Goal: Task Accomplishment & Management: Use online tool/utility

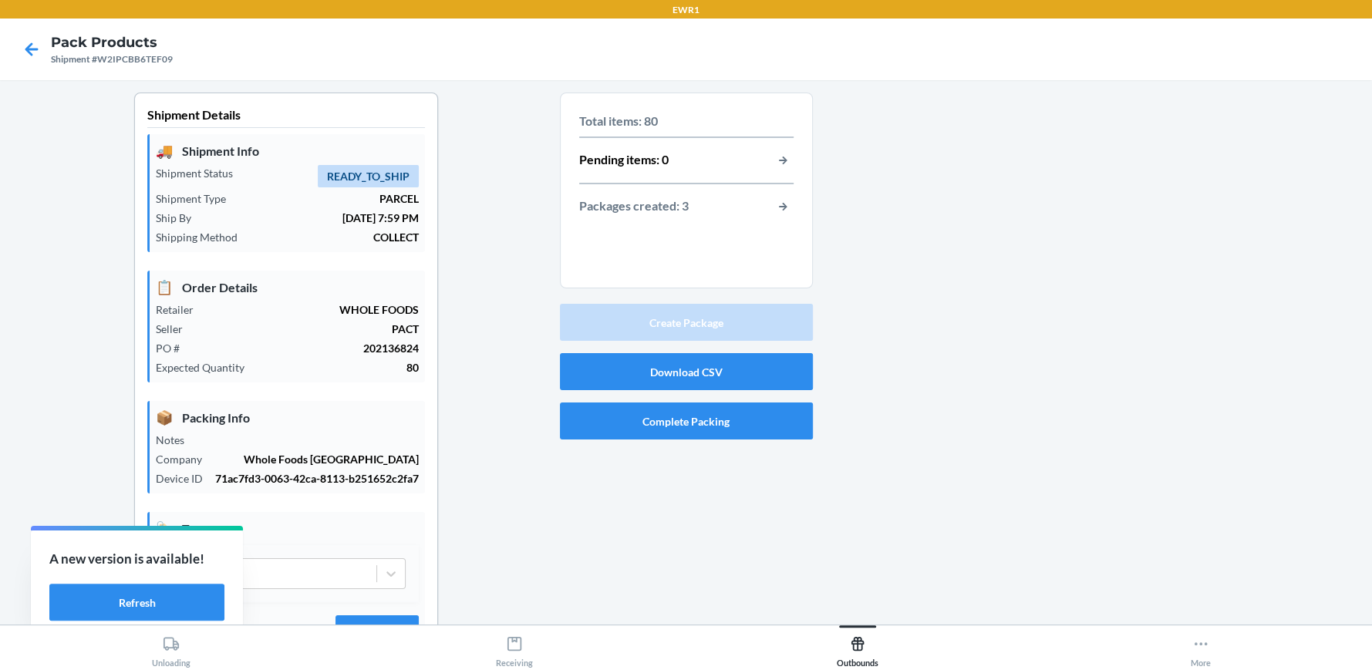
scroll to position [70, 0]
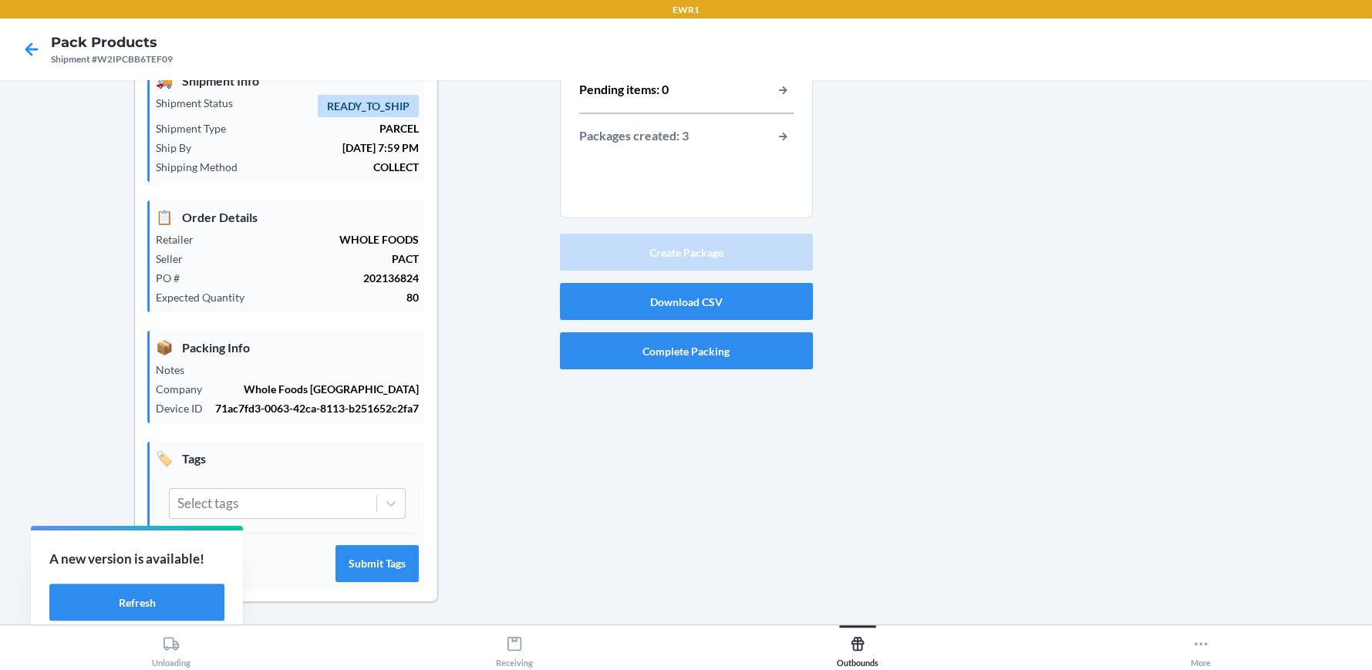
click at [1301, 365] on div at bounding box center [1086, 324] width 547 height 605
drag, startPoint x: 991, startPoint y: 357, endPoint x: 992, endPoint y: 347, distance: 10.1
click at [994, 350] on div at bounding box center [1086, 324] width 547 height 605
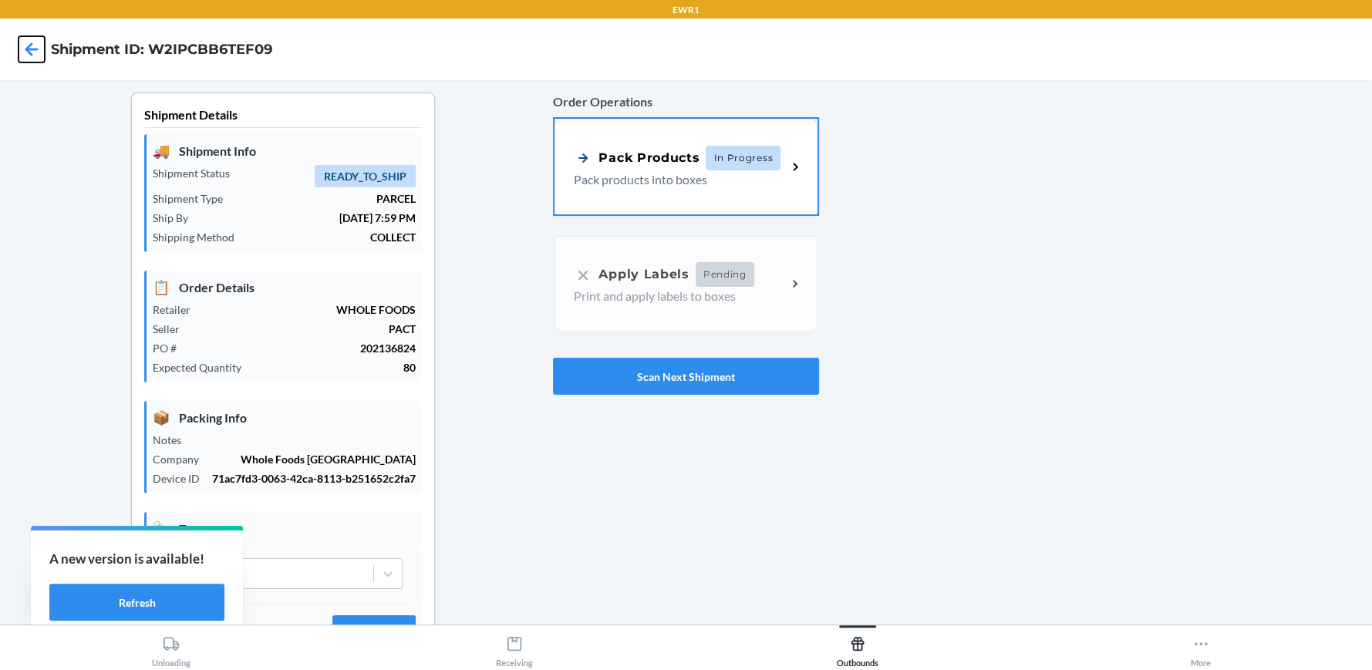
click at [28, 49] on icon at bounding box center [31, 48] width 13 height 13
click at [607, 385] on button "Scan Next Shipment" at bounding box center [685, 376] width 265 height 37
click at [692, 186] on p "Pack products into boxes" at bounding box center [674, 179] width 200 height 19
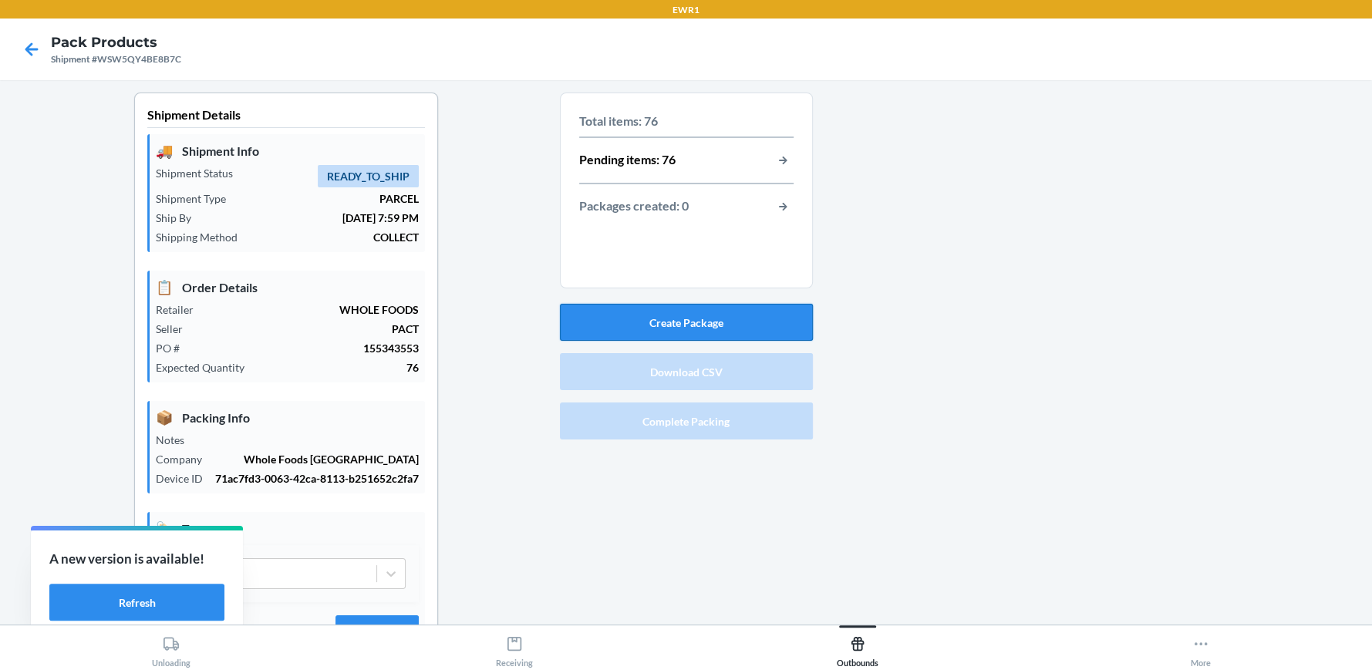
click at [699, 321] on button "Create Package" at bounding box center [686, 322] width 253 height 37
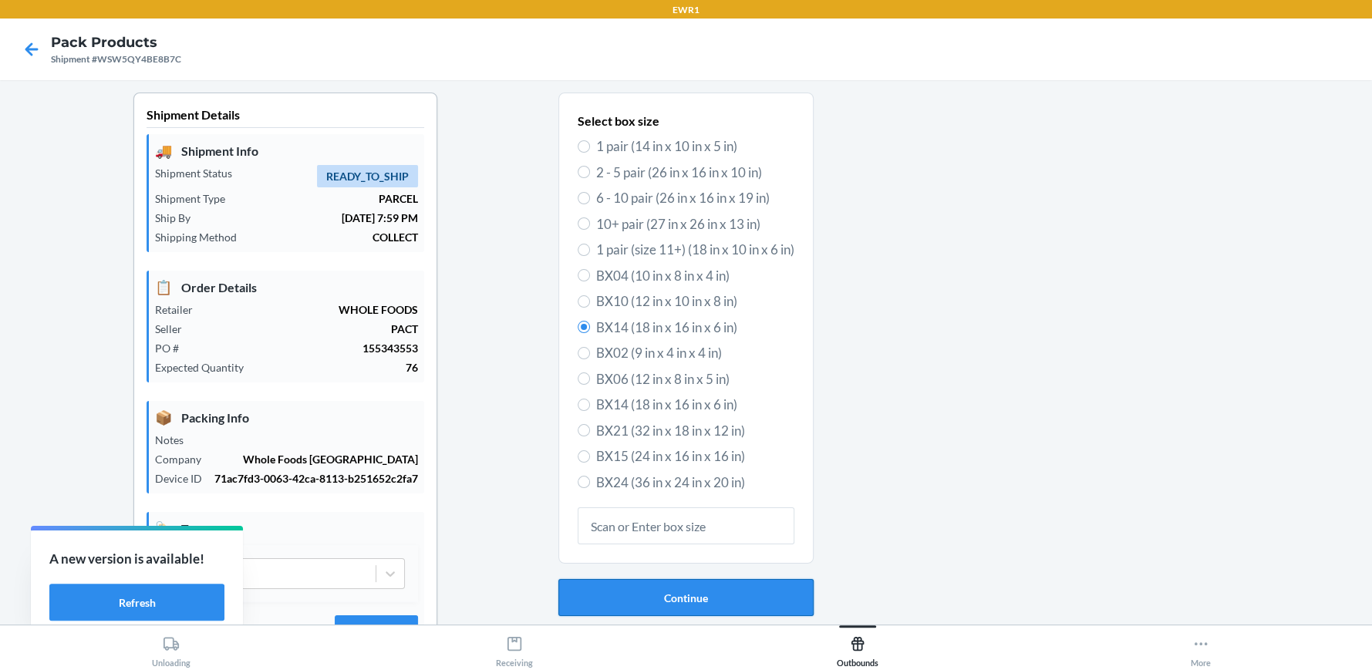
click at [740, 601] on button "Continue" at bounding box center [685, 597] width 255 height 37
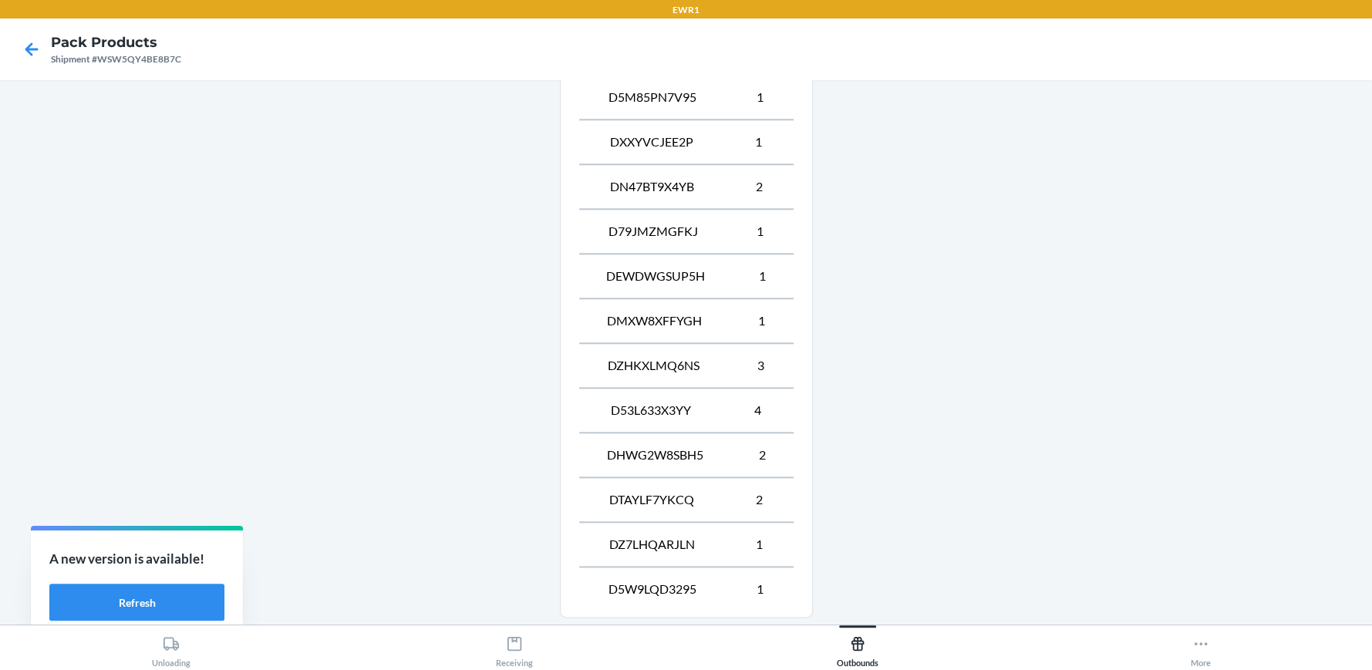
scroll to position [1455, 0]
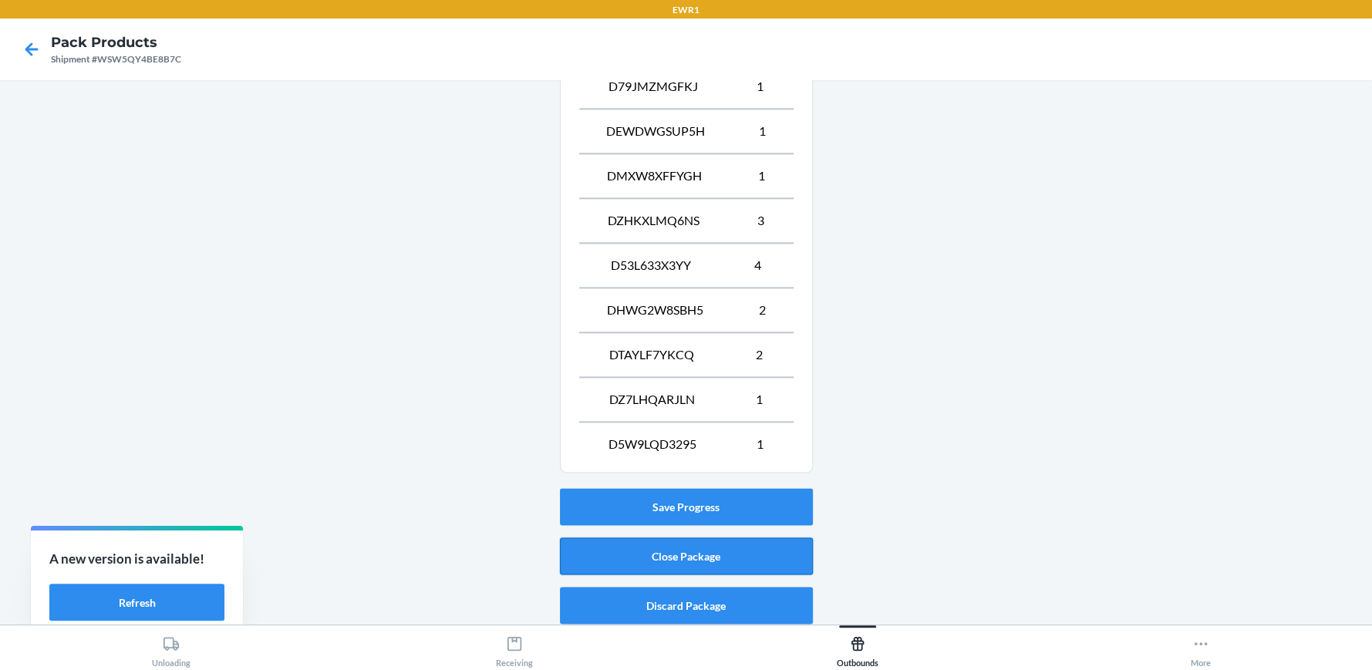
click at [670, 560] on button "Close Package" at bounding box center [686, 555] width 253 height 37
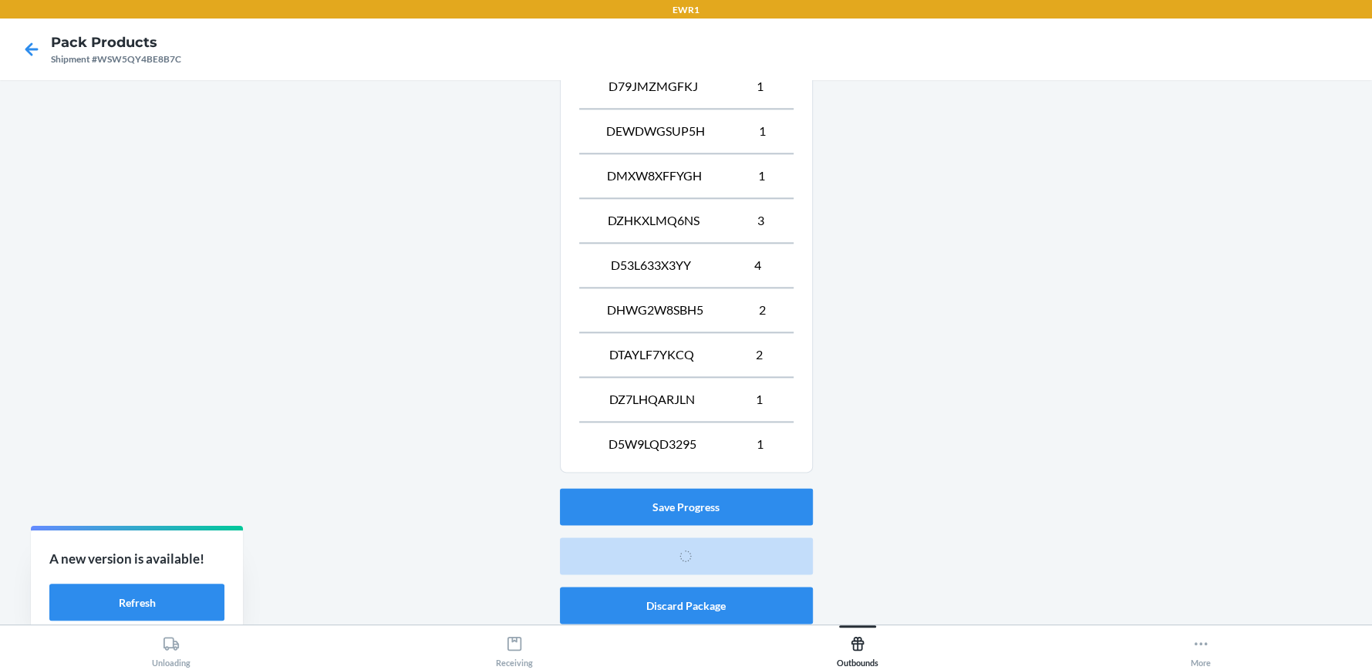
scroll to position [70, 0]
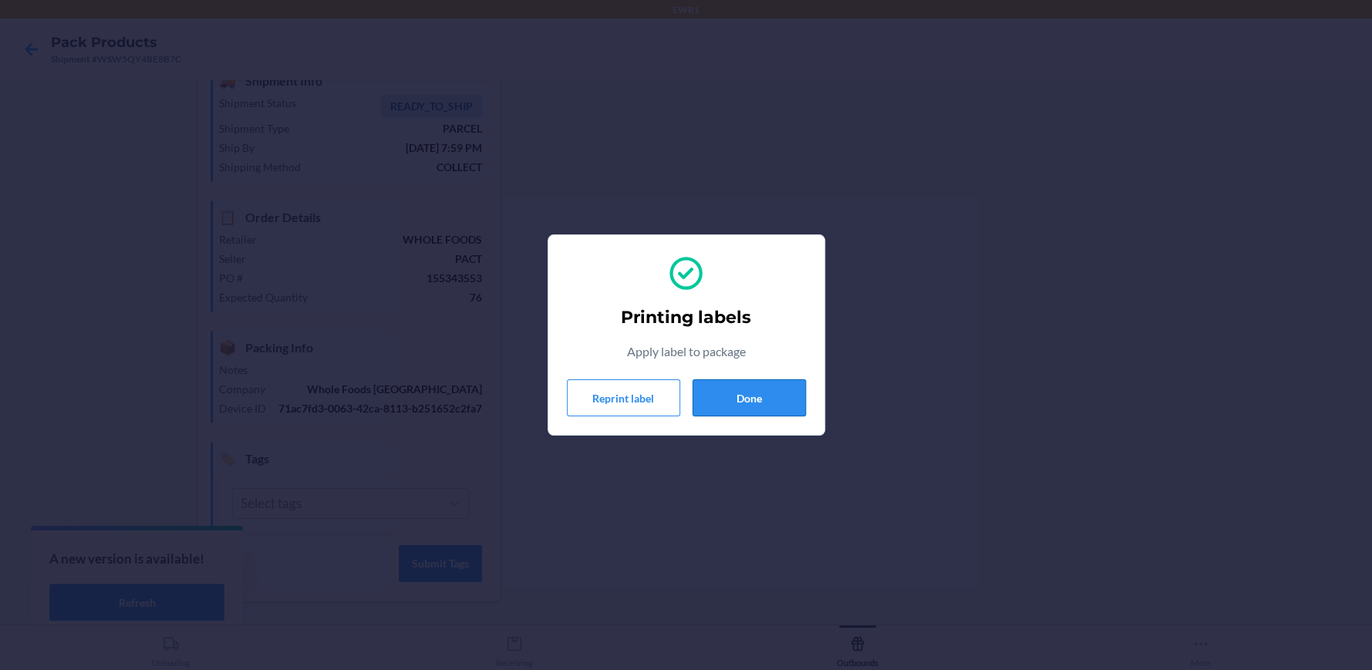
click at [746, 401] on button "Done" at bounding box center [748, 397] width 113 height 37
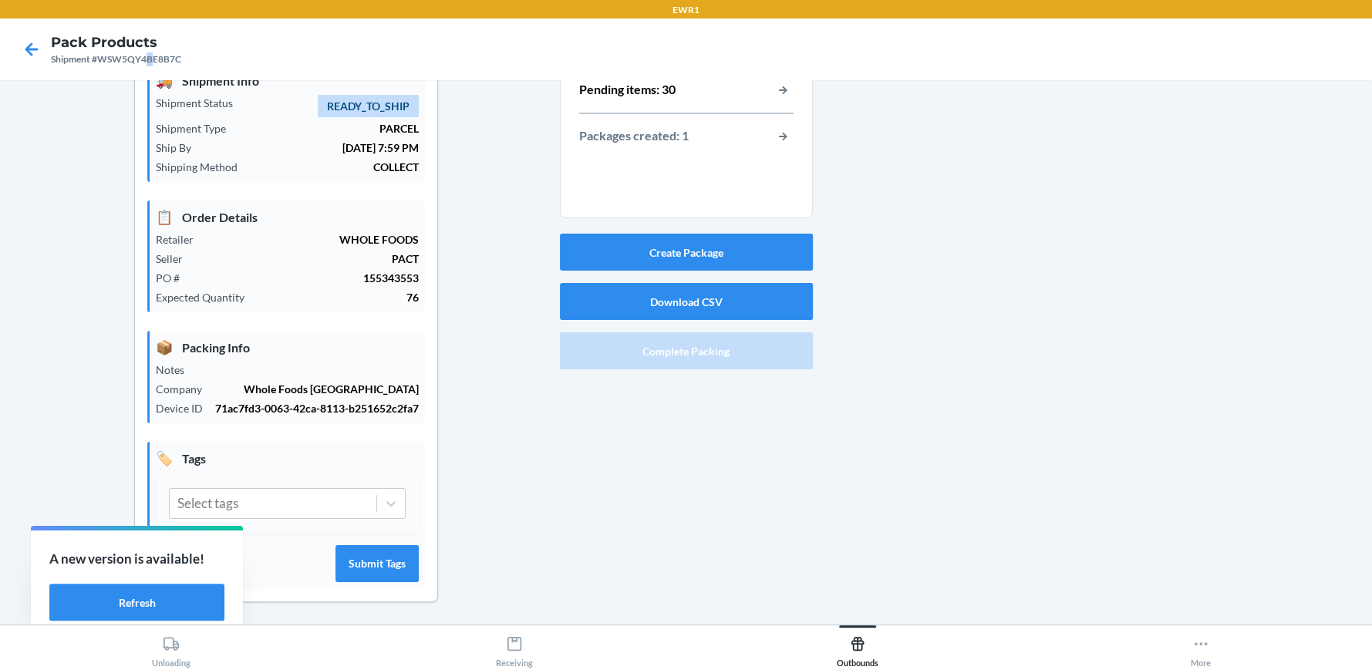
drag, startPoint x: 145, startPoint y: 58, endPoint x: 153, endPoint y: 58, distance: 8.5
click at [153, 58] on div "Shipment #WSW5QY4BE8B7C" at bounding box center [116, 59] width 130 height 14
click at [202, 57] on nav "Pack Products Shipment #WSW5QY4BE8B7C" at bounding box center [686, 50] width 1372 height 62
drag, startPoint x: 157, startPoint y: 57, endPoint x: 203, endPoint y: 57, distance: 45.5
click at [203, 57] on nav "Pack Products Shipment #WSW5QY4BE8B7C" at bounding box center [686, 50] width 1372 height 62
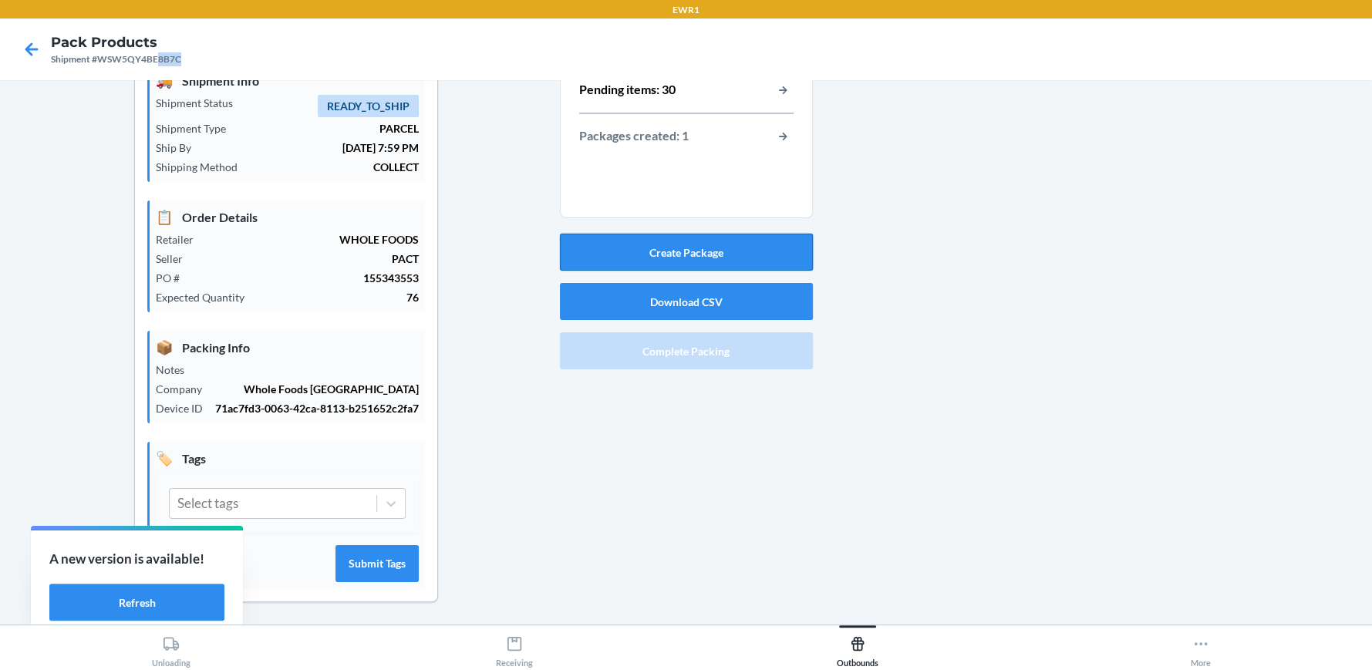
click at [662, 248] on button "Create Package" at bounding box center [686, 252] width 253 height 37
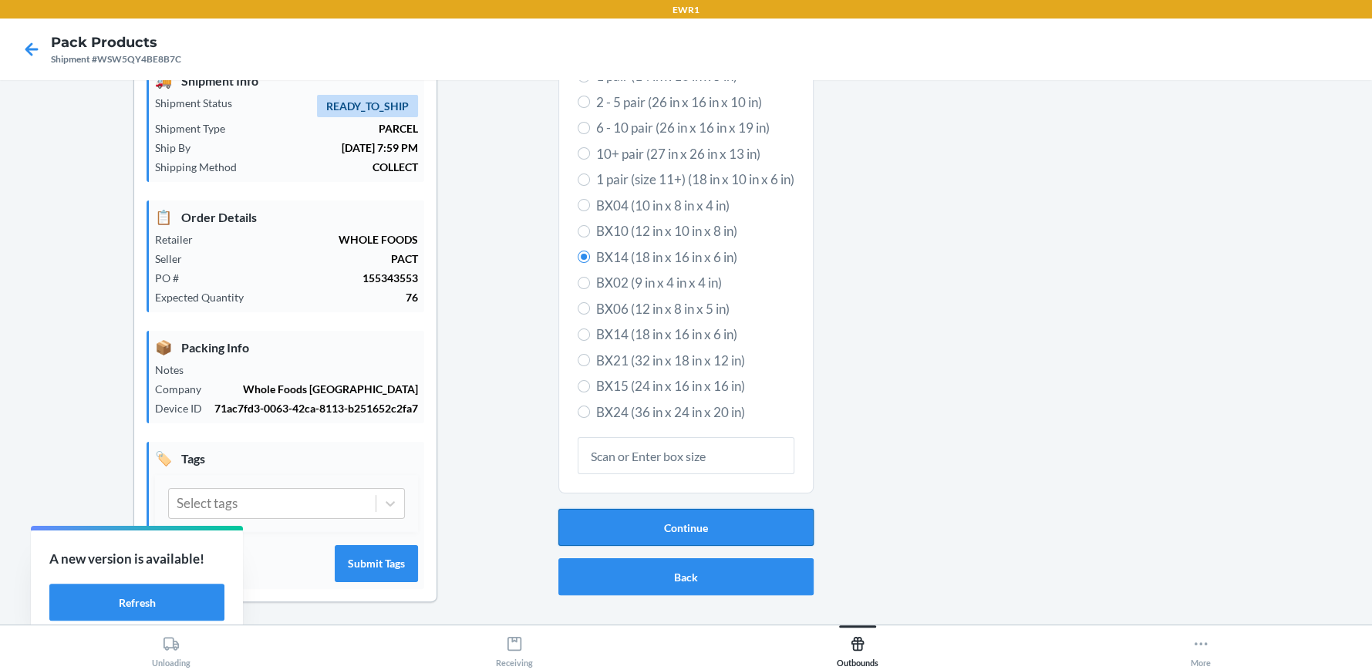
click at [655, 527] on button "Continue" at bounding box center [685, 527] width 255 height 37
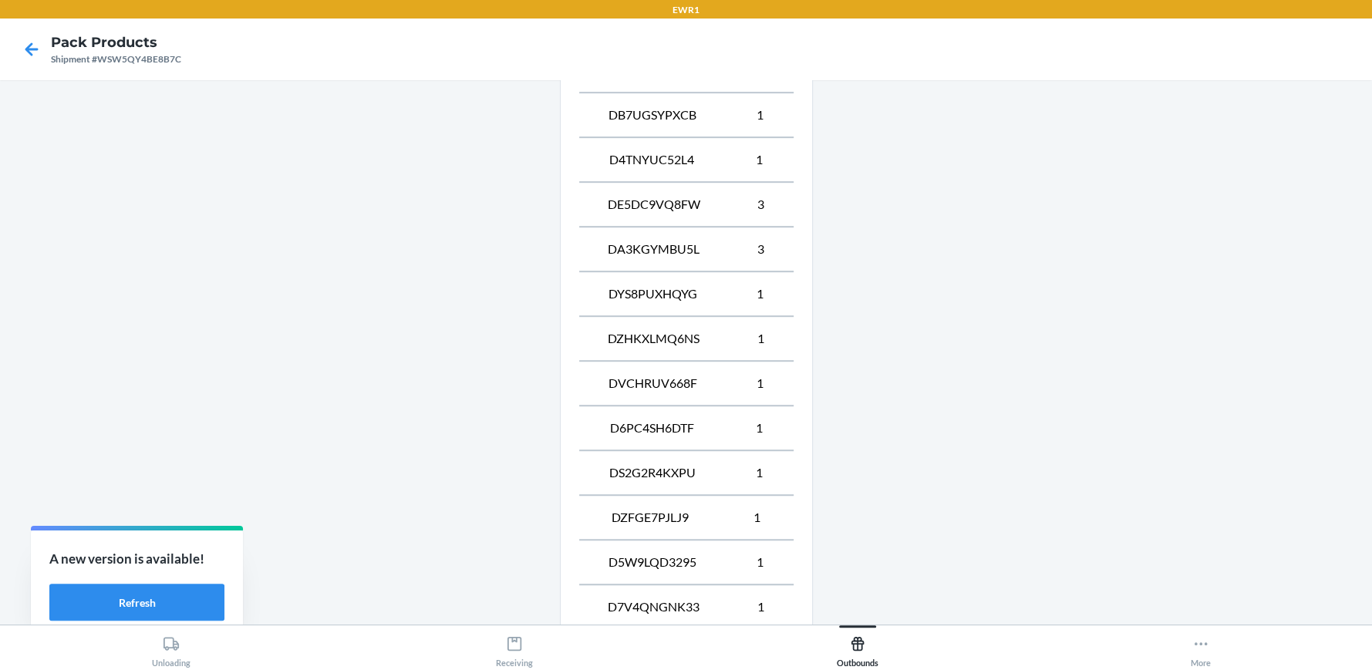
scroll to position [876, 0]
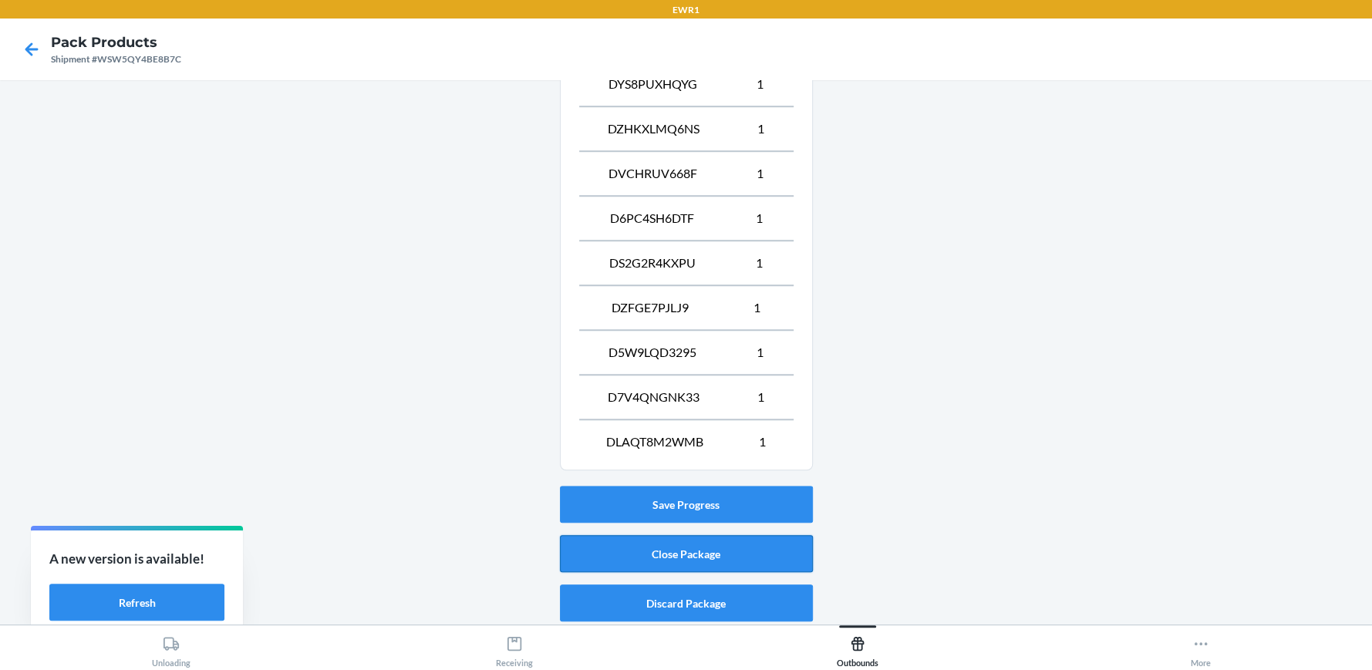
click at [615, 554] on button "Close Package" at bounding box center [686, 553] width 253 height 37
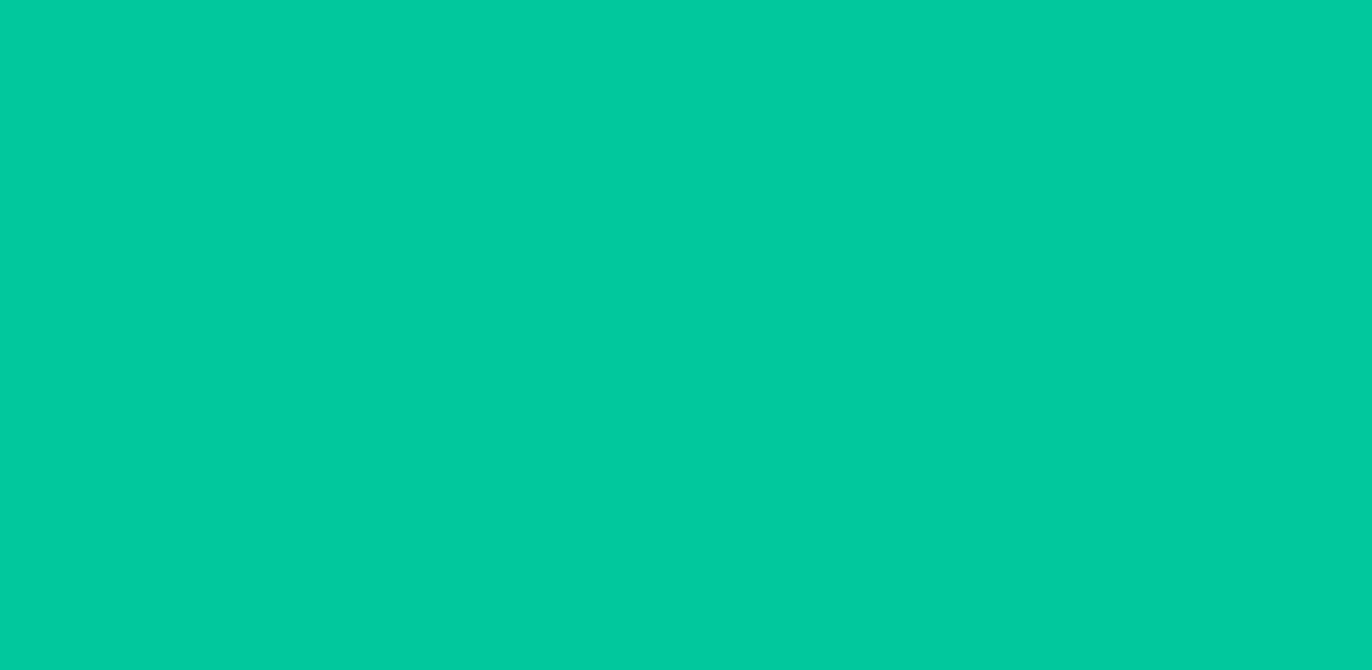
scroll to position [70, 0]
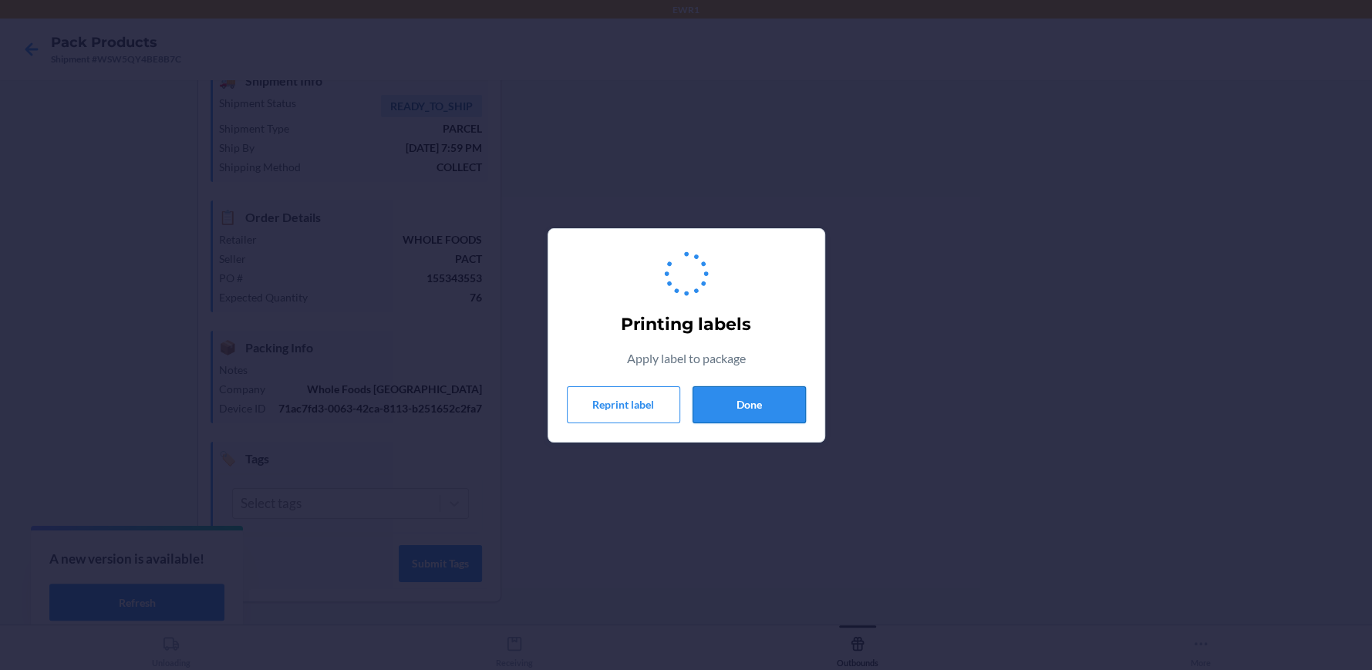
click at [744, 412] on button "Done" at bounding box center [748, 404] width 113 height 37
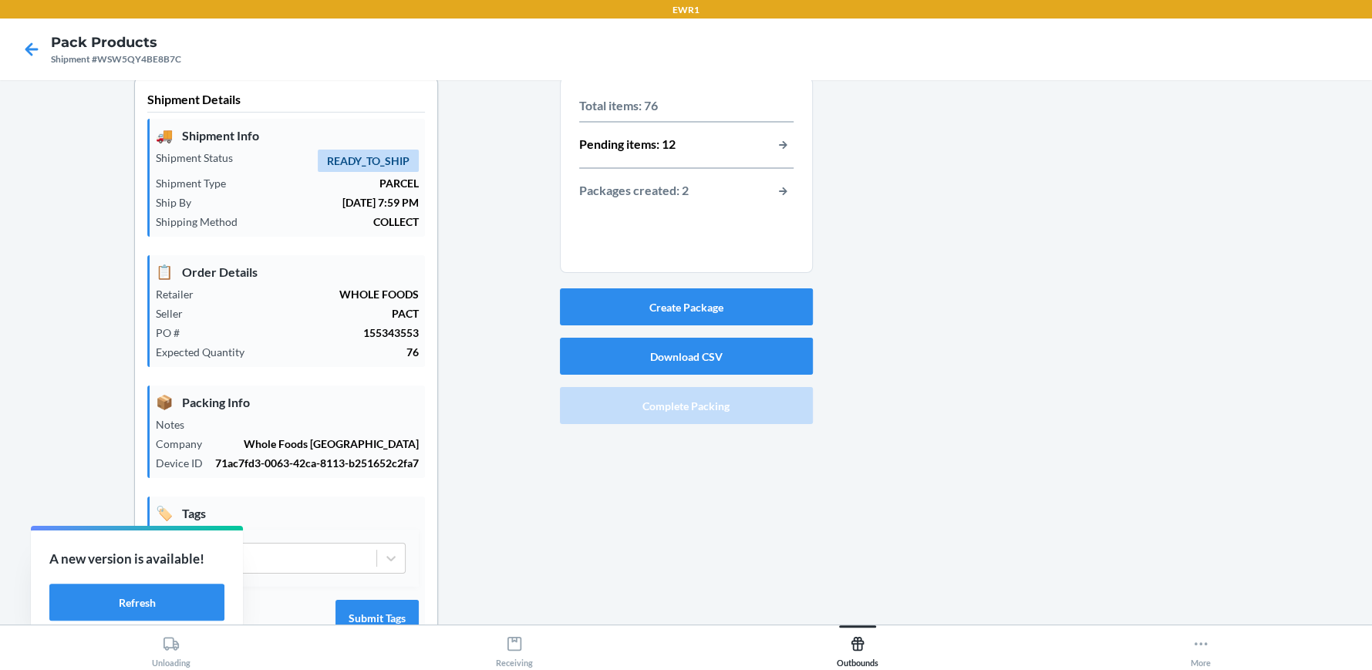
scroll to position [0, 0]
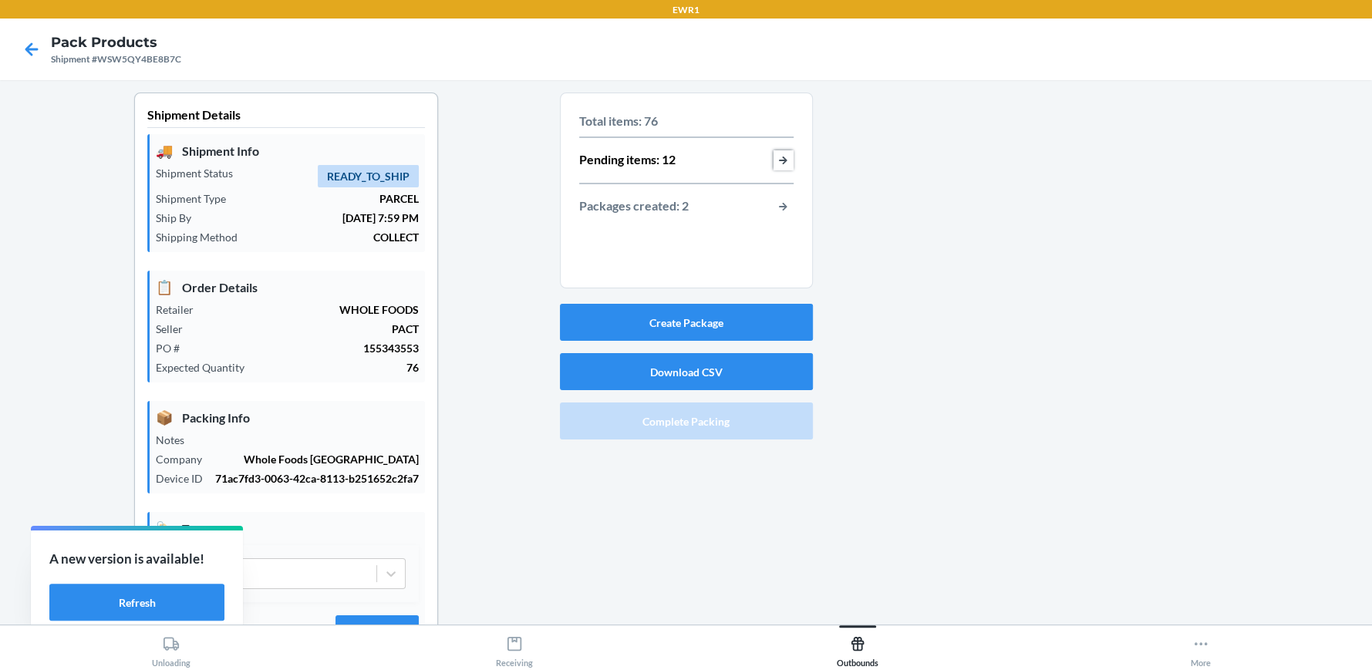
click at [780, 157] on button "button-view-pending-items" at bounding box center [783, 160] width 20 height 20
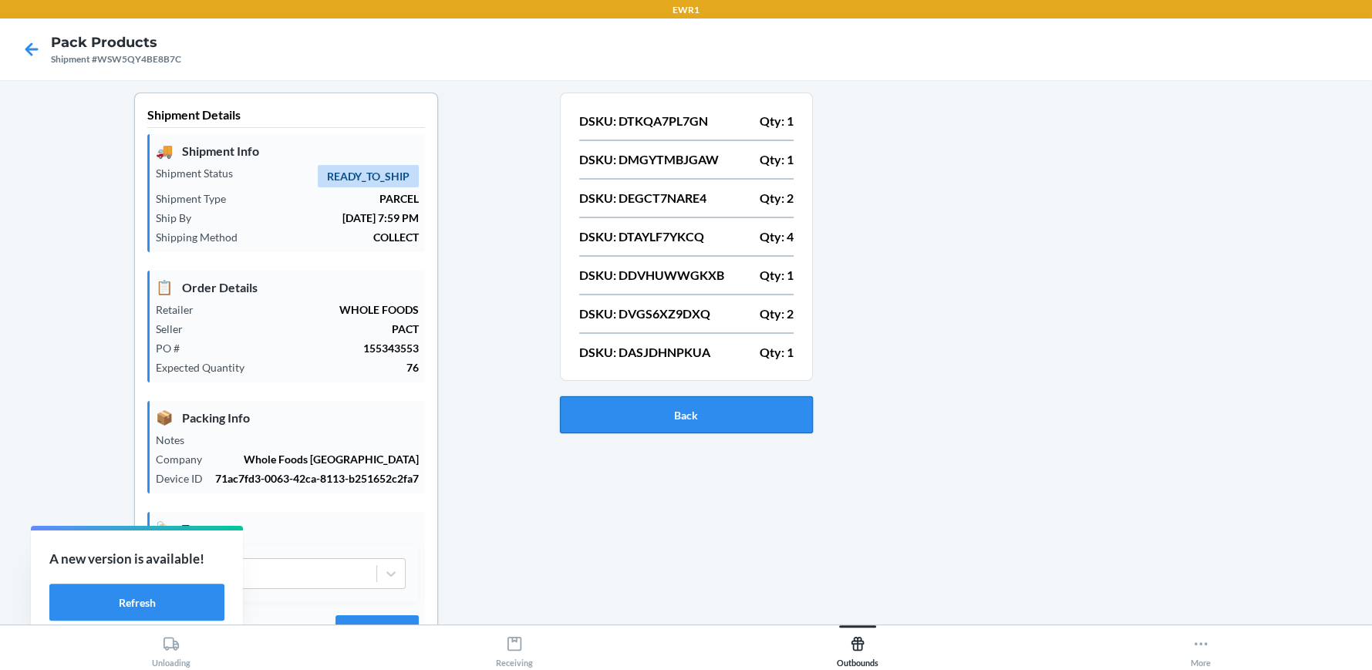
click at [763, 405] on button "Back" at bounding box center [686, 414] width 253 height 37
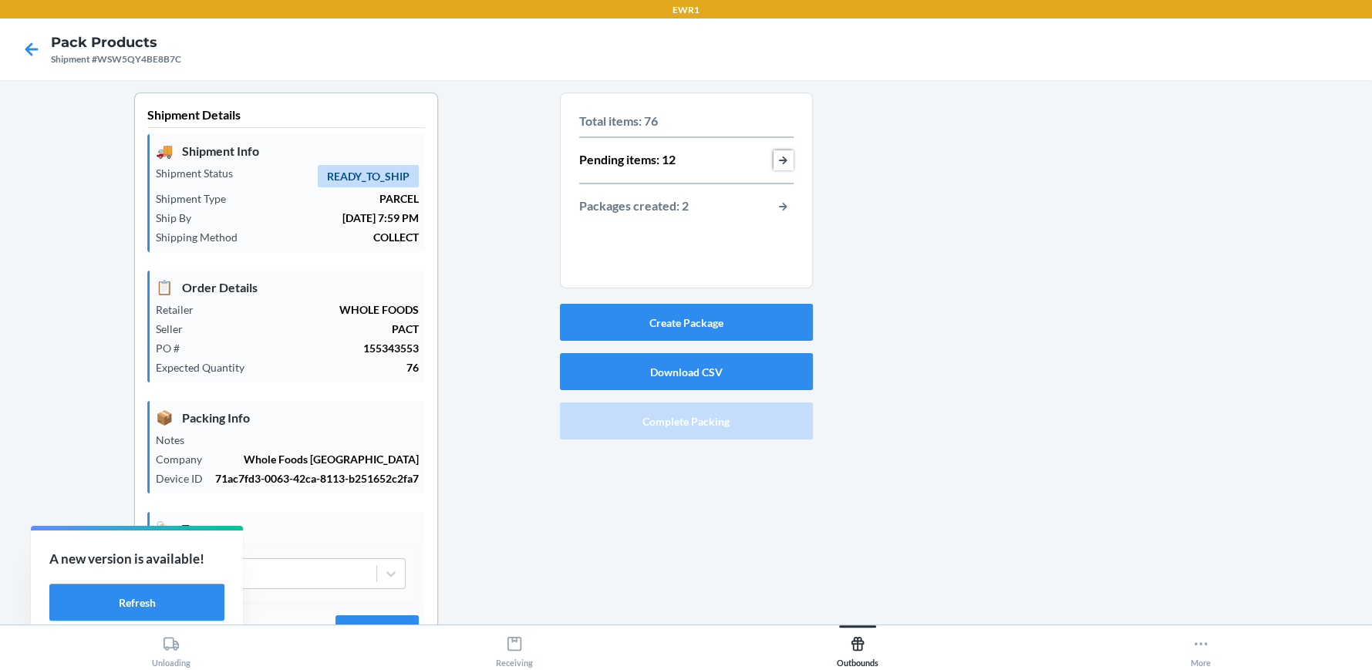
click at [773, 161] on button "button-view-pending-items" at bounding box center [783, 160] width 20 height 20
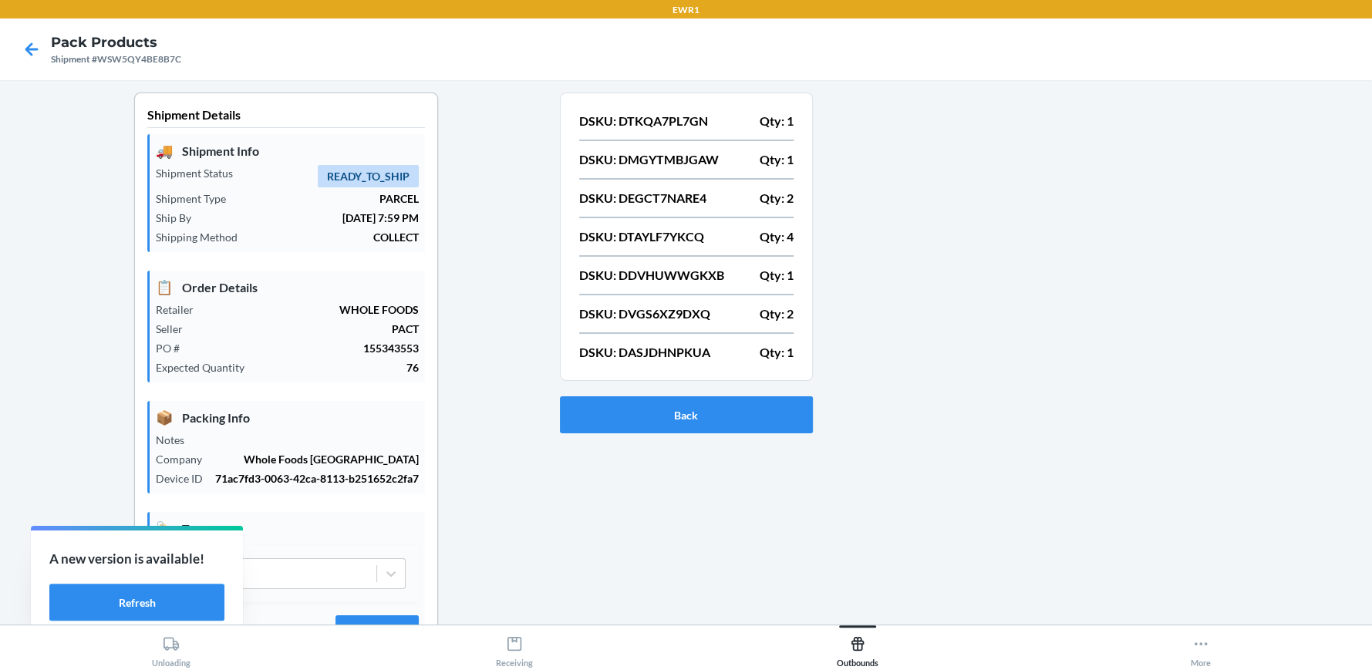
drag, startPoint x: 941, startPoint y: 457, endPoint x: 871, endPoint y: 442, distance: 71.8
click at [897, 446] on div at bounding box center [1086, 395] width 547 height 605
click at [144, 595] on button "Refresh" at bounding box center [136, 602] width 175 height 37
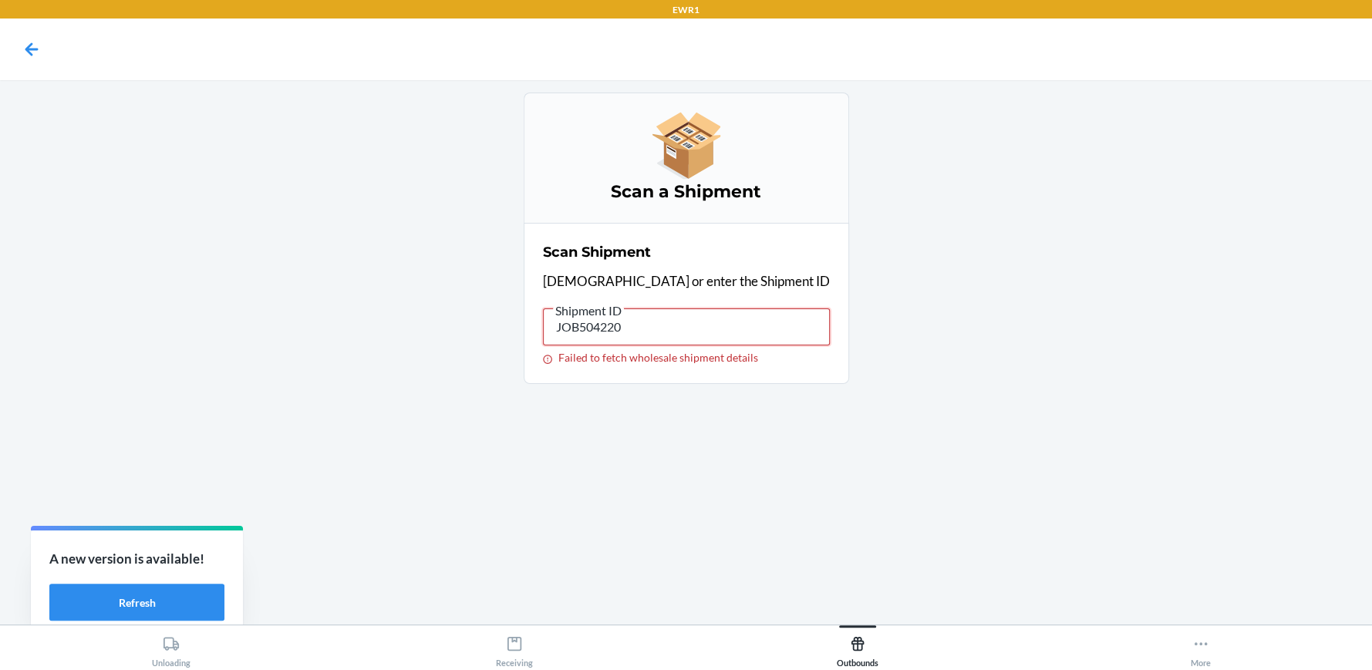
drag, startPoint x: 673, startPoint y: 328, endPoint x: 586, endPoint y: 339, distance: 87.8
click at [586, 339] on input "JOB504220" at bounding box center [686, 326] width 287 height 37
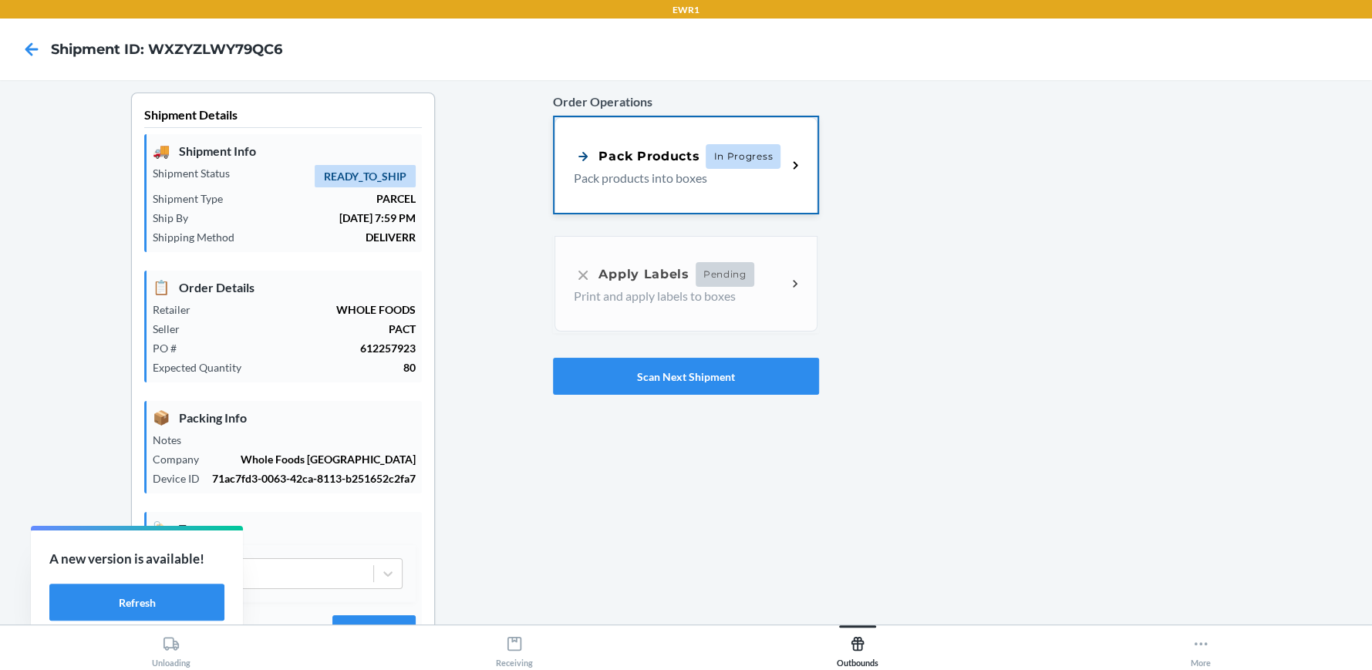
click at [616, 182] on p "Pack products into boxes" at bounding box center [674, 178] width 200 height 19
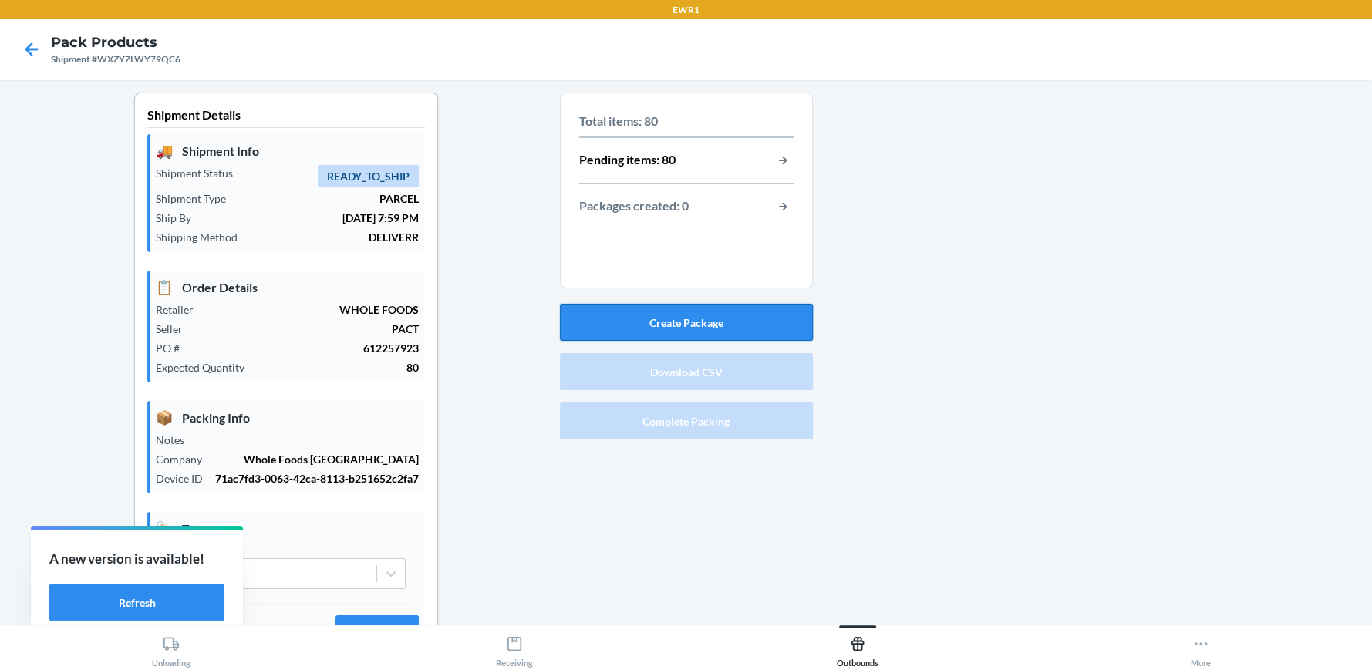
click at [672, 324] on button "Create Package" at bounding box center [686, 322] width 253 height 37
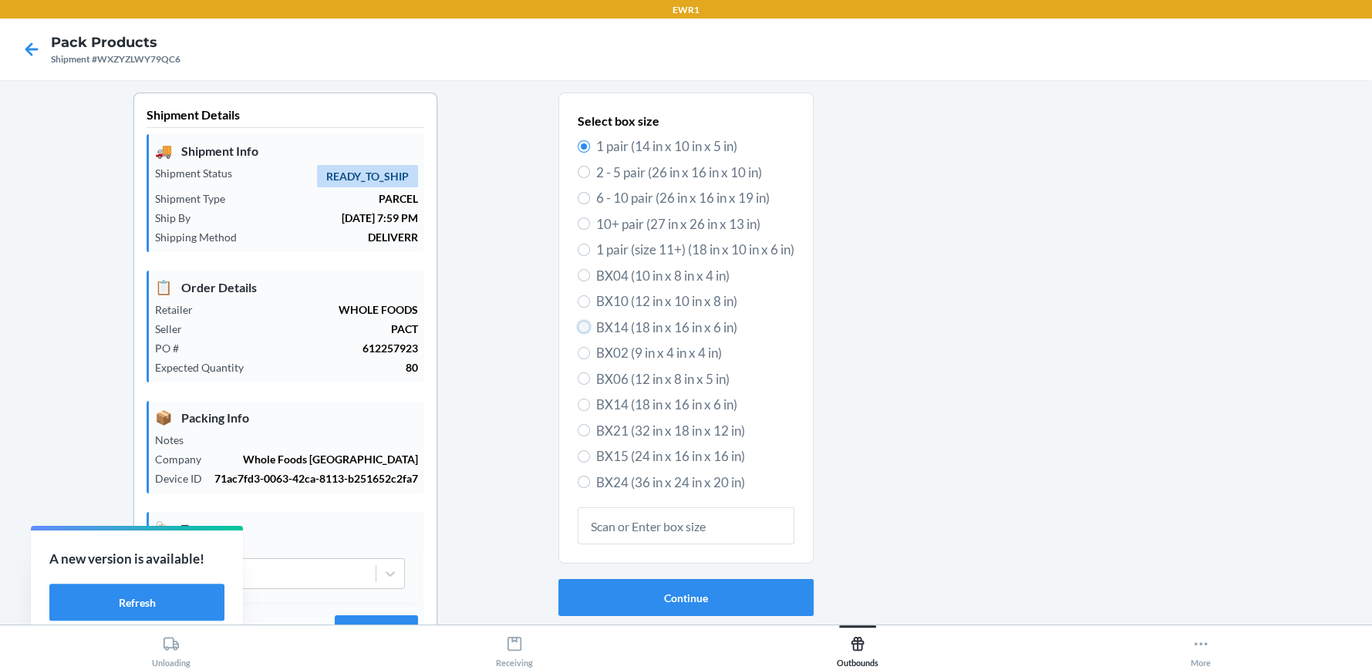
click at [578, 328] on input "BX14 (18 in x 16 in x 6 in)" at bounding box center [584, 327] width 12 height 12
radio input "true"
radio input "false"
click at [632, 604] on button "Continue" at bounding box center [685, 597] width 255 height 37
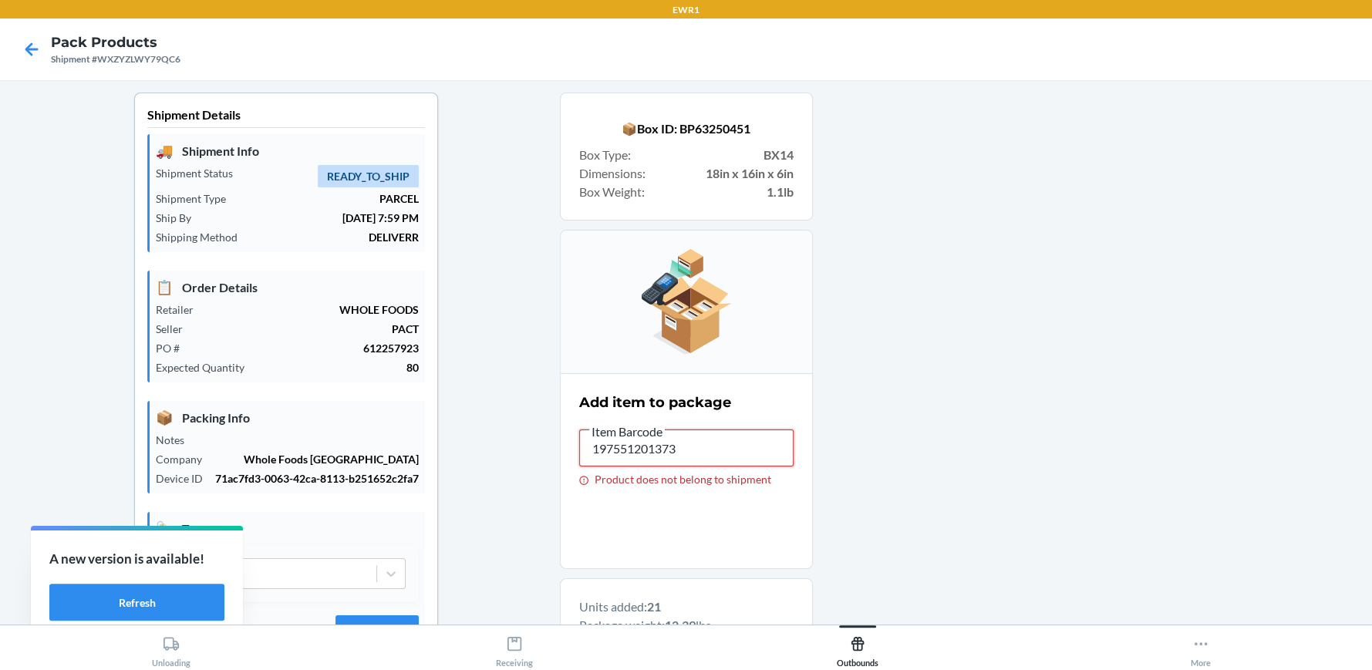
drag, startPoint x: 697, startPoint y: 446, endPoint x: 539, endPoint y: 443, distance: 158.1
drag, startPoint x: 690, startPoint y: 453, endPoint x: 576, endPoint y: 440, distance: 114.8
click at [579, 440] on input "197551201373" at bounding box center [686, 448] width 214 height 37
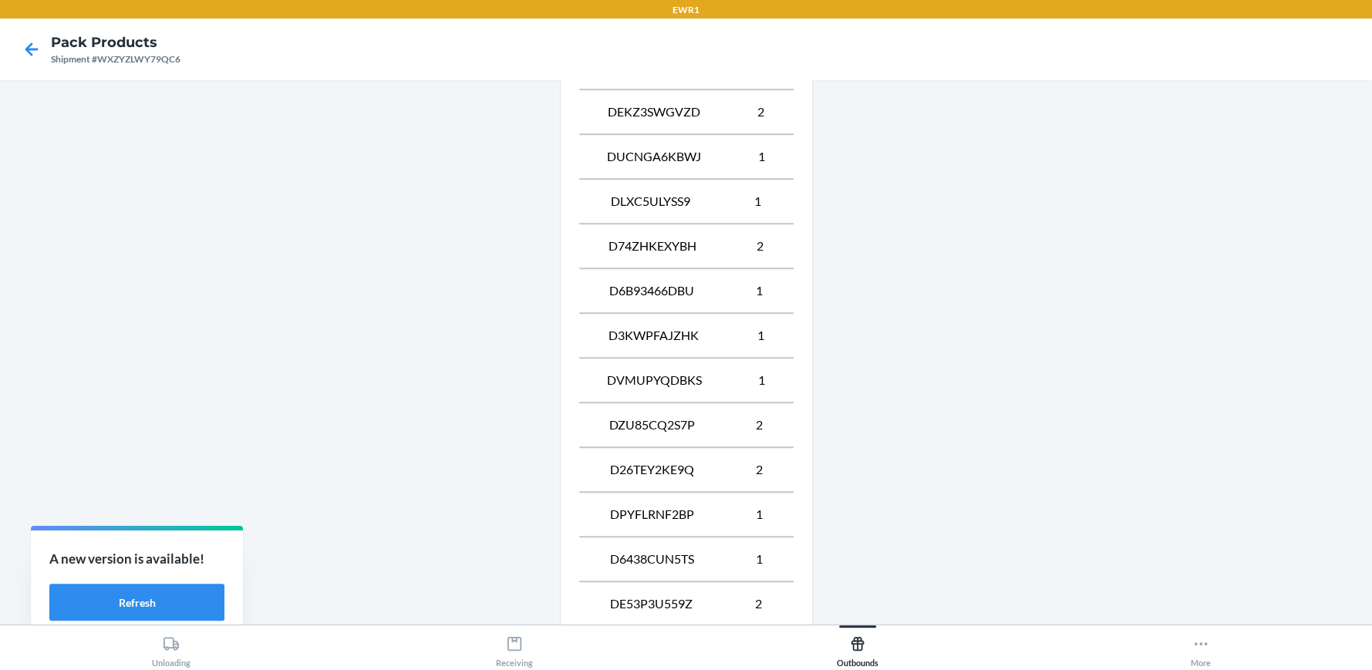
scroll to position [1143, 0]
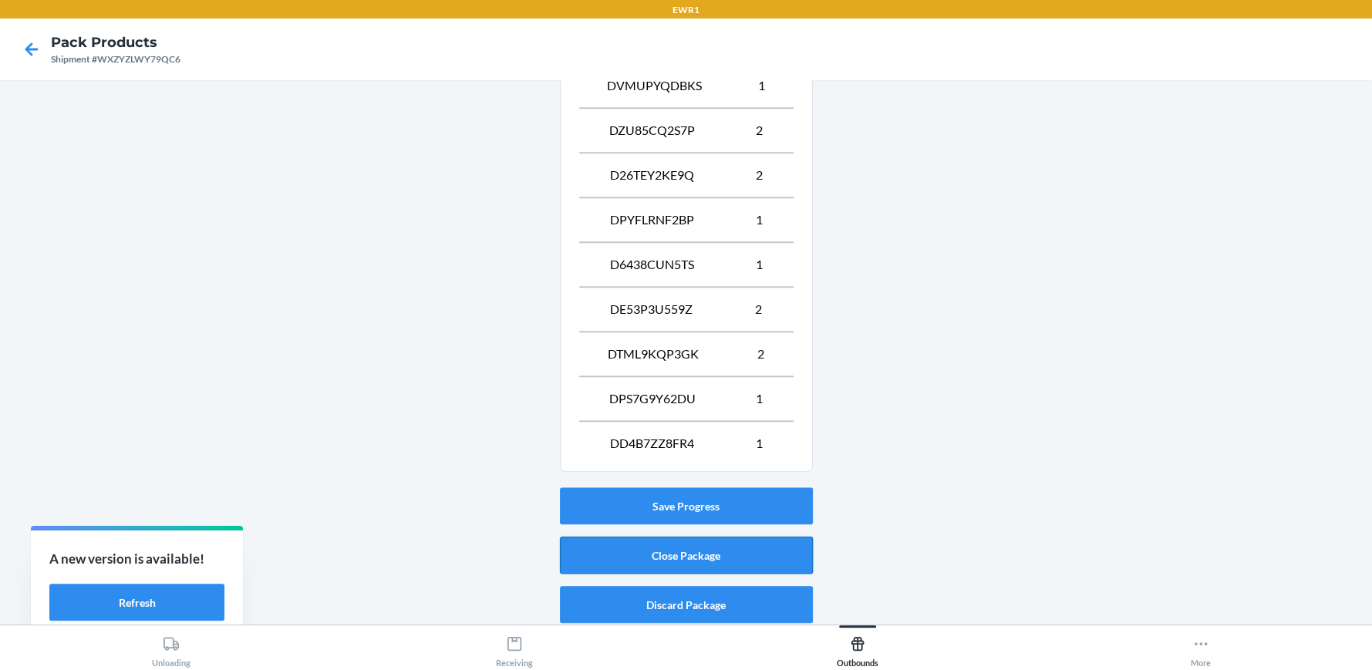
click at [707, 553] on button "Close Package" at bounding box center [686, 555] width 253 height 37
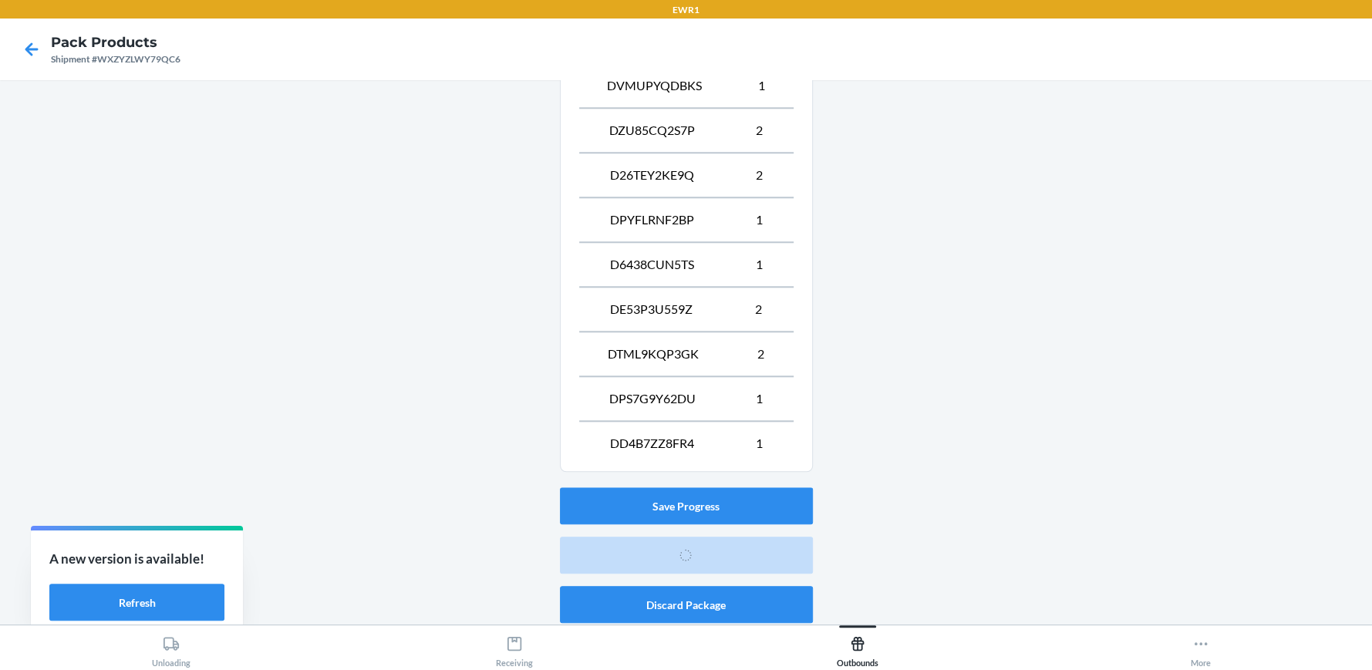
scroll to position [70, 0]
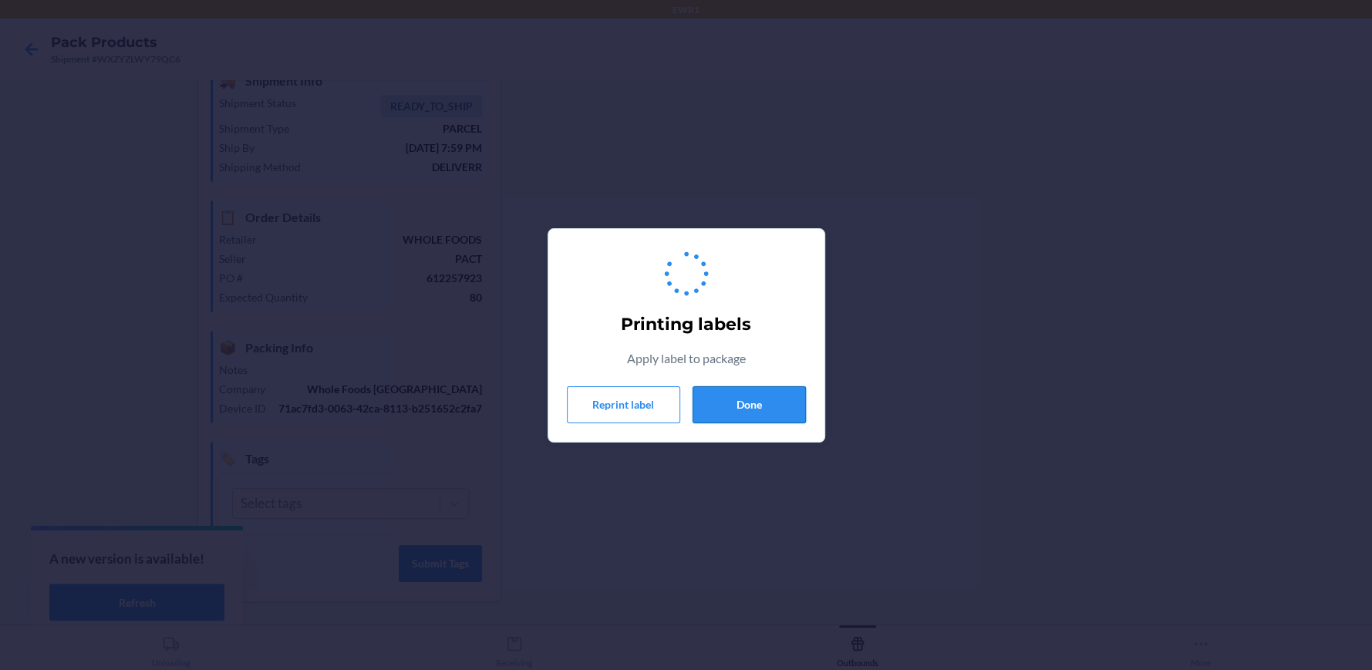
click at [714, 409] on button "Done" at bounding box center [748, 404] width 113 height 37
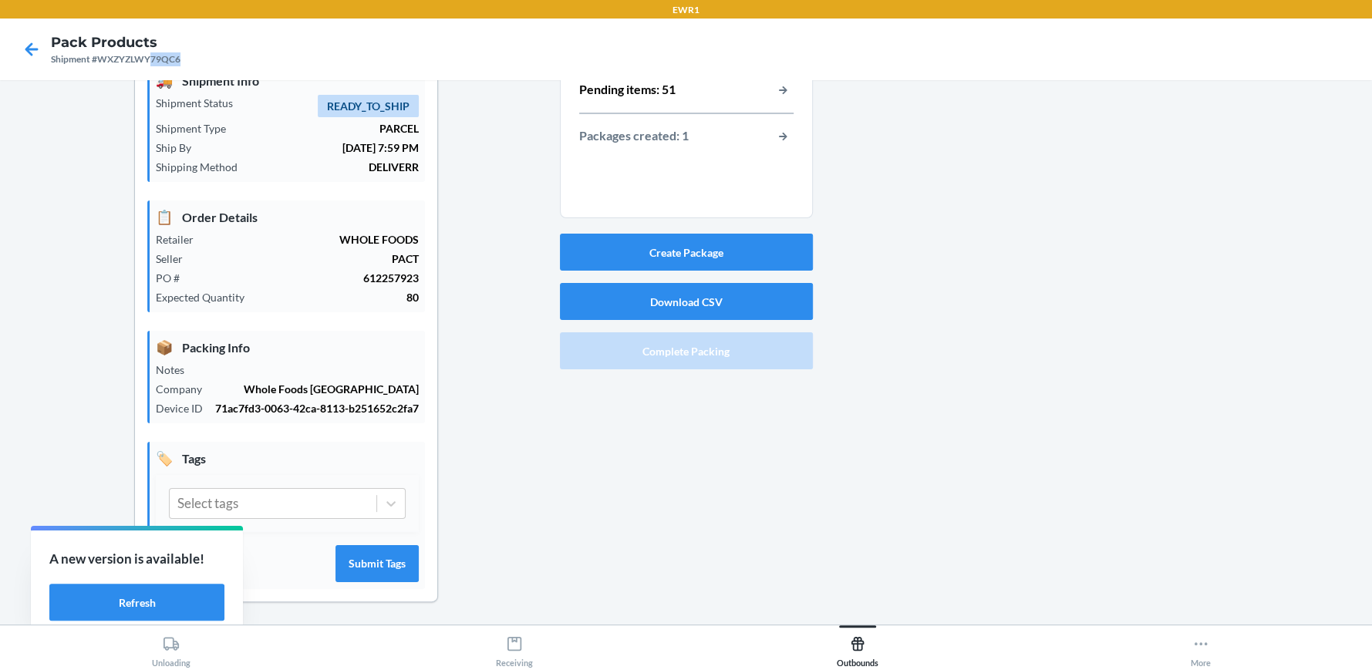
drag, startPoint x: 152, startPoint y: 58, endPoint x: 184, endPoint y: 56, distance: 31.7
click at [184, 56] on nav "Pack Products Shipment #WXZYZLWY79QC6" at bounding box center [686, 50] width 1372 height 62
click at [201, 57] on nav "Pack Products Shipment #WXZYZLWY79QC6" at bounding box center [686, 50] width 1372 height 62
click at [193, 63] on nav "Pack Products Shipment #WXZYZLWY79QC6" at bounding box center [686, 50] width 1372 height 62
drag, startPoint x: 154, startPoint y: 54, endPoint x: 190, endPoint y: 62, distance: 37.1
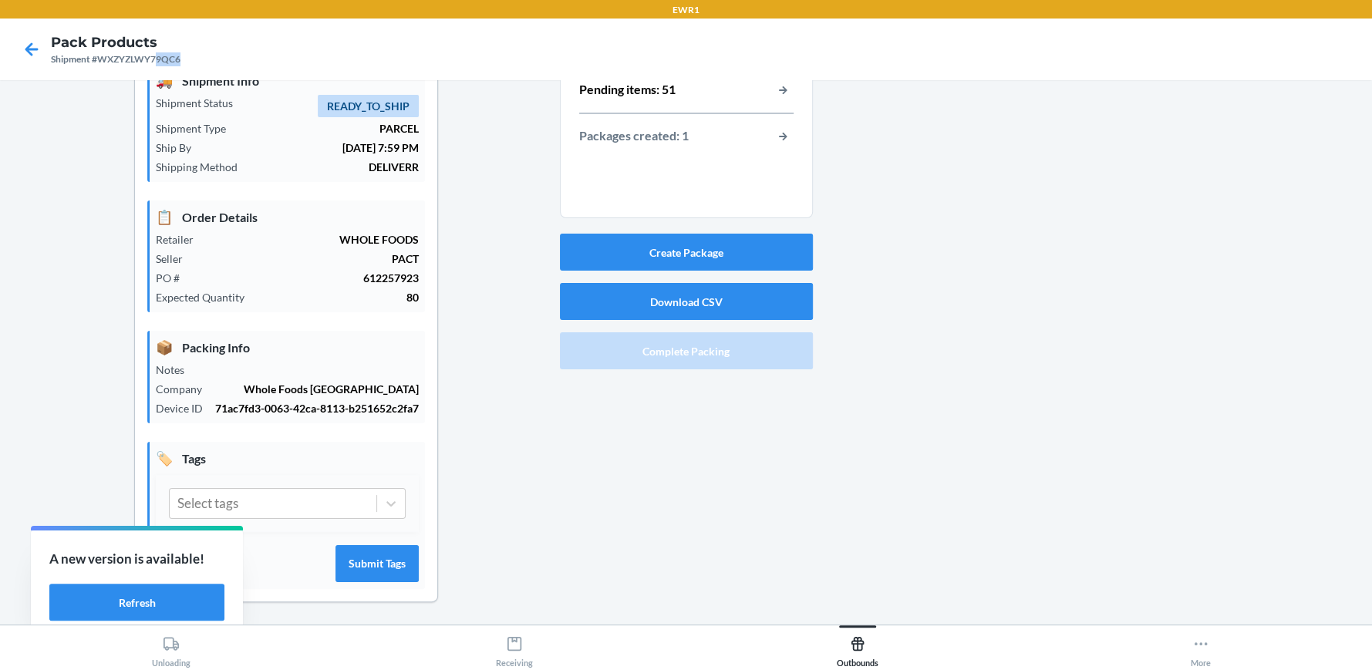
click at [190, 62] on nav "Pack Products Shipment #WXZYZLWY79QC6" at bounding box center [686, 50] width 1372 height 62
click at [747, 242] on button "Create Package" at bounding box center [686, 252] width 253 height 37
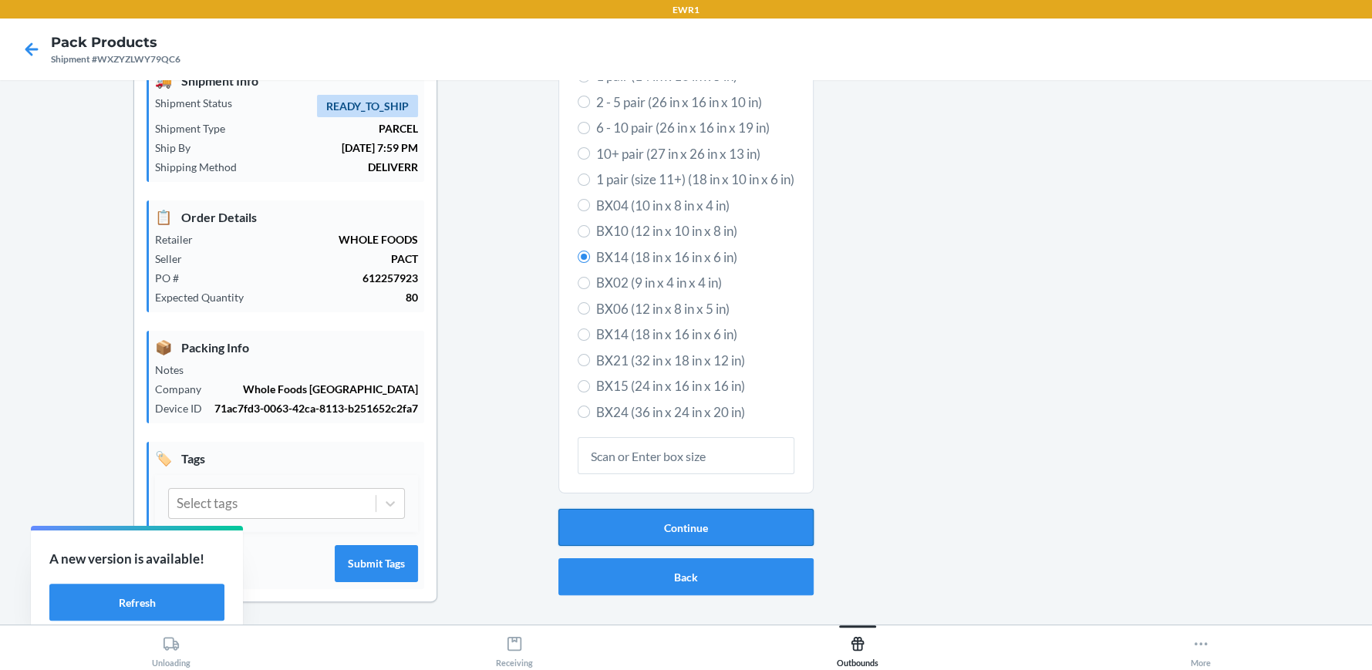
click at [642, 524] on button "Continue" at bounding box center [685, 527] width 255 height 37
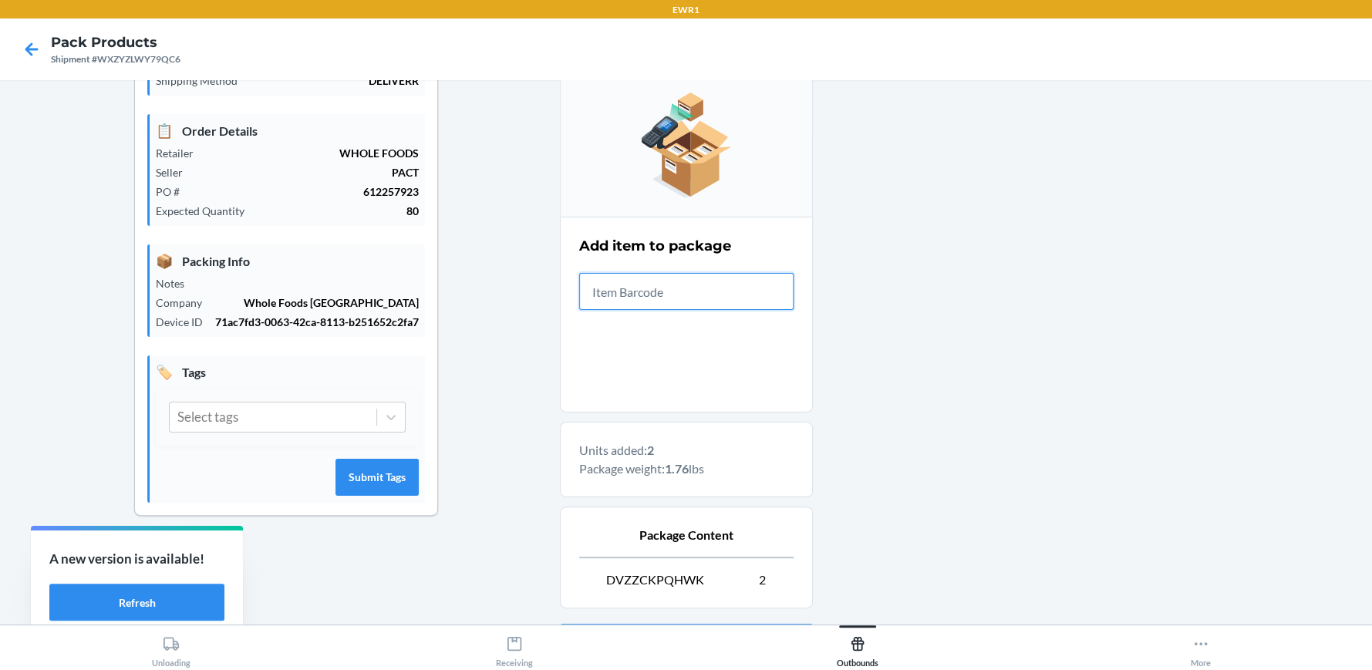
scroll to position [296, 0]
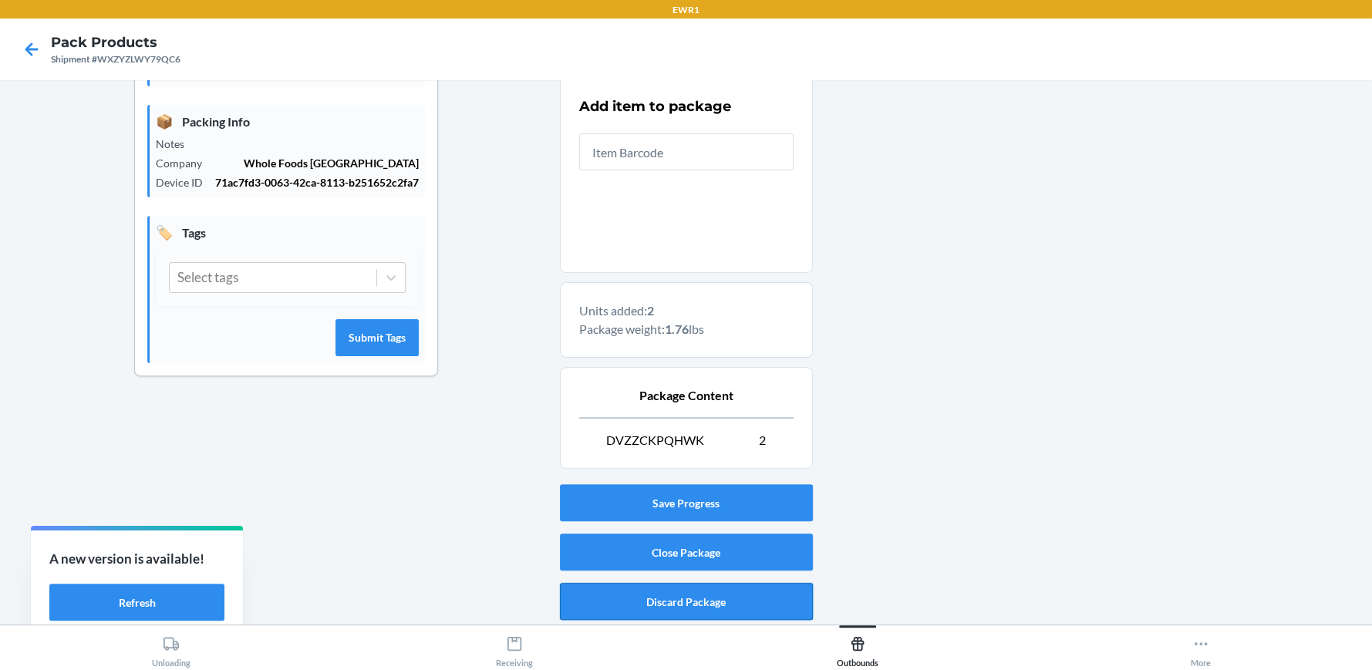
click at [630, 601] on button "Discard Package" at bounding box center [686, 601] width 253 height 37
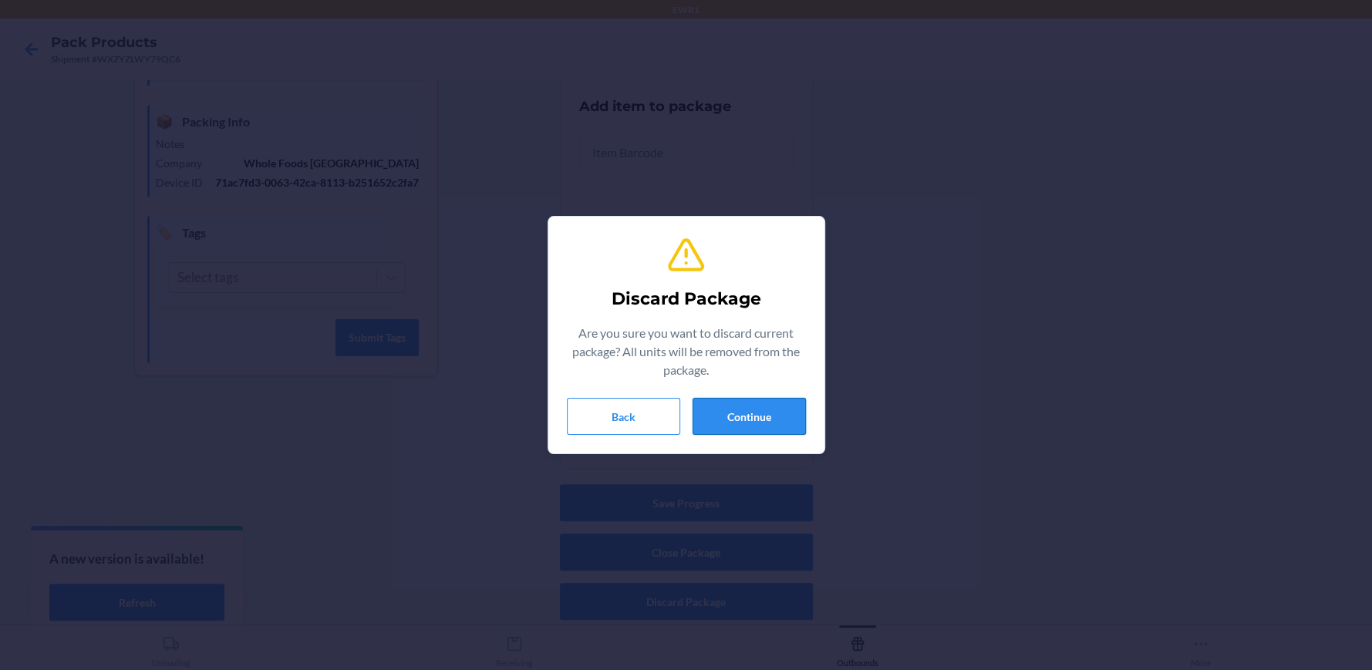
click at [726, 418] on button "Continue" at bounding box center [748, 416] width 113 height 37
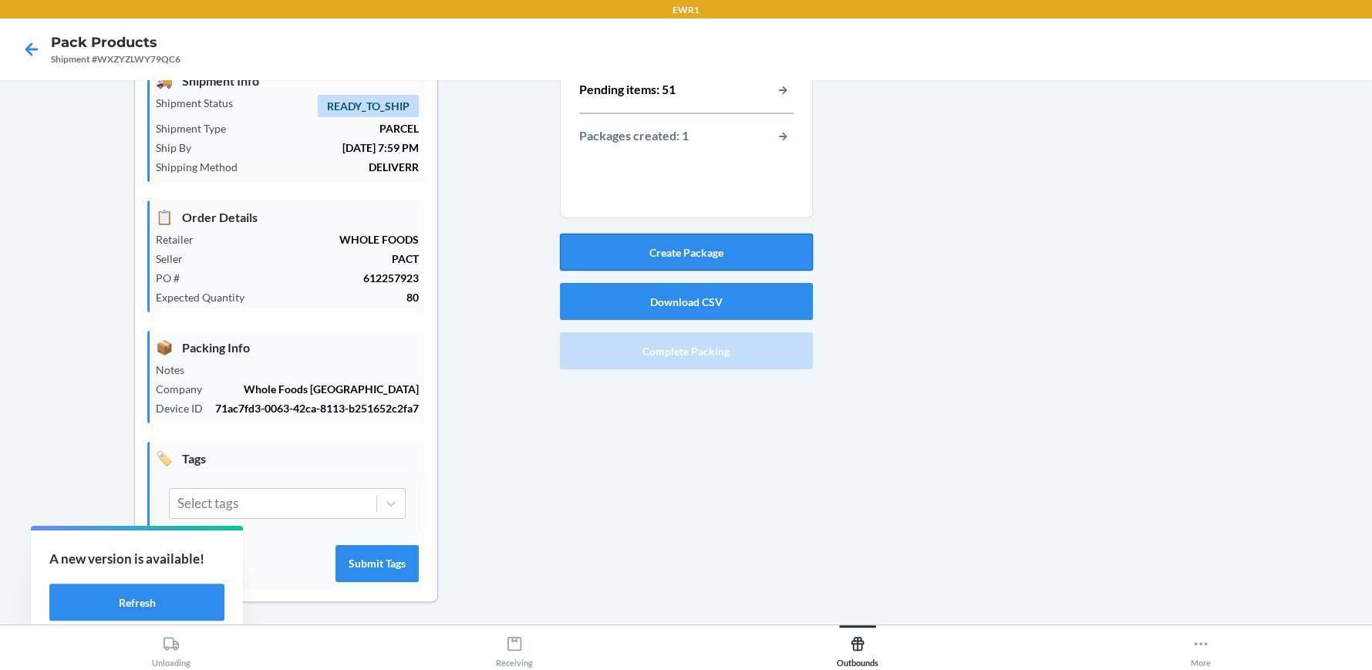
click at [704, 245] on button "Create Package" at bounding box center [686, 252] width 253 height 37
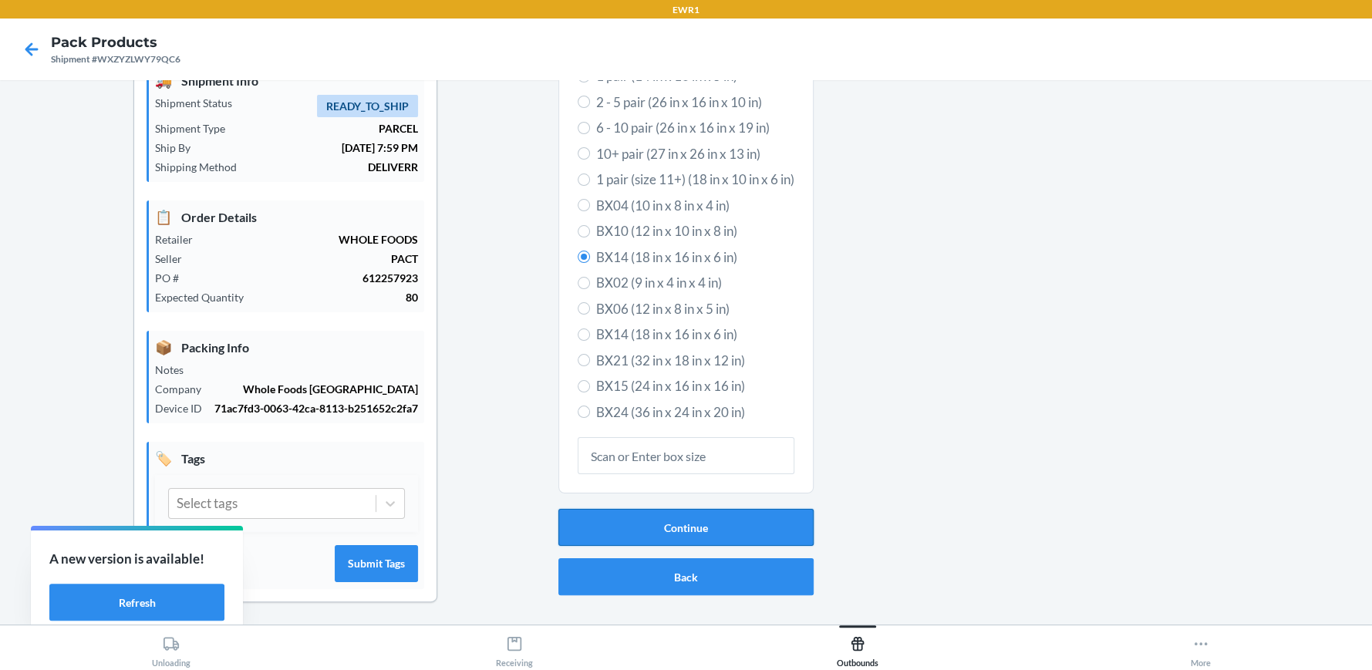
click at [699, 531] on button "Continue" at bounding box center [685, 527] width 255 height 37
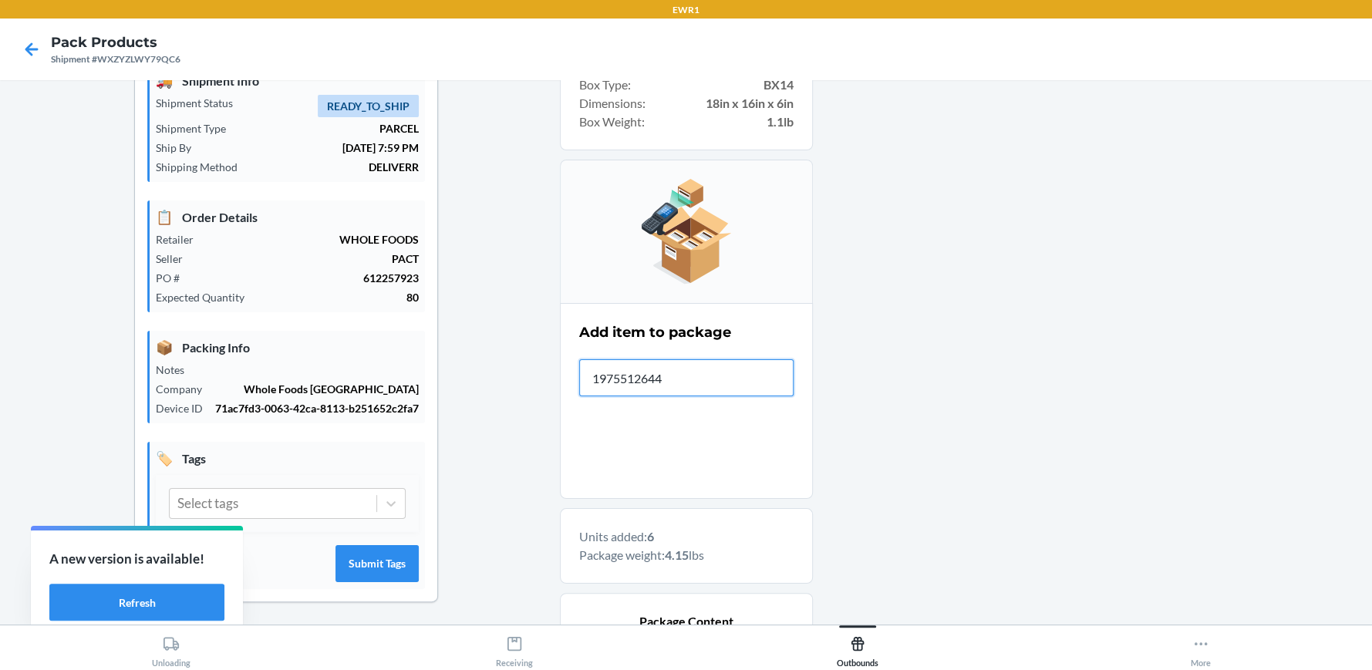
type input "19755126442"
drag, startPoint x: 671, startPoint y: 374, endPoint x: 571, endPoint y: 372, distance: 99.5
click at [571, 372] on section "Add item to package Item Barcode 197551201373 Product does not belong to shipme…" at bounding box center [686, 401] width 253 height 196
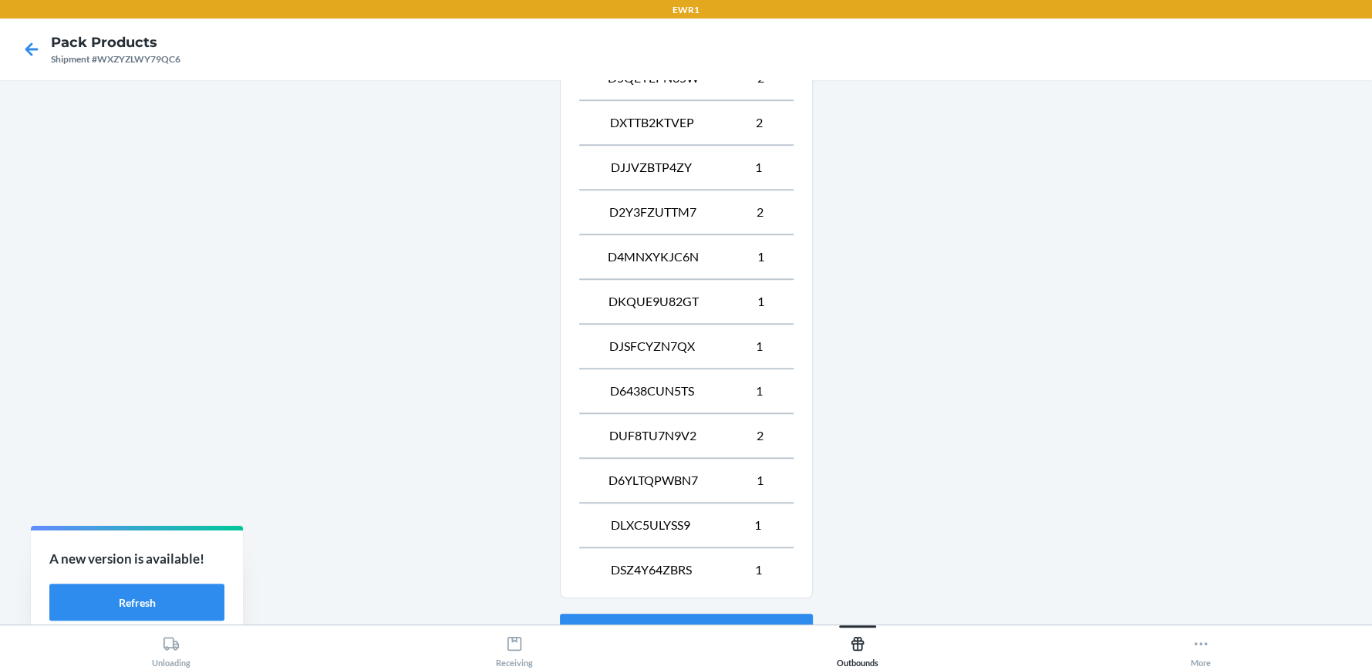
scroll to position [1099, 0]
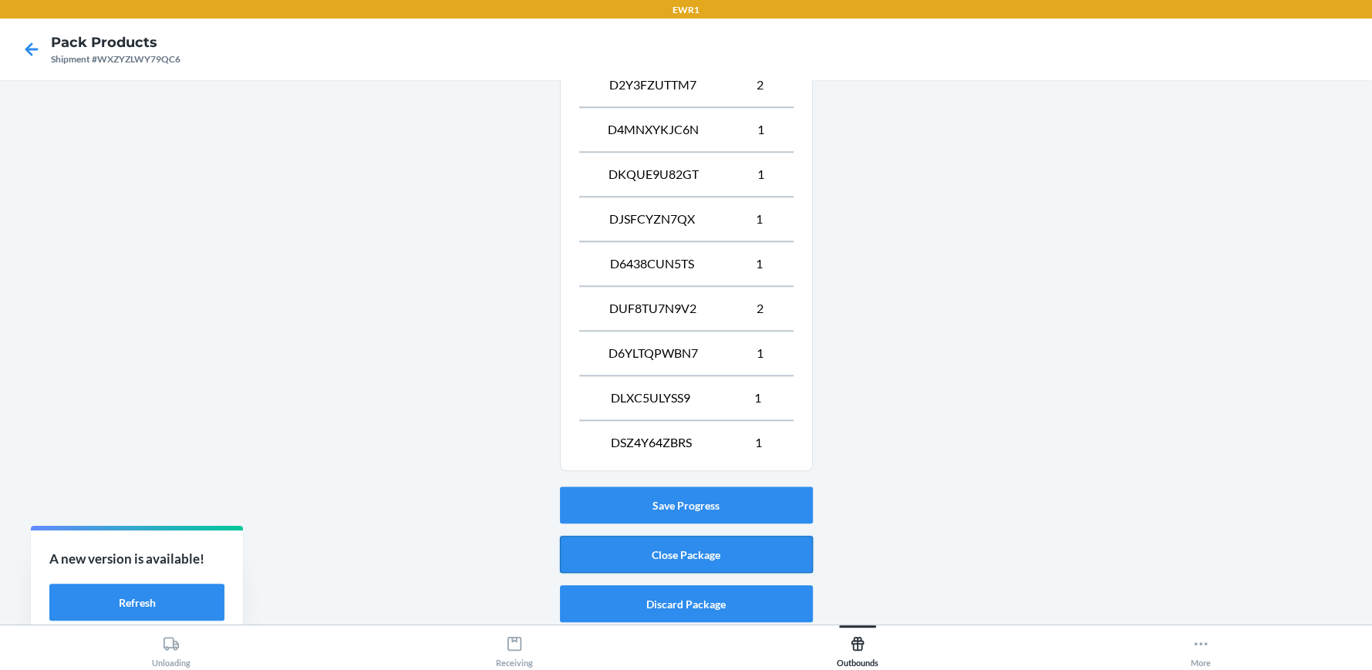
click at [609, 553] on button "Close Package" at bounding box center [686, 554] width 253 height 37
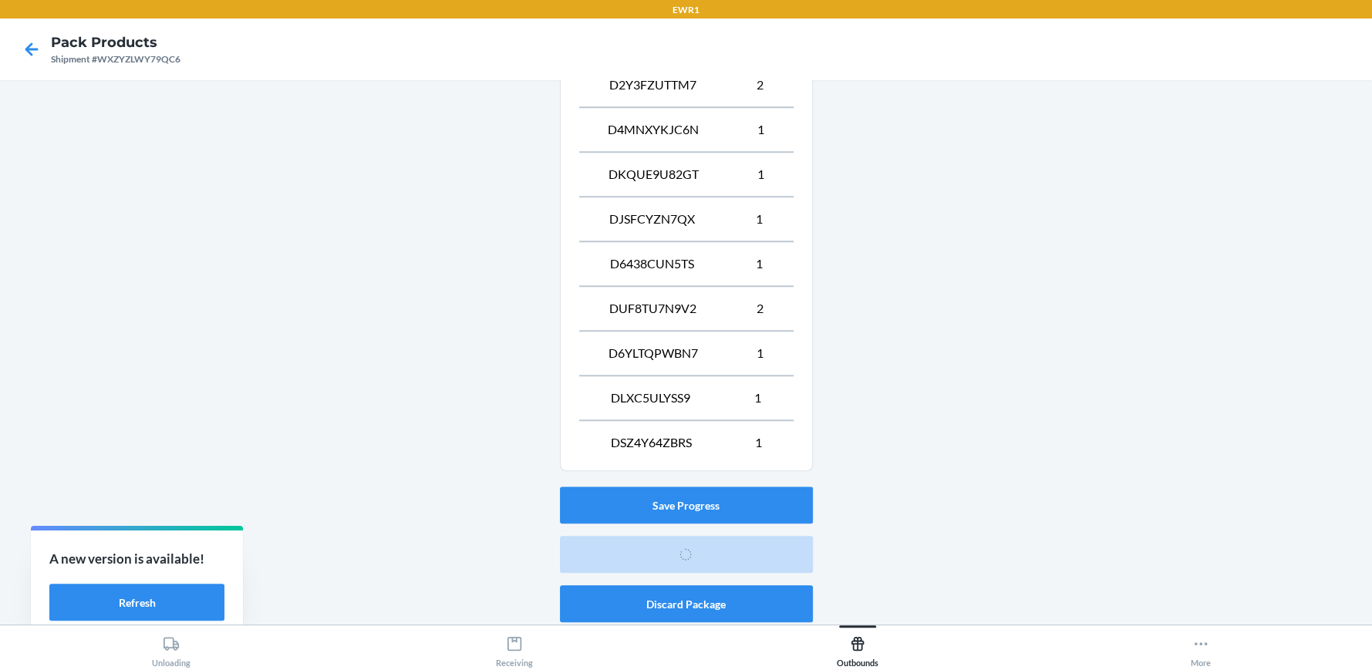
scroll to position [70, 0]
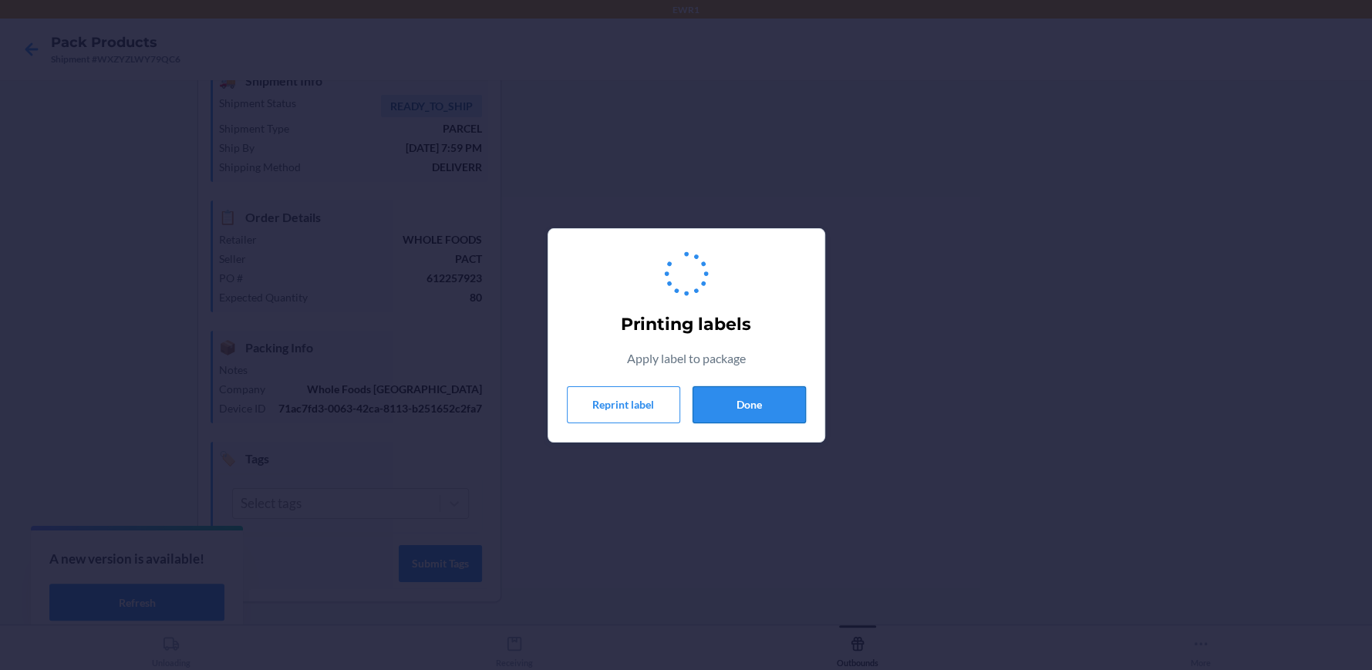
drag, startPoint x: 771, startPoint y: 406, endPoint x: 763, endPoint y: 406, distance: 8.5
click at [771, 406] on button "Done" at bounding box center [748, 404] width 113 height 37
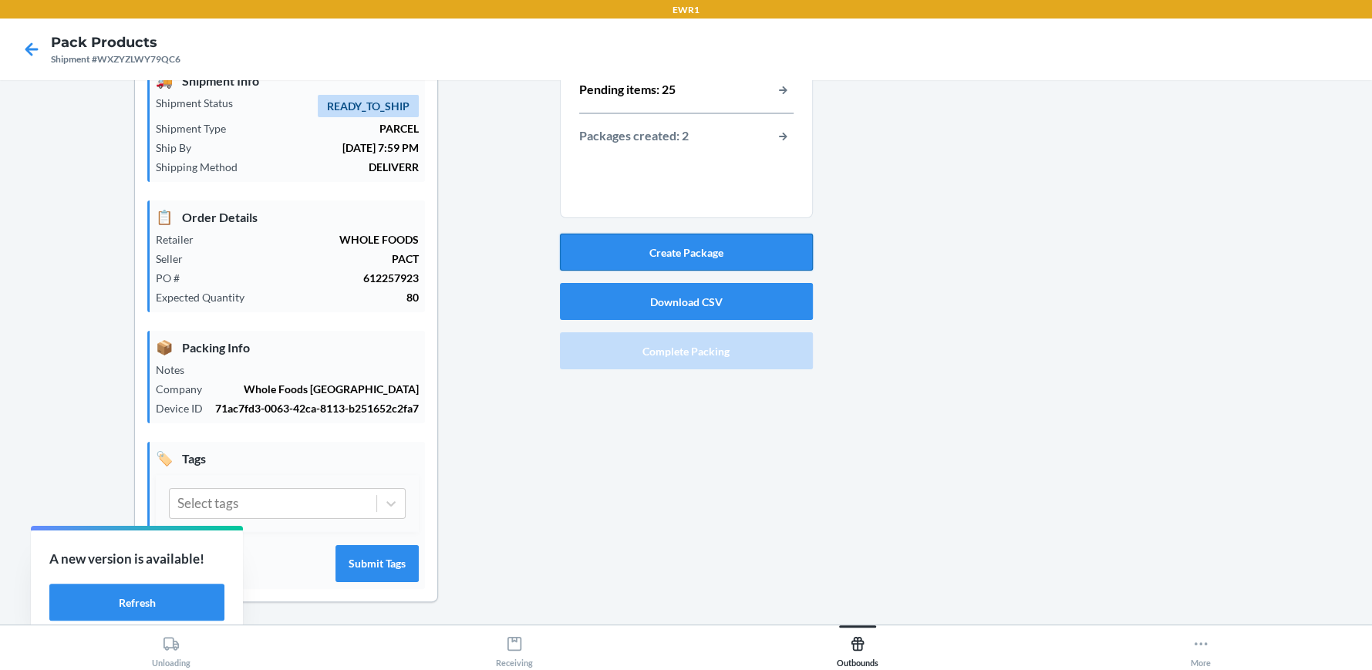
click at [639, 248] on button "Create Package" at bounding box center [686, 252] width 253 height 37
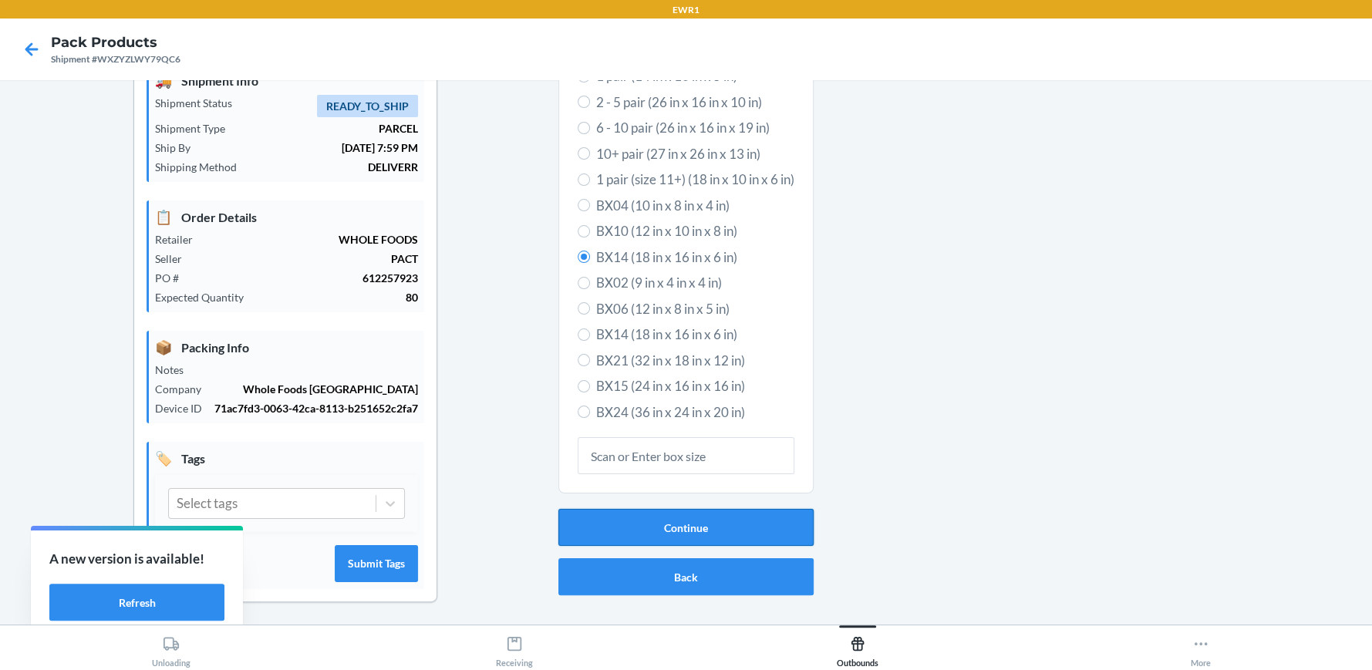
click at [658, 537] on button "Continue" at bounding box center [685, 527] width 255 height 37
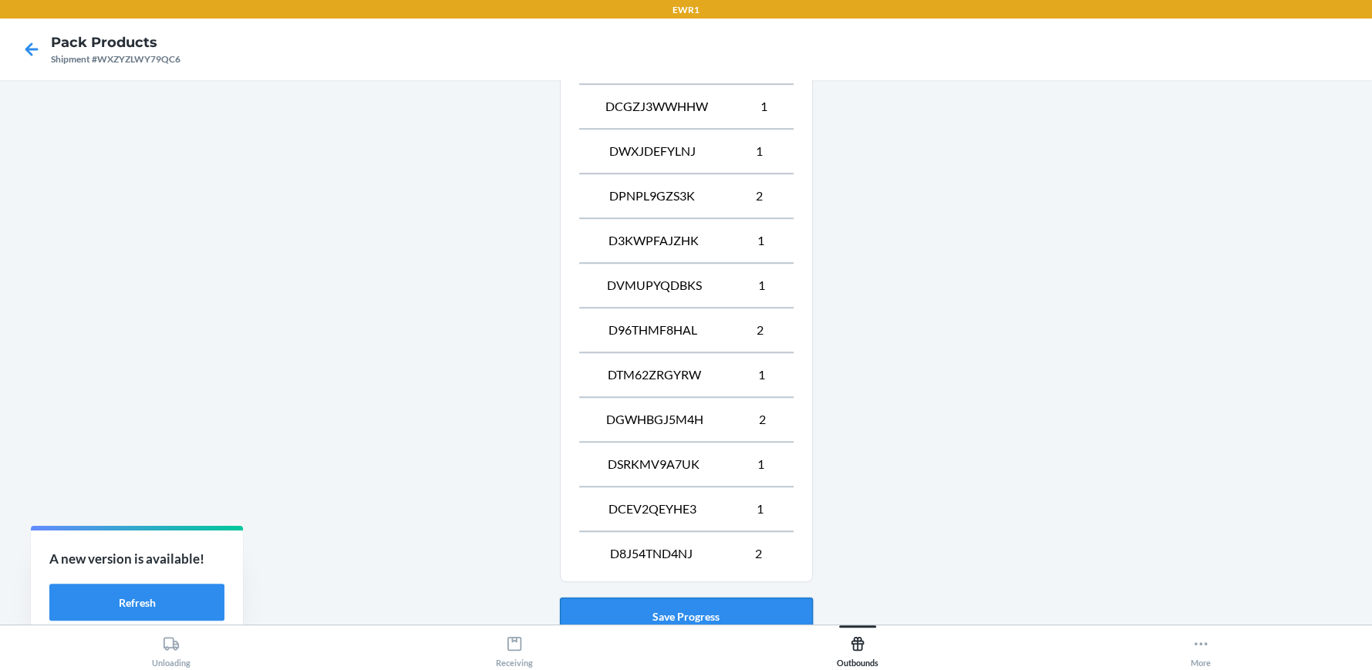
scroll to position [1009, 0]
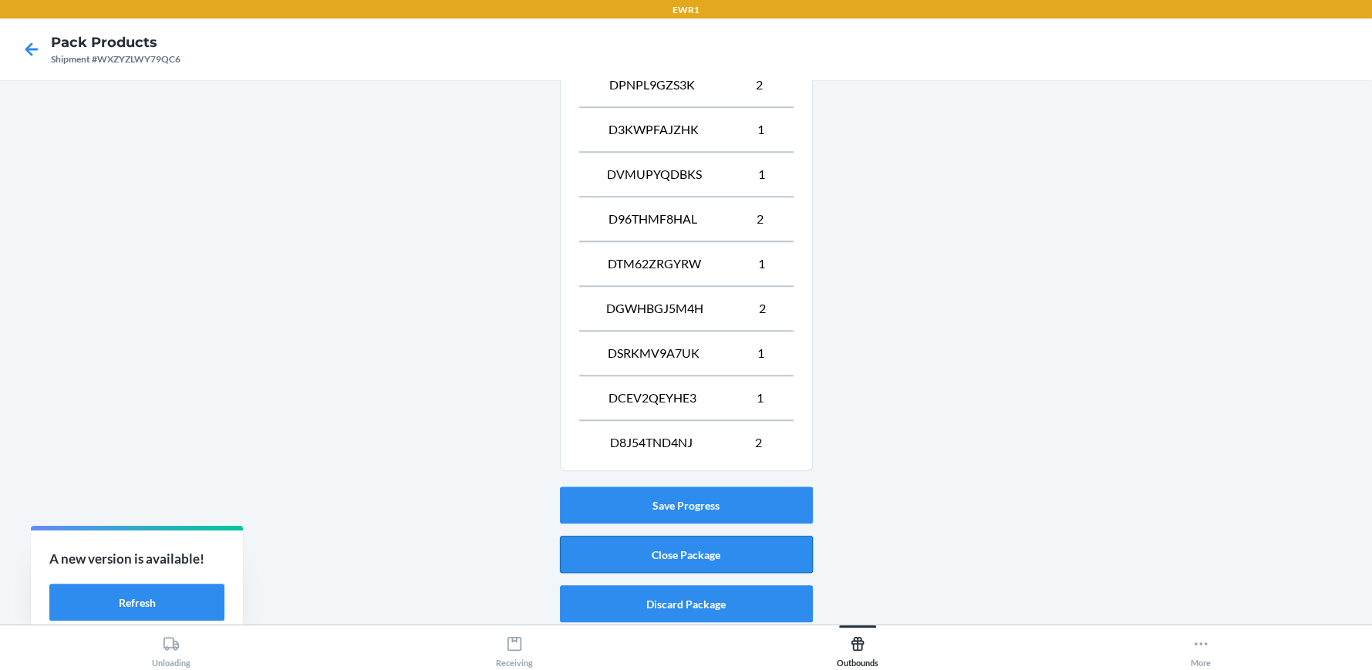
click at [573, 556] on button "Close Package" at bounding box center [686, 554] width 253 height 37
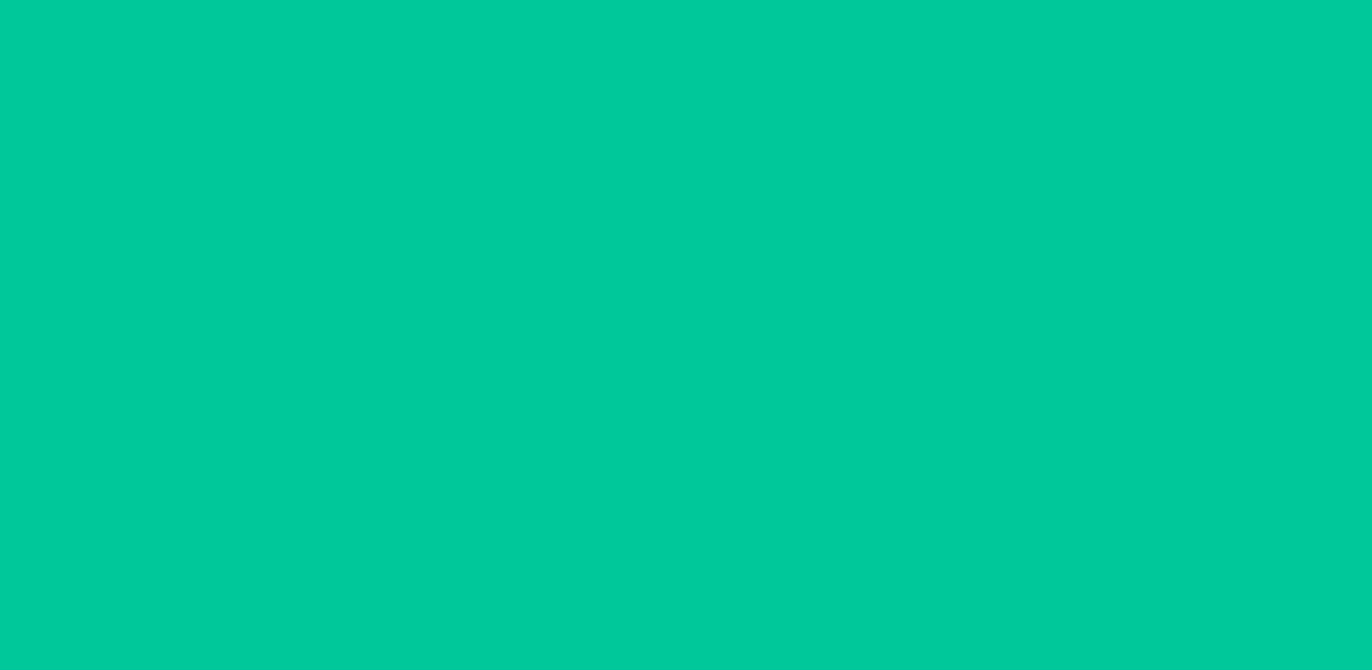
scroll to position [70, 0]
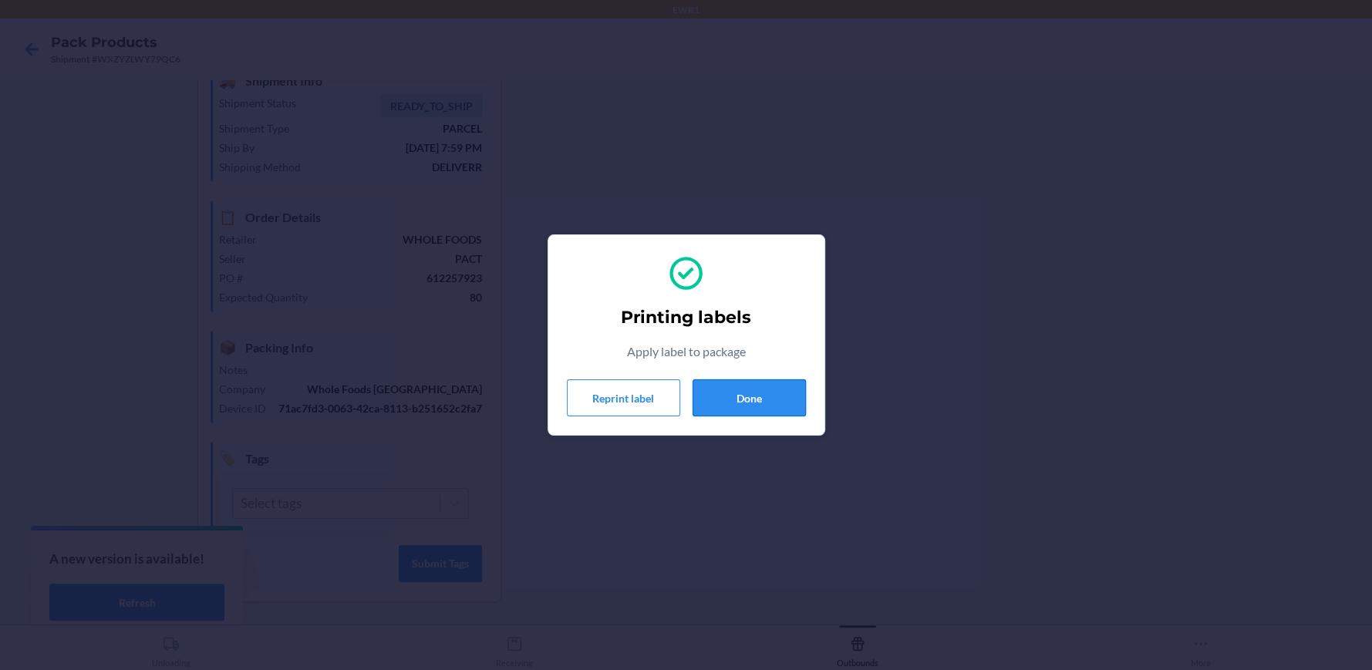
click at [766, 402] on button "Done" at bounding box center [748, 397] width 113 height 37
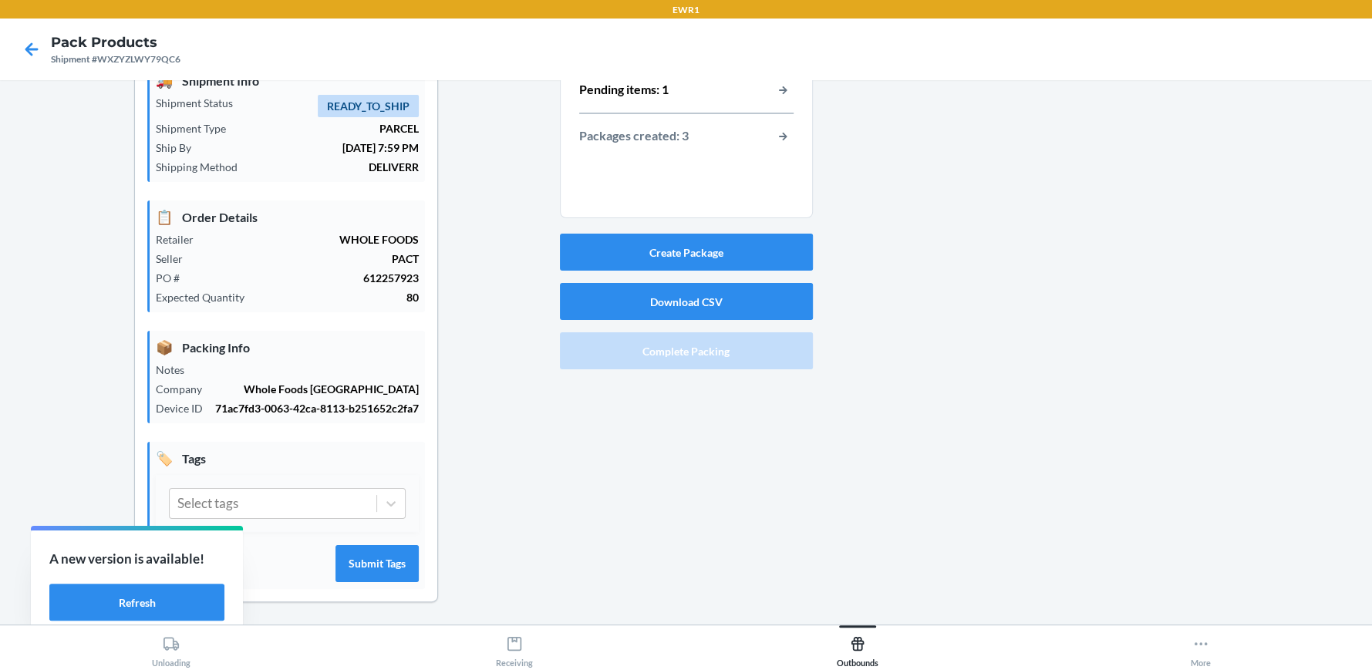
scroll to position [0, 0]
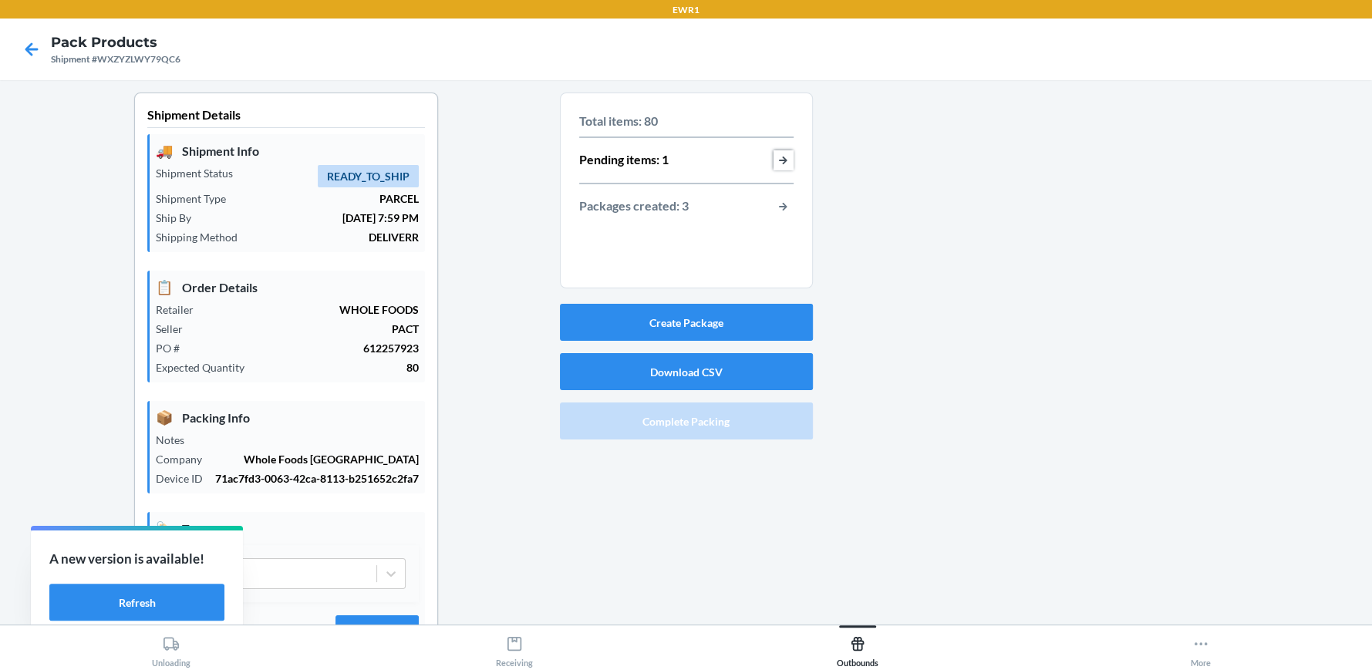
click at [773, 160] on button "button-view-pending-items" at bounding box center [783, 160] width 20 height 20
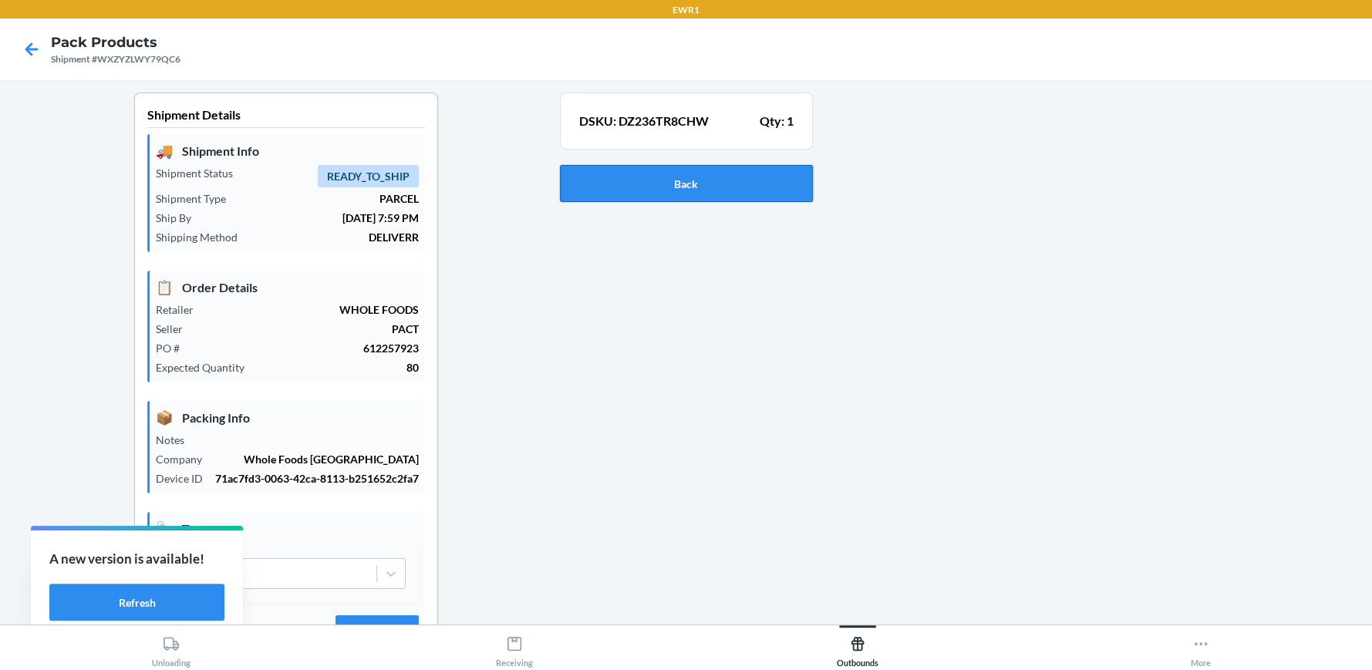
click at [694, 181] on button "Back" at bounding box center [686, 183] width 253 height 37
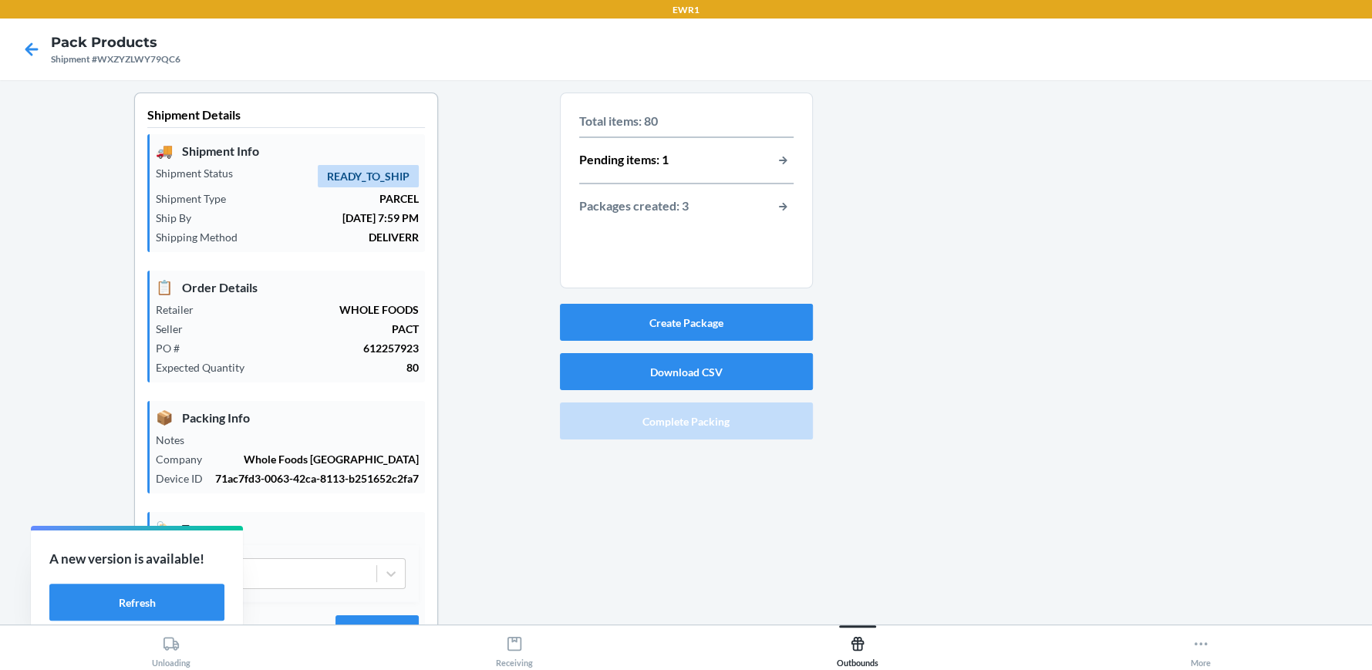
click at [691, 164] on div "Pending items: 1" at bounding box center [686, 160] width 214 height 20
click at [780, 167] on button "button-view-pending-items" at bounding box center [783, 160] width 20 height 20
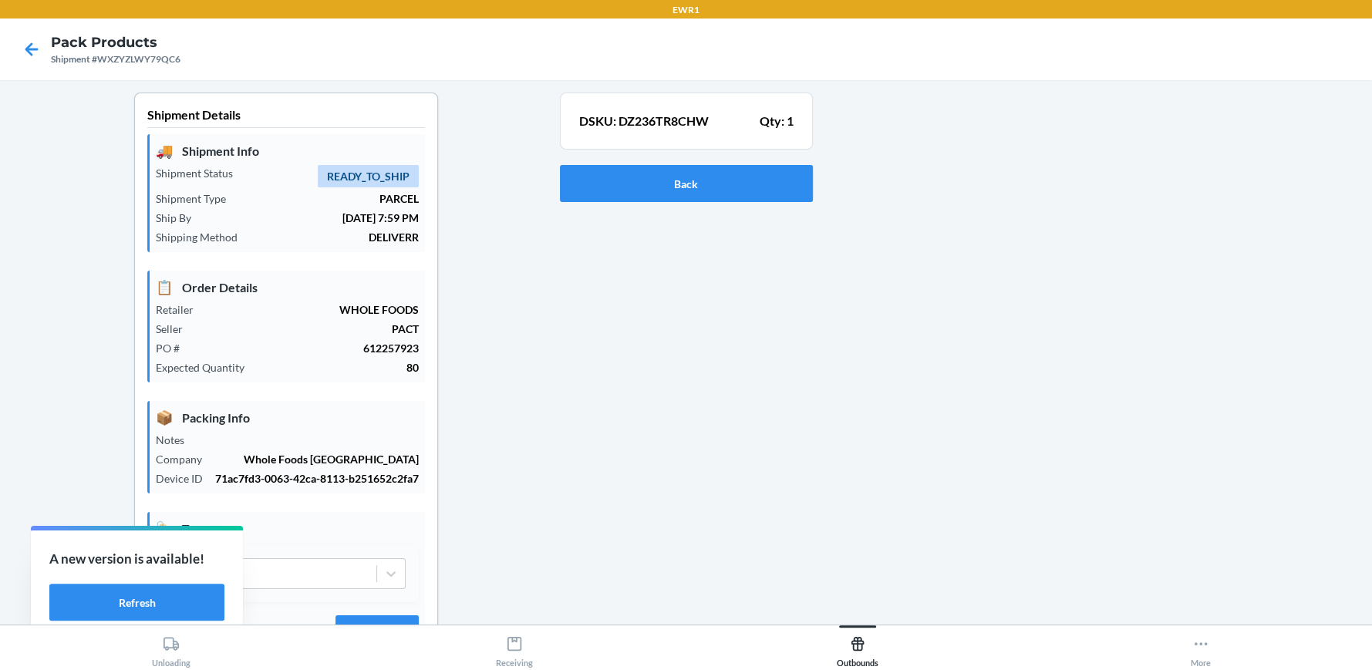
click at [709, 130] on div "DSKU: DZ236TR8CHW Qty: 1" at bounding box center [686, 121] width 214 height 28
click at [704, 184] on button "Back" at bounding box center [686, 183] width 253 height 37
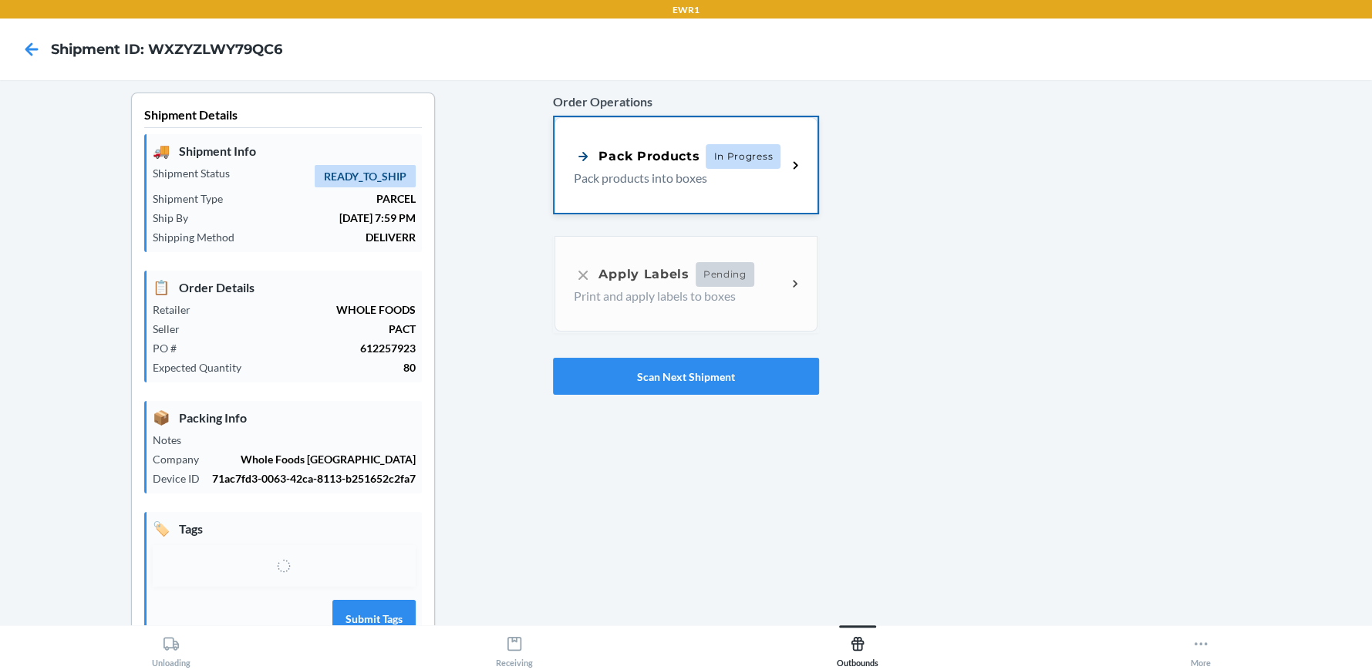
click at [698, 177] on p "Pack products into boxes" at bounding box center [674, 178] width 200 height 19
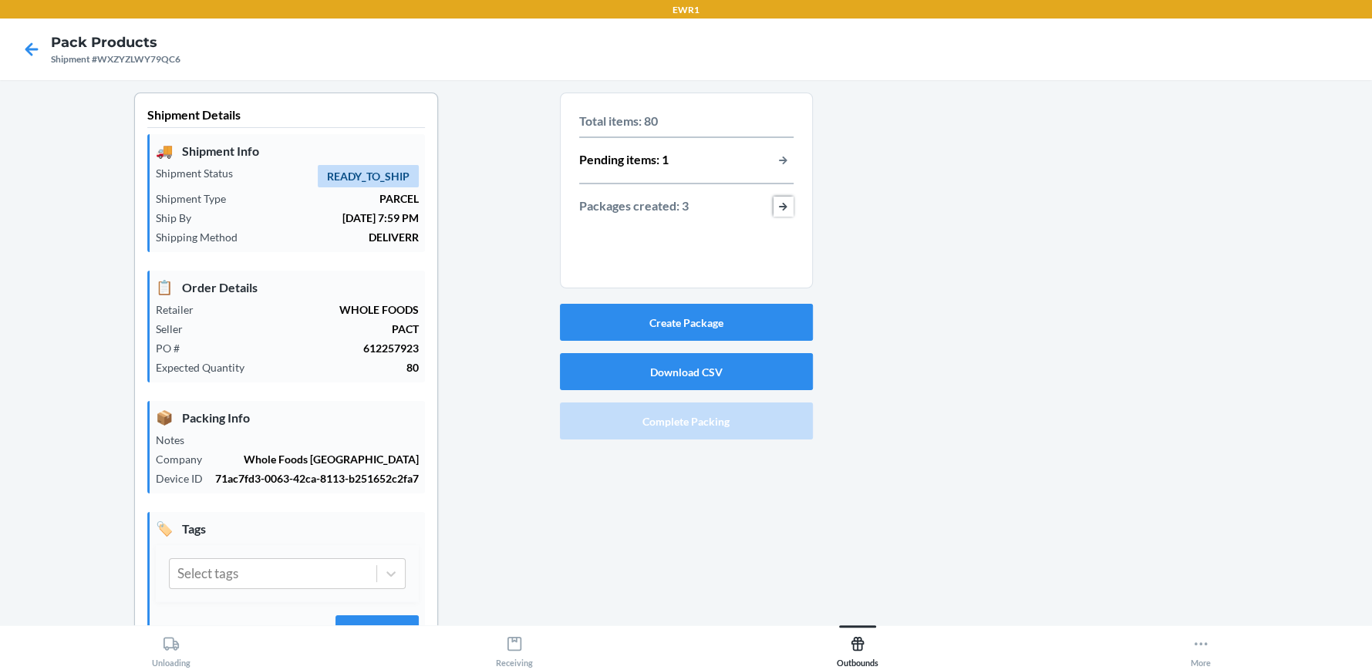
click at [773, 212] on button "button-view-packages-created" at bounding box center [783, 207] width 20 height 20
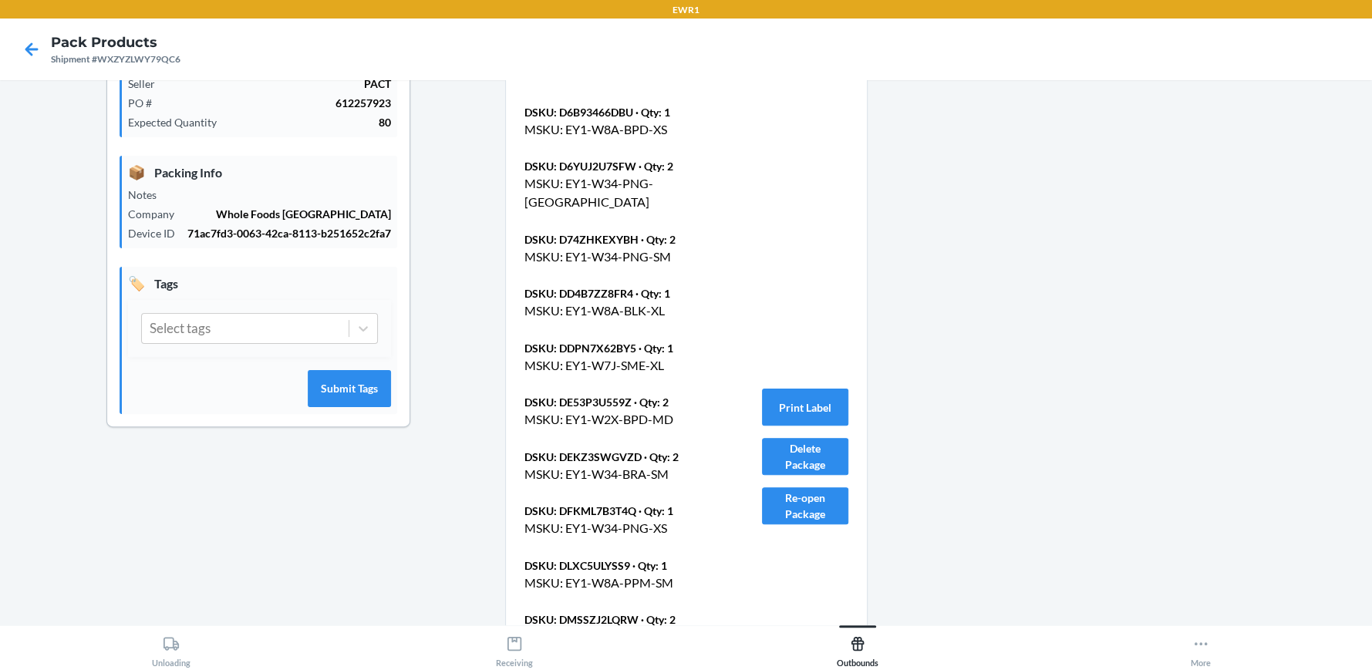
scroll to position [76, 0]
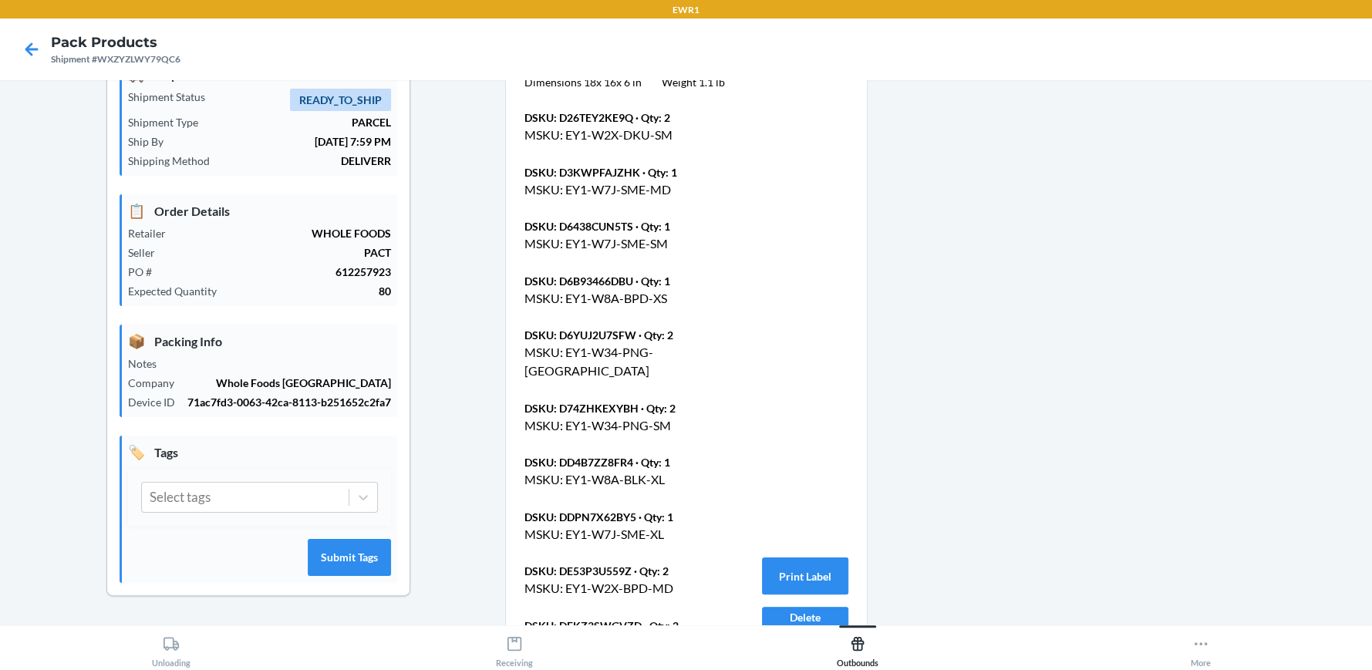
click at [17, 52] on div at bounding box center [31, 49] width 39 height 39
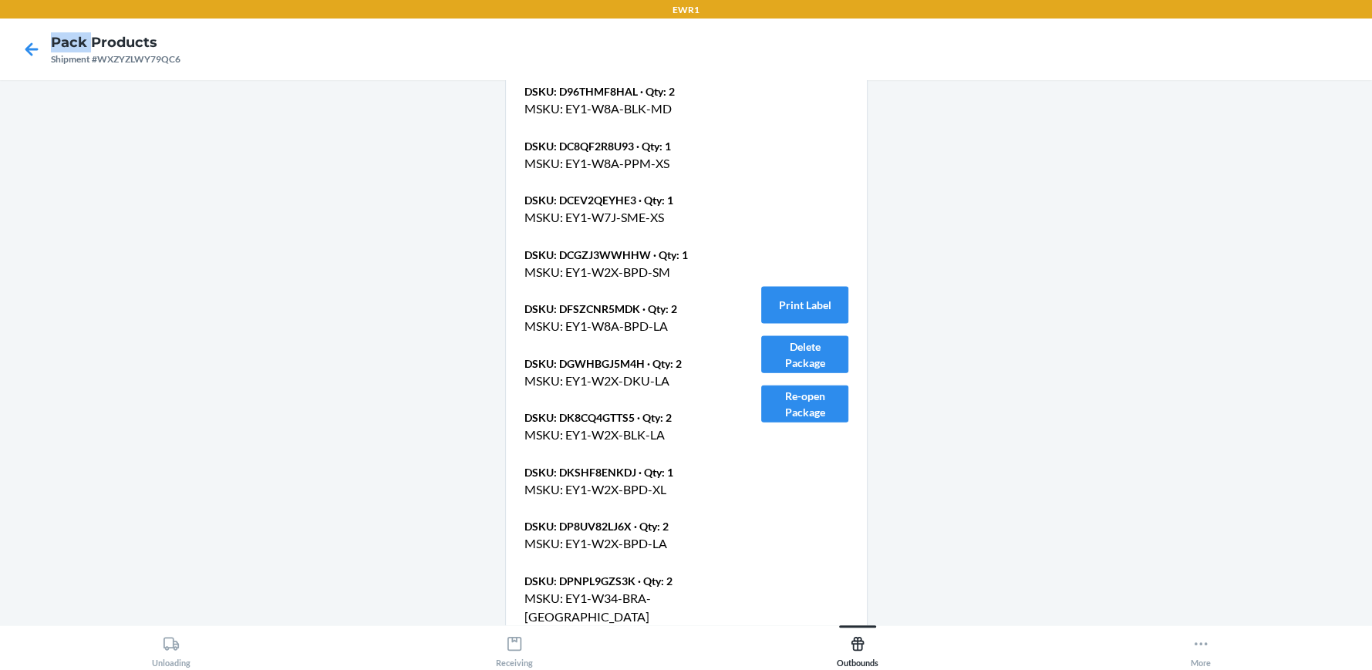
scroll to position [2931, 0]
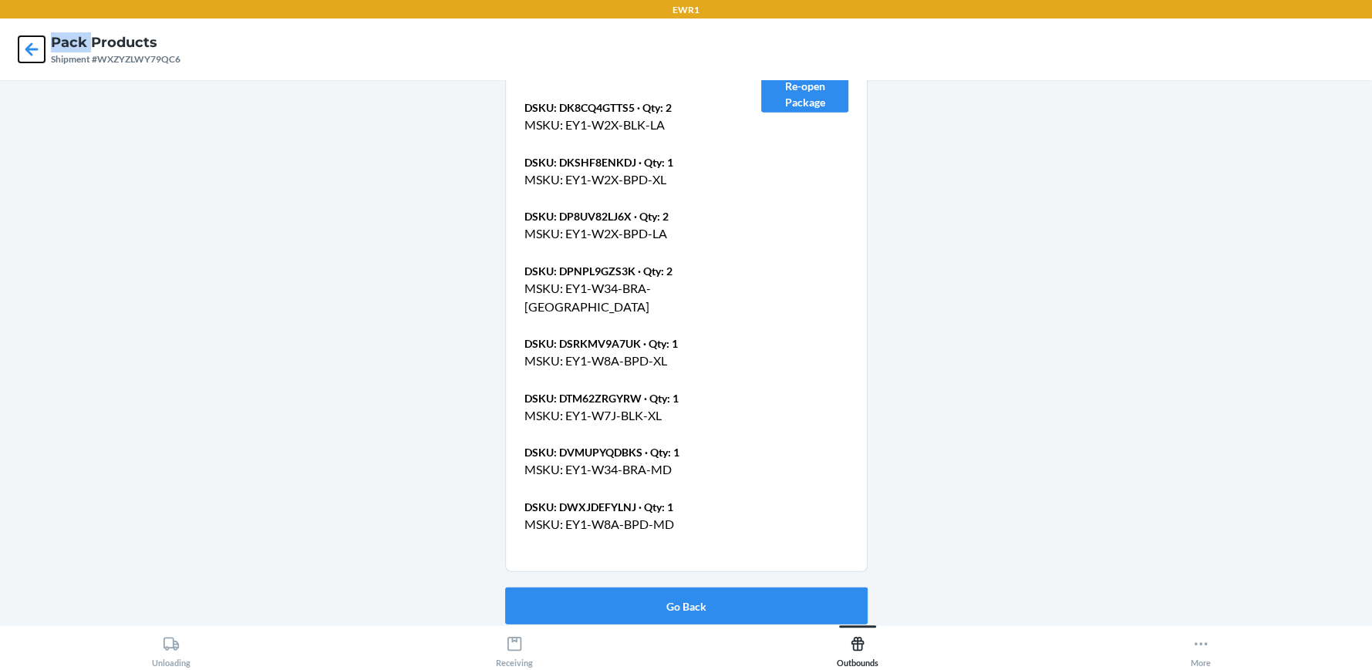
click at [20, 45] on icon at bounding box center [32, 49] width 26 height 26
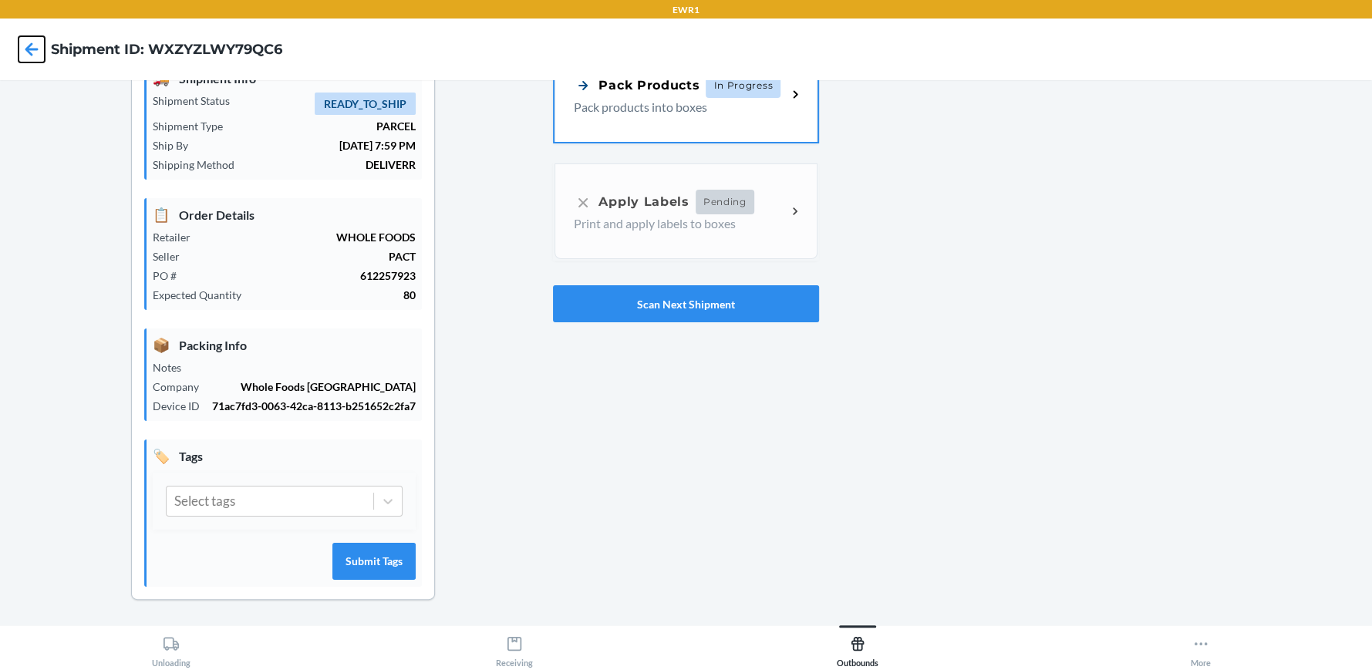
scroll to position [70, 0]
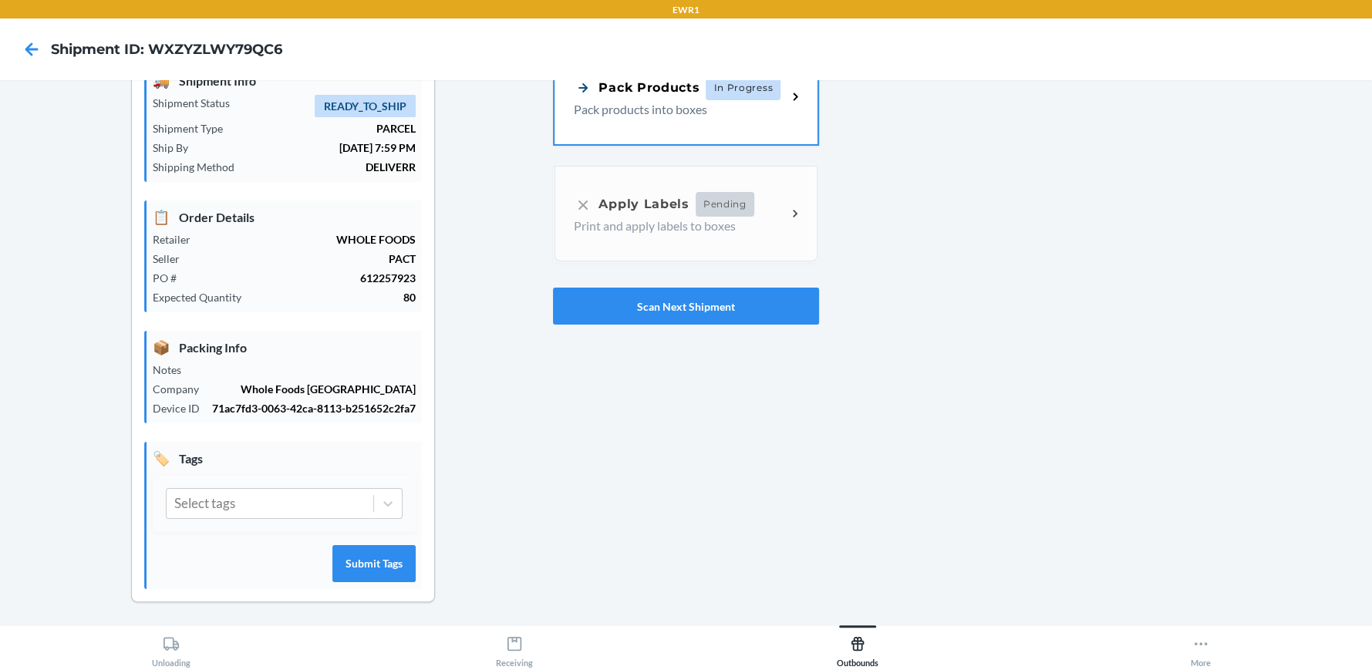
click at [746, 145] on div "Order Operations Pack Products In Progress Pack products into boxes Apply Label…" at bounding box center [685, 173] width 265 height 315
click at [752, 120] on div "Pack Products In Progress Pack products into boxes" at bounding box center [685, 95] width 262 height 96
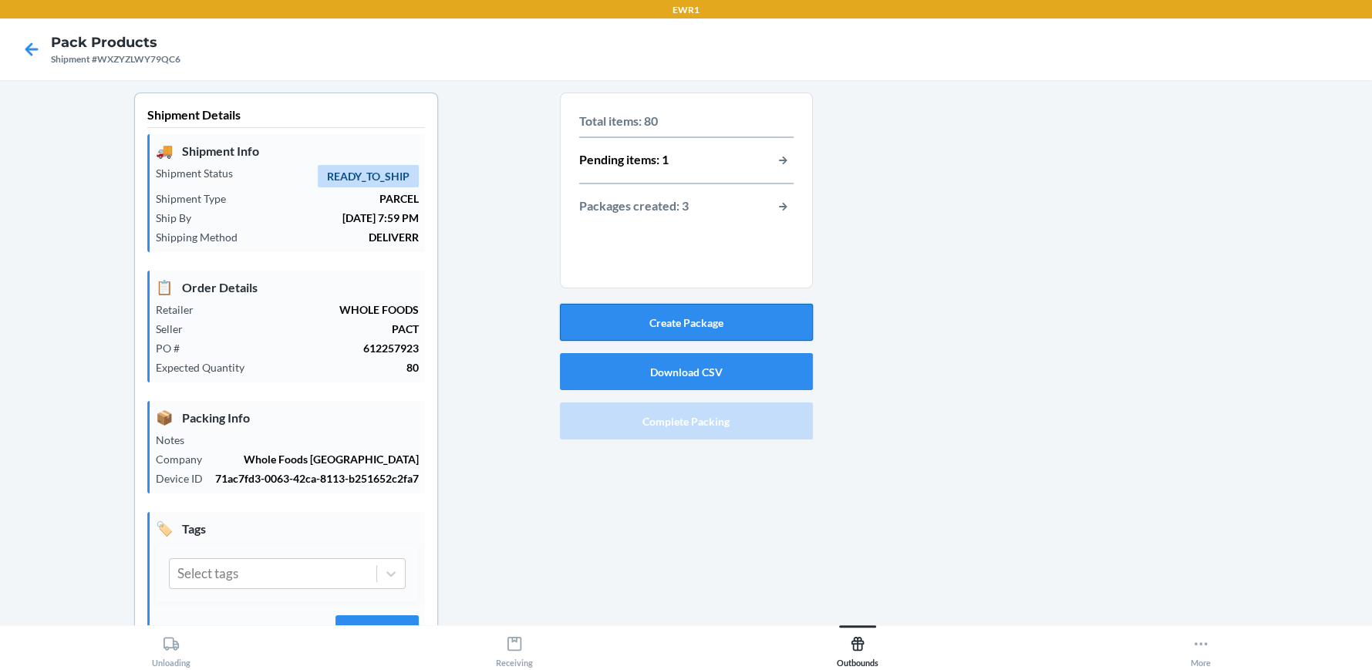
click at [636, 315] on button "Create Package" at bounding box center [686, 322] width 253 height 37
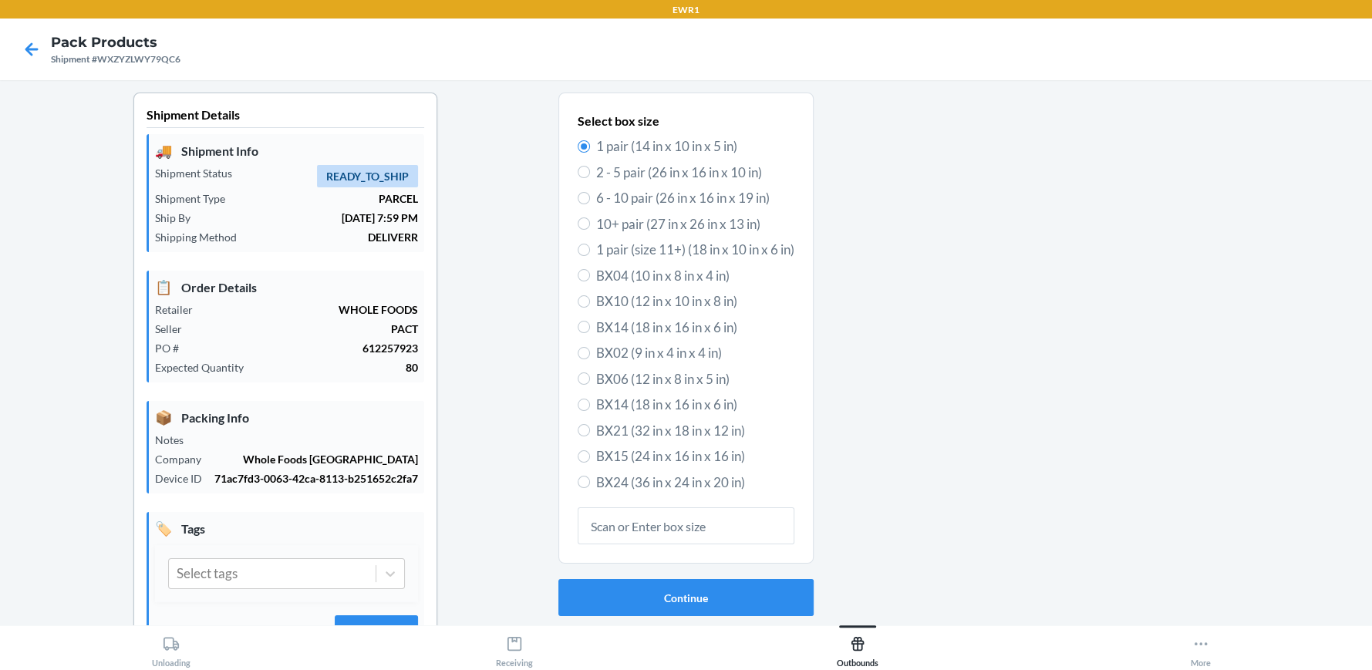
click at [25, 66] on div at bounding box center [31, 49] width 39 height 39
click at [24, 58] on icon at bounding box center [32, 49] width 26 height 26
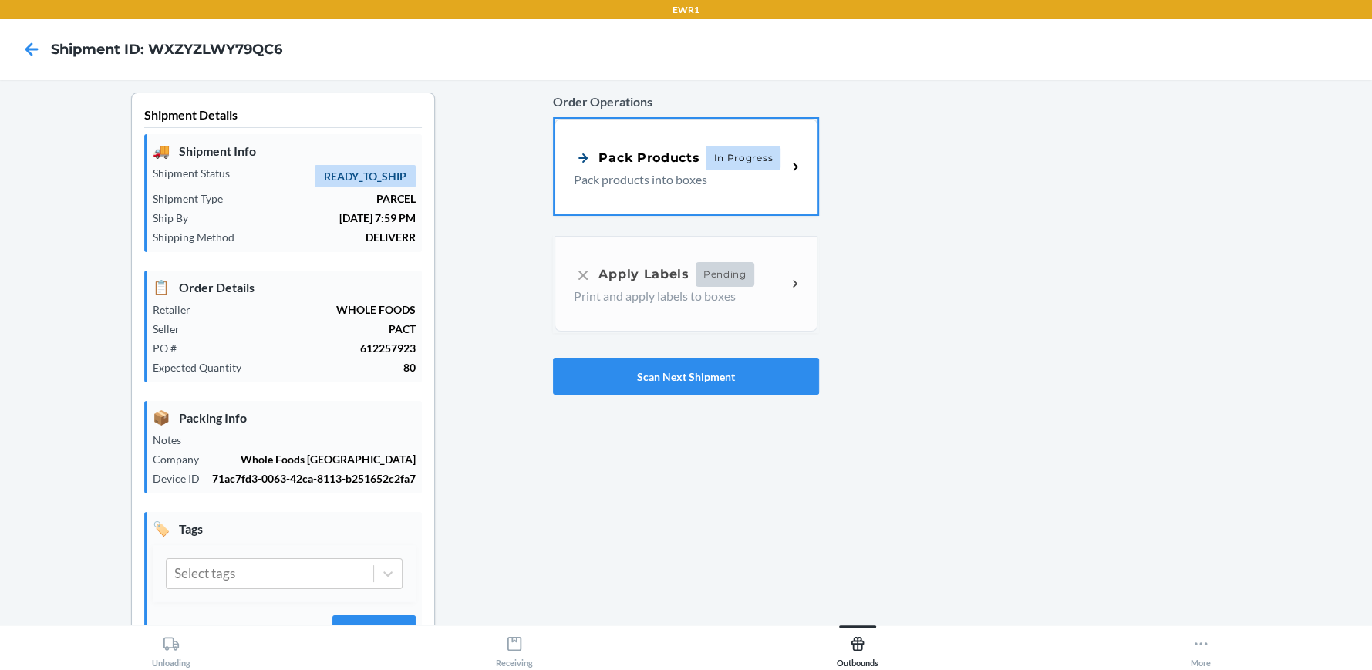
click at [726, 298] on div "Order Operations Pack Products In Progress Pack products into boxes Apply Label…" at bounding box center [685, 243] width 265 height 315
drag, startPoint x: 777, startPoint y: 214, endPoint x: 795, endPoint y: 193, distance: 28.4
click at [777, 213] on link "Pack Products In Progress Pack products into boxes" at bounding box center [685, 166] width 265 height 99
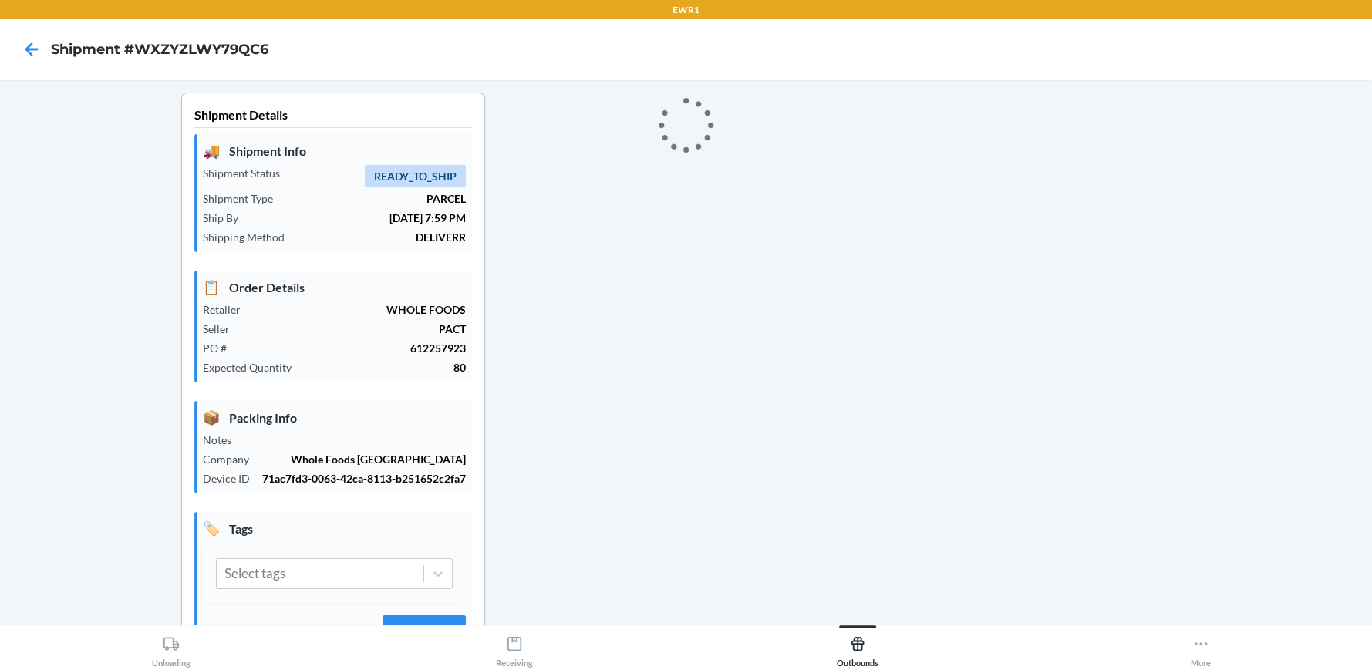
click at [795, 193] on div "Shipment Details 🚚 Shipment Info Shipment Status READY_TO_SHIP Shipment Type PA…" at bounding box center [685, 395] width 1347 height 605
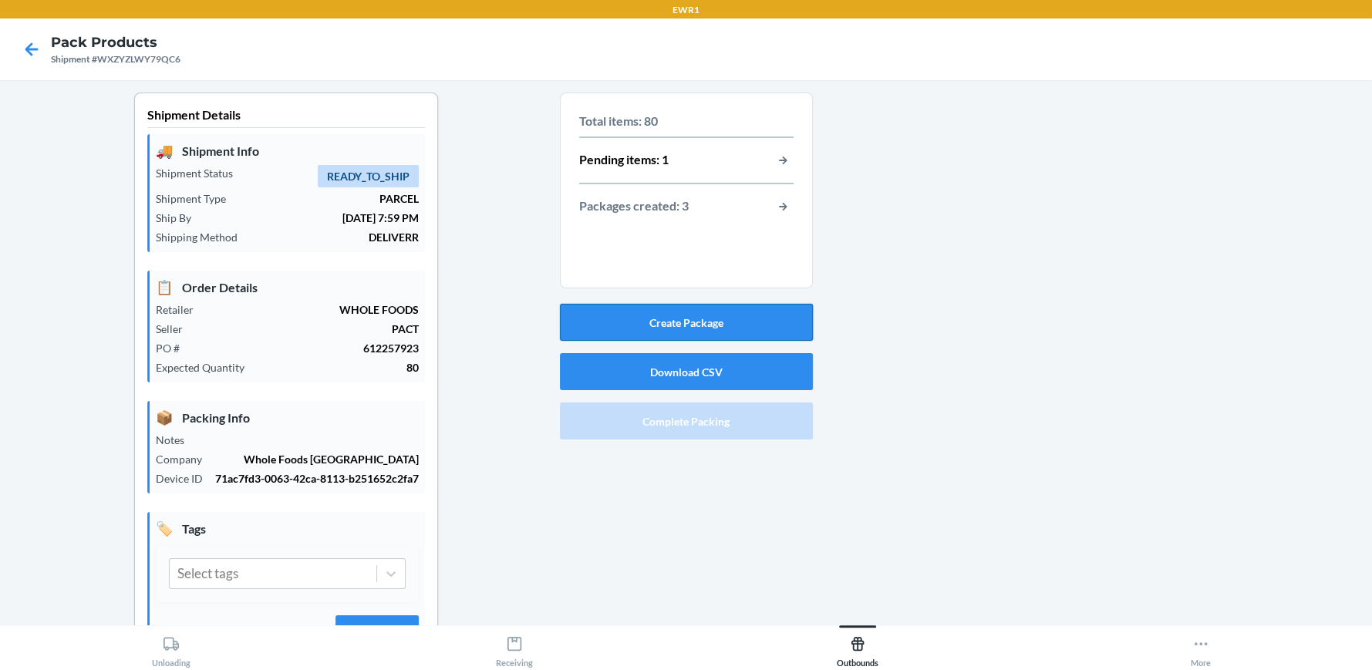
click at [694, 314] on button "Create Package" at bounding box center [686, 322] width 253 height 37
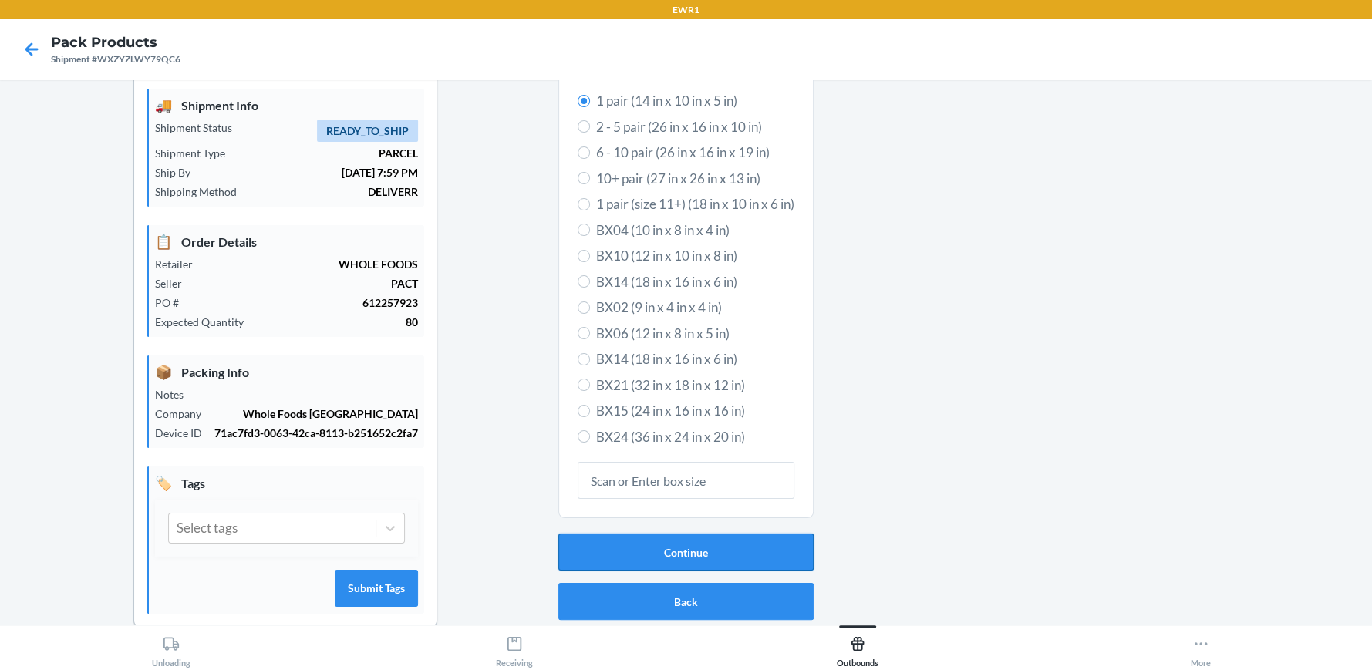
scroll to position [70, 0]
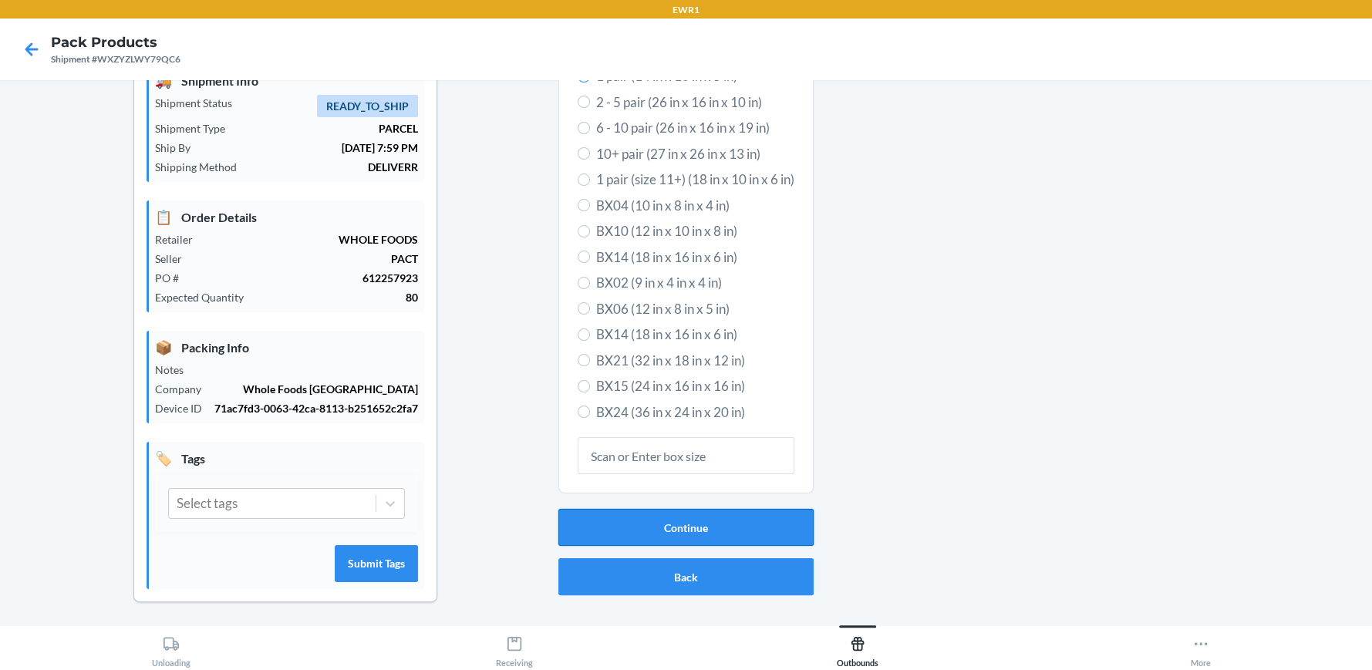
click at [727, 517] on button "Continue" at bounding box center [685, 527] width 255 height 37
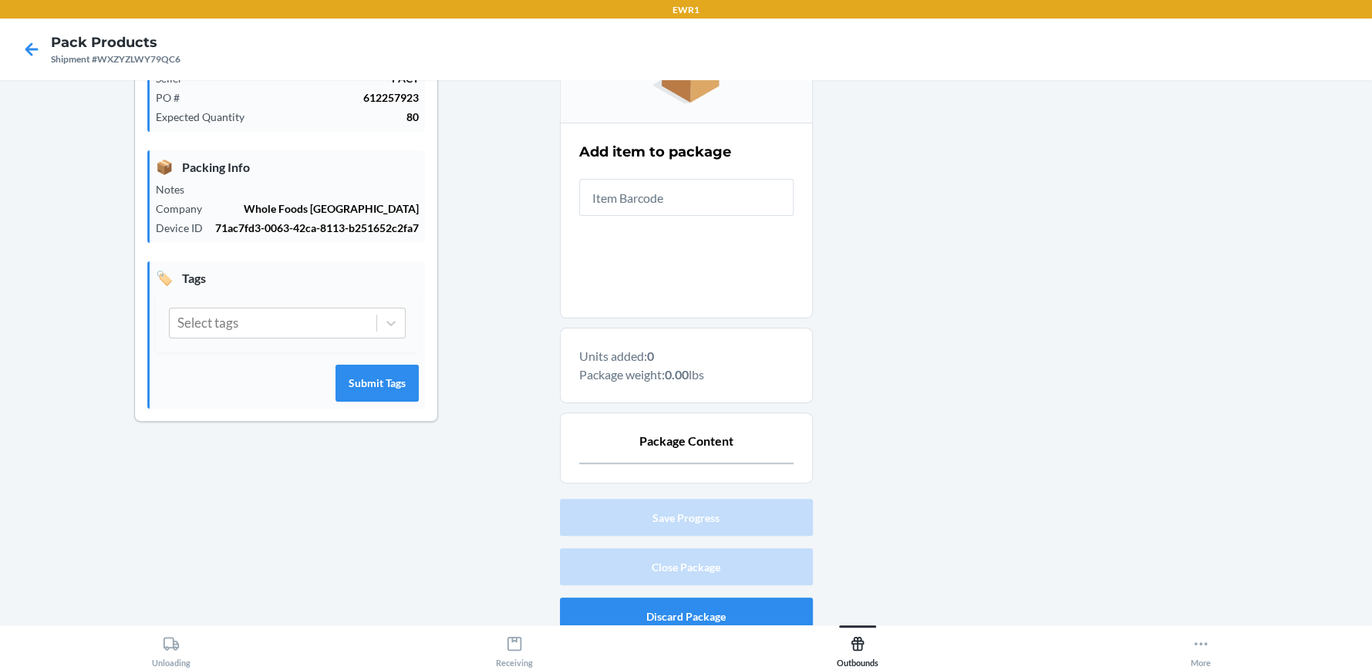
scroll to position [265, 0]
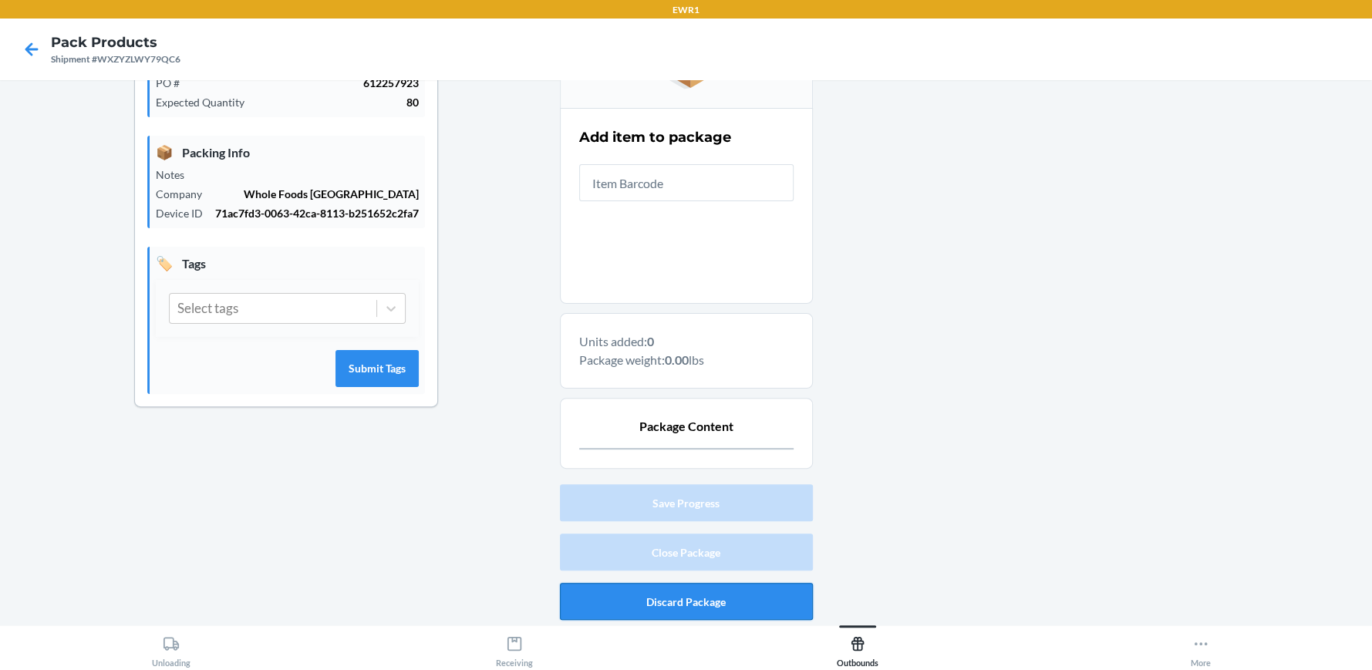
click at [692, 593] on button "Discard Package" at bounding box center [686, 601] width 253 height 37
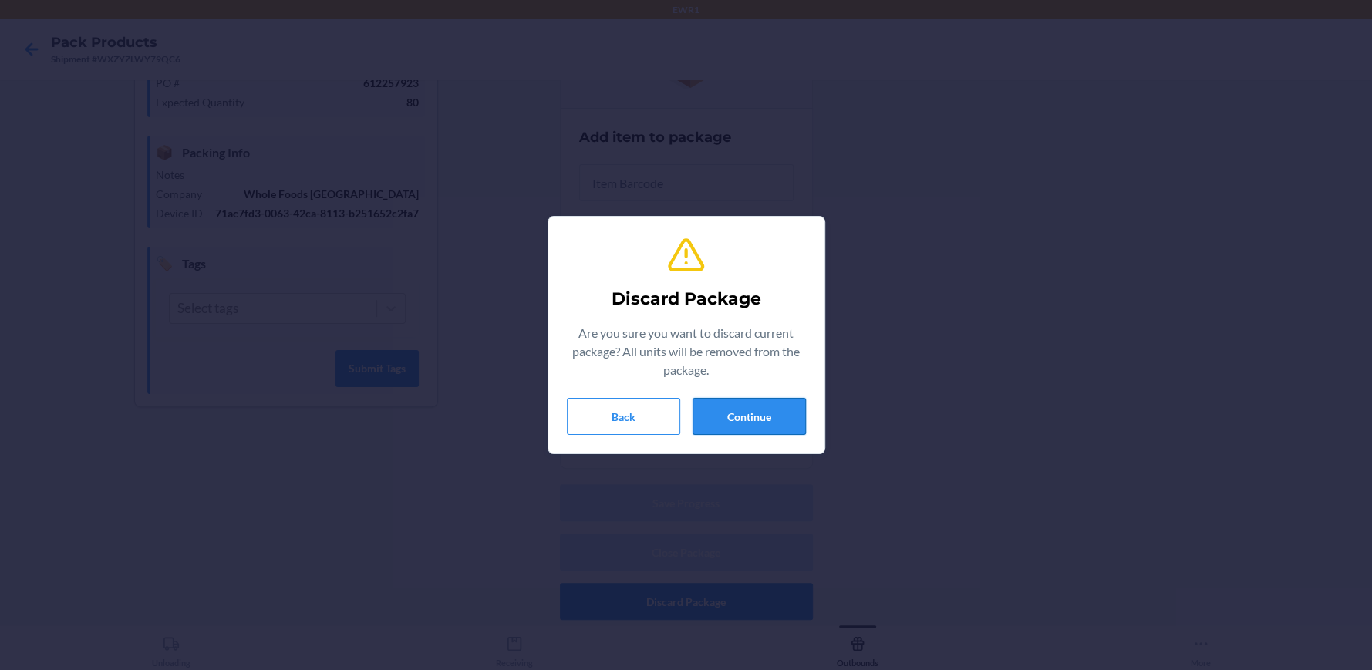
click at [760, 423] on button "Continue" at bounding box center [748, 416] width 113 height 37
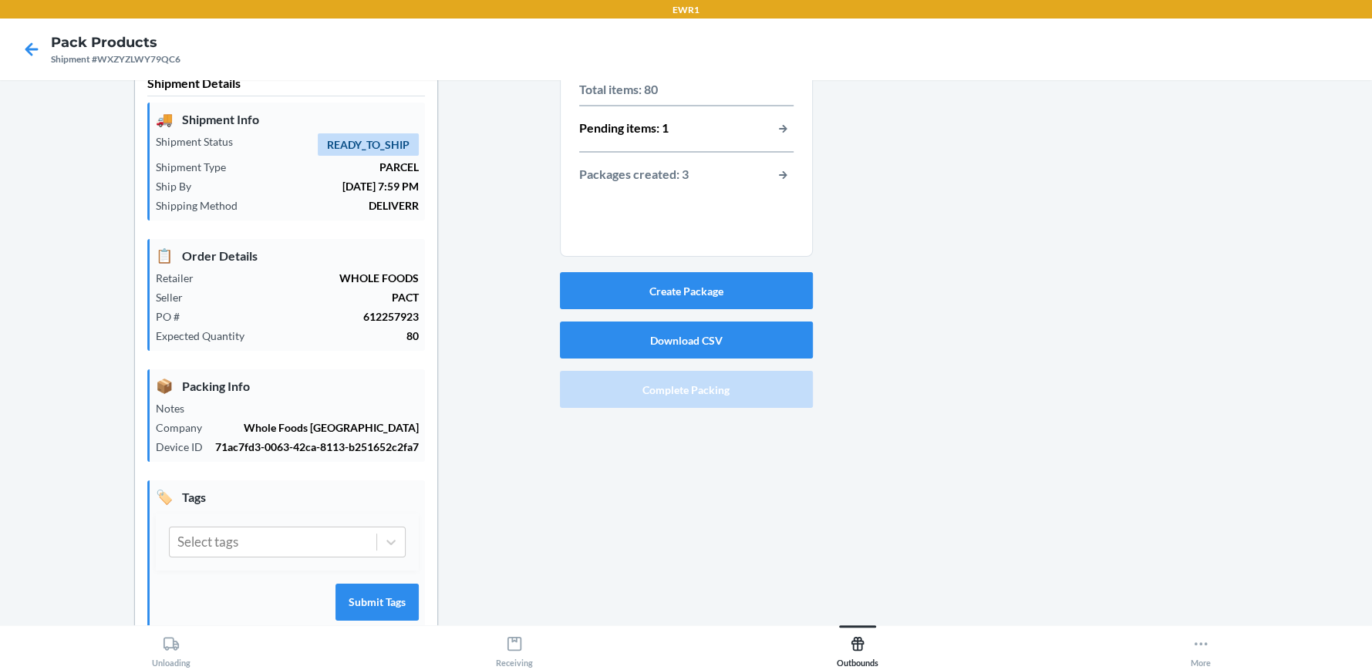
scroll to position [0, 0]
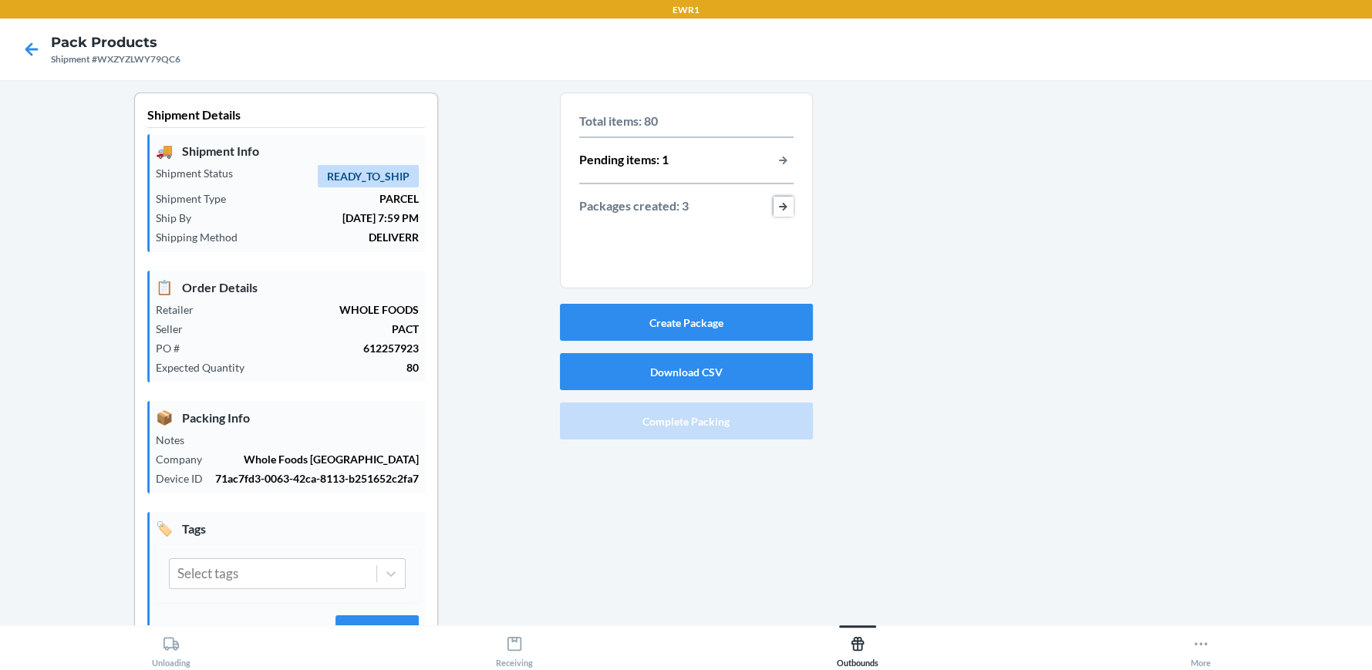
click at [773, 206] on button "button-view-packages-created" at bounding box center [783, 207] width 20 height 20
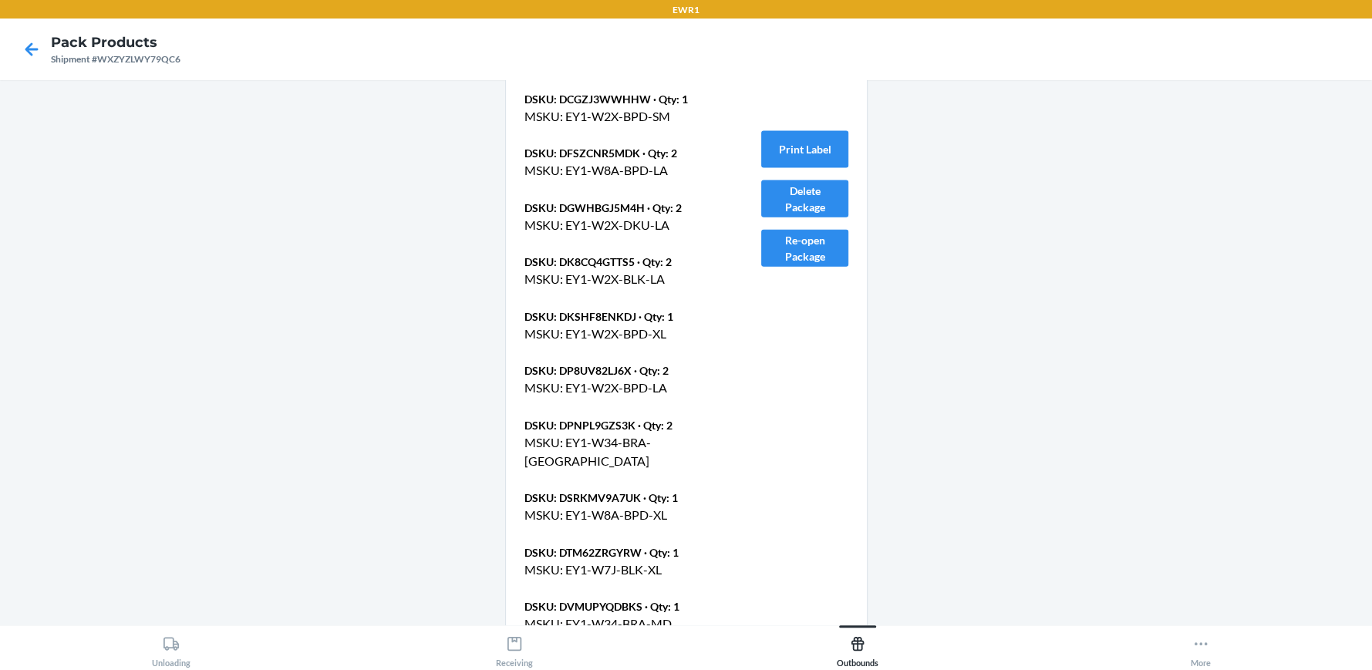
scroll to position [2931, 0]
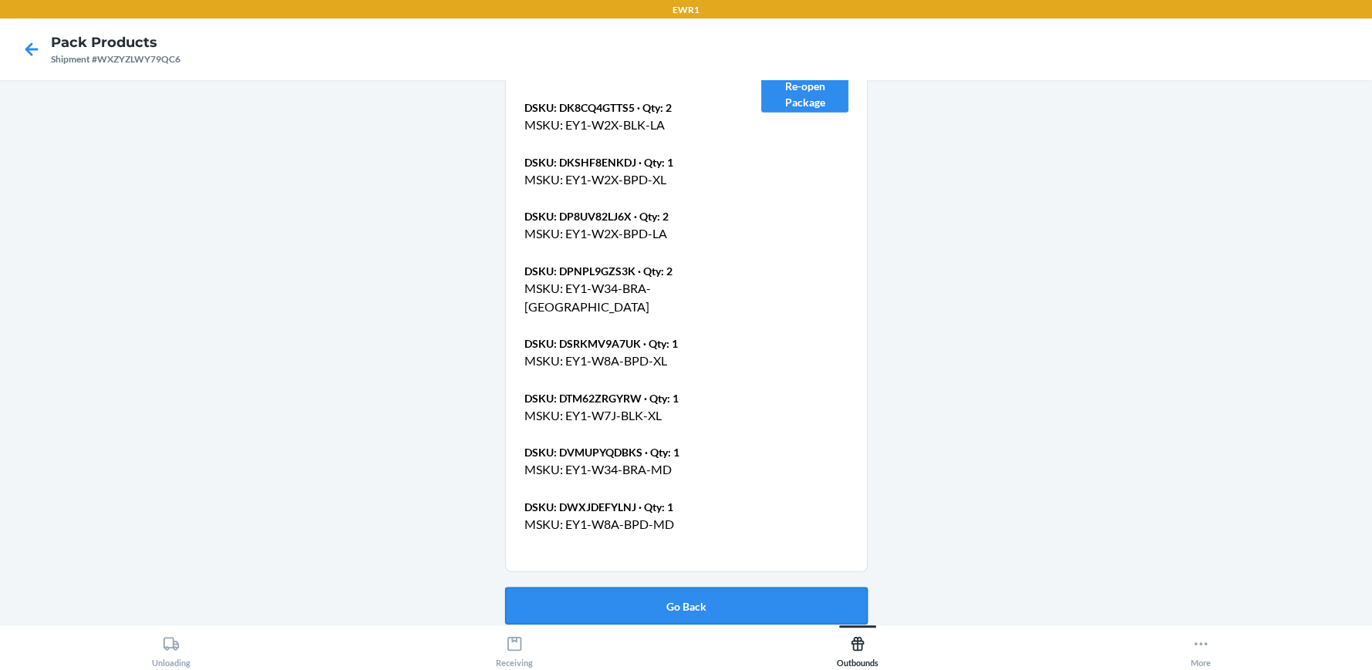
click at [695, 601] on button "Go Back" at bounding box center [686, 606] width 362 height 37
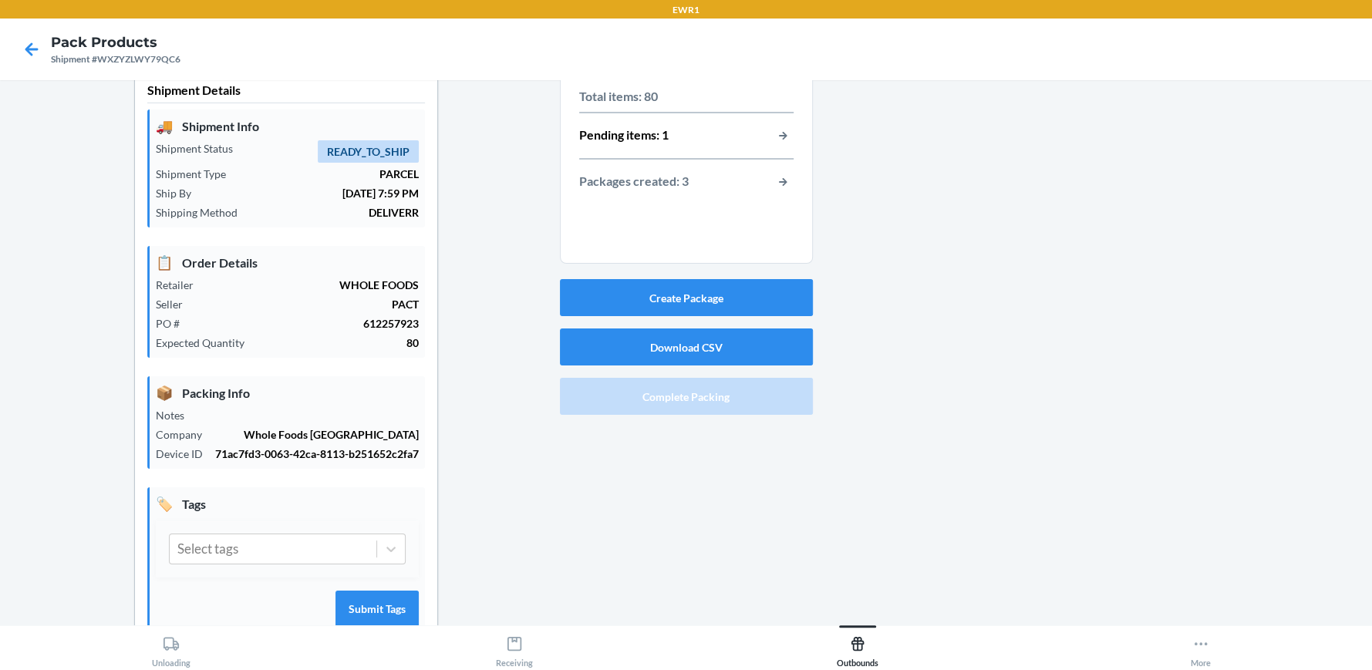
scroll to position [0, 0]
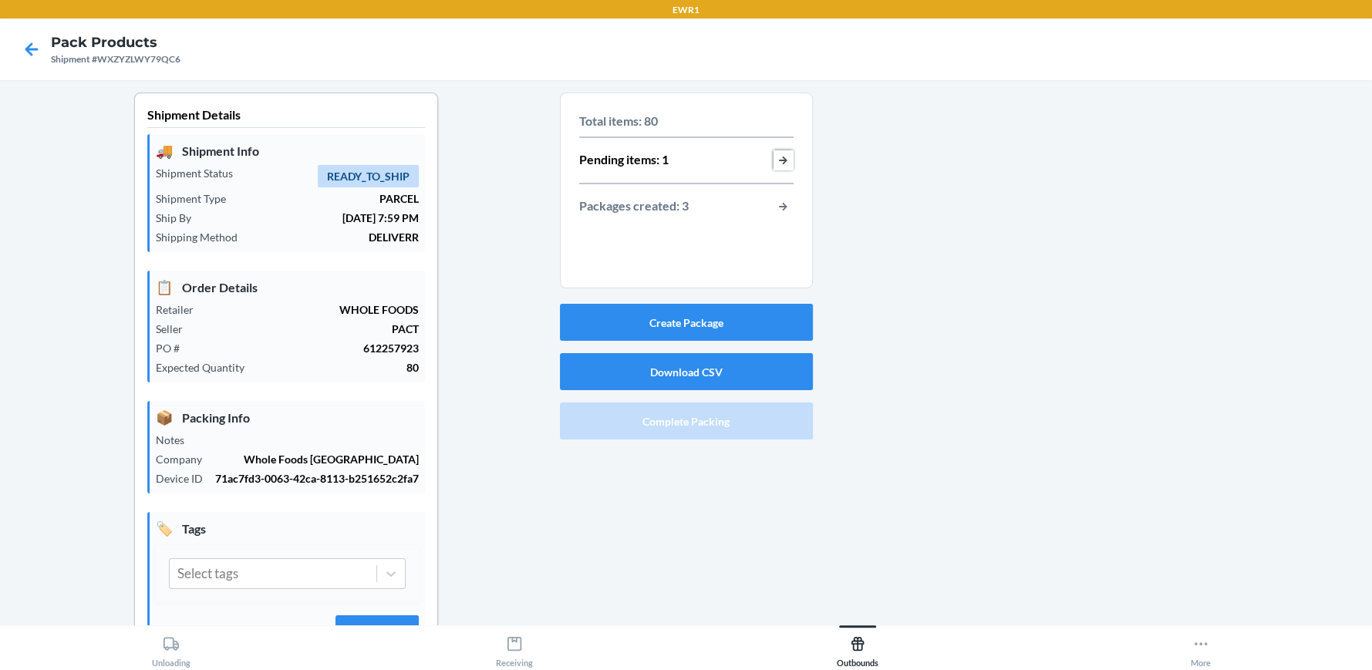
click at [780, 155] on button "button-view-pending-items" at bounding box center [783, 160] width 20 height 20
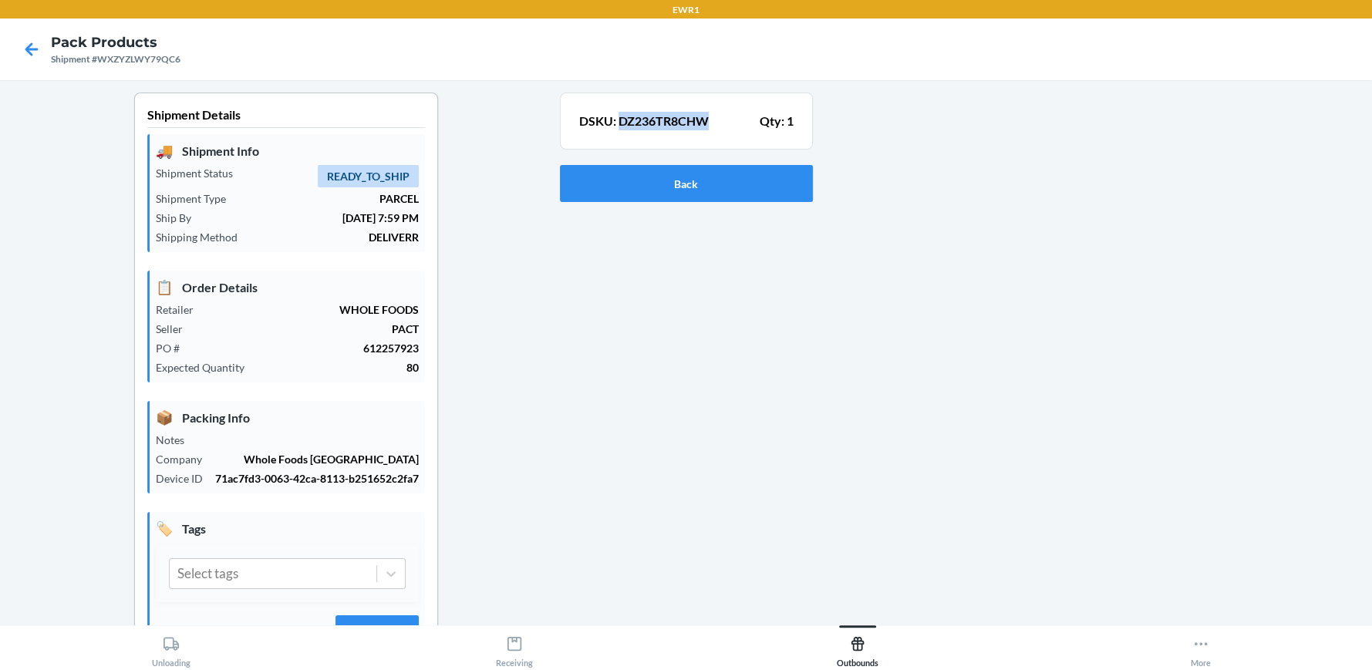
drag, startPoint x: 713, startPoint y: 115, endPoint x: 612, endPoint y: 107, distance: 102.1
click at [612, 107] on div "DSKU: DZ236TR8CHW Qty: 1" at bounding box center [686, 121] width 214 height 28
drag, startPoint x: 191, startPoint y: 58, endPoint x: 100, endPoint y: 58, distance: 91.0
click at [100, 58] on nav "Pack Products Shipment #WXZYZLWY79QC6" at bounding box center [686, 50] width 1372 height 62
copy div "WXZYZLWY79QC6"
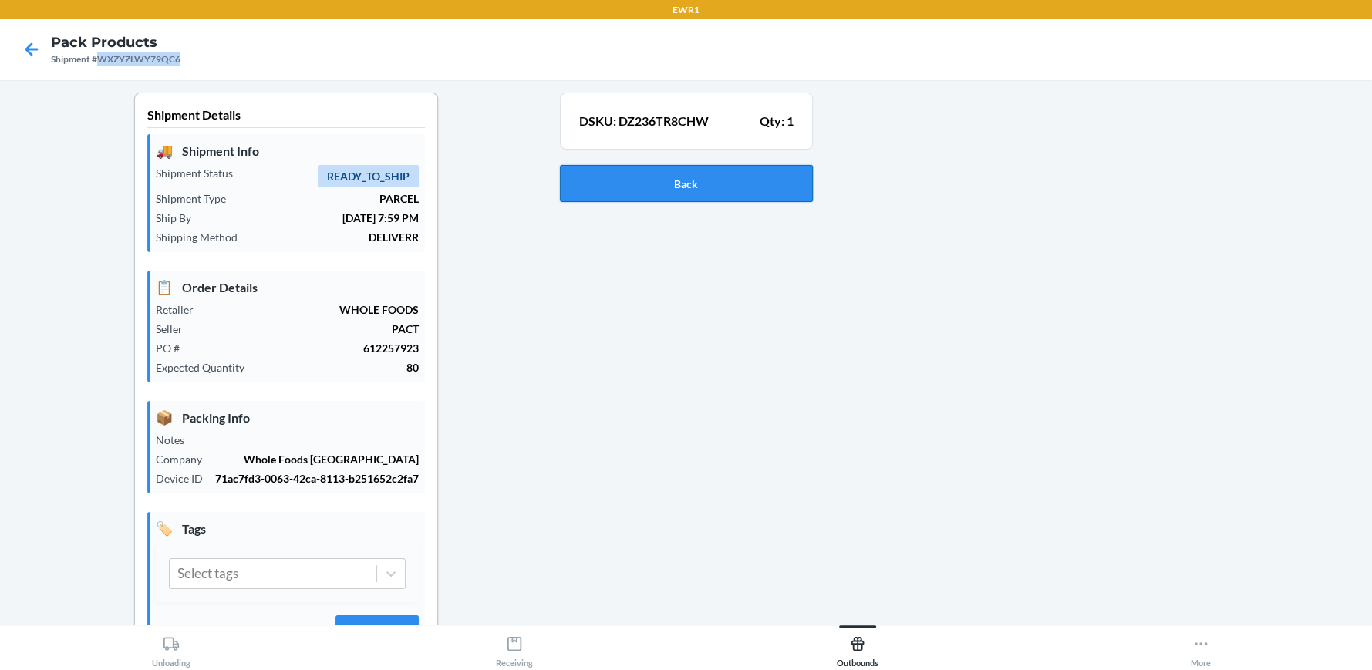
click at [702, 192] on button "Back" at bounding box center [686, 183] width 253 height 37
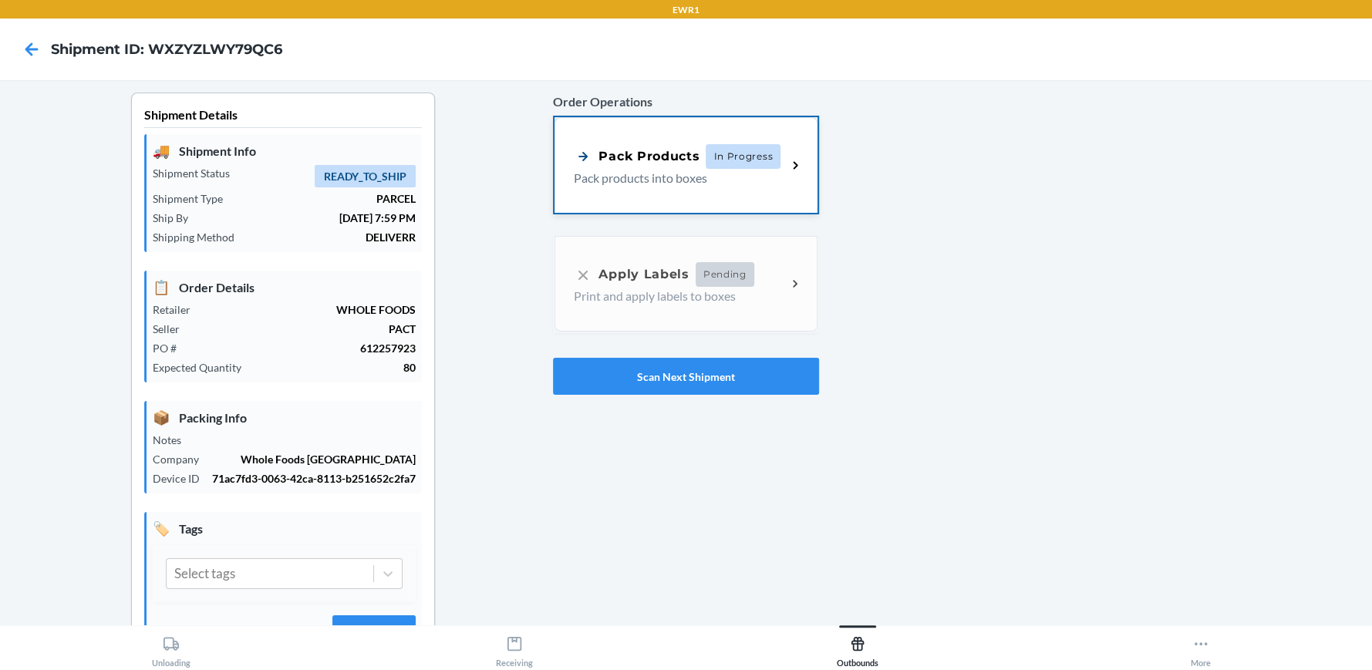
click at [628, 179] on p "Pack products into boxes" at bounding box center [674, 178] width 200 height 19
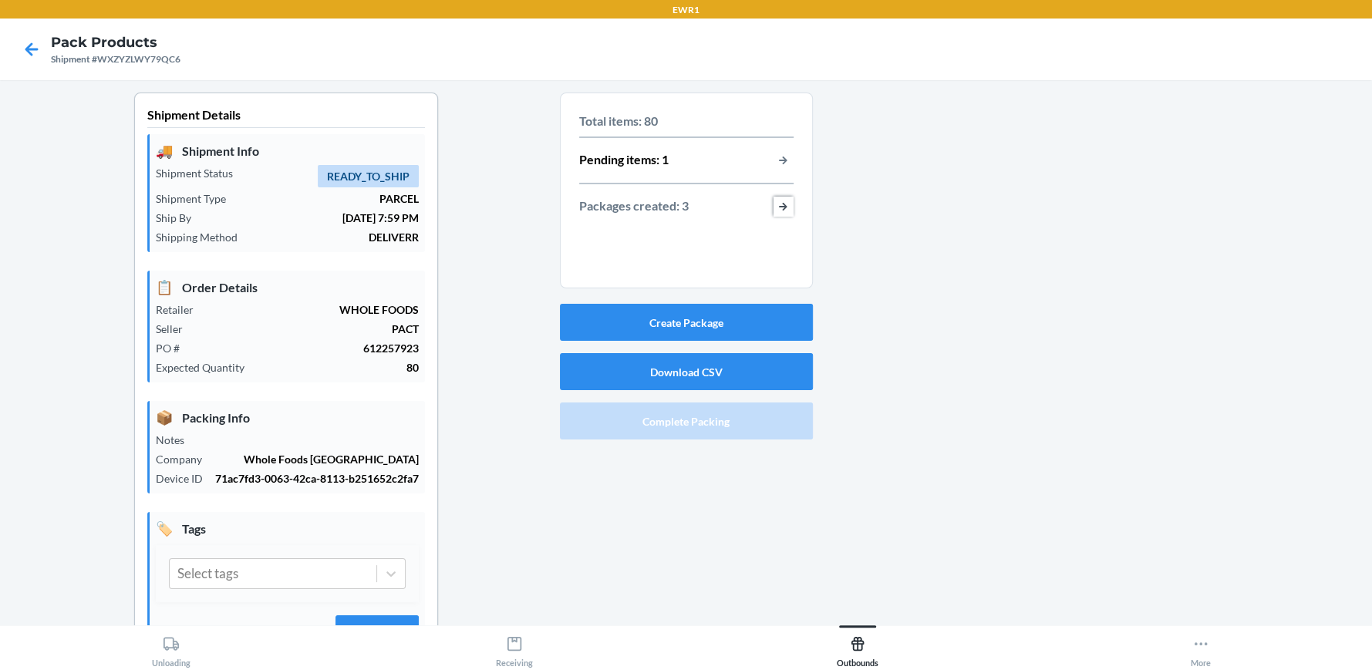
click at [780, 201] on button "button-view-packages-created" at bounding box center [783, 207] width 20 height 20
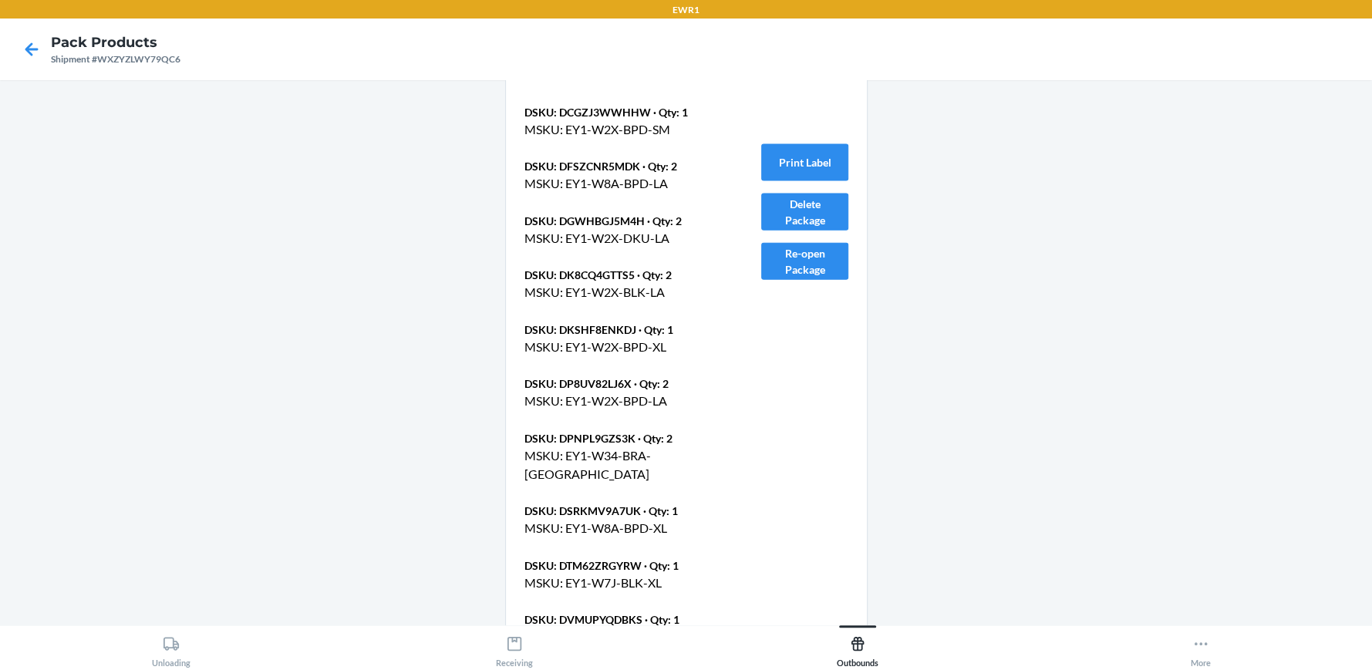
scroll to position [2931, 0]
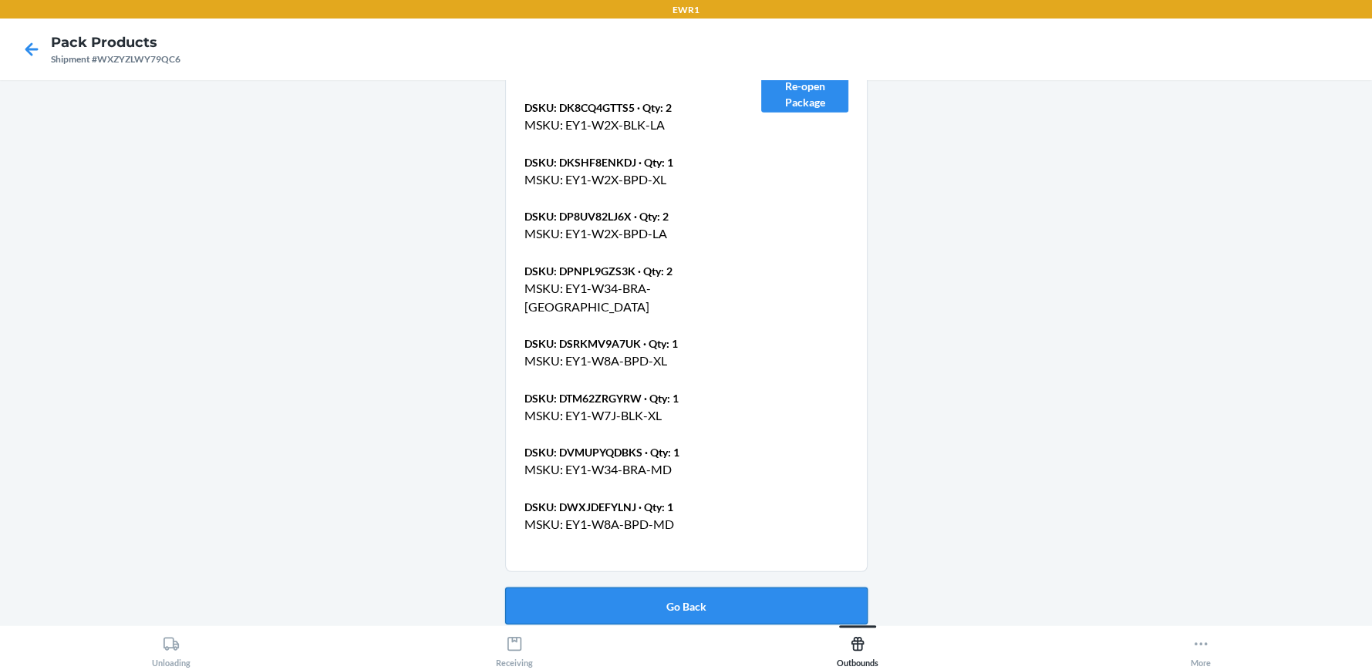
click at [708, 598] on button "Go Back" at bounding box center [686, 606] width 362 height 37
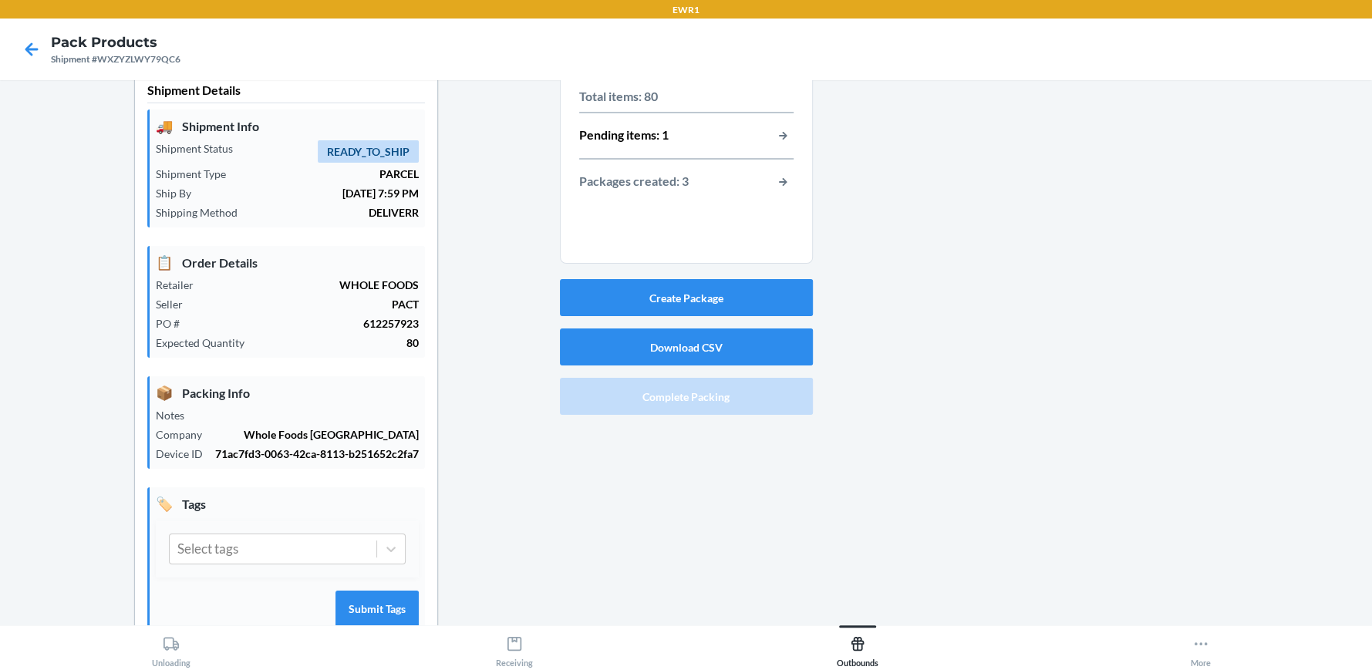
scroll to position [0, 0]
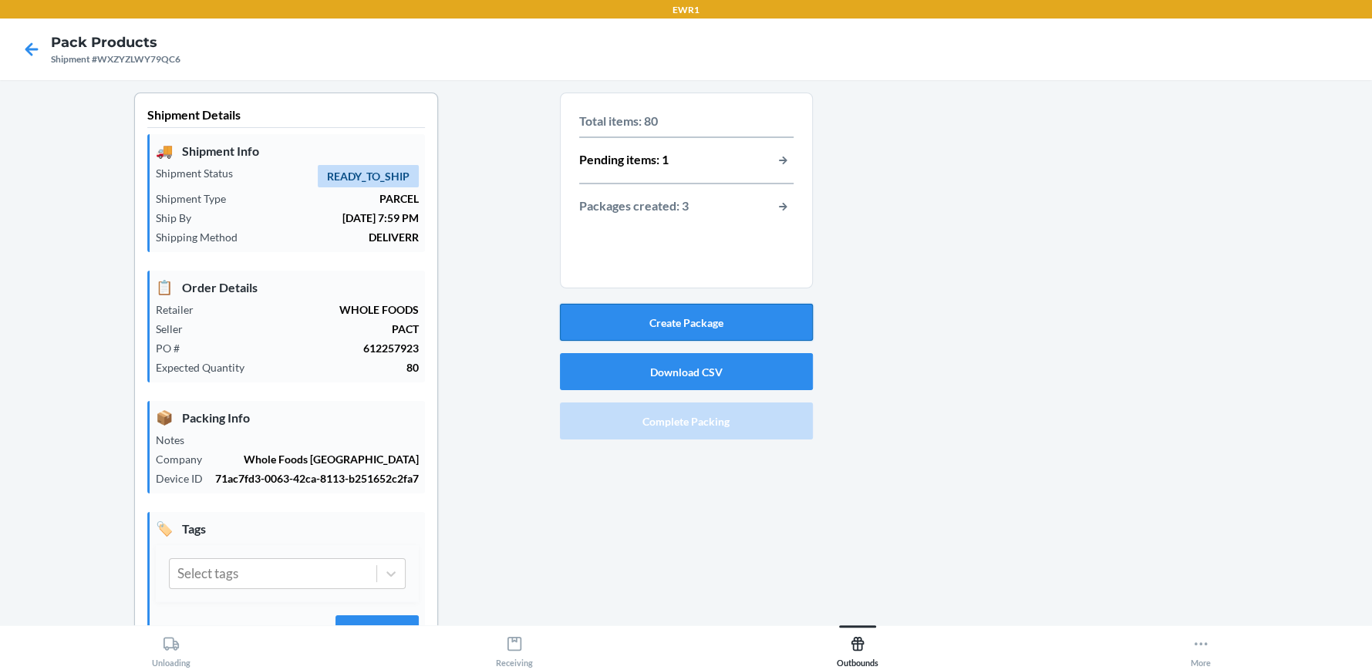
click at [743, 328] on button "Create Package" at bounding box center [686, 322] width 253 height 37
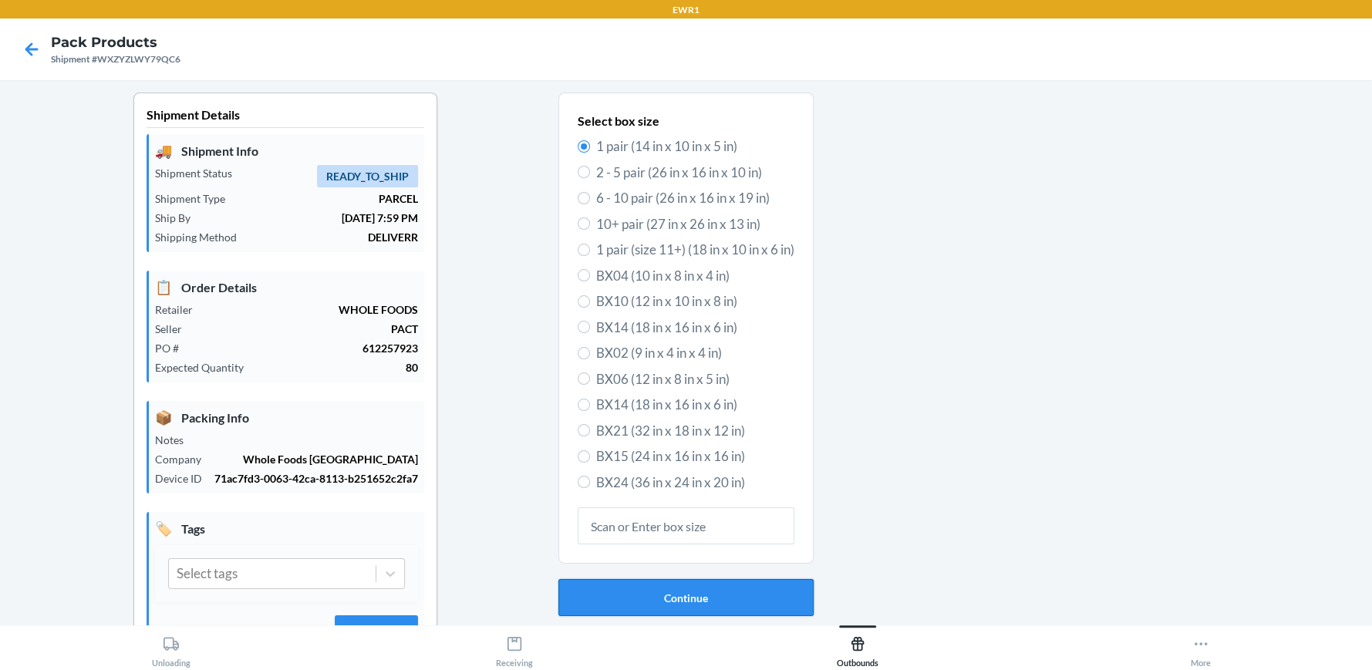
click at [709, 599] on button "Continue" at bounding box center [685, 597] width 255 height 37
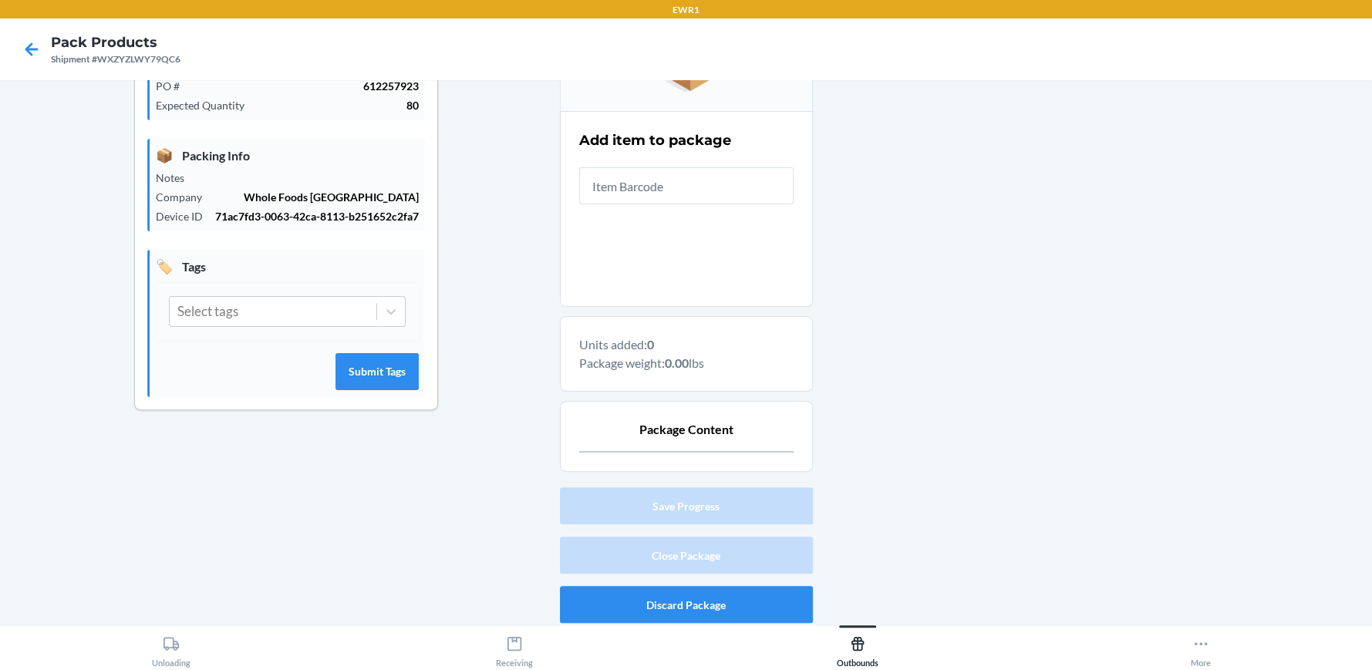
scroll to position [265, 0]
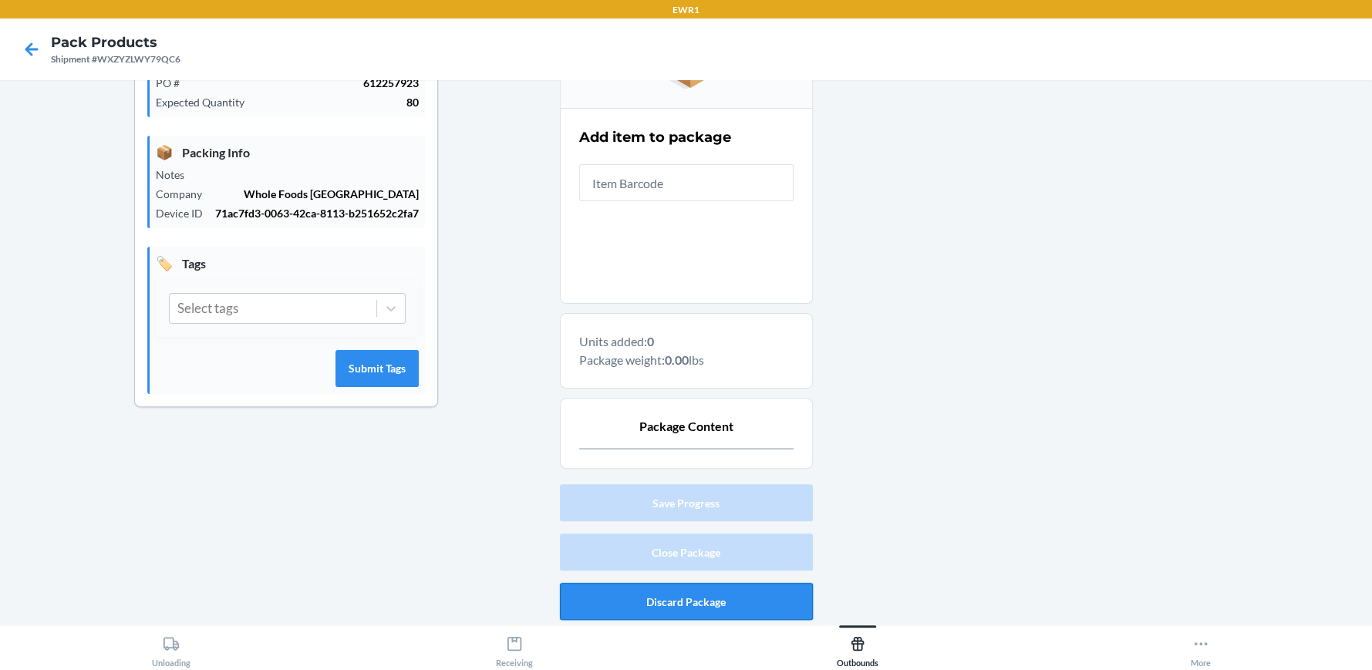
click at [692, 602] on button "Discard Package" at bounding box center [686, 601] width 253 height 37
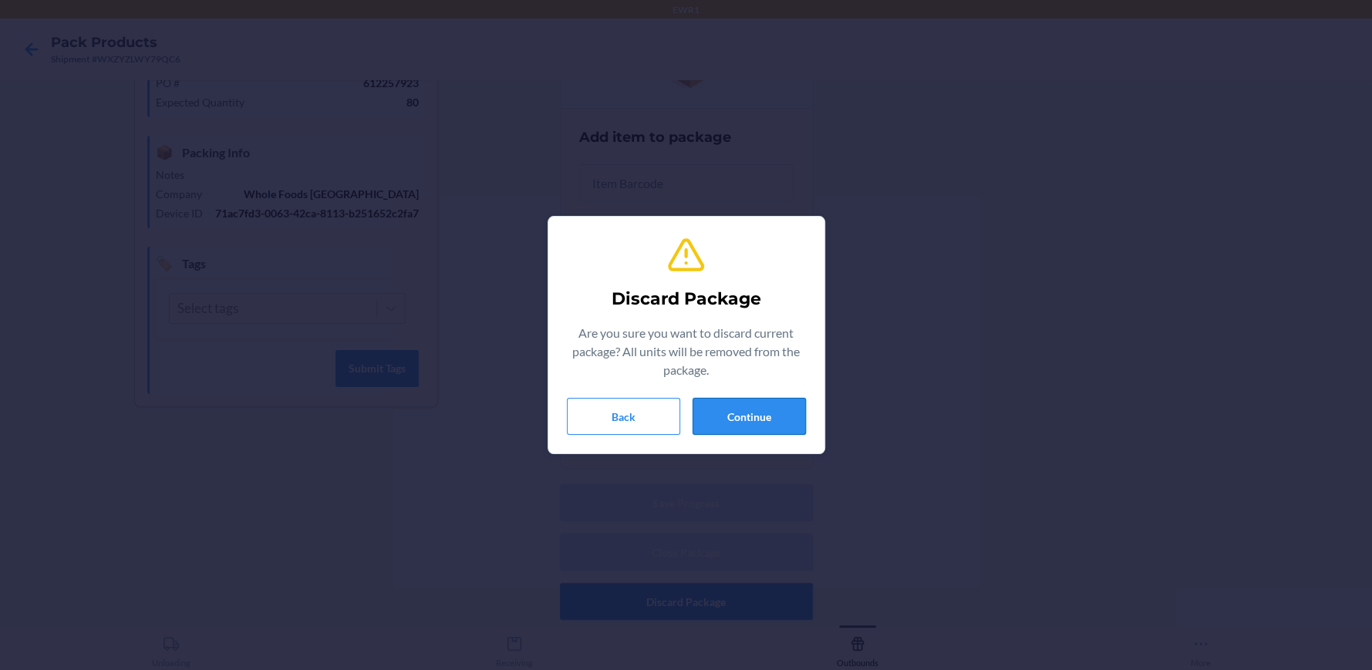
click at [756, 423] on button "Continue" at bounding box center [748, 416] width 113 height 37
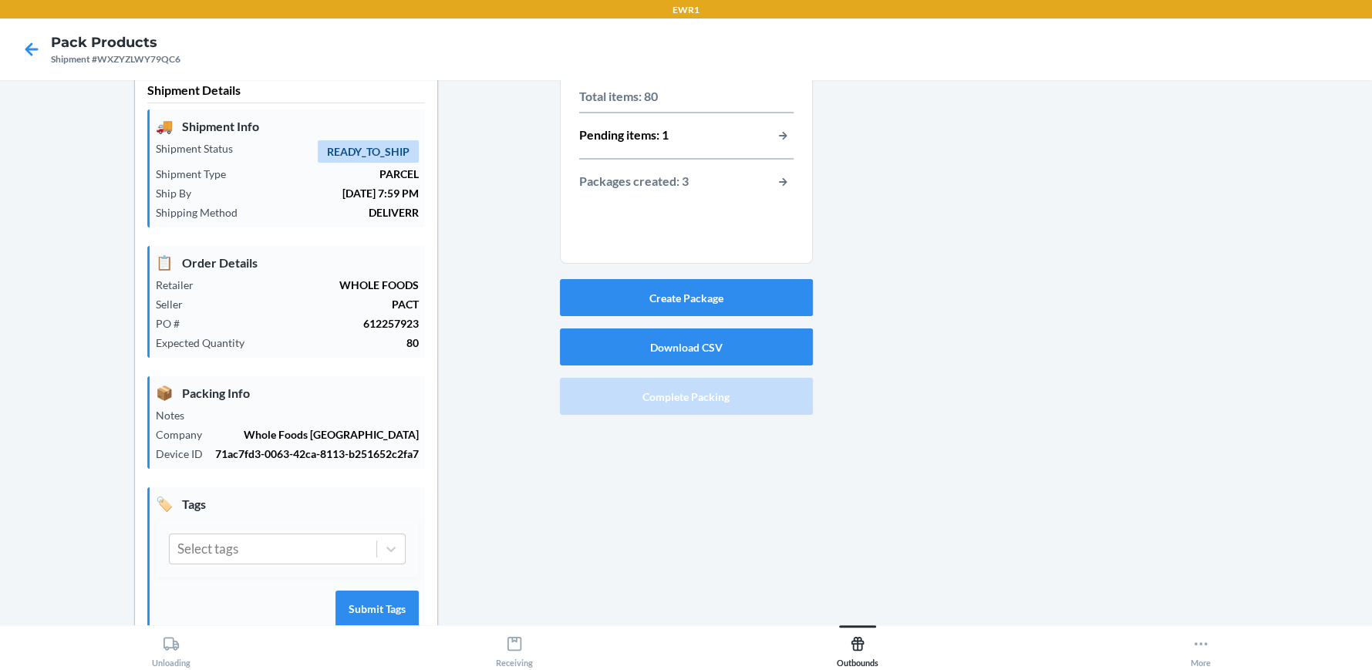
scroll to position [0, 0]
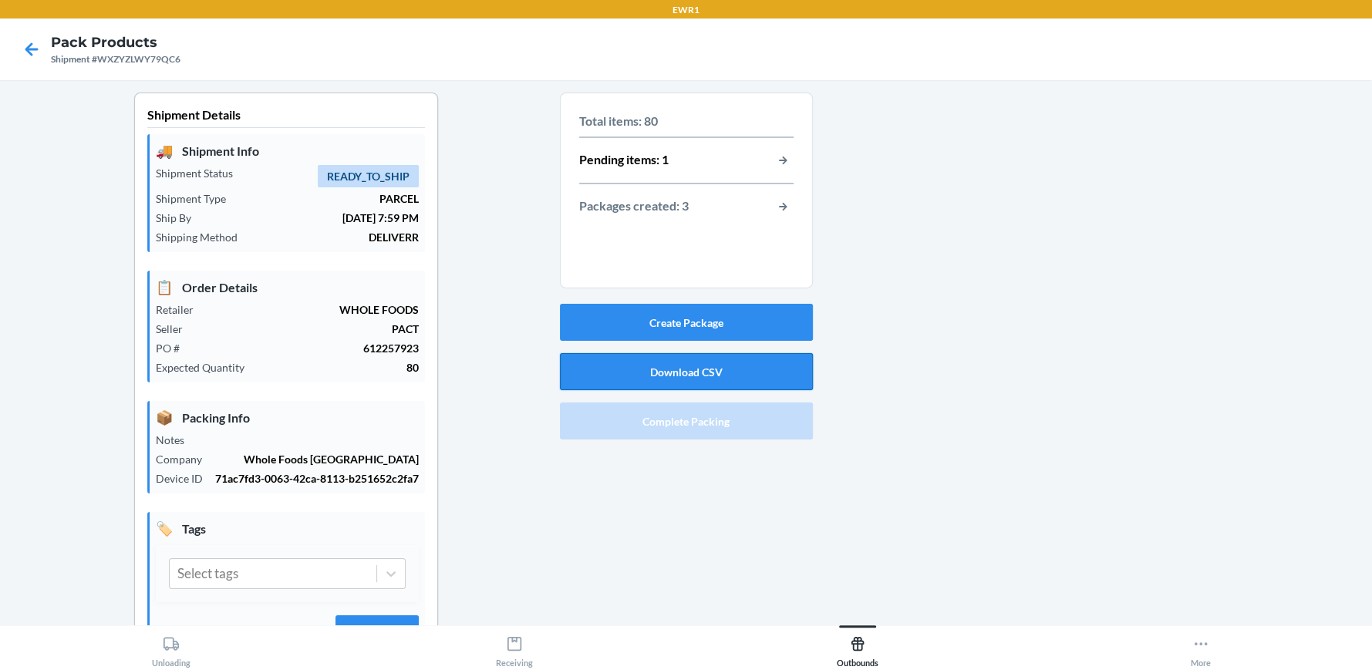
click at [719, 366] on button "Download CSV" at bounding box center [686, 371] width 253 height 37
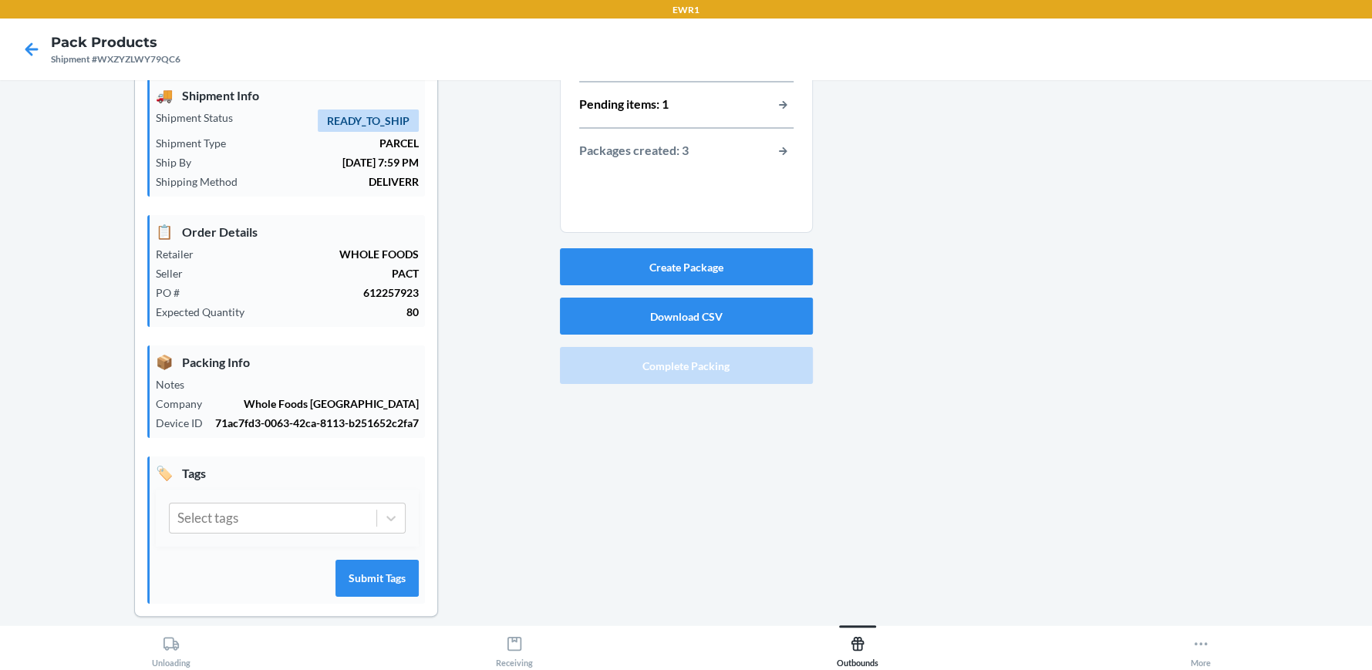
scroll to position [70, 0]
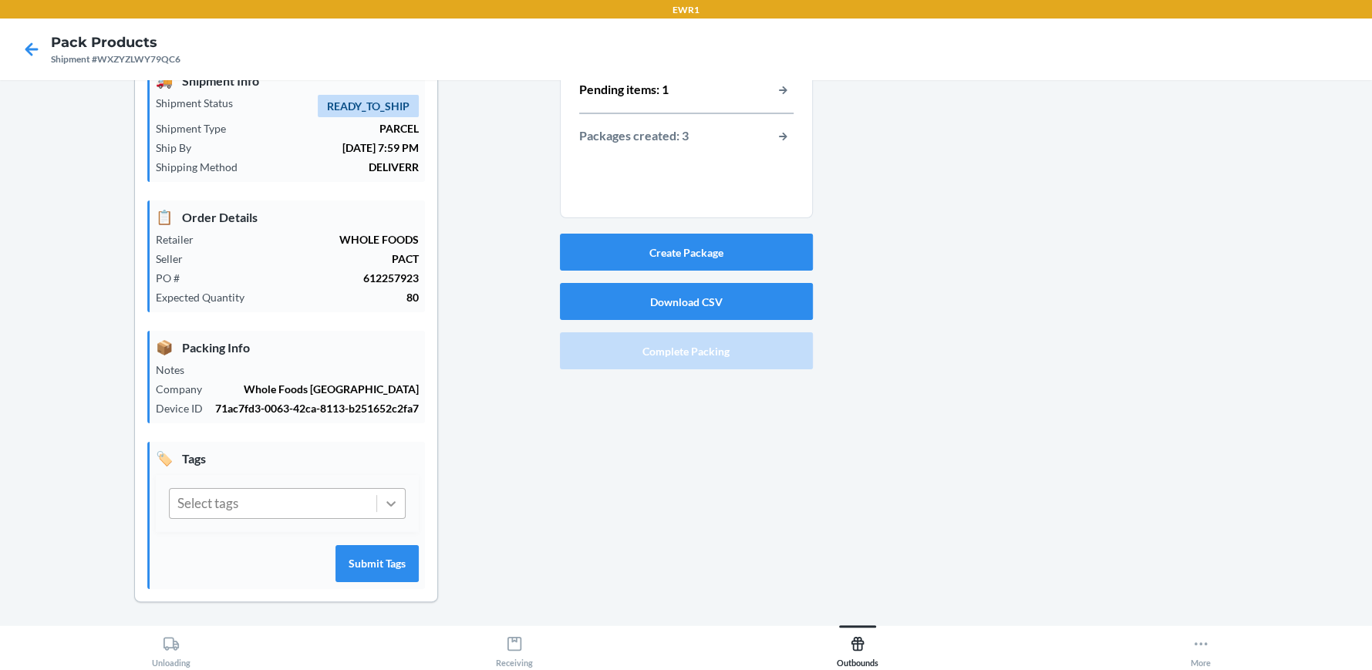
click at [391, 499] on icon at bounding box center [390, 503] width 15 height 15
click at [516, 433] on div "Shipment Details 🚚 Shipment Info Shipment Status READY_TO_SHIP Shipment Type PA…" at bounding box center [285, 324] width 547 height 605
click at [399, 497] on div at bounding box center [391, 504] width 28 height 28
click at [502, 416] on div "Shipment Details 🚚 Shipment Info Shipment Status READY_TO_SHIP Shipment Type PA…" at bounding box center [285, 324] width 547 height 605
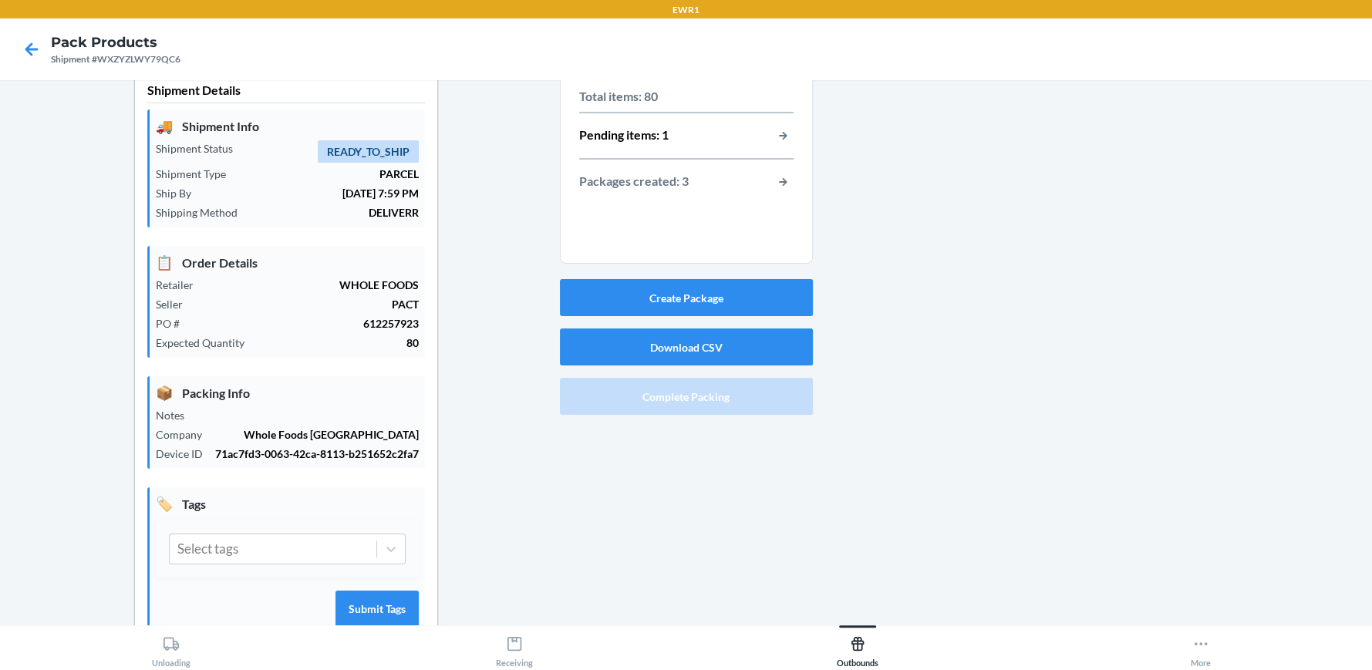
scroll to position [0, 0]
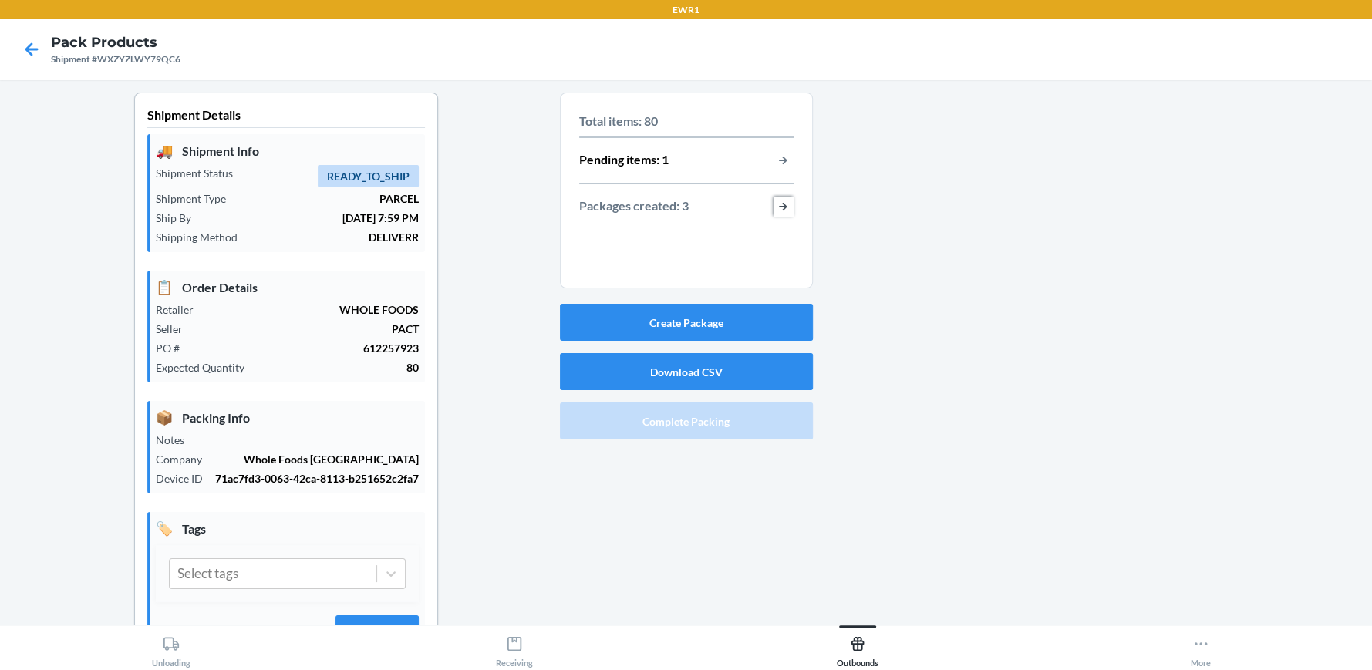
click at [782, 203] on button "button-view-packages-created" at bounding box center [783, 207] width 20 height 20
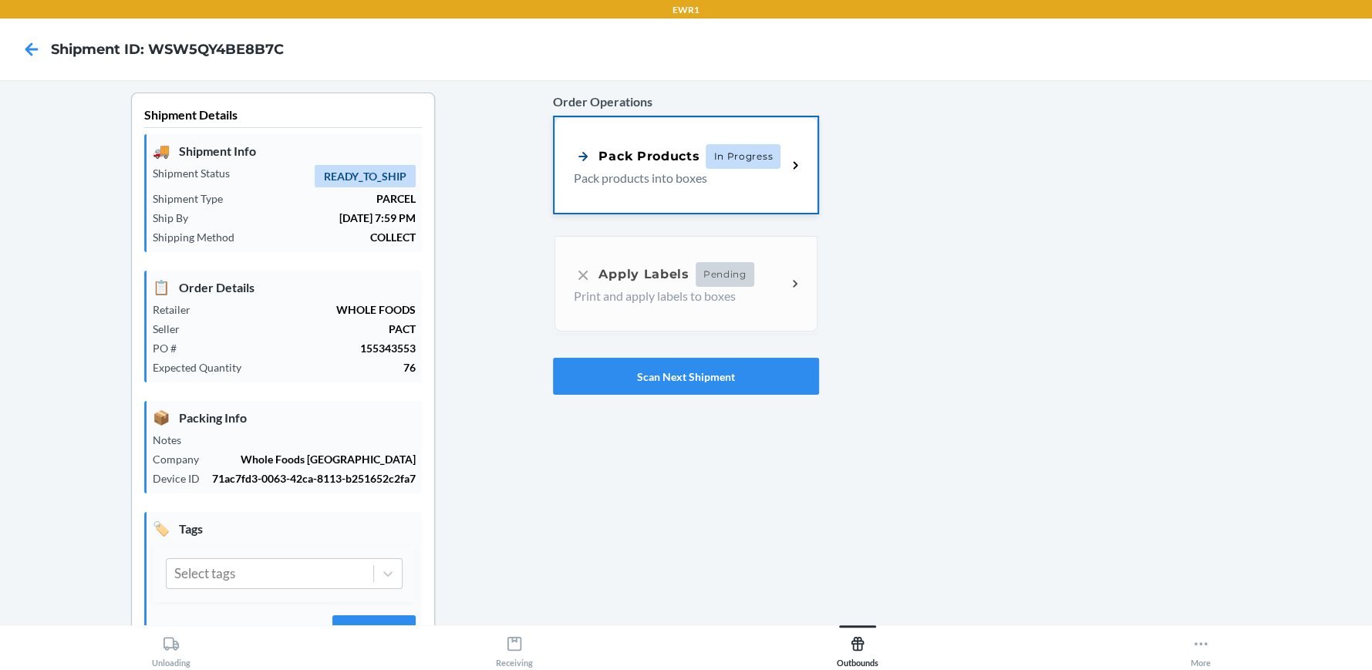
click at [622, 180] on p "Pack products into boxes" at bounding box center [674, 178] width 200 height 19
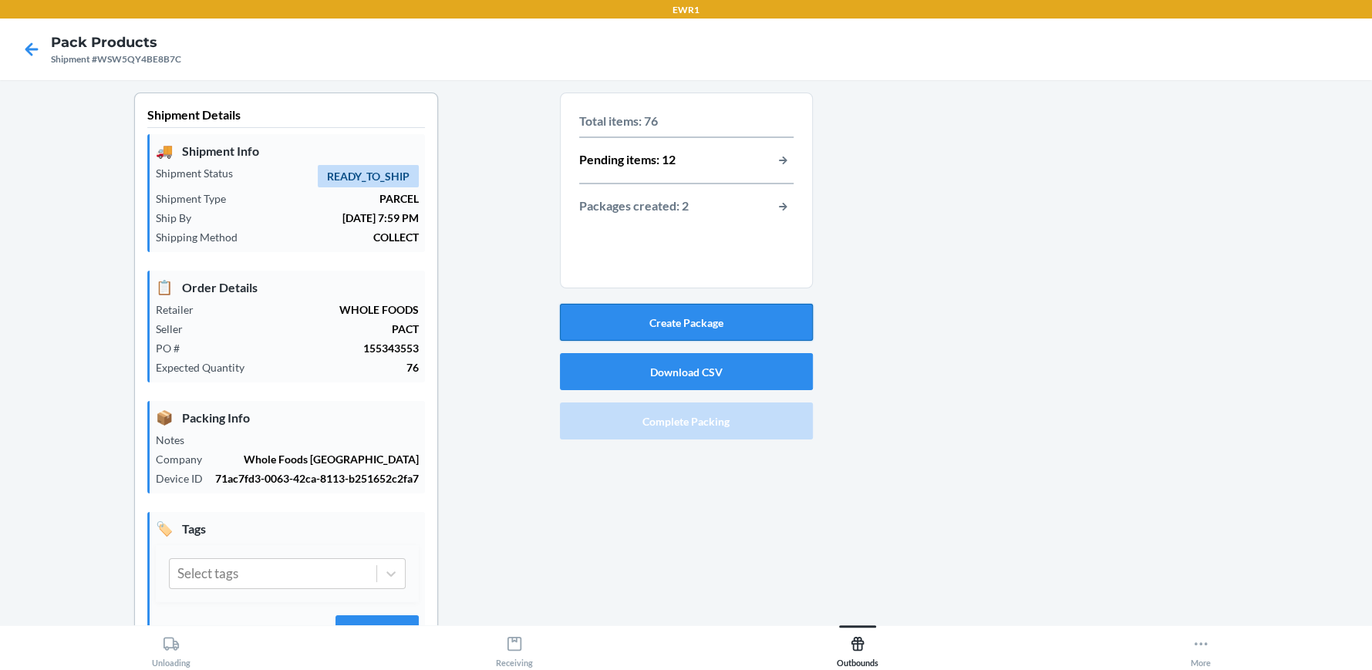
click at [667, 320] on button "Create Package" at bounding box center [686, 322] width 253 height 37
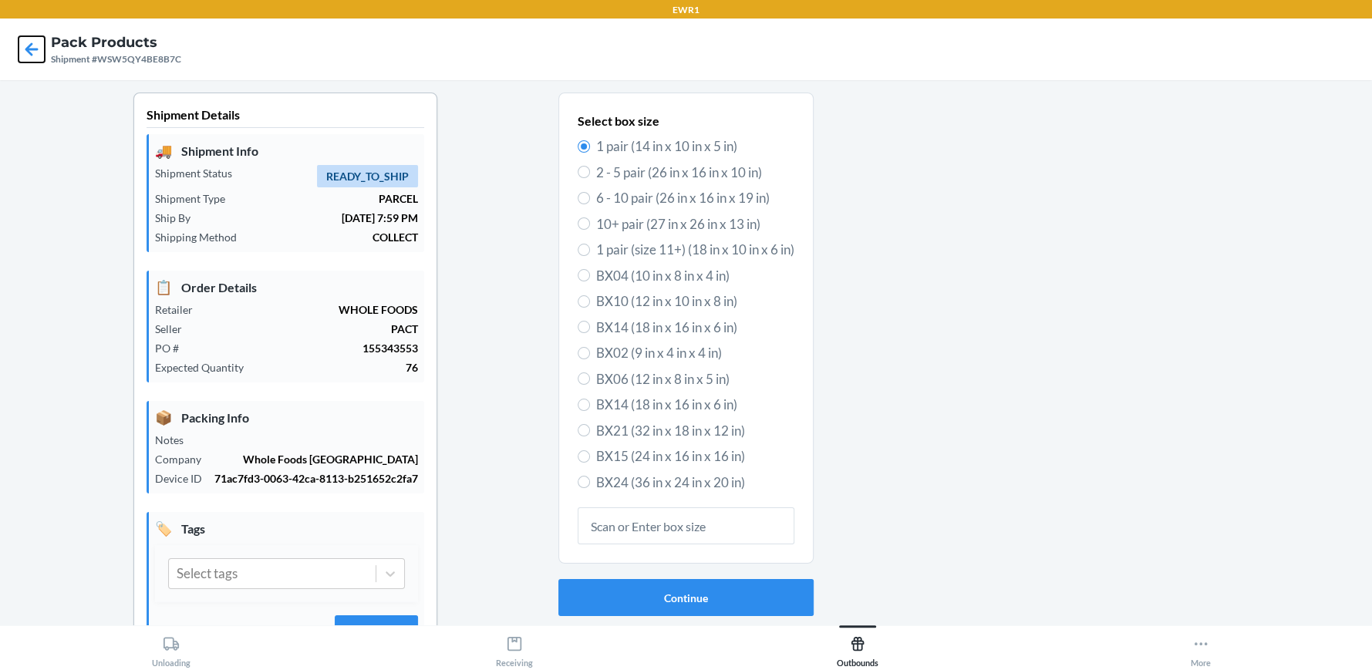
click at [33, 47] on icon at bounding box center [32, 49] width 26 height 26
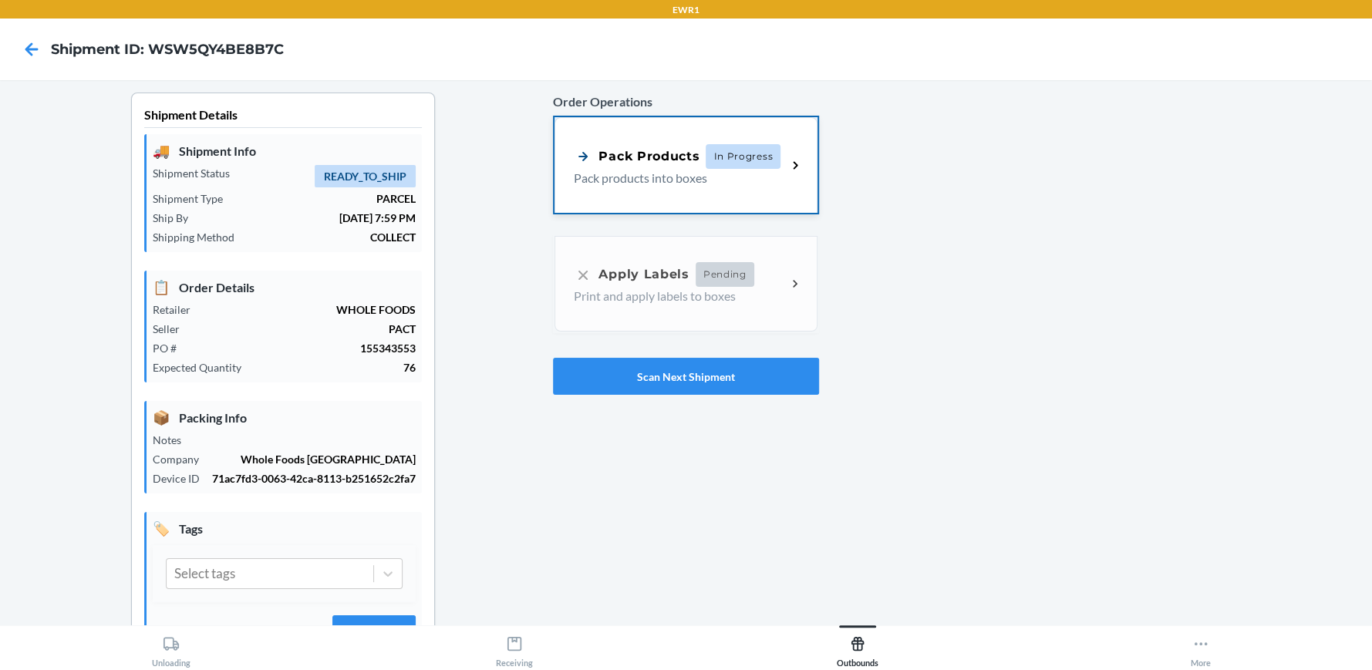
click at [626, 184] on p "Pack products into boxes" at bounding box center [674, 178] width 200 height 19
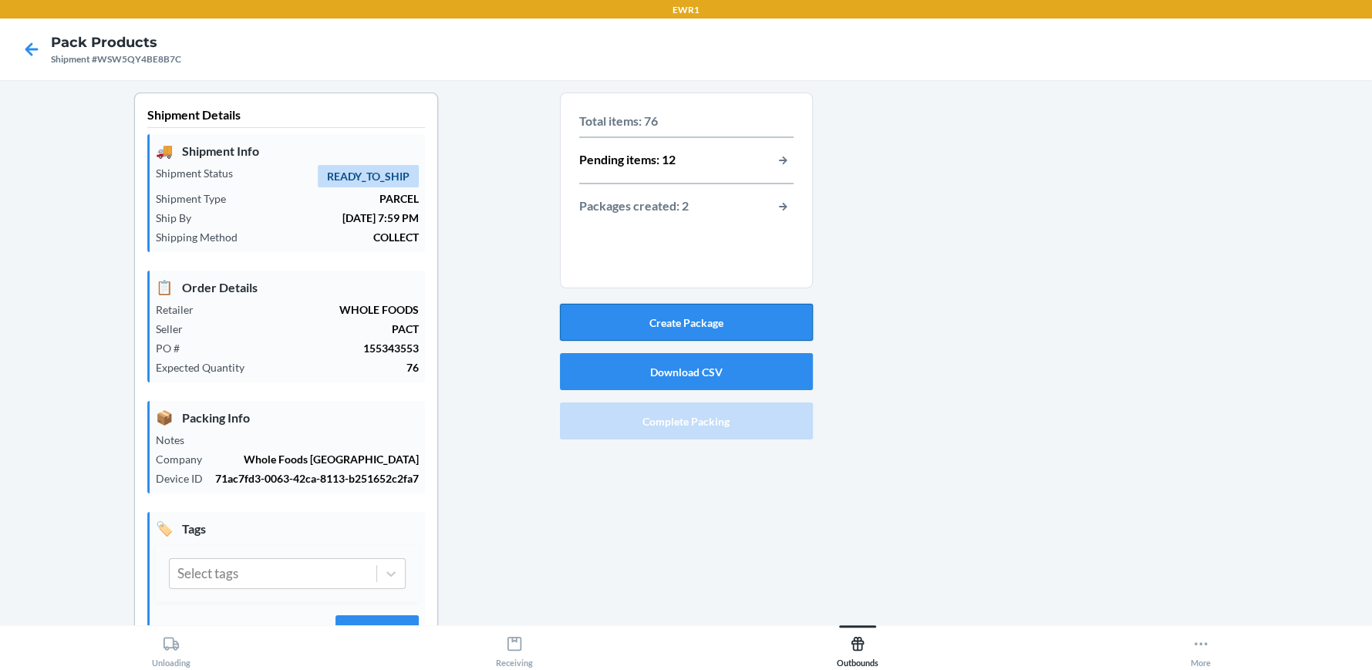
click at [675, 324] on button "Create Package" at bounding box center [686, 322] width 253 height 37
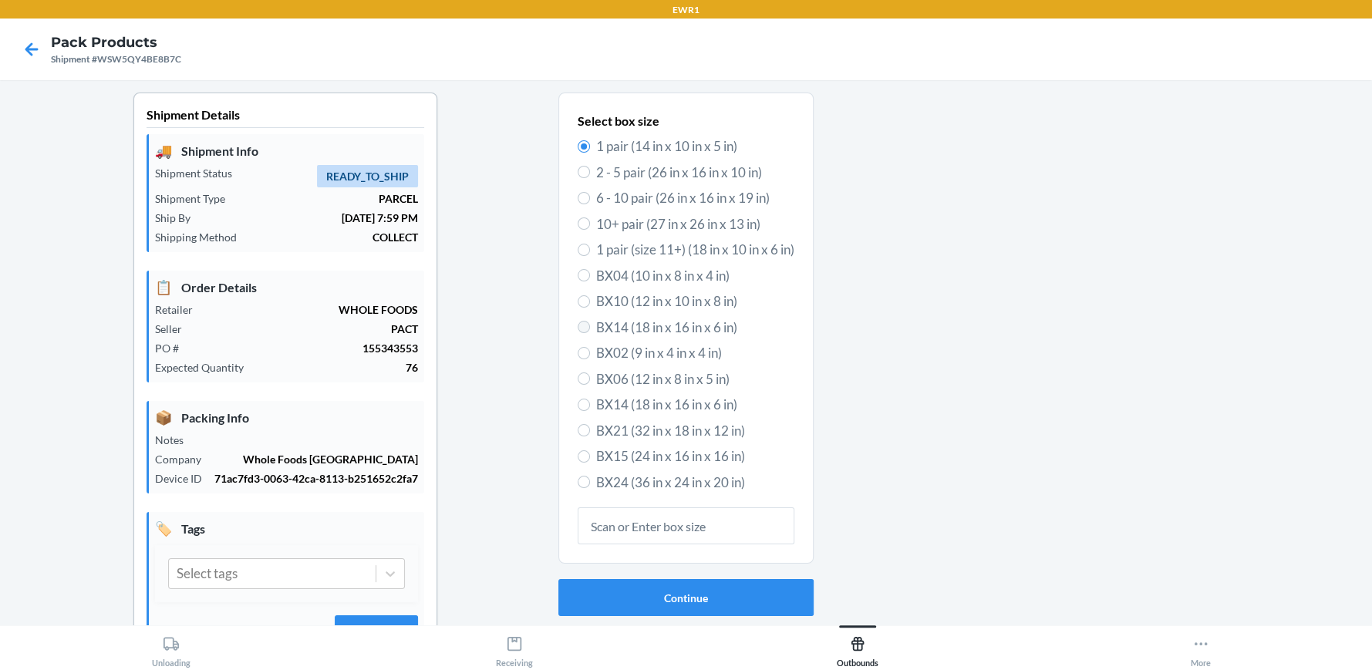
click at [578, 330] on label "BX14 (18 in x 16 in x 6 in)" at bounding box center [686, 328] width 217 height 20
click at [578, 330] on input "BX14 (18 in x 16 in x 6 in)" at bounding box center [584, 327] width 12 height 12
radio input "true"
radio input "false"
click at [649, 598] on button "Continue" at bounding box center [685, 597] width 255 height 37
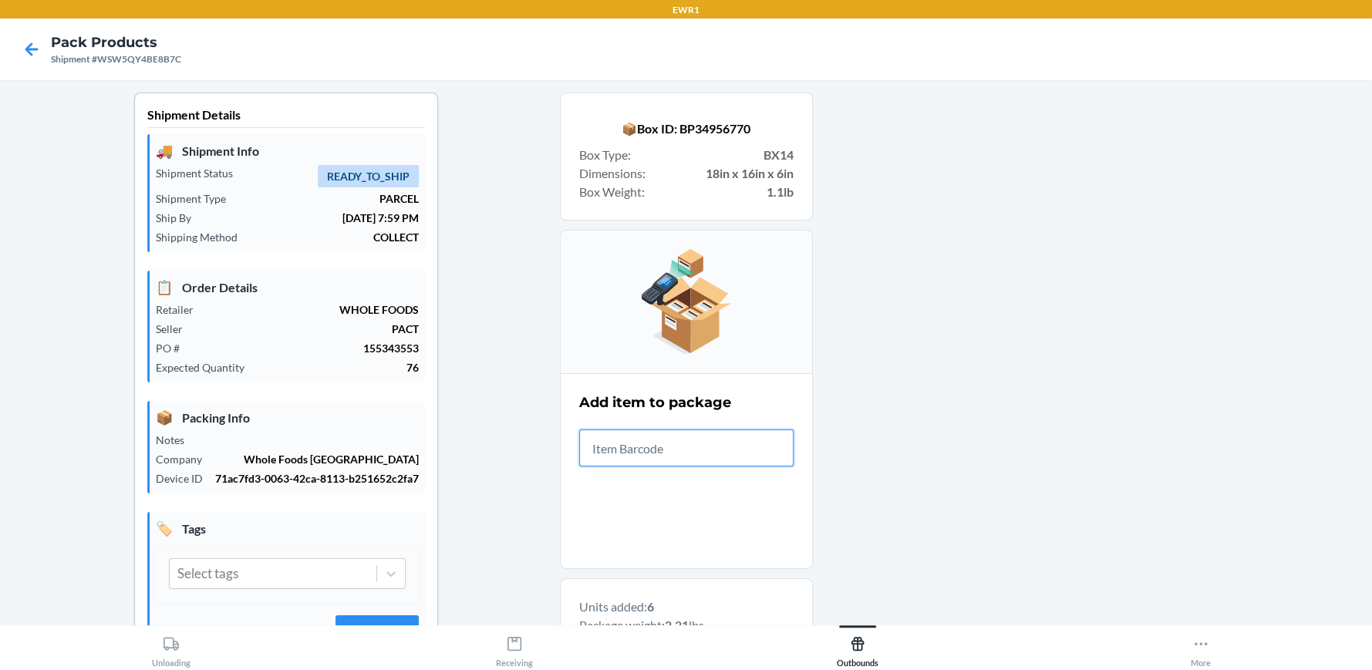
scroll to position [151, 0]
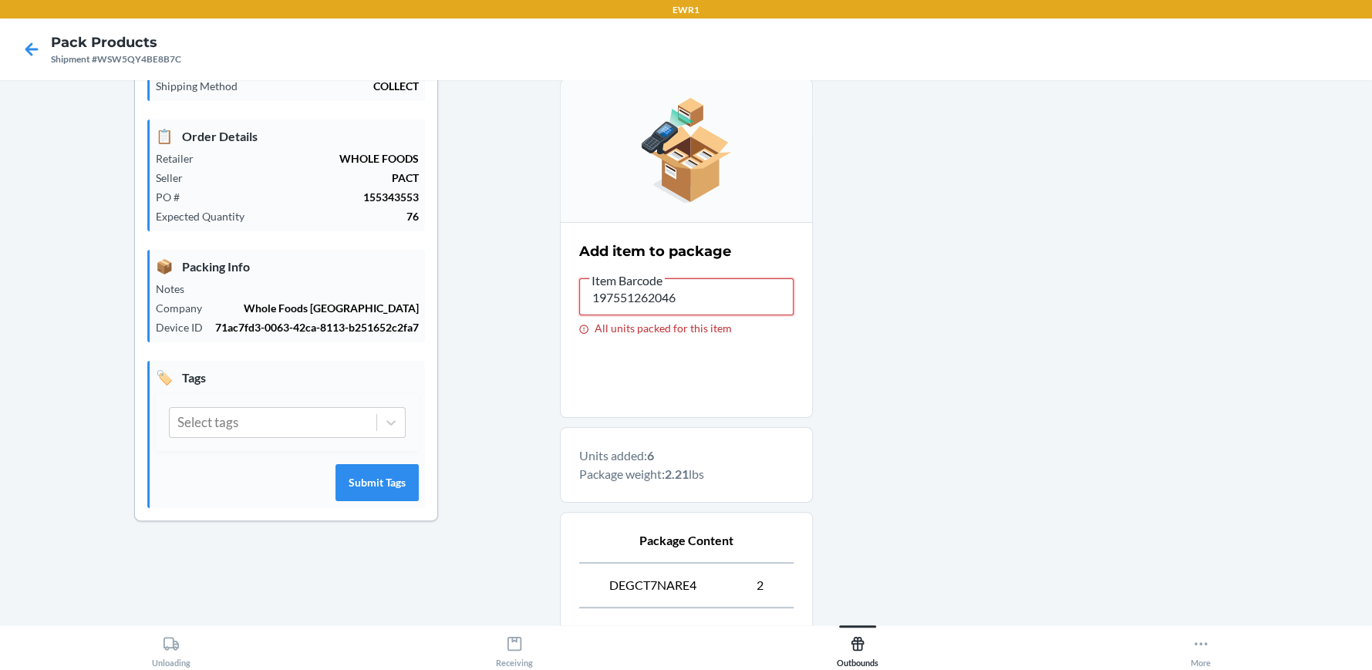
drag, startPoint x: 676, startPoint y: 298, endPoint x: 546, endPoint y: 280, distance: 130.8
click at [546, 280] on div "Shipment Details 🚚 Shipment Info Shipment Status READY_TO_SHIP Shipment Type PA…" at bounding box center [685, 445] width 1347 height 1009
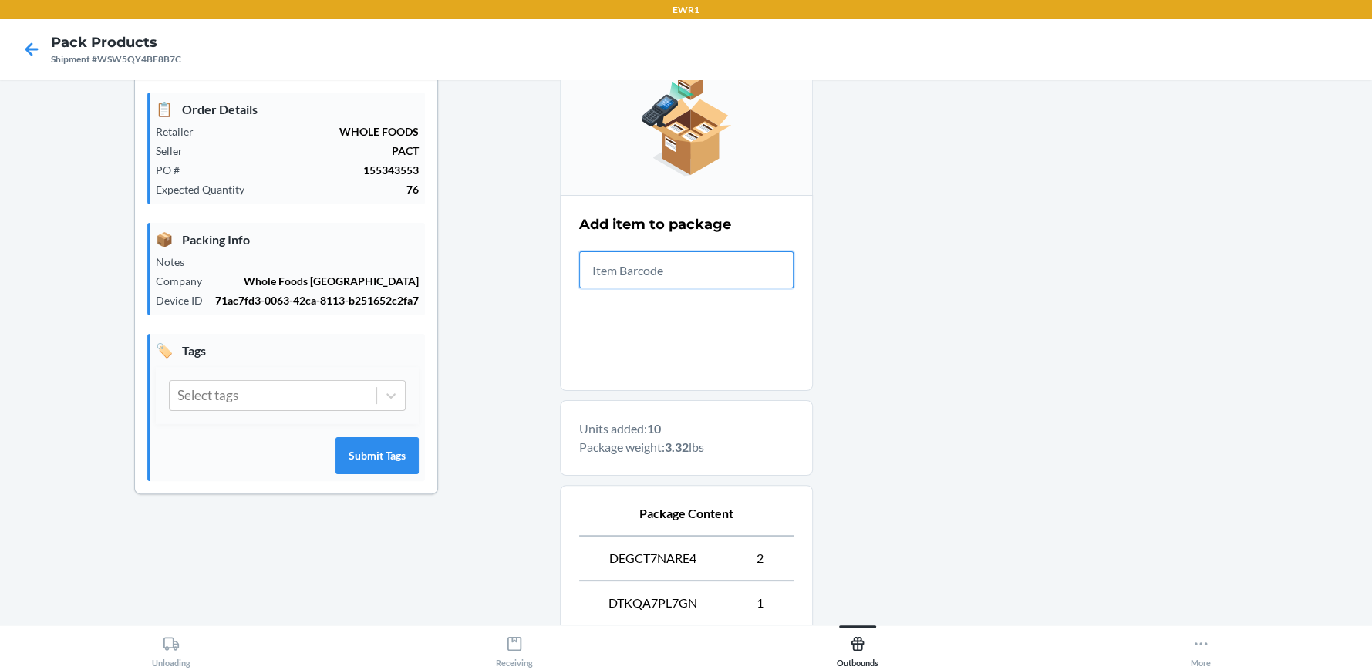
scroll to position [0, 0]
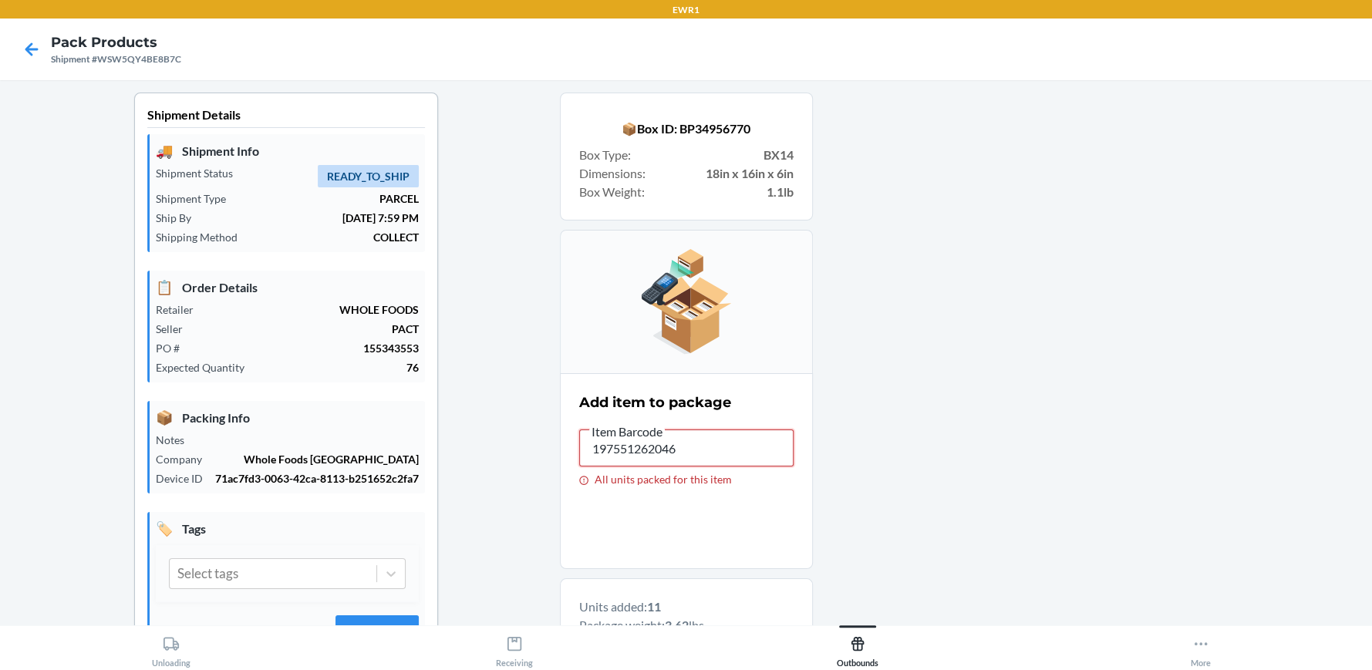
drag, startPoint x: 694, startPoint y: 450, endPoint x: 578, endPoint y: 438, distance: 117.0
click at [579, 438] on input "197551262046" at bounding box center [686, 448] width 214 height 37
drag, startPoint x: 667, startPoint y: 493, endPoint x: 724, endPoint y: 501, distance: 57.7
click at [713, 501] on section "Add item to package Item Barcode 840281208050 All units packed for this item" at bounding box center [686, 471] width 253 height 196
drag, startPoint x: 678, startPoint y: 443, endPoint x: 572, endPoint y: 446, distance: 105.7
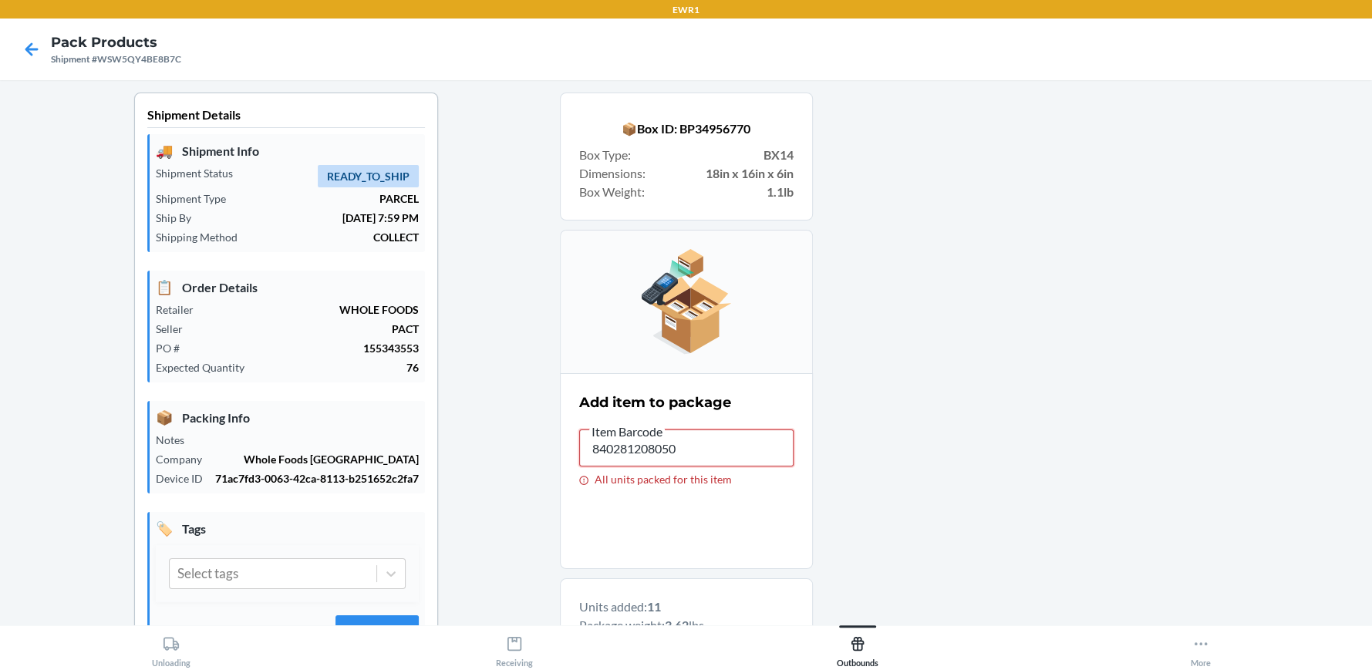
click at [579, 446] on input "840281208050" at bounding box center [686, 448] width 214 height 37
drag, startPoint x: 679, startPoint y: 451, endPoint x: 569, endPoint y: 436, distance: 111.2
click at [579, 436] on input "840281208050" at bounding box center [686, 448] width 214 height 37
drag, startPoint x: 680, startPoint y: 452, endPoint x: 564, endPoint y: 434, distance: 117.8
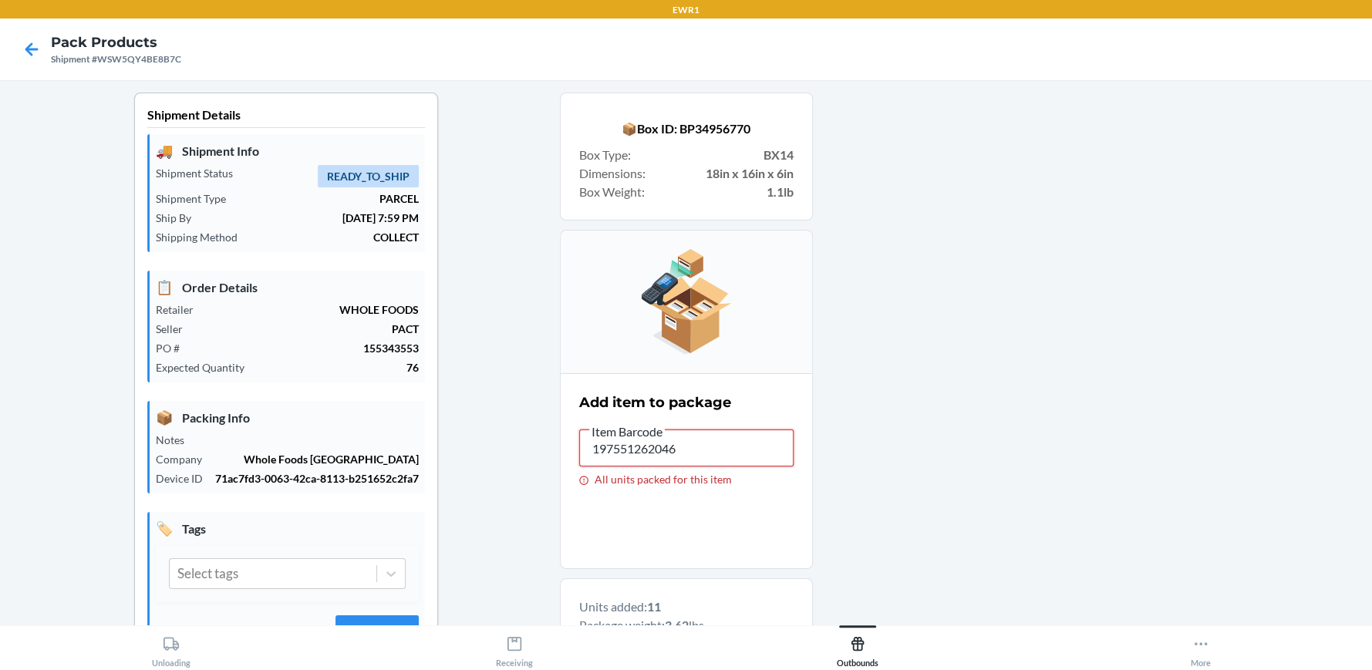
click at [564, 434] on section "Add item to package Item Barcode 197551262046 All units packed for this item" at bounding box center [686, 471] width 253 height 196
drag, startPoint x: 686, startPoint y: 443, endPoint x: 559, endPoint y: 447, distance: 127.3
click at [560, 447] on section "Add item to package Item Barcode 197551262053 All units packed for this item" at bounding box center [686, 471] width 253 height 196
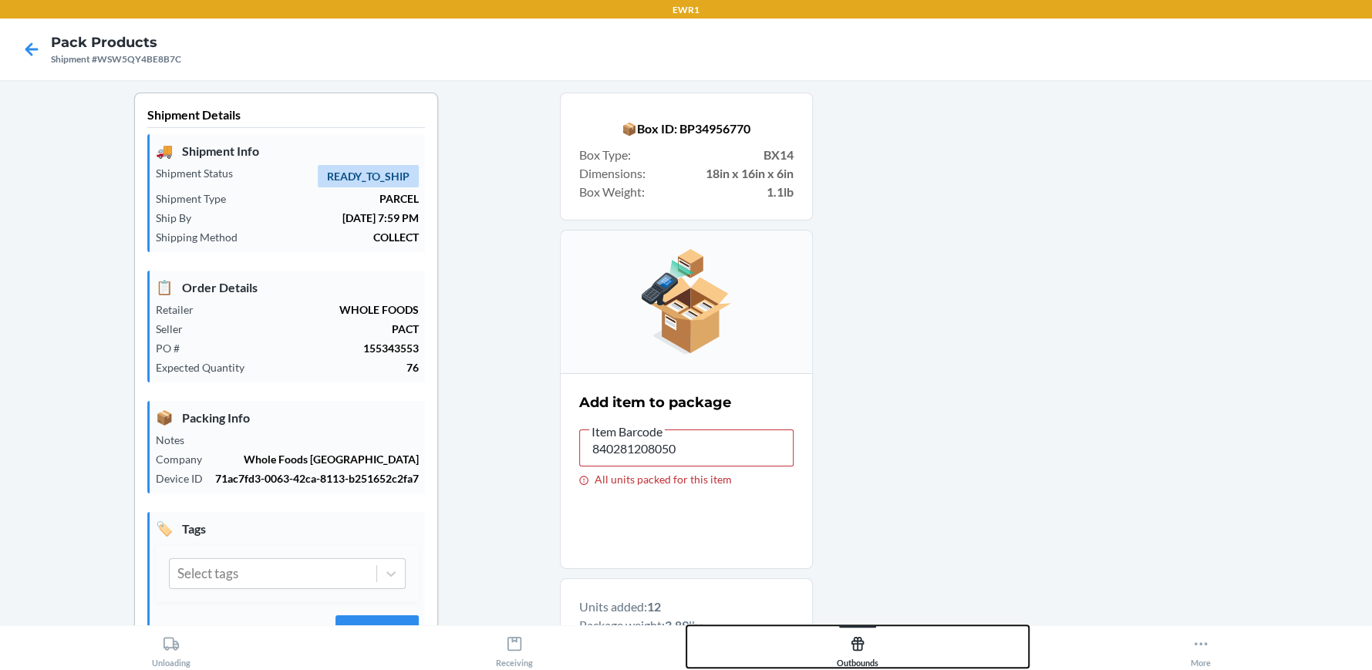
click at [979, 645] on button "Outbounds" at bounding box center [857, 646] width 343 height 42
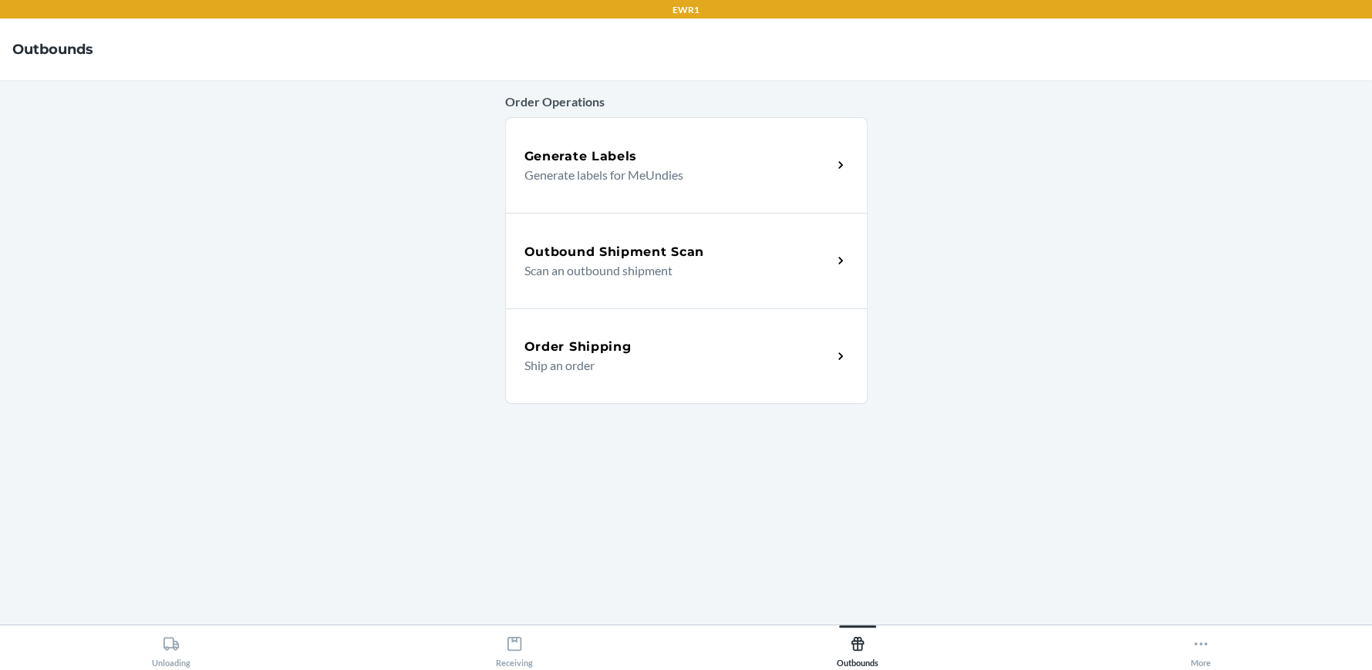
click at [962, 547] on main "Order Operations Generate Labels Generate labels for MeUndies Outbound Shipment…" at bounding box center [686, 352] width 1372 height 544
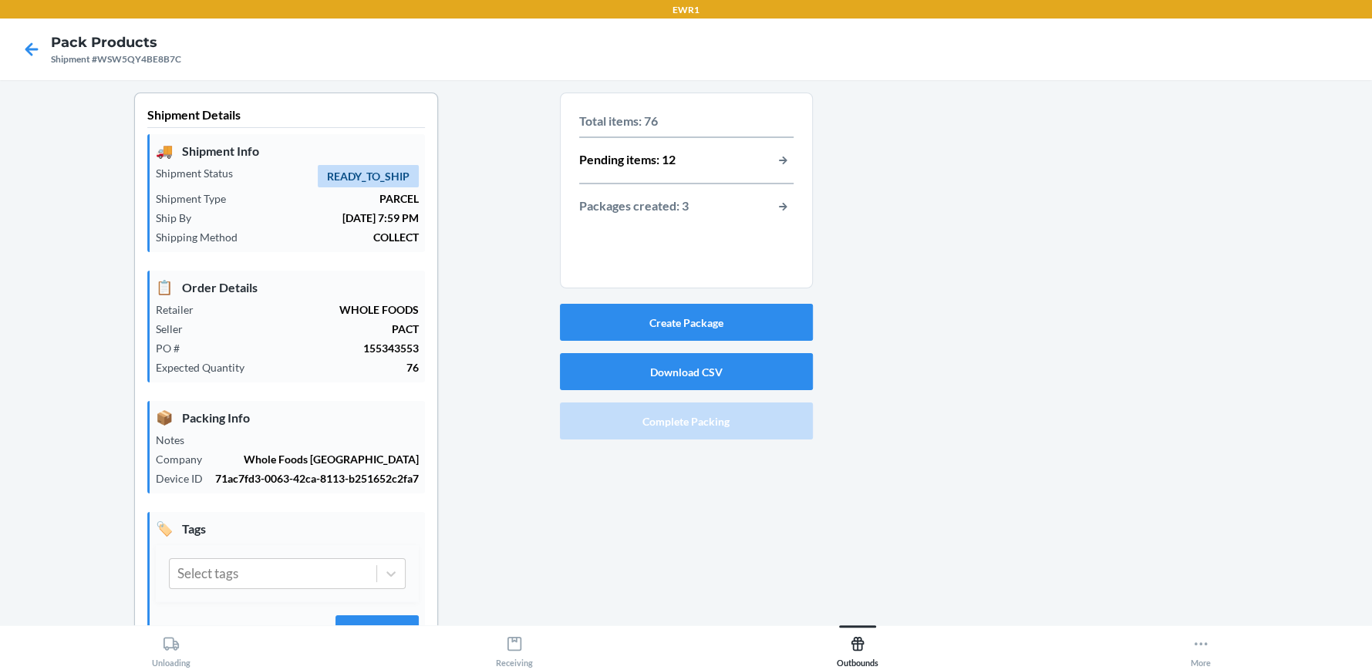
click at [702, 164] on div "Pending items: 12" at bounding box center [686, 160] width 214 height 20
click at [777, 157] on button "button-view-pending-items" at bounding box center [783, 160] width 20 height 20
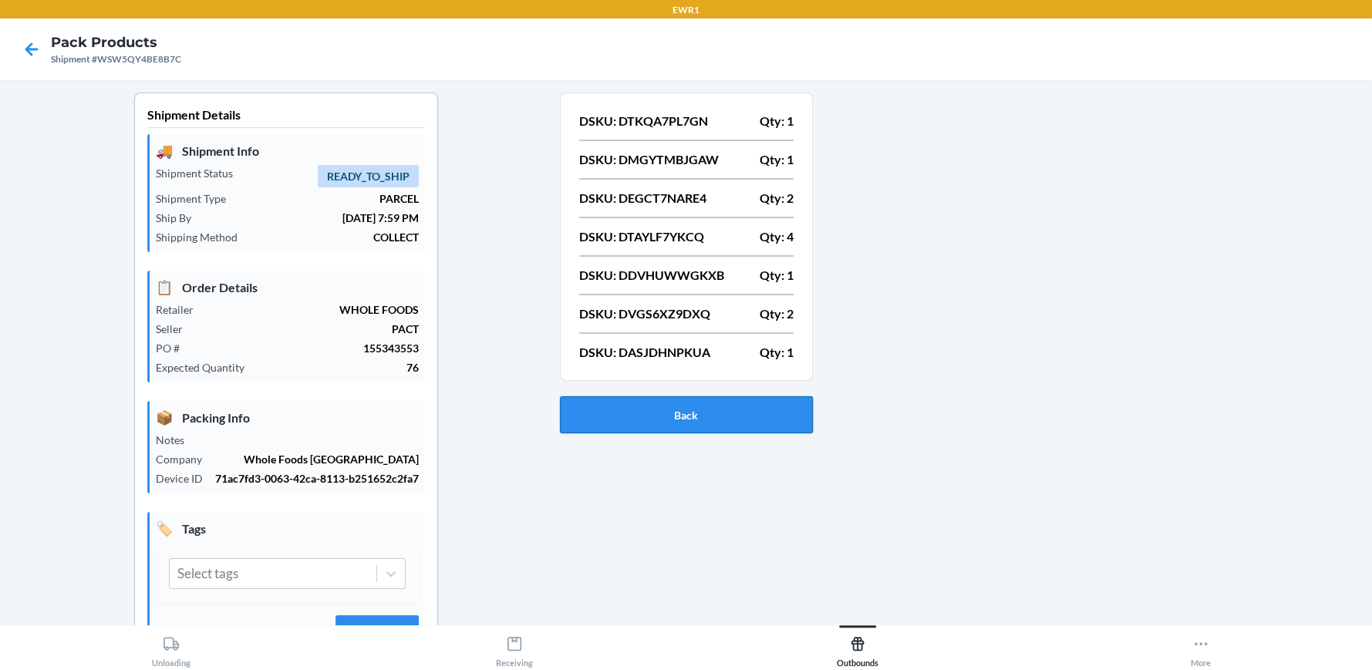
click at [686, 418] on button "Back" at bounding box center [686, 414] width 253 height 37
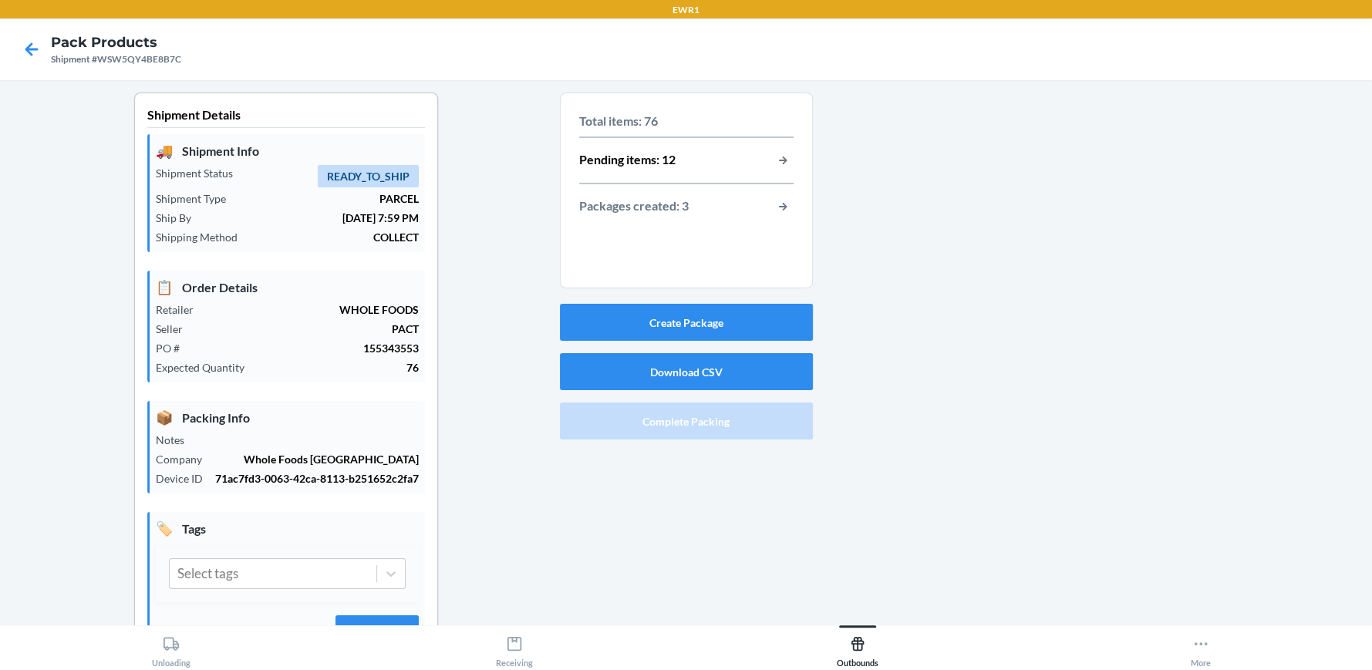
click at [711, 209] on div "Packages created: 3" at bounding box center [686, 207] width 214 height 20
click at [764, 203] on div "Packages created: 3" at bounding box center [686, 207] width 214 height 20
click at [665, 205] on p "Packages created: 3" at bounding box center [633, 207] width 109 height 20
click at [637, 151] on p "Pending items: 12" at bounding box center [627, 160] width 96 height 20
click at [778, 205] on button "button-view-packages-created" at bounding box center [783, 207] width 20 height 20
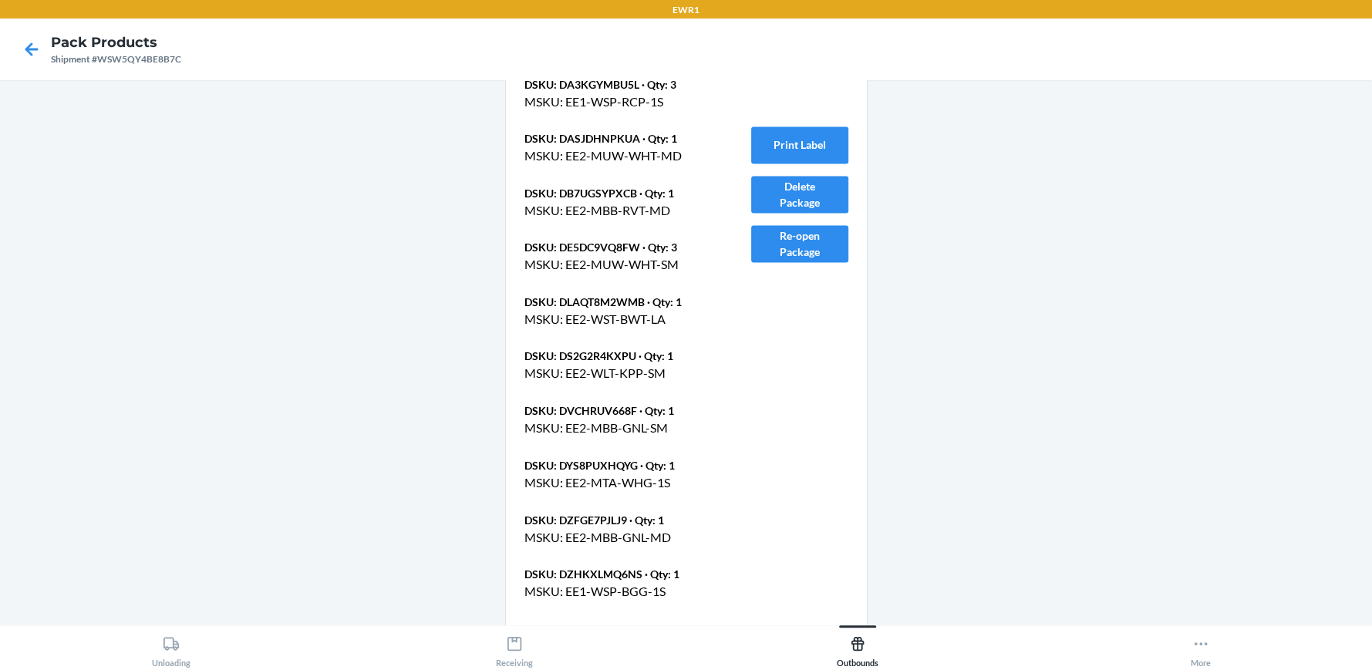
scroll to position [2161, 0]
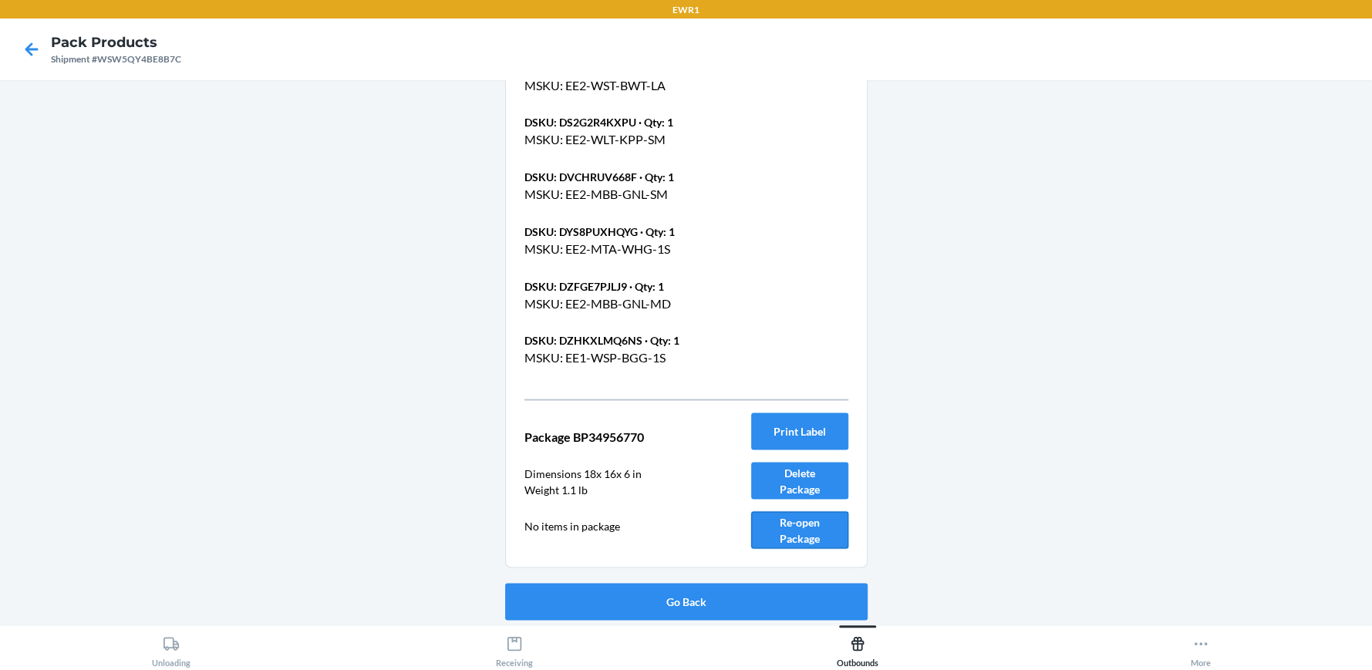
click at [793, 526] on button "Re-open Package" at bounding box center [799, 529] width 97 height 37
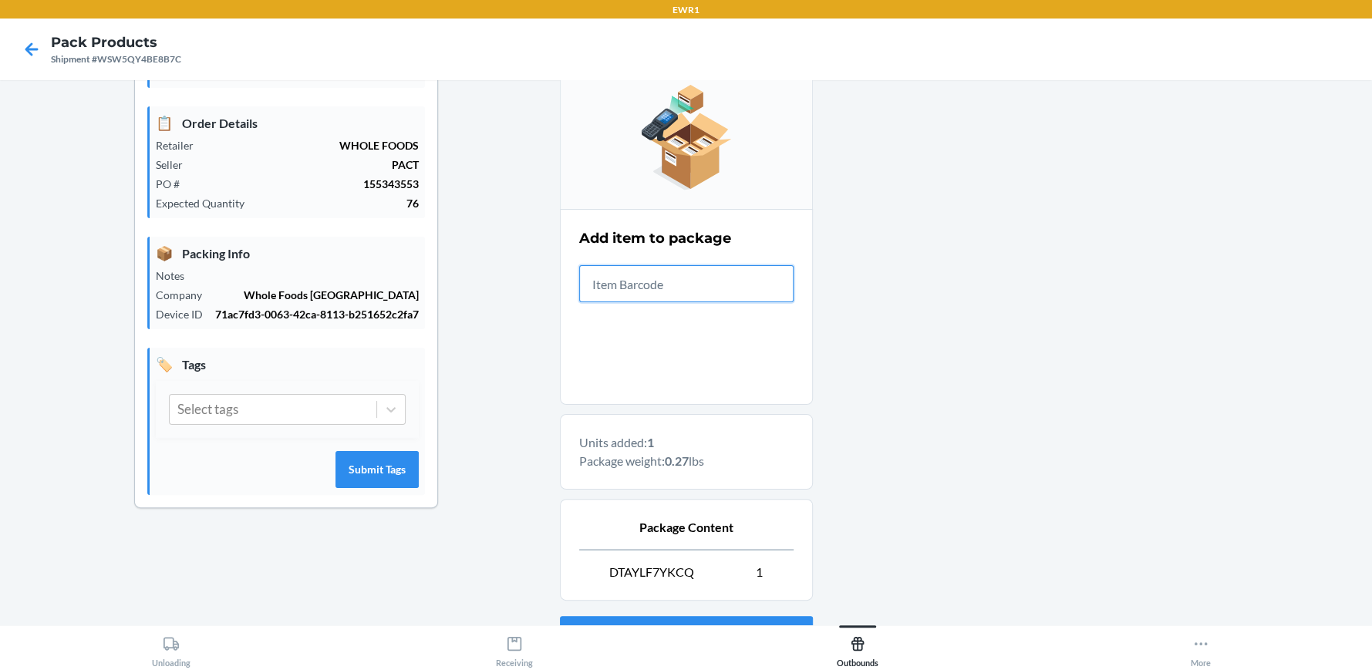
scroll to position [296, 0]
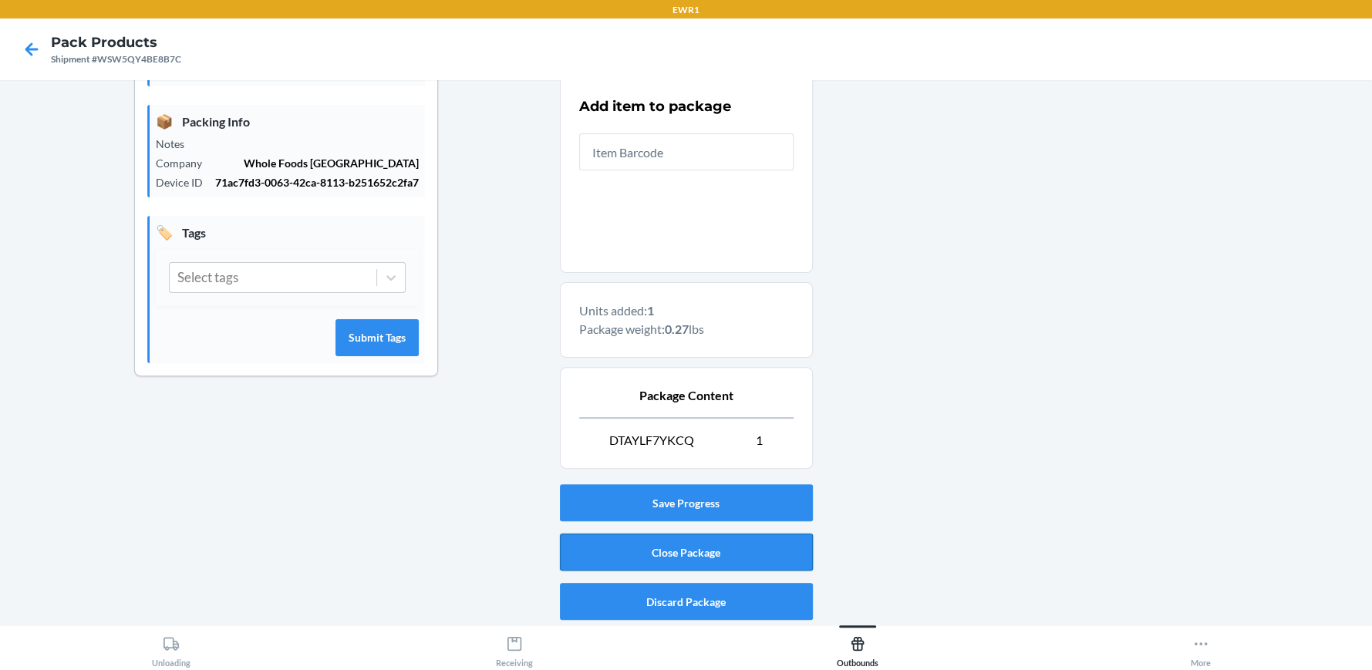
click at [687, 546] on button "Close Package" at bounding box center [686, 552] width 253 height 37
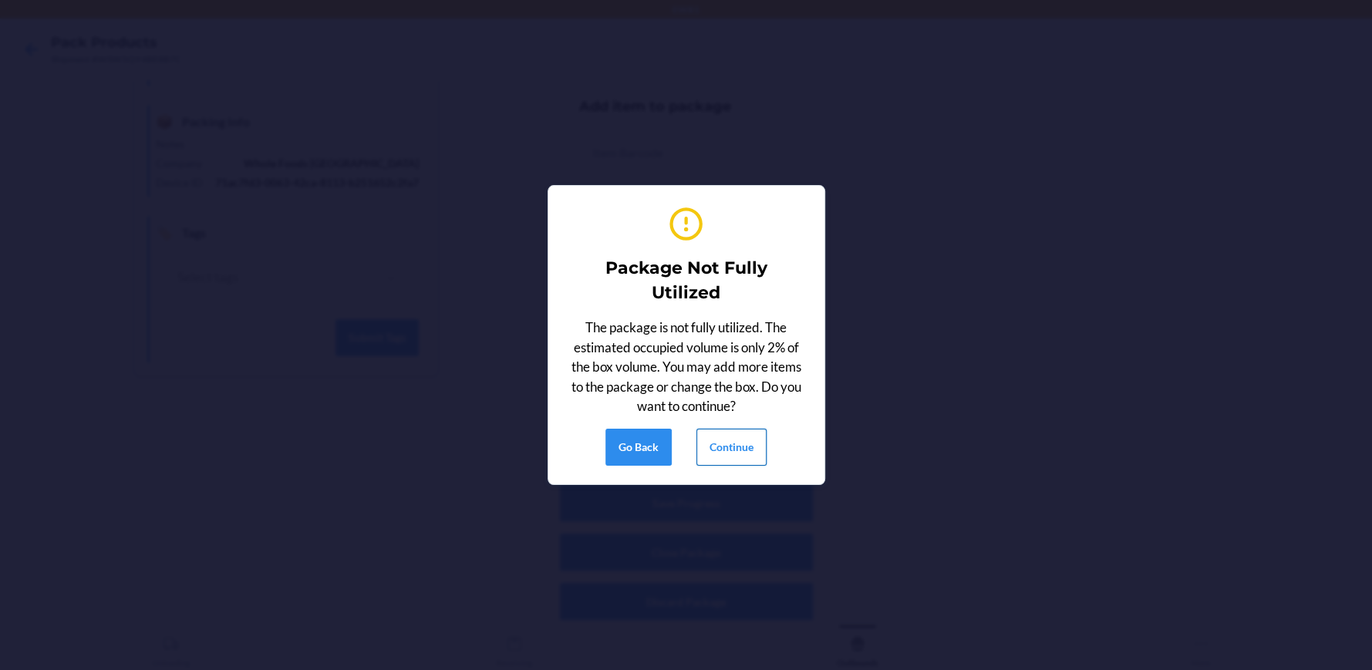
click at [705, 453] on button "Continue" at bounding box center [731, 447] width 70 height 37
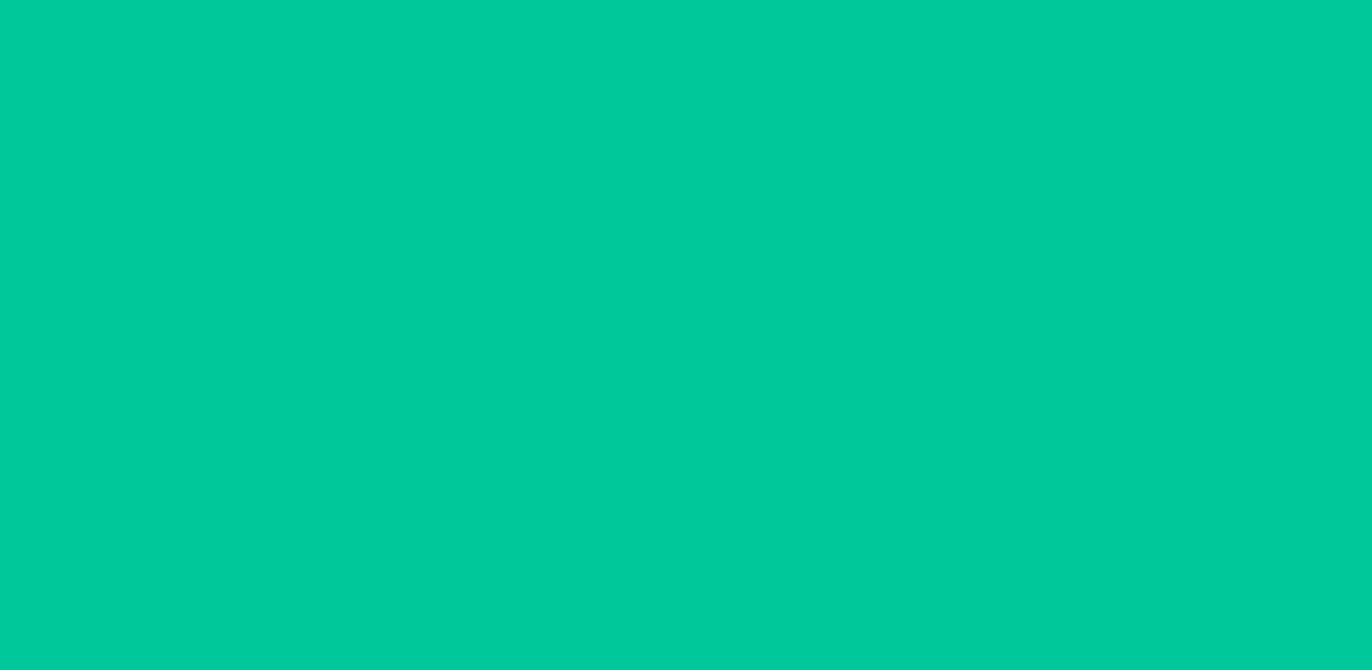
scroll to position [70, 0]
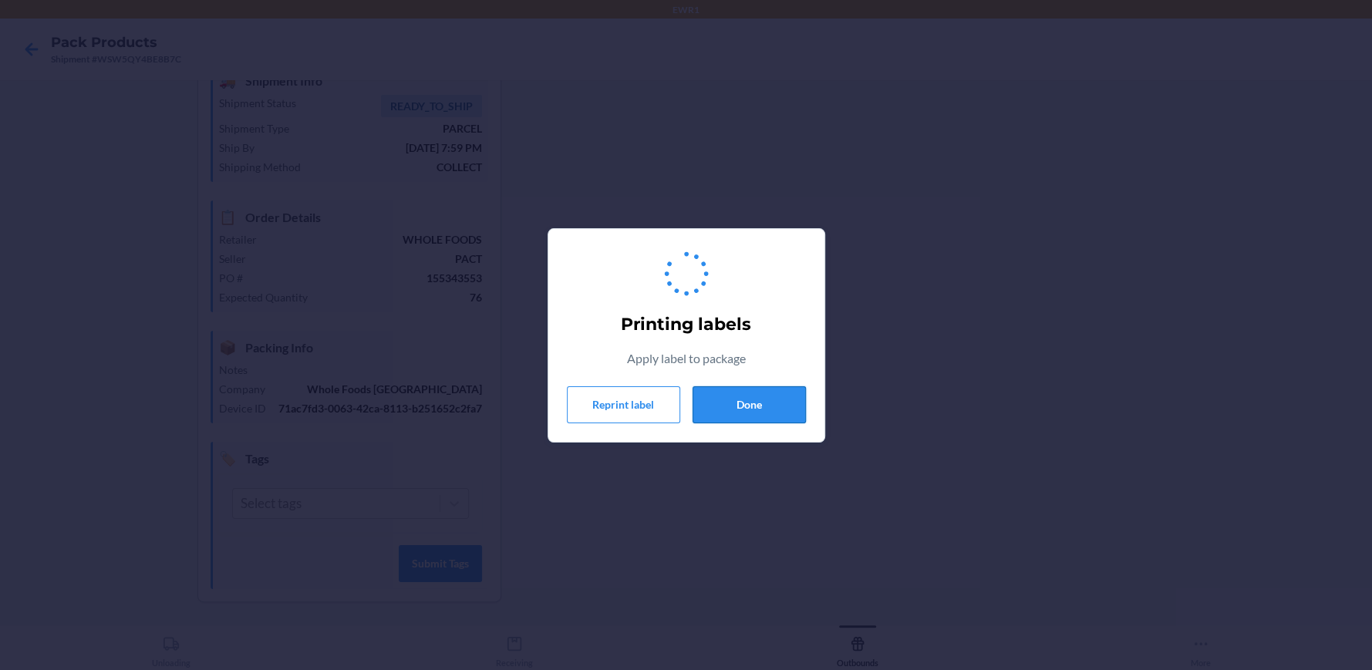
click at [744, 416] on button "Done" at bounding box center [748, 404] width 113 height 37
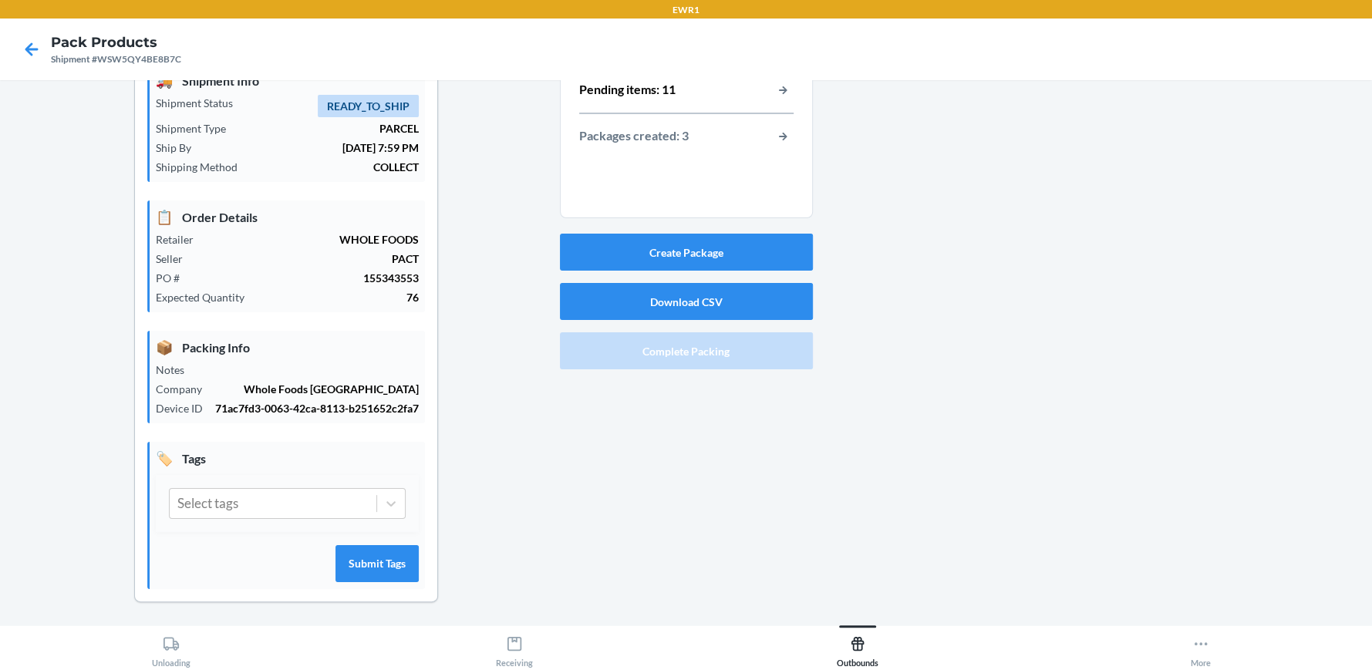
scroll to position [0, 0]
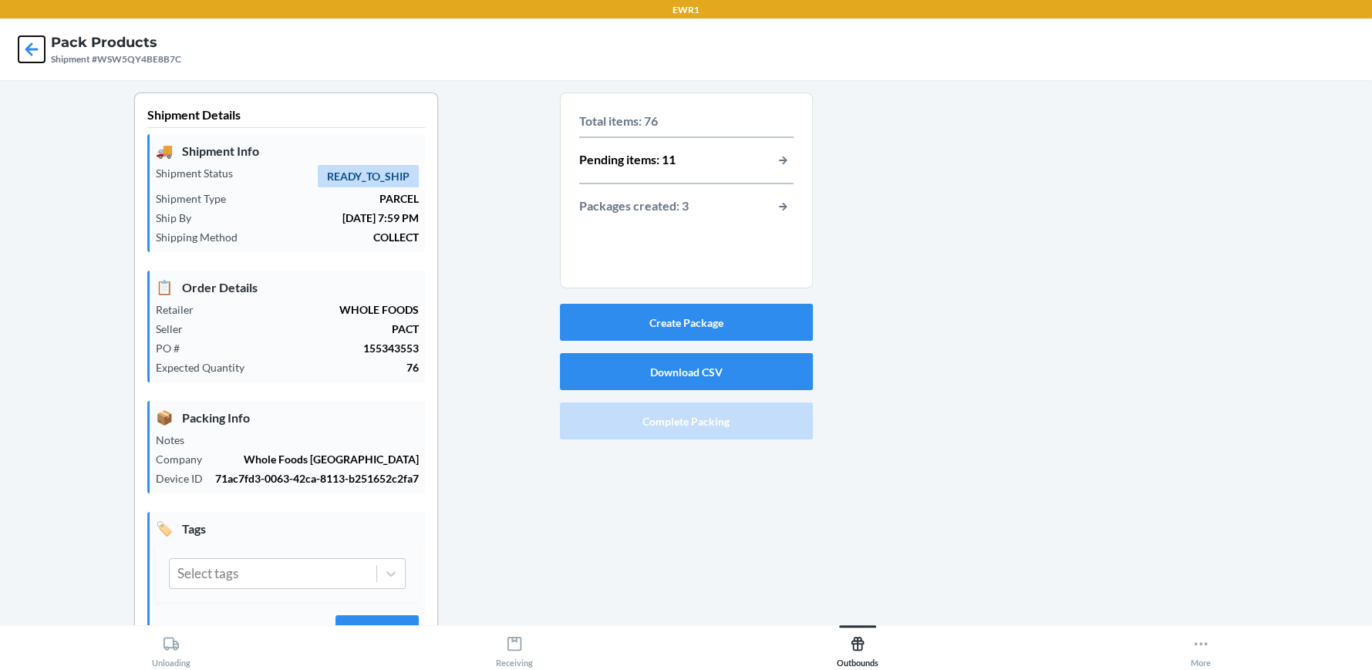
click at [25, 46] on icon at bounding box center [32, 49] width 26 height 26
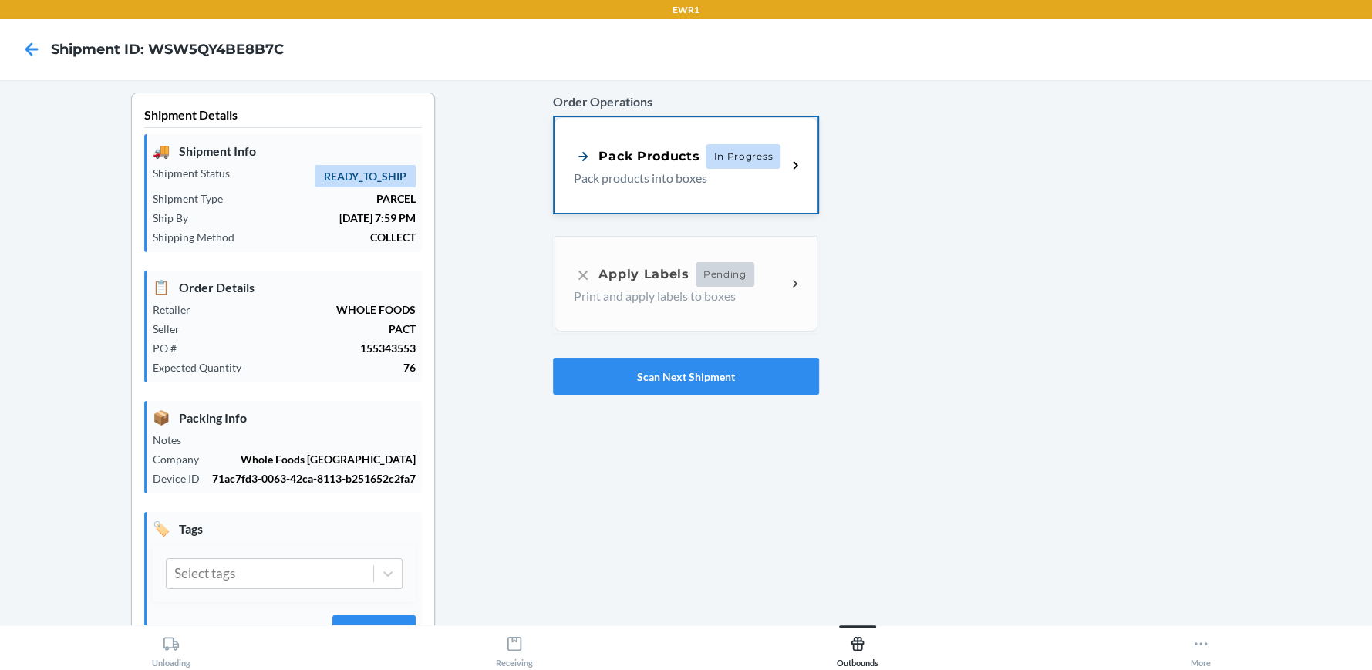
click at [674, 185] on p "Pack products into boxes" at bounding box center [674, 178] width 200 height 19
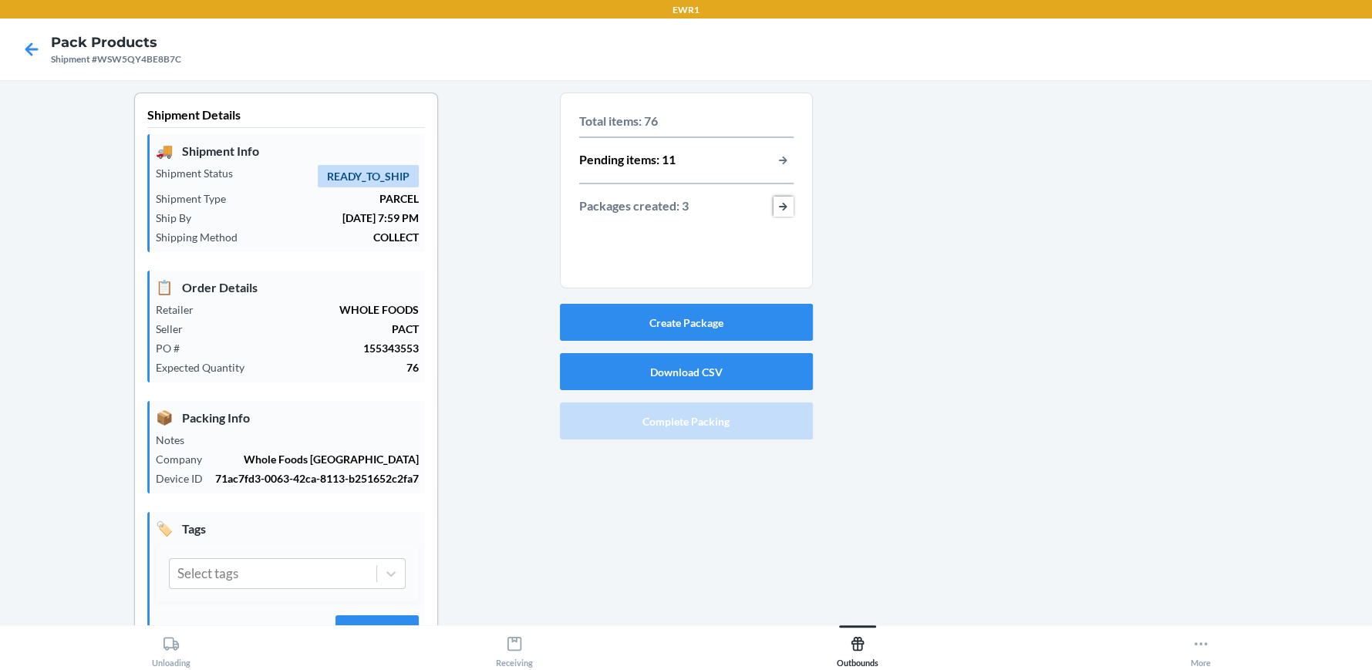
click at [782, 206] on button "button-view-packages-created" at bounding box center [783, 207] width 20 height 20
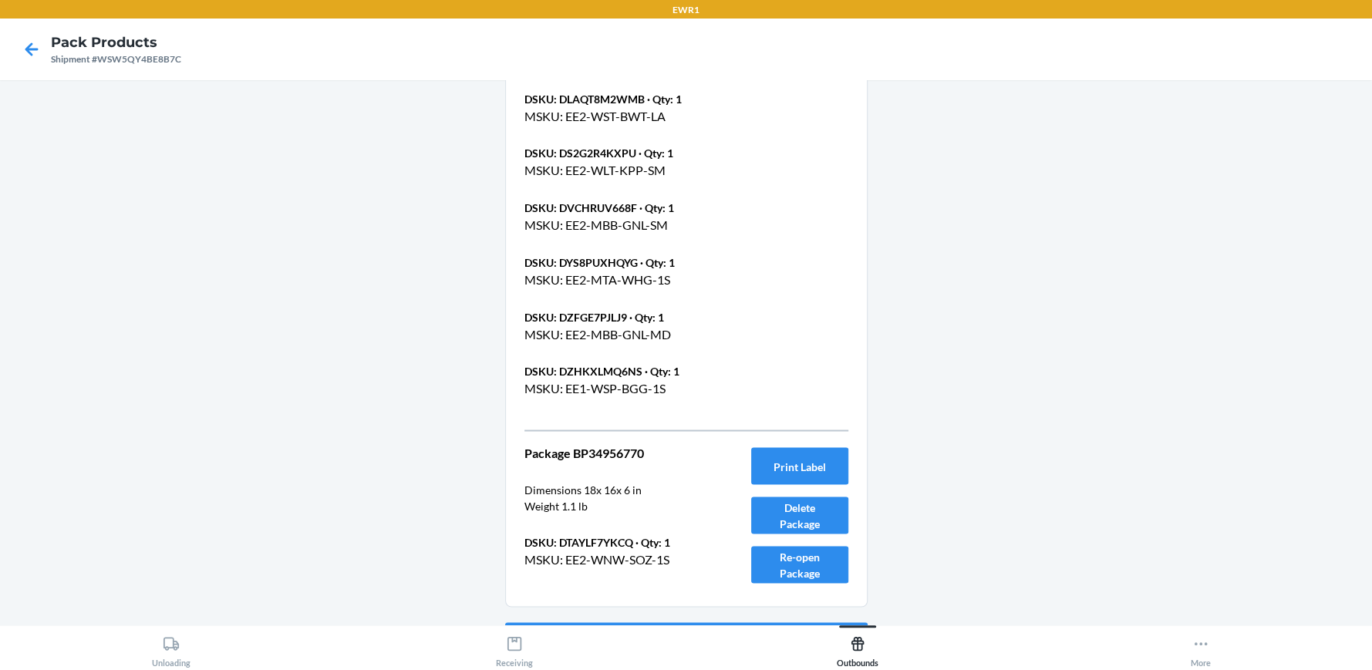
scroll to position [2170, 0]
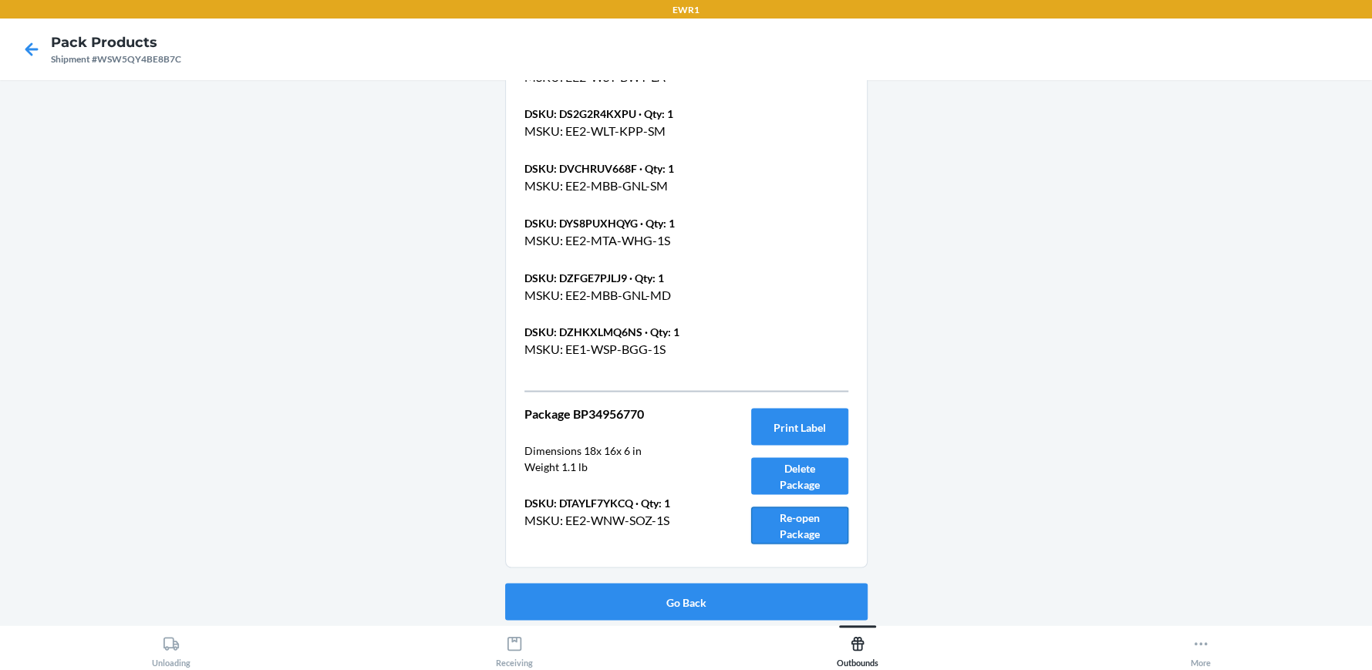
click at [791, 529] on button "Re-open Package" at bounding box center [799, 525] width 97 height 37
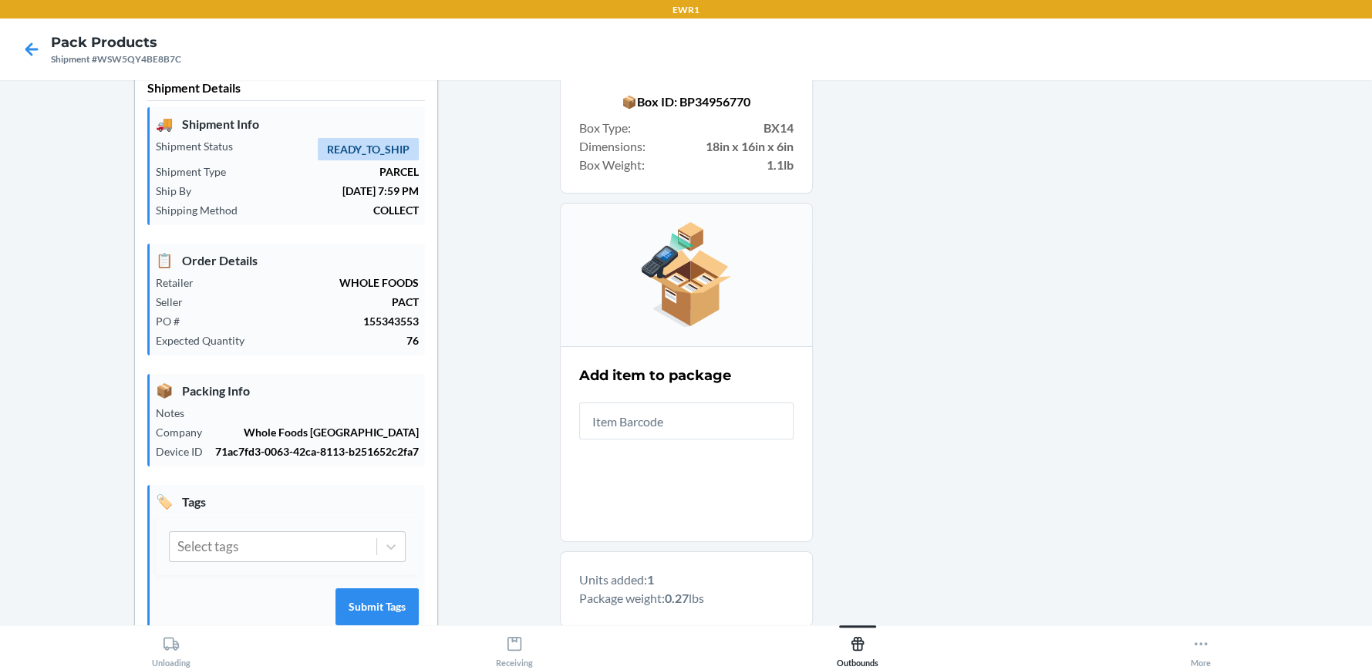
scroll to position [0, 0]
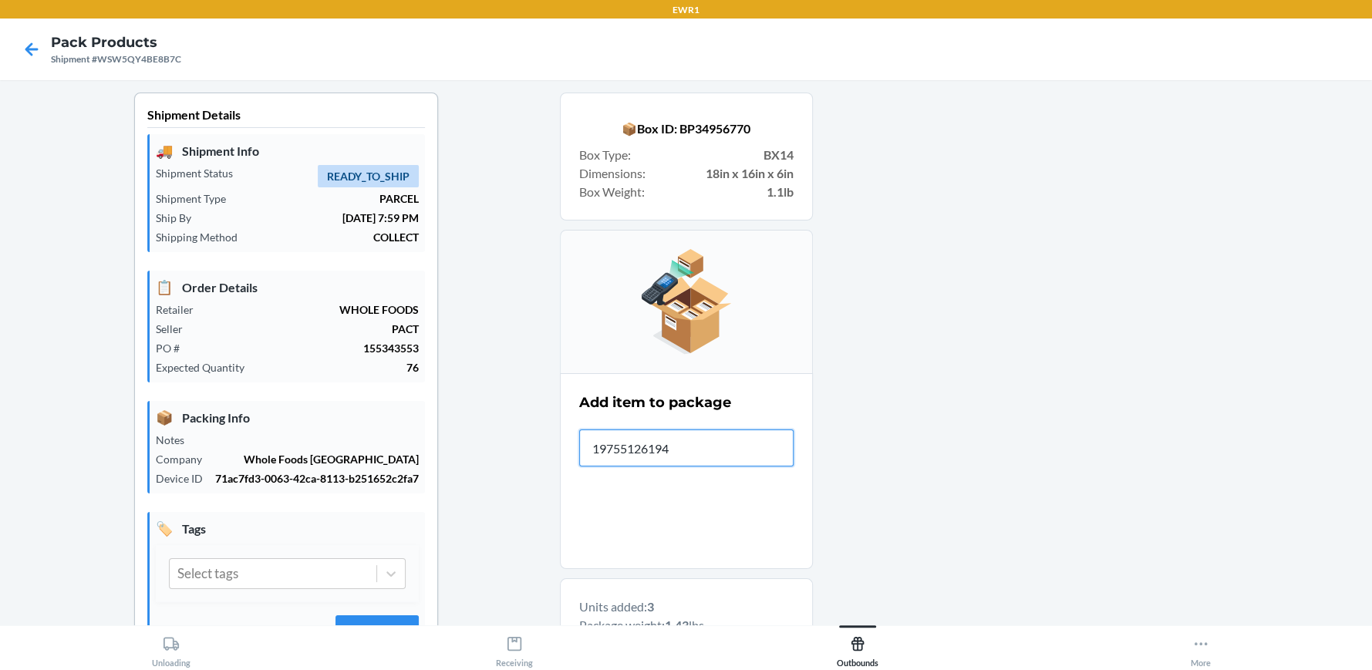
type input "197551261940"
drag, startPoint x: 675, startPoint y: 451, endPoint x: 574, endPoint y: 452, distance: 100.2
click at [579, 452] on input "197551262053" at bounding box center [686, 448] width 214 height 37
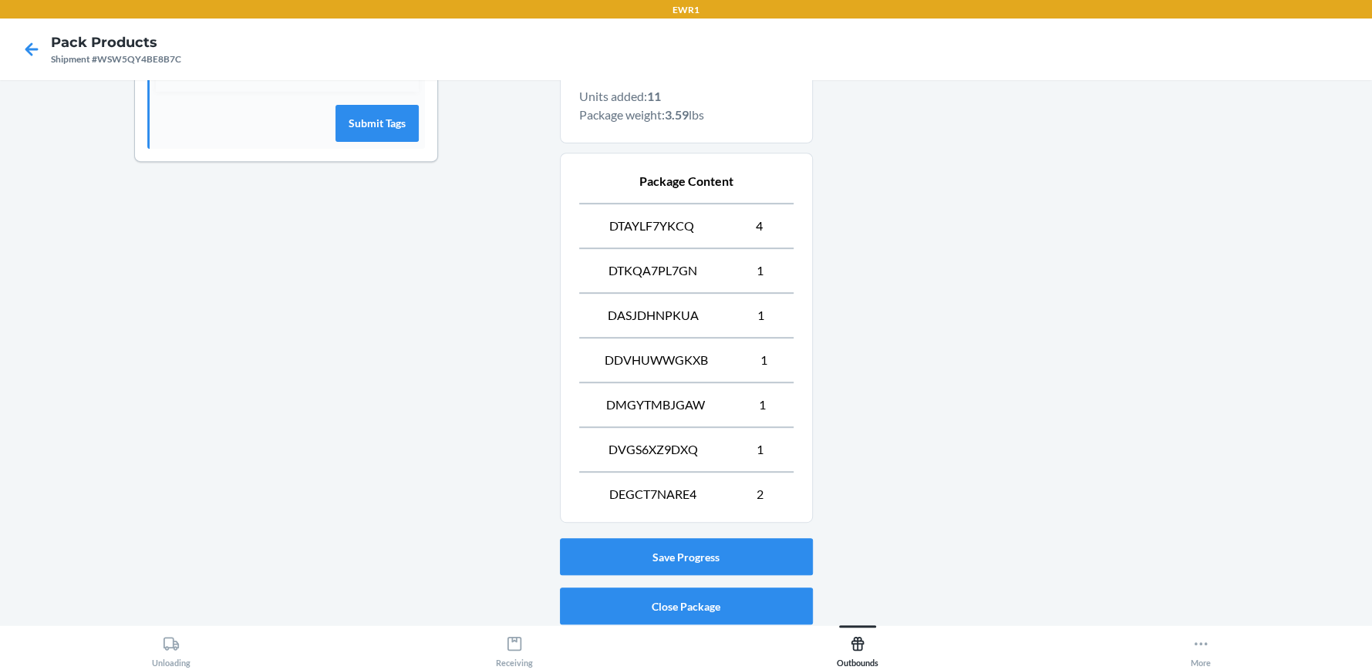
scroll to position [564, 0]
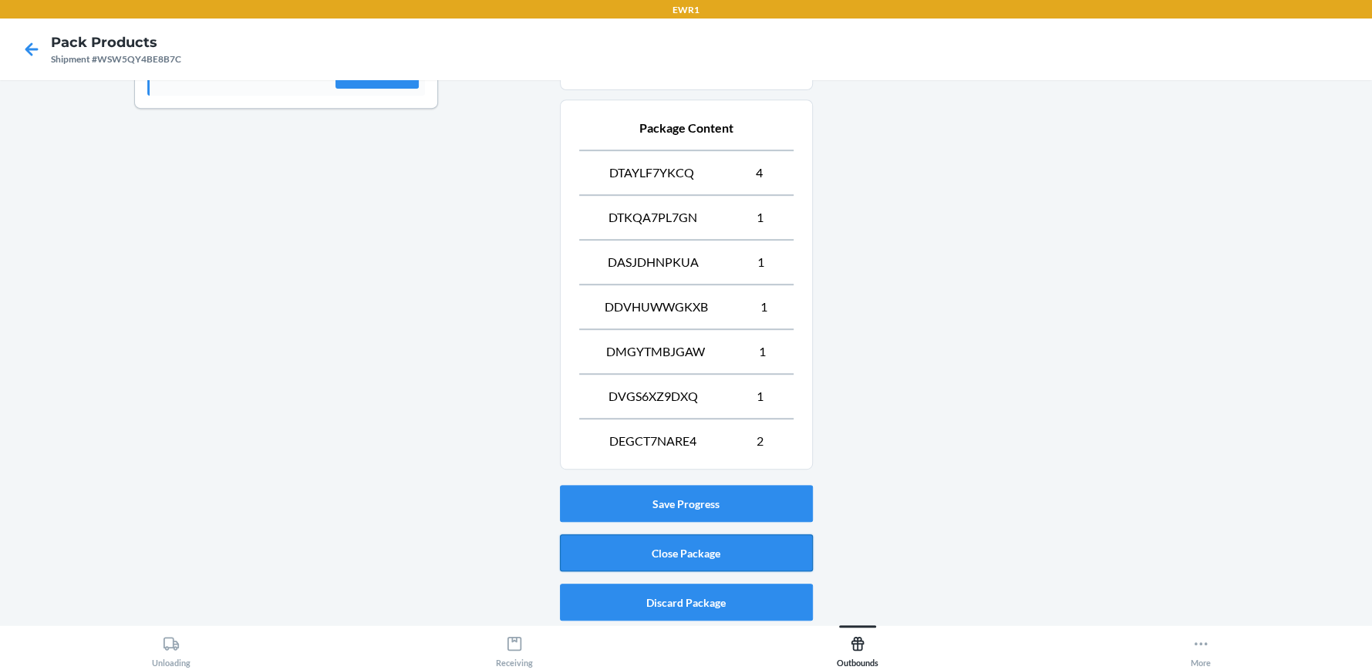
click at [701, 547] on button "Close Package" at bounding box center [686, 552] width 253 height 37
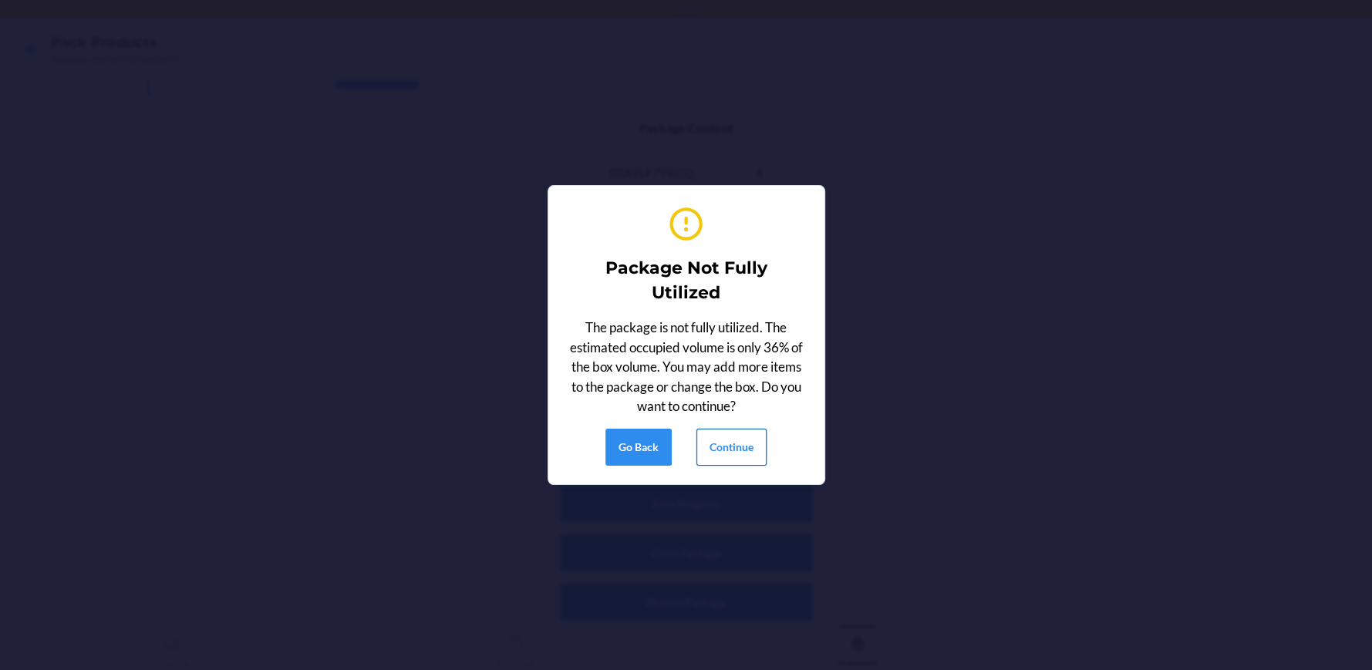
click at [745, 440] on button "Continue" at bounding box center [731, 447] width 70 height 37
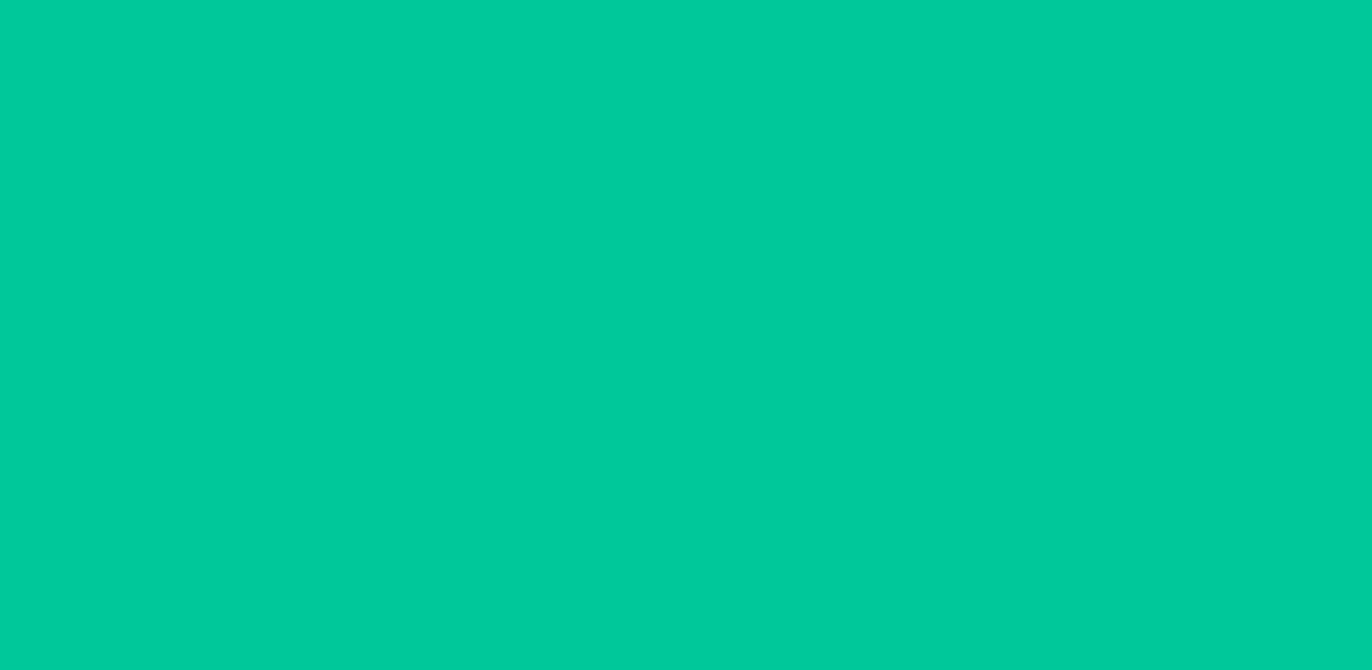
scroll to position [70, 0]
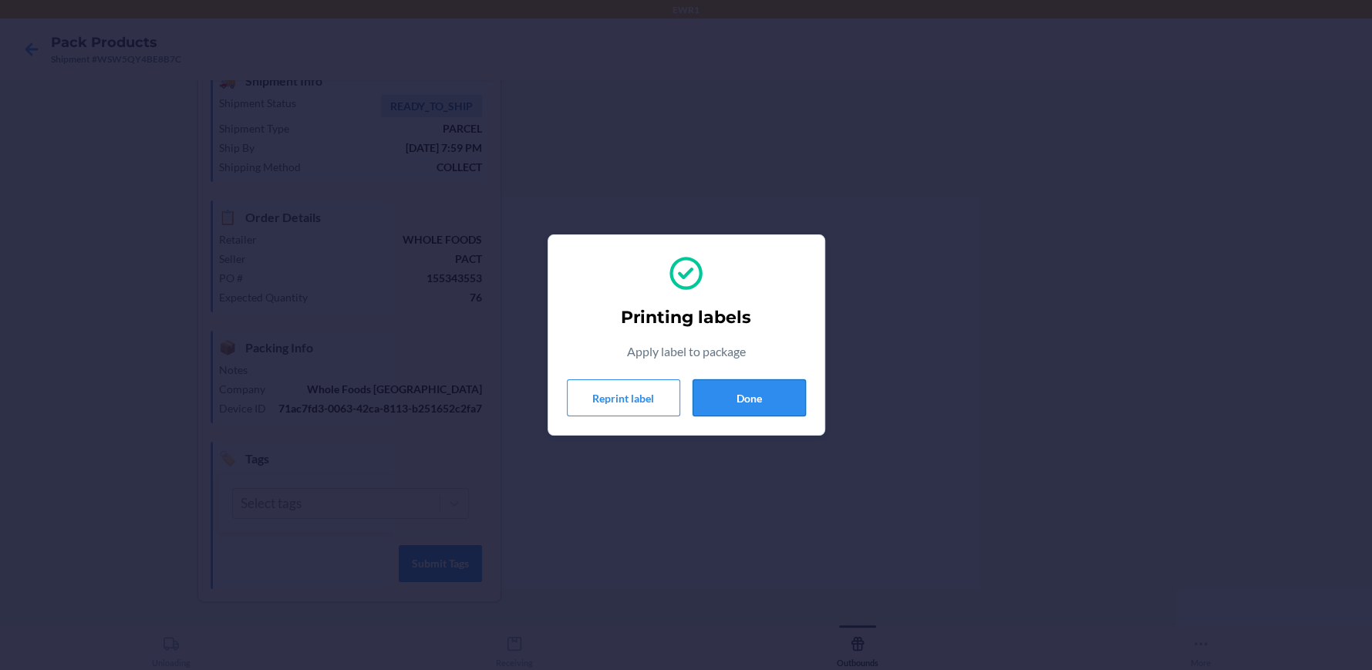
click at [770, 412] on button "Done" at bounding box center [748, 397] width 113 height 37
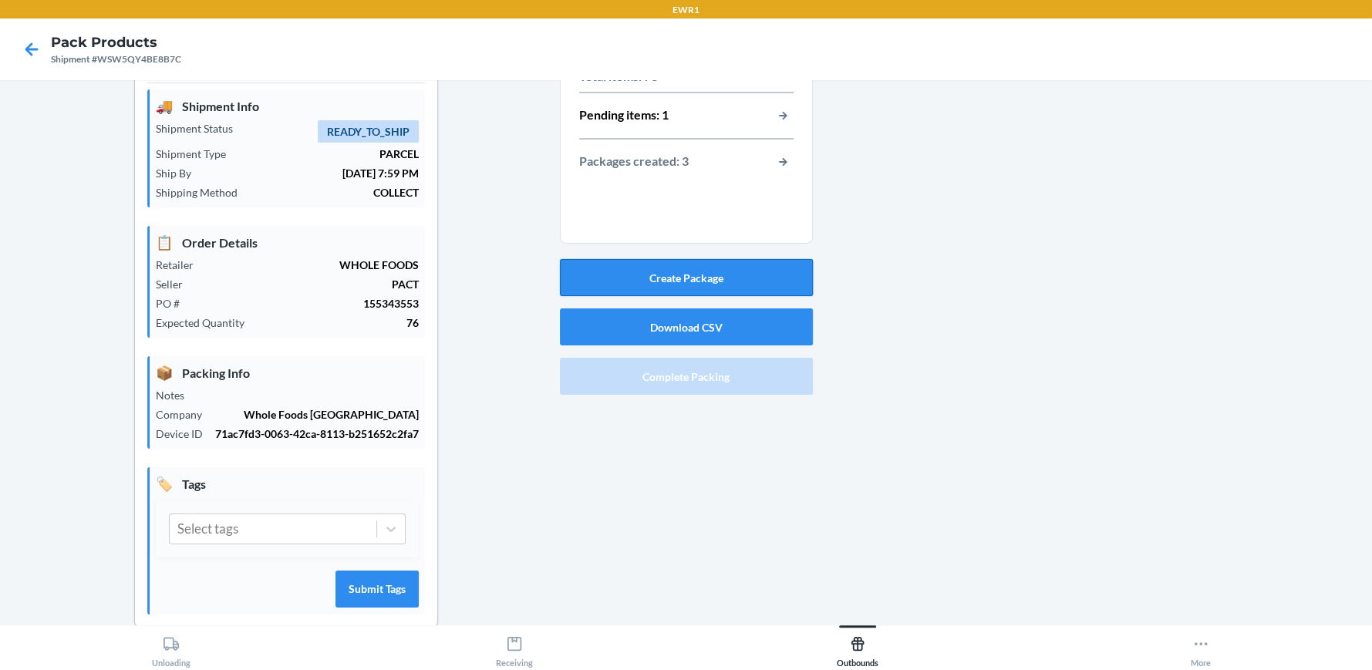
scroll to position [0, 0]
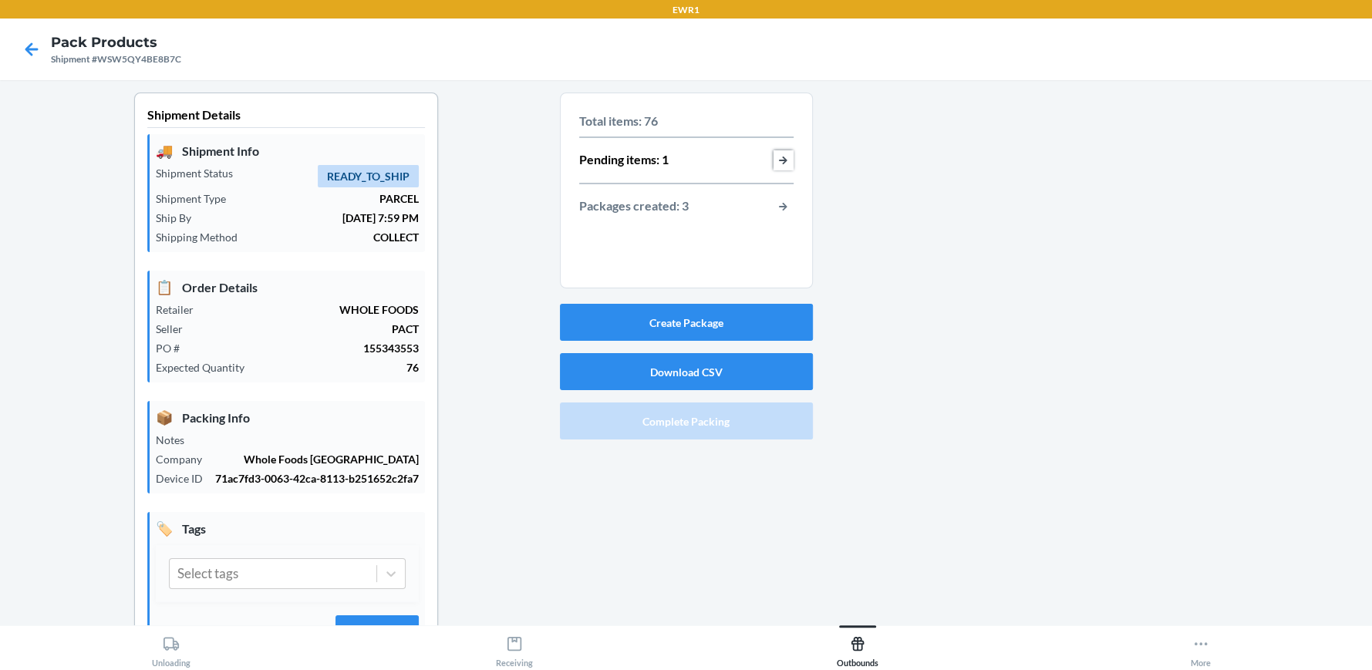
click at [780, 155] on button "button-view-pending-items" at bounding box center [783, 160] width 20 height 20
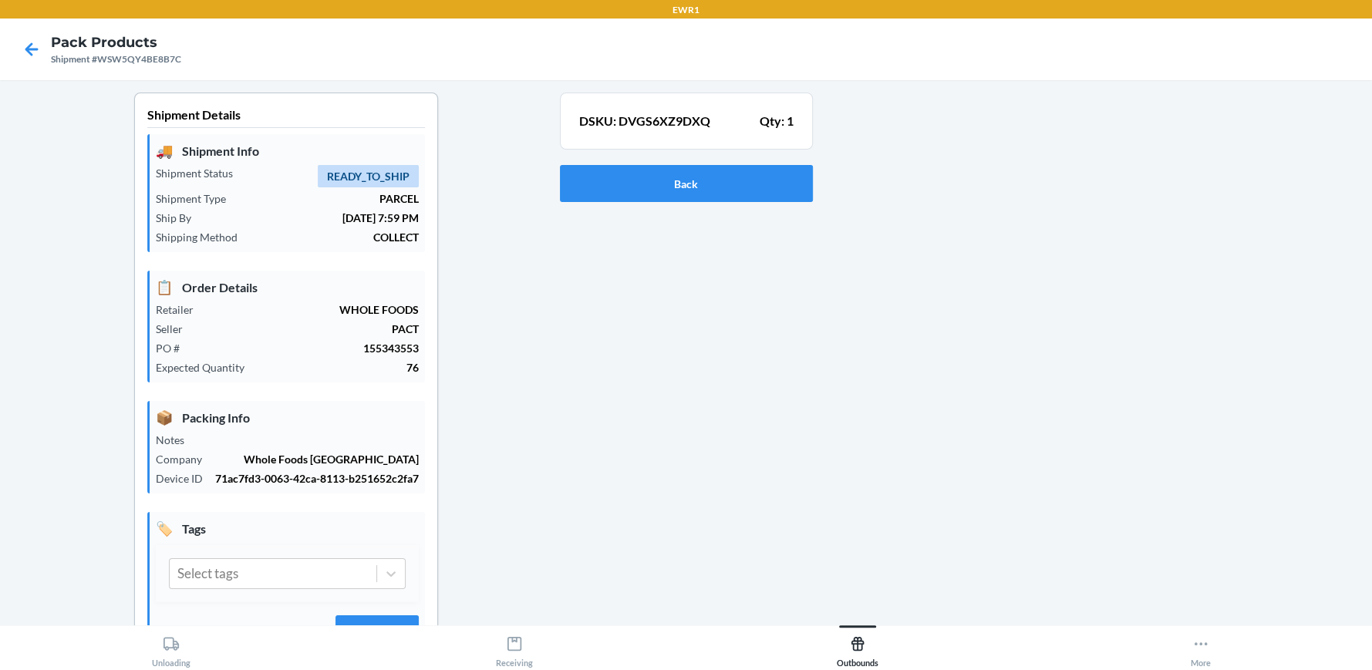
click at [672, 121] on p "DSKU: DVGS6XZ9DXQ" at bounding box center [644, 121] width 131 height 19
click at [652, 125] on p "DSKU: DVGS6XZ9DXQ" at bounding box center [644, 121] width 131 height 19
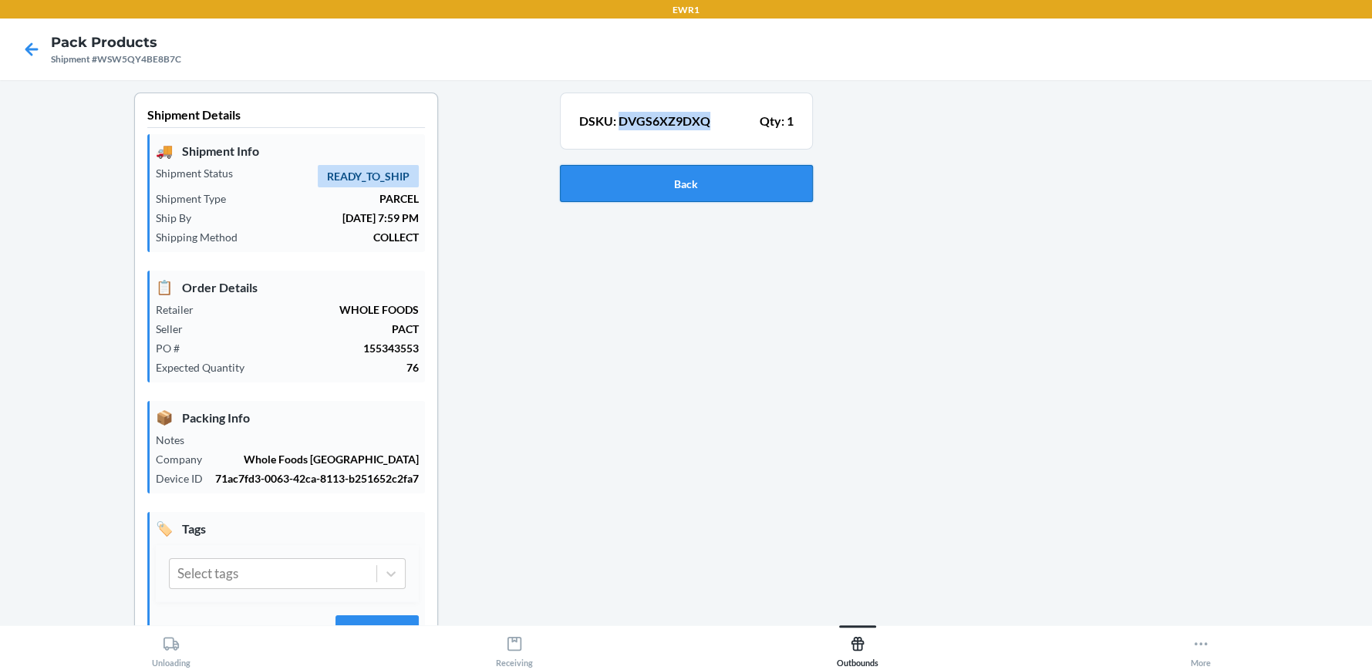
click at [713, 176] on button "Back" at bounding box center [686, 183] width 253 height 37
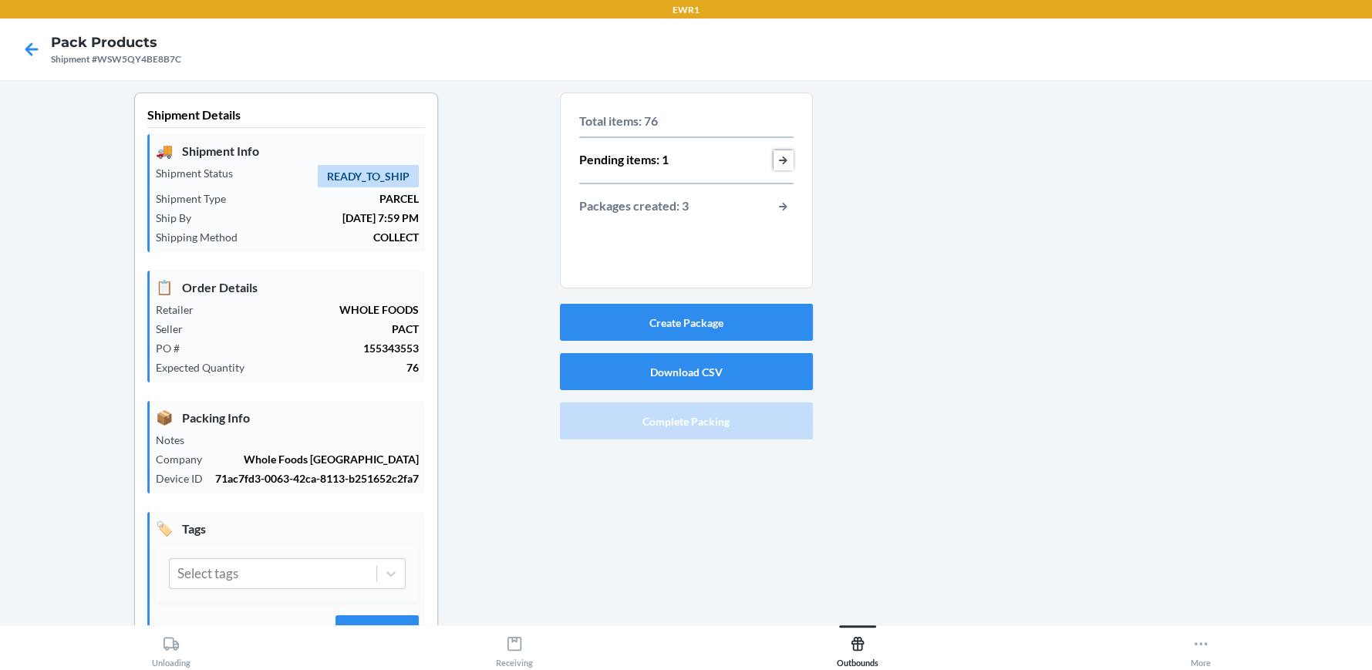
click at [776, 160] on button "button-view-pending-items" at bounding box center [783, 160] width 20 height 20
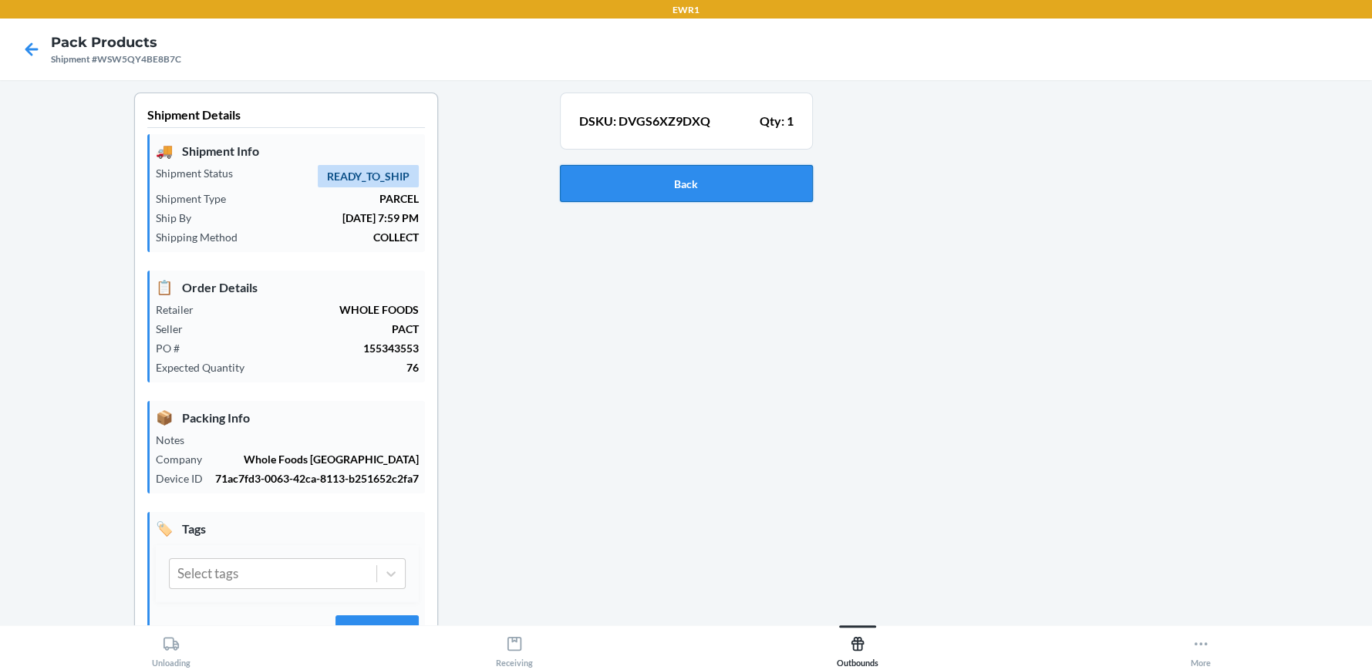
click at [750, 179] on button "Back" at bounding box center [686, 183] width 253 height 37
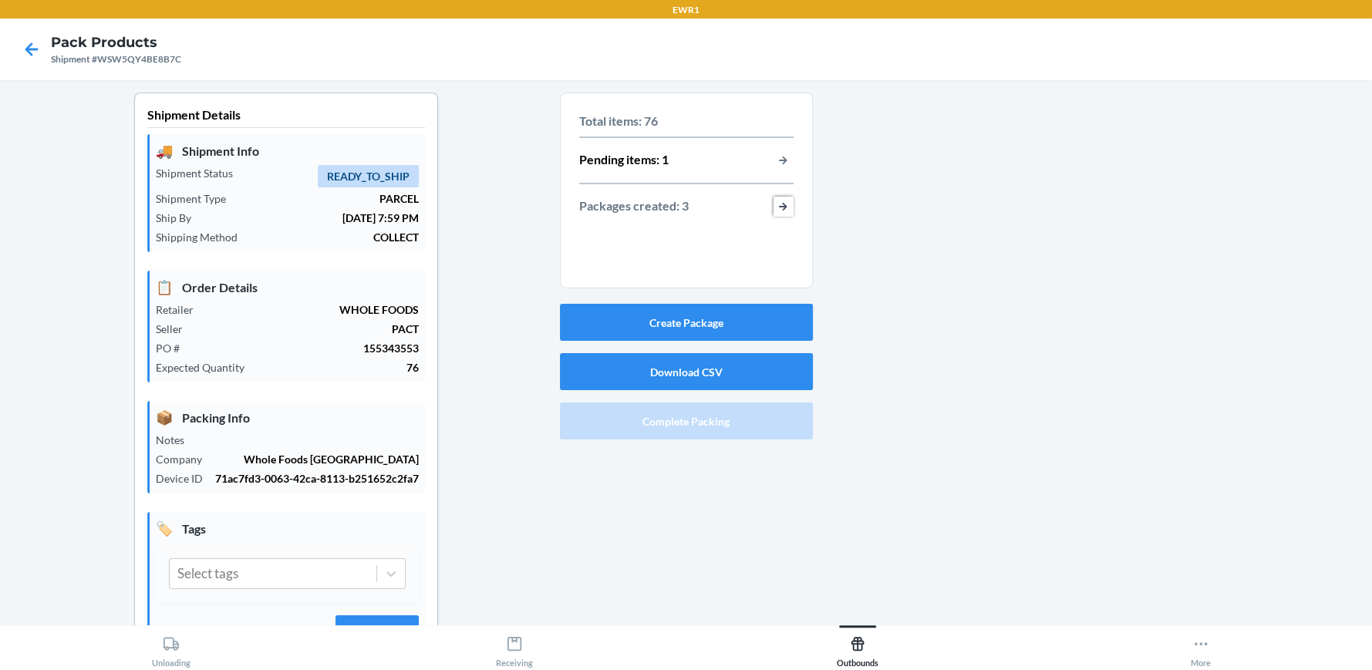
click at [777, 206] on button "button-view-packages-created" at bounding box center [783, 207] width 20 height 20
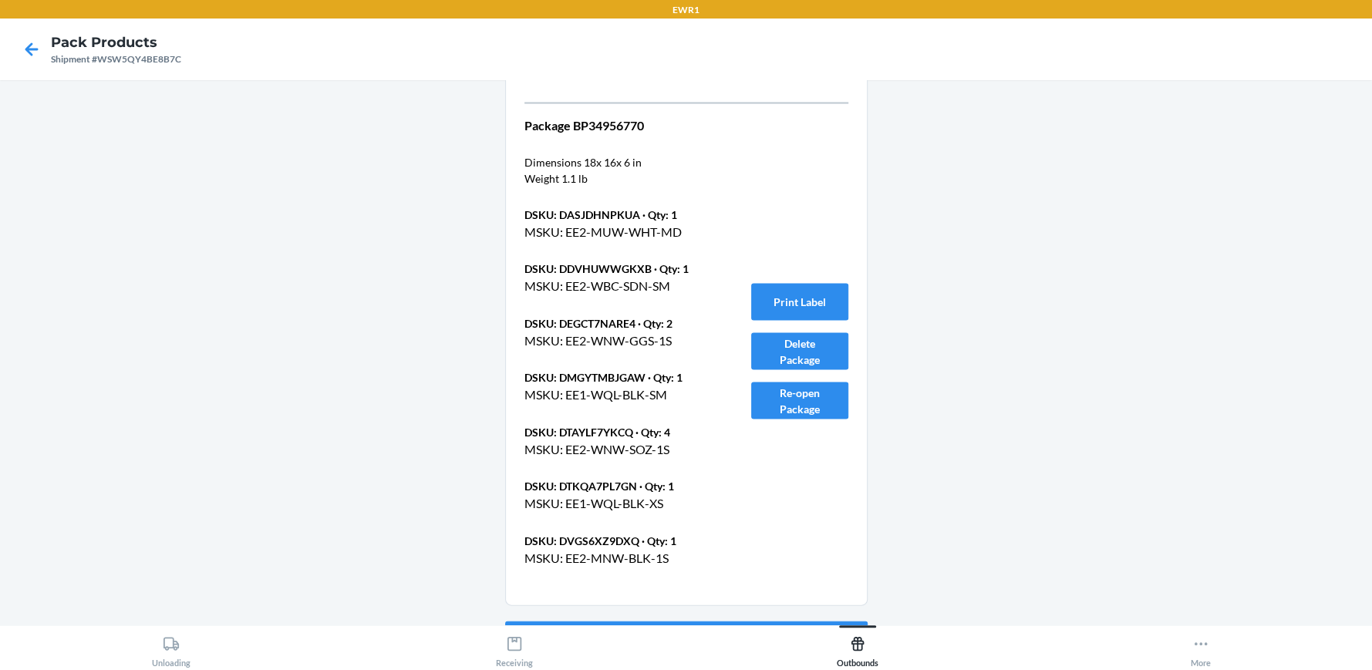
scroll to position [2496, 0]
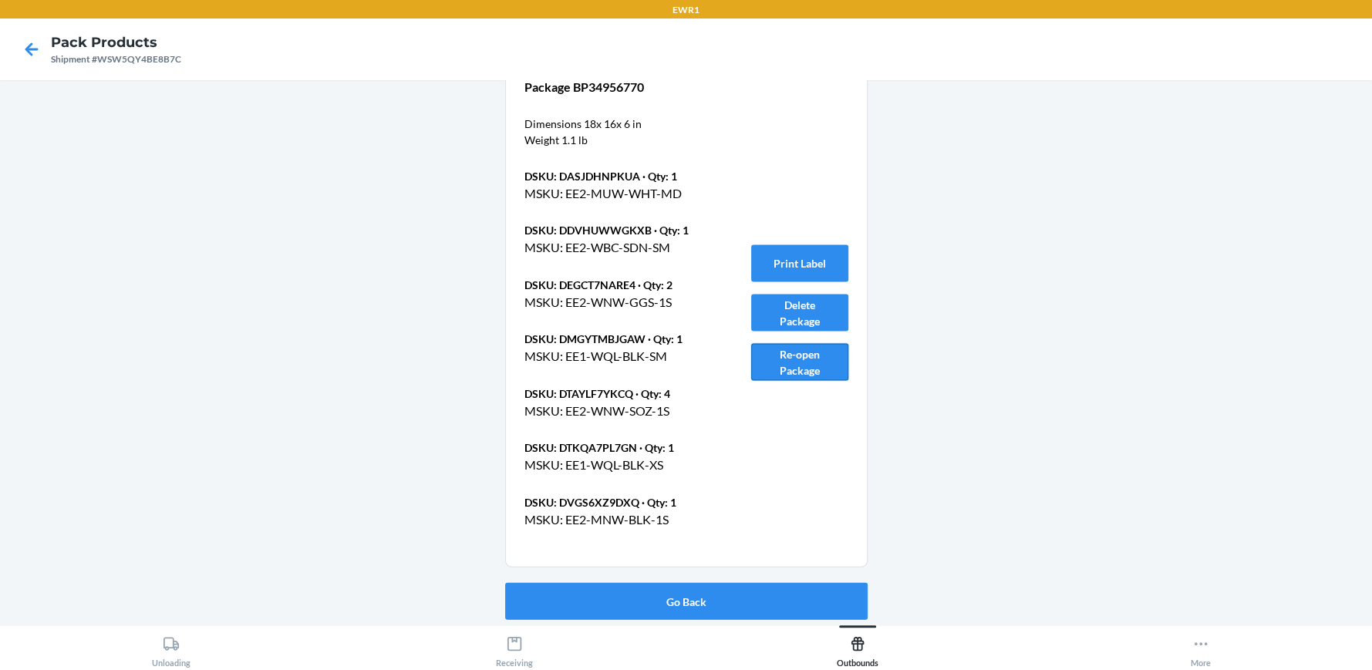
click at [797, 357] on button "Re-open Package" at bounding box center [799, 362] width 97 height 37
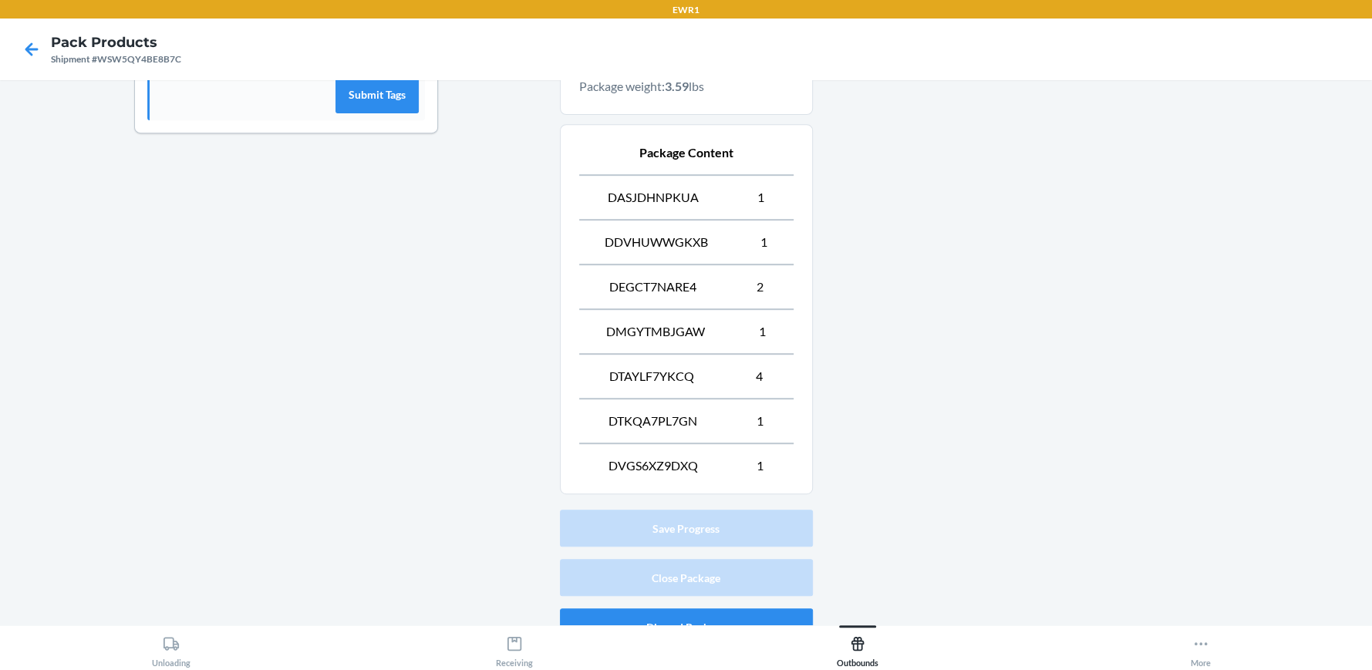
scroll to position [564, 0]
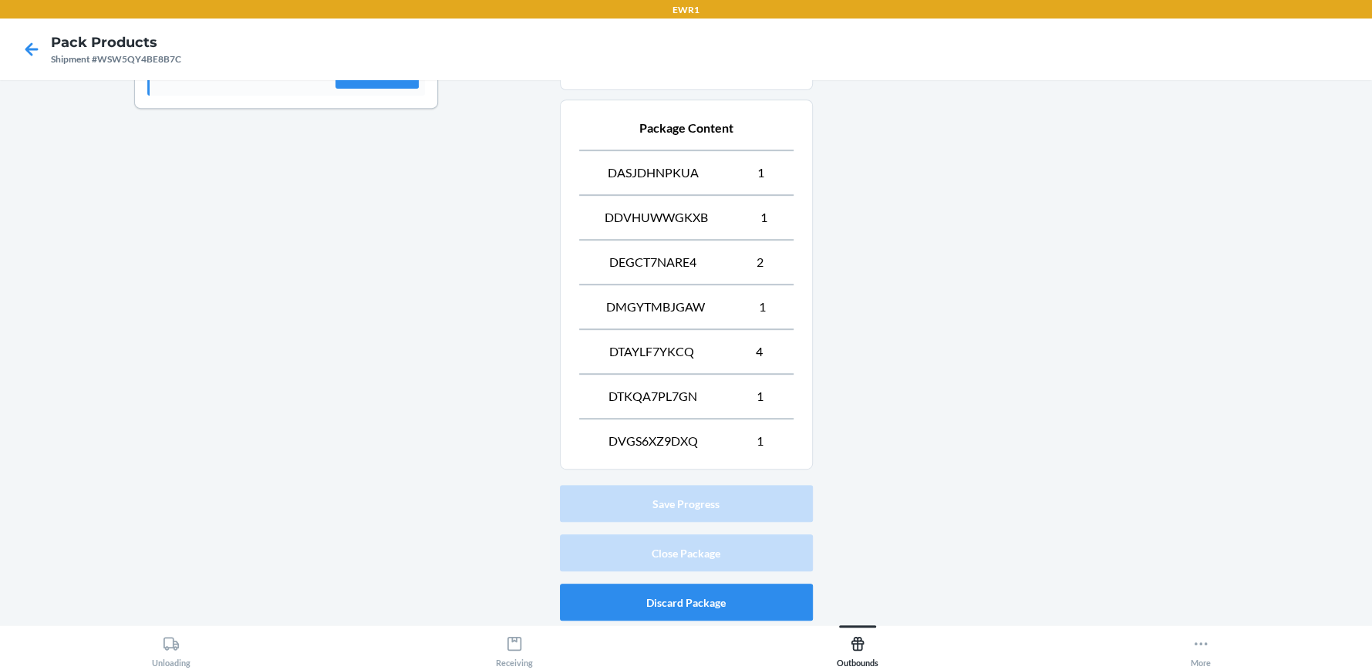
click at [816, 485] on div at bounding box center [1086, 78] width 547 height 1098
click at [133, 59] on div "Shipment #WSW5QY4BE8B7C" at bounding box center [116, 59] width 130 height 14
copy div "WSW5QY4BE8B7C"
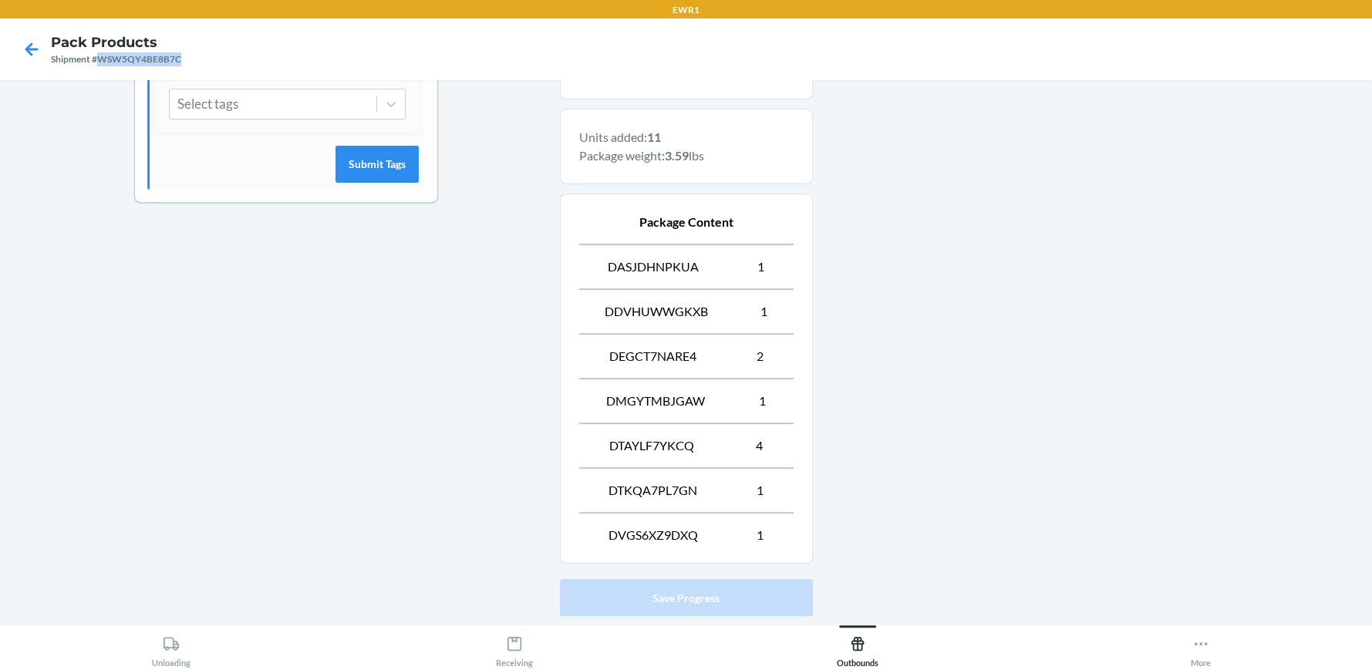
scroll to position [409, 0]
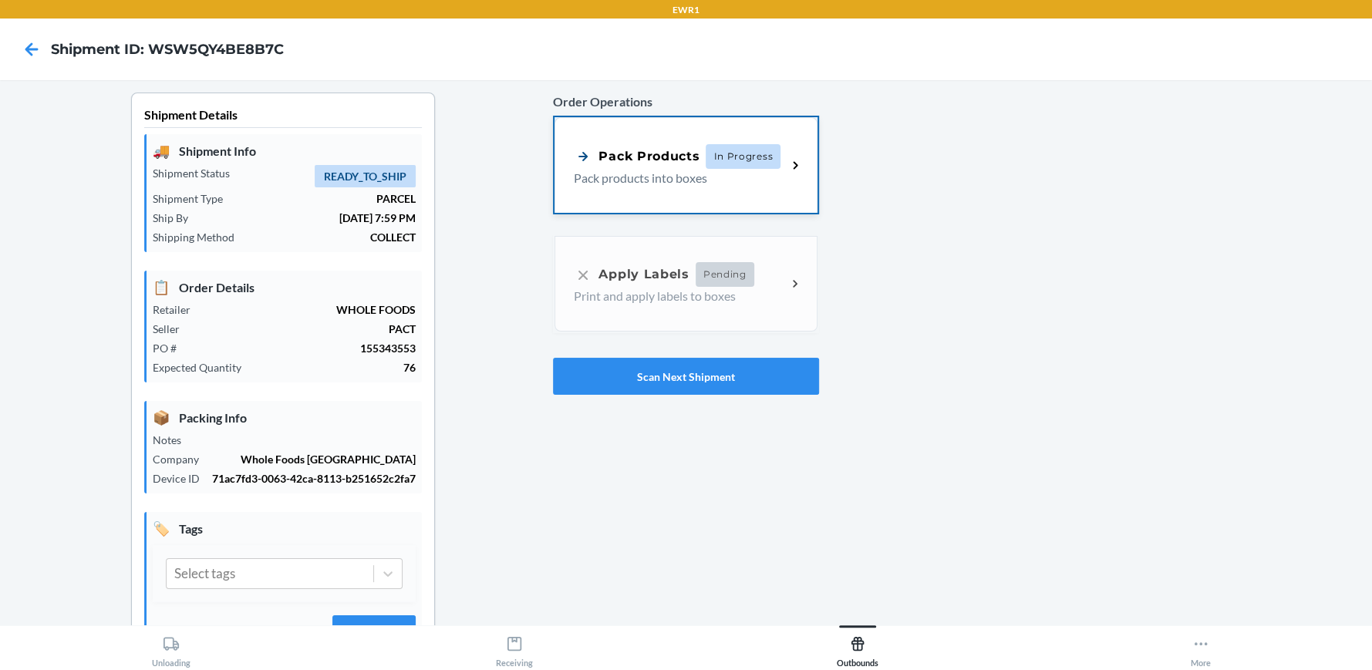
click at [623, 202] on div "Pack Products In Progress Pack products into boxes" at bounding box center [685, 165] width 262 height 96
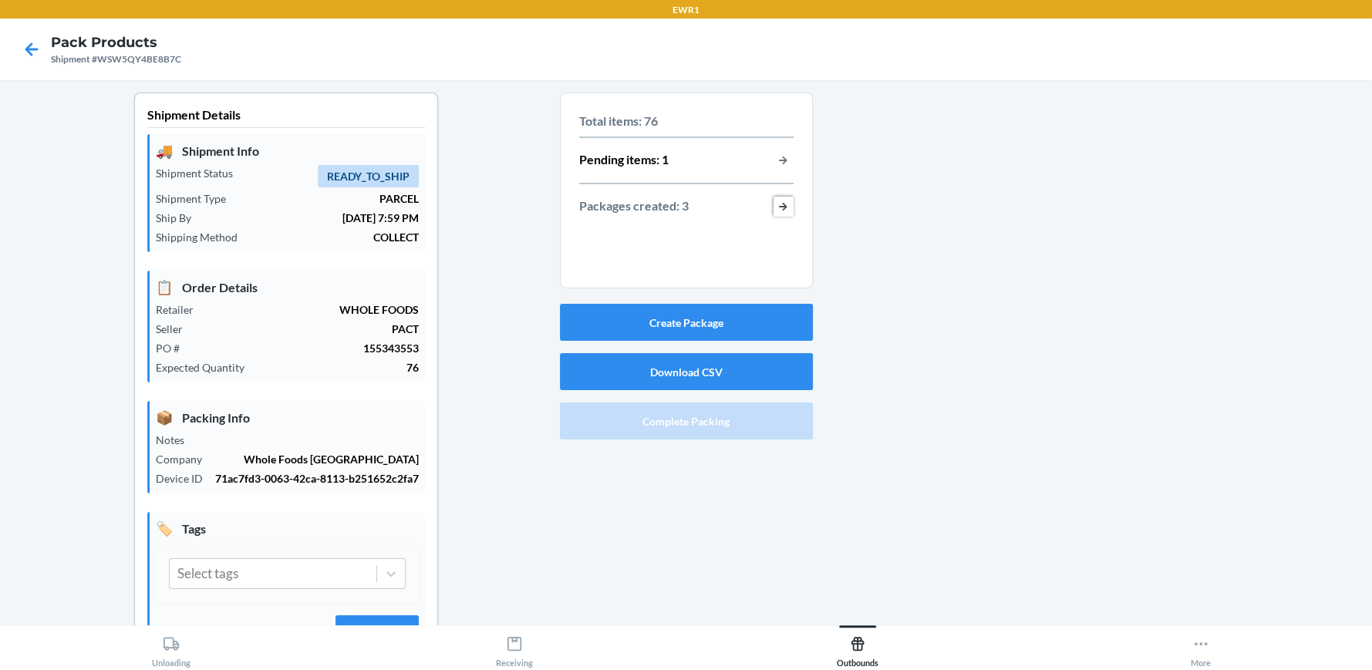
click at [777, 204] on button "button-view-packages-created" at bounding box center [783, 207] width 20 height 20
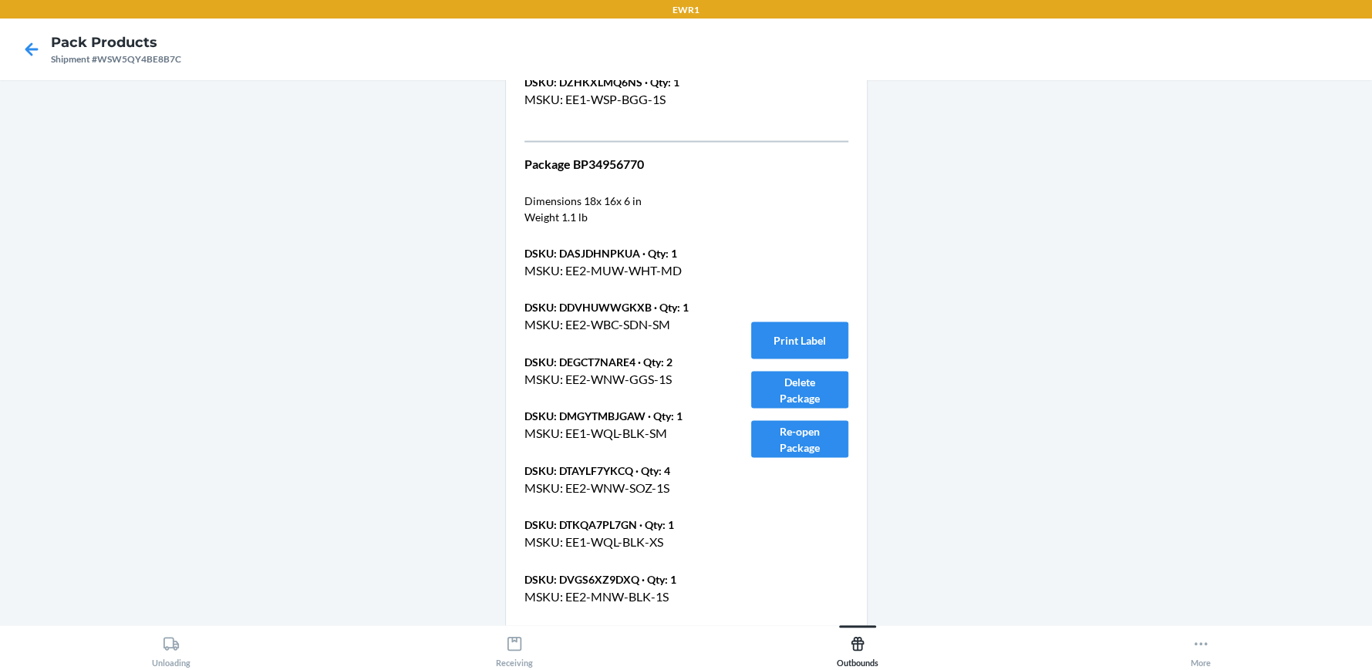
scroll to position [2496, 0]
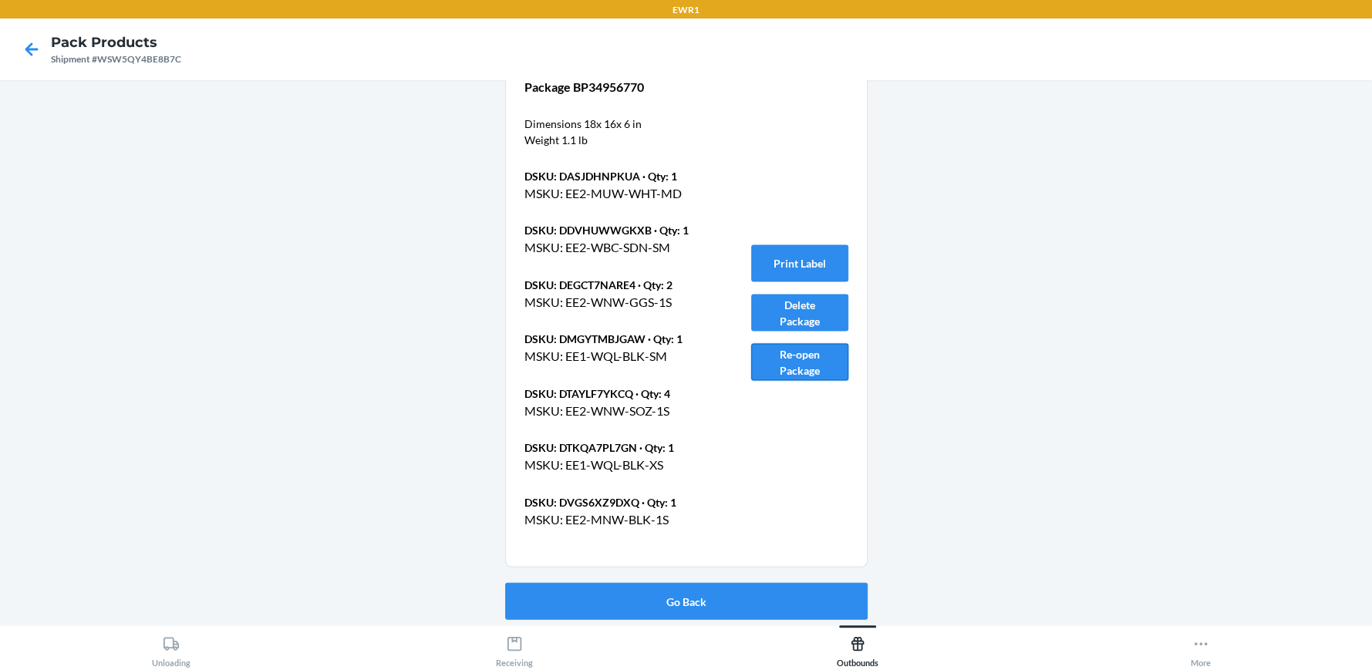
click at [773, 351] on button "Re-open Package" at bounding box center [799, 362] width 97 height 37
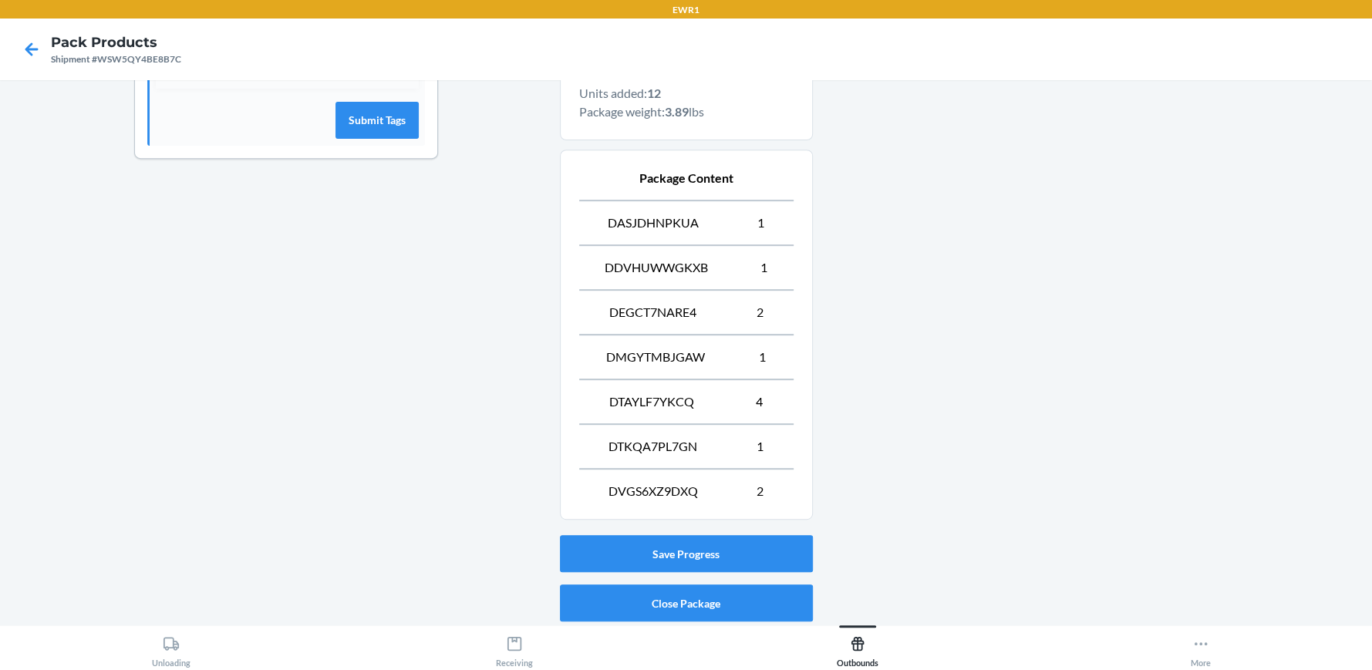
scroll to position [564, 0]
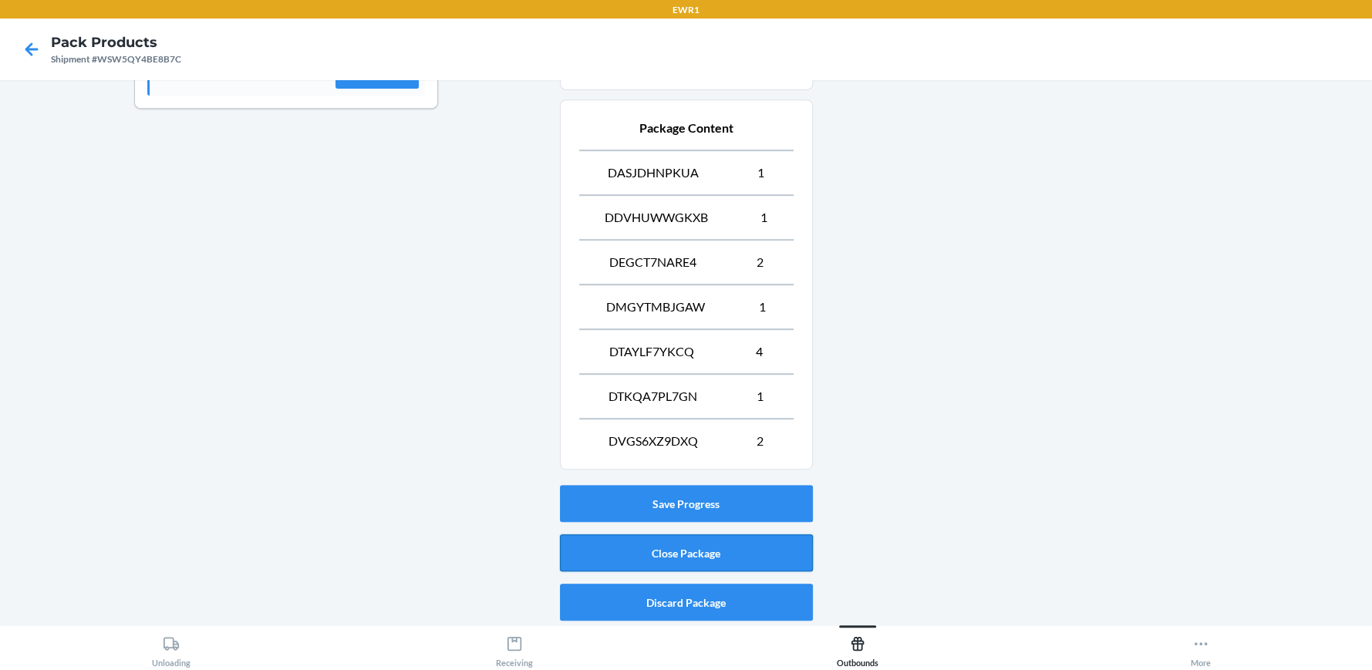
click at [681, 551] on button "Close Package" at bounding box center [686, 552] width 253 height 37
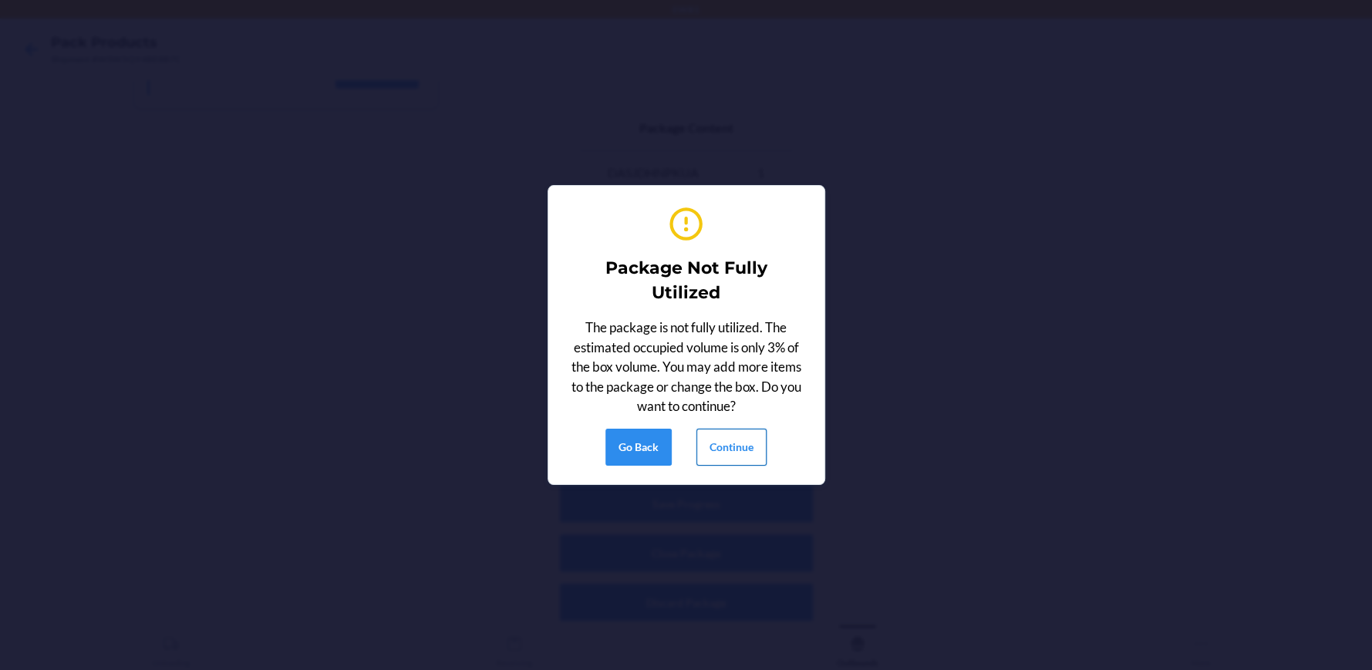
click at [711, 456] on button "Continue" at bounding box center [731, 447] width 70 height 37
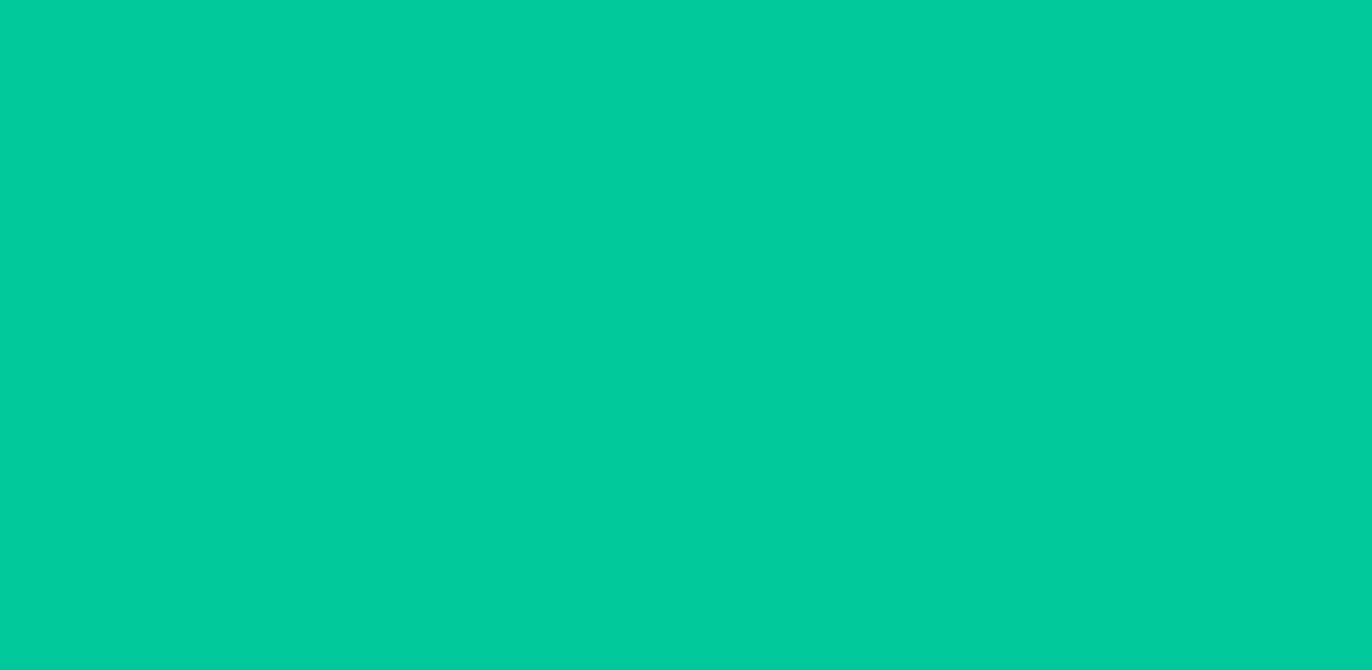
scroll to position [70, 0]
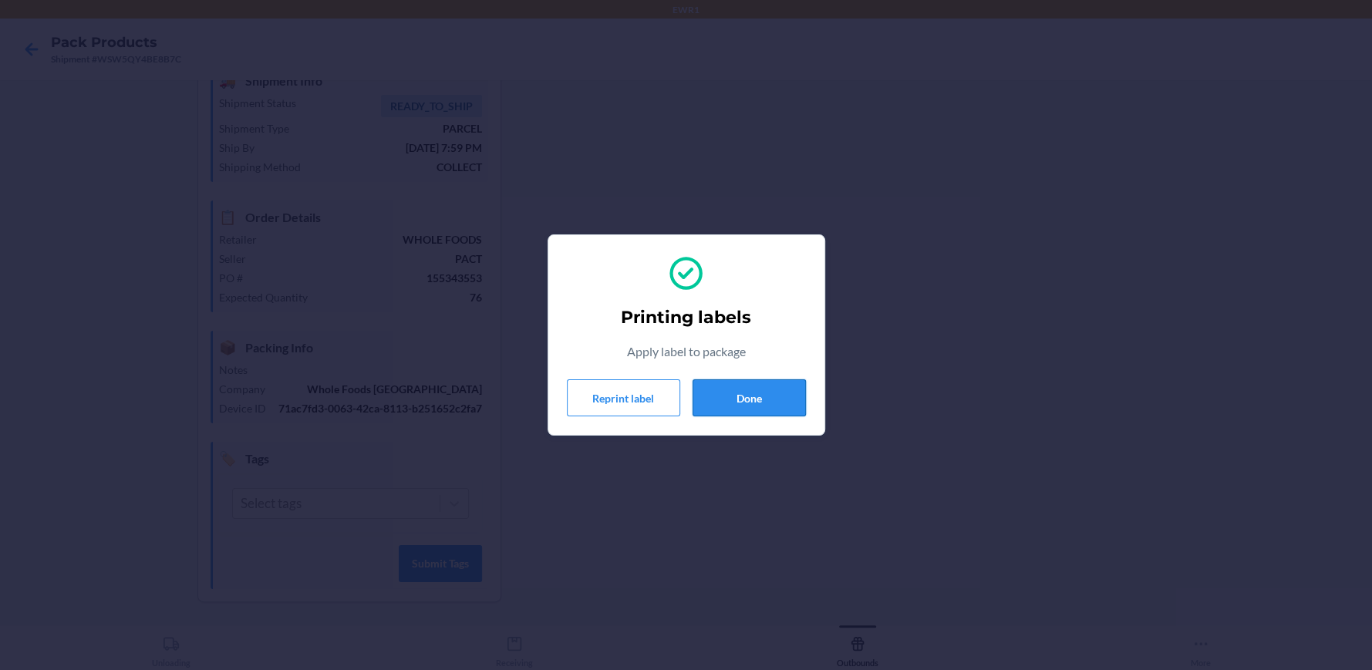
click at [780, 402] on button "Done" at bounding box center [748, 397] width 113 height 37
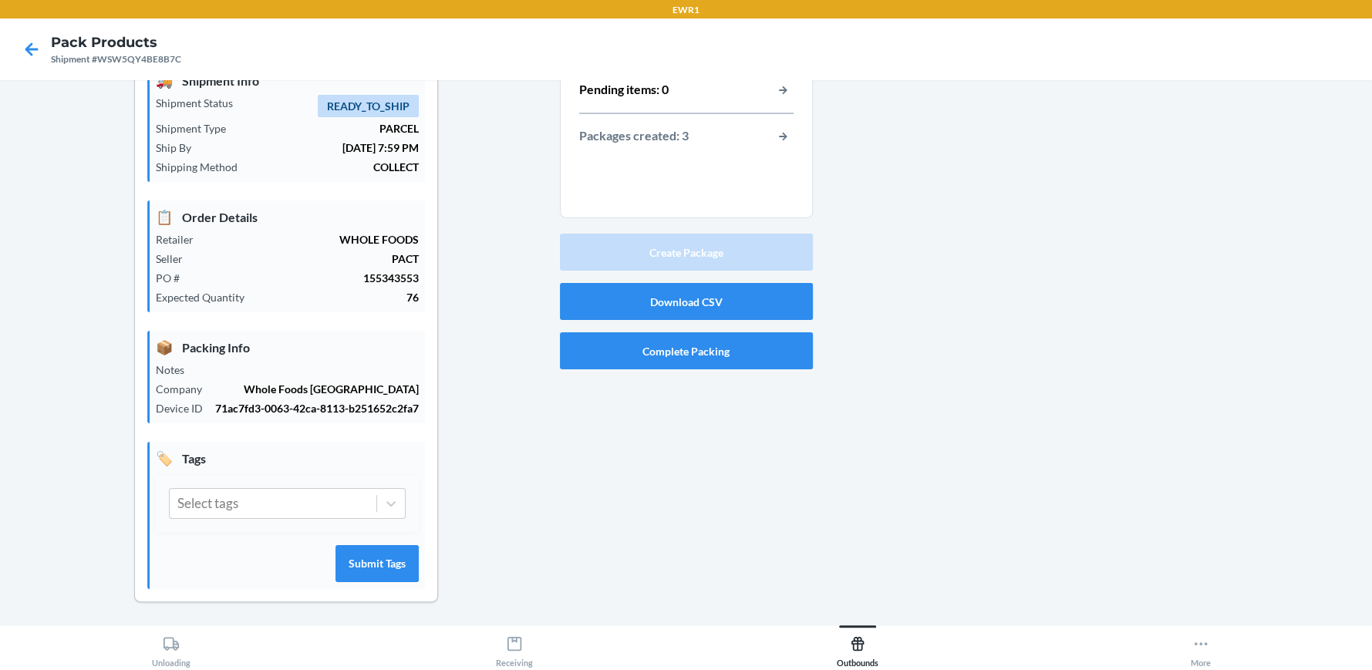
scroll to position [0, 0]
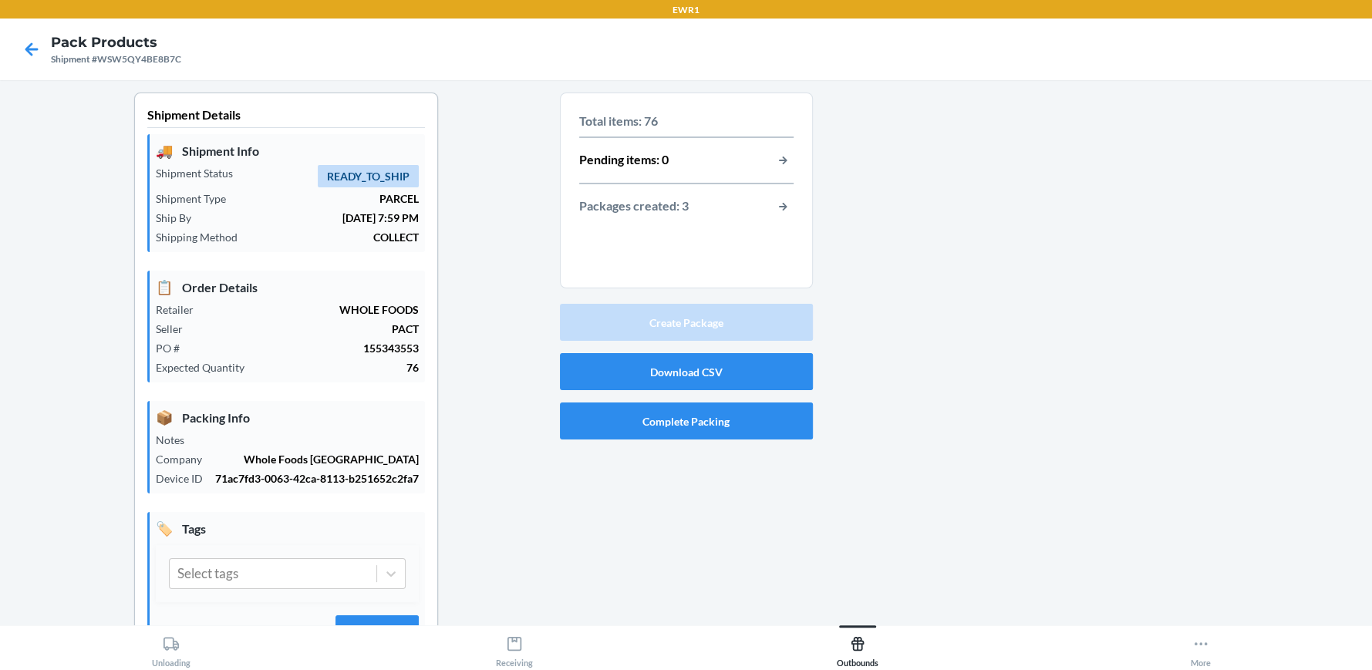
drag, startPoint x: 571, startPoint y: 159, endPoint x: 598, endPoint y: 155, distance: 27.3
click at [594, 155] on section "Total items: 76 Pending items: 0 Packages created: 3" at bounding box center [686, 191] width 253 height 196
click at [598, 155] on p "Pending items: 0" at bounding box center [623, 160] width 89 height 20
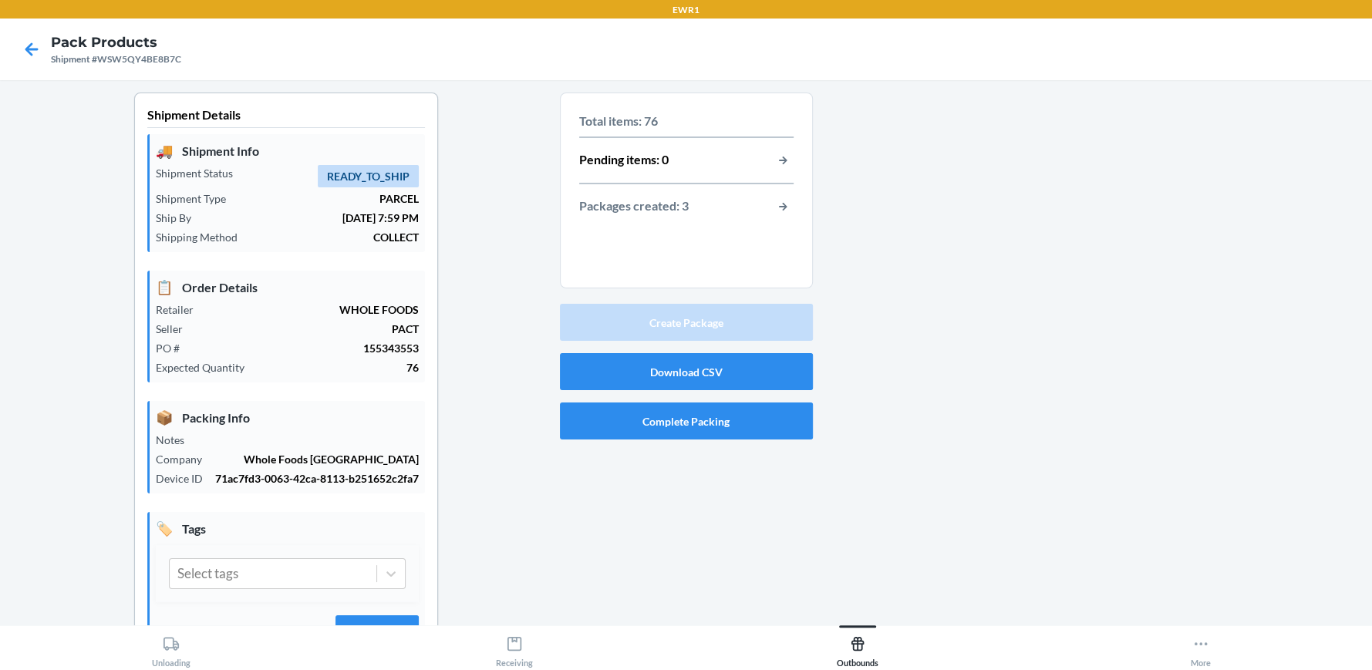
click at [871, 368] on div at bounding box center [1086, 395] width 547 height 605
click at [699, 420] on button "Complete Packing" at bounding box center [686, 421] width 253 height 37
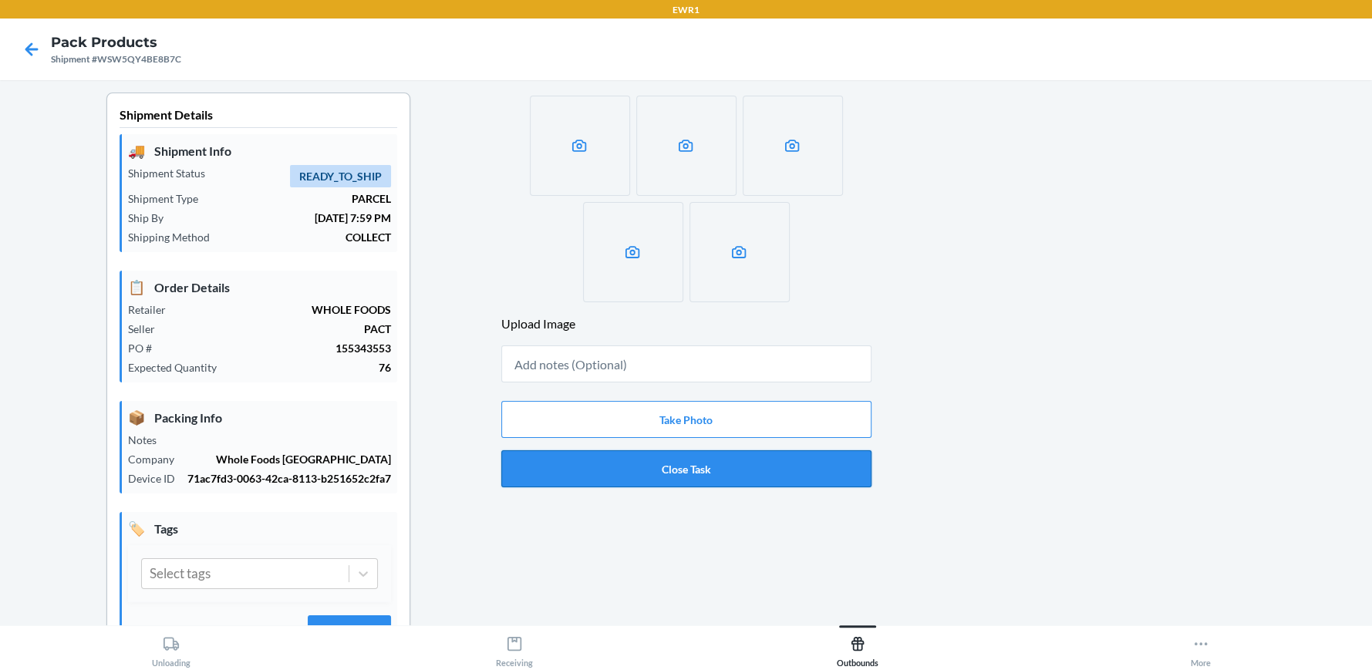
click at [795, 463] on button "Close Task" at bounding box center [686, 468] width 370 height 37
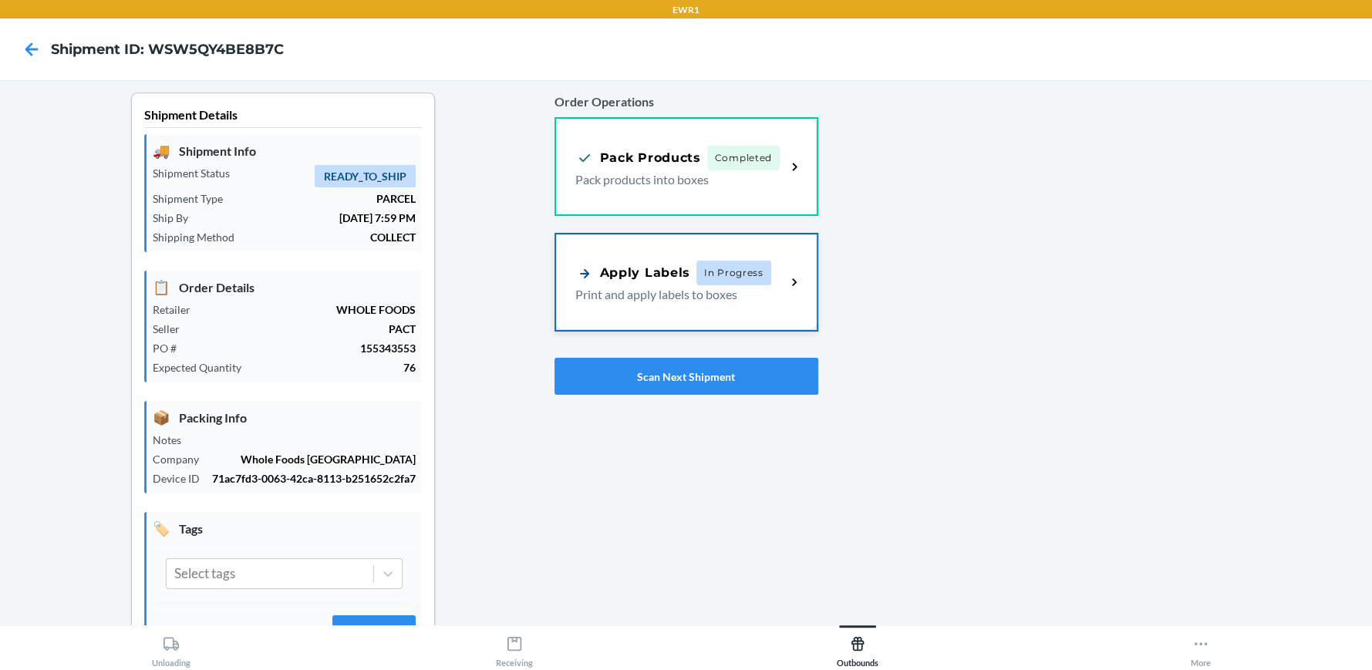
click at [794, 268] on div "Apply Labels In Progress Print and apply labels to boxes" at bounding box center [686, 282] width 261 height 96
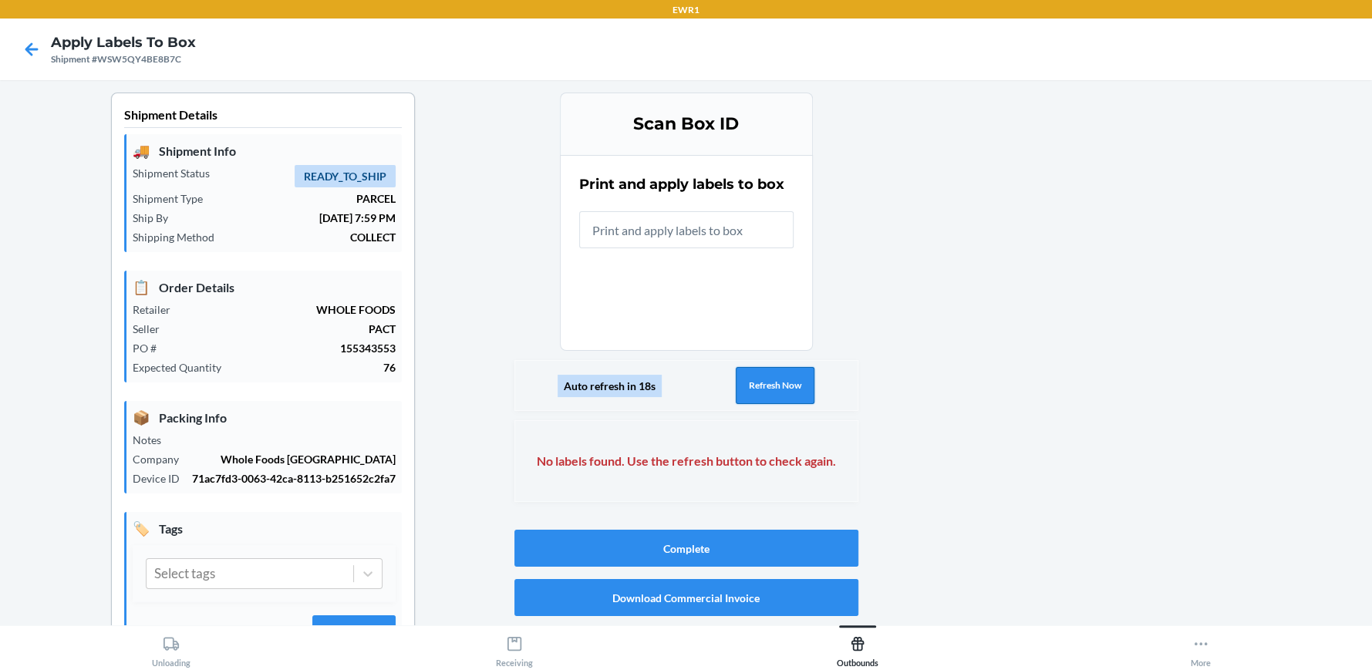
click at [773, 393] on button "Refresh Now" at bounding box center [775, 385] width 79 height 37
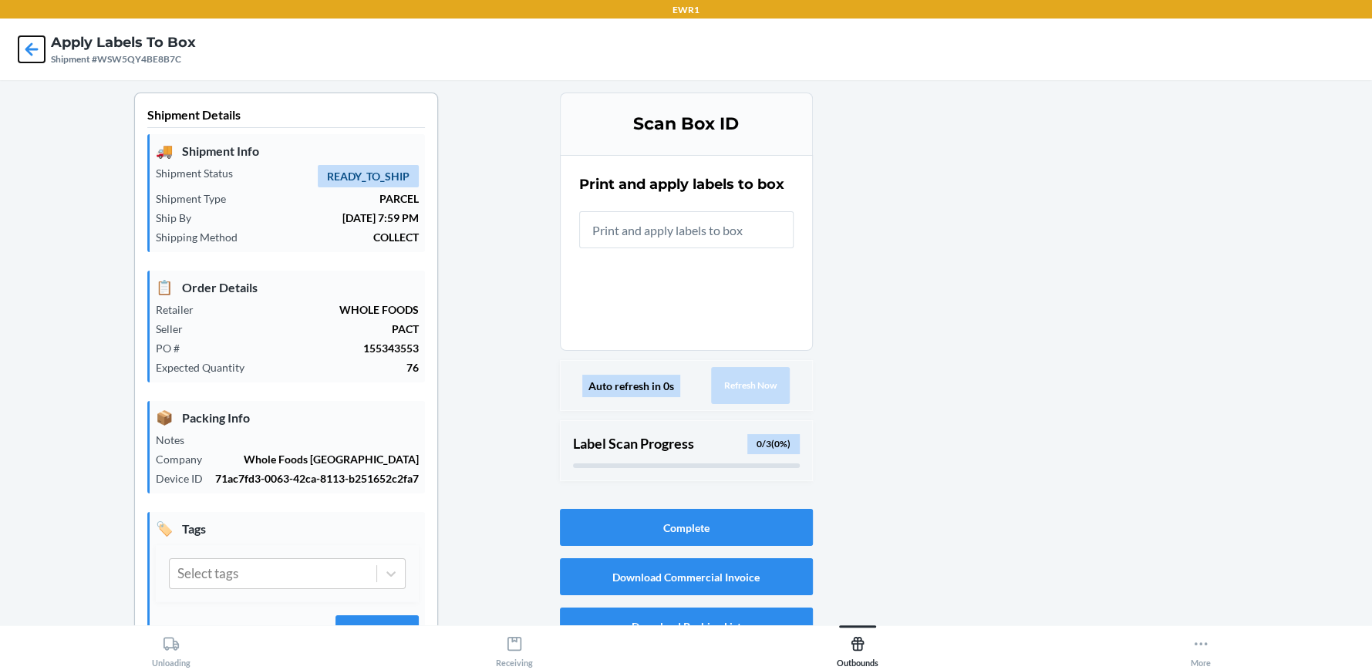
click at [34, 45] on icon at bounding box center [32, 49] width 26 height 26
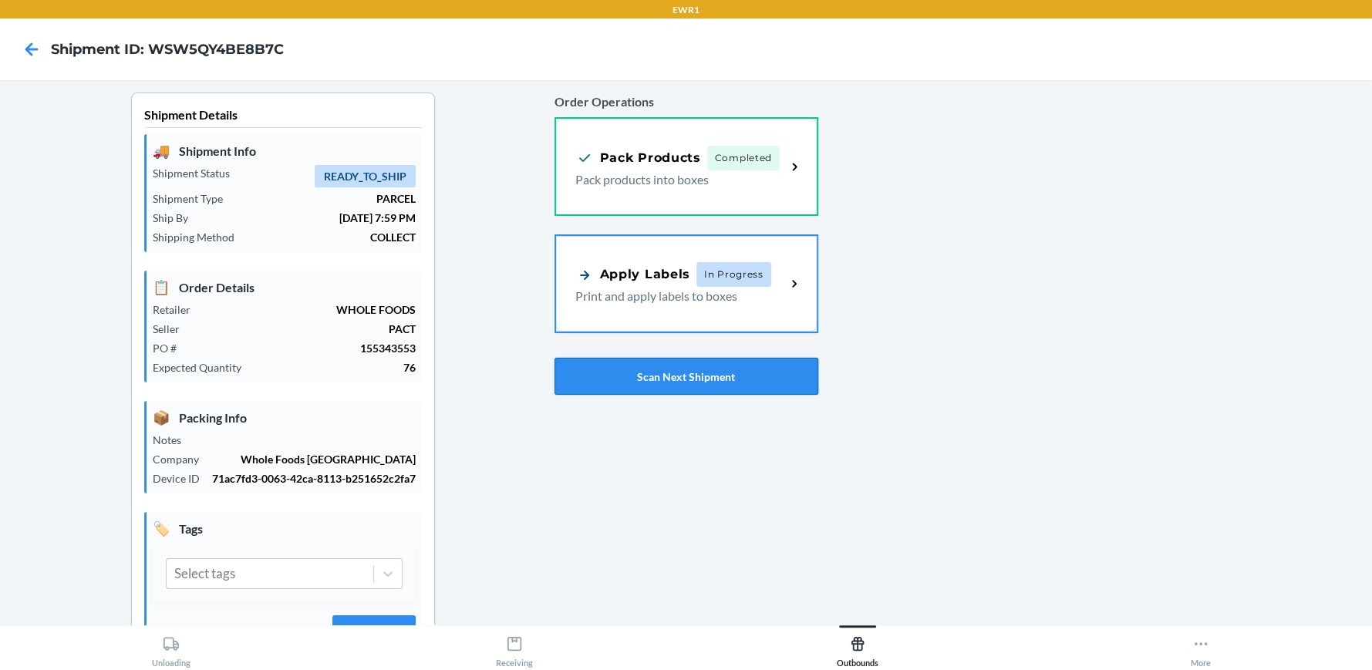
click at [696, 378] on button "Scan Next Shipment" at bounding box center [686, 376] width 264 height 37
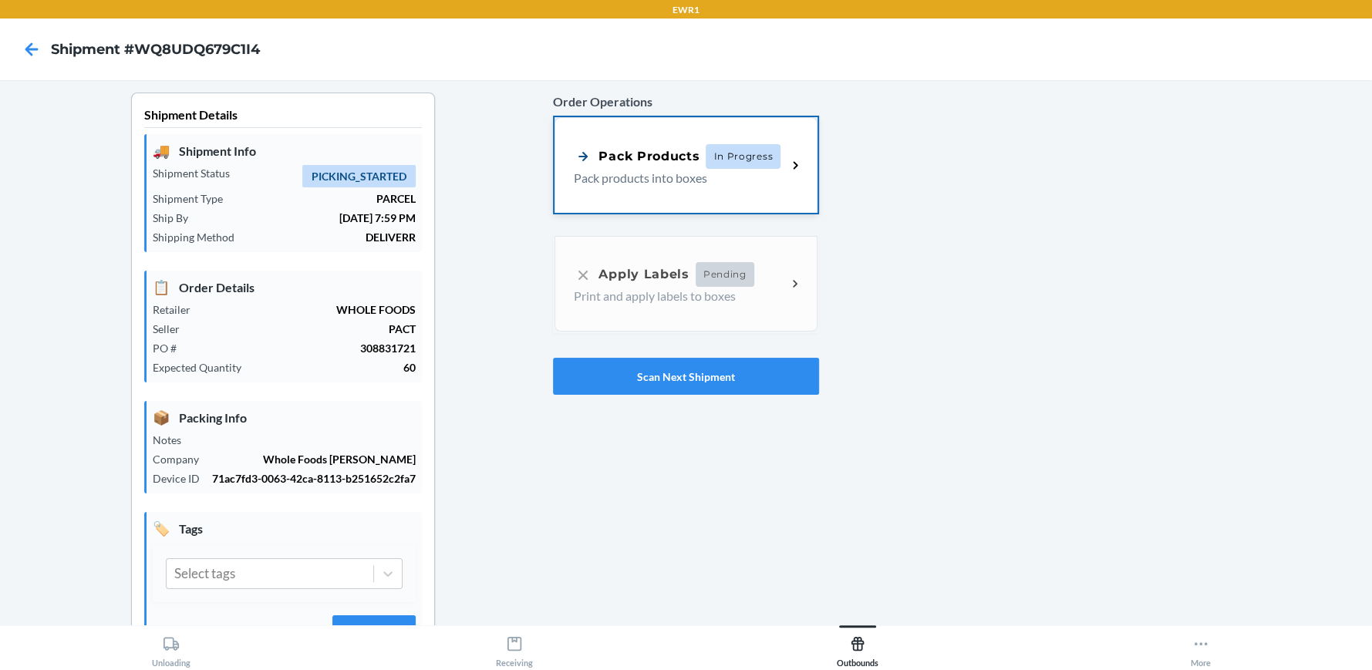
click at [665, 179] on p "Pack products into boxes" at bounding box center [674, 178] width 200 height 19
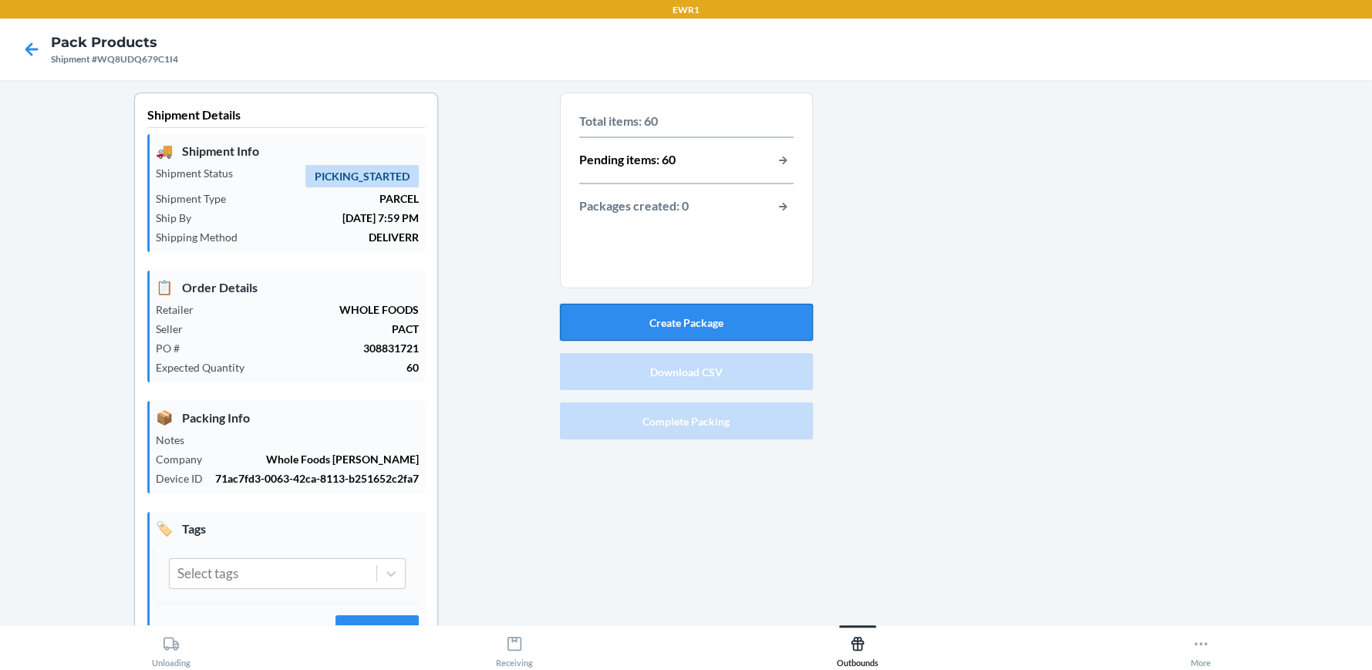
click at [674, 328] on button "Create Package" at bounding box center [686, 322] width 253 height 37
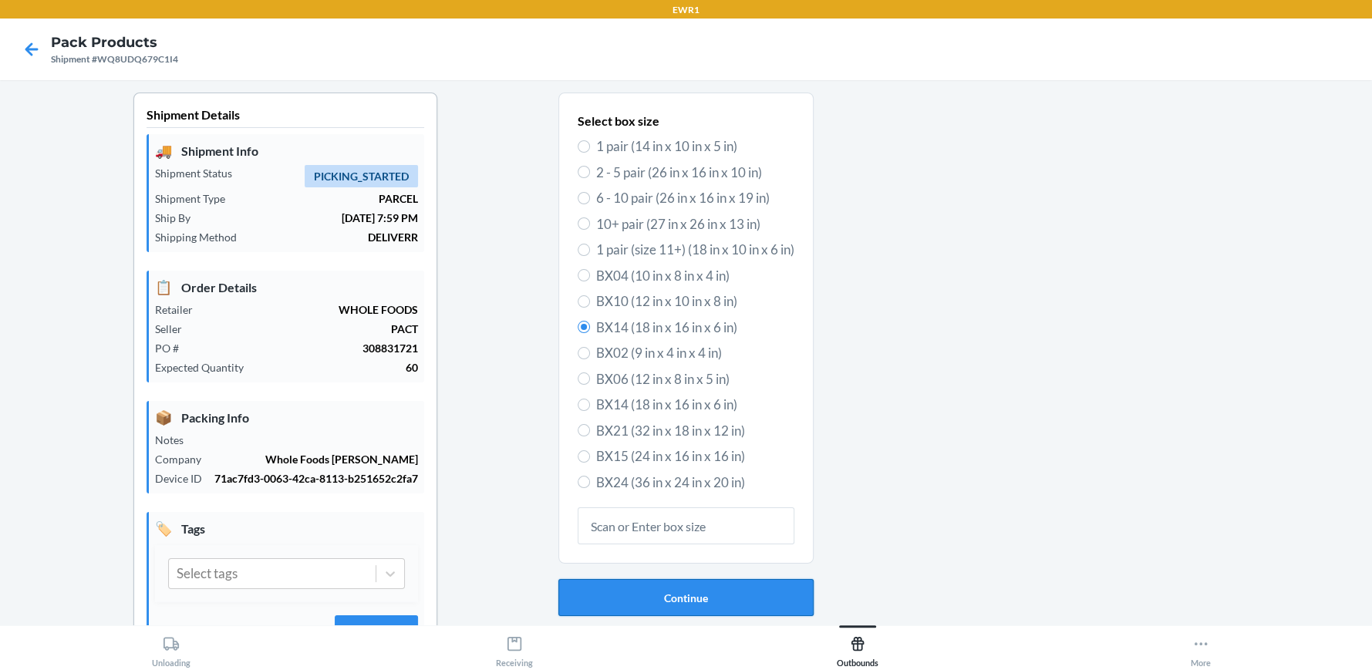
click at [765, 586] on button "Continue" at bounding box center [685, 597] width 255 height 37
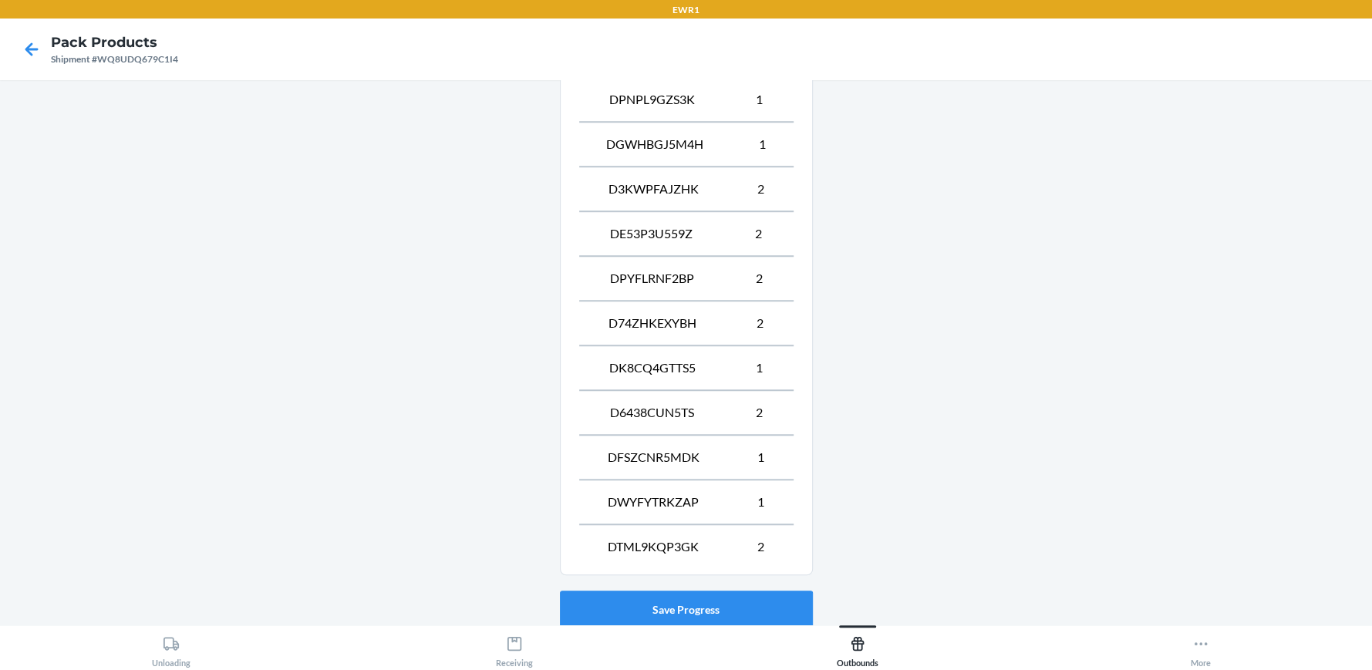
scroll to position [1009, 0]
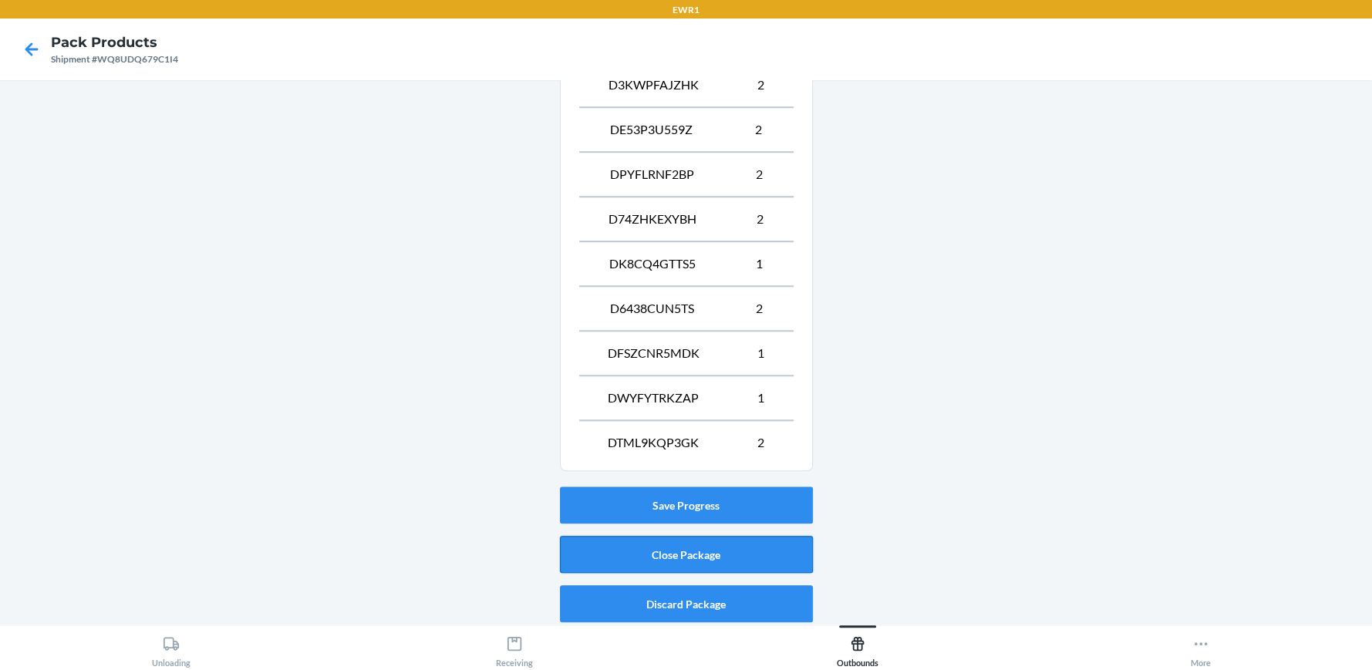
click at [670, 549] on button "Close Package" at bounding box center [686, 554] width 253 height 37
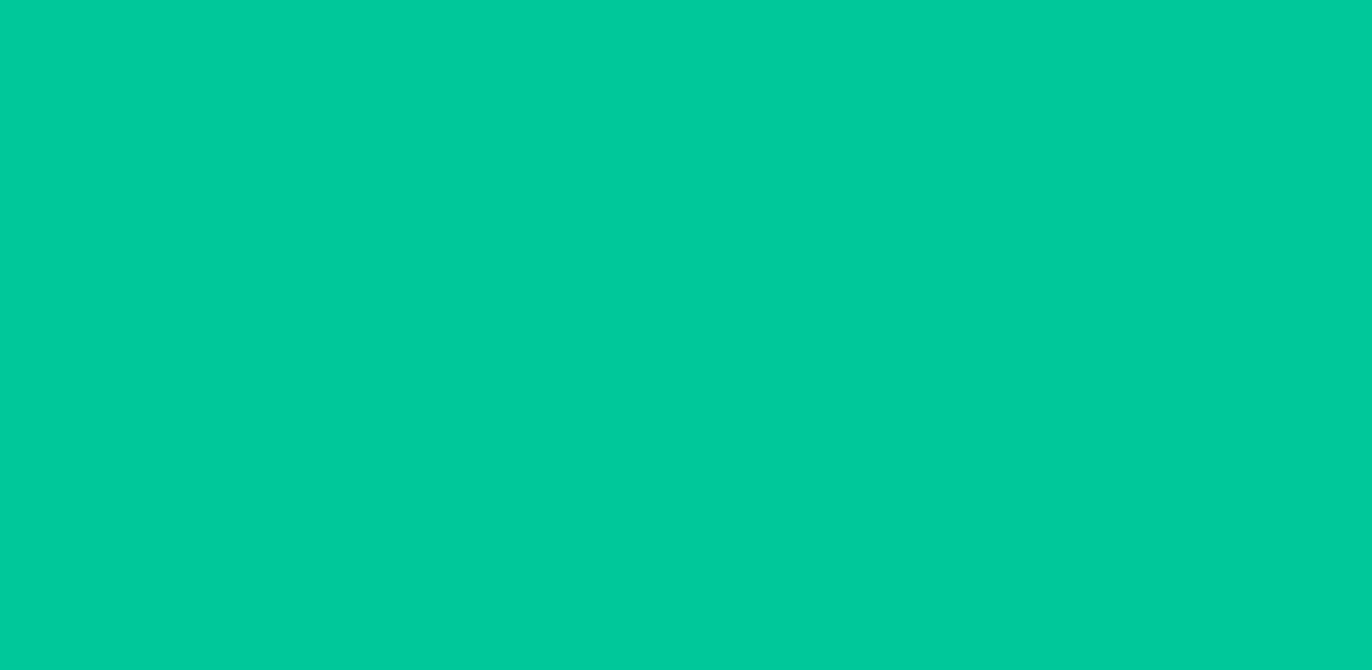
scroll to position [70, 0]
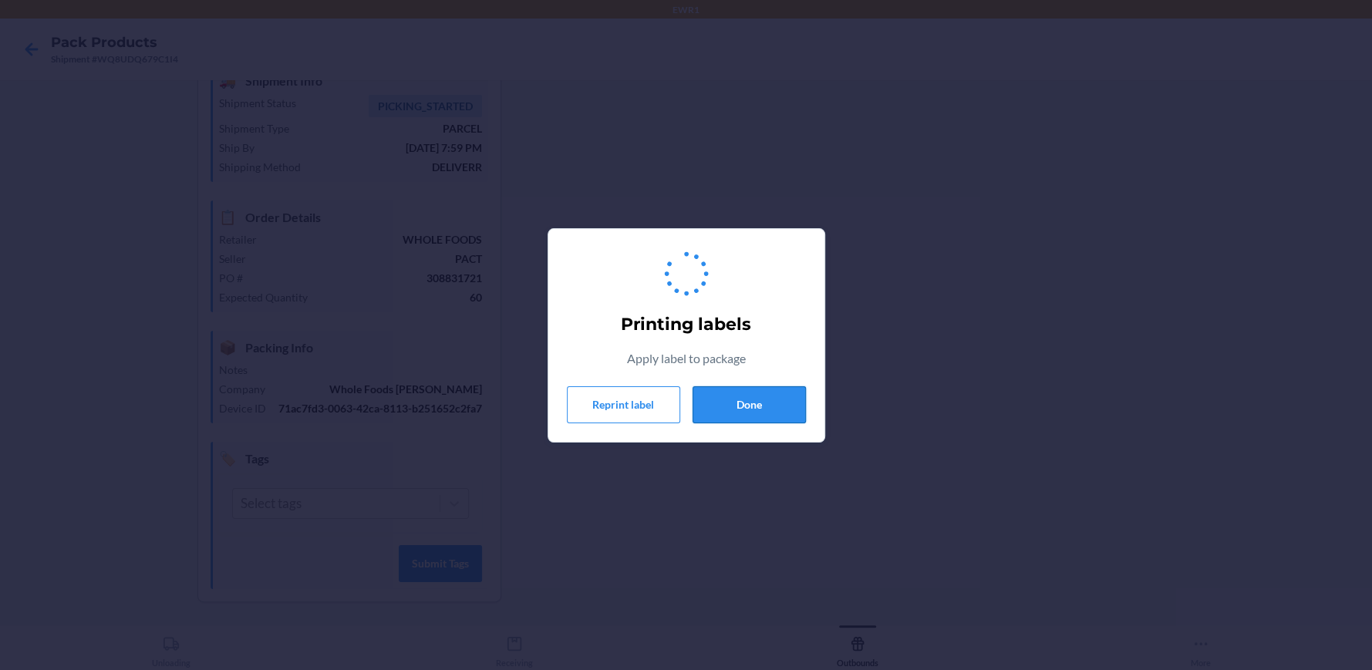
click at [726, 412] on button "Done" at bounding box center [748, 404] width 113 height 37
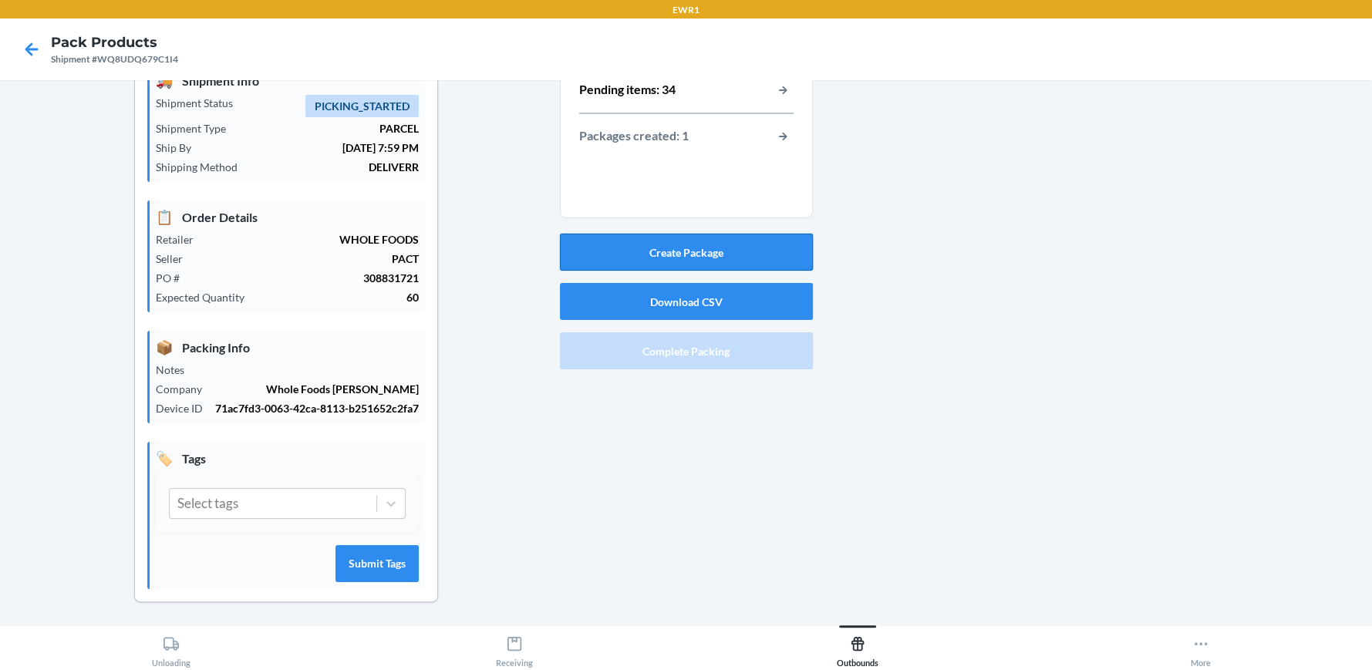
click at [615, 254] on button "Create Package" at bounding box center [686, 252] width 253 height 37
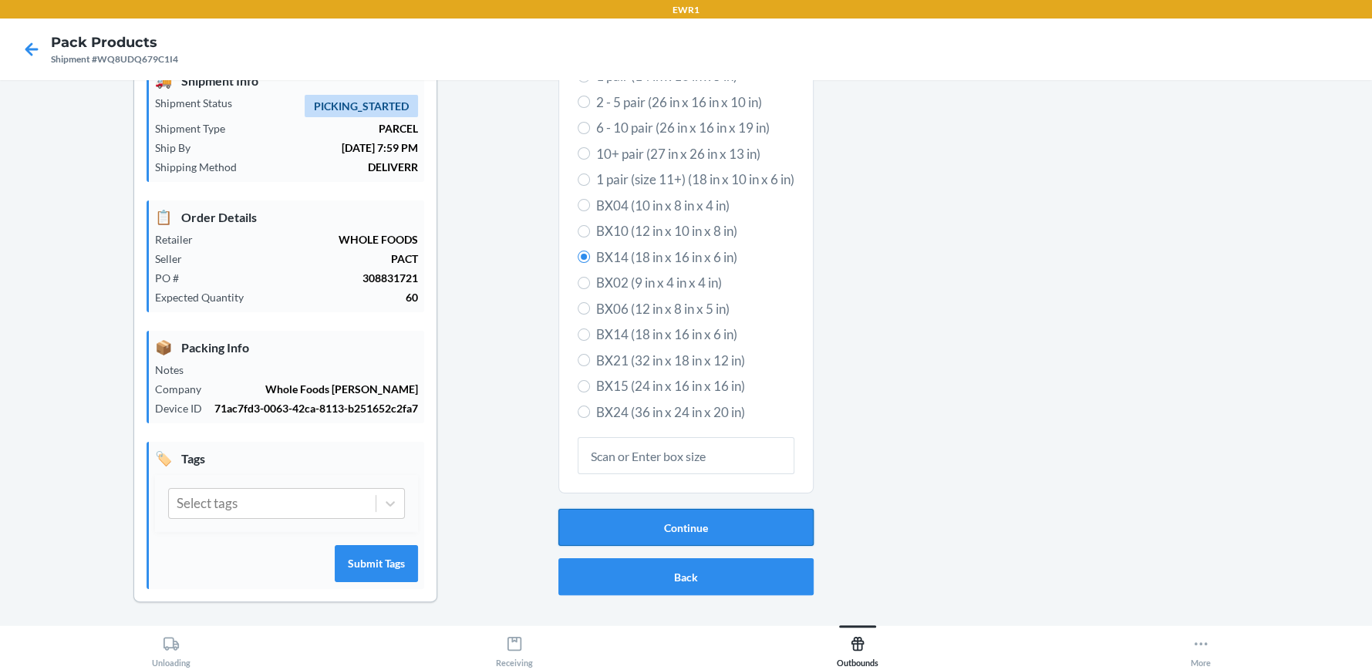
click at [703, 531] on button "Continue" at bounding box center [685, 527] width 255 height 37
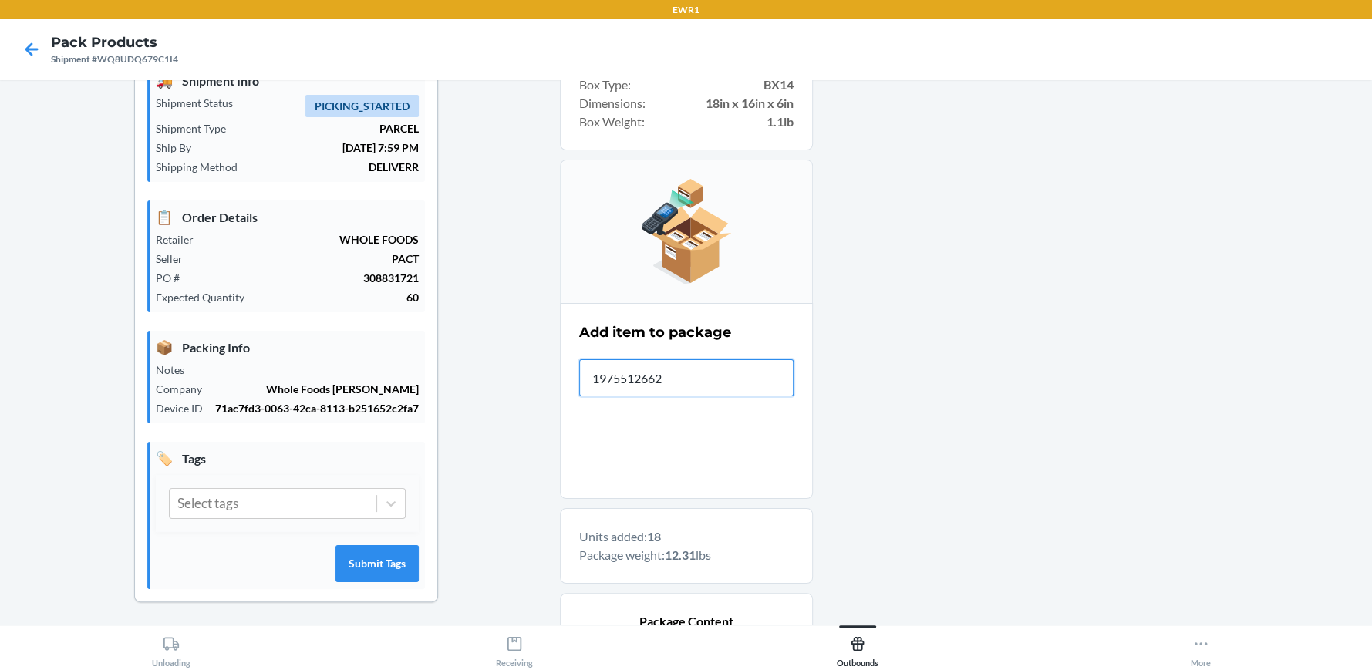
type input "19755126620"
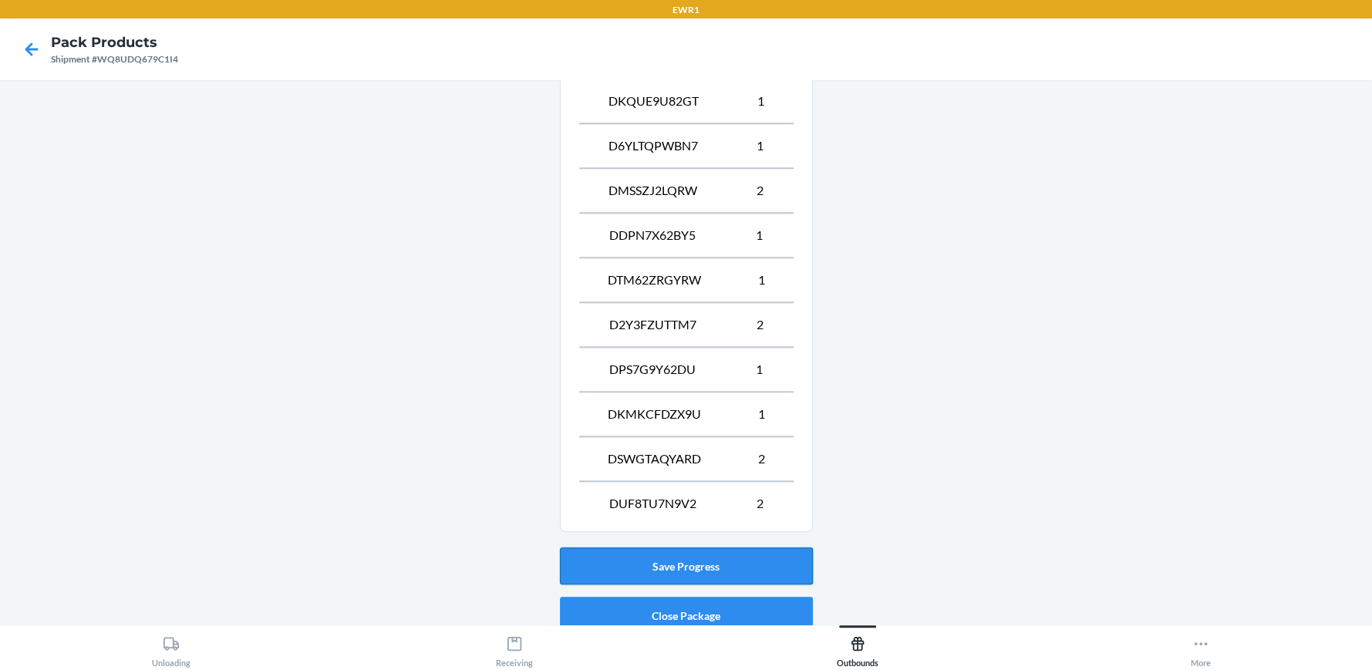
scroll to position [1277, 0]
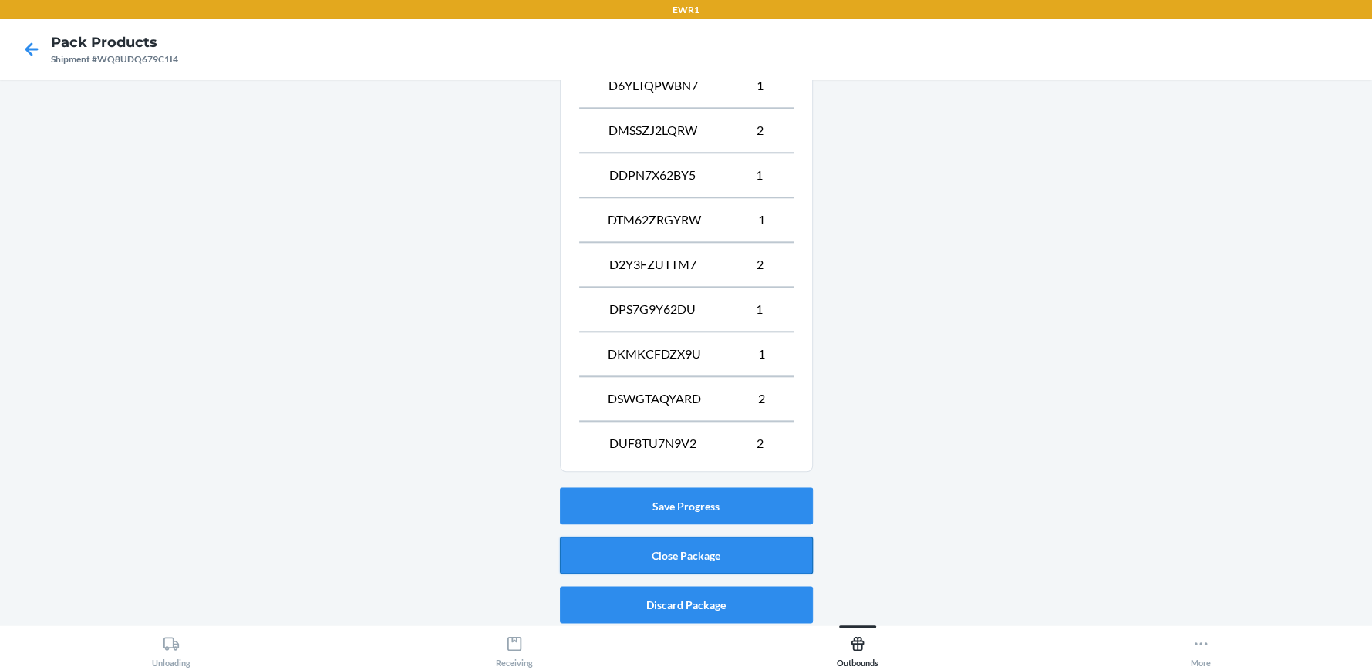
click at [672, 551] on button "Close Package" at bounding box center [686, 555] width 253 height 37
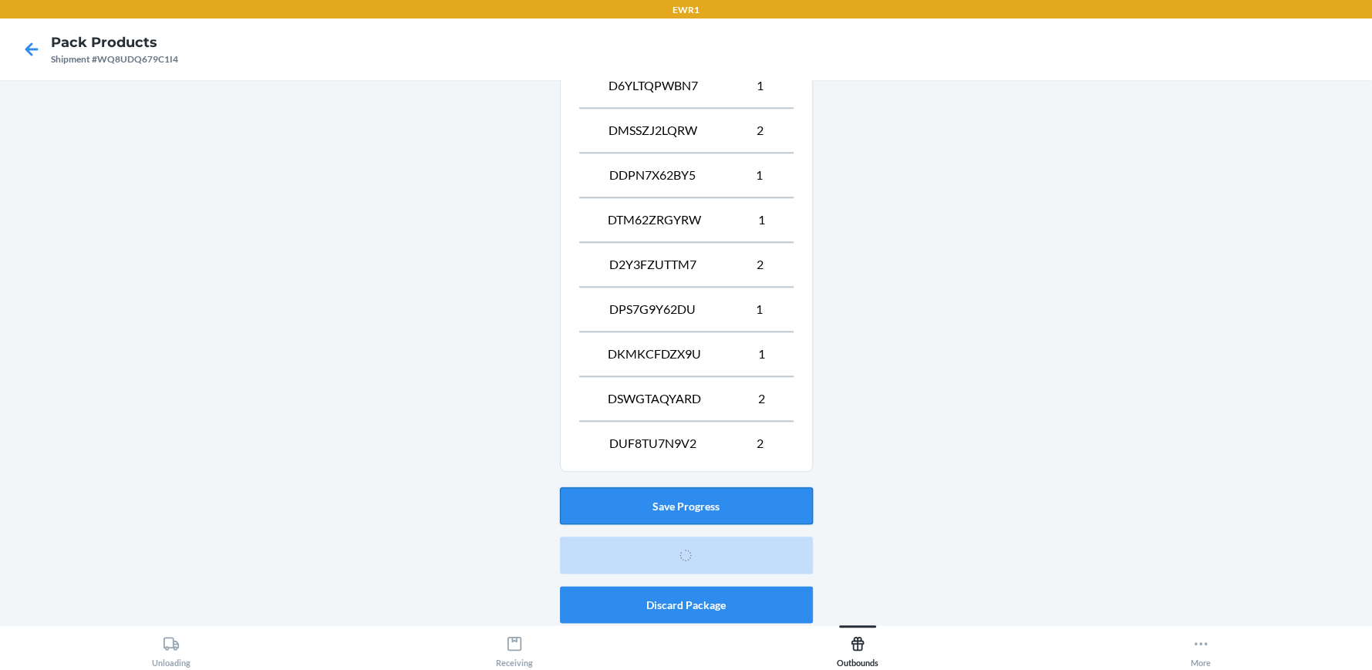
scroll to position [70, 0]
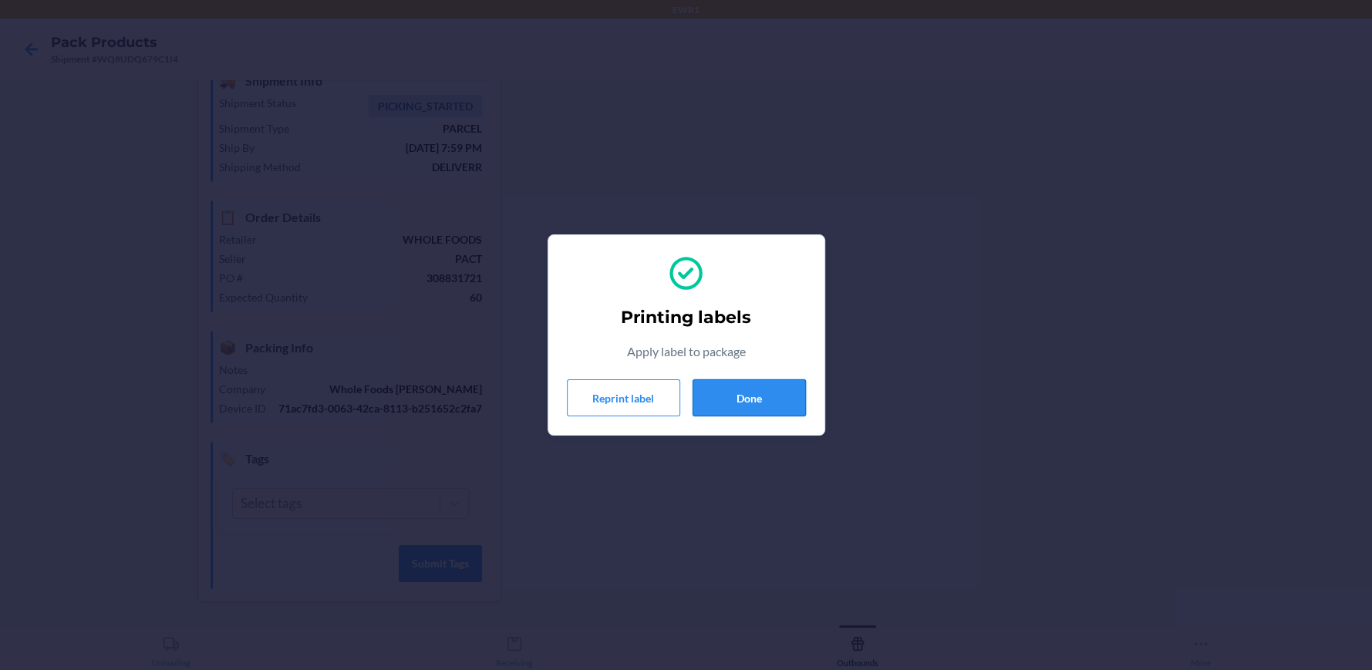
click at [741, 403] on button "Done" at bounding box center [748, 397] width 113 height 37
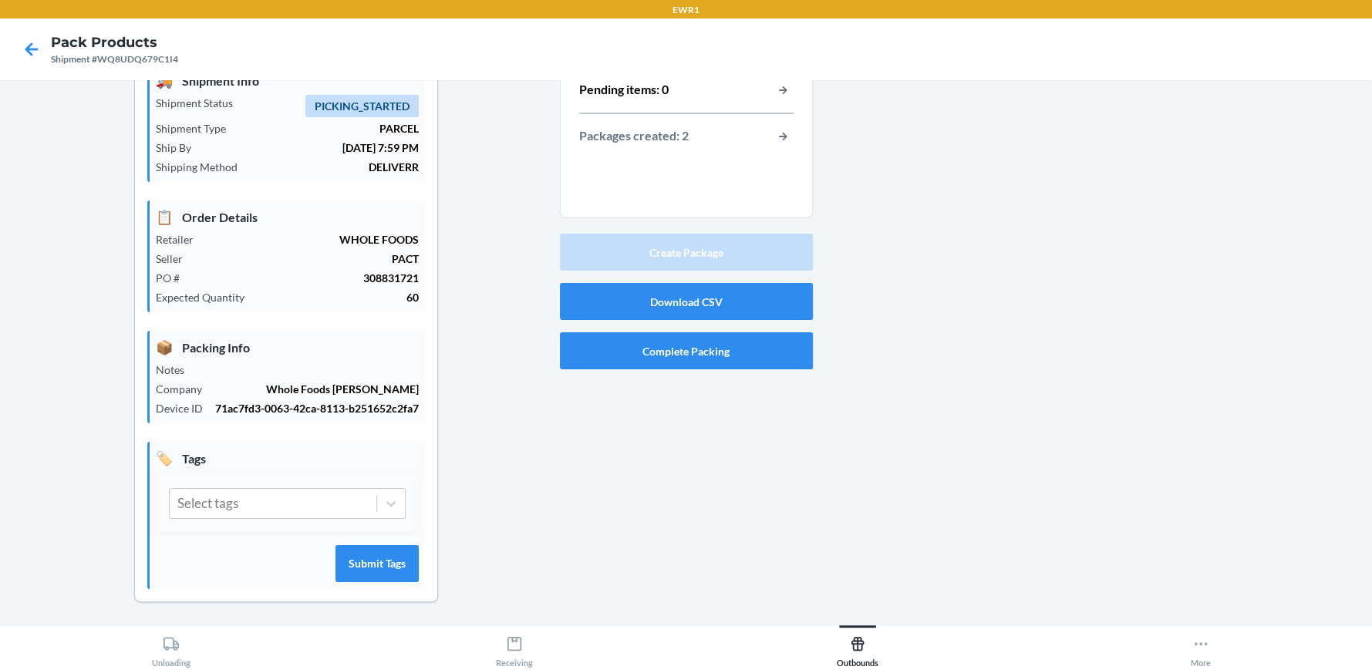
scroll to position [0, 0]
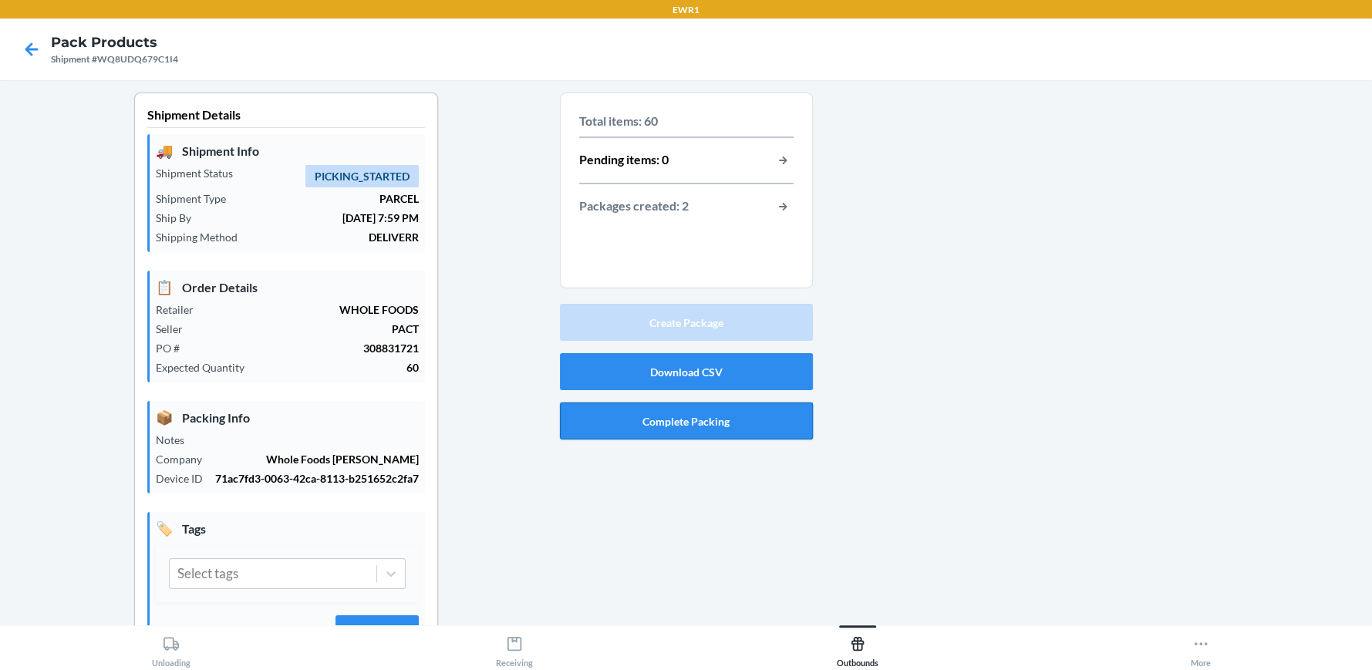
click at [666, 420] on button "Complete Packing" at bounding box center [686, 421] width 253 height 37
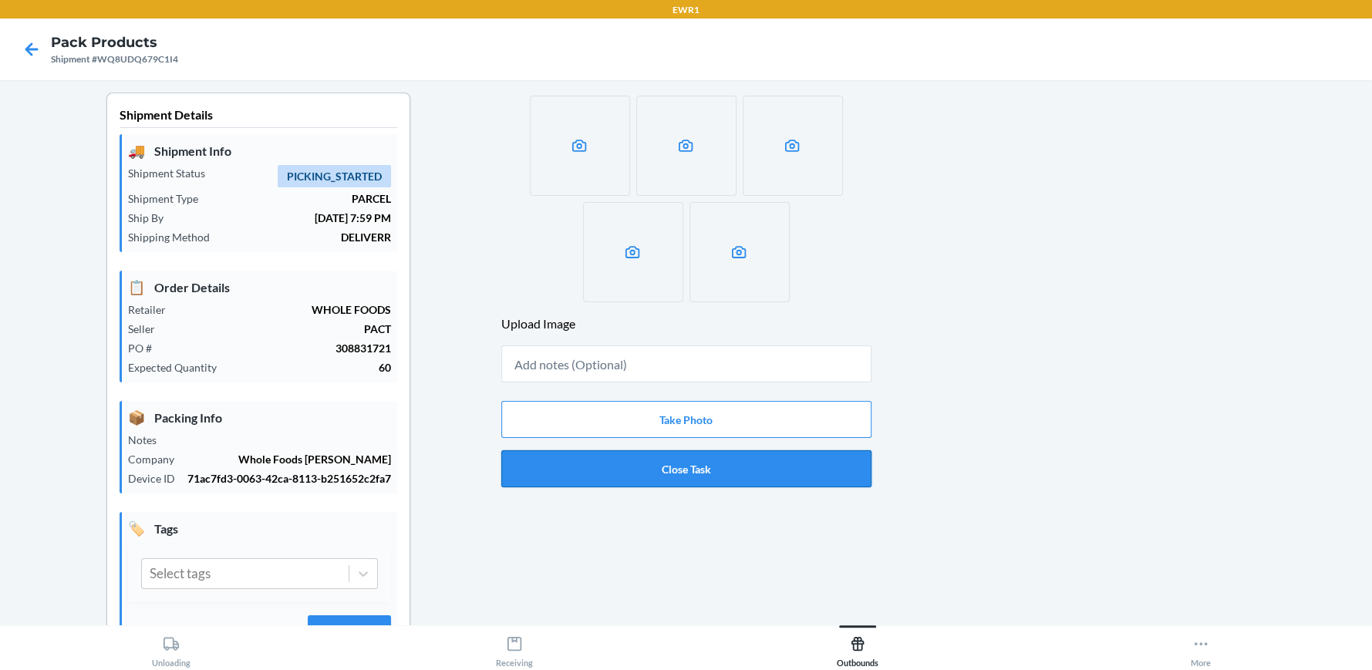
click at [662, 470] on button "Close Task" at bounding box center [686, 468] width 370 height 37
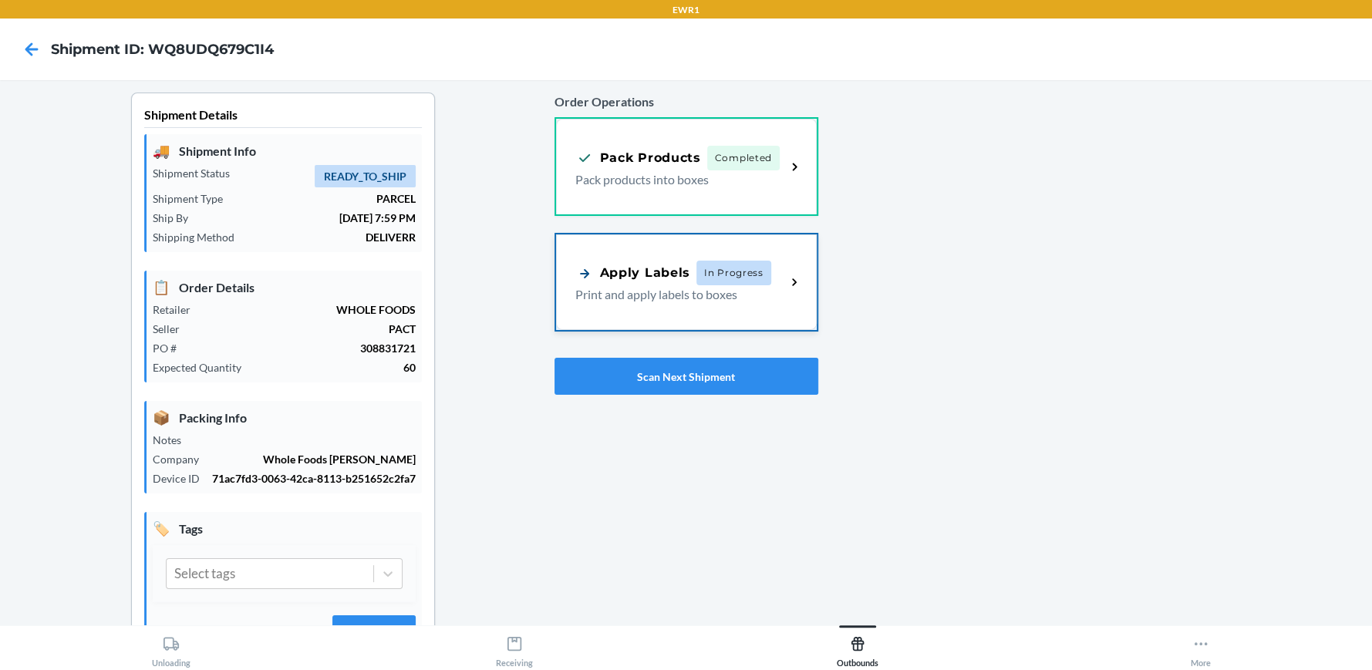
click at [667, 302] on p "Print and apply labels to boxes" at bounding box center [674, 294] width 199 height 19
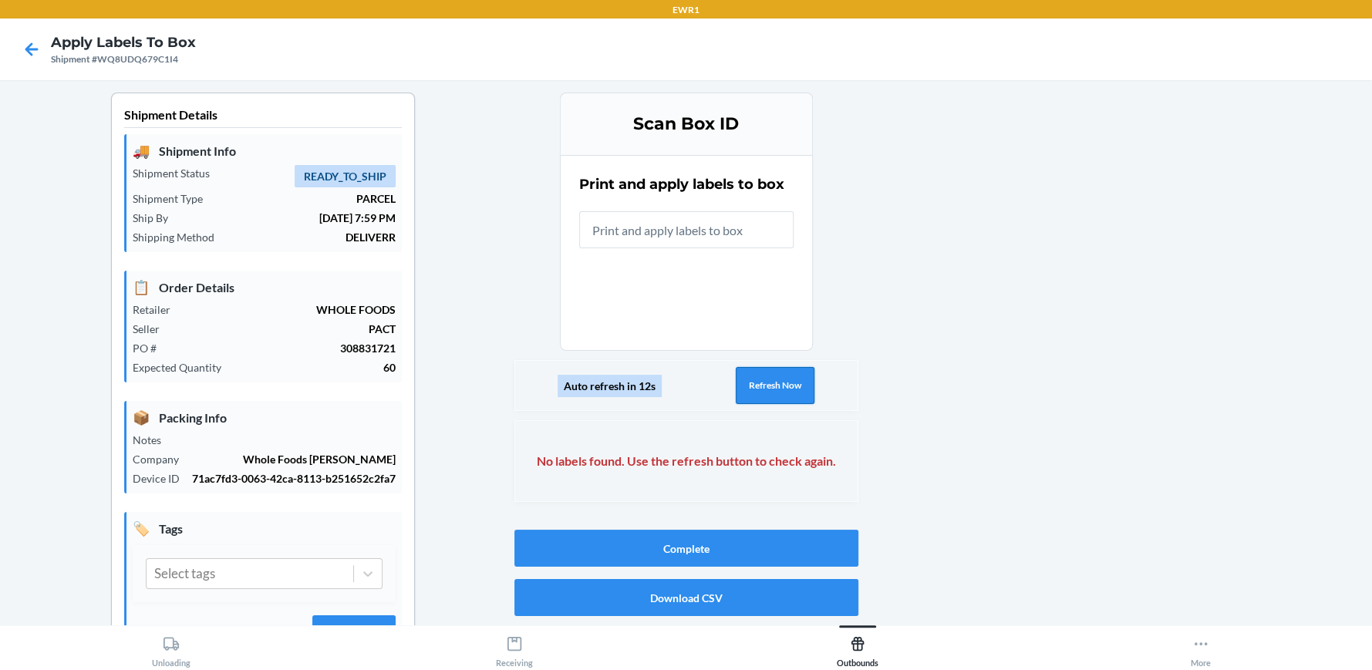
click at [777, 387] on button "Refresh Now" at bounding box center [775, 385] width 79 height 37
click at [583, 554] on button "Complete" at bounding box center [686, 548] width 344 height 37
click at [681, 234] on input "Failed to close eaches label download" at bounding box center [686, 229] width 214 height 37
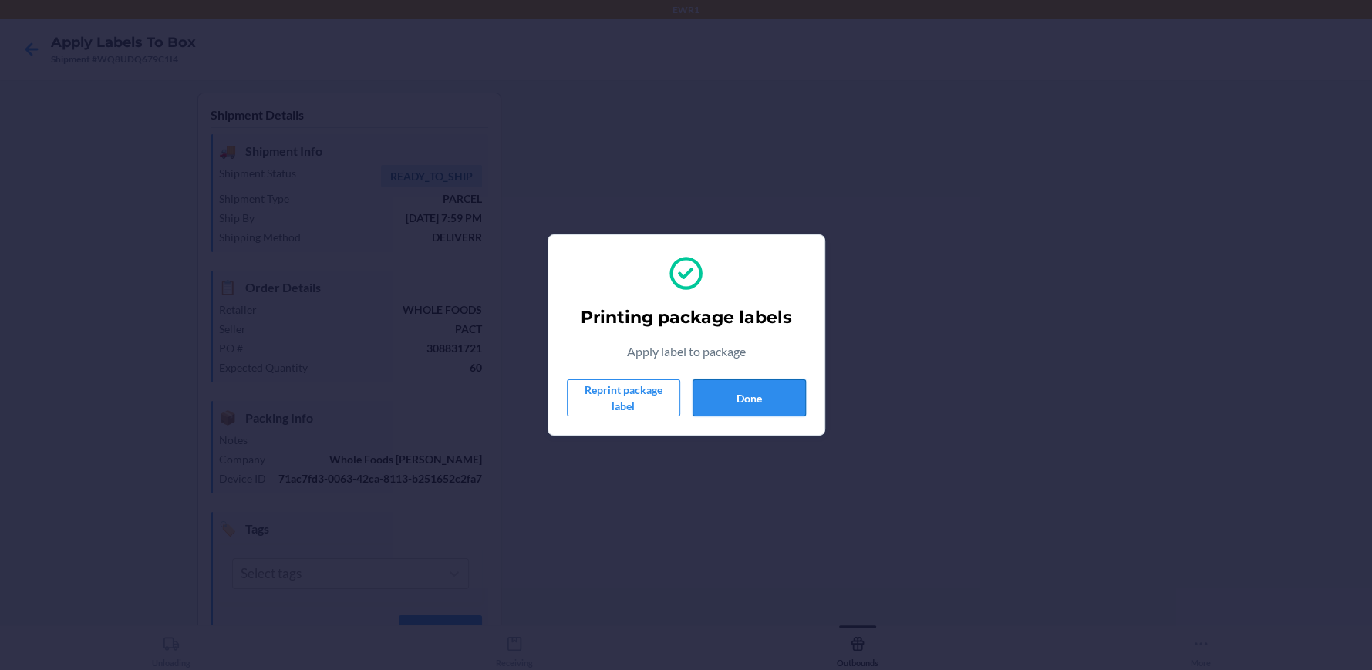
click at [713, 403] on button "Done" at bounding box center [748, 397] width 113 height 37
click at [742, 406] on button "Done" at bounding box center [748, 397] width 113 height 37
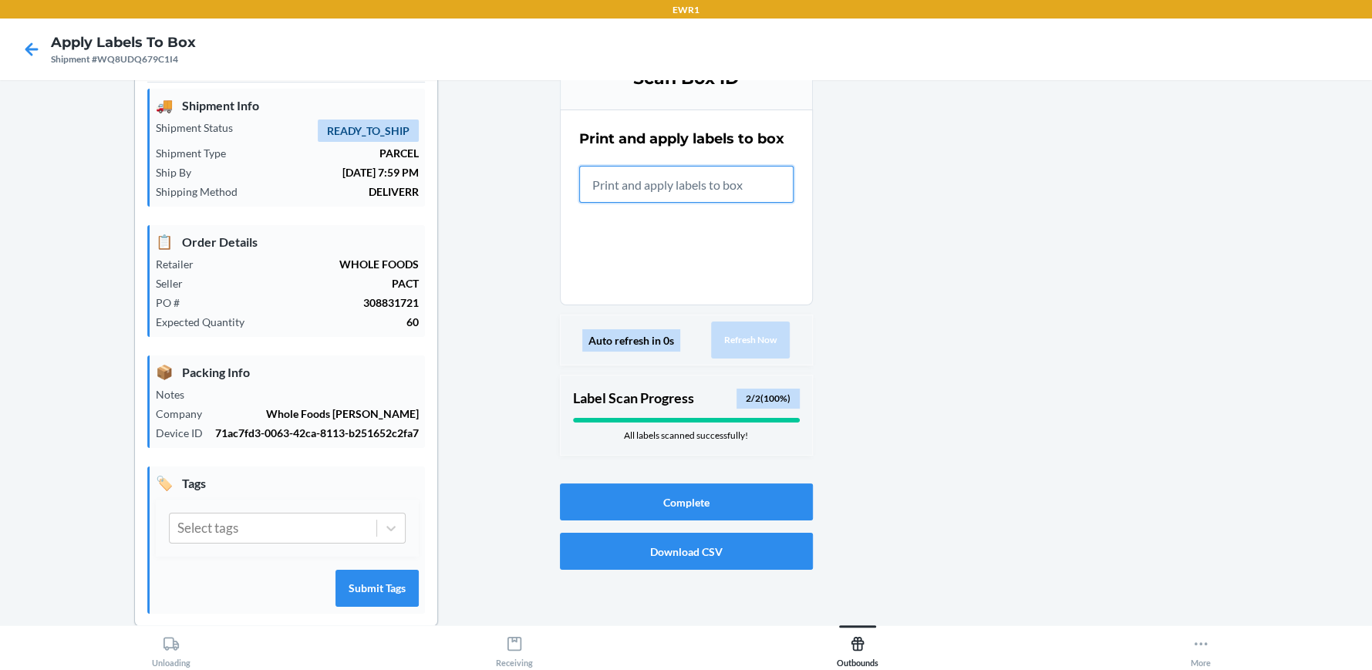
scroll to position [70, 0]
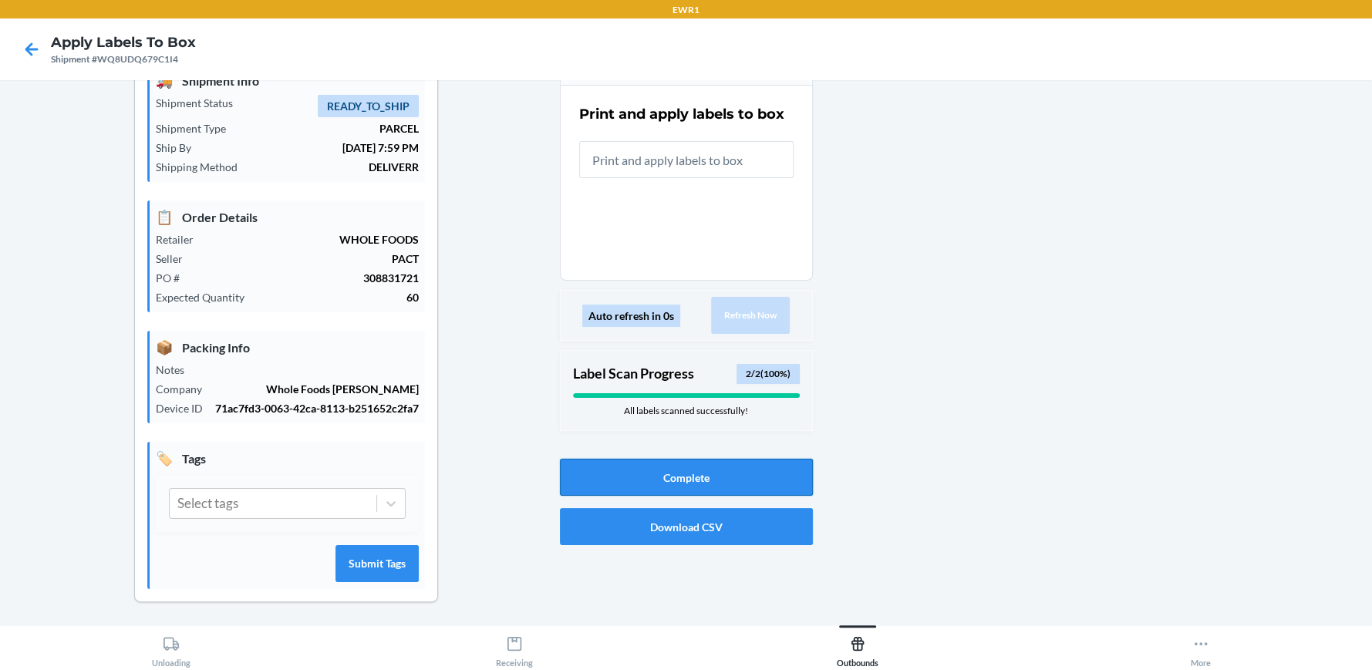
click at [713, 471] on button "Complete" at bounding box center [686, 477] width 253 height 37
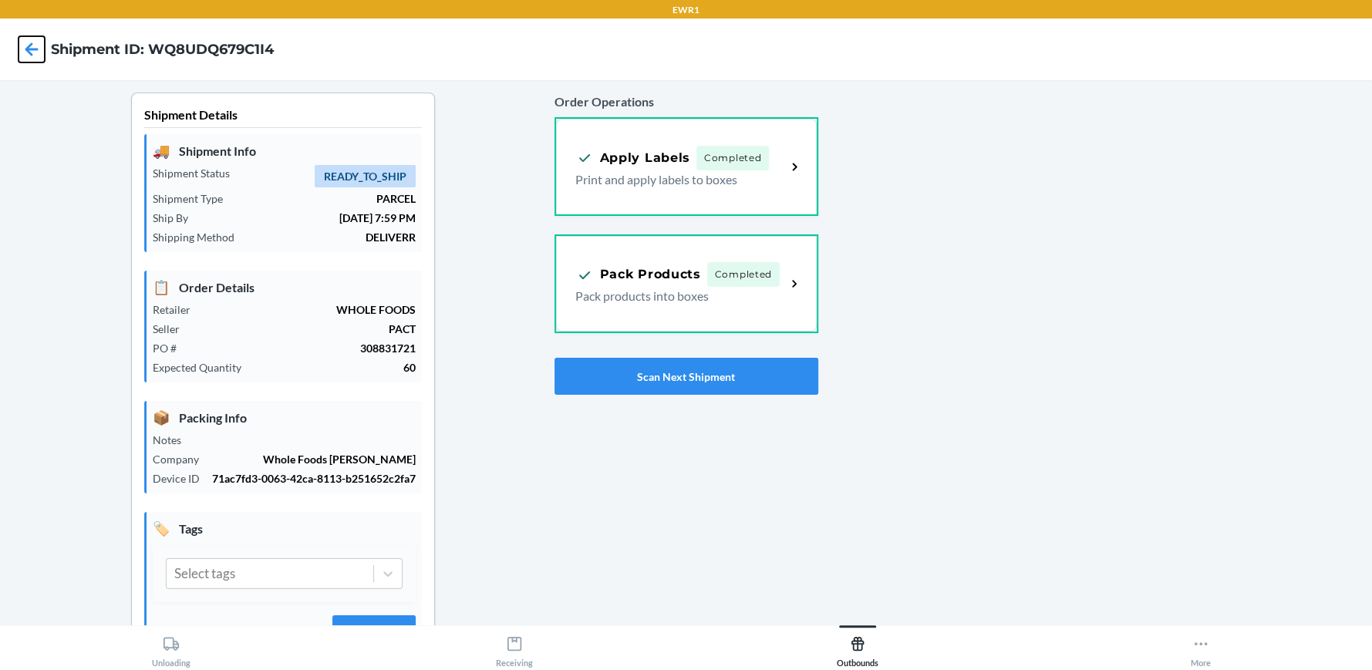
click at [24, 48] on icon at bounding box center [32, 49] width 26 height 26
click at [601, 386] on button "Scan Next Shipment" at bounding box center [686, 376] width 264 height 37
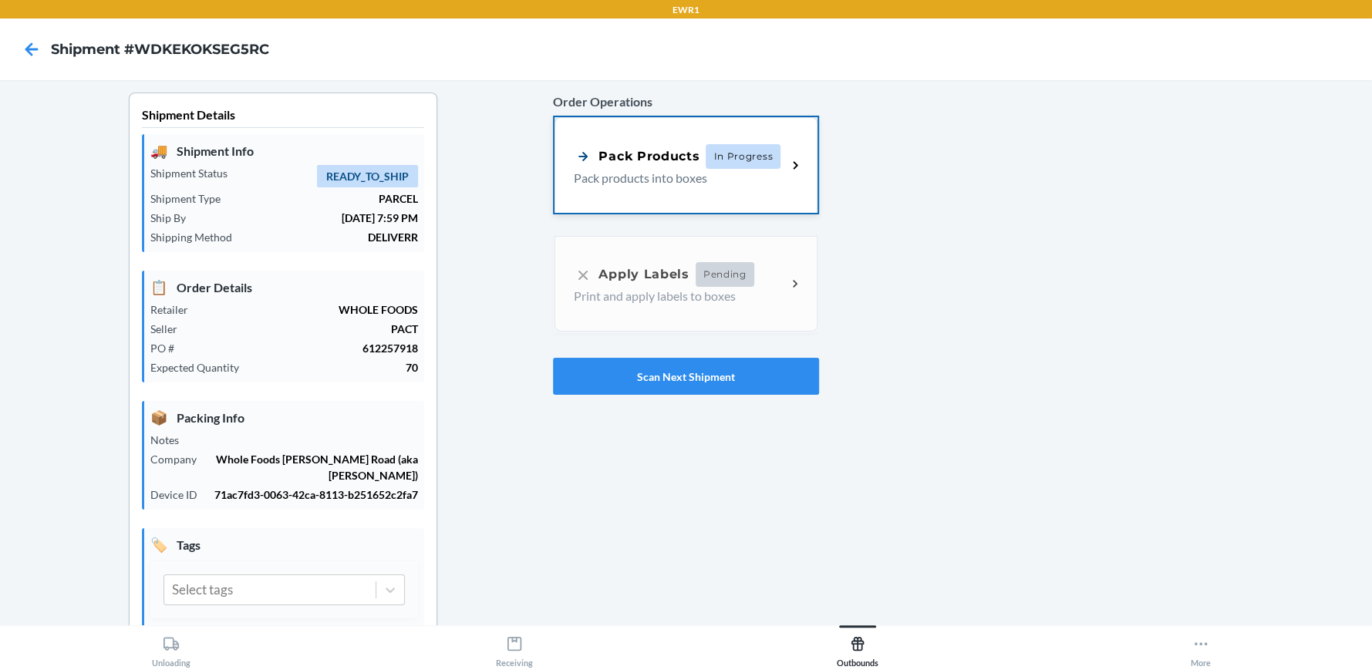
click at [558, 185] on div "Pack Products In Progress Pack products into boxes" at bounding box center [685, 165] width 262 height 96
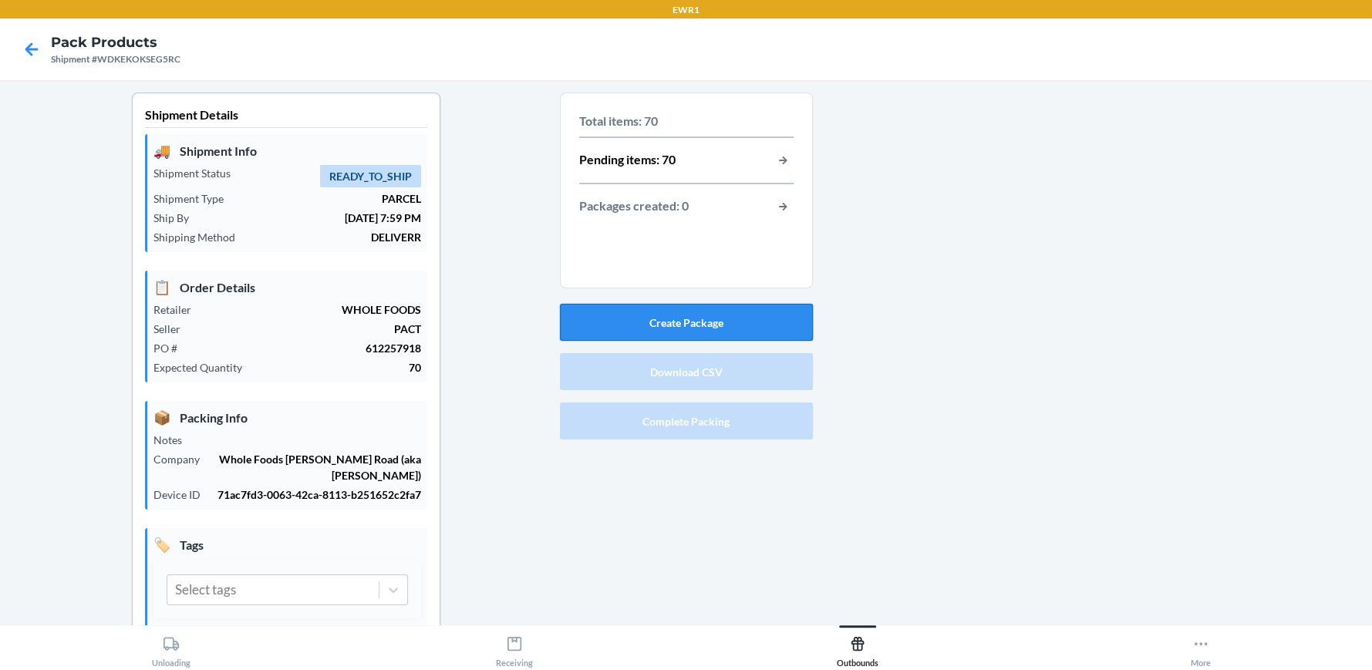
click at [679, 328] on button "Create Package" at bounding box center [686, 322] width 253 height 37
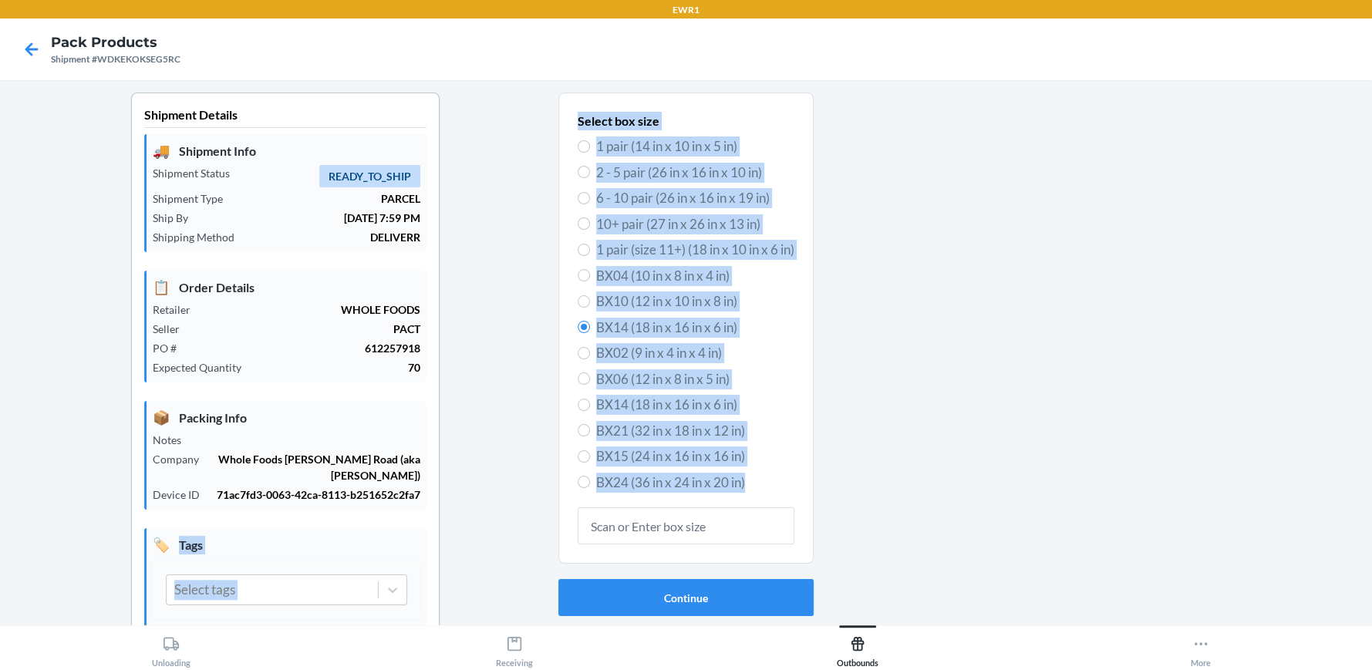
drag, startPoint x: 598, startPoint y: 586, endPoint x: 689, endPoint y: 636, distance: 104.6
click at [669, 628] on div "EWR1 Pack Products Shipment #WDKEKOKSEG5RC Shipment Details 🚚 Shipment Info Shi…" at bounding box center [686, 335] width 1372 height 670
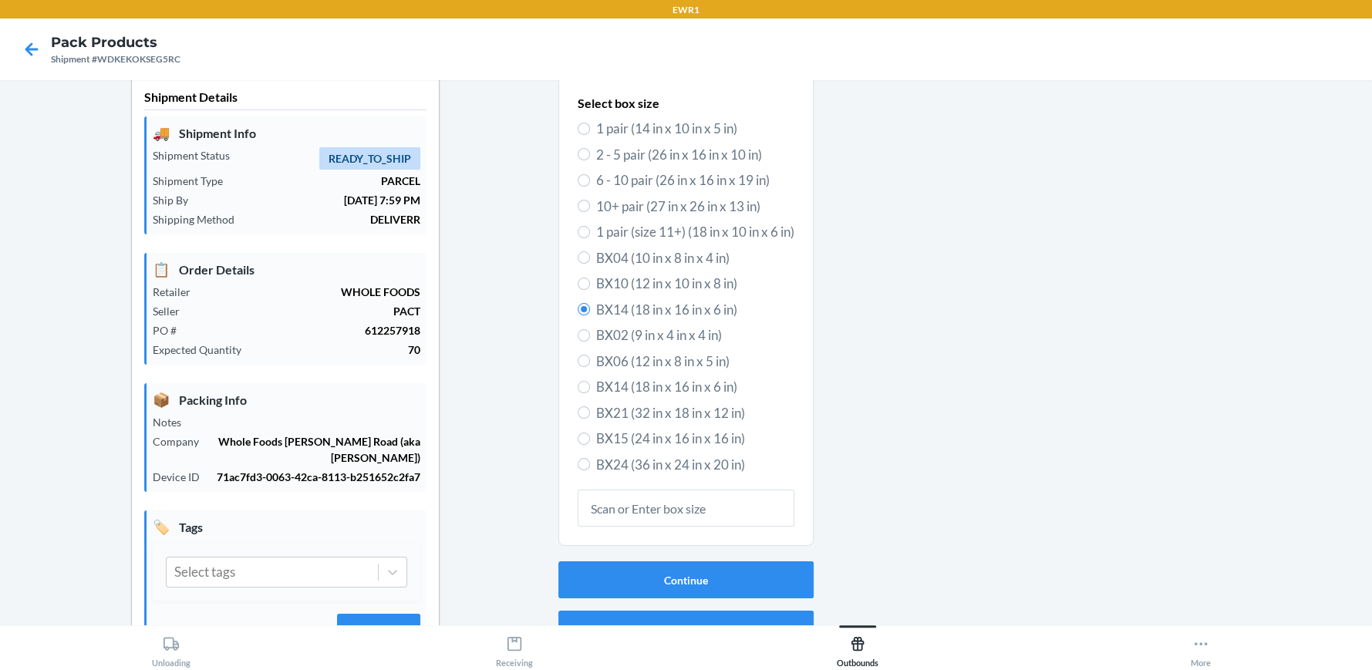
click at [461, 433] on div "Shipment Details 🚚 Shipment Info Shipment Status READY_TO_SHIP Shipment Type PA…" at bounding box center [285, 385] width 546 height 621
click at [608, 575] on button "Continue" at bounding box center [685, 579] width 255 height 37
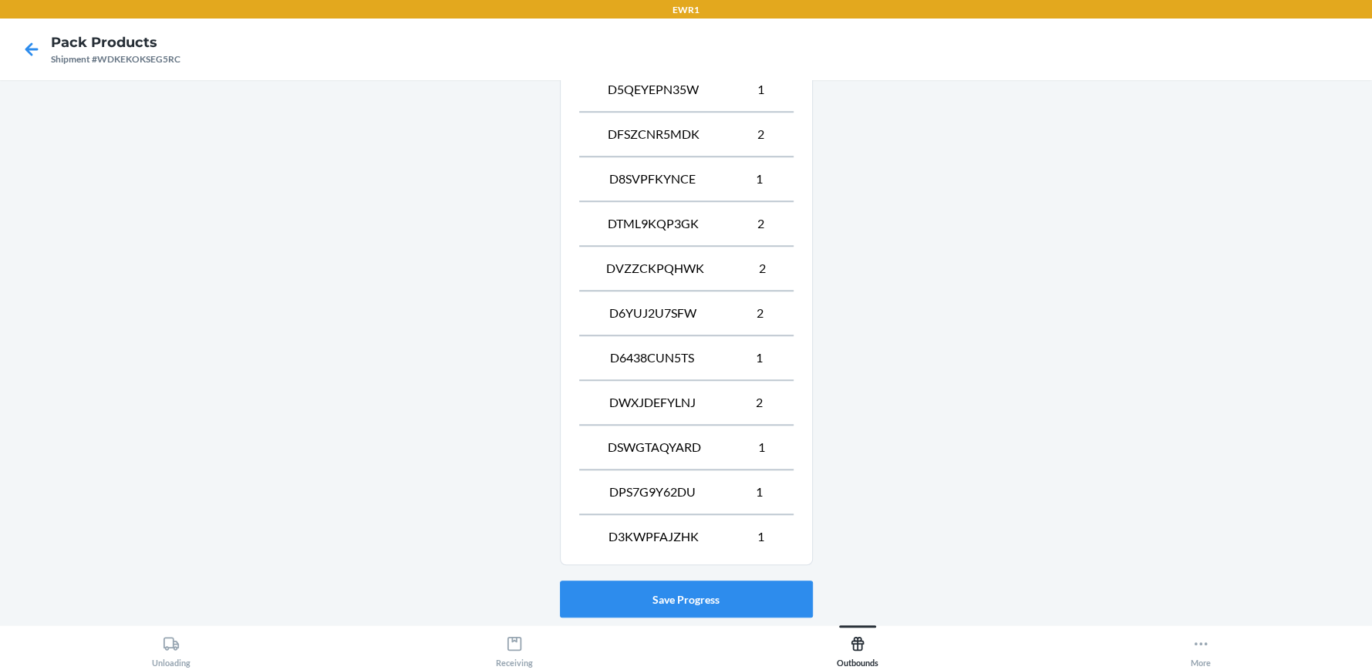
scroll to position [1009, 0]
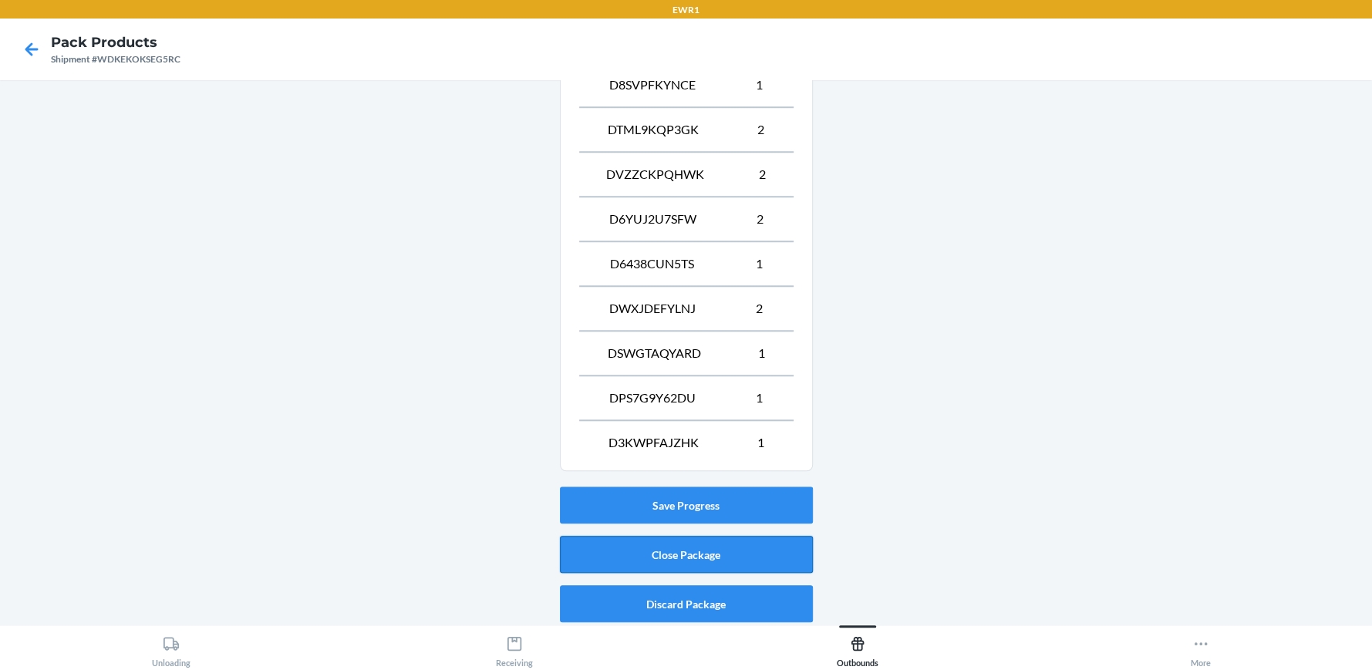
click at [687, 553] on button "Close Package" at bounding box center [686, 554] width 253 height 37
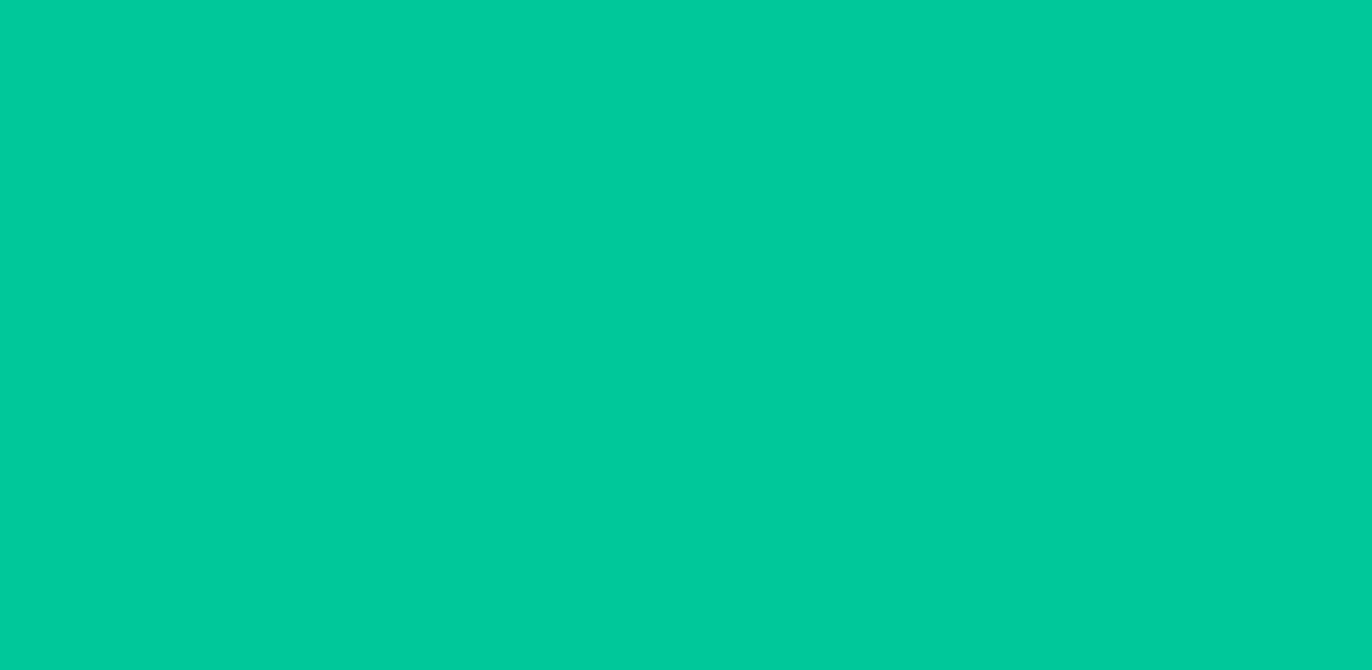
scroll to position [70, 0]
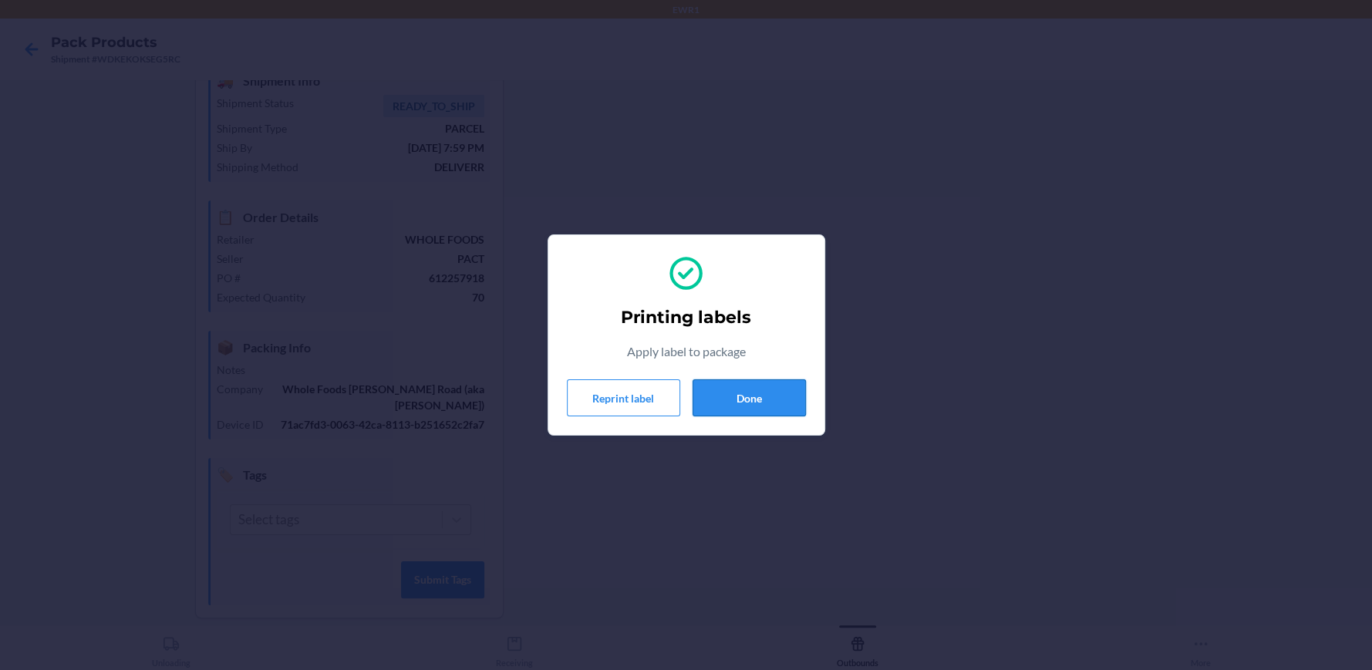
click at [752, 398] on button "Done" at bounding box center [748, 397] width 113 height 37
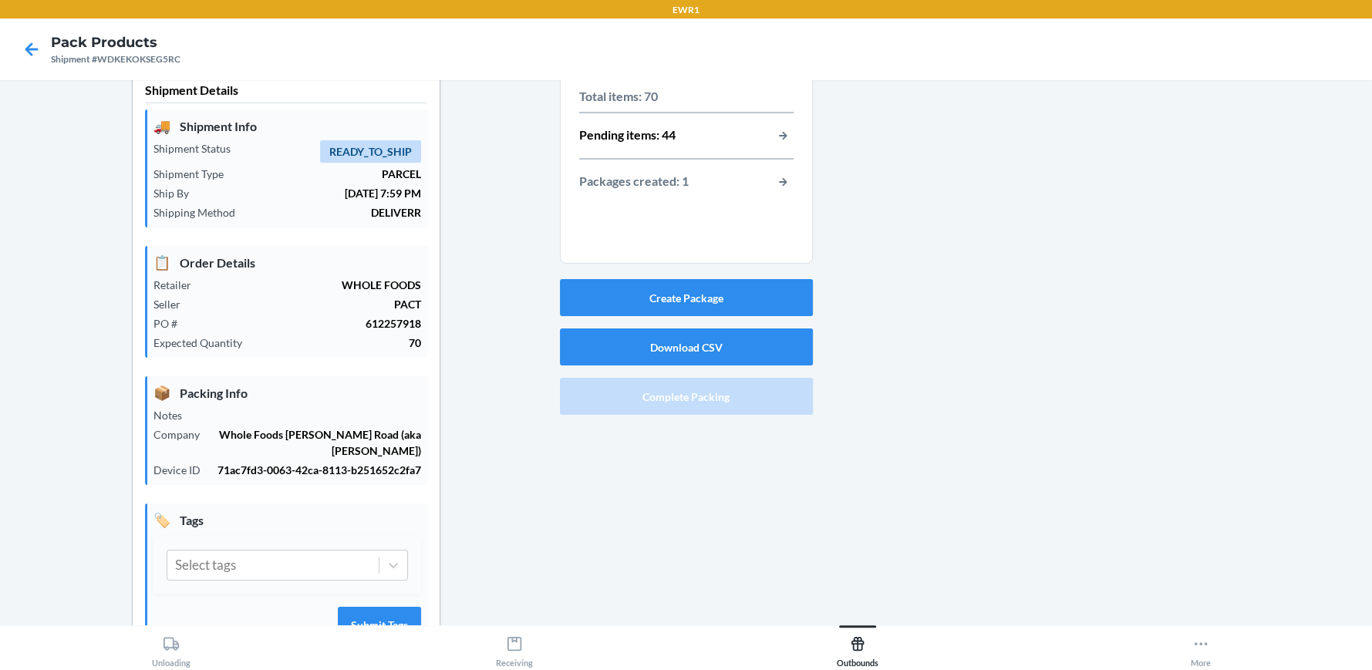
scroll to position [0, 0]
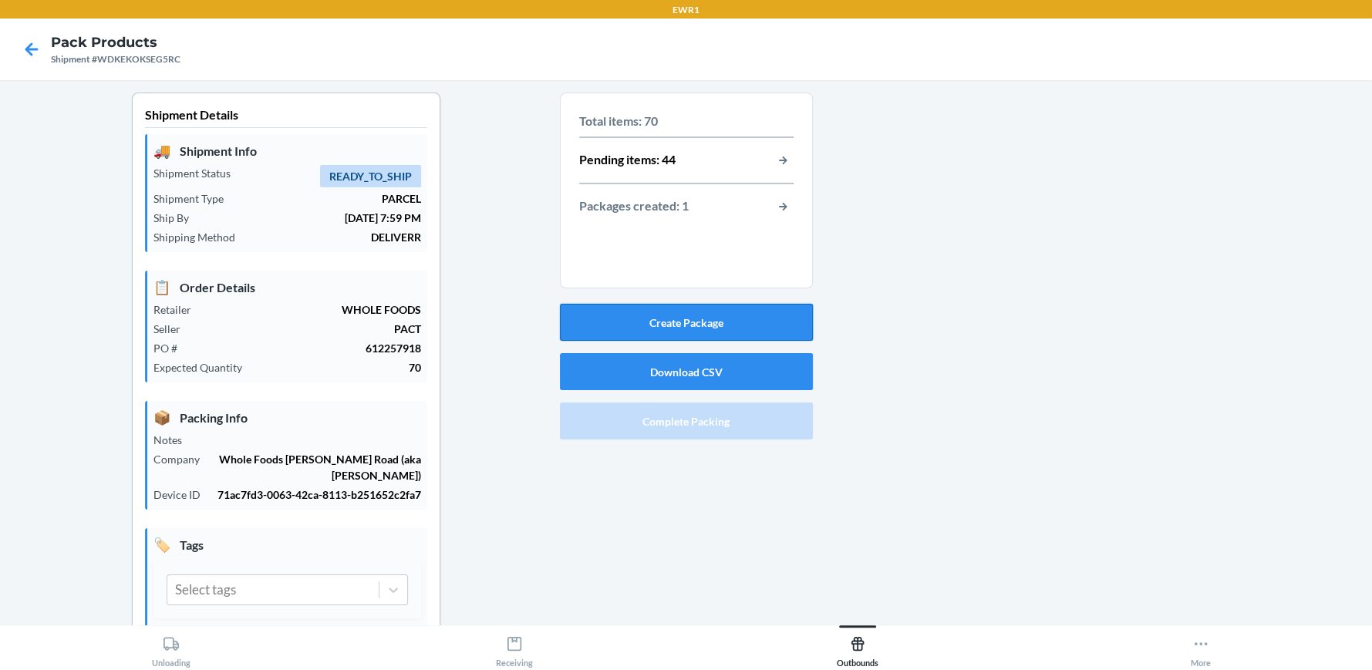
click at [709, 318] on button "Create Package" at bounding box center [686, 322] width 253 height 37
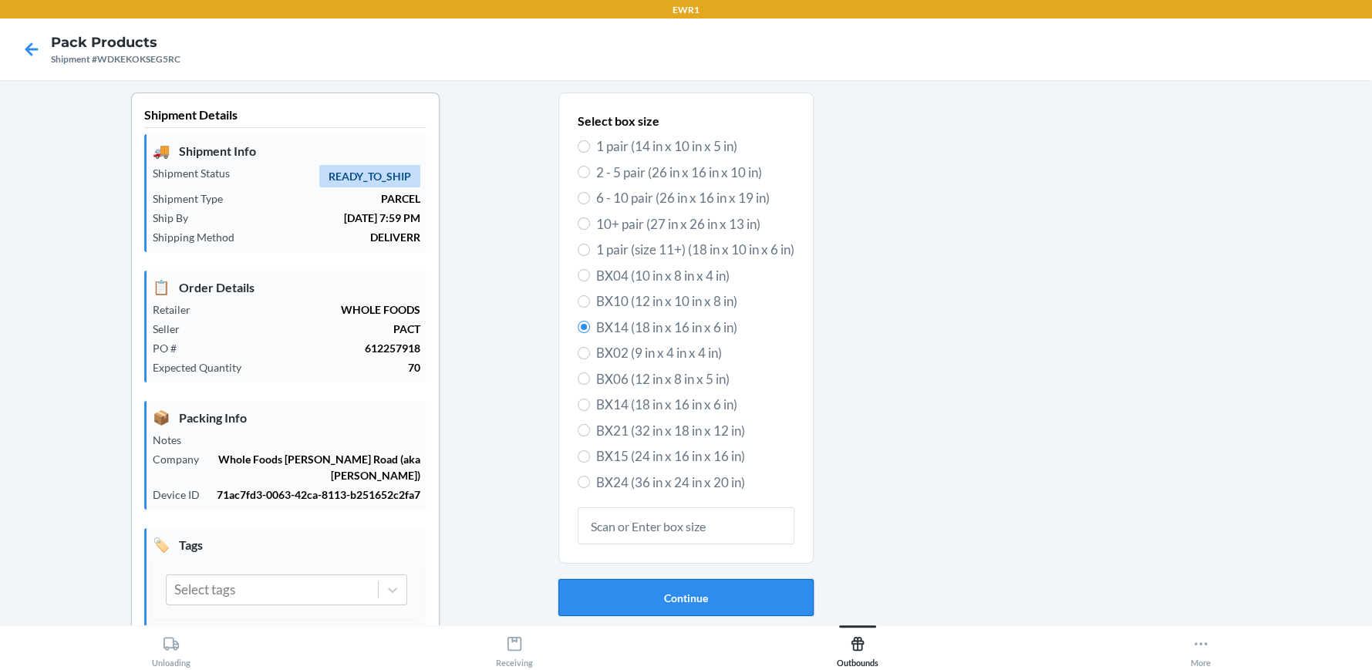
click at [628, 601] on button "Continue" at bounding box center [685, 597] width 255 height 37
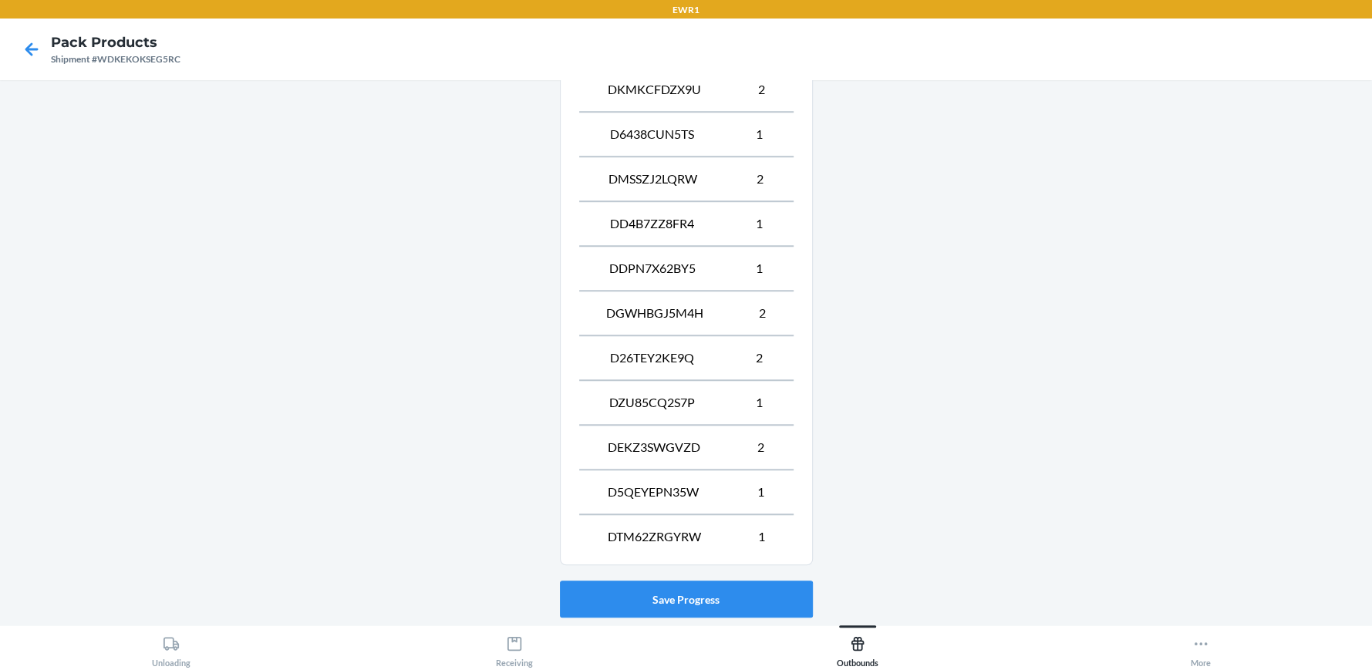
scroll to position [1009, 0]
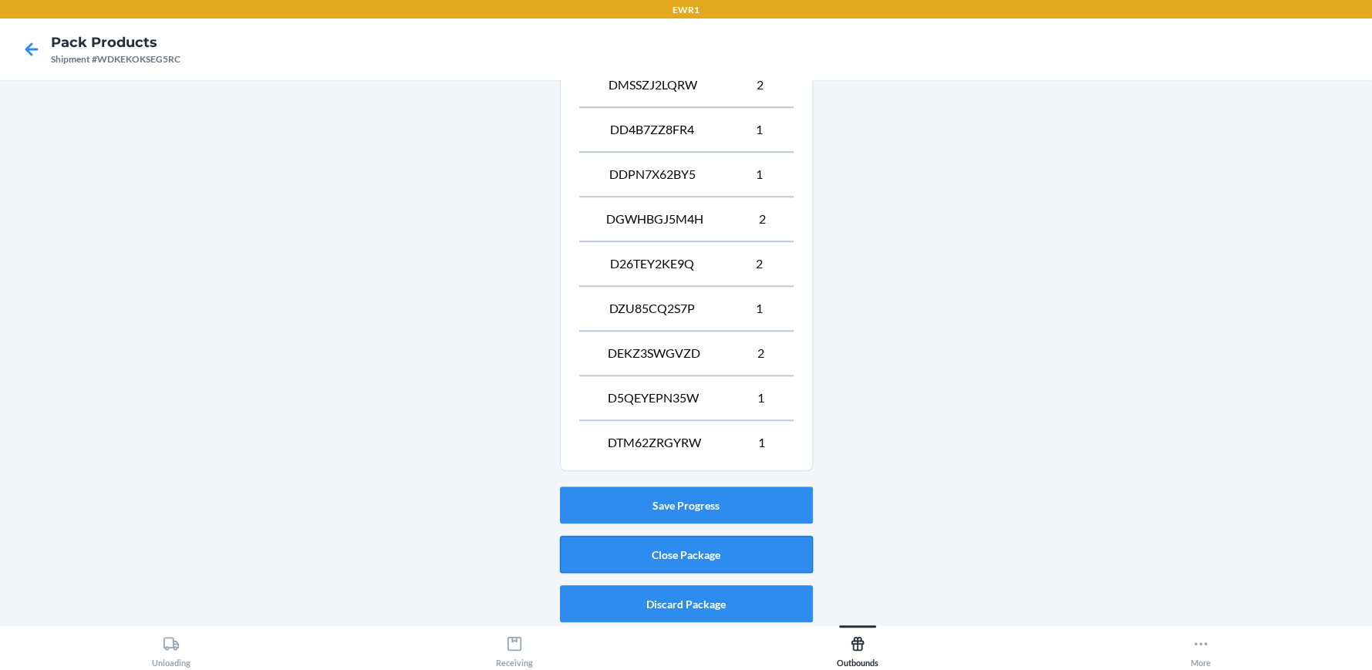
click at [754, 549] on button "Close Package" at bounding box center [686, 554] width 253 height 37
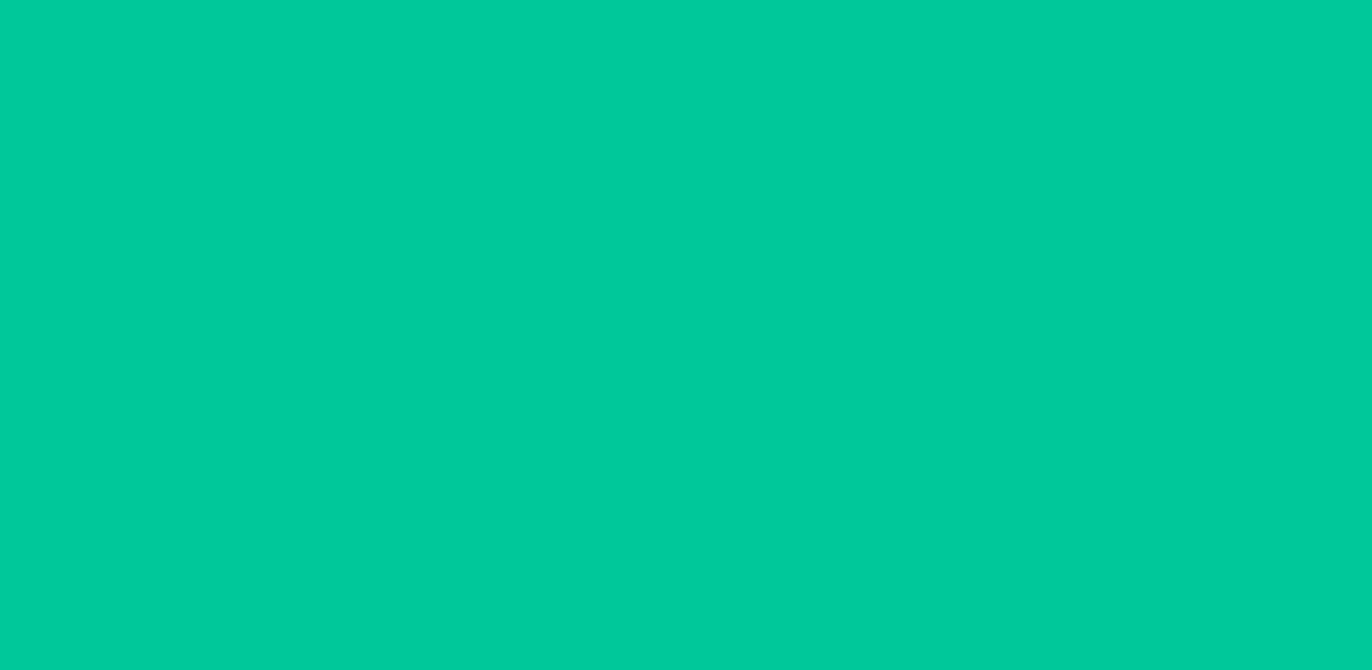
scroll to position [70, 0]
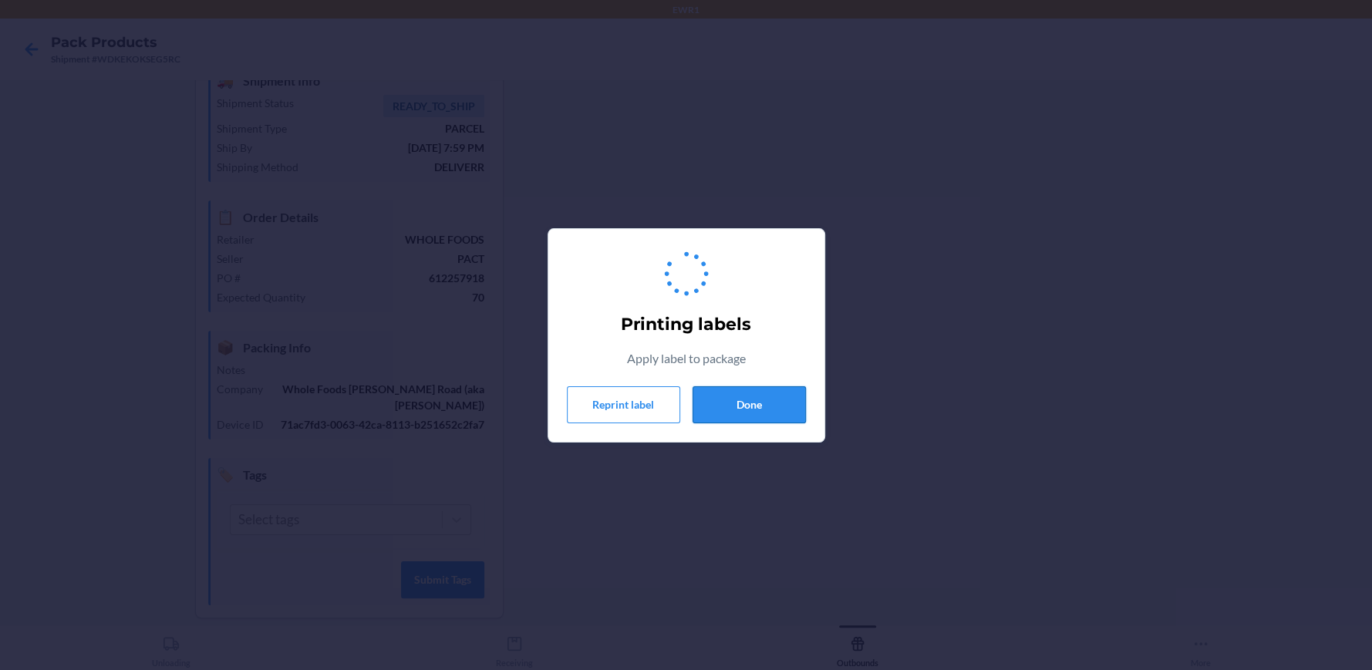
click at [759, 406] on button "Done" at bounding box center [748, 404] width 113 height 37
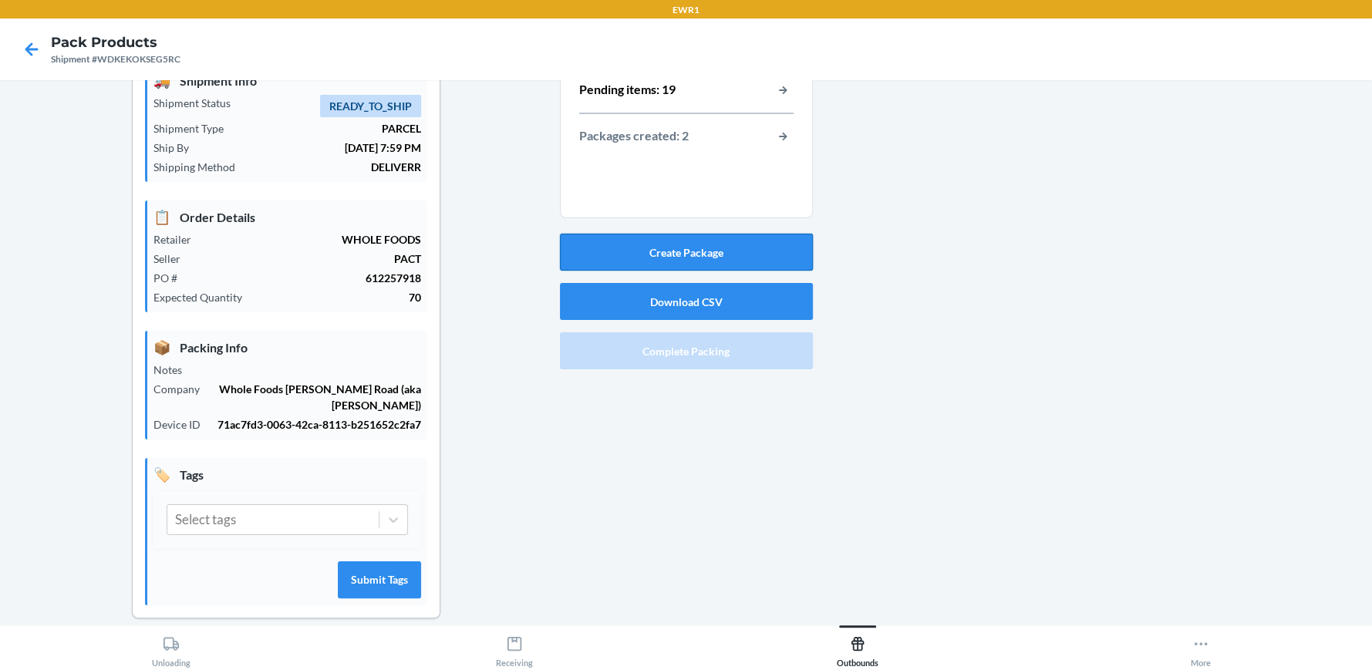
click at [753, 245] on button "Create Package" at bounding box center [686, 252] width 253 height 37
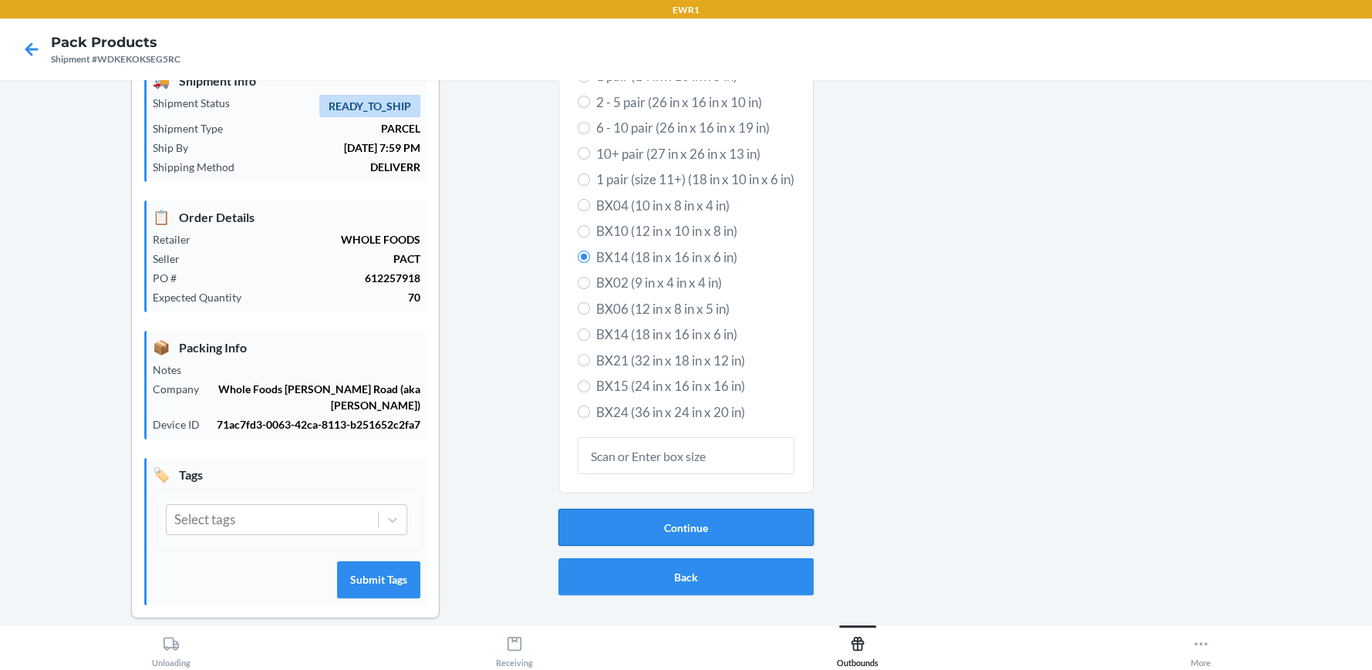
click at [582, 527] on button "Continue" at bounding box center [685, 527] width 255 height 37
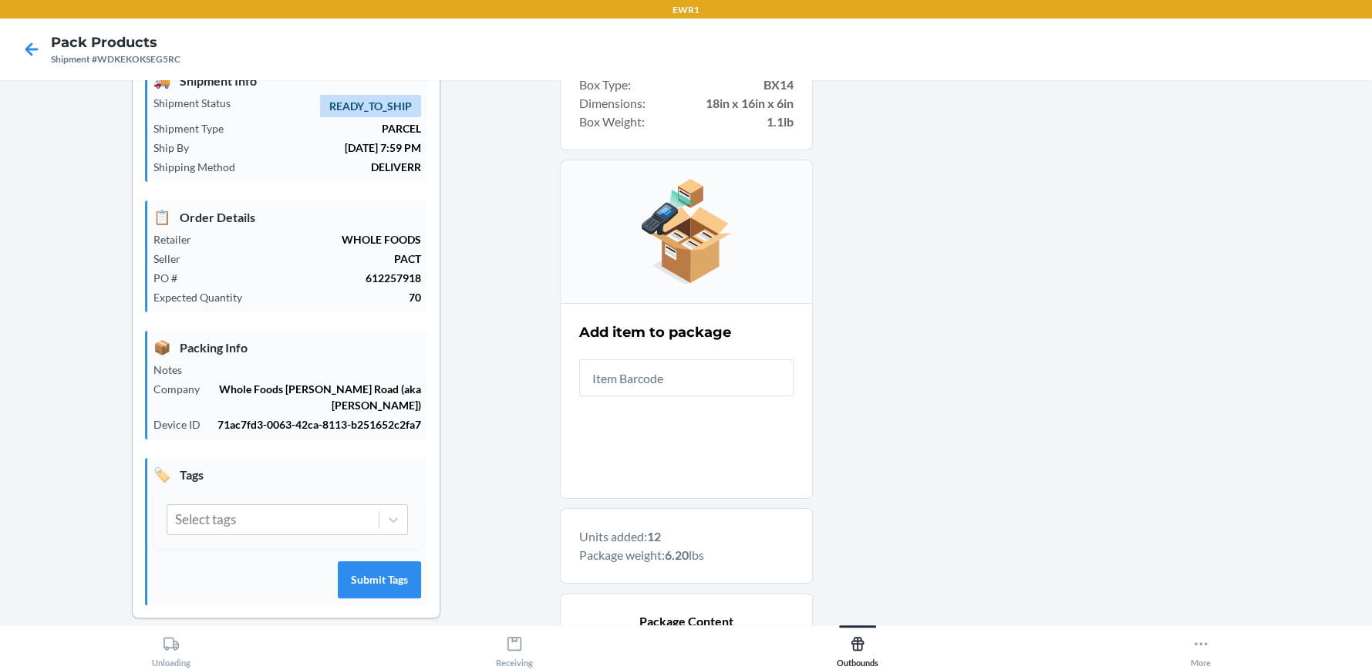
click at [1315, 237] on div at bounding box center [1086, 616] width 547 height 1188
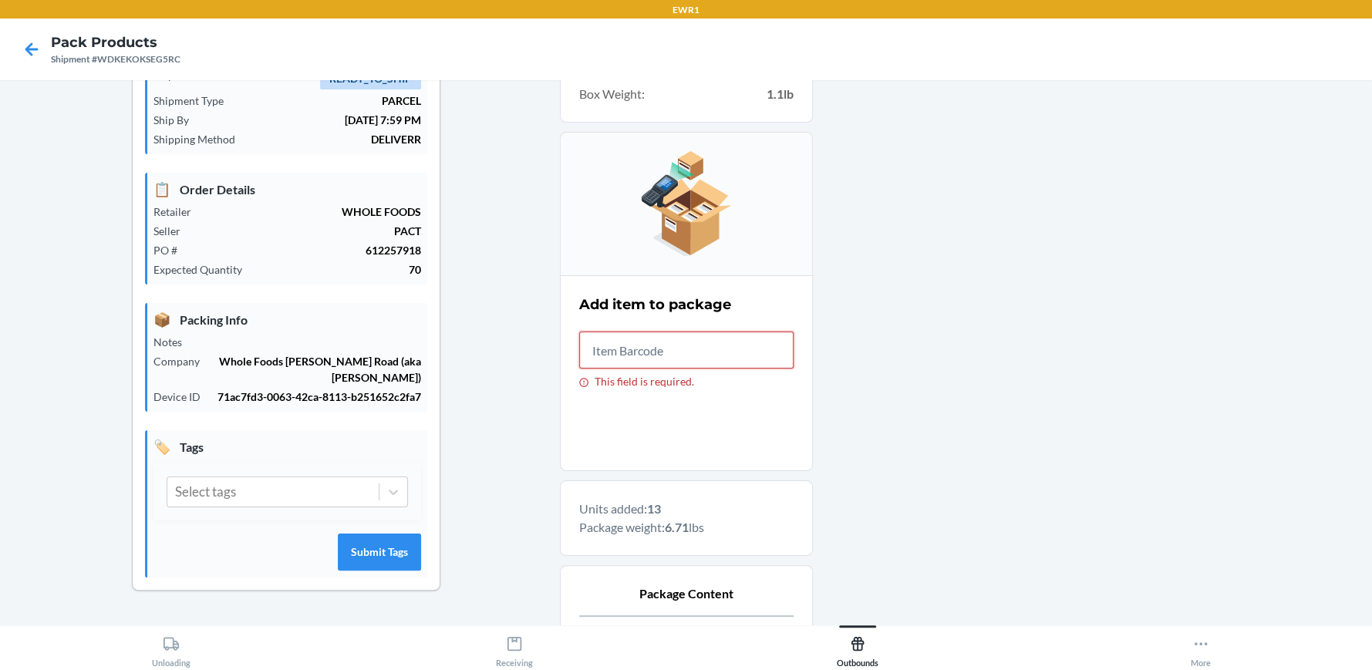
scroll to position [147, 0]
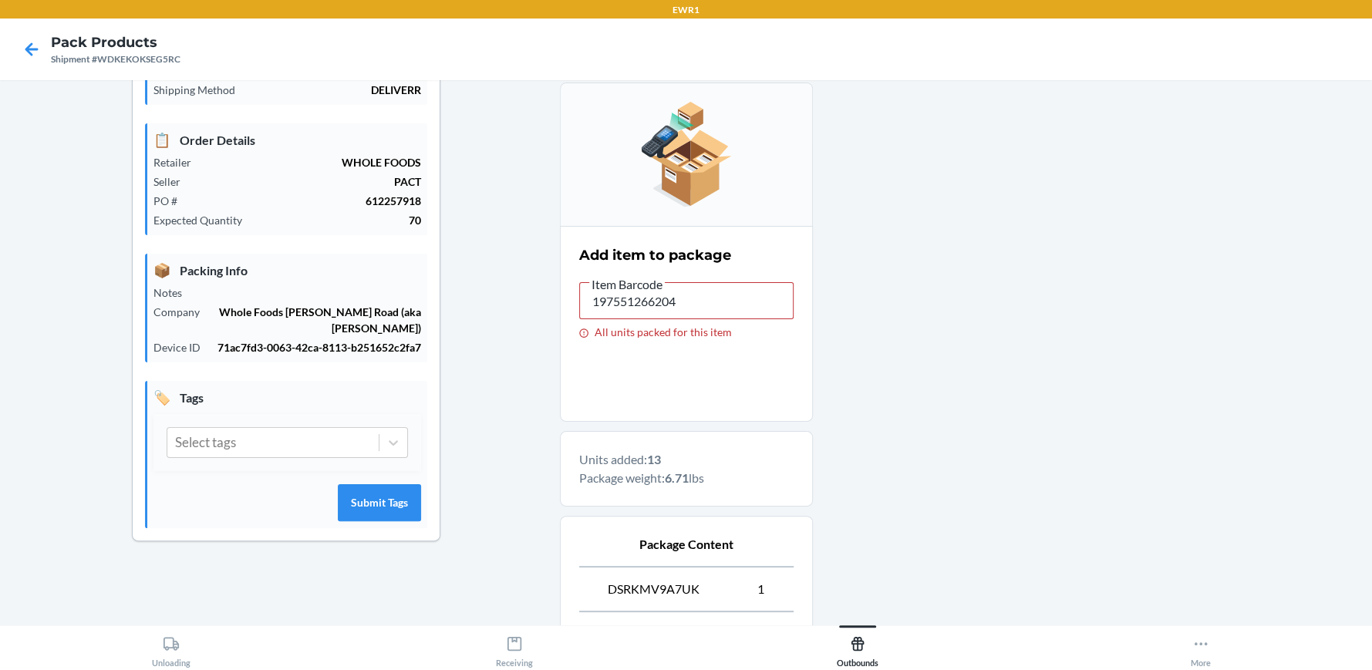
type input "197551264965"
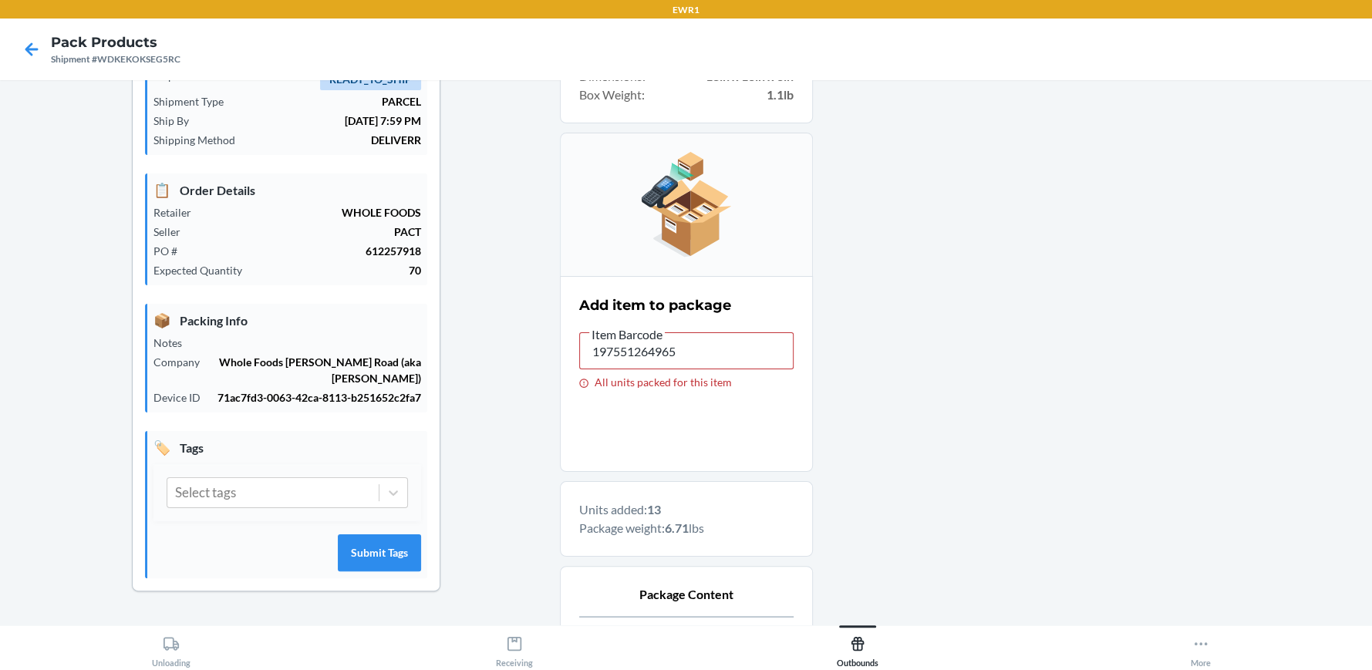
scroll to position [70, 0]
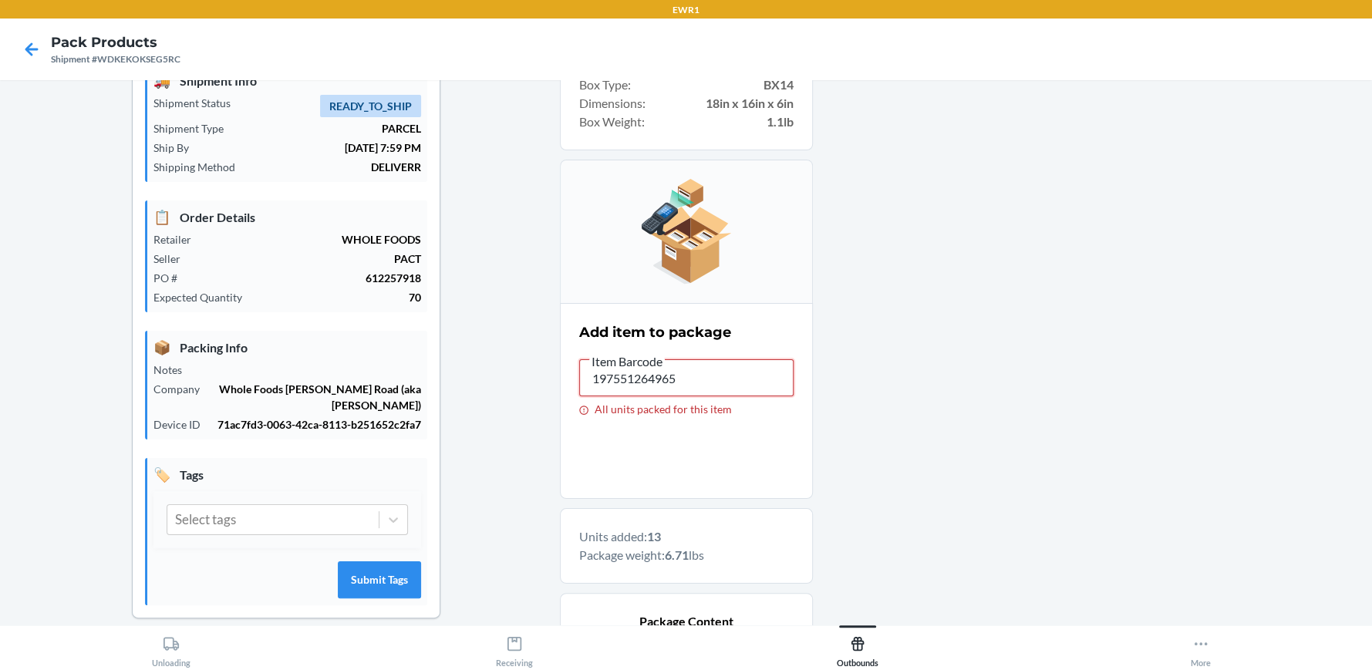
drag, startPoint x: 679, startPoint y: 381, endPoint x: 580, endPoint y: 371, distance: 99.2
click at [580, 371] on input "197551264965" at bounding box center [686, 377] width 214 height 37
drag, startPoint x: 707, startPoint y: 372, endPoint x: 581, endPoint y: 358, distance: 126.5
click at [581, 359] on input "197551266204" at bounding box center [686, 377] width 214 height 37
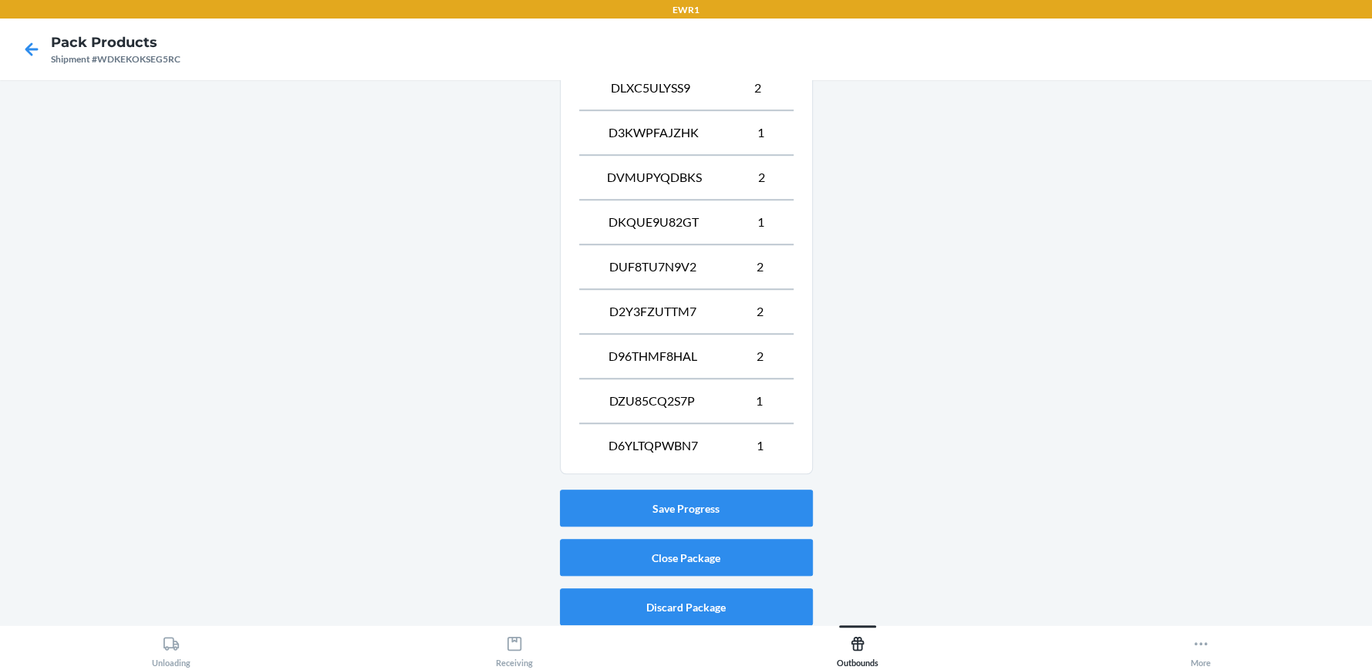
scroll to position [787, 0]
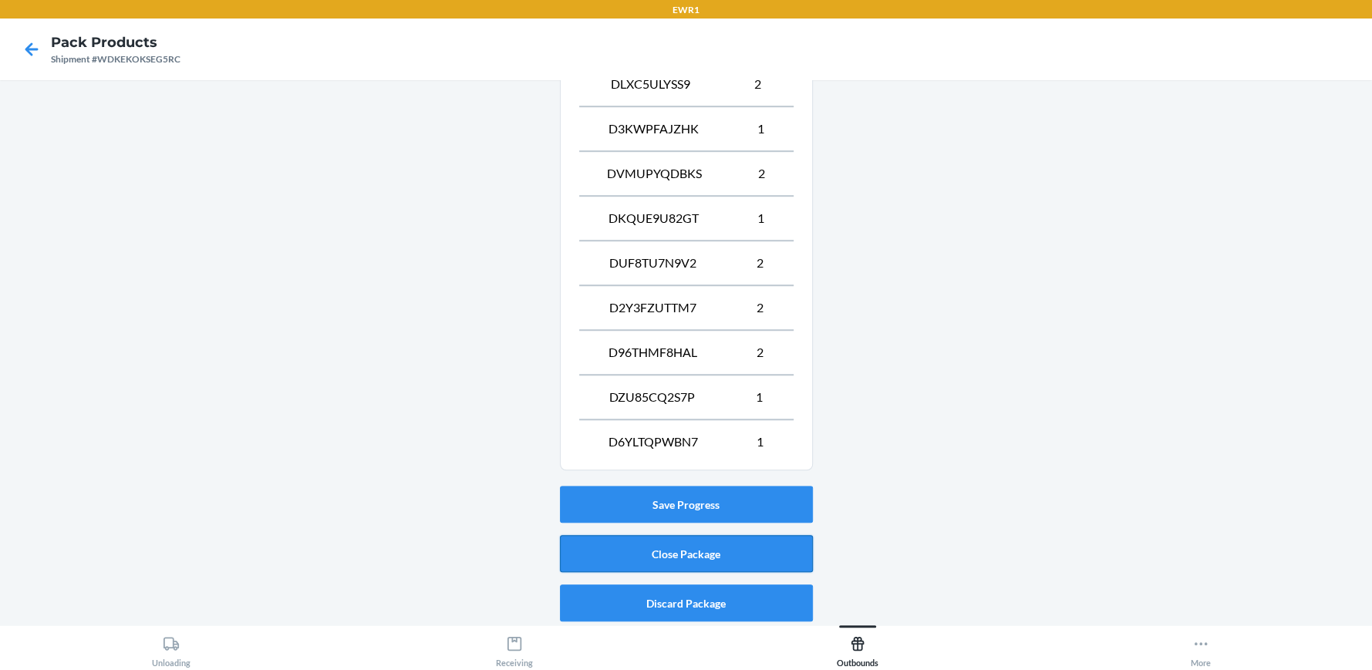
click at [624, 551] on button "Close Package" at bounding box center [686, 553] width 253 height 37
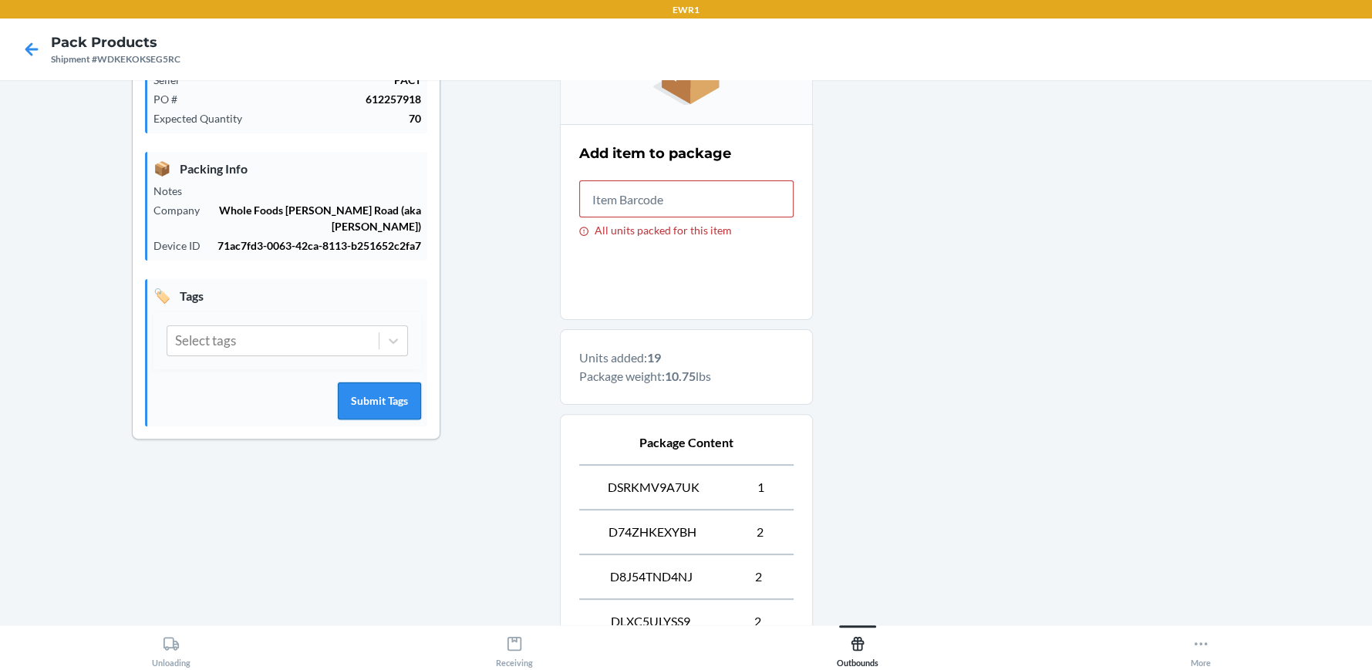
scroll to position [34, 0]
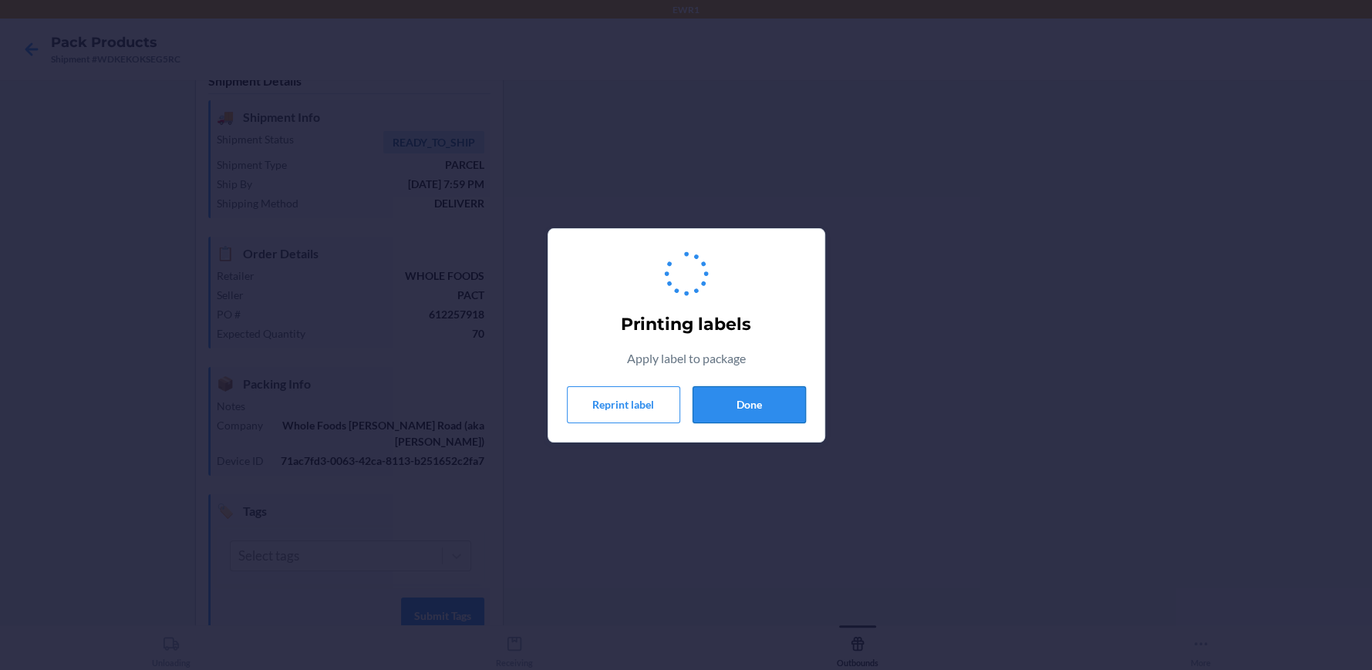
click at [757, 410] on button "Done" at bounding box center [748, 404] width 113 height 37
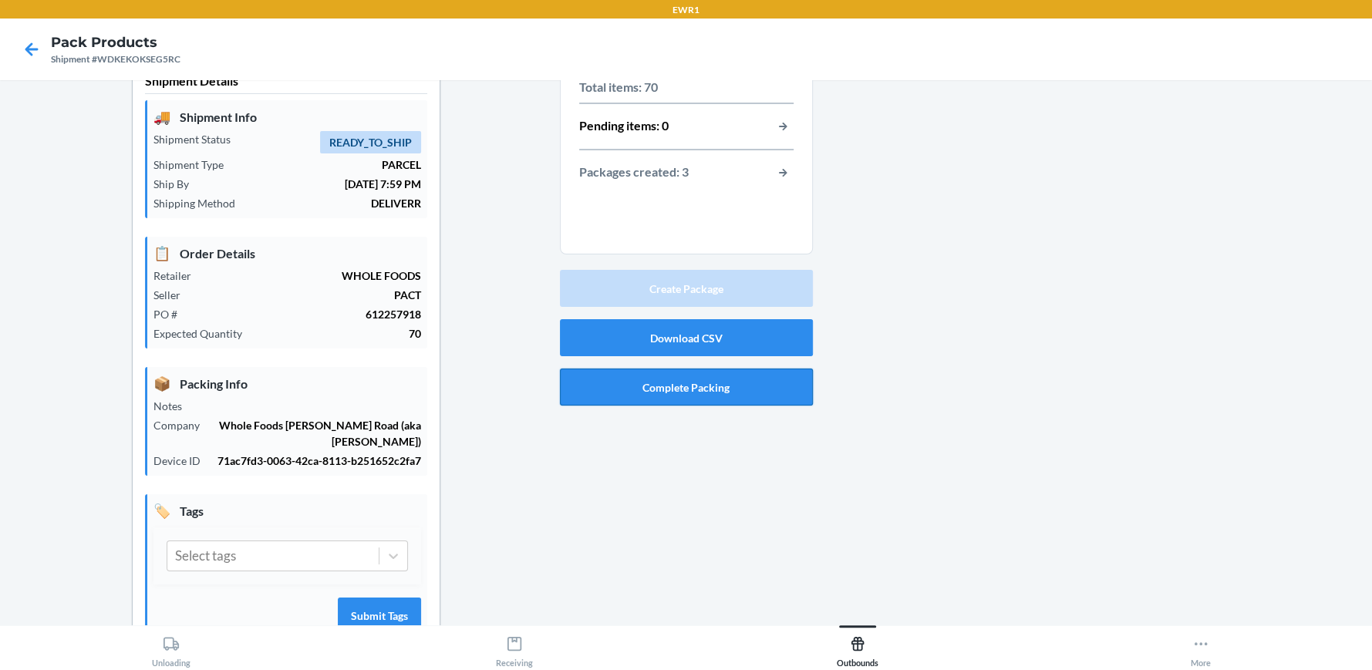
click at [691, 392] on button "Complete Packing" at bounding box center [686, 387] width 253 height 37
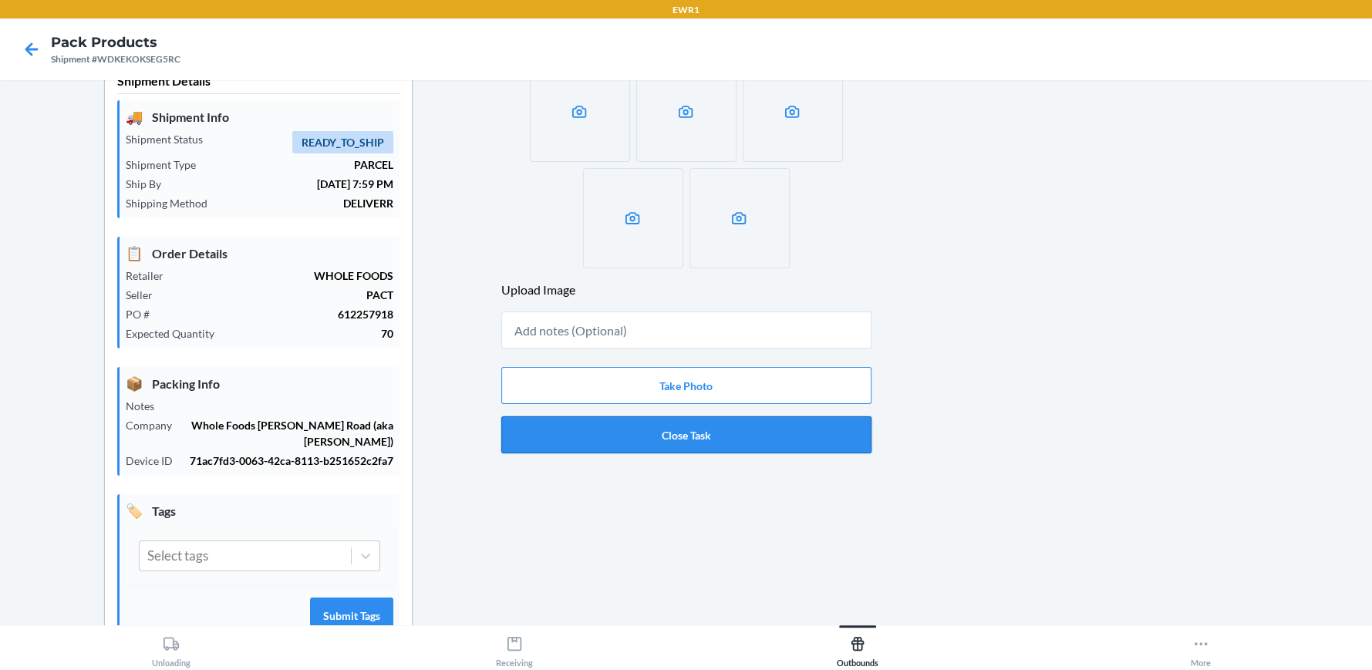
click at [707, 441] on button "Close Task" at bounding box center [686, 434] width 370 height 37
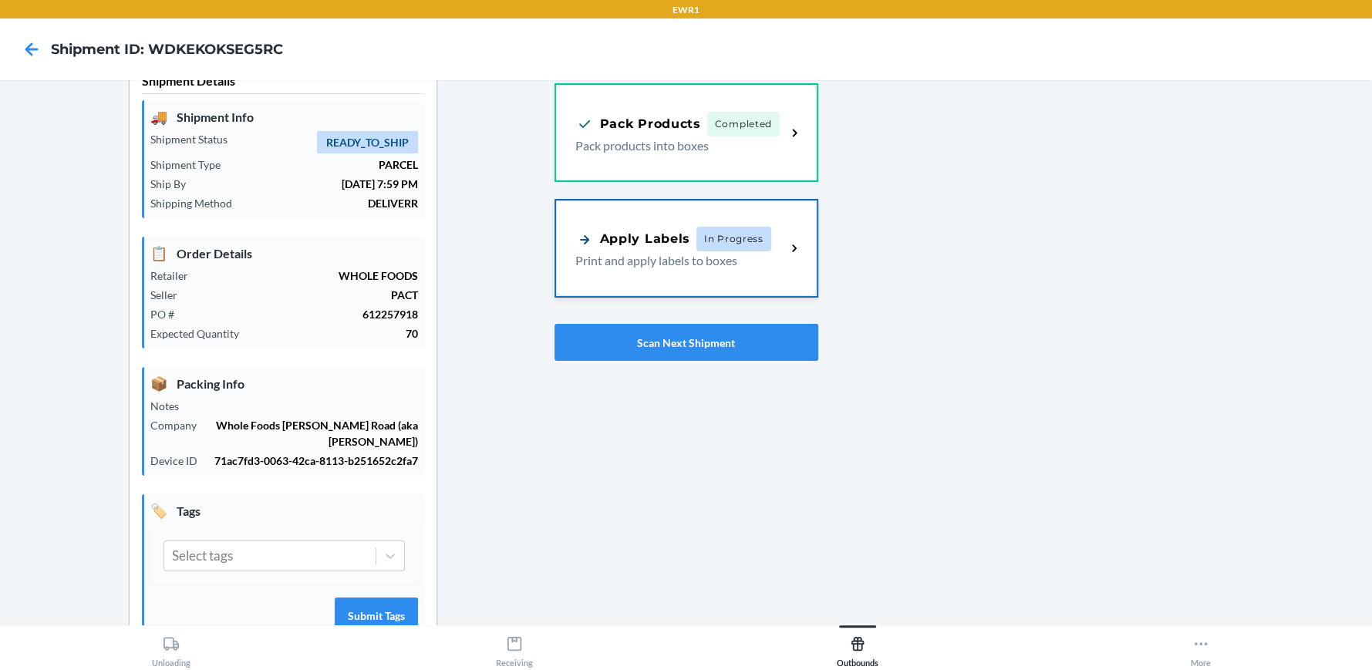
click at [642, 241] on div "Apply Labels" at bounding box center [632, 239] width 115 height 19
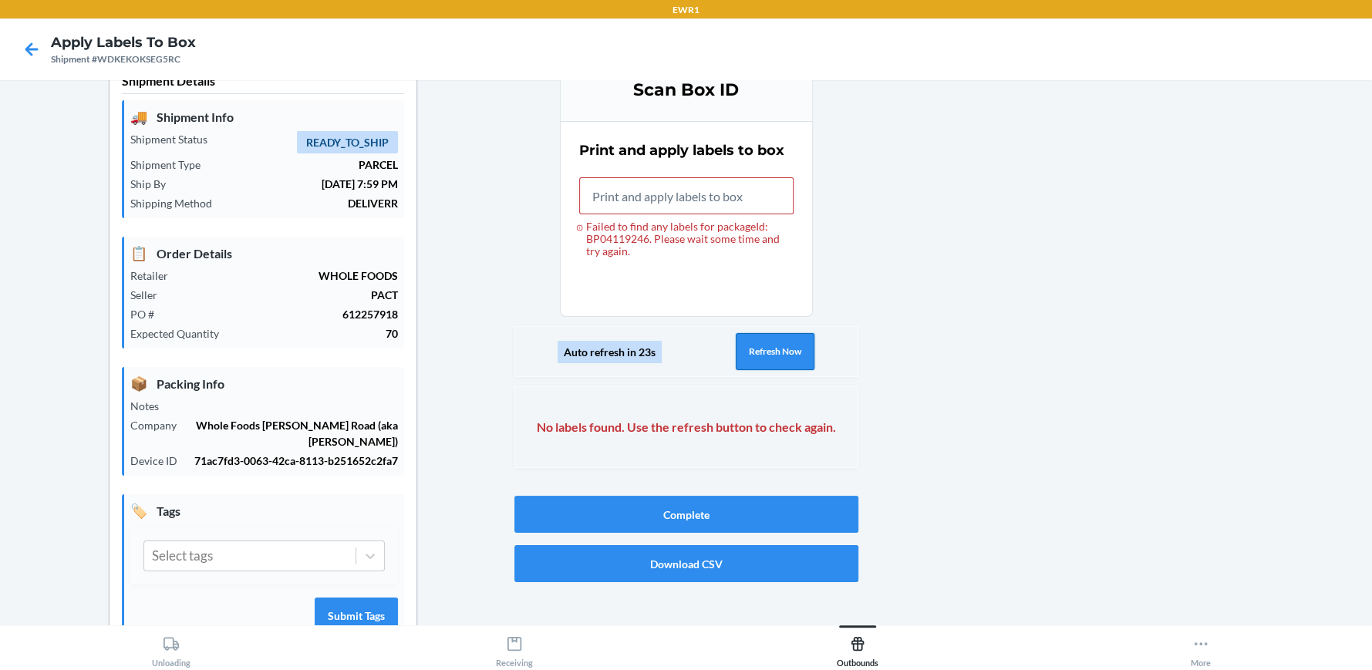
click at [743, 352] on button "Refresh Now" at bounding box center [775, 351] width 79 height 37
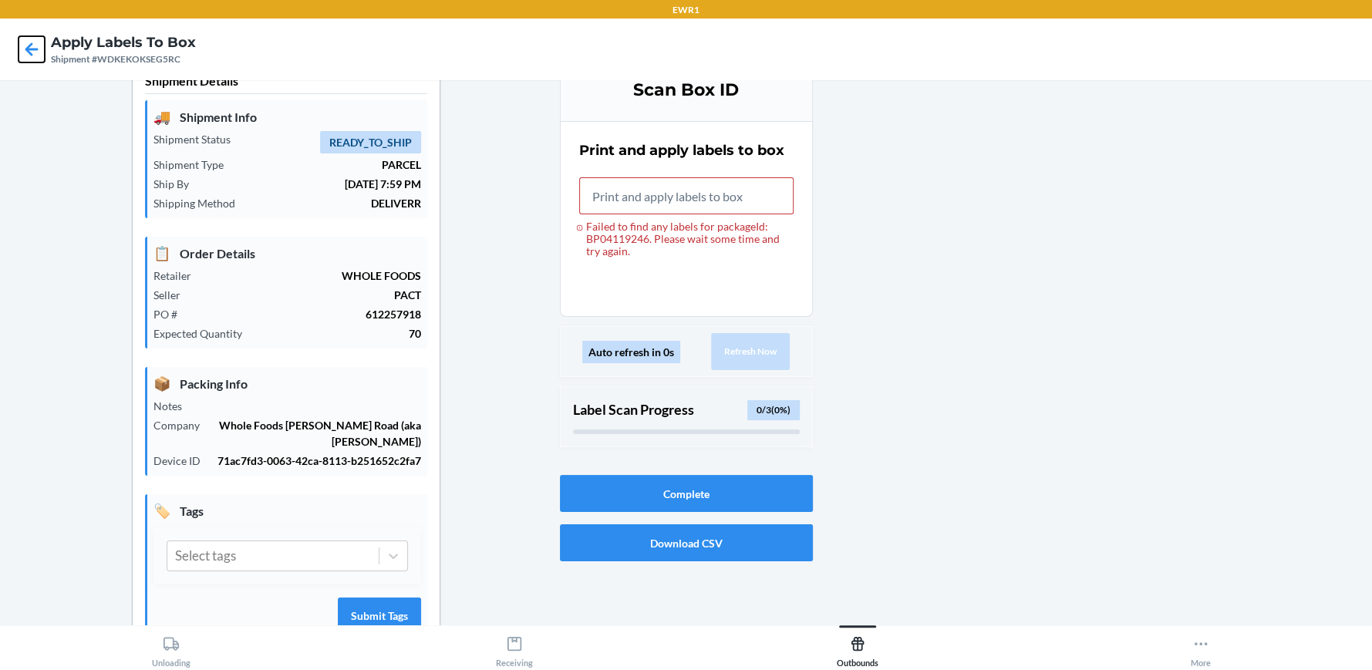
click at [26, 49] on icon at bounding box center [32, 49] width 26 height 26
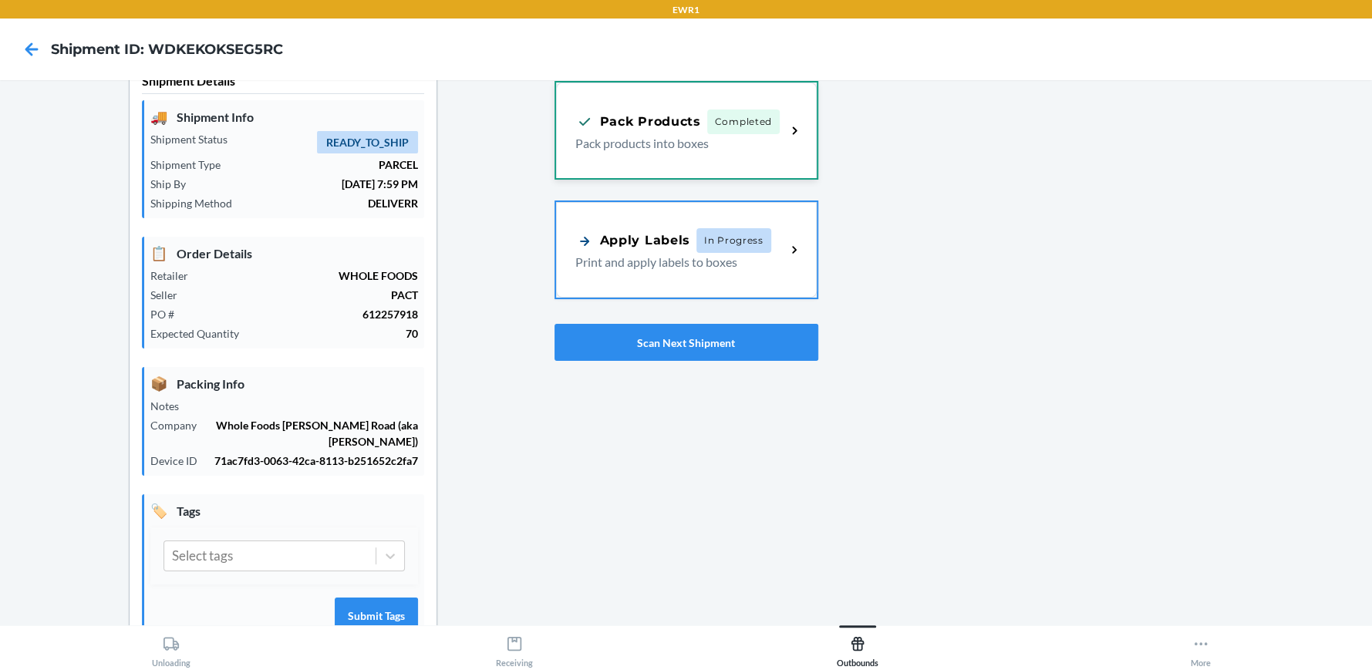
click at [652, 158] on div "Pack Products Completed Pack products into boxes" at bounding box center [686, 131] width 261 height 96
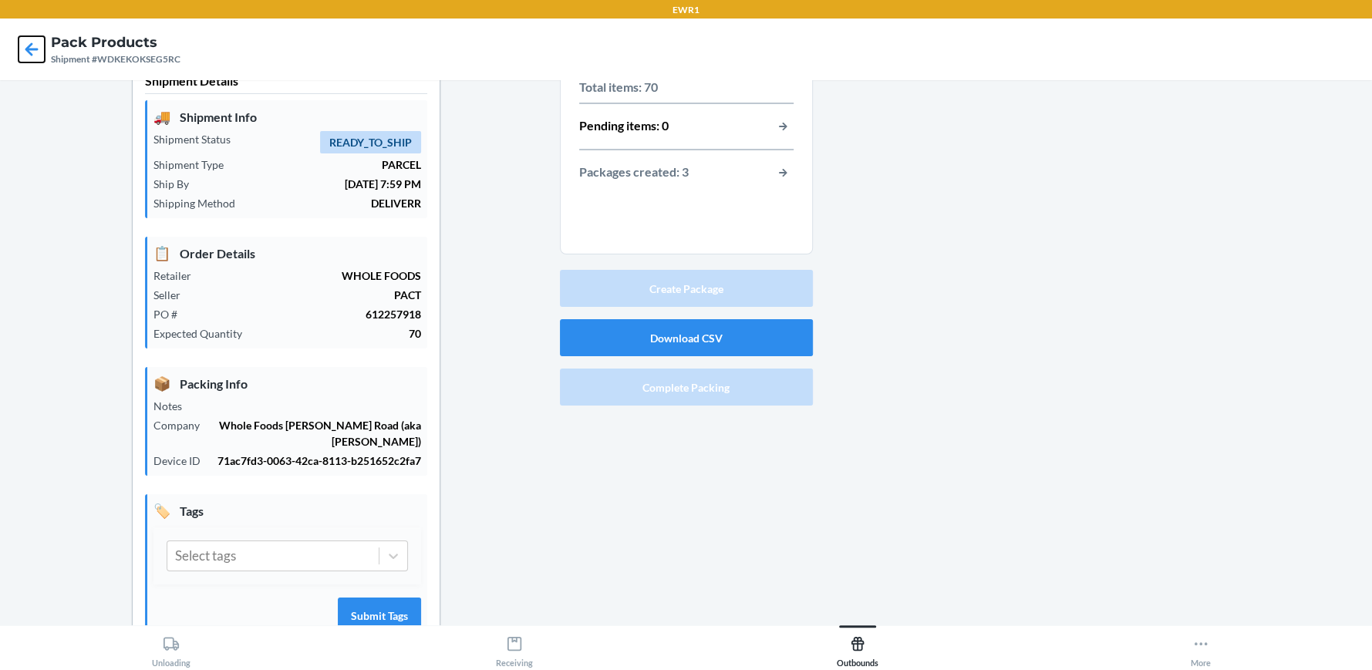
click at [30, 54] on icon at bounding box center [31, 48] width 13 height 13
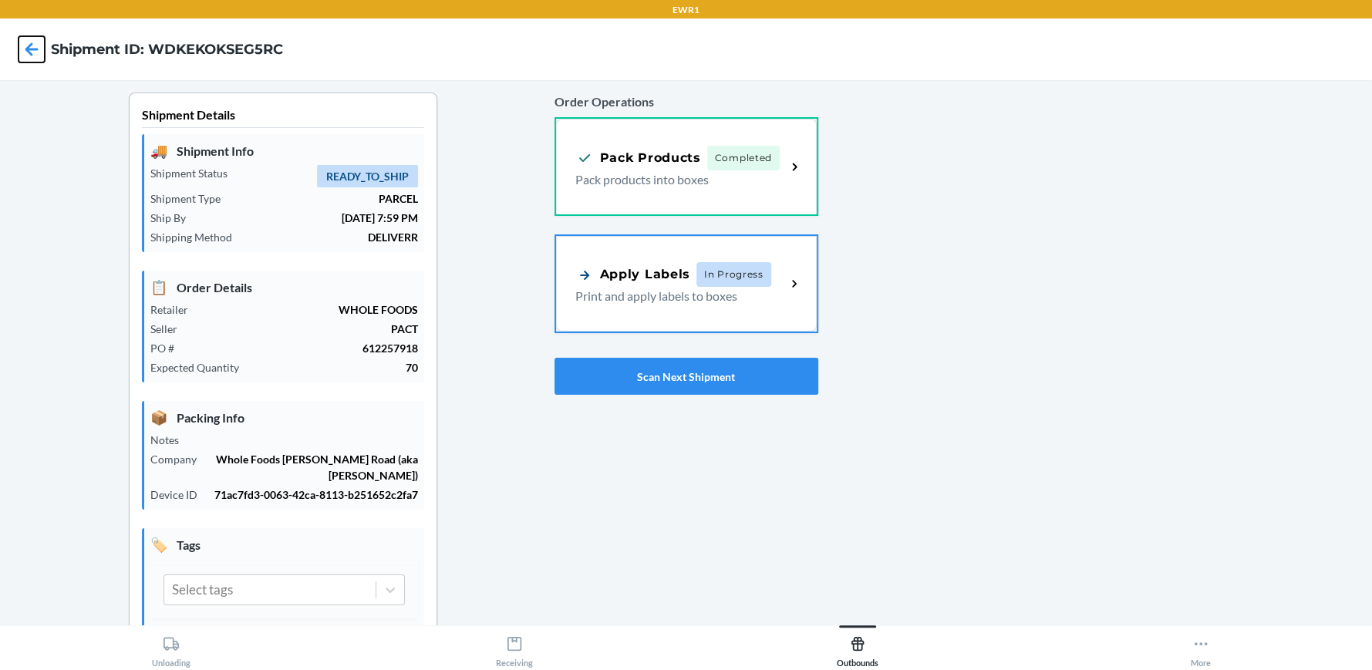
click at [27, 46] on icon at bounding box center [32, 49] width 26 height 26
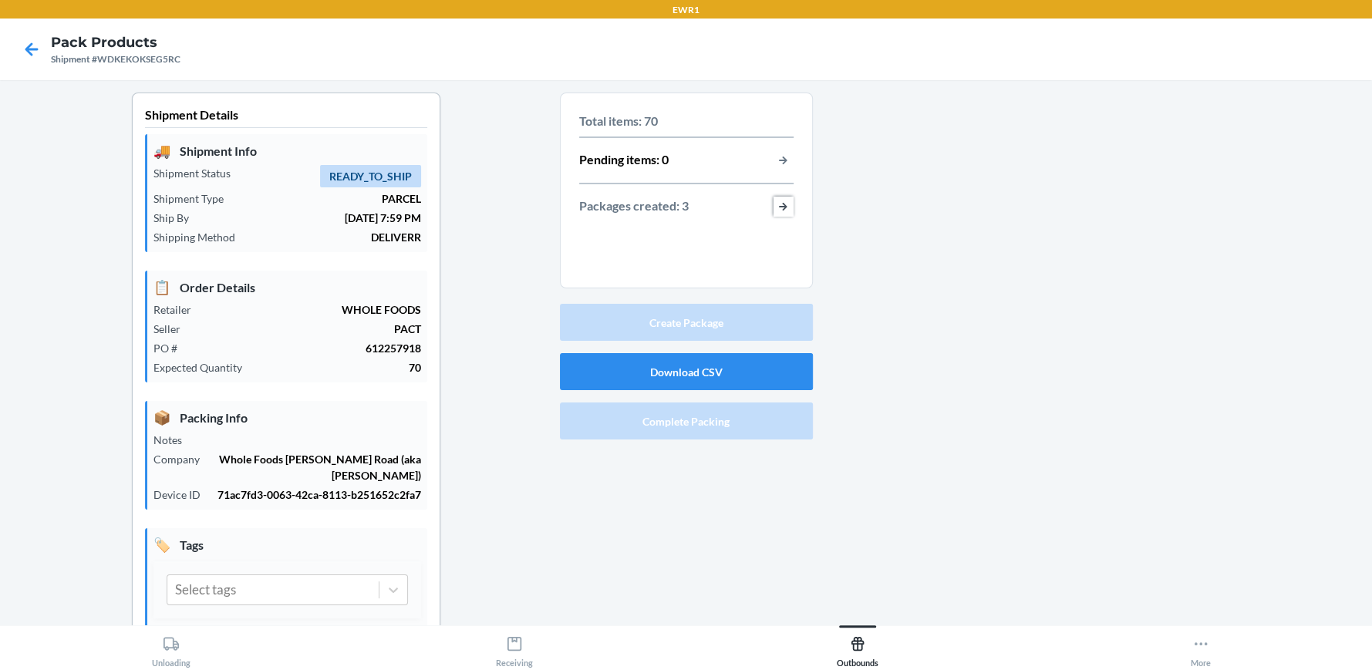
click at [778, 206] on button "button-view-packages-created" at bounding box center [783, 207] width 20 height 20
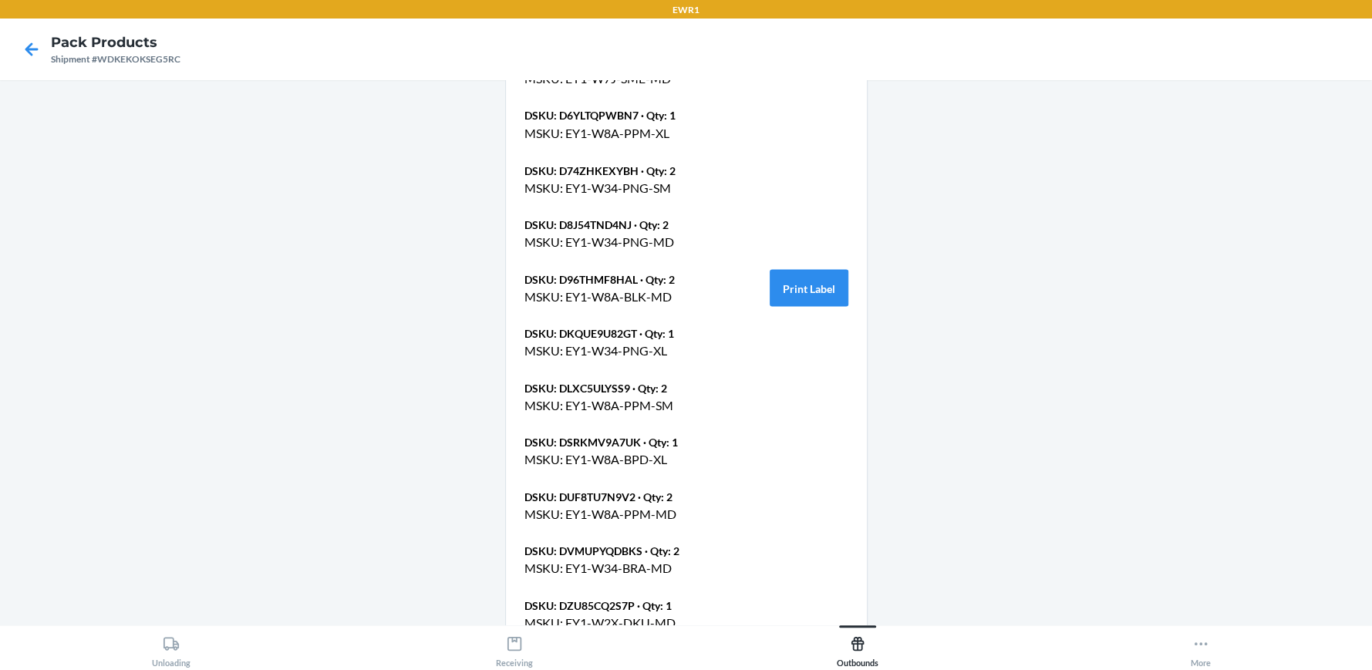
scroll to position [2340, 0]
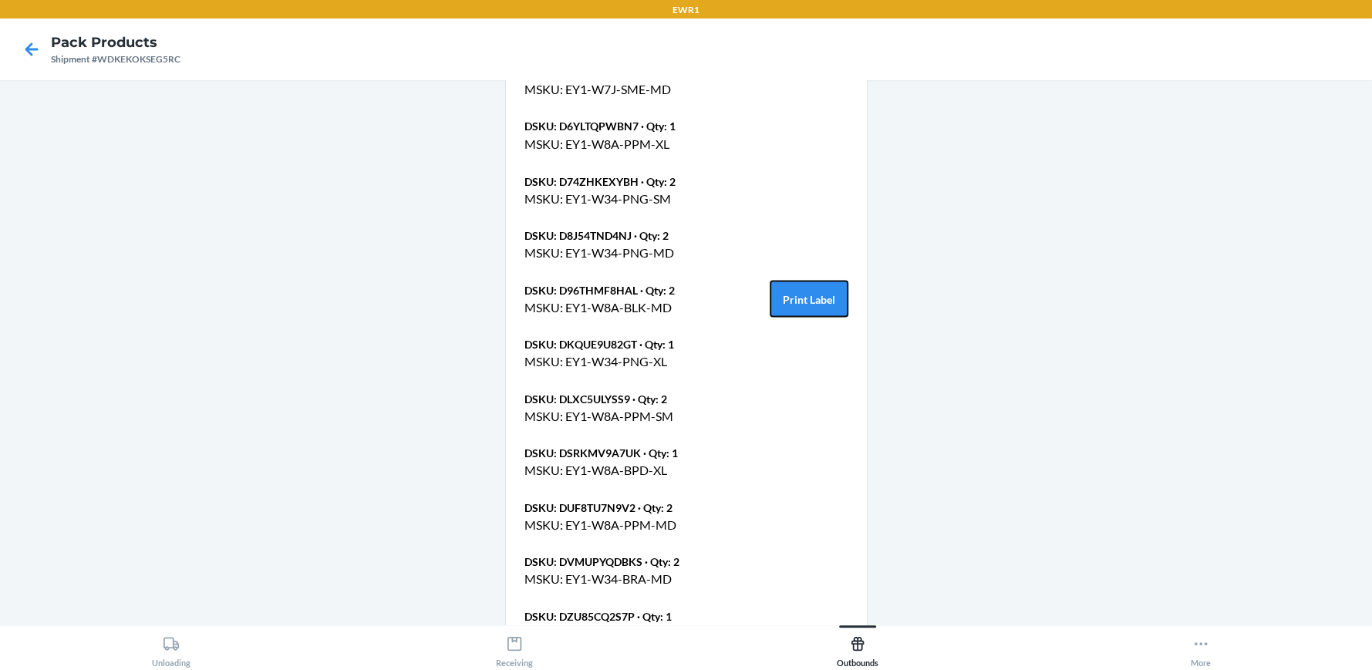
click at [775, 280] on button "Print Label" at bounding box center [809, 298] width 79 height 37
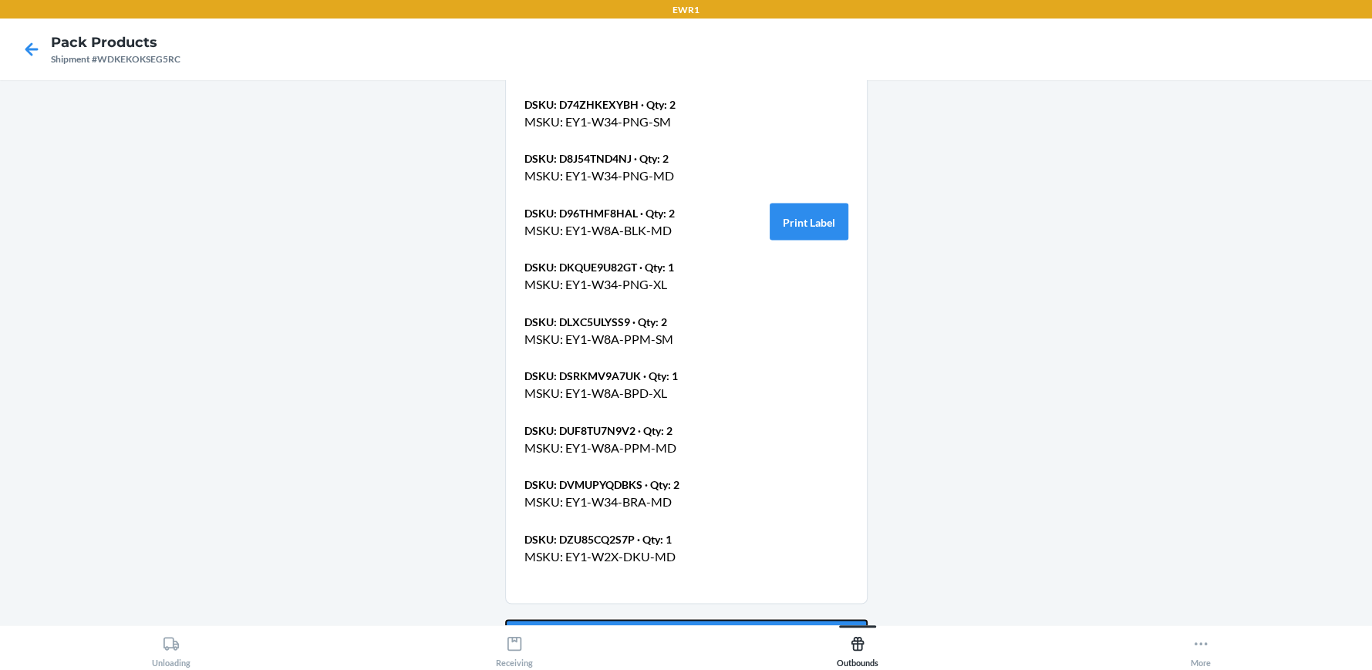
click at [577, 619] on button "Go Back" at bounding box center [686, 637] width 362 height 37
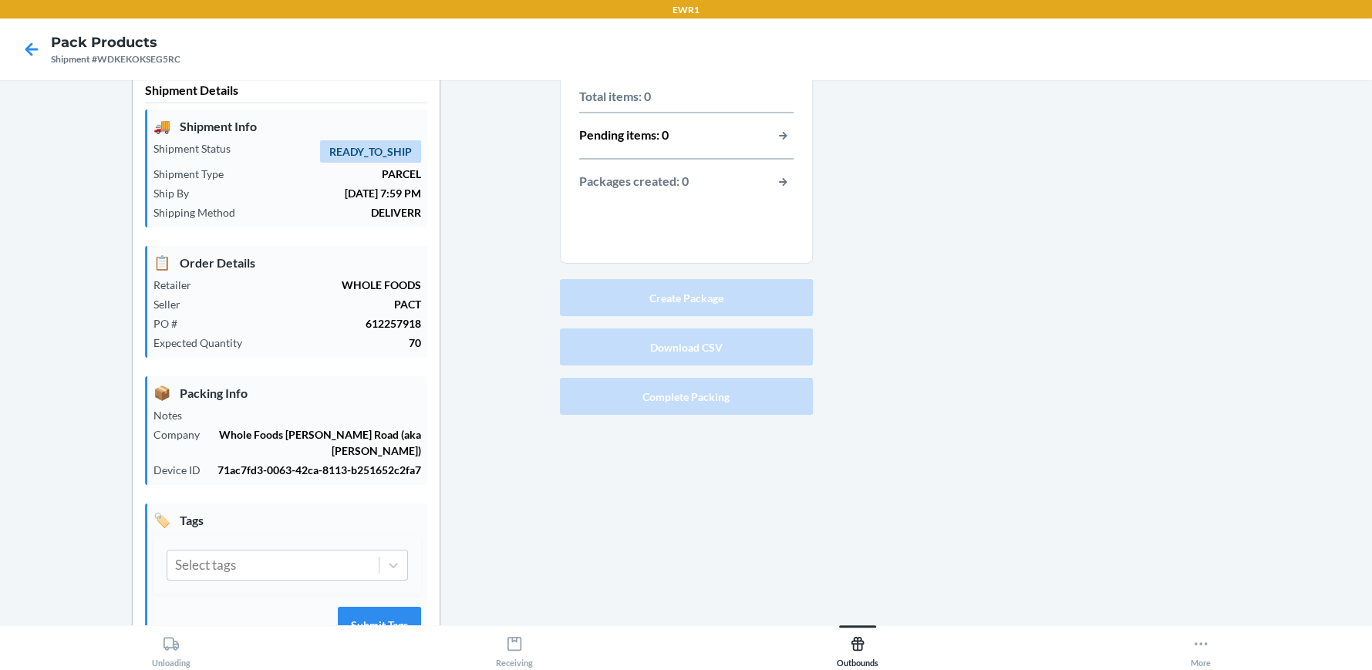
scroll to position [0, 0]
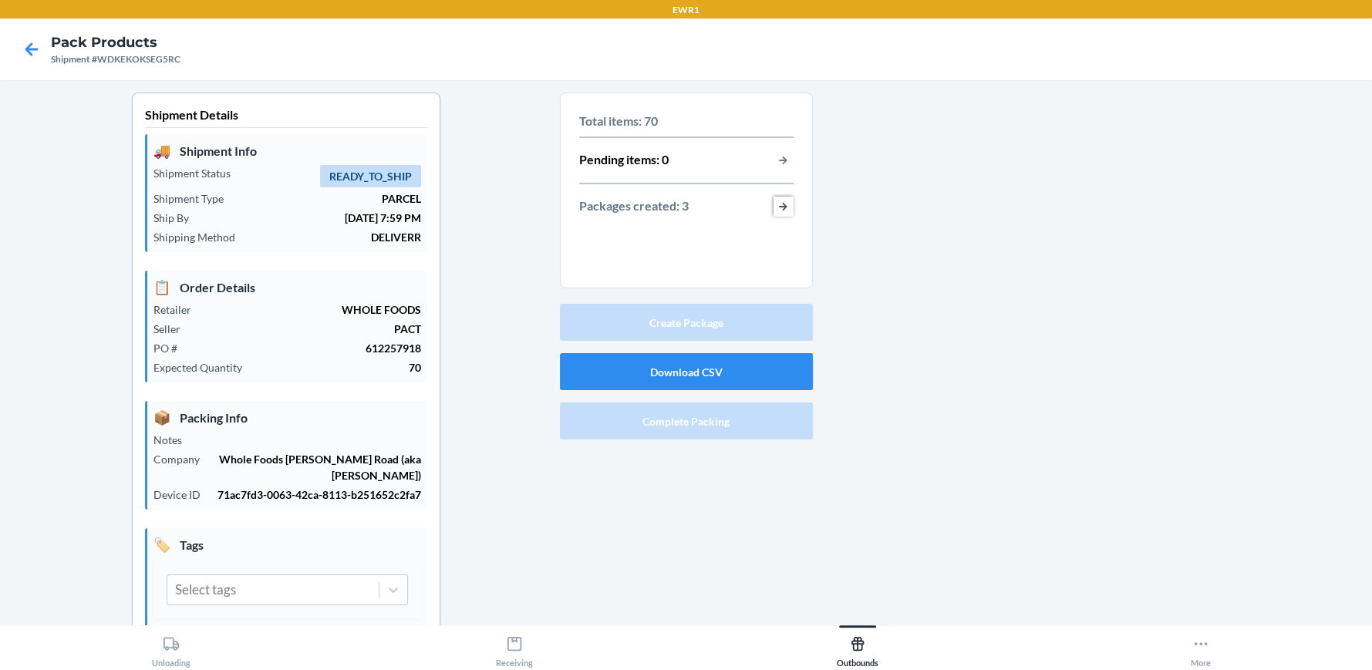
click at [773, 206] on button "button-view-packages-created" at bounding box center [783, 207] width 20 height 20
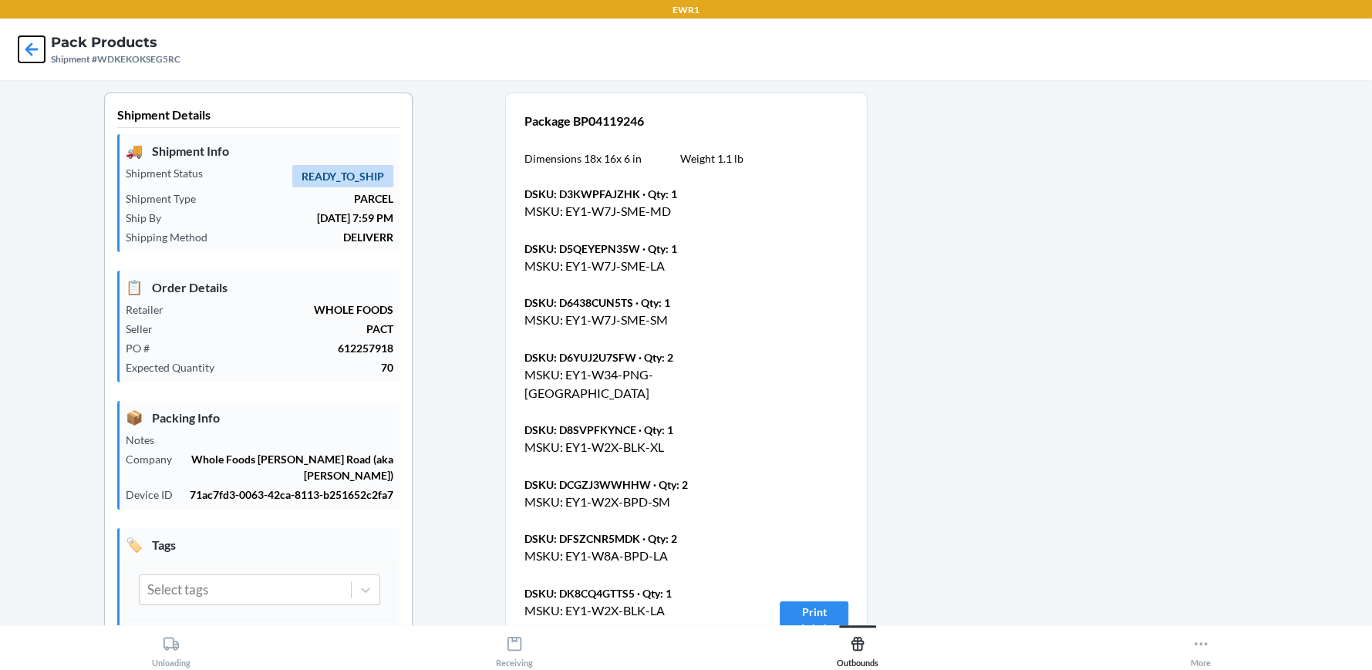
click at [36, 40] on icon at bounding box center [32, 49] width 26 height 26
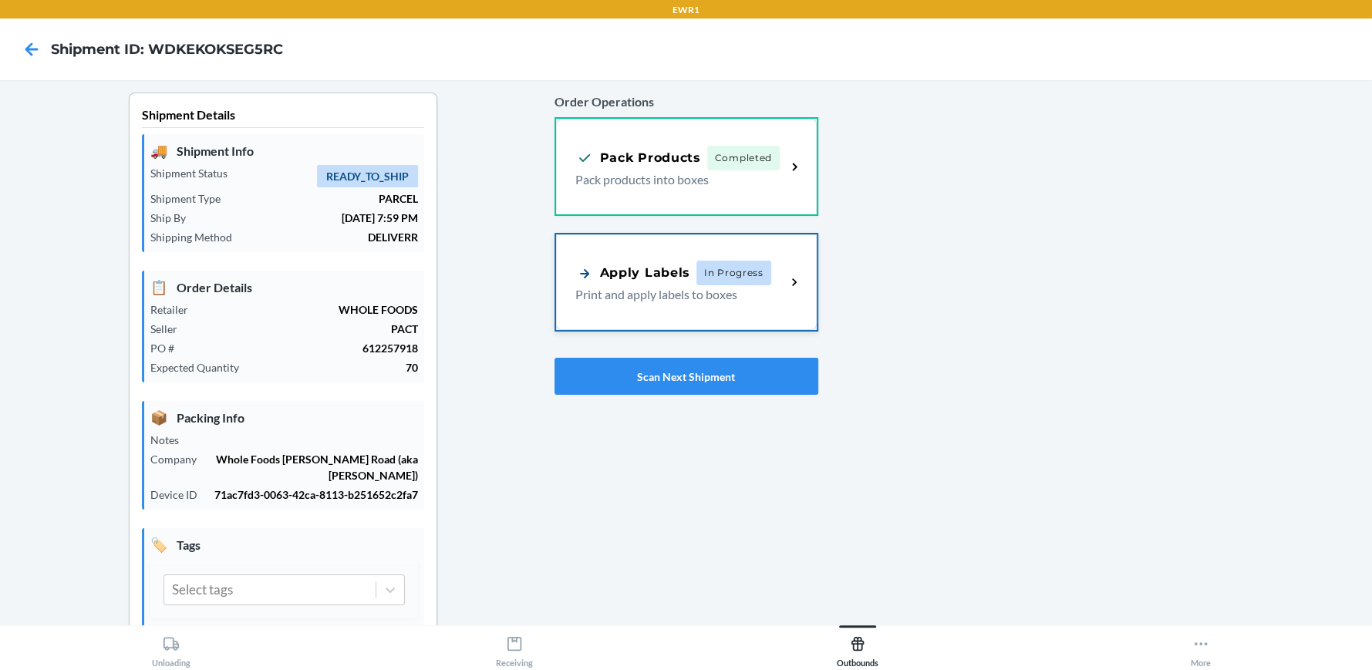
click at [653, 283] on div "Apply Labels In Progress" at bounding box center [673, 273] width 196 height 25
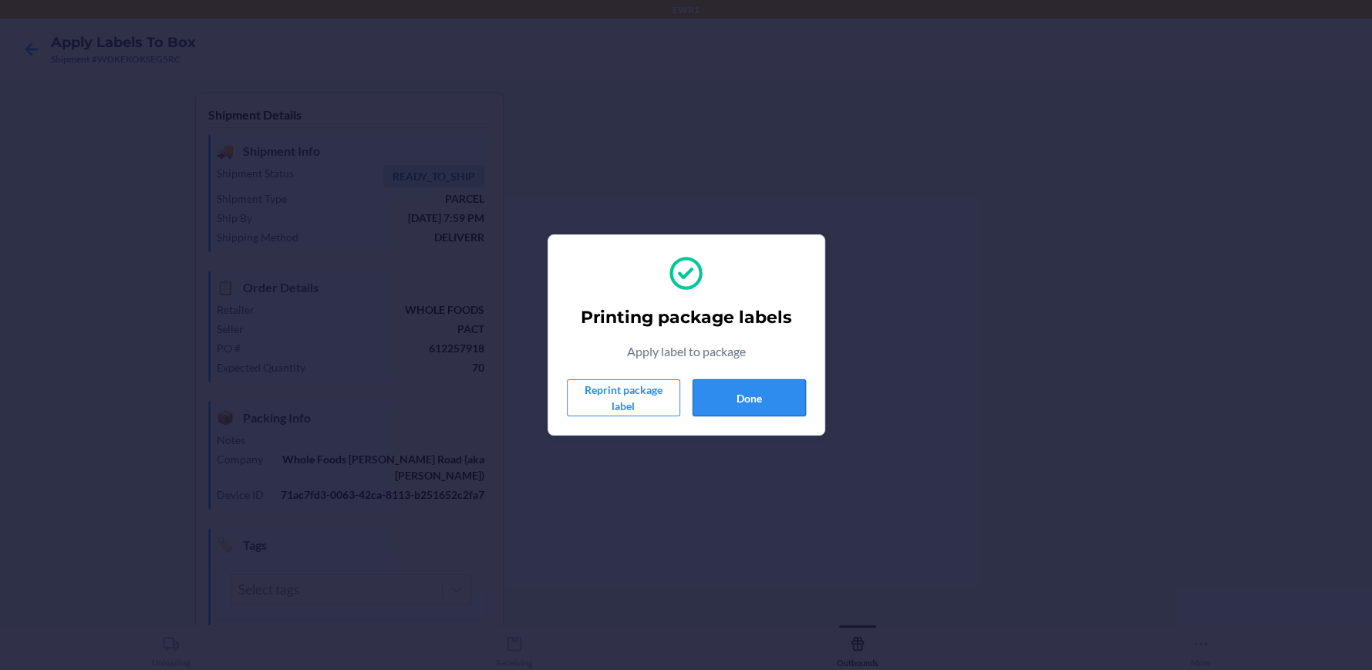
click at [710, 396] on button "Done" at bounding box center [748, 397] width 113 height 37
click at [752, 414] on button "Done" at bounding box center [748, 397] width 113 height 37
click at [777, 389] on button "Done" at bounding box center [748, 397] width 113 height 37
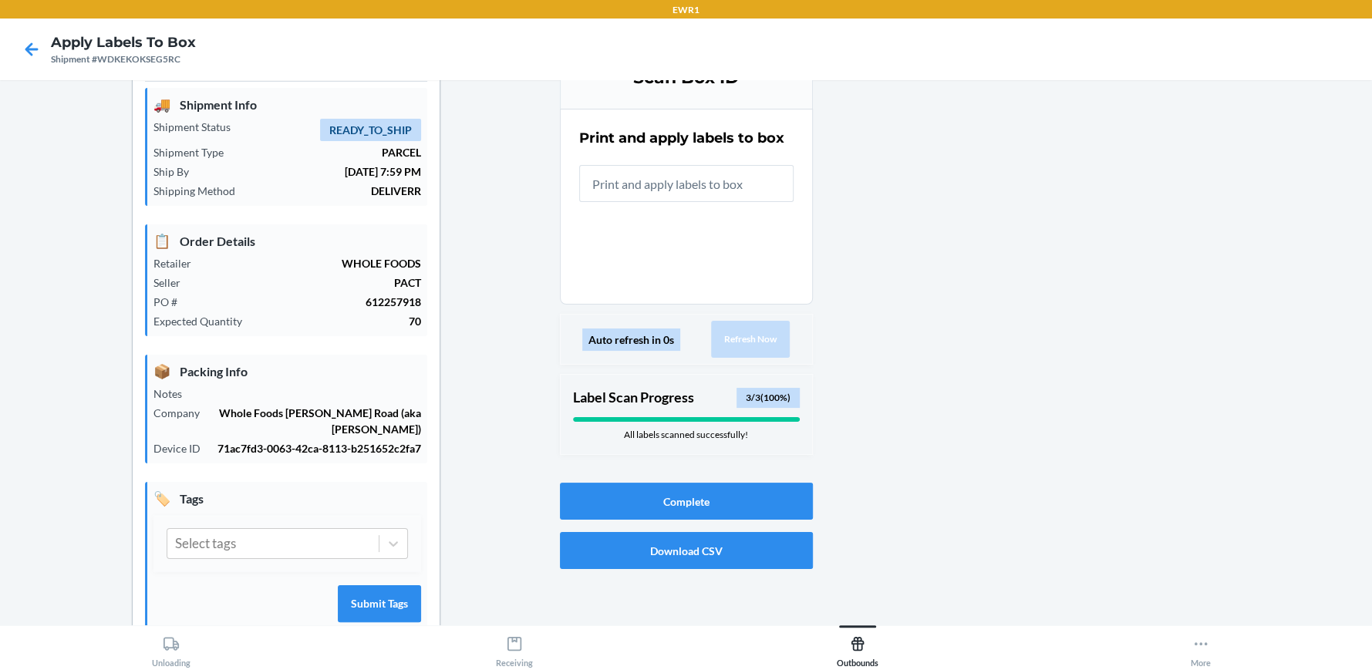
scroll to position [70, 0]
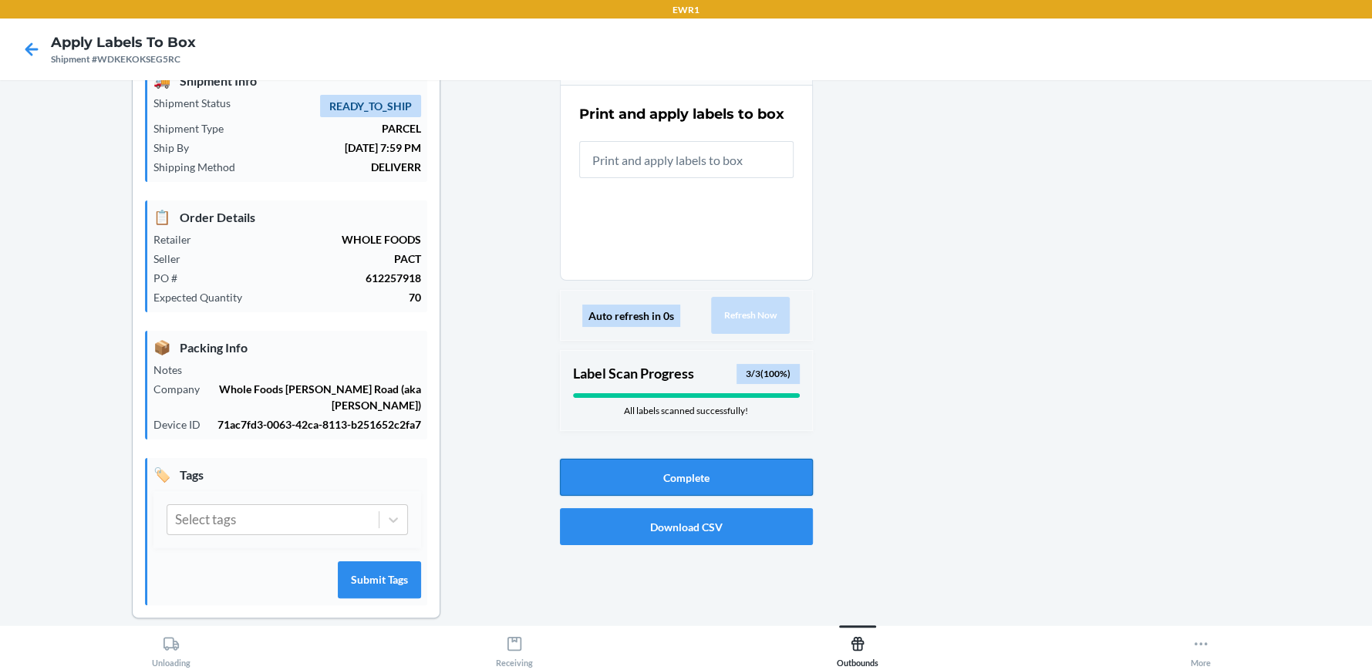
click at [710, 466] on button "Complete" at bounding box center [686, 477] width 253 height 37
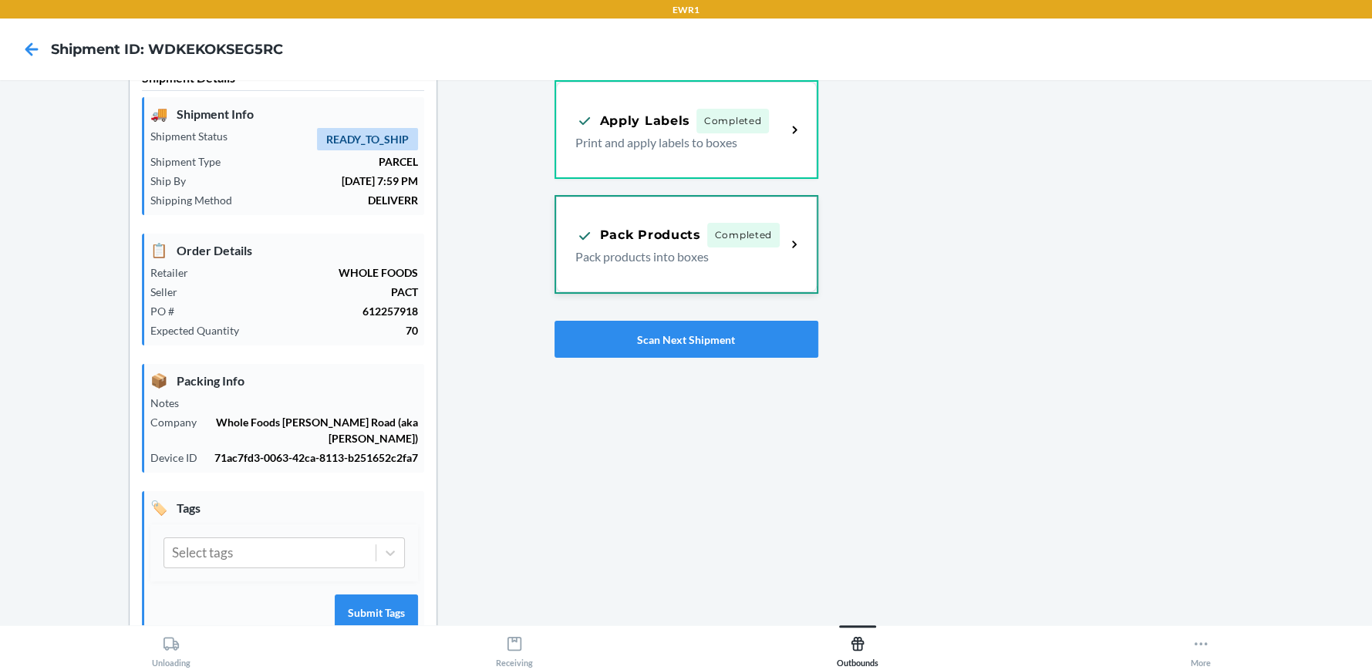
scroll to position [70, 0]
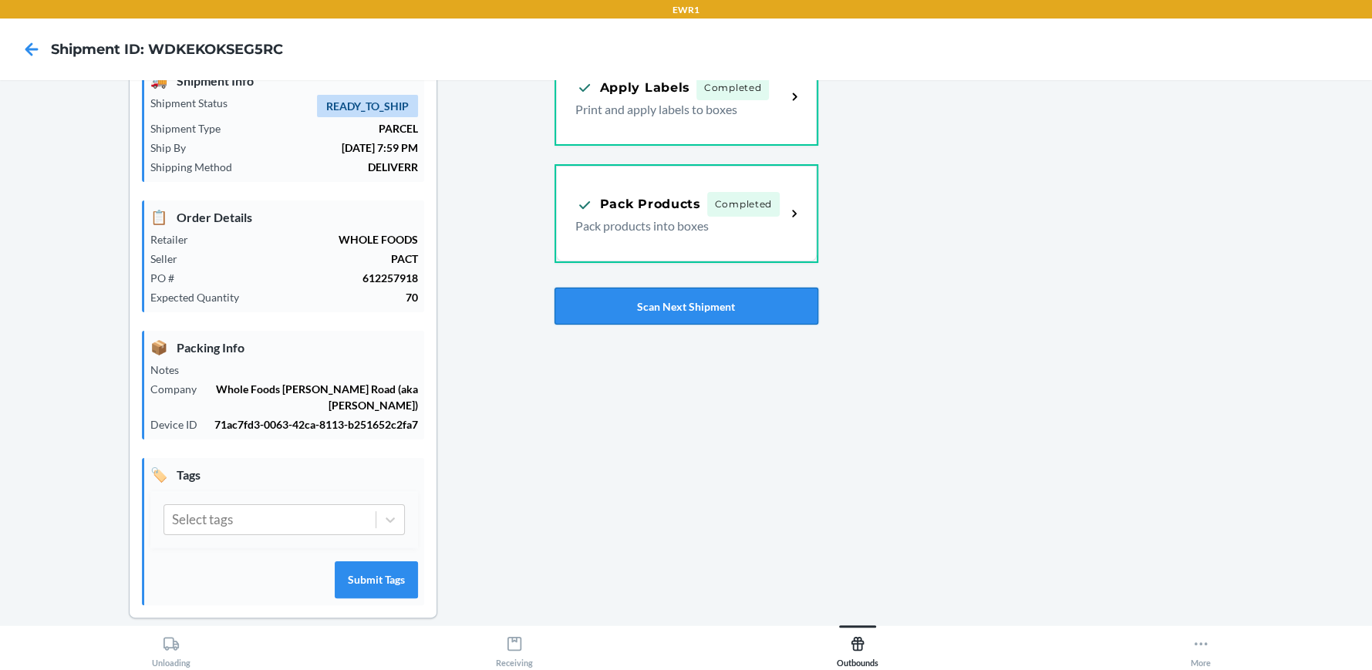
click at [588, 305] on button "Scan Next Shipment" at bounding box center [686, 306] width 264 height 37
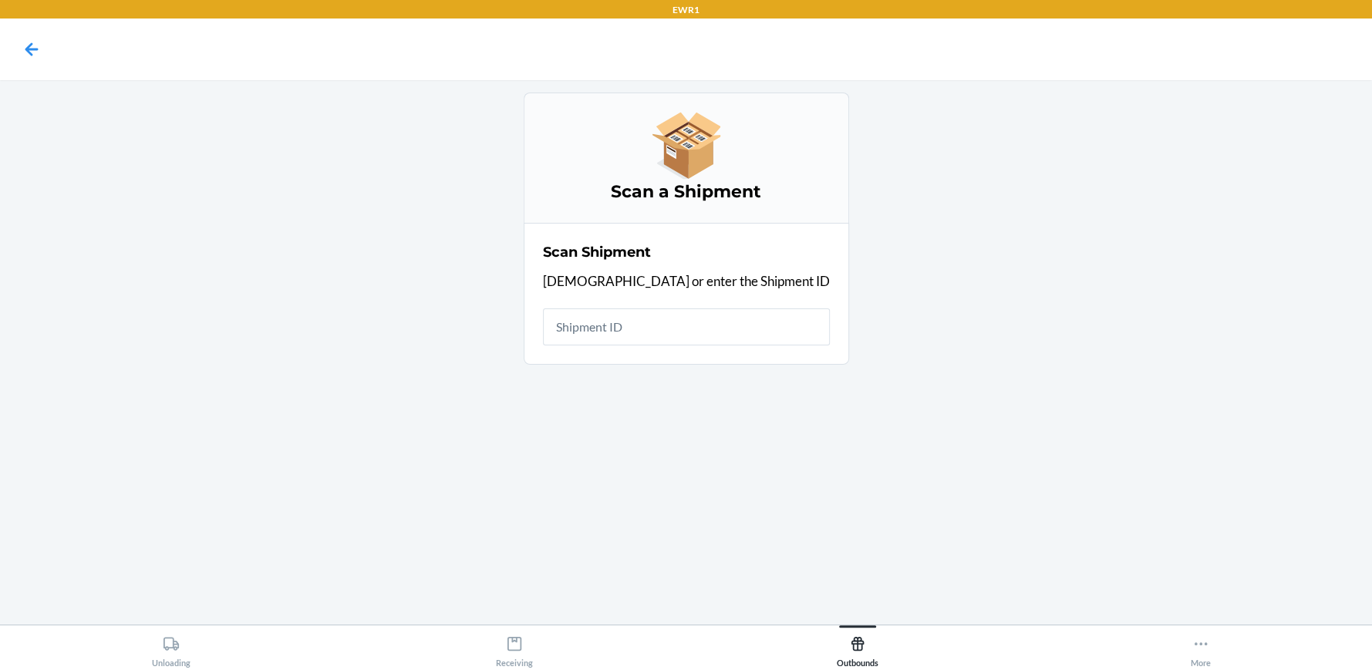
scroll to position [0, 0]
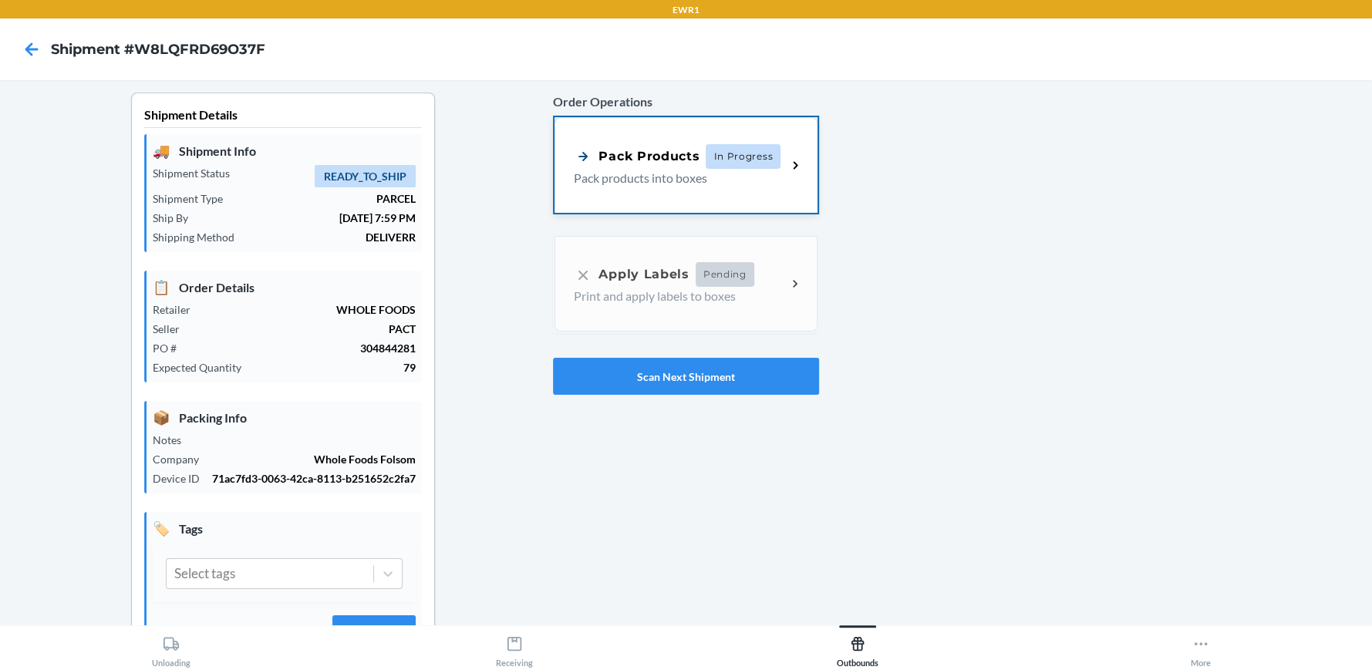
click at [625, 187] on div "Pack Products In Progress Pack products into boxes" at bounding box center [685, 165] width 262 height 96
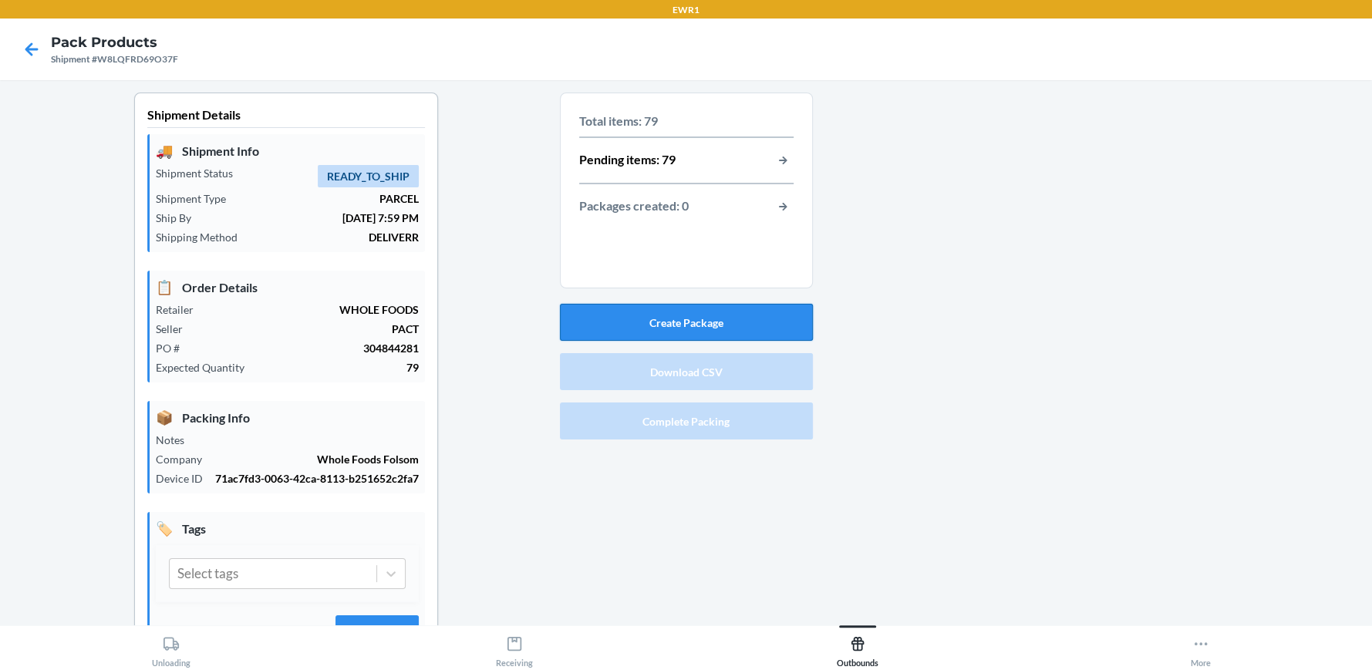
click at [713, 322] on button "Create Package" at bounding box center [686, 322] width 253 height 37
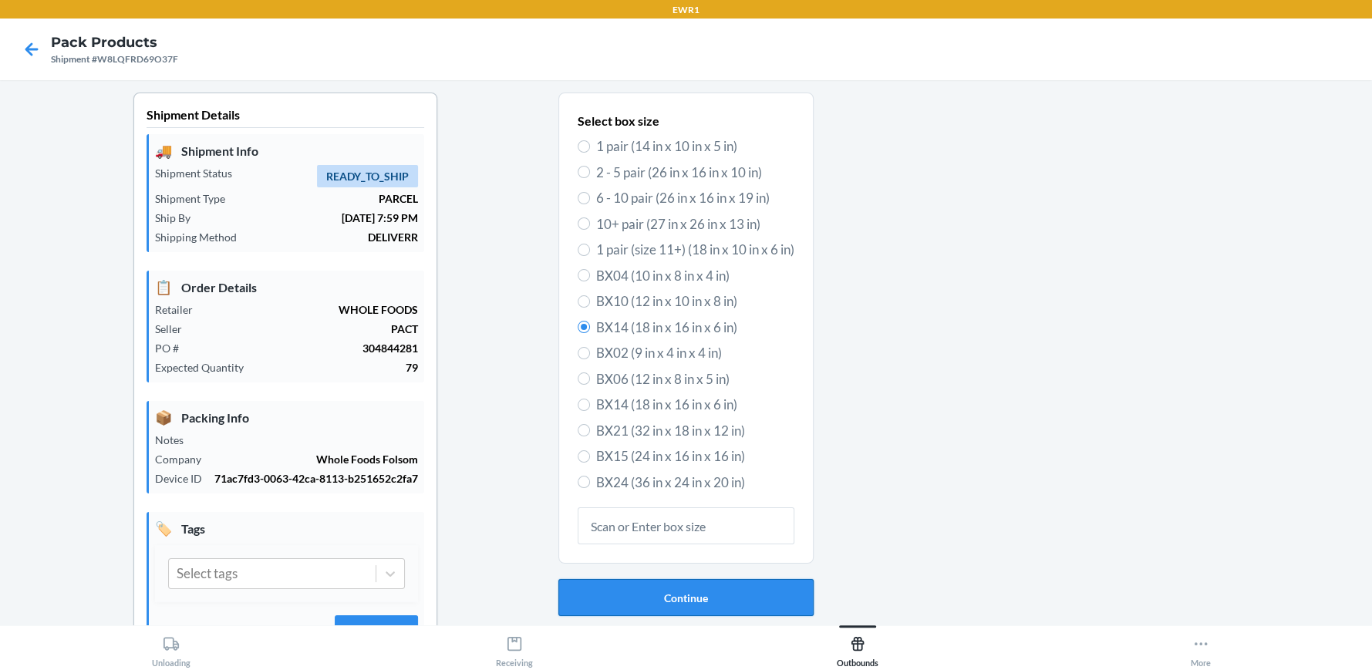
click at [696, 601] on button "Continue" at bounding box center [685, 597] width 255 height 37
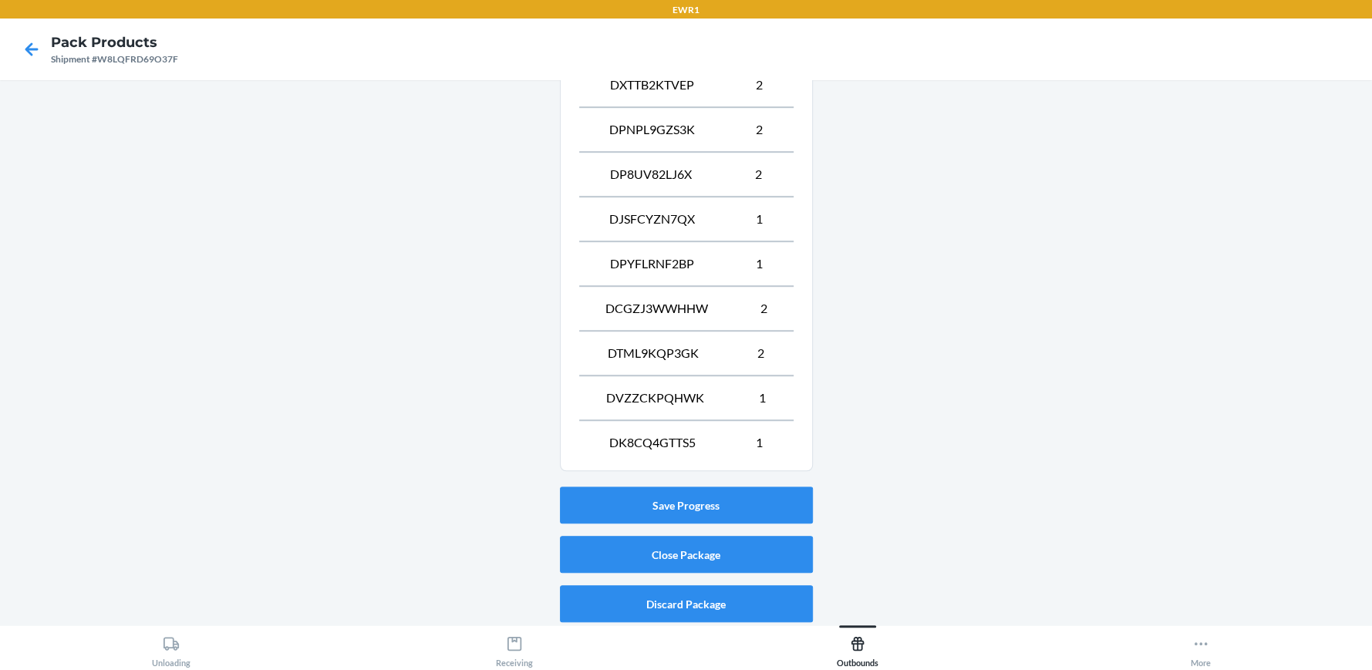
scroll to position [697, 0]
click at [715, 554] on button "Close Package" at bounding box center [686, 553] width 253 height 37
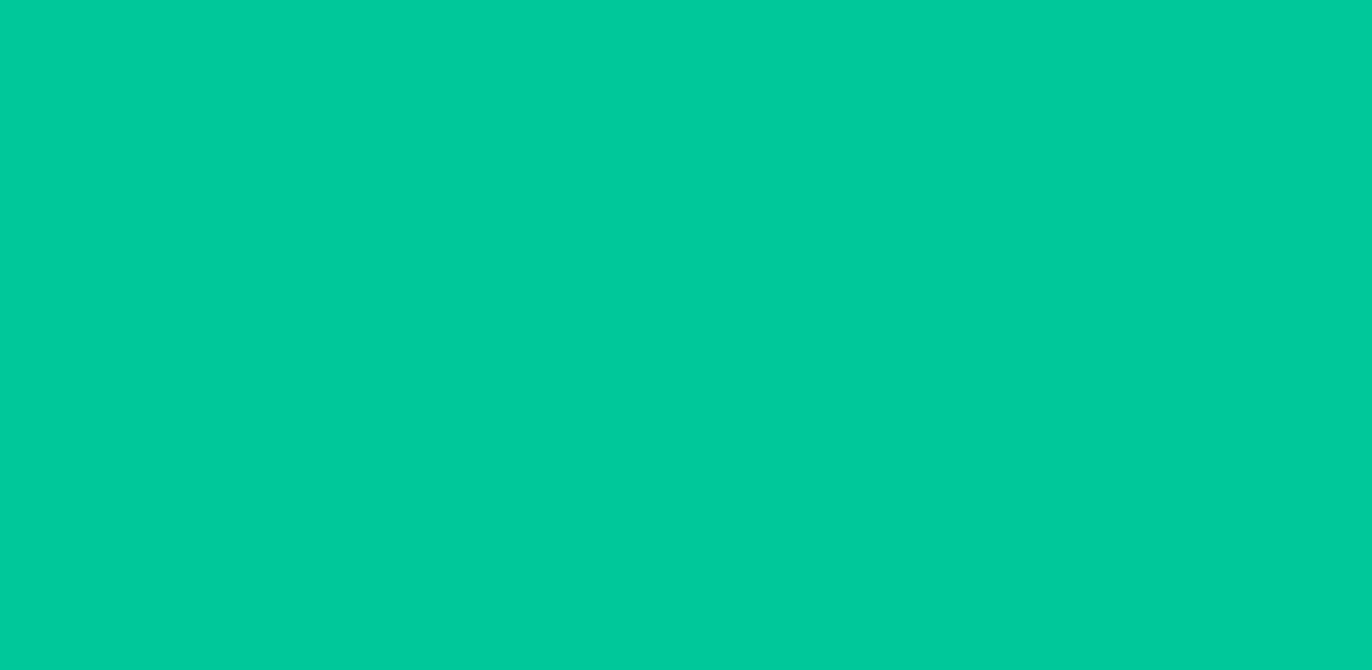
scroll to position [70, 0]
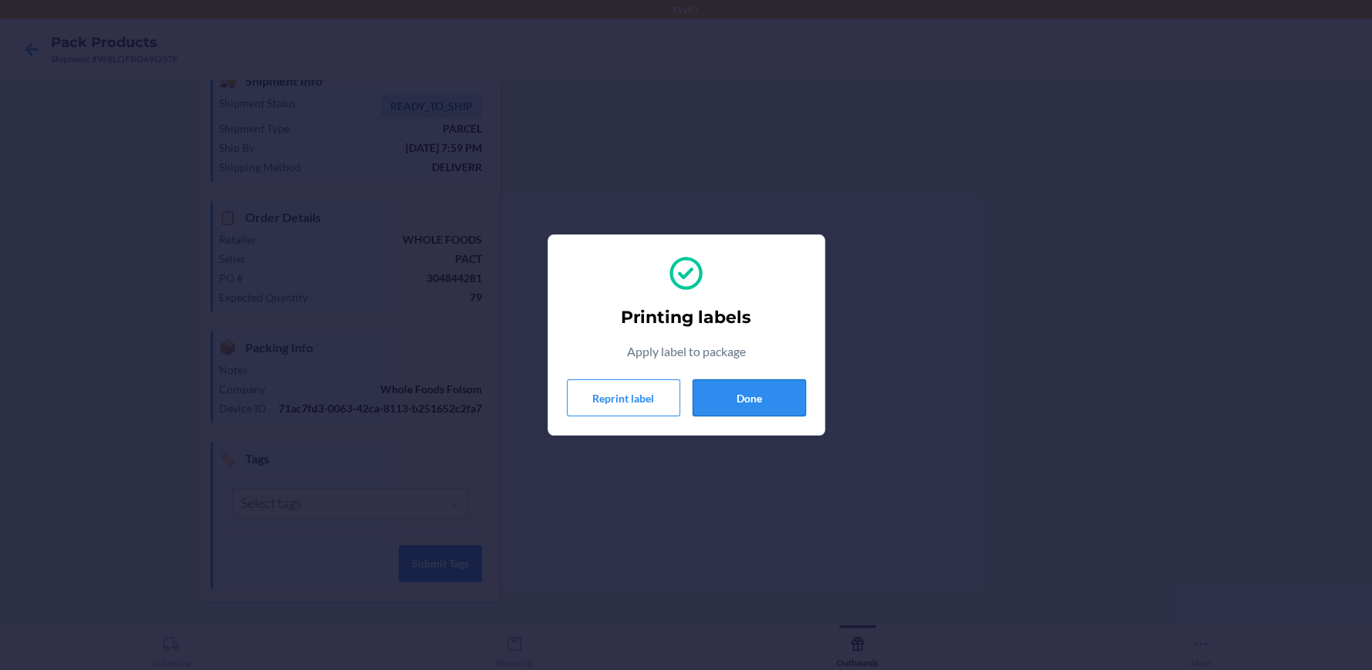
click at [750, 403] on button "Done" at bounding box center [748, 397] width 113 height 37
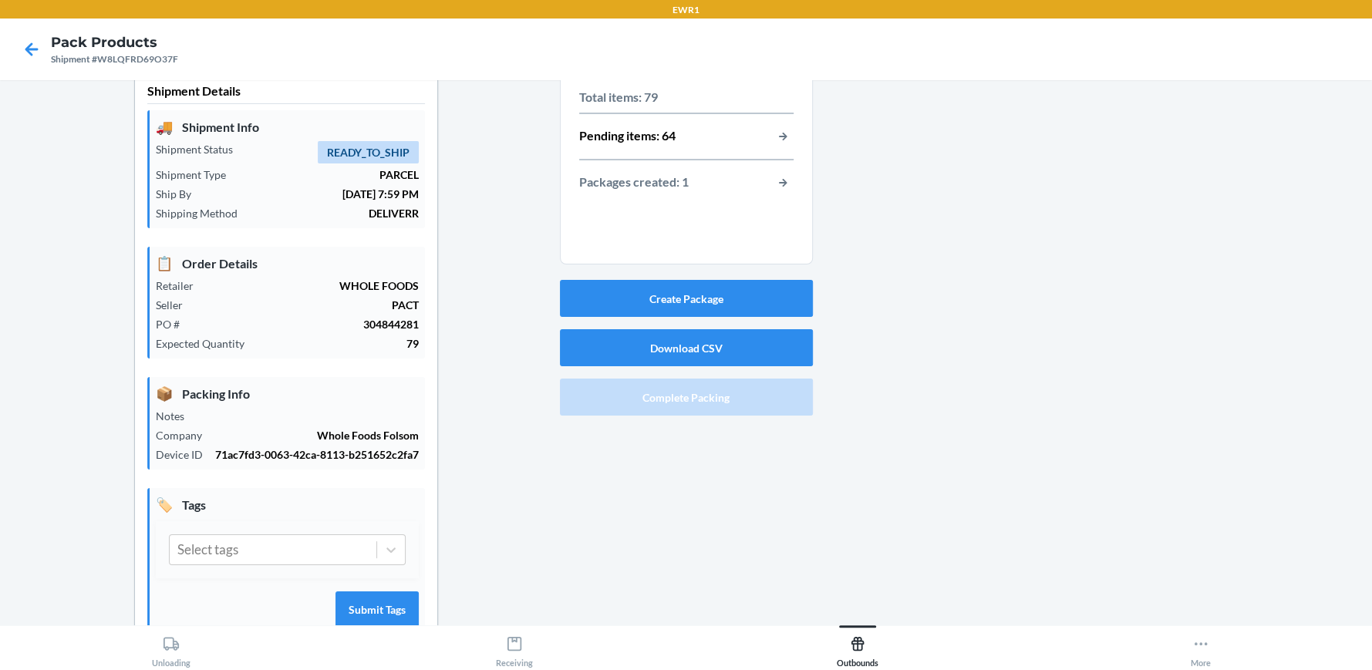
scroll to position [0, 0]
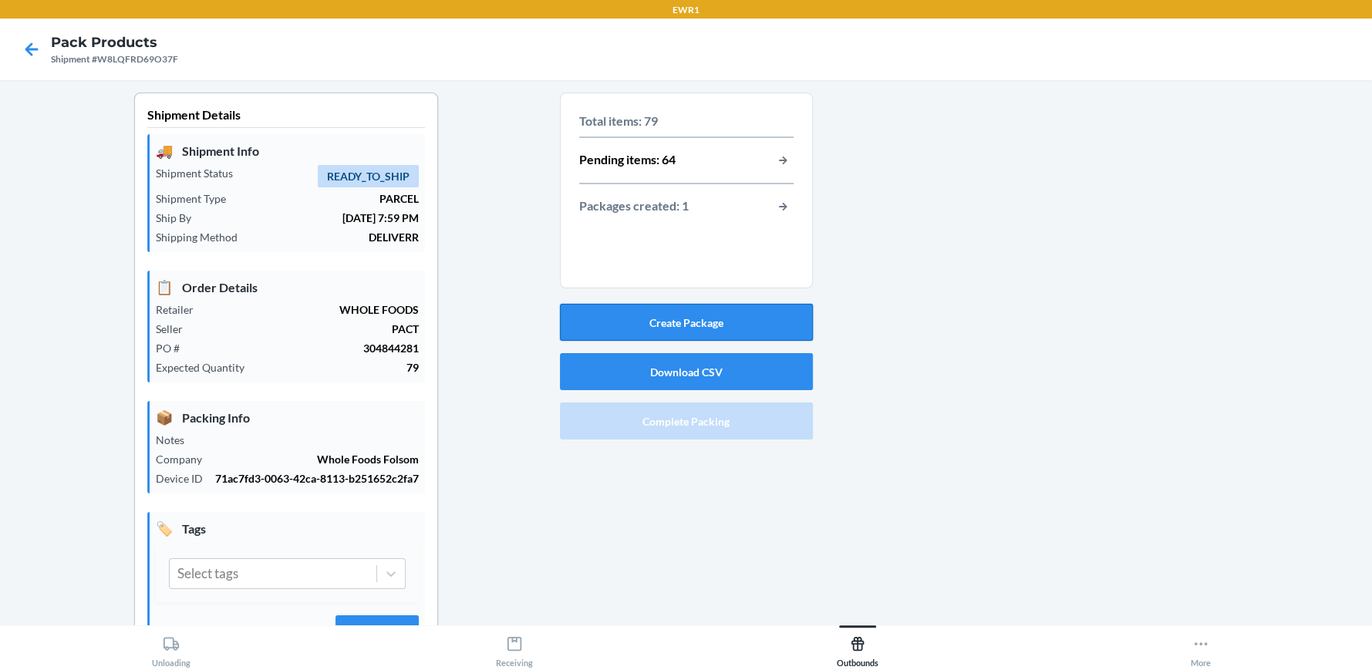
click at [742, 321] on button "Create Package" at bounding box center [686, 322] width 253 height 37
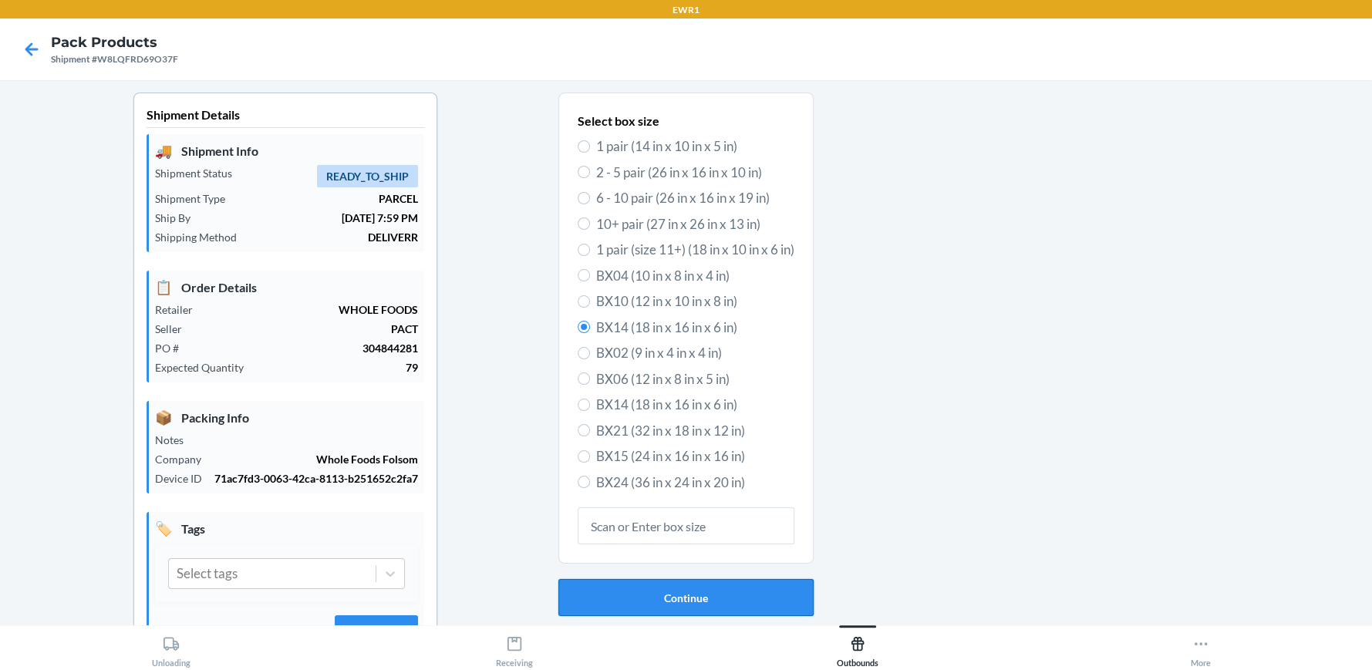
click at [682, 599] on button "Continue" at bounding box center [685, 597] width 255 height 37
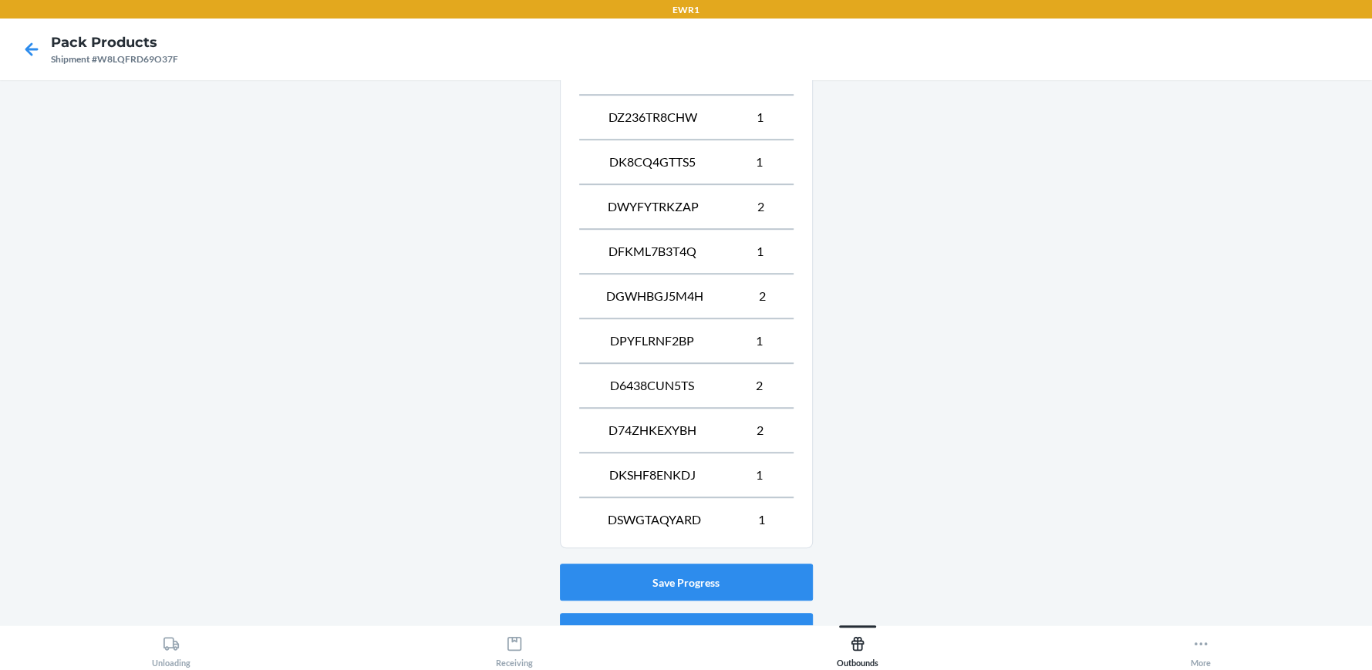
scroll to position [742, 0]
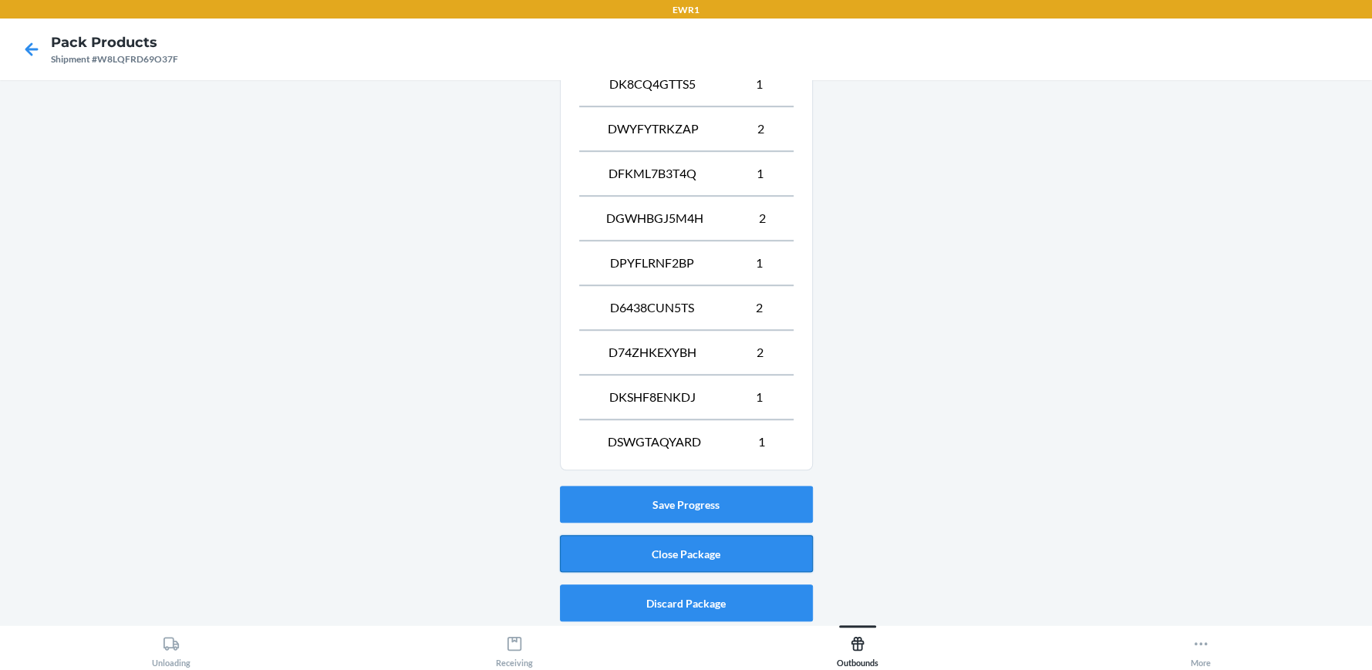
click at [715, 556] on button "Close Package" at bounding box center [686, 553] width 253 height 37
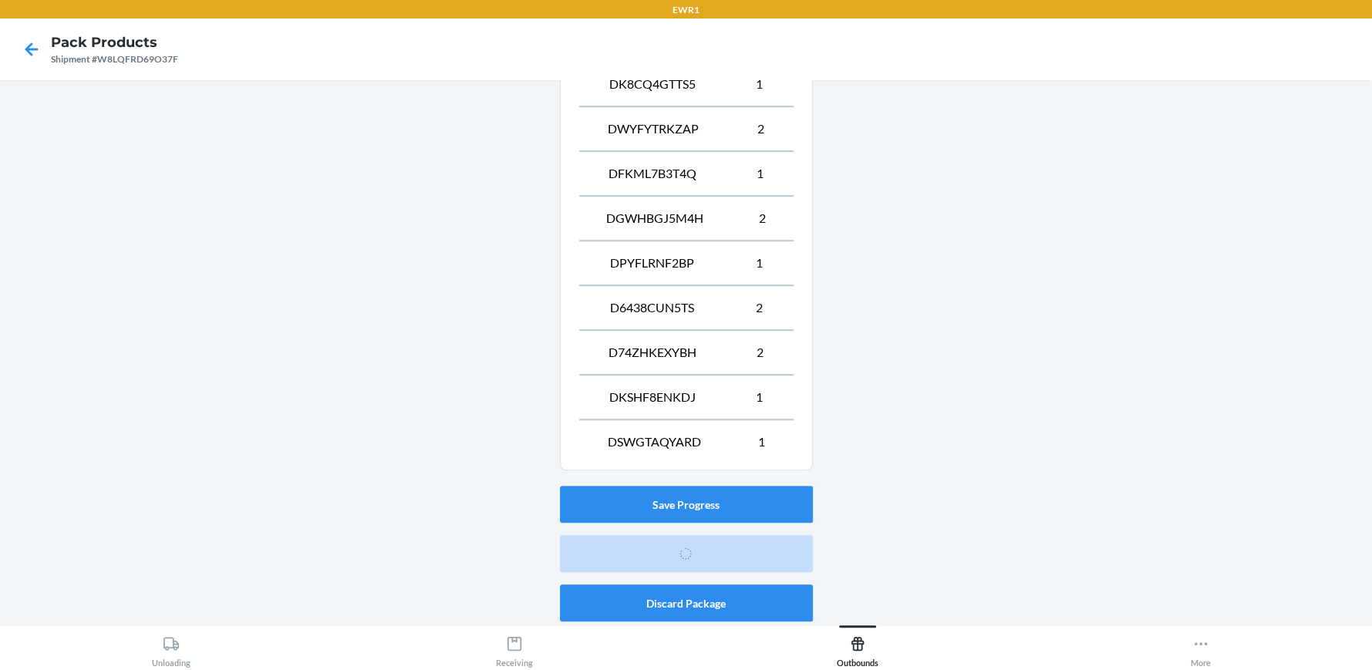
scroll to position [70, 0]
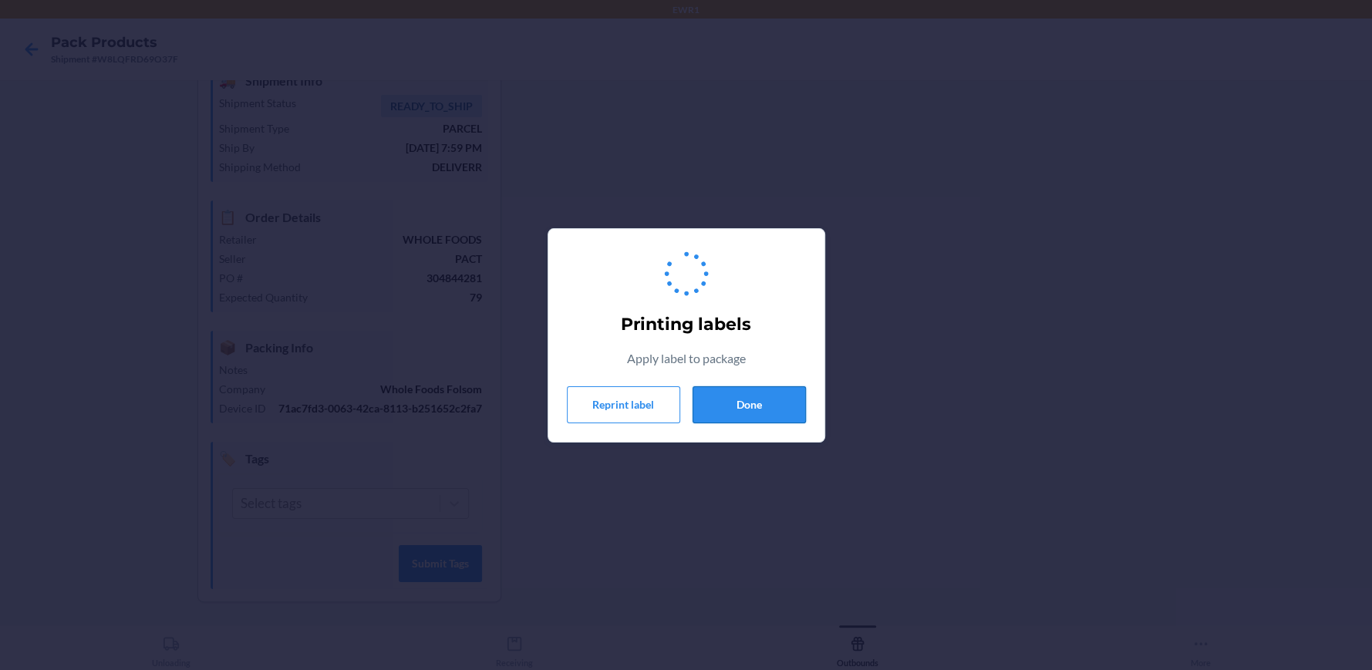
click at [744, 411] on button "Done" at bounding box center [748, 404] width 113 height 37
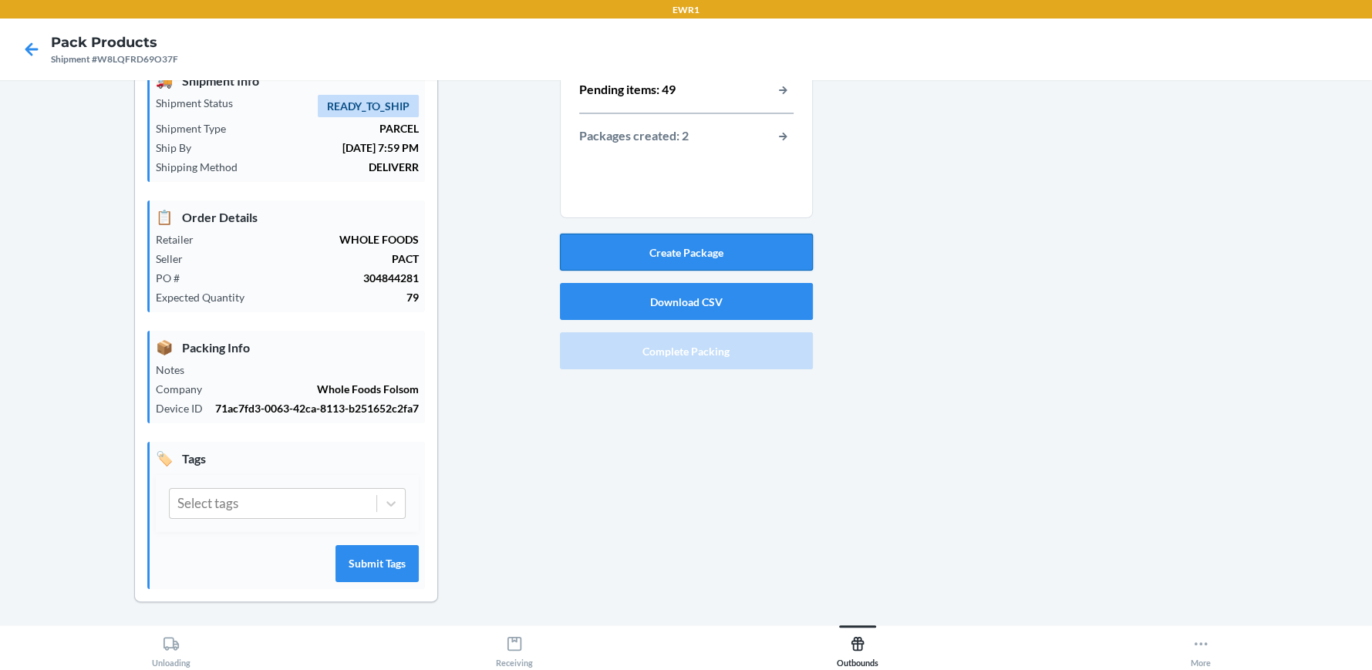
click at [723, 257] on button "Create Package" at bounding box center [686, 252] width 253 height 37
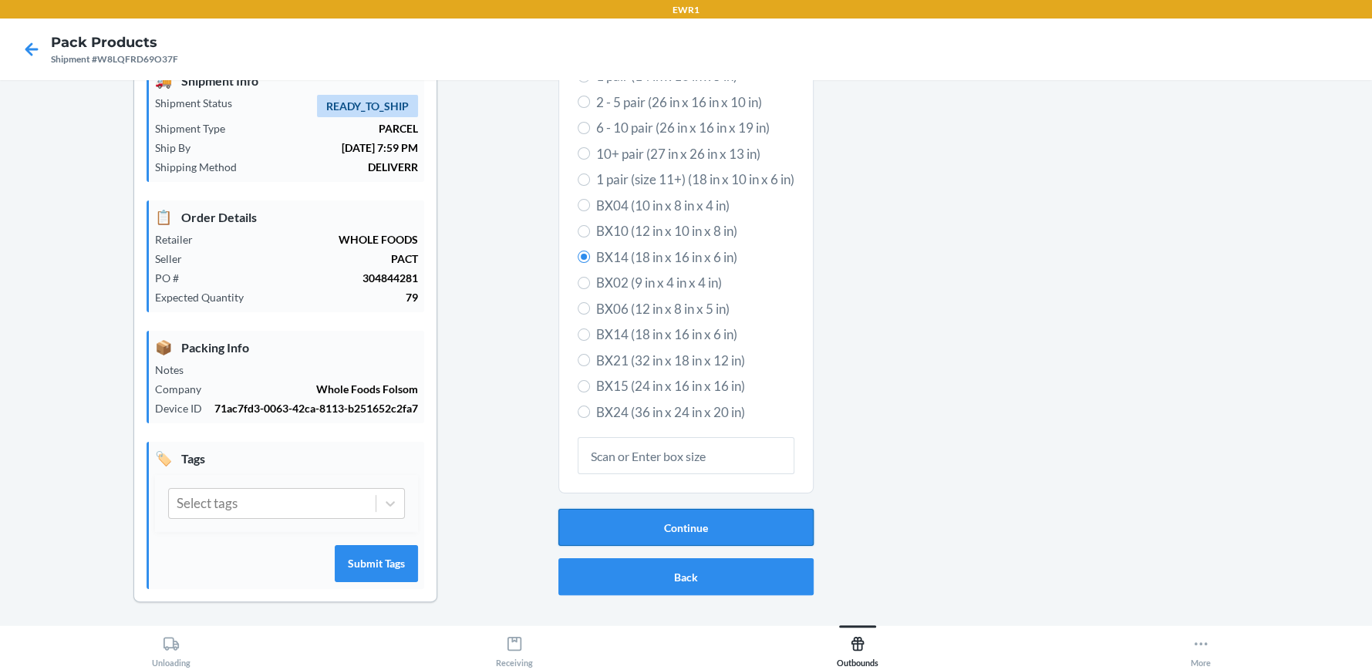
click at [707, 532] on button "Continue" at bounding box center [685, 527] width 255 height 37
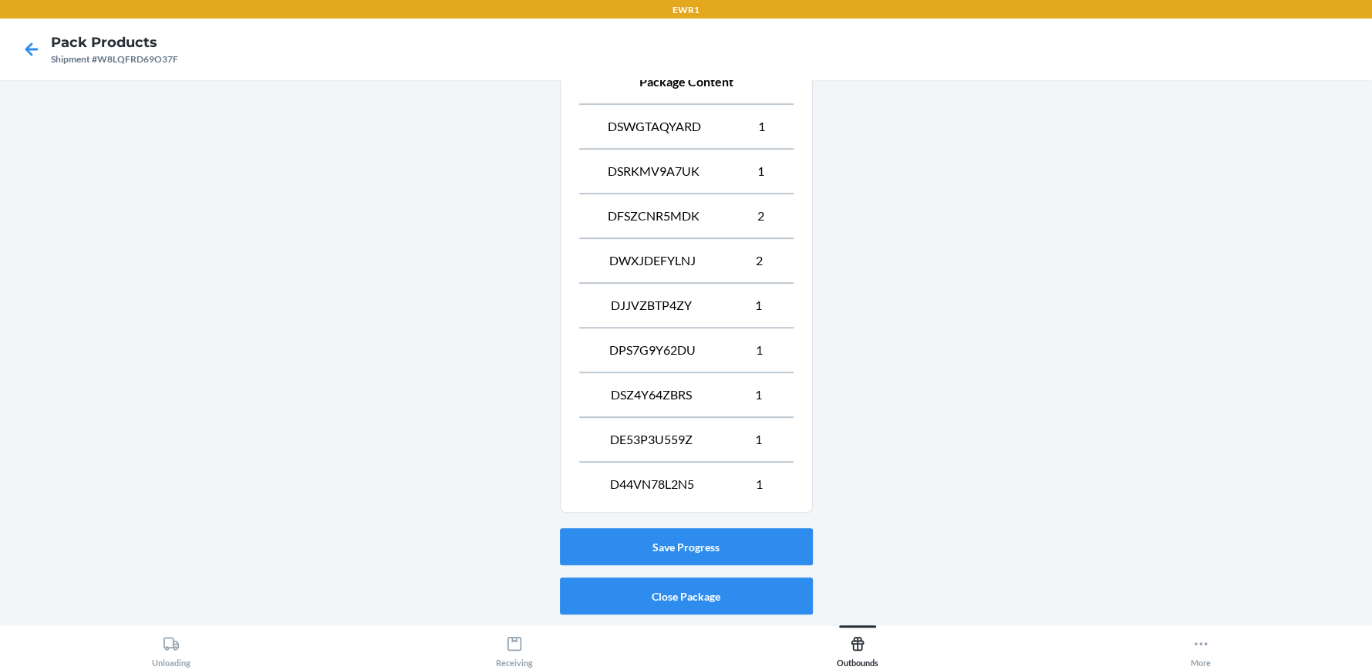
scroll to position [653, 0]
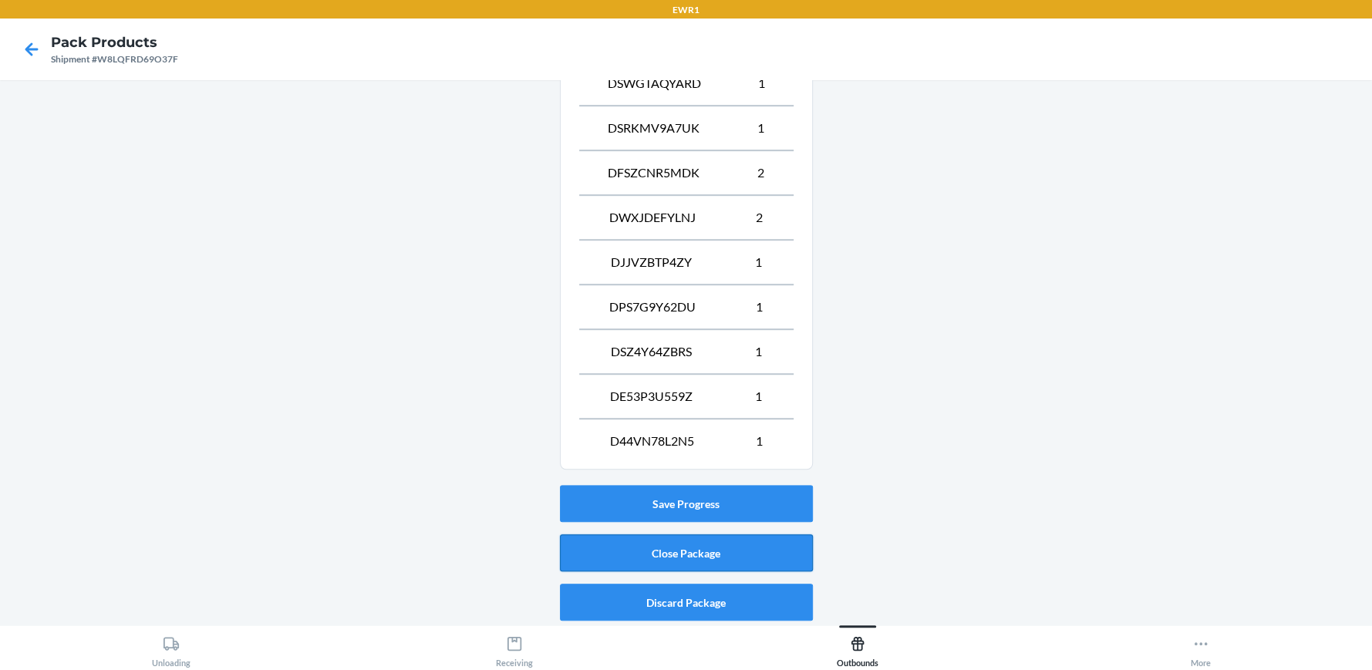
click at [636, 553] on button "Close Package" at bounding box center [686, 552] width 253 height 37
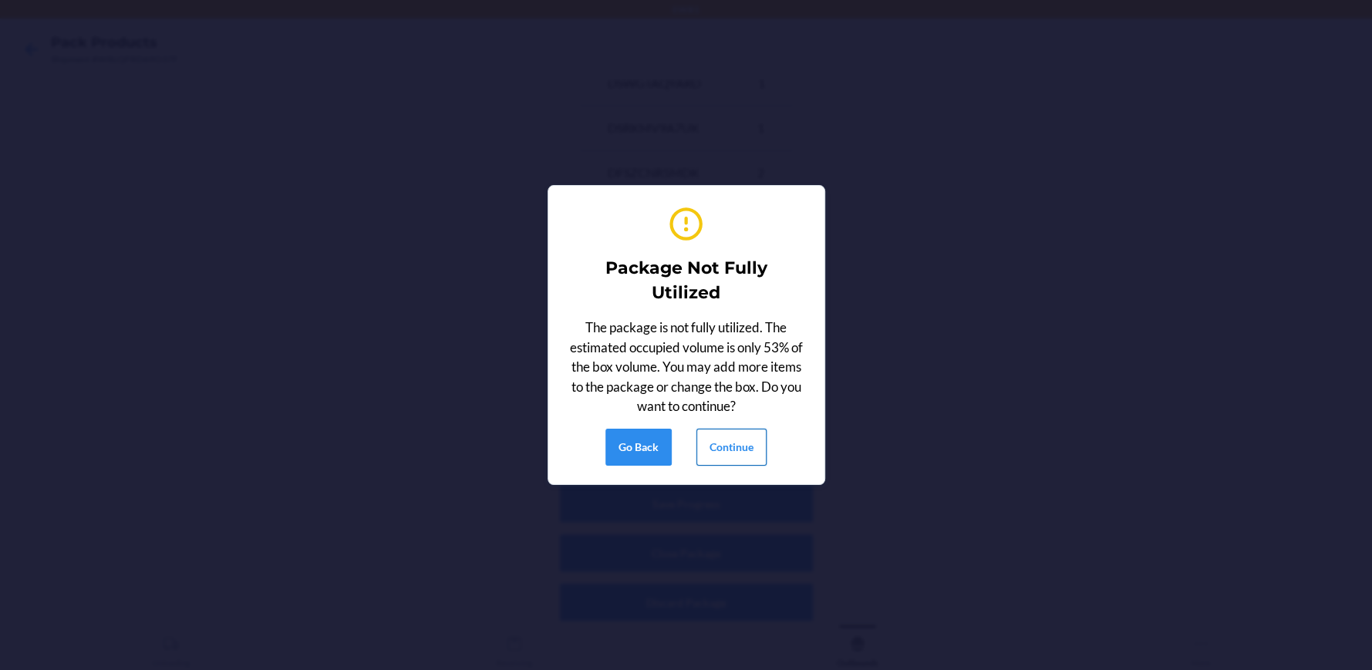
click at [711, 453] on button "Continue" at bounding box center [731, 447] width 70 height 37
click at [723, 450] on button "Continue" at bounding box center [731, 447] width 70 height 37
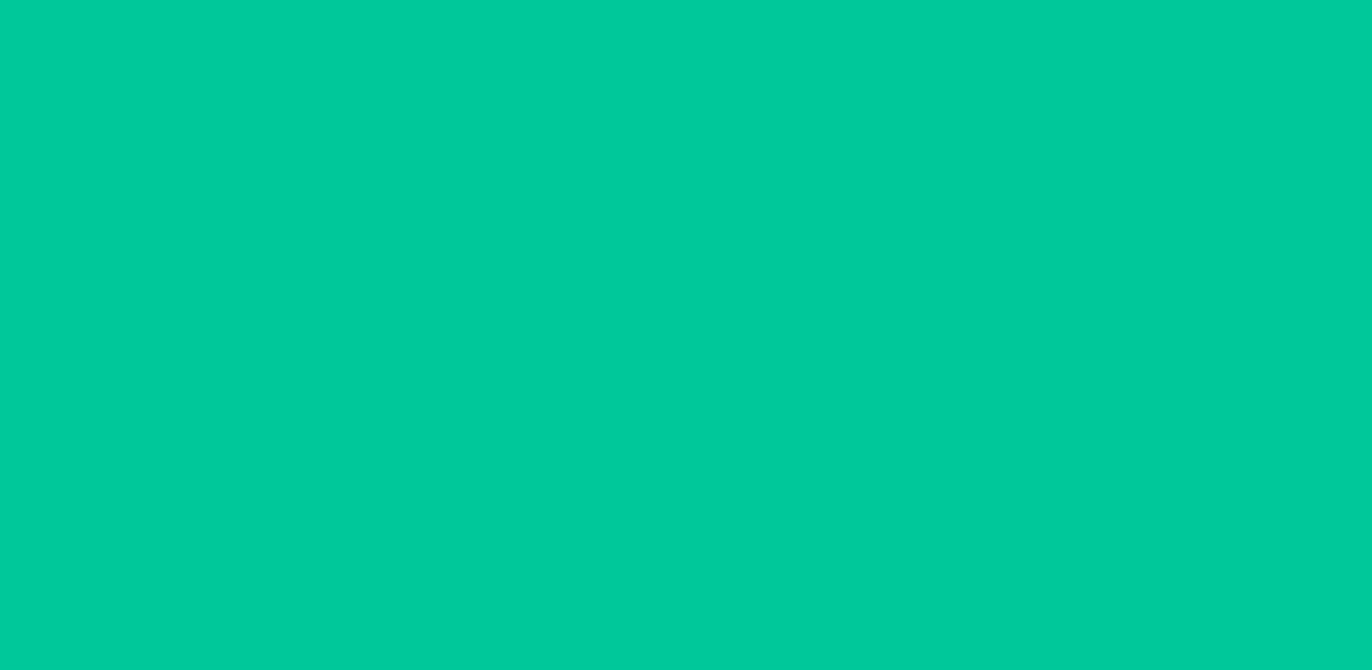
scroll to position [70, 0]
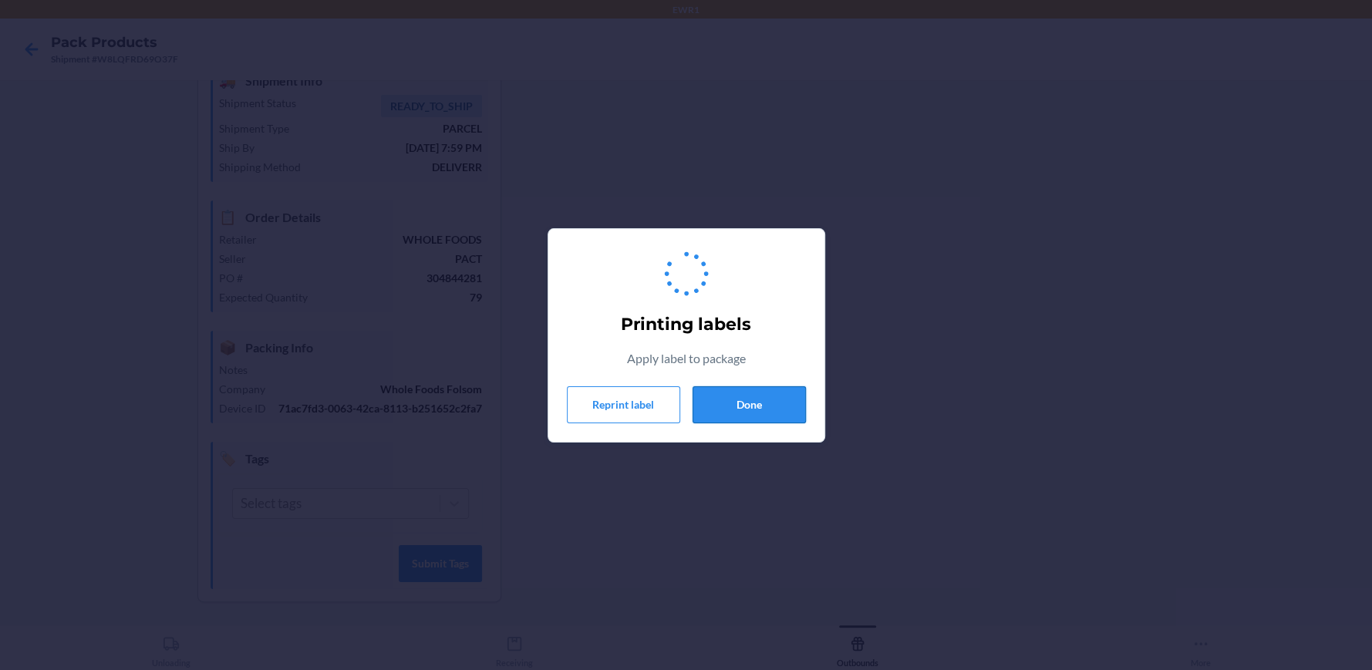
click at [742, 411] on button "Done" at bounding box center [748, 404] width 113 height 37
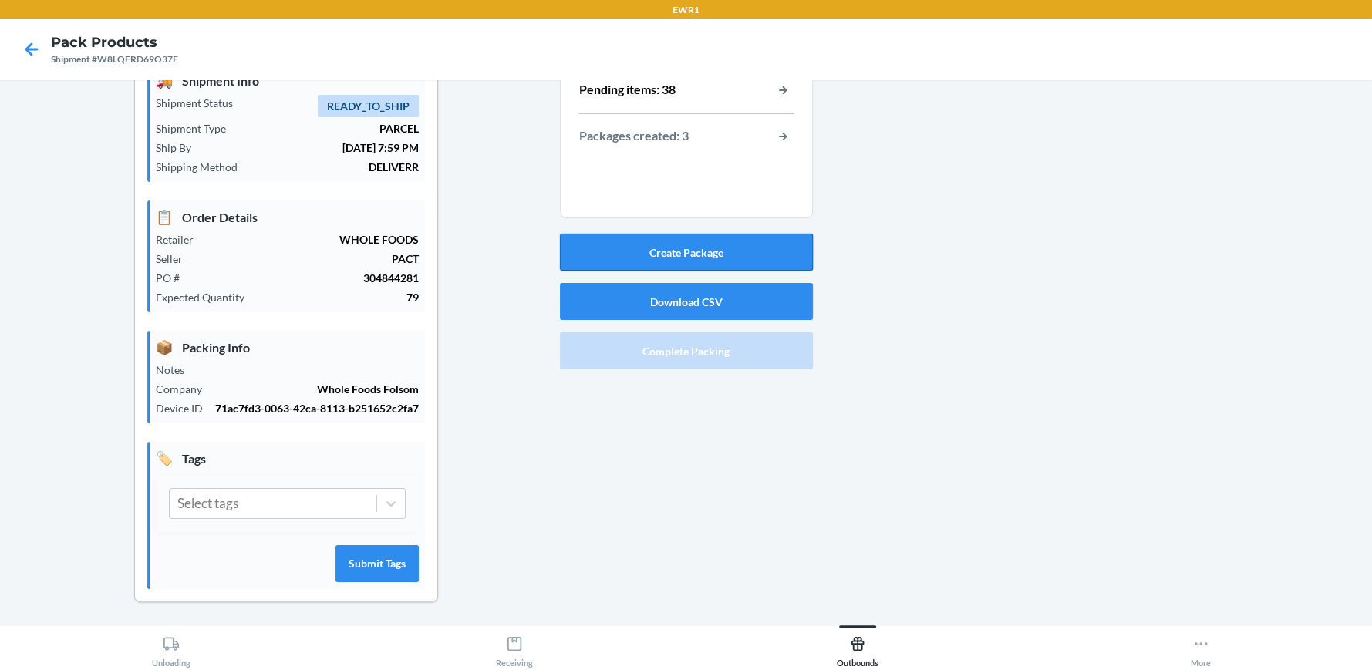
click at [672, 258] on button "Create Package" at bounding box center [686, 252] width 253 height 37
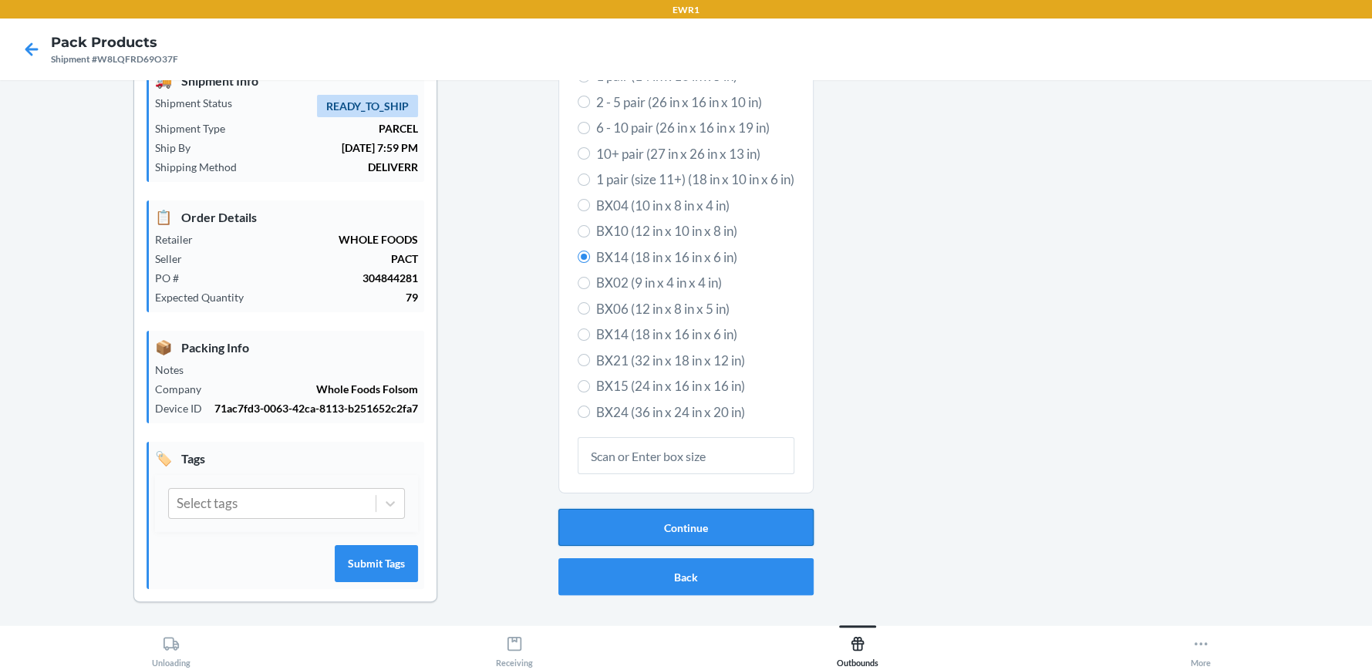
click at [727, 526] on button "Continue" at bounding box center [685, 527] width 255 height 37
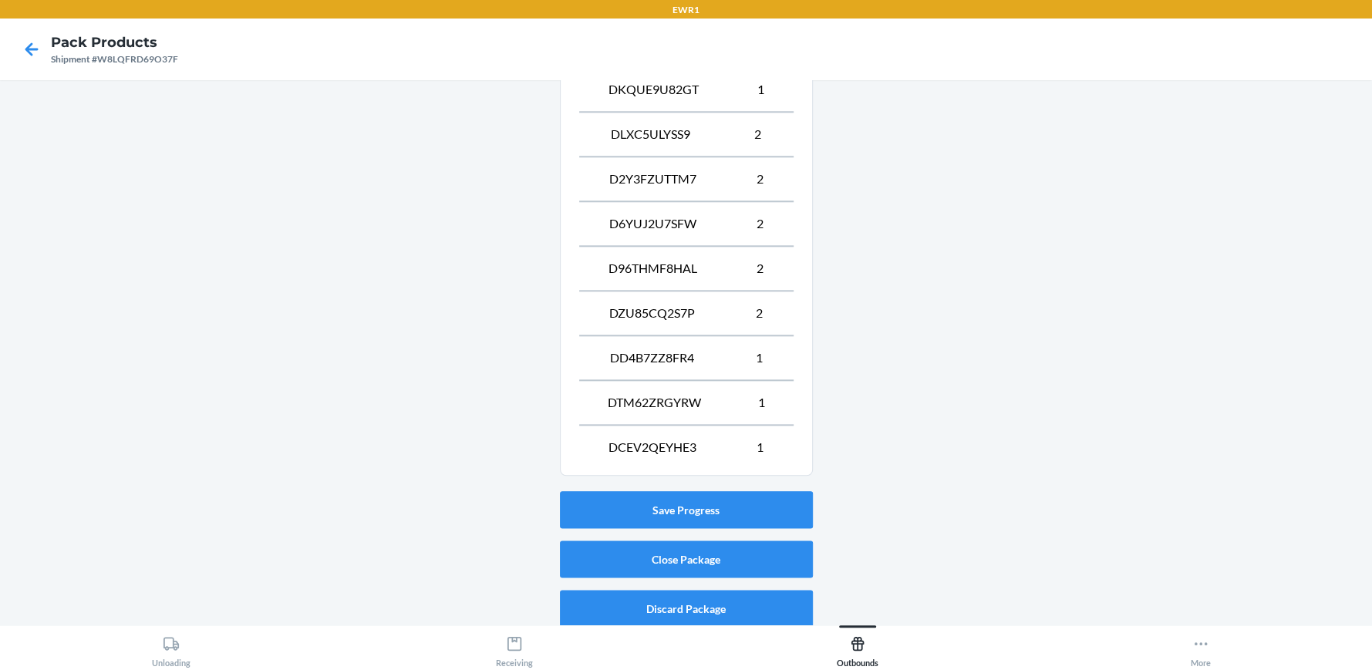
scroll to position [1321, 0]
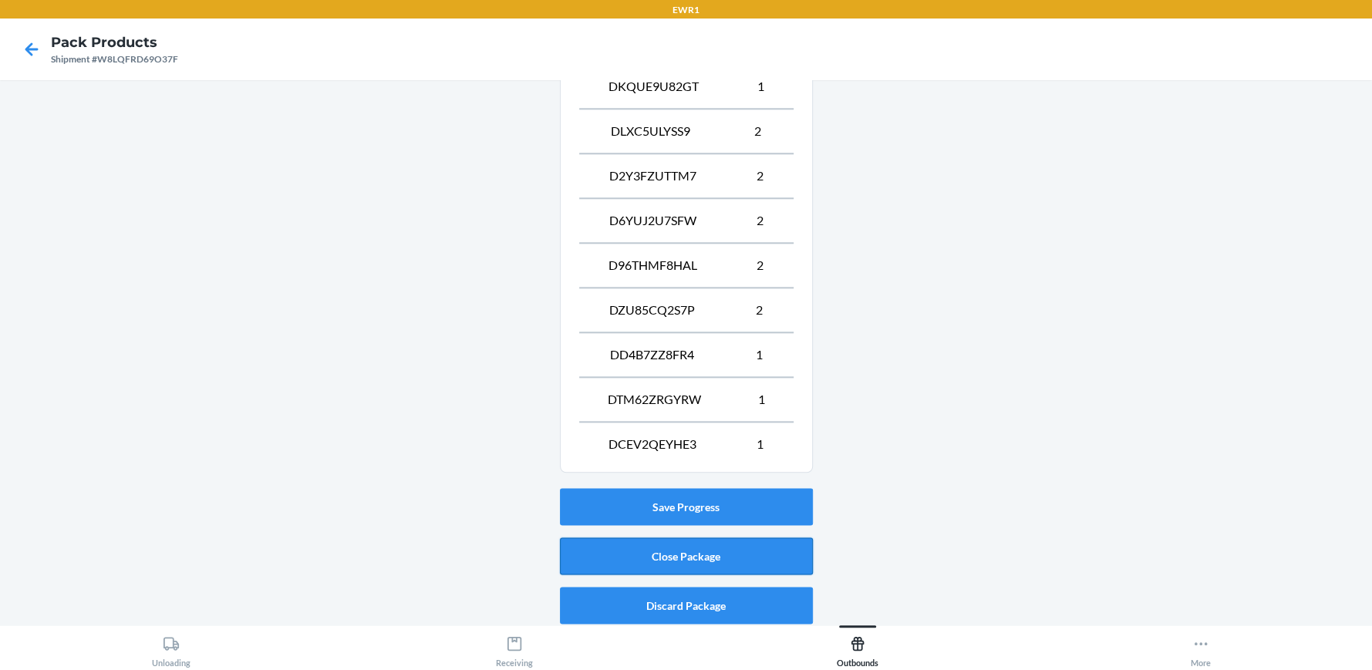
click at [682, 550] on button "Close Package" at bounding box center [686, 555] width 253 height 37
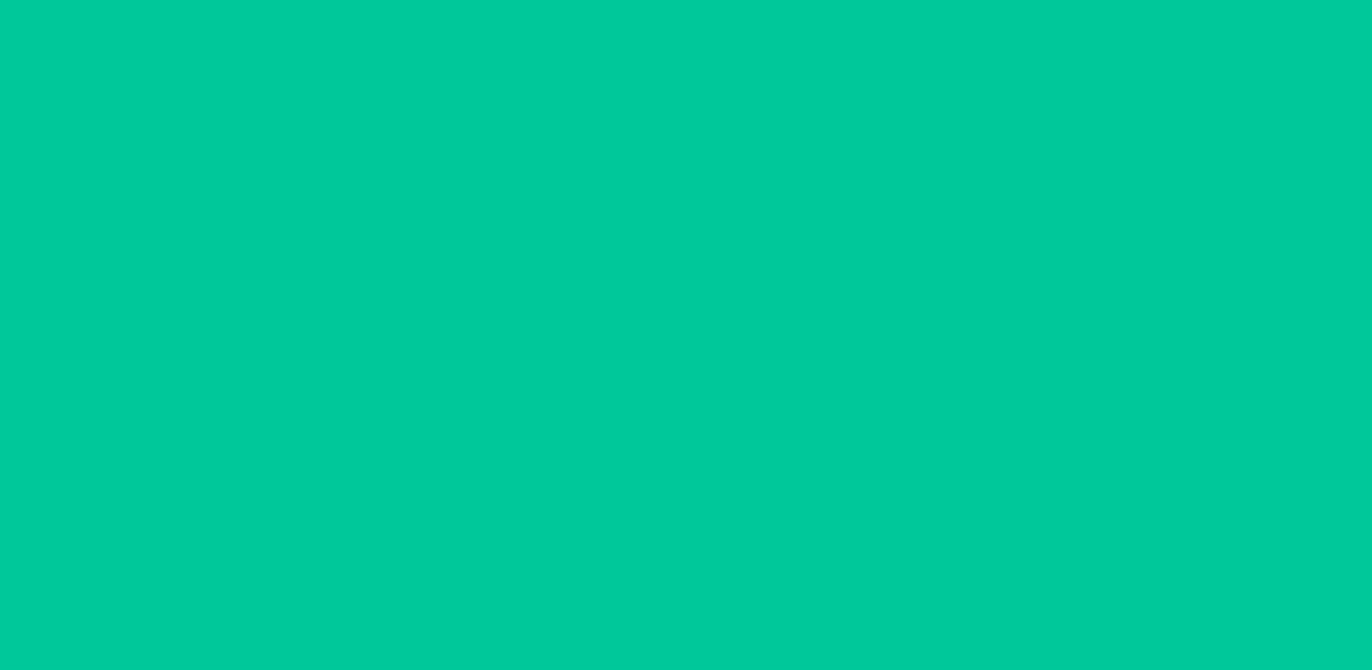
scroll to position [70, 0]
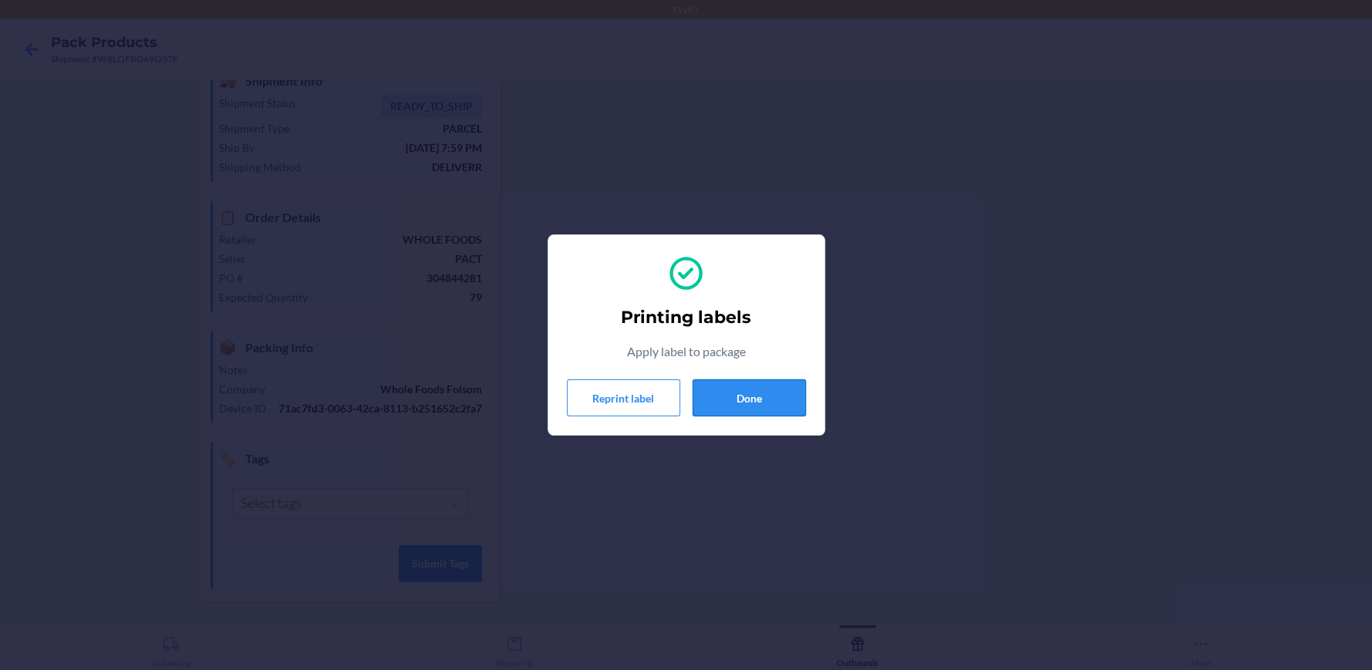
click at [756, 403] on button "Done" at bounding box center [748, 397] width 113 height 37
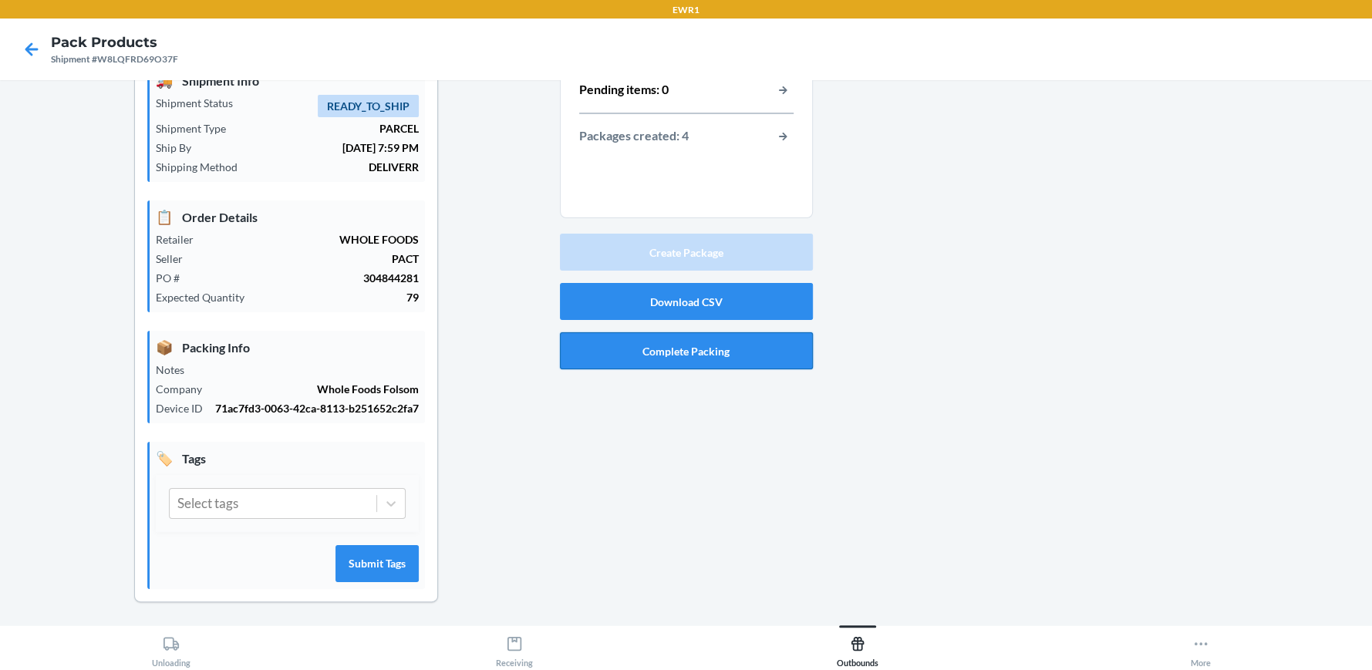
click at [696, 352] on button "Complete Packing" at bounding box center [686, 350] width 253 height 37
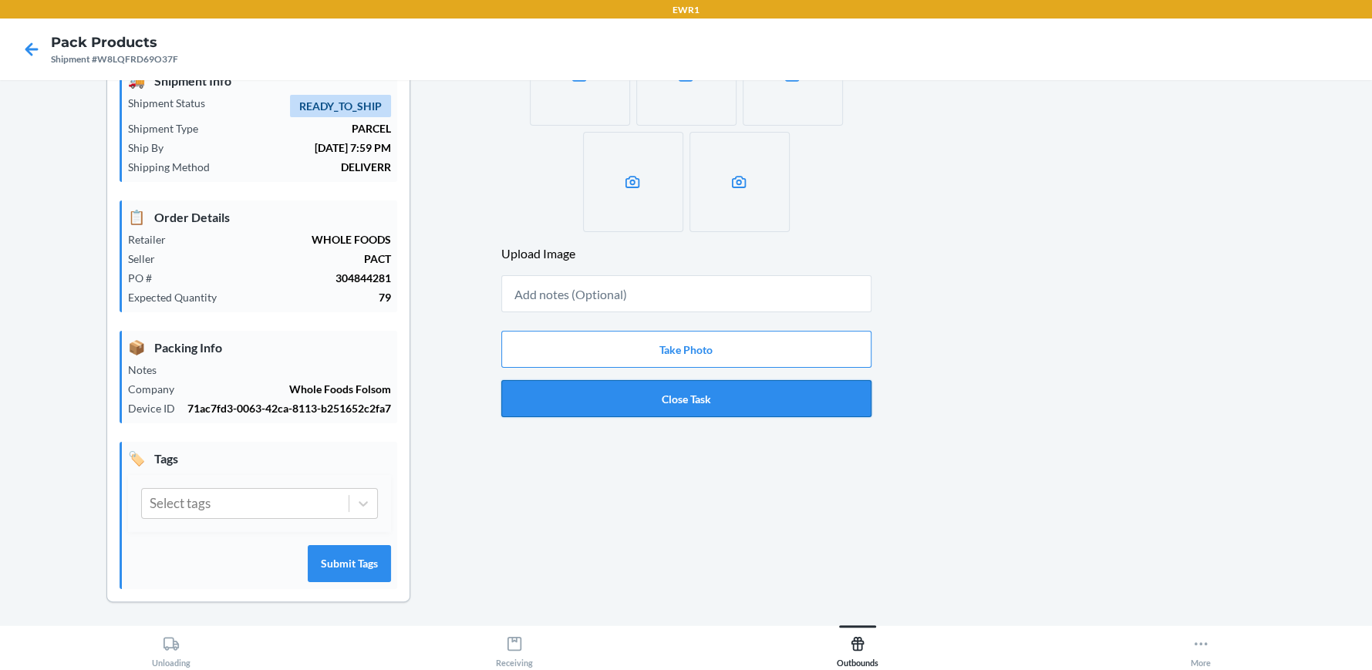
click at [723, 399] on button "Close Task" at bounding box center [686, 398] width 370 height 37
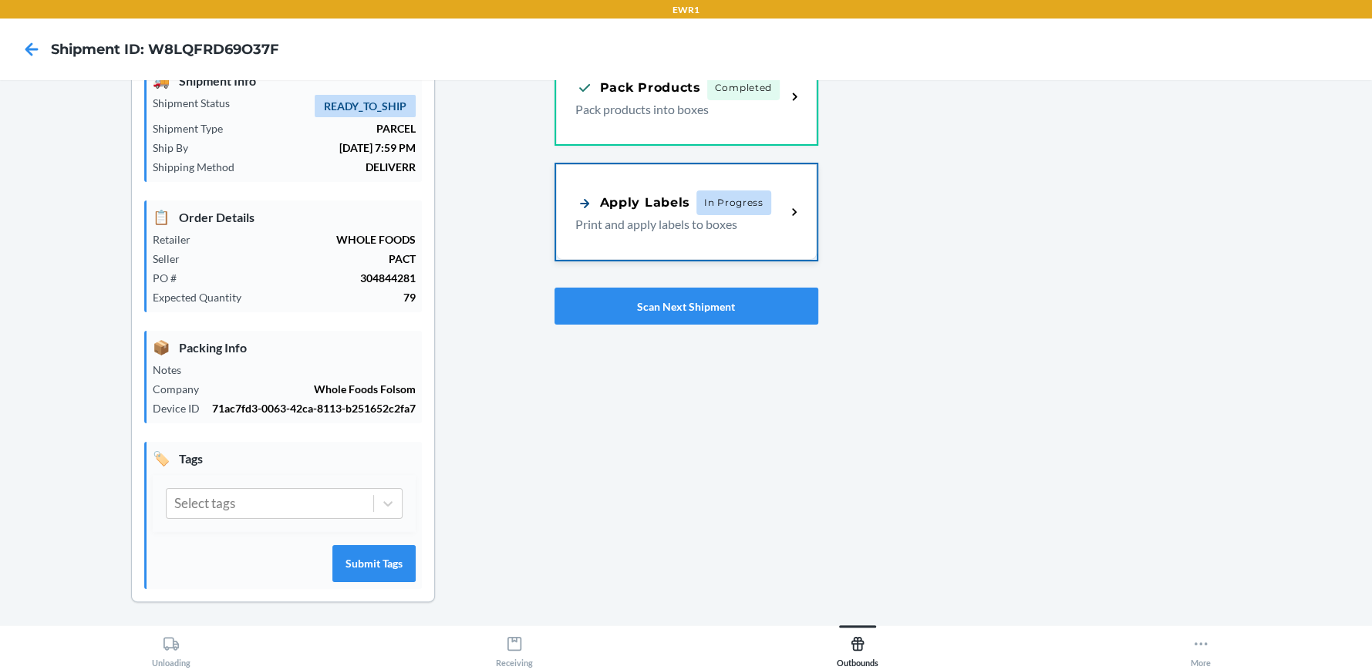
click at [622, 213] on div "Apply Labels In Progress Print and apply labels to boxes" at bounding box center [680, 211] width 211 height 43
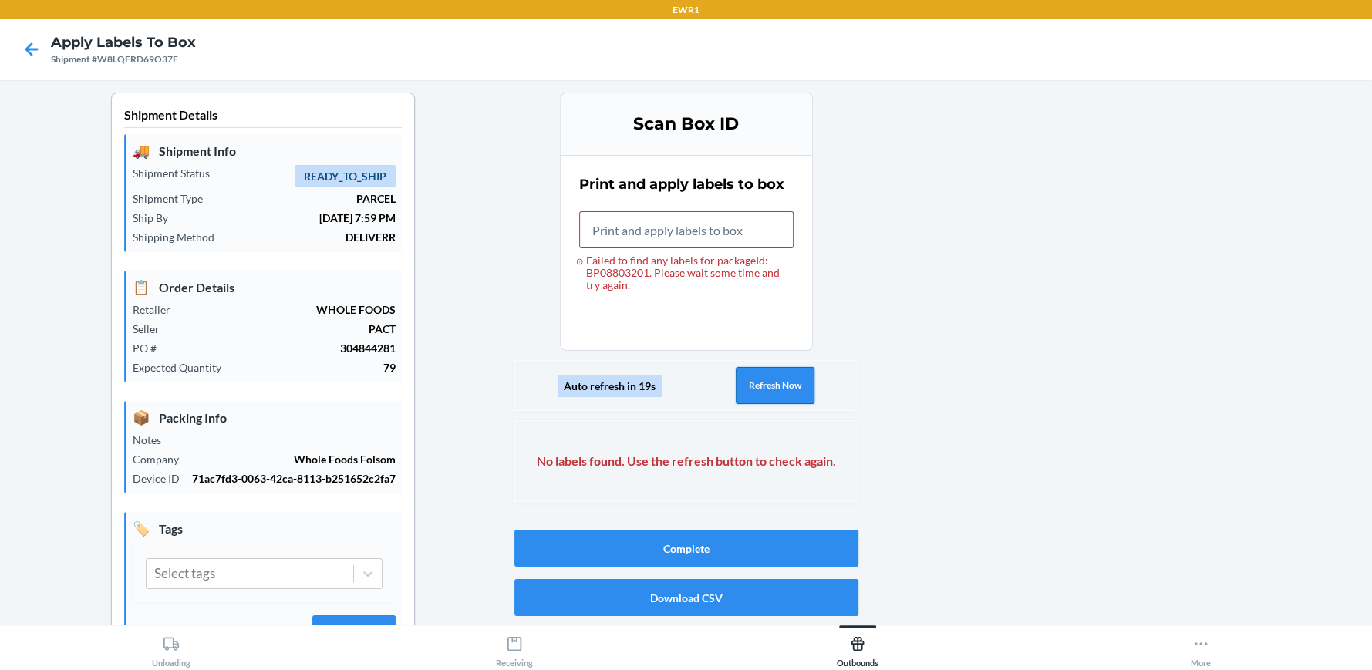
click at [763, 401] on button "Refresh Now" at bounding box center [775, 385] width 79 height 37
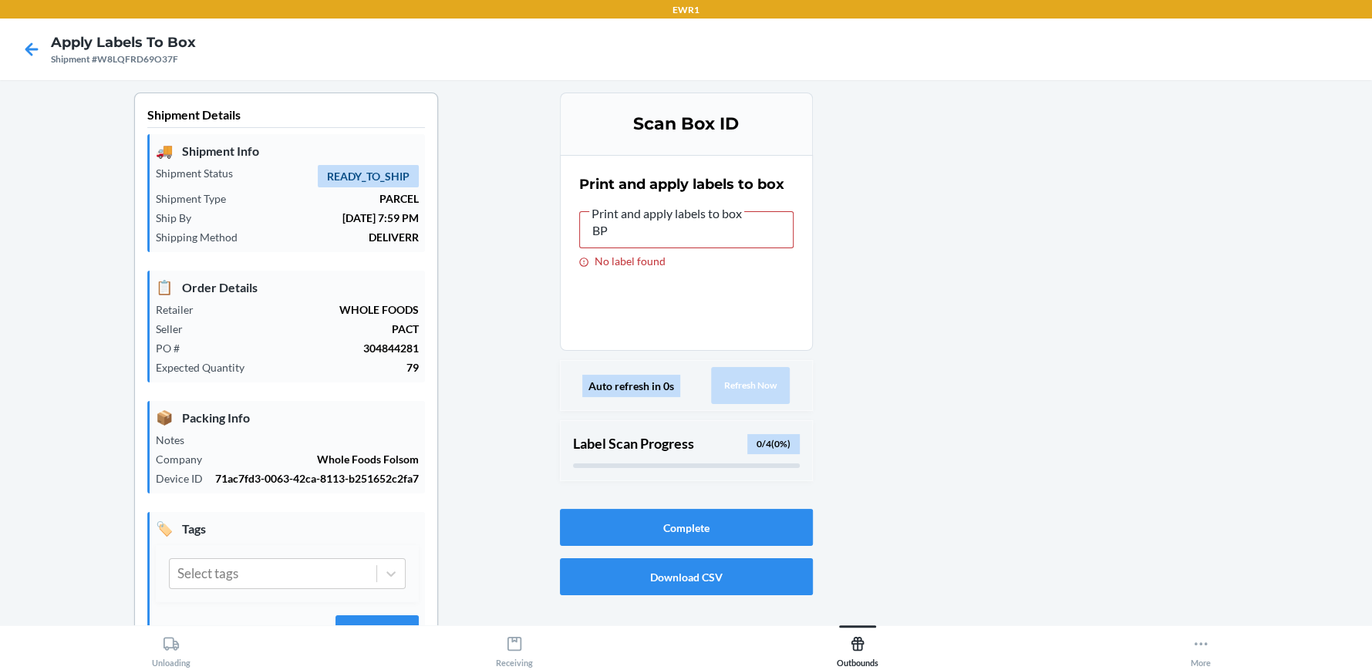
type input "B"
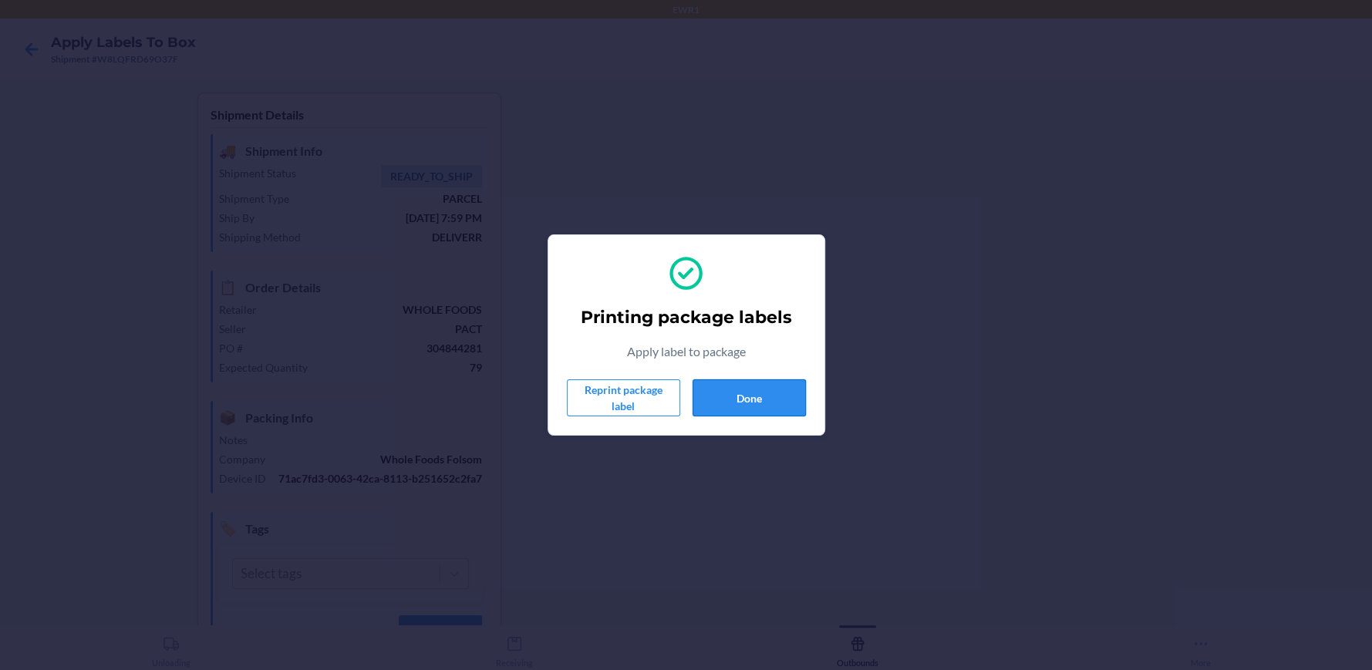
click at [776, 404] on button "Done" at bounding box center [748, 397] width 113 height 37
click at [752, 407] on button "Done" at bounding box center [748, 397] width 113 height 37
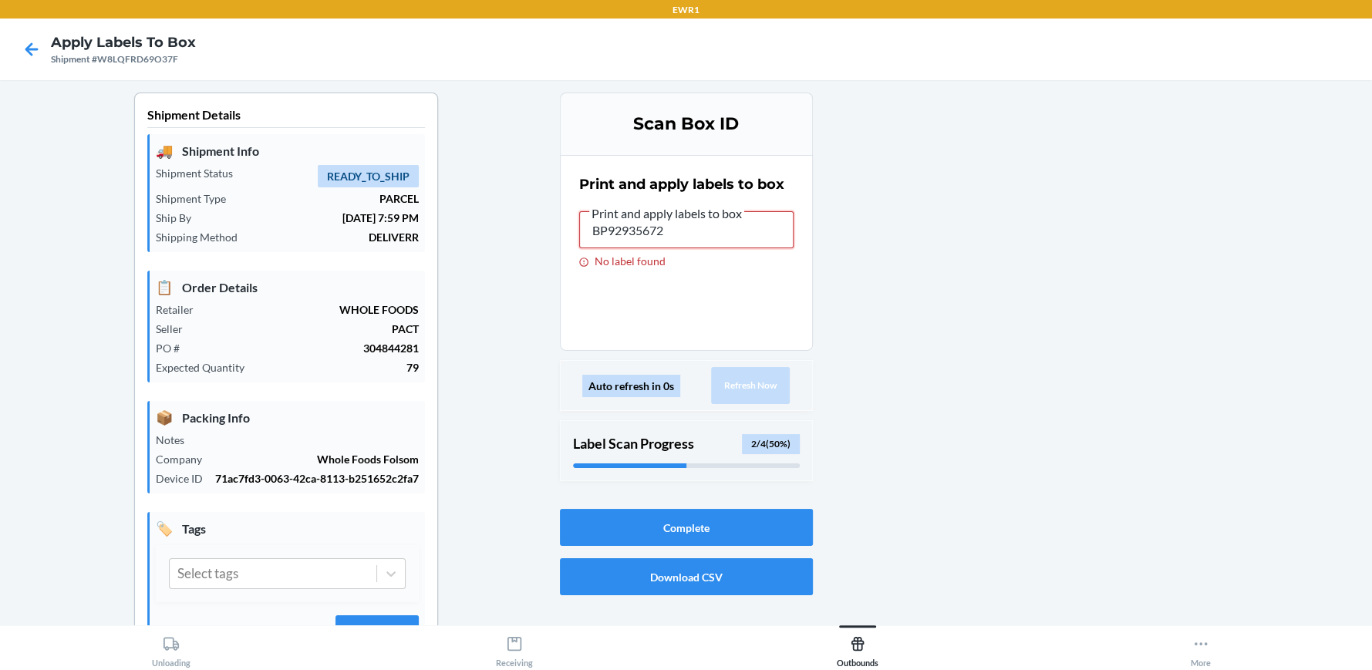
drag, startPoint x: 665, startPoint y: 230, endPoint x: 554, endPoint y: 238, distance: 111.4
click at [560, 238] on section "Print and apply labels to box Print and apply labels to box BP92935672 No label…" at bounding box center [686, 253] width 253 height 196
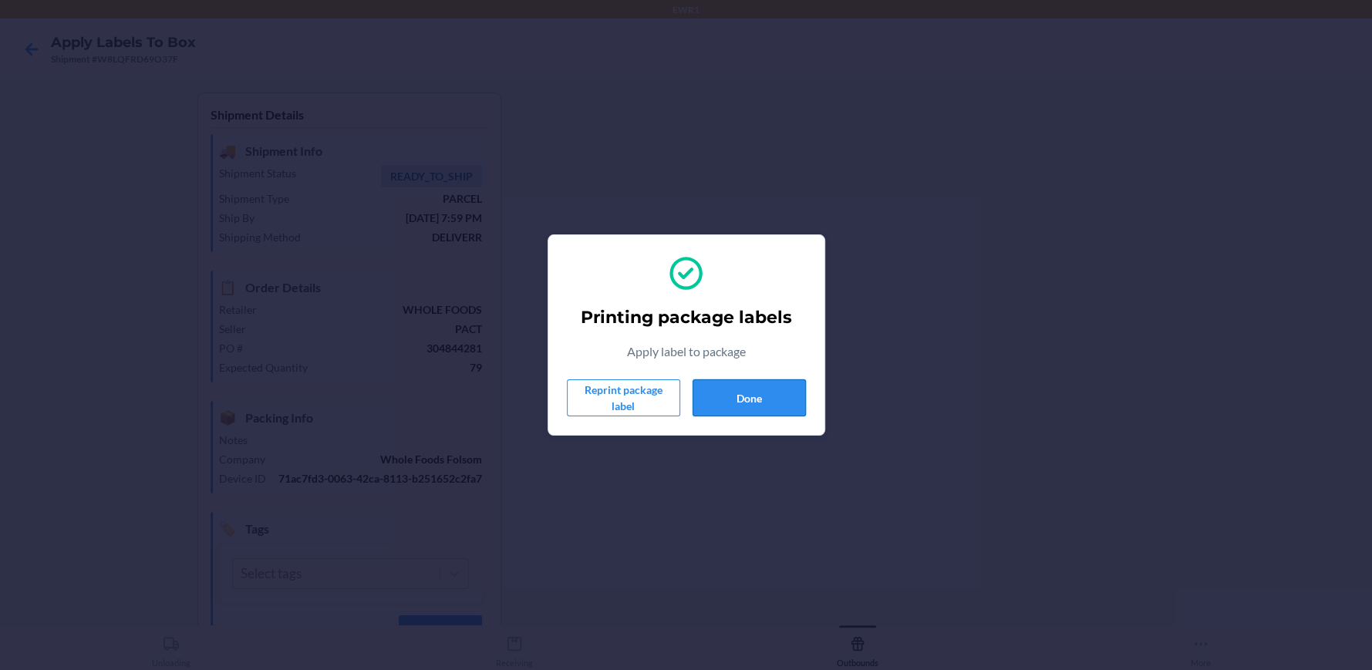
click at [730, 393] on button "Done" at bounding box center [748, 397] width 113 height 37
click at [780, 403] on button "Done" at bounding box center [748, 397] width 113 height 37
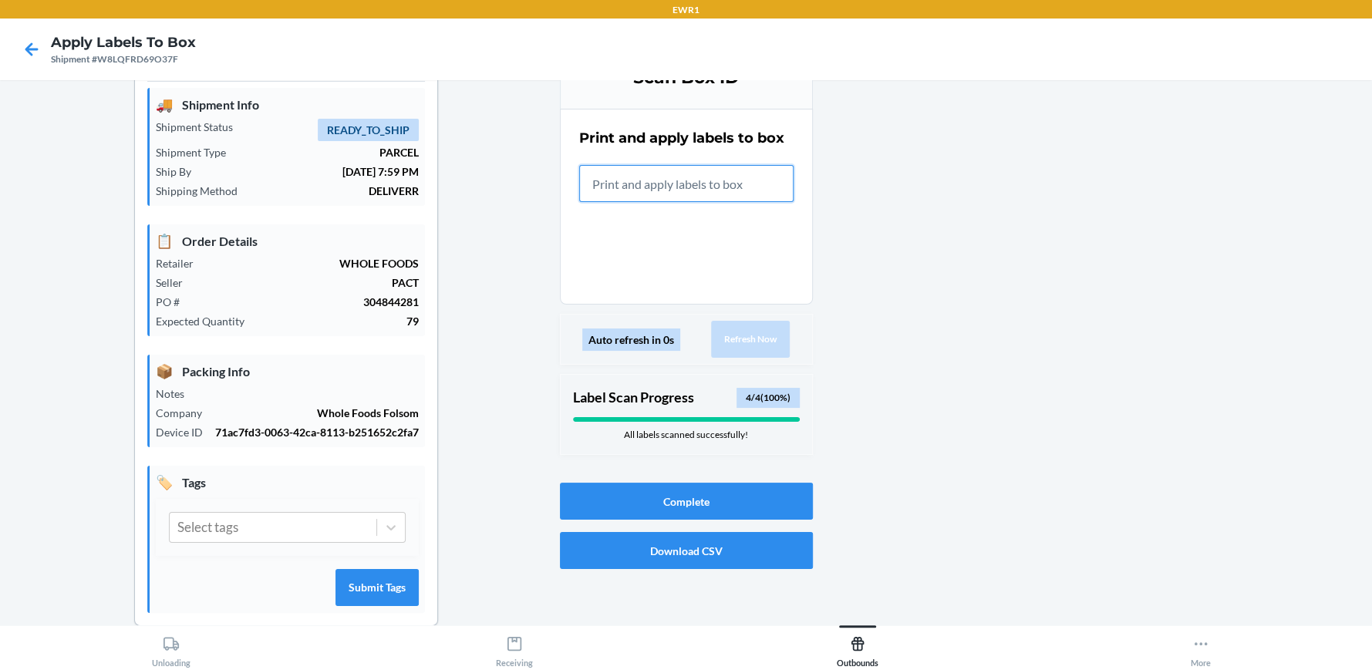
scroll to position [70, 0]
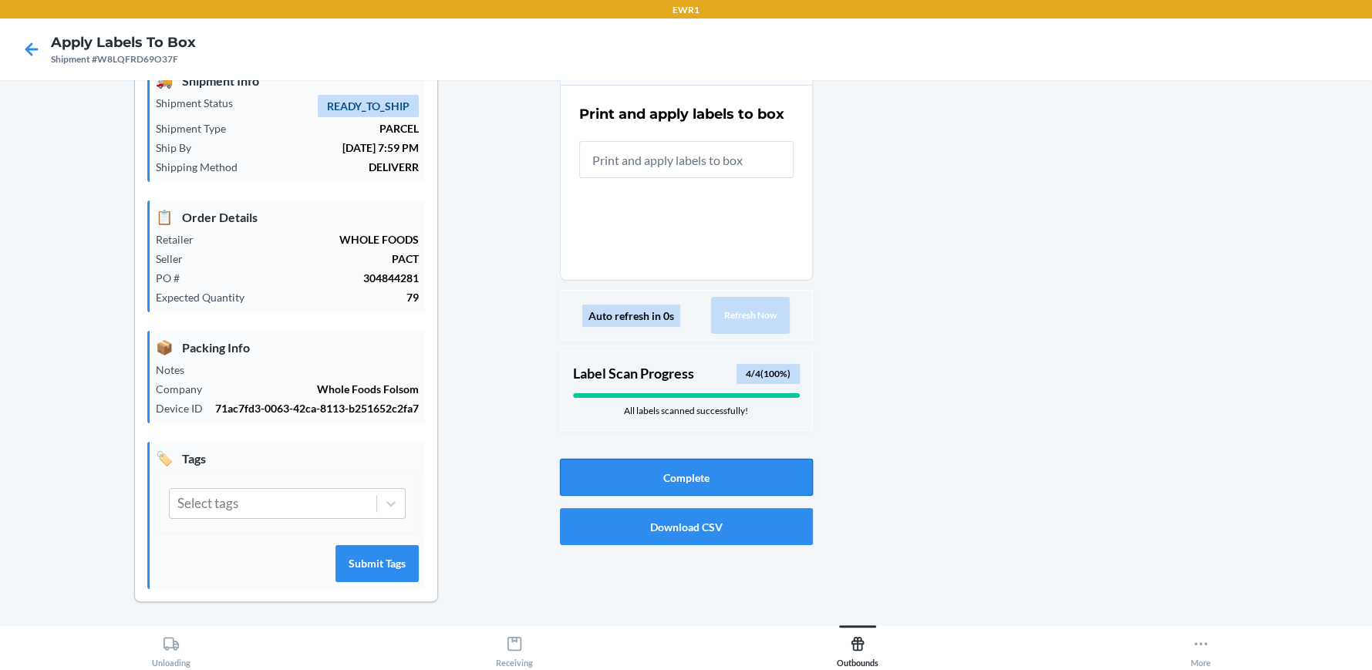
click at [701, 478] on button "Complete" at bounding box center [686, 477] width 253 height 37
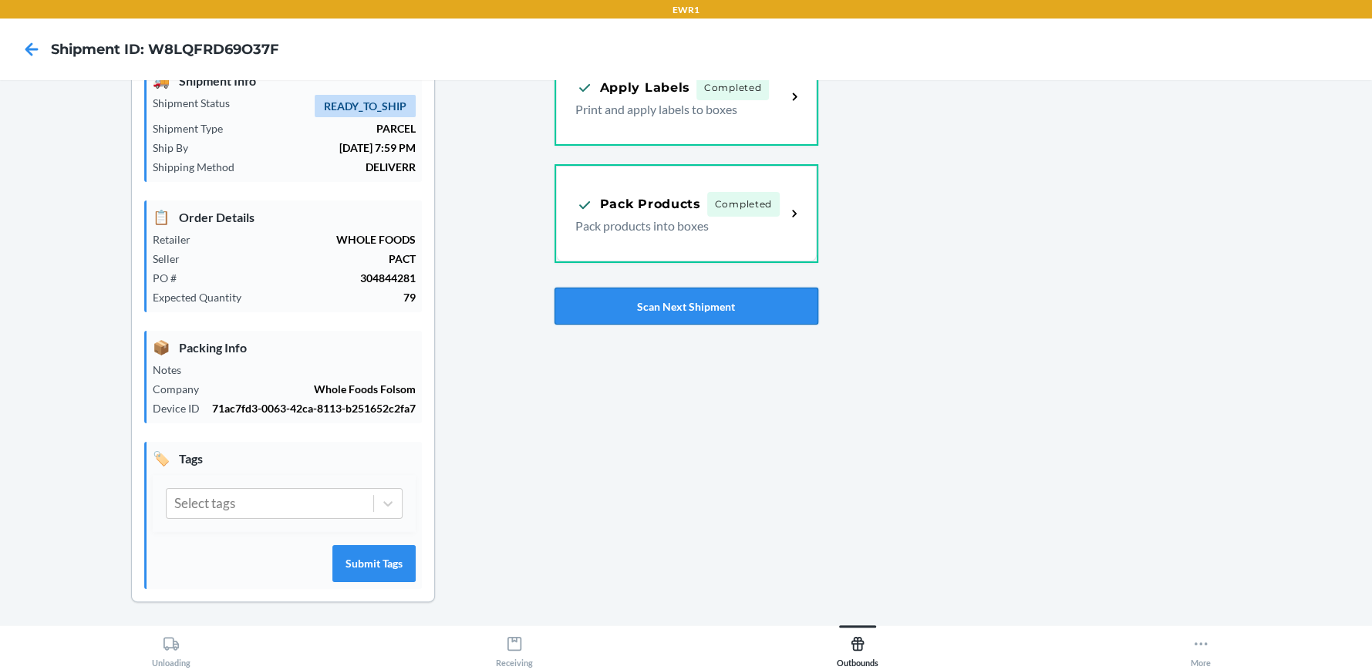
click at [710, 317] on button "Scan Next Shipment" at bounding box center [686, 306] width 264 height 37
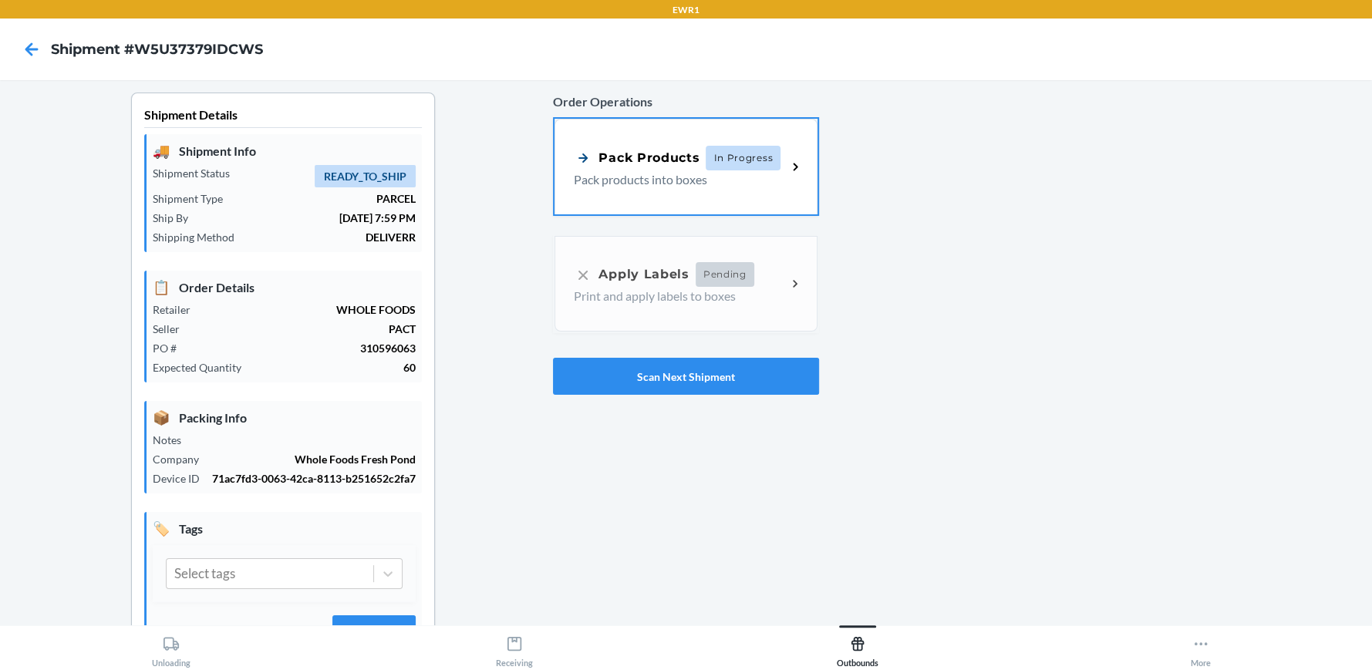
click at [603, 163] on div "Pack Products" at bounding box center [637, 157] width 126 height 19
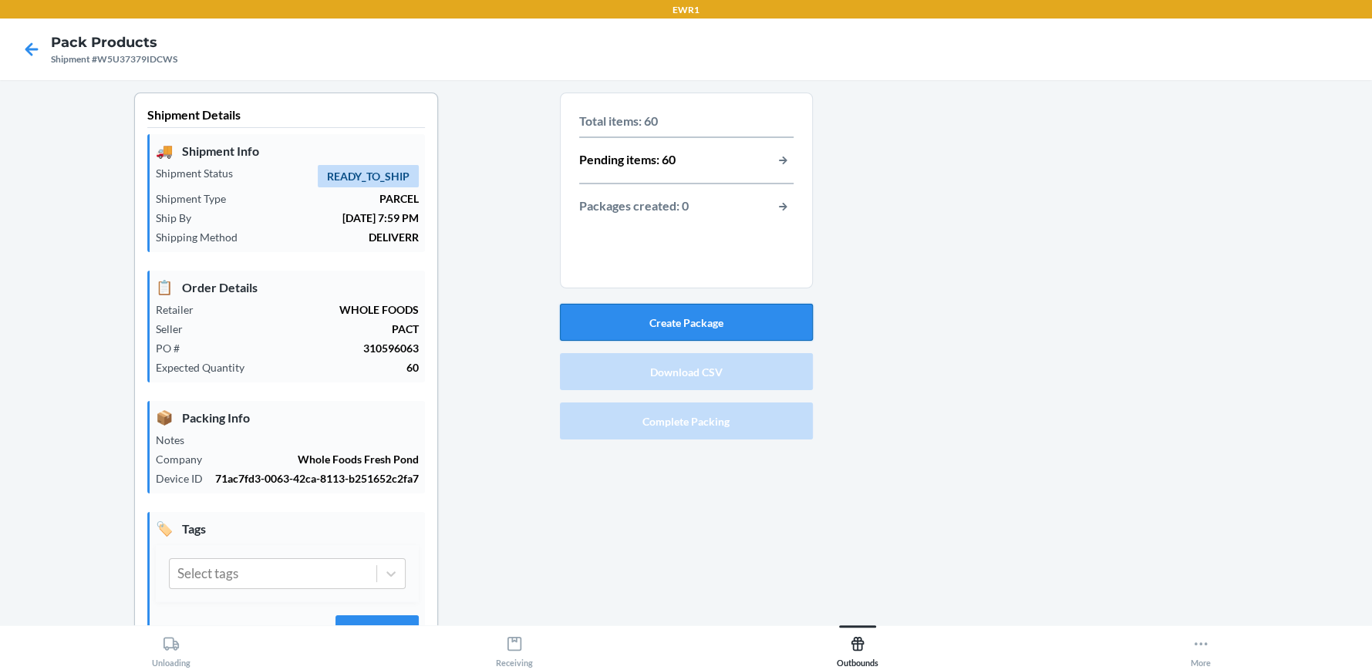
click at [657, 322] on button "Create Package" at bounding box center [686, 322] width 253 height 37
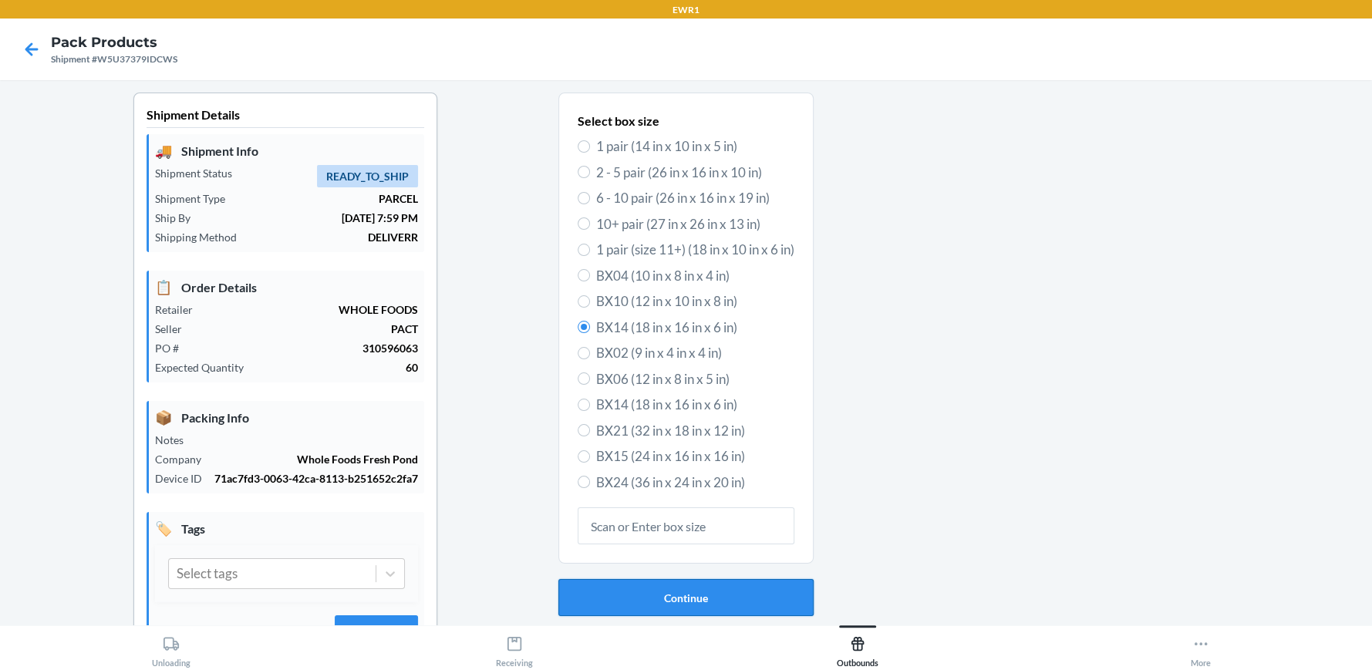
click at [665, 600] on button "Continue" at bounding box center [685, 597] width 255 height 37
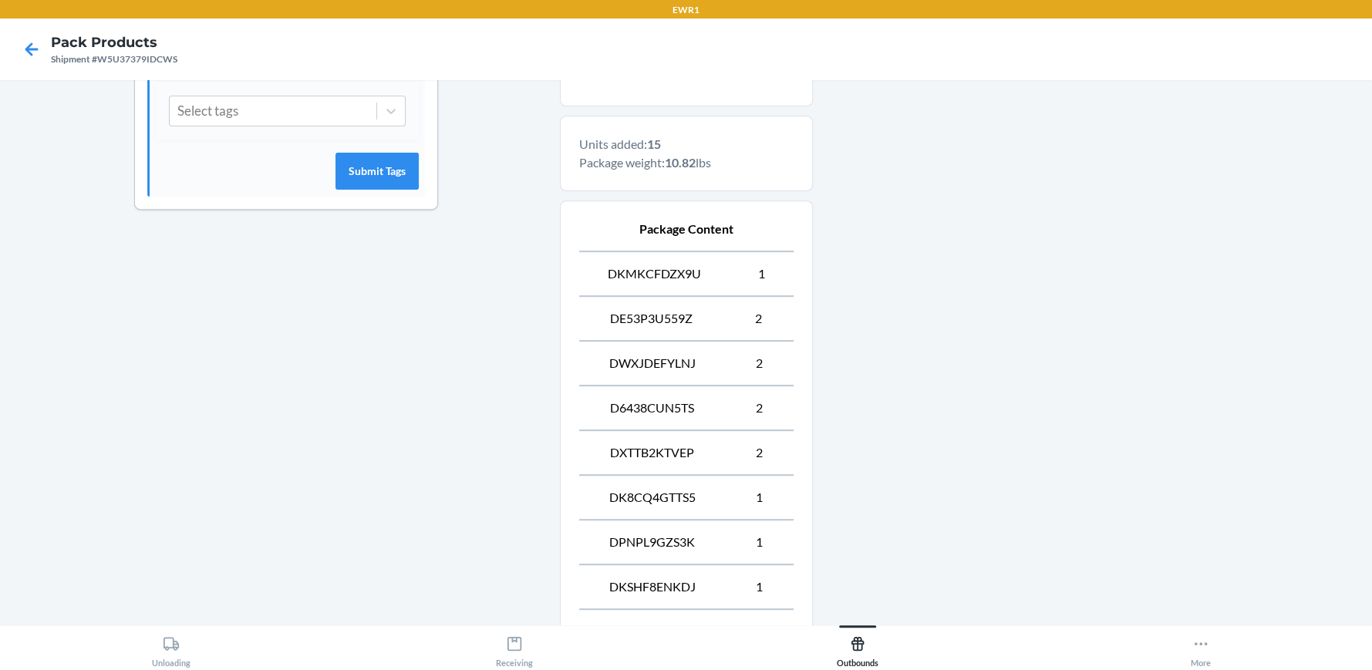
scroll to position [742, 0]
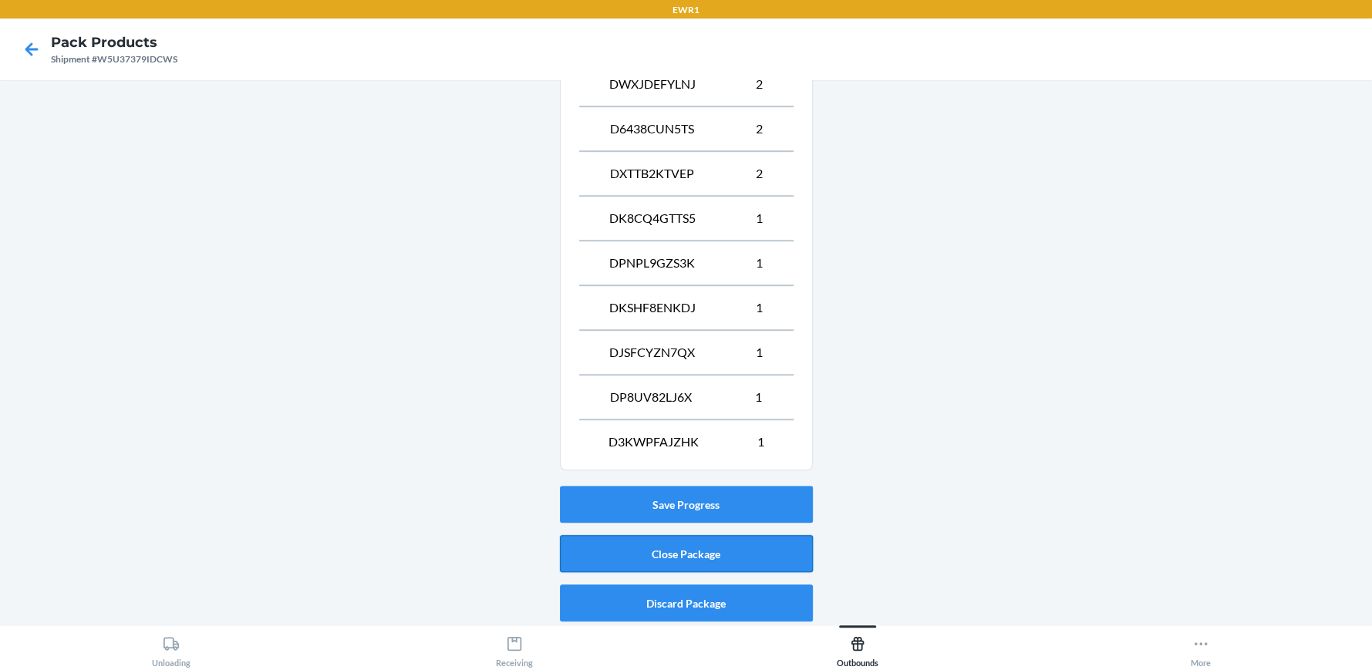
click at [714, 547] on button "Close Package" at bounding box center [686, 553] width 253 height 37
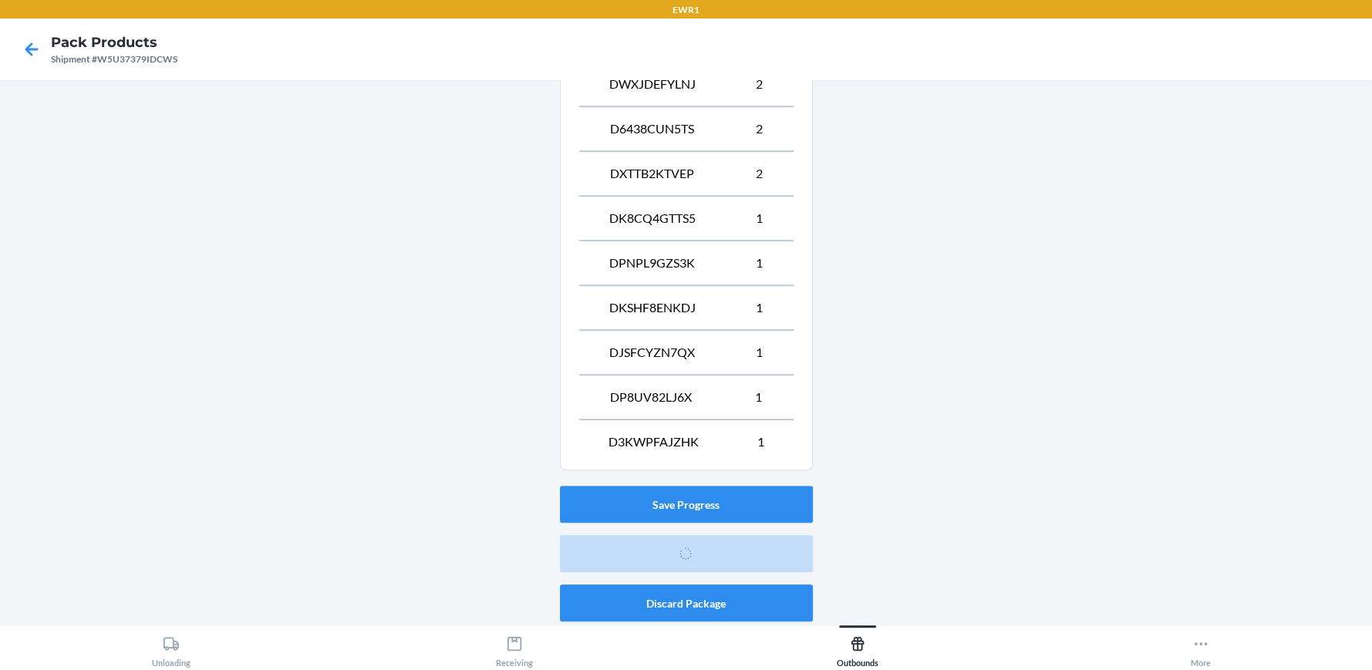
scroll to position [70, 0]
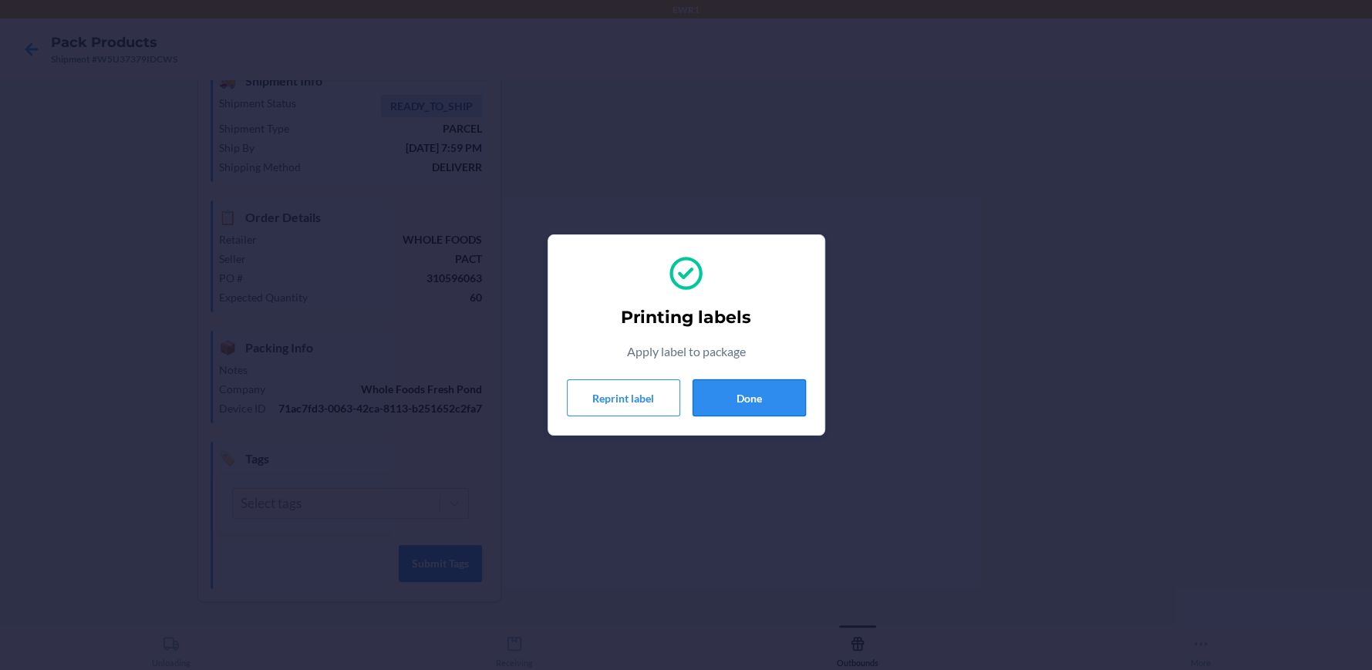
click at [743, 396] on button "Done" at bounding box center [748, 397] width 113 height 37
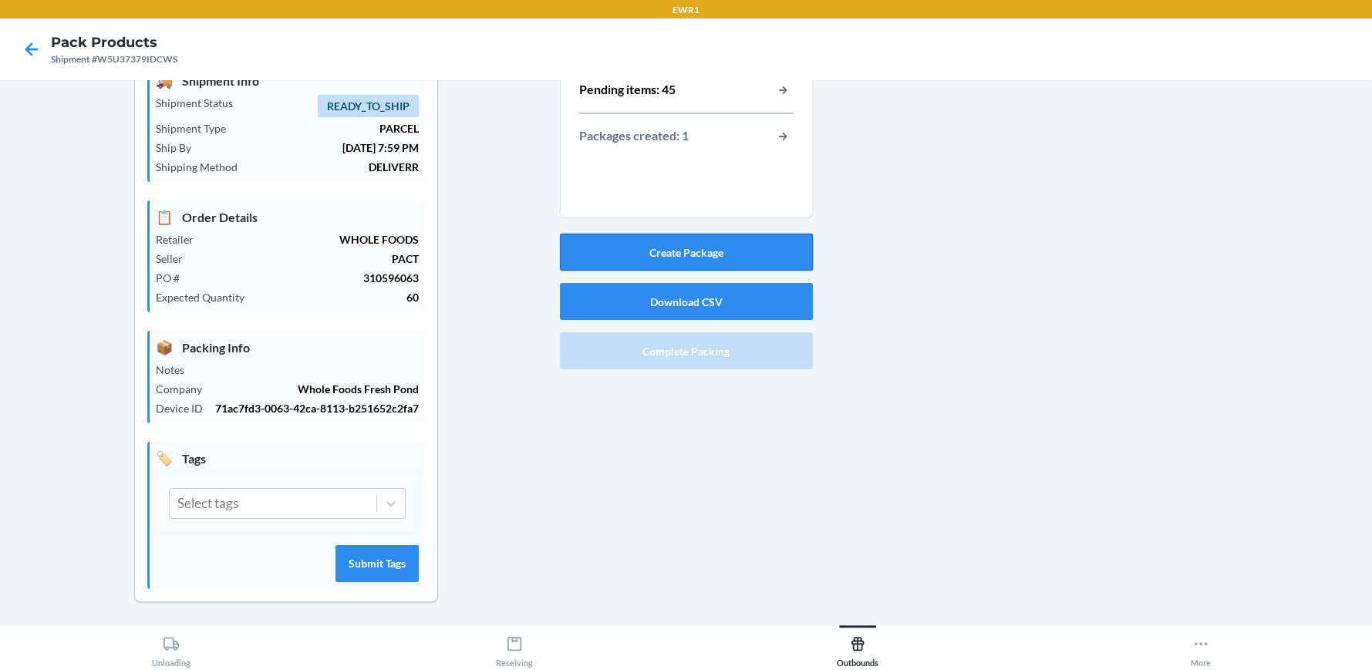
click at [657, 255] on button "Create Package" at bounding box center [686, 252] width 253 height 37
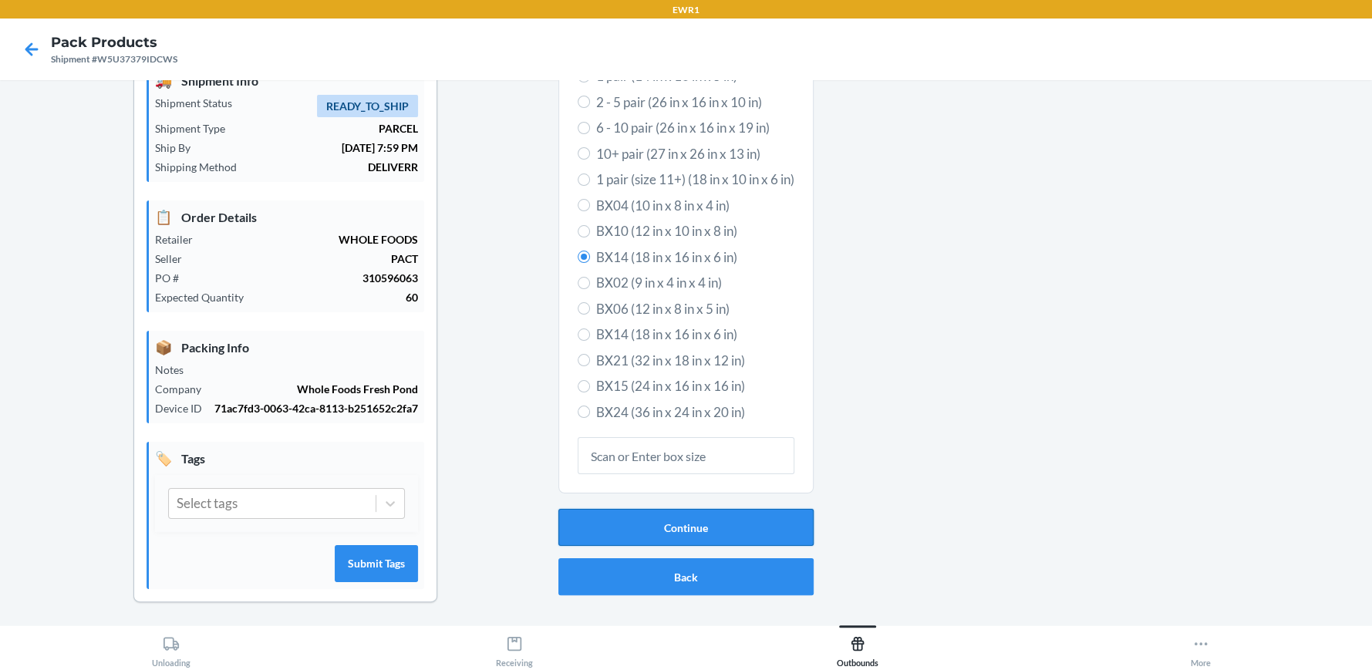
click at [676, 526] on button "Continue" at bounding box center [685, 527] width 255 height 37
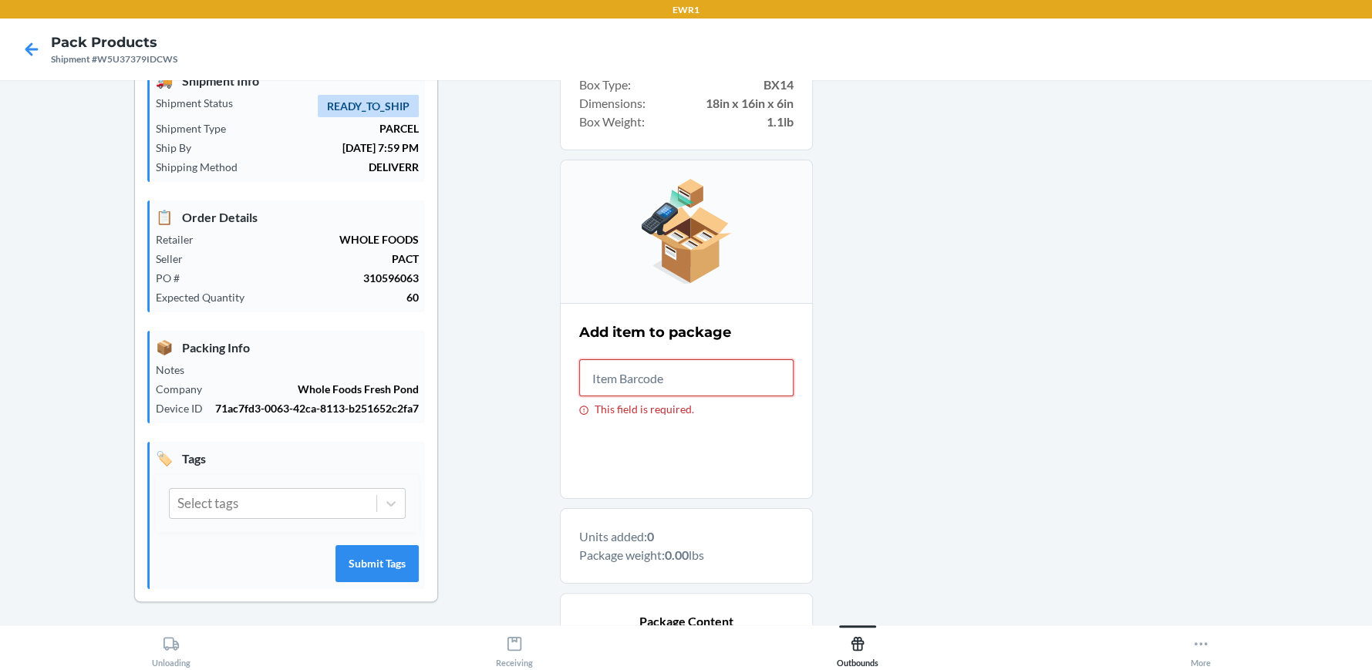
click at [680, 379] on input "This field is required." at bounding box center [686, 377] width 214 height 37
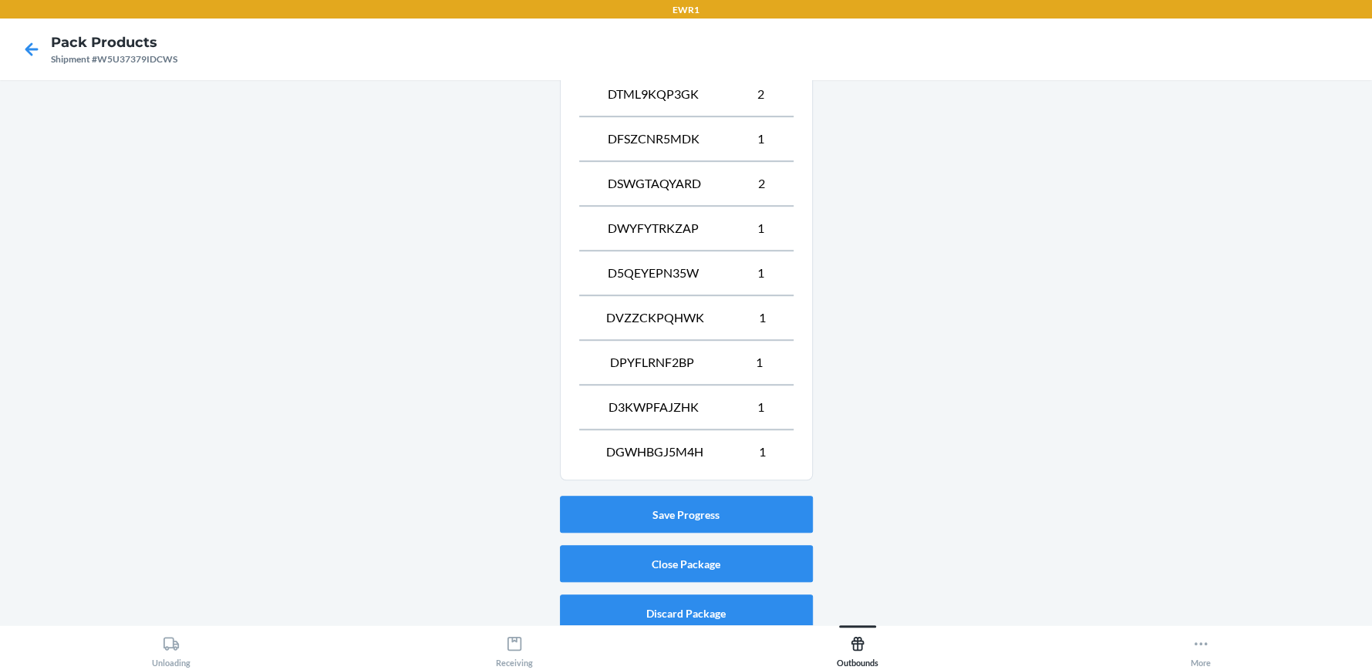
scroll to position [697, 0]
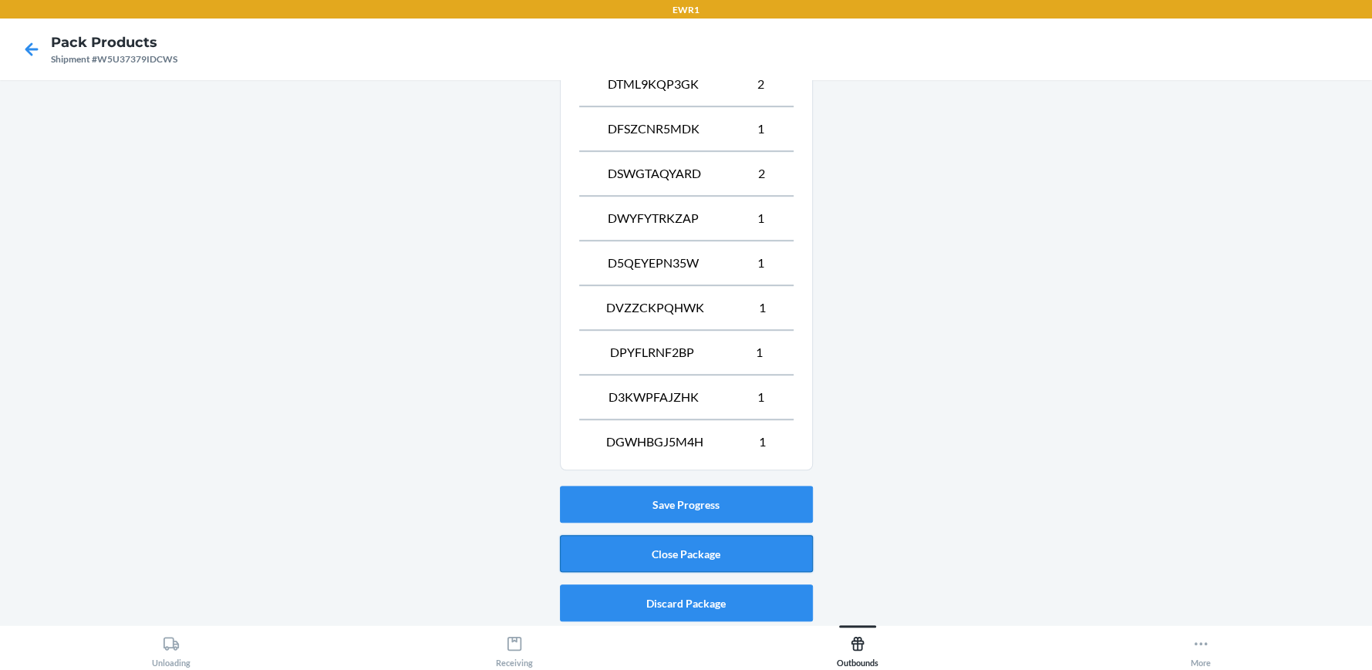
click at [696, 549] on button "Close Package" at bounding box center [686, 553] width 253 height 37
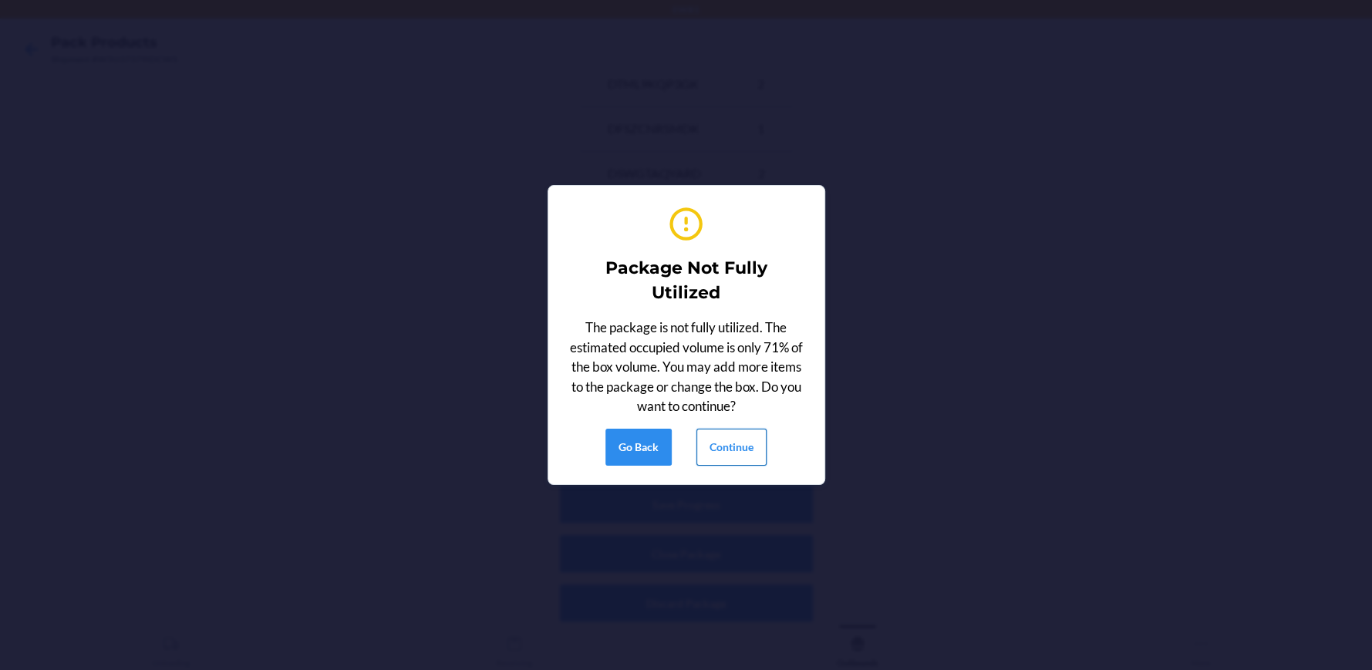
click at [723, 456] on button "Continue" at bounding box center [731, 447] width 70 height 37
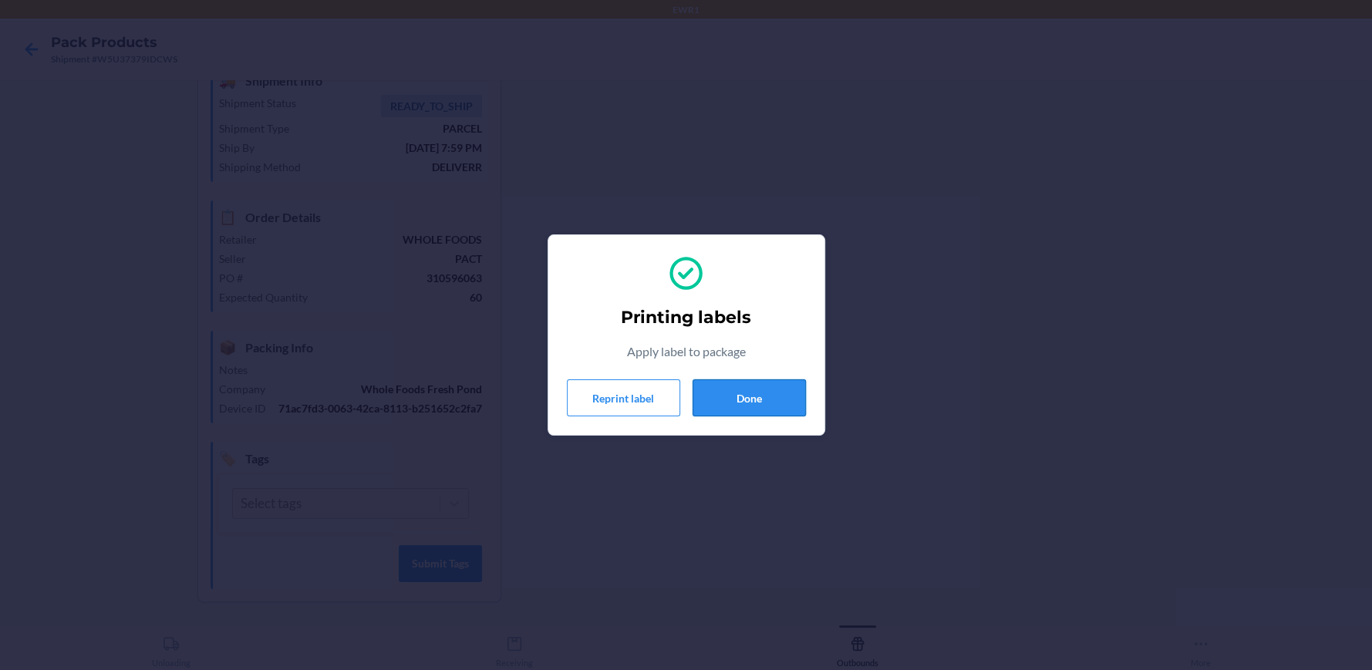
click at [753, 405] on button "Done" at bounding box center [748, 397] width 113 height 37
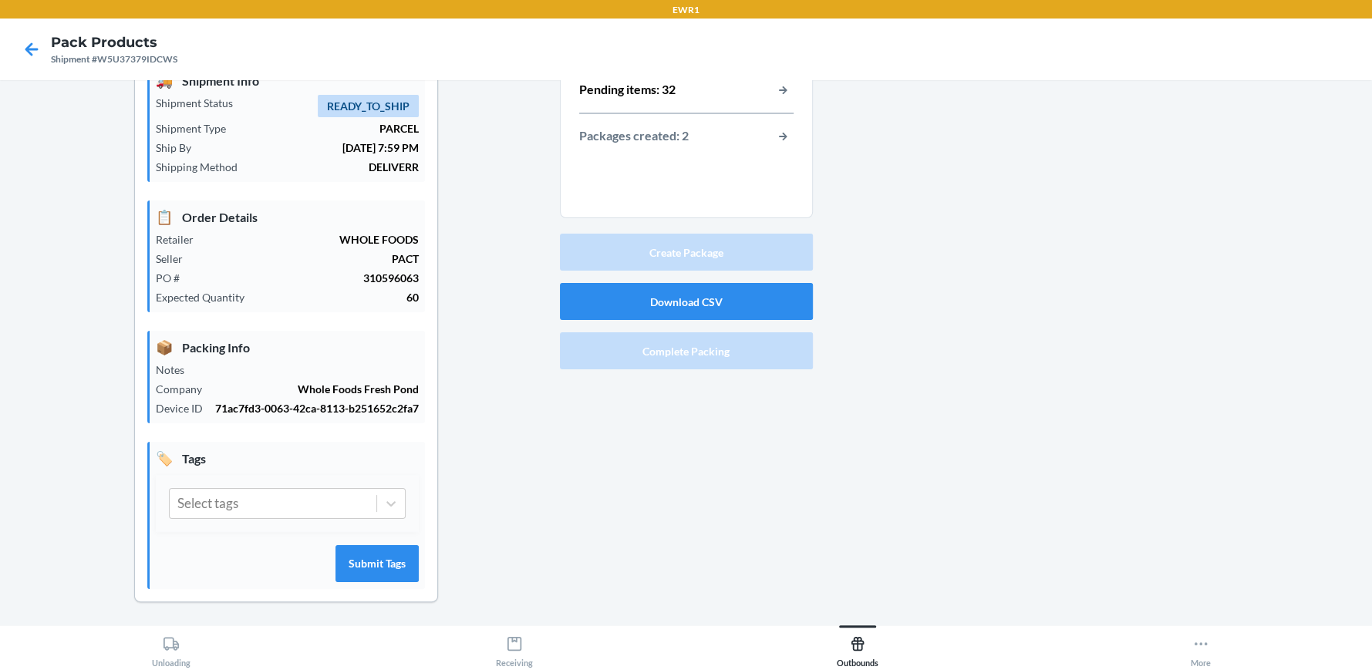
scroll to position [0, 0]
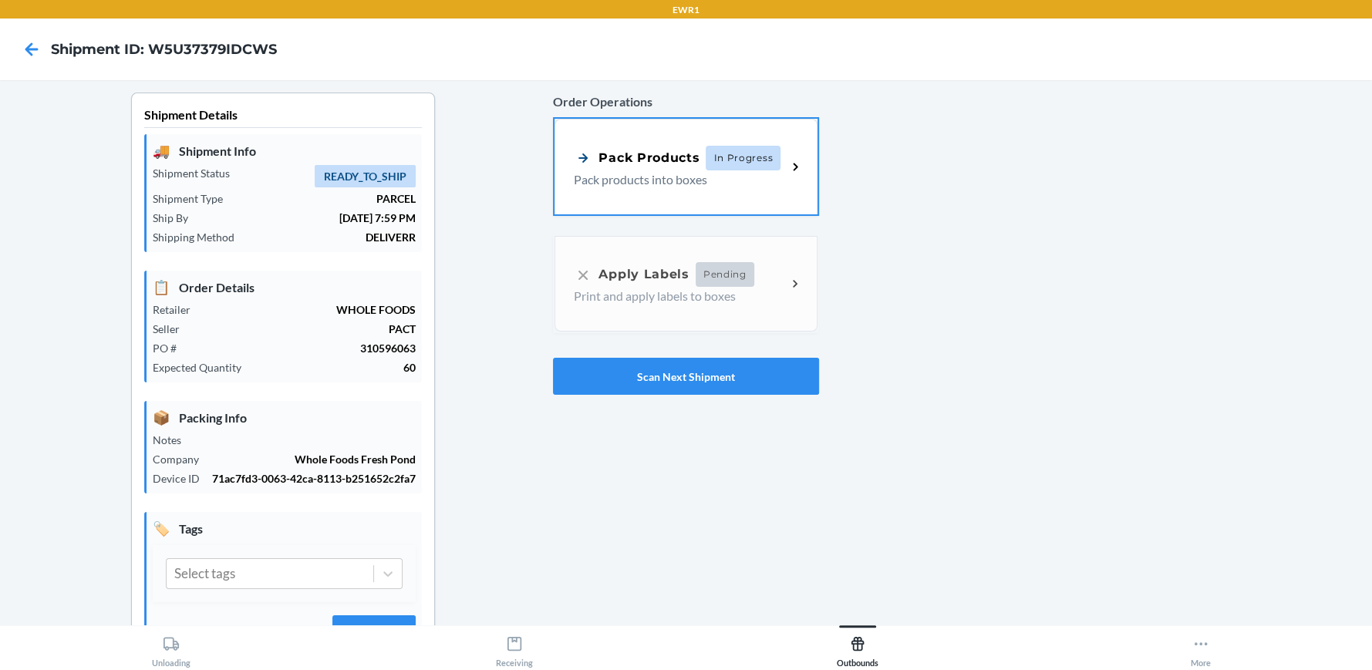
click at [741, 184] on p "Pack products into boxes" at bounding box center [674, 179] width 200 height 19
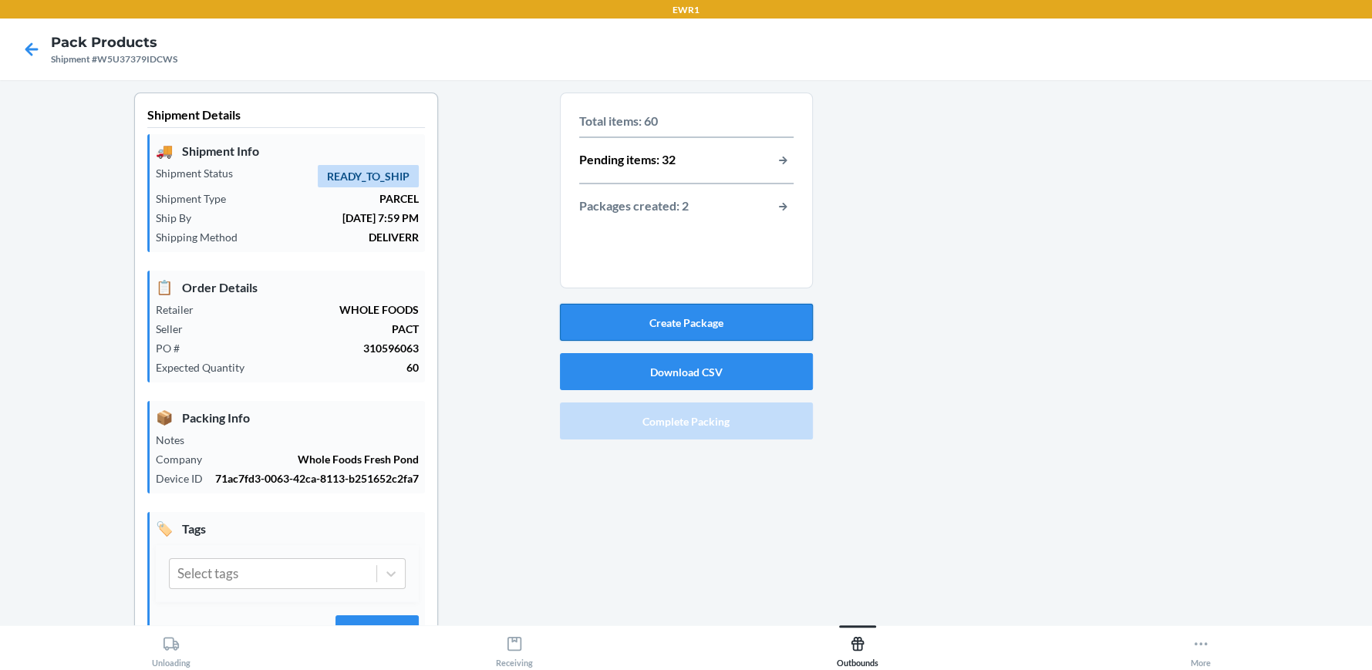
click at [775, 322] on button "Create Package" at bounding box center [686, 322] width 253 height 37
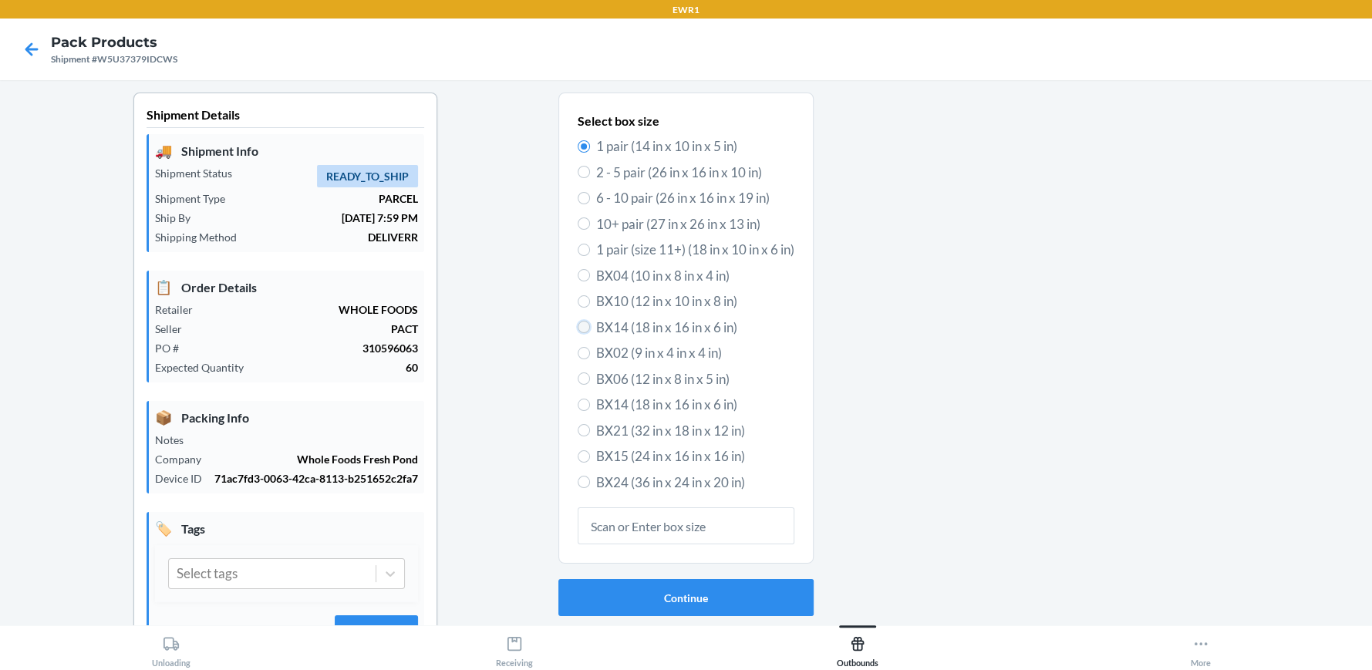
click at [578, 326] on input "BX14 (18 in x 16 in x 6 in)" at bounding box center [584, 327] width 12 height 12
radio input "true"
radio input "false"
click at [619, 592] on button "Continue" at bounding box center [685, 597] width 255 height 37
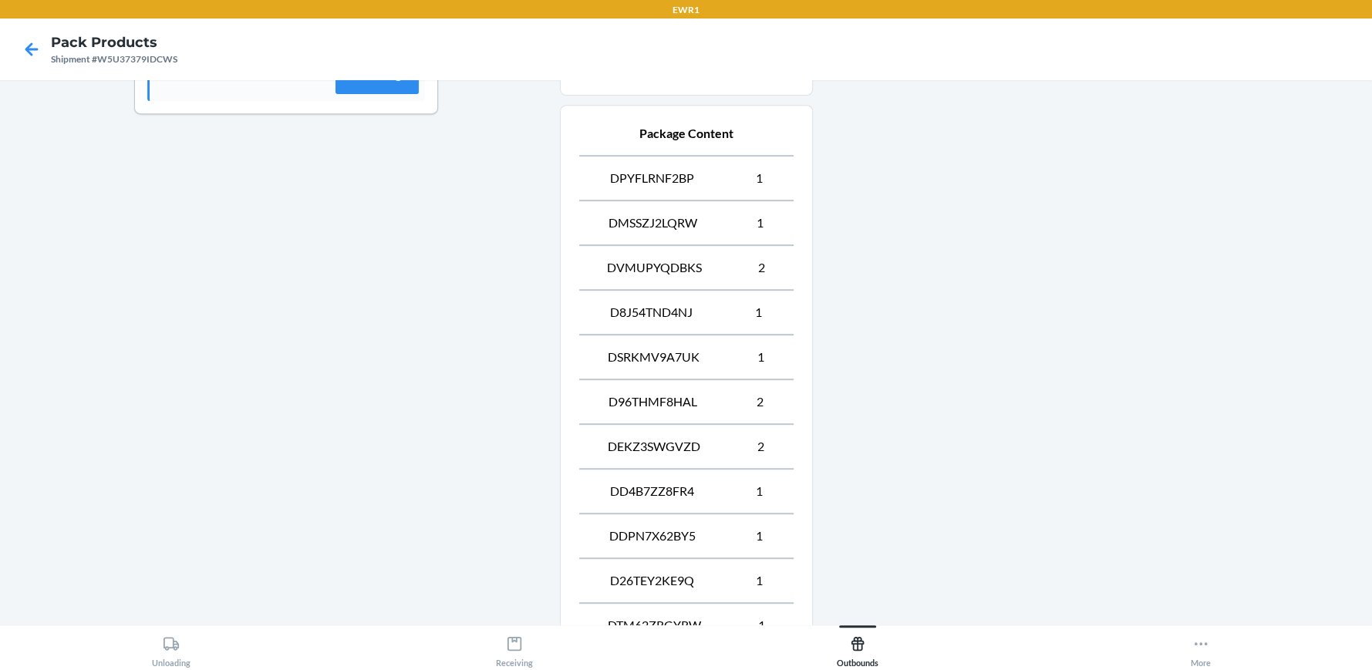
scroll to position [787, 0]
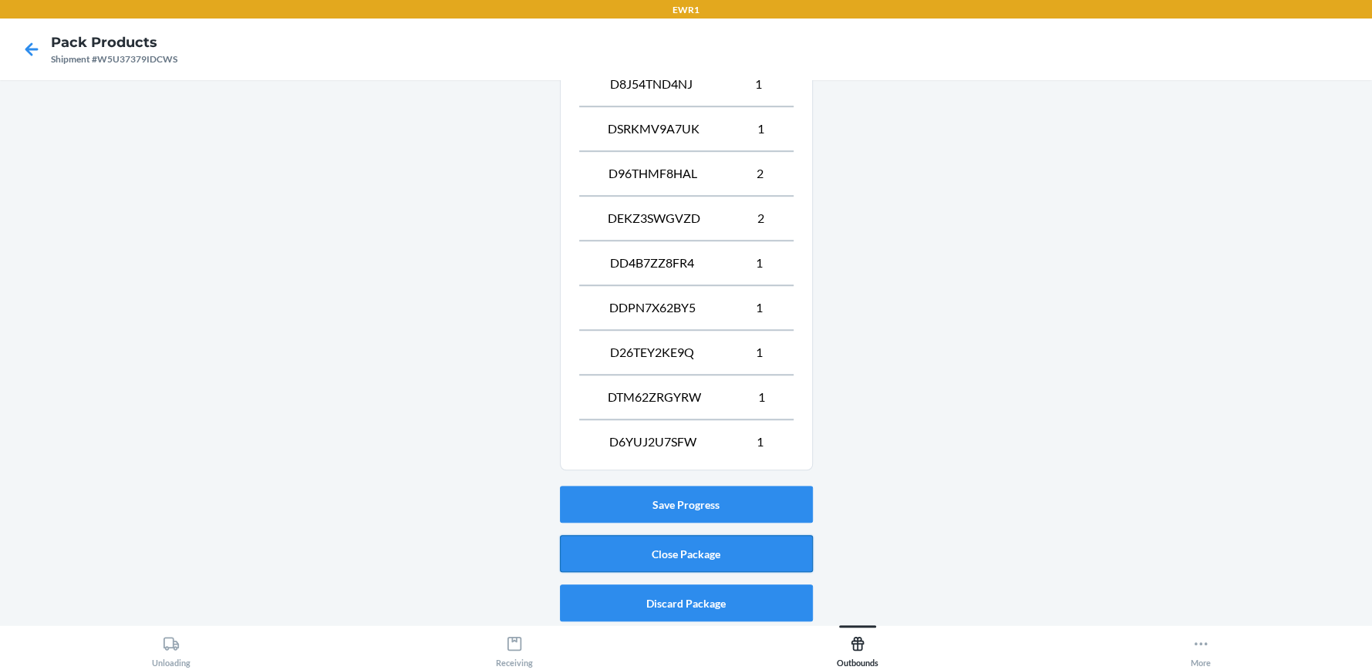
click at [663, 552] on button "Close Package" at bounding box center [686, 553] width 253 height 37
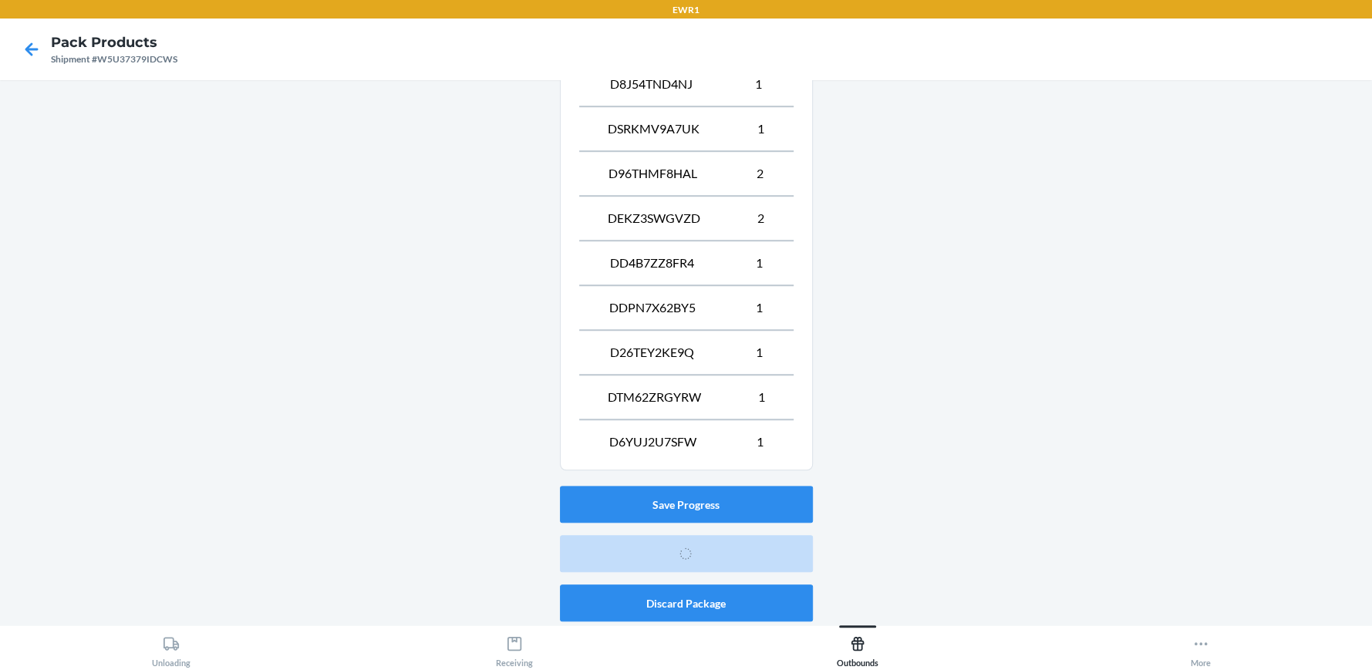
scroll to position [70, 0]
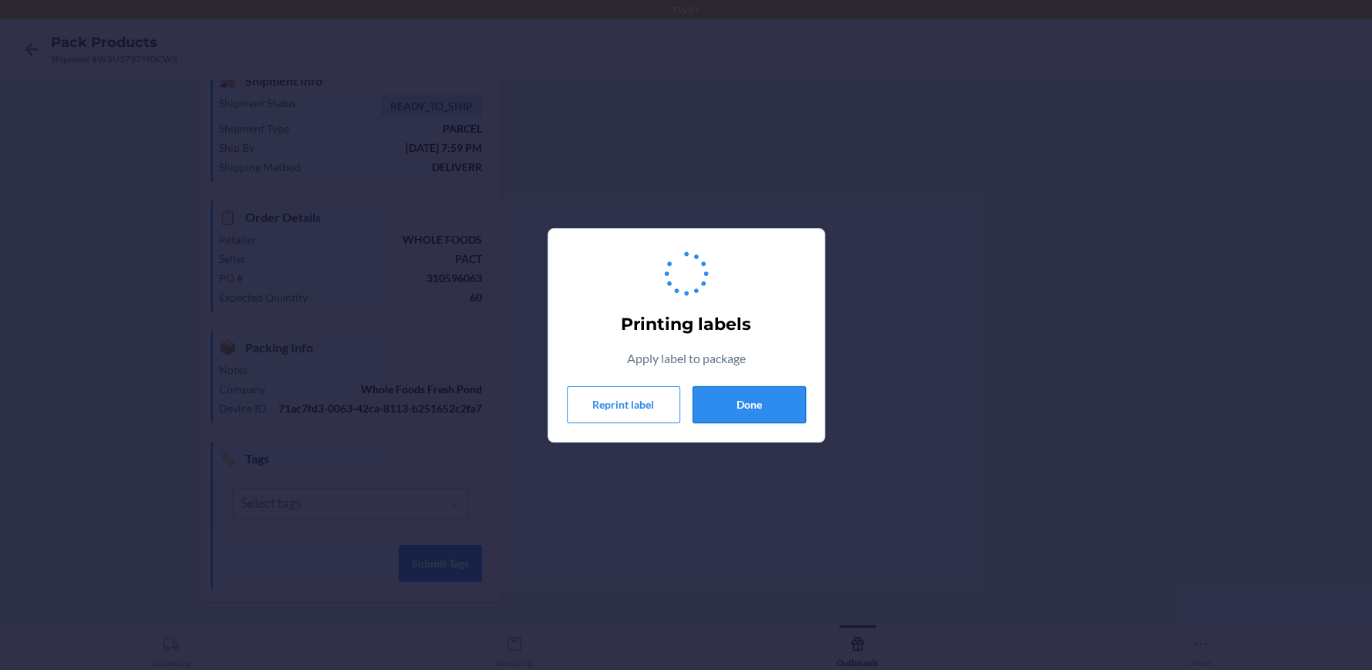
click at [726, 421] on button "Done" at bounding box center [748, 404] width 113 height 37
click at [747, 403] on button "Done" at bounding box center [748, 404] width 113 height 37
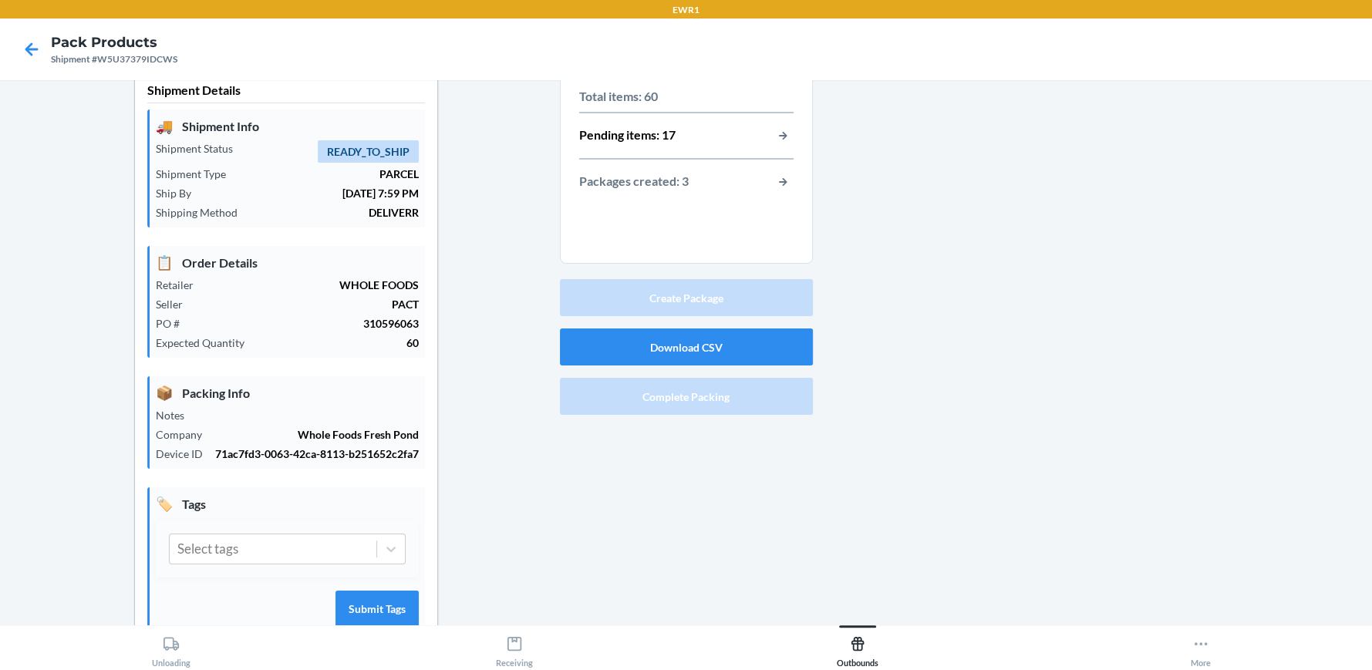
scroll to position [0, 0]
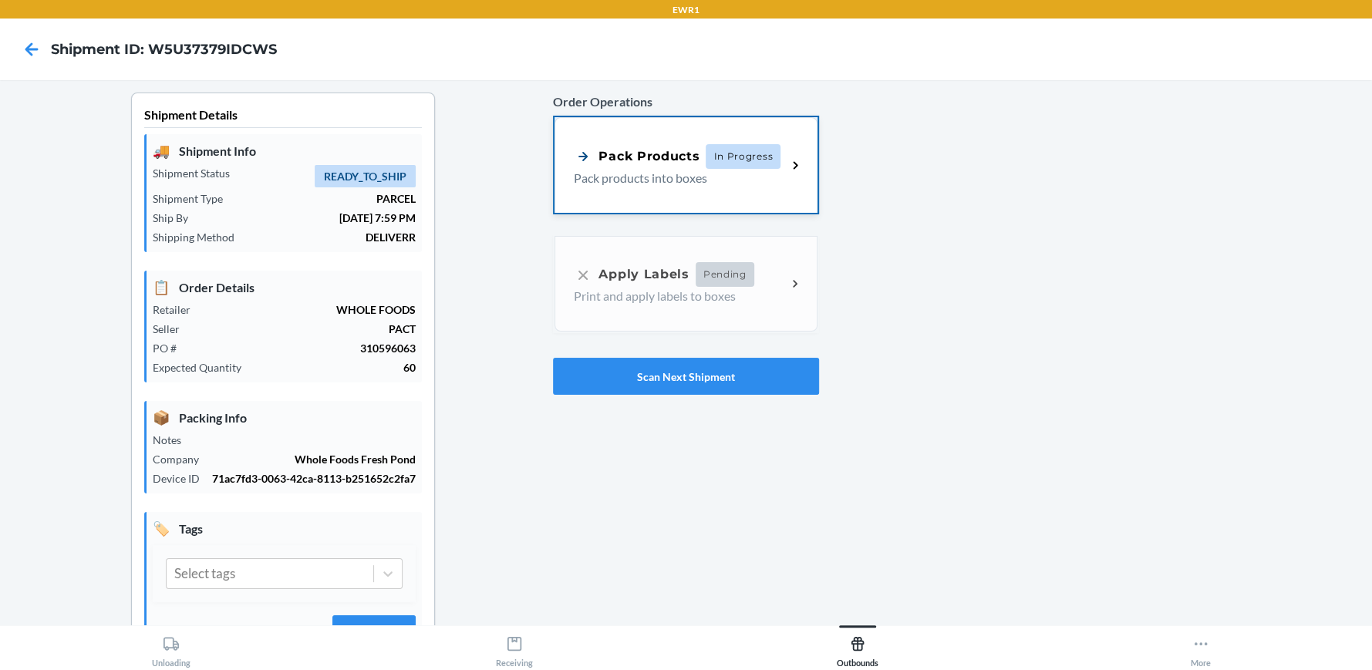
click at [638, 184] on p "Pack products into boxes" at bounding box center [674, 178] width 200 height 19
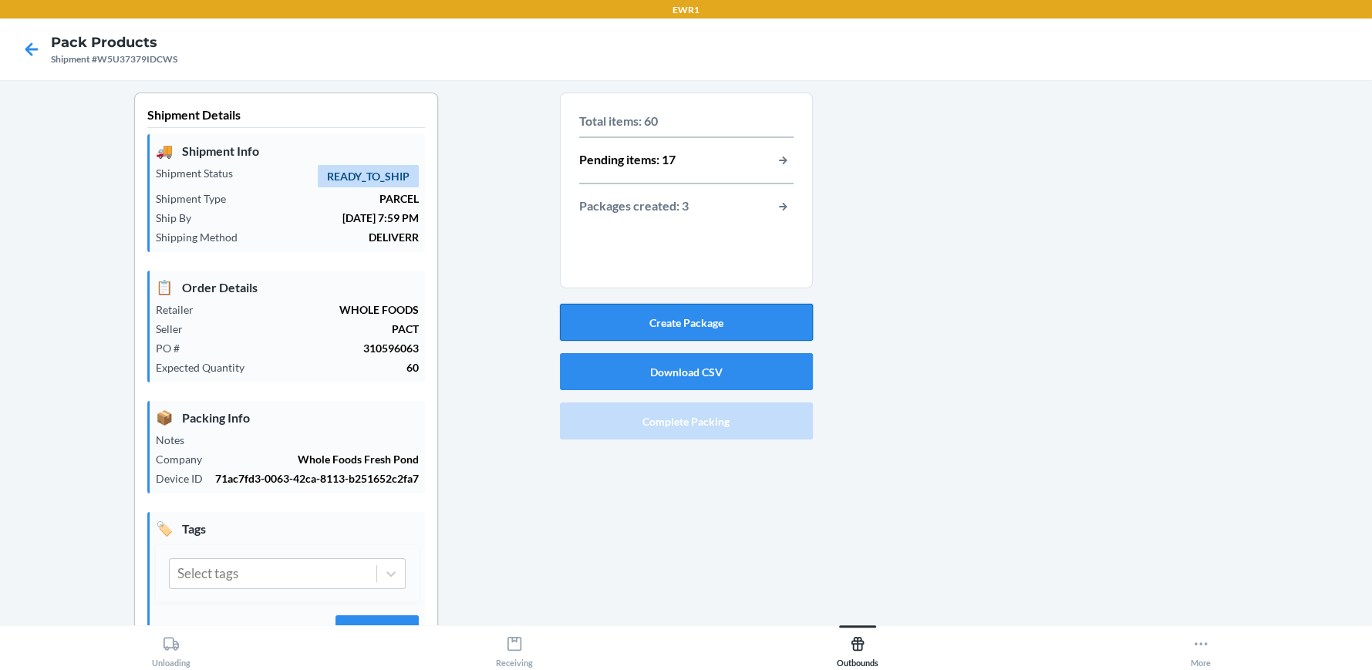
click at [708, 318] on button "Create Package" at bounding box center [686, 322] width 253 height 37
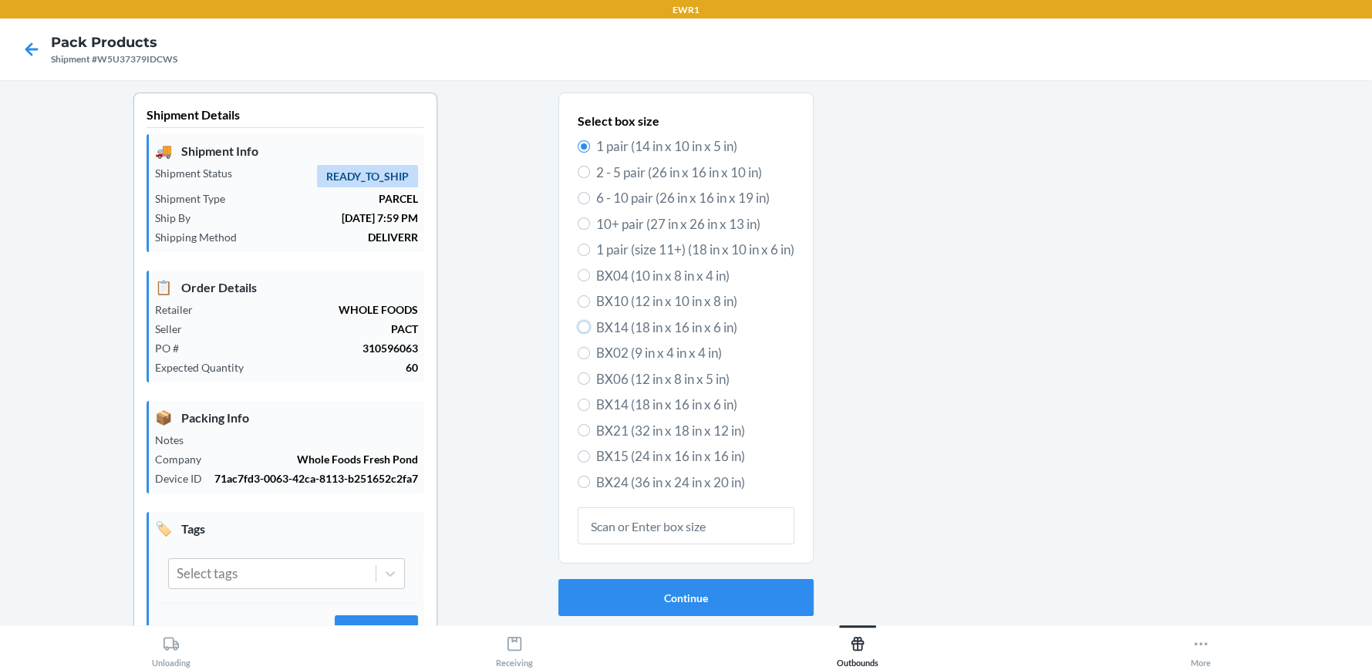
click at [578, 318] on label "BX14 (18 in x 16 in x 6 in)" at bounding box center [686, 328] width 217 height 20
click at [578, 321] on input "BX14 (18 in x 16 in x 6 in)" at bounding box center [584, 327] width 12 height 12
radio input "true"
radio input "false"
click at [618, 598] on button "Continue" at bounding box center [685, 597] width 255 height 37
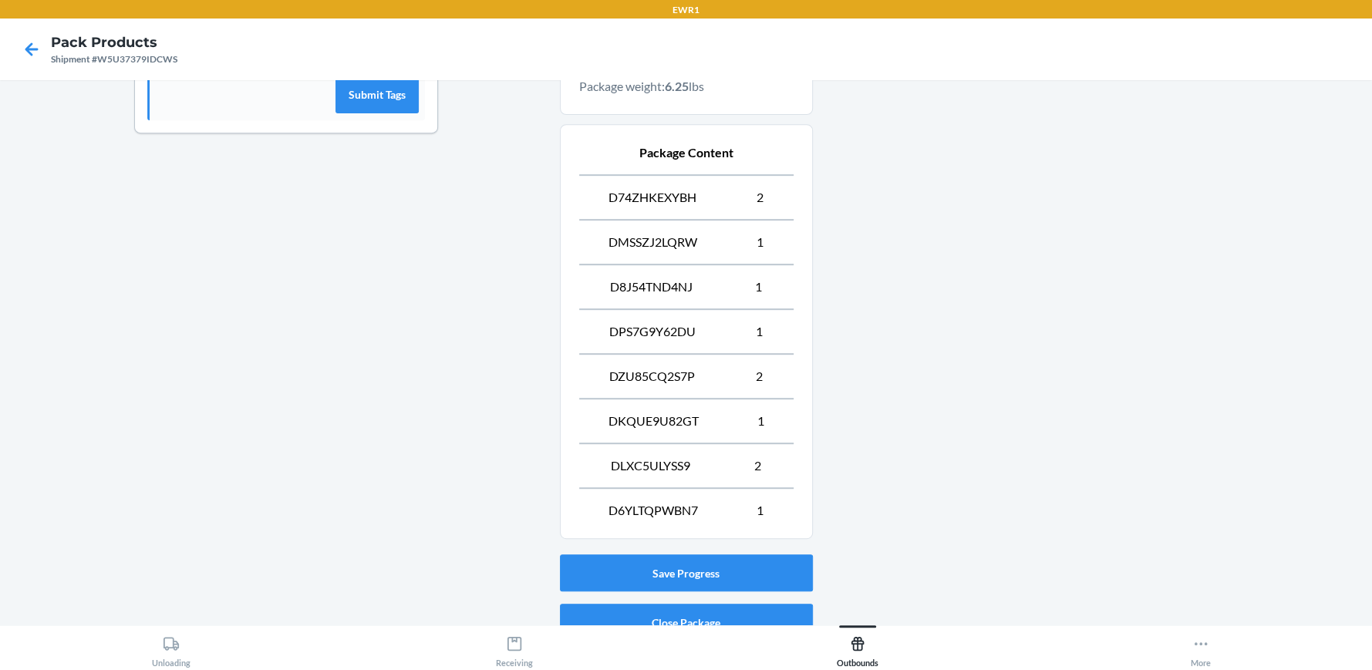
scroll to position [608, 0]
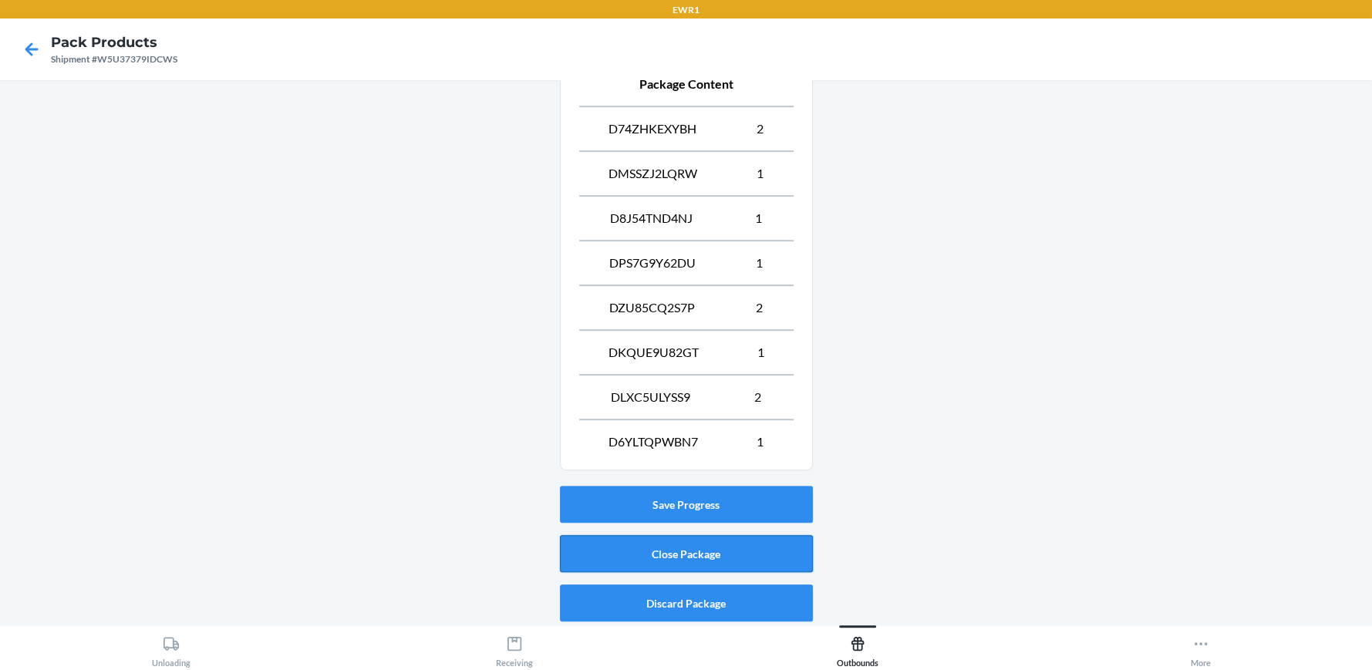
click at [724, 541] on button "Close Package" at bounding box center [686, 553] width 253 height 37
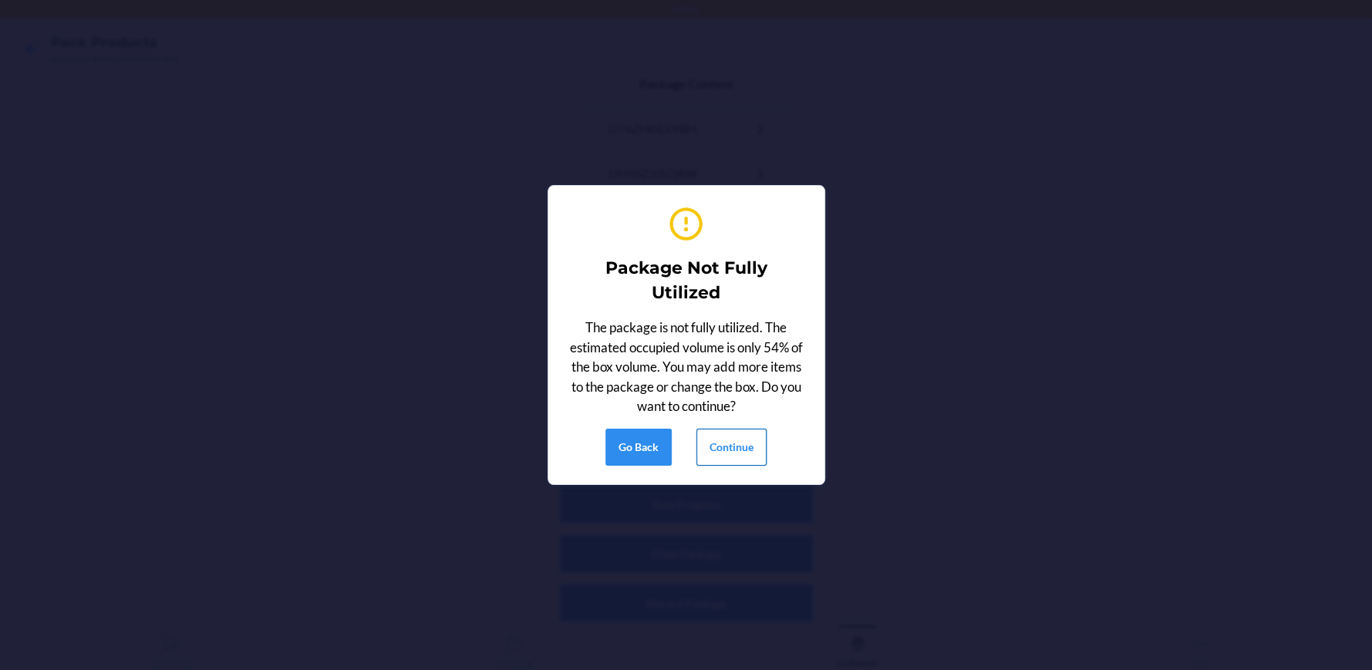
click at [716, 448] on button "Continue" at bounding box center [731, 447] width 70 height 37
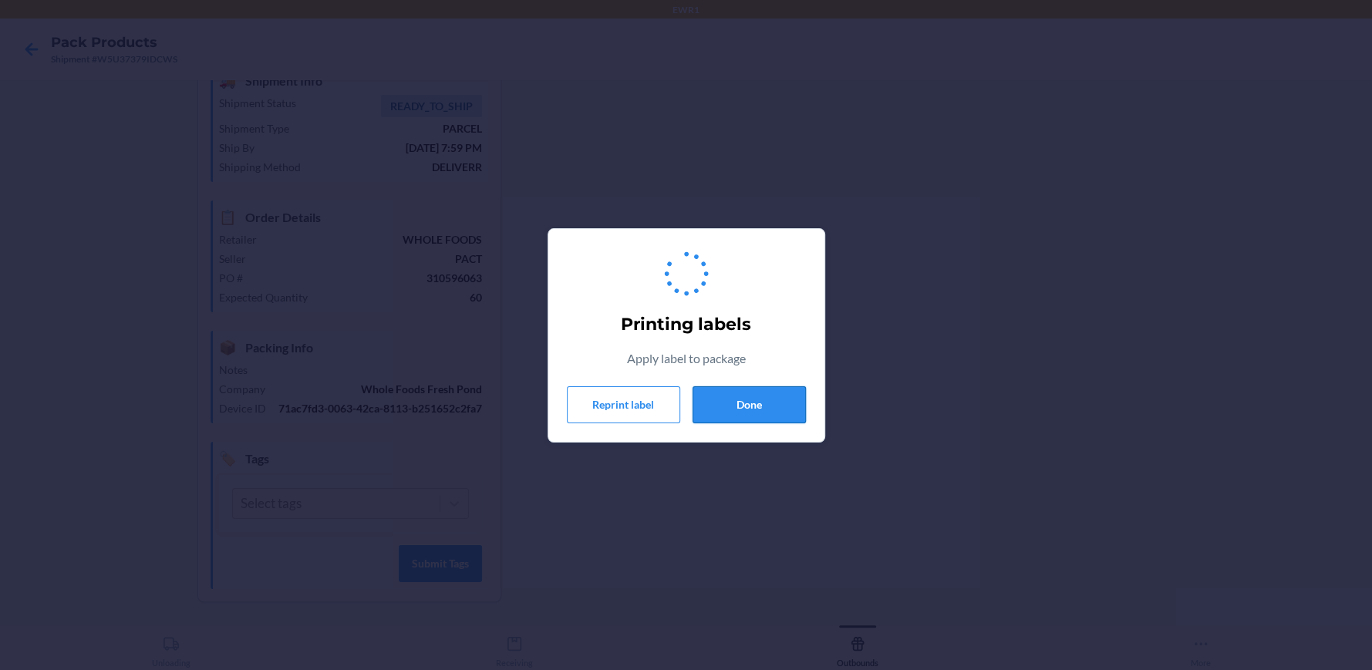
click at [746, 401] on button "Done" at bounding box center [748, 404] width 113 height 37
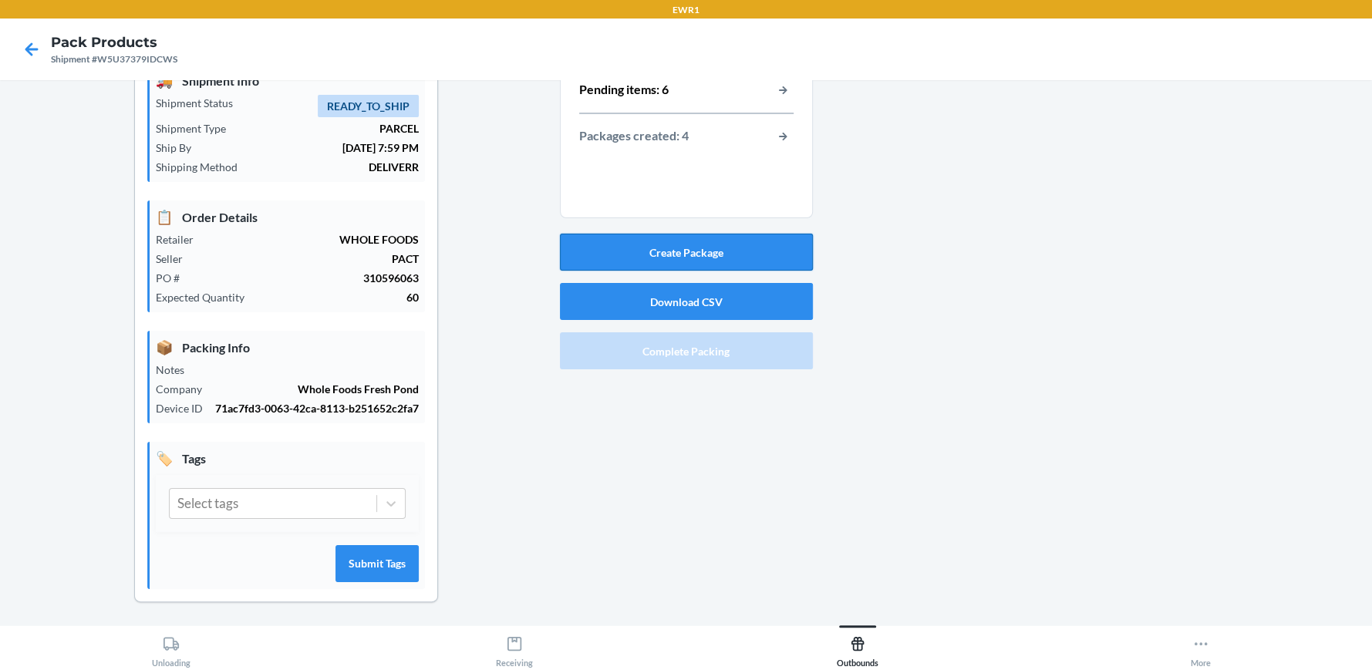
click at [712, 252] on button "Create Package" at bounding box center [686, 252] width 253 height 37
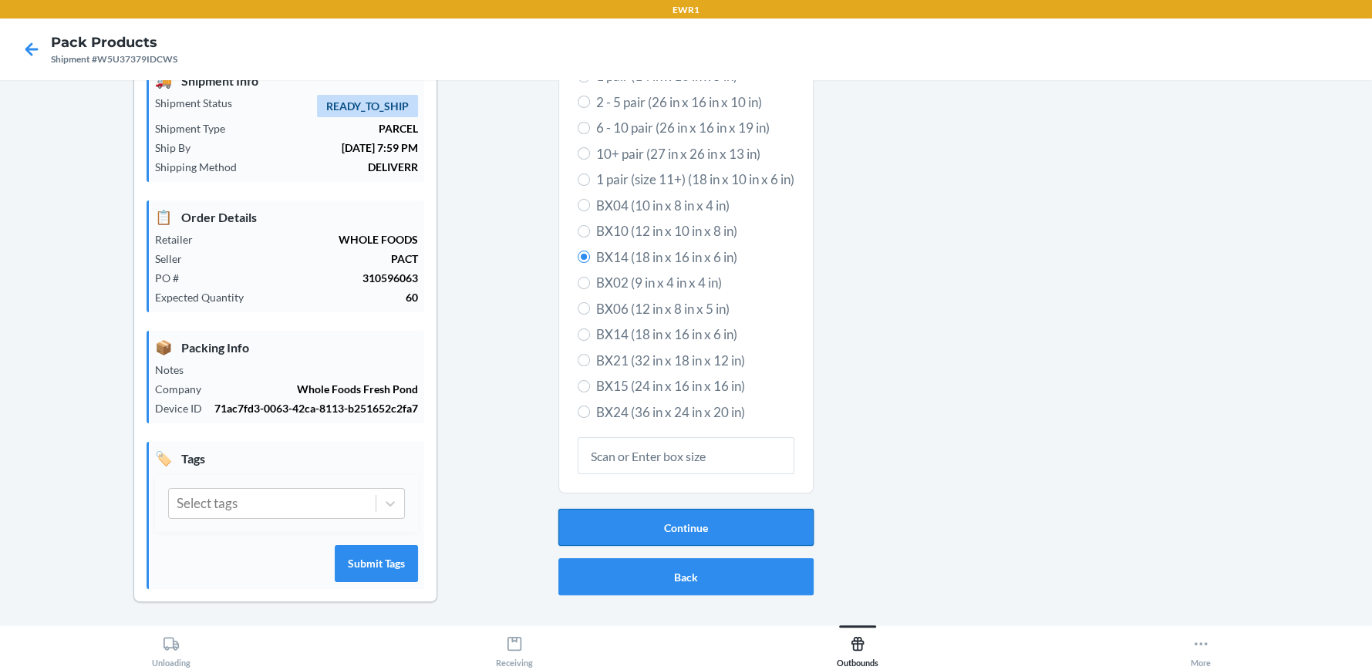
click at [665, 526] on button "Continue" at bounding box center [685, 527] width 255 height 37
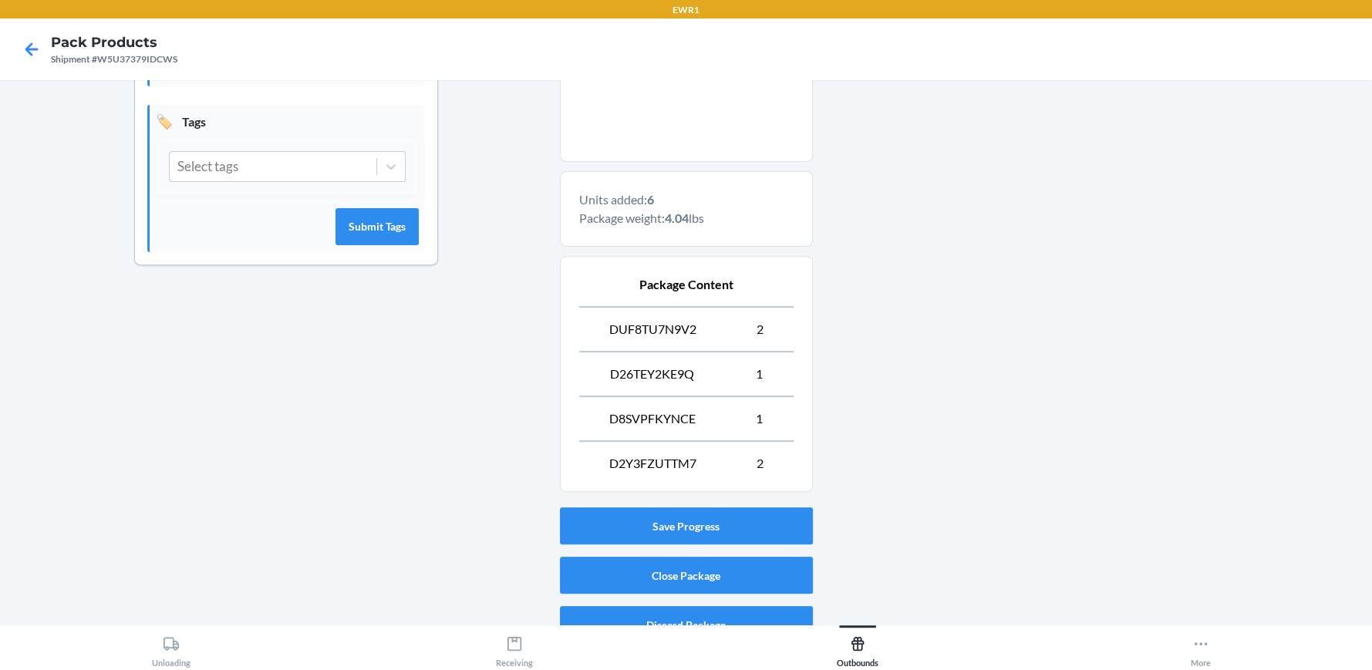
scroll to position [430, 0]
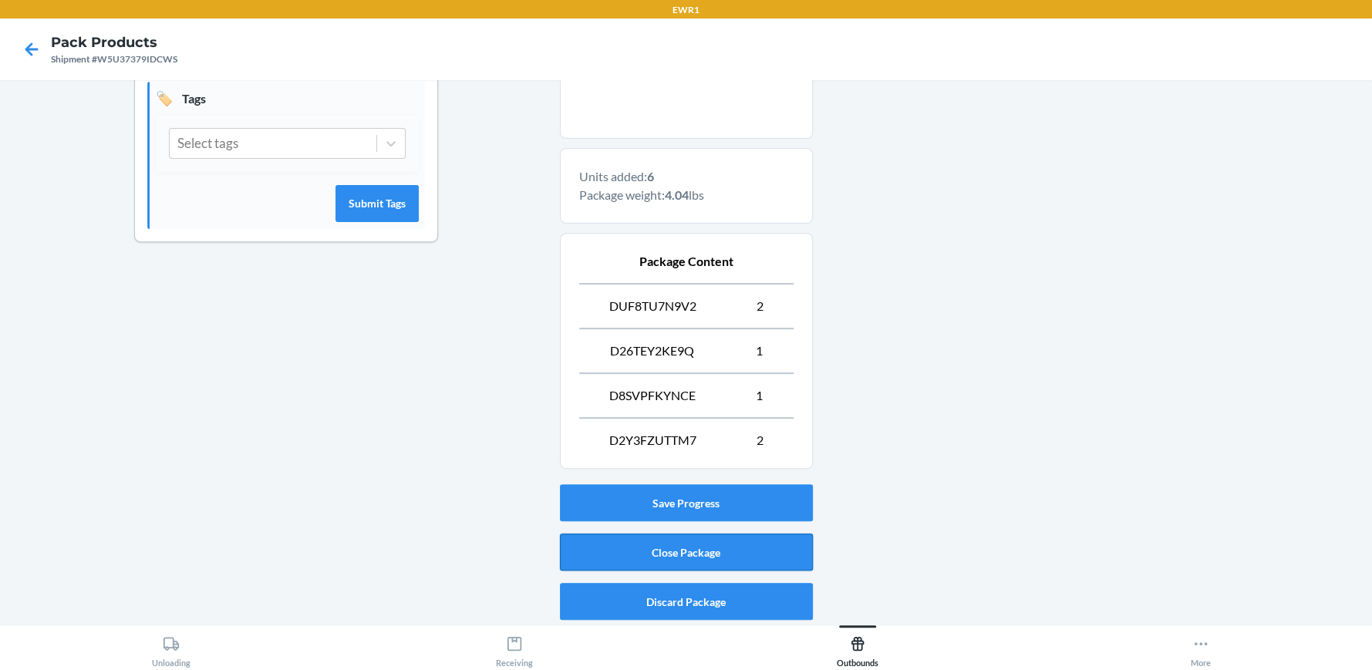
click at [658, 546] on button "Close Package" at bounding box center [686, 552] width 253 height 37
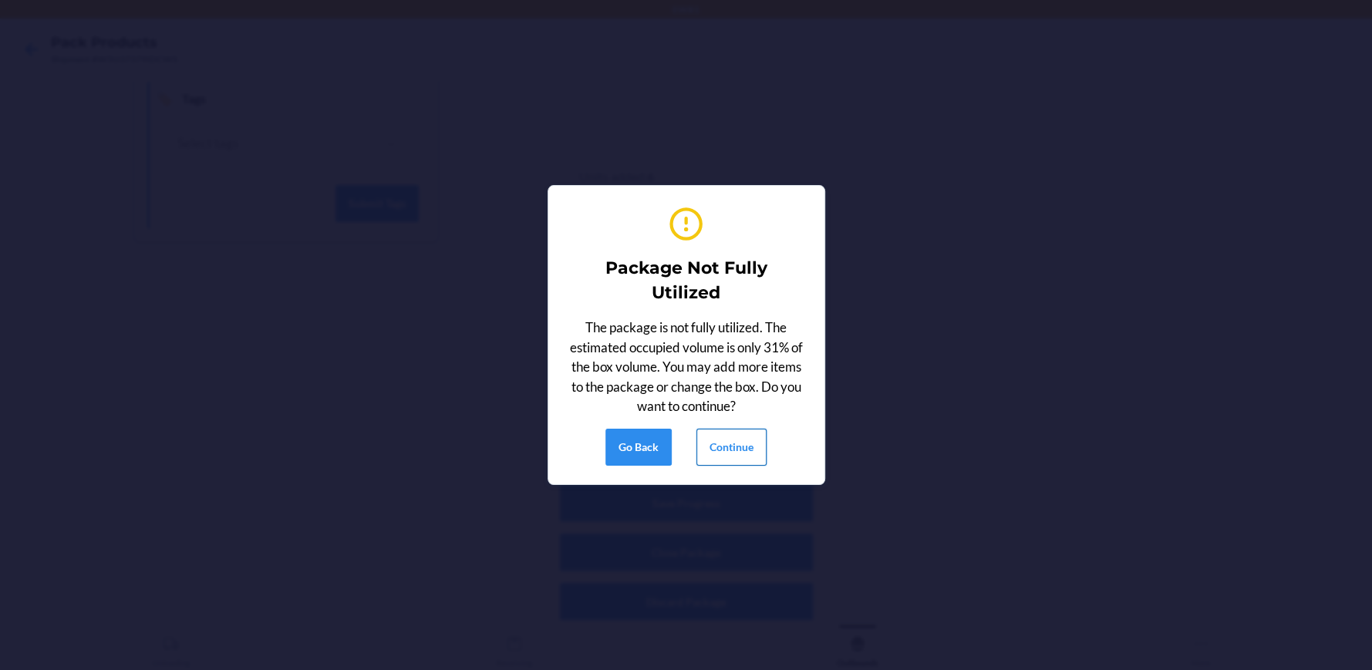
click at [745, 446] on button "Continue" at bounding box center [731, 447] width 70 height 37
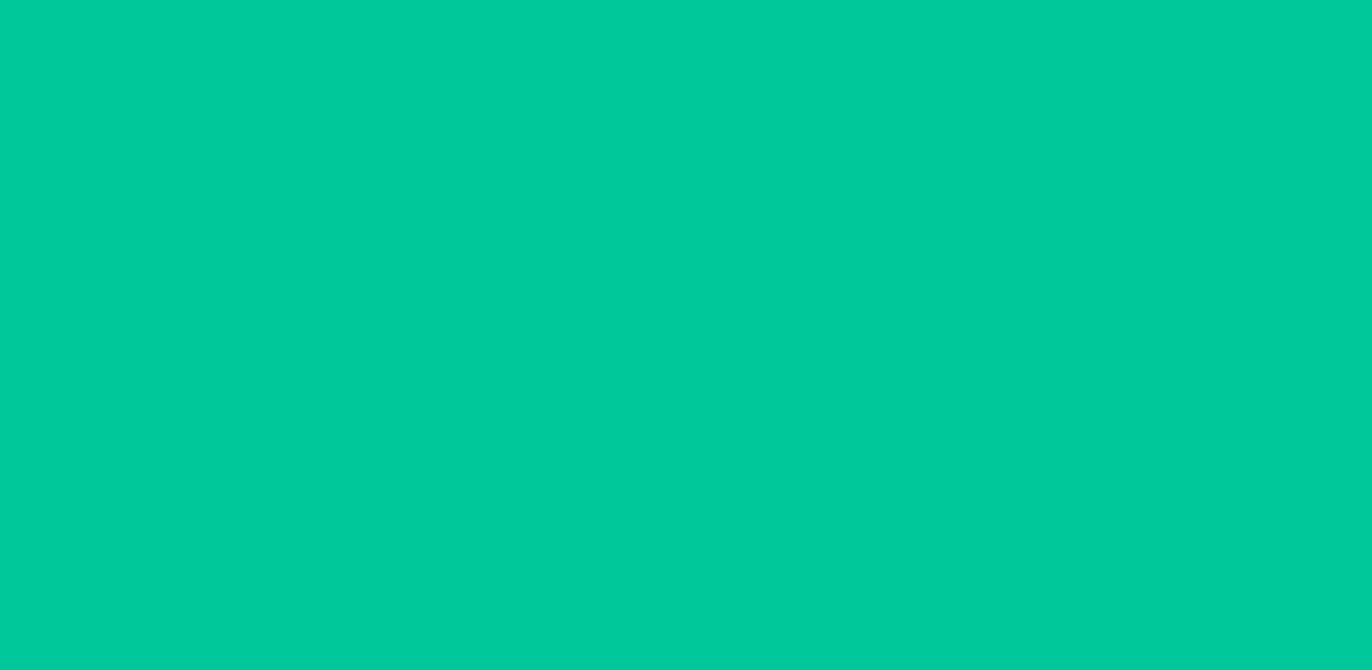
scroll to position [70, 0]
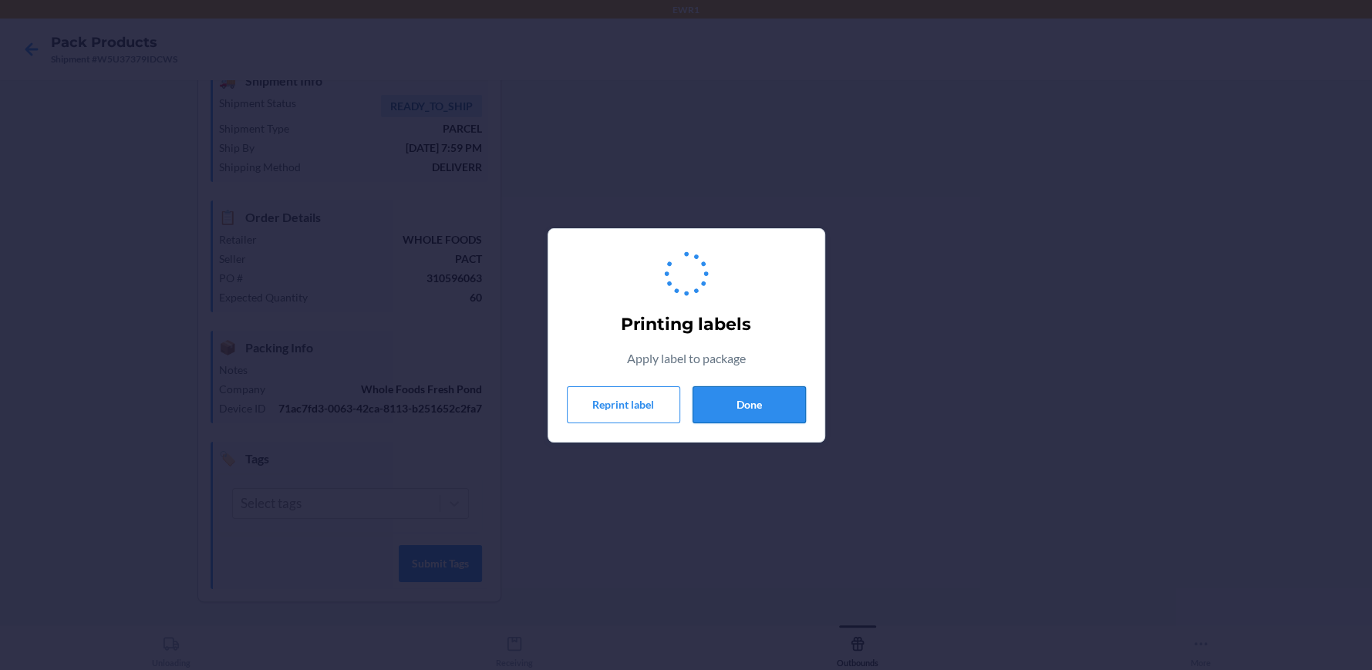
click at [736, 410] on button "Done" at bounding box center [748, 404] width 113 height 37
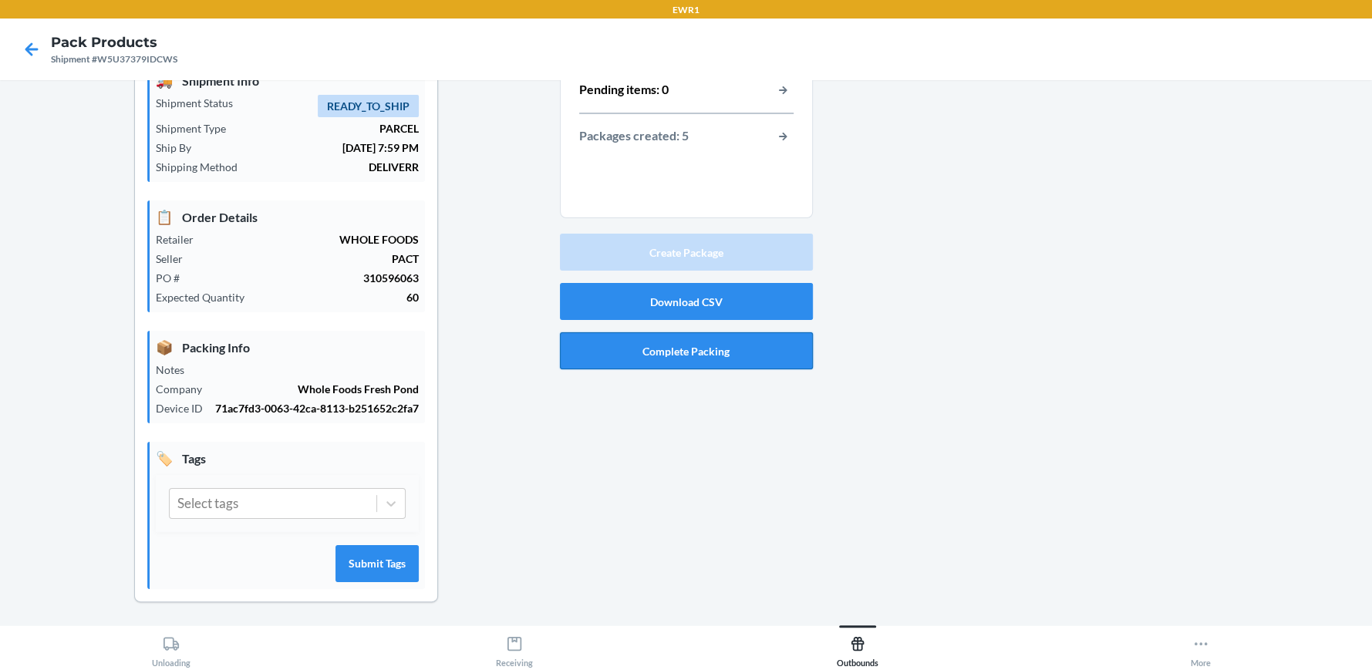
click at [663, 347] on button "Complete Packing" at bounding box center [686, 350] width 253 height 37
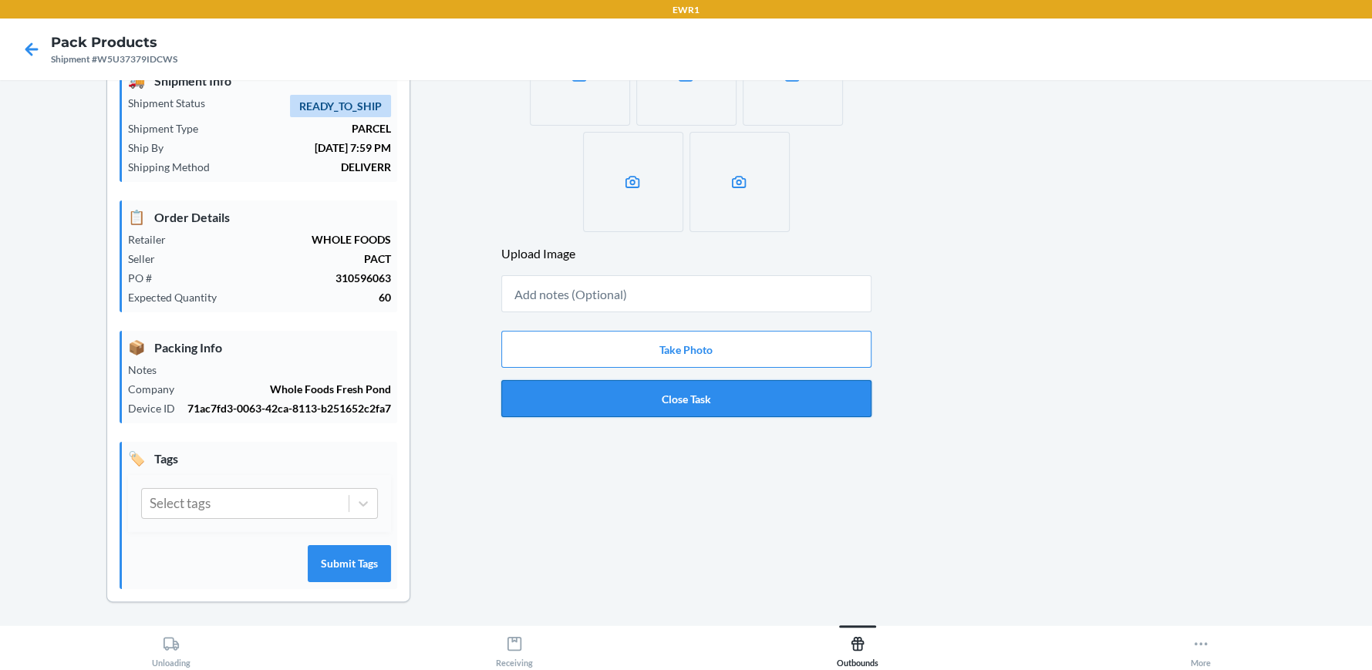
click at [690, 399] on button "Close Task" at bounding box center [686, 398] width 370 height 37
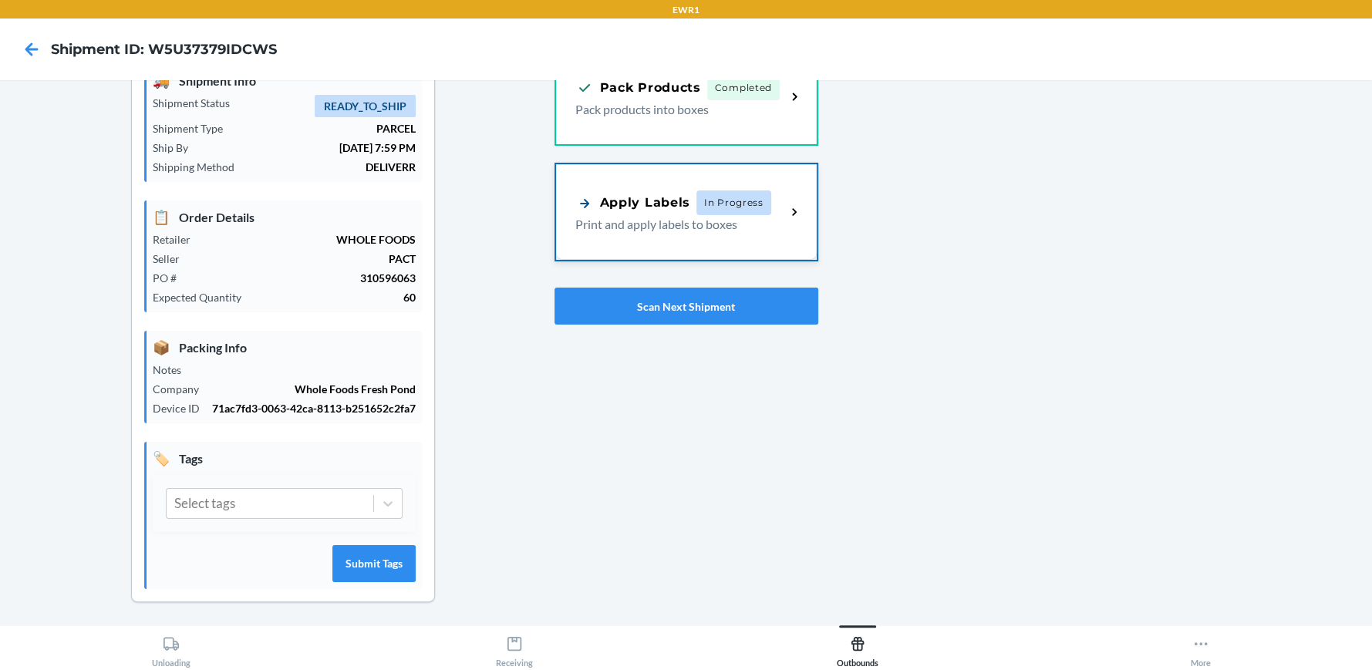
click at [683, 227] on p "Print and apply labels to boxes" at bounding box center [674, 224] width 199 height 19
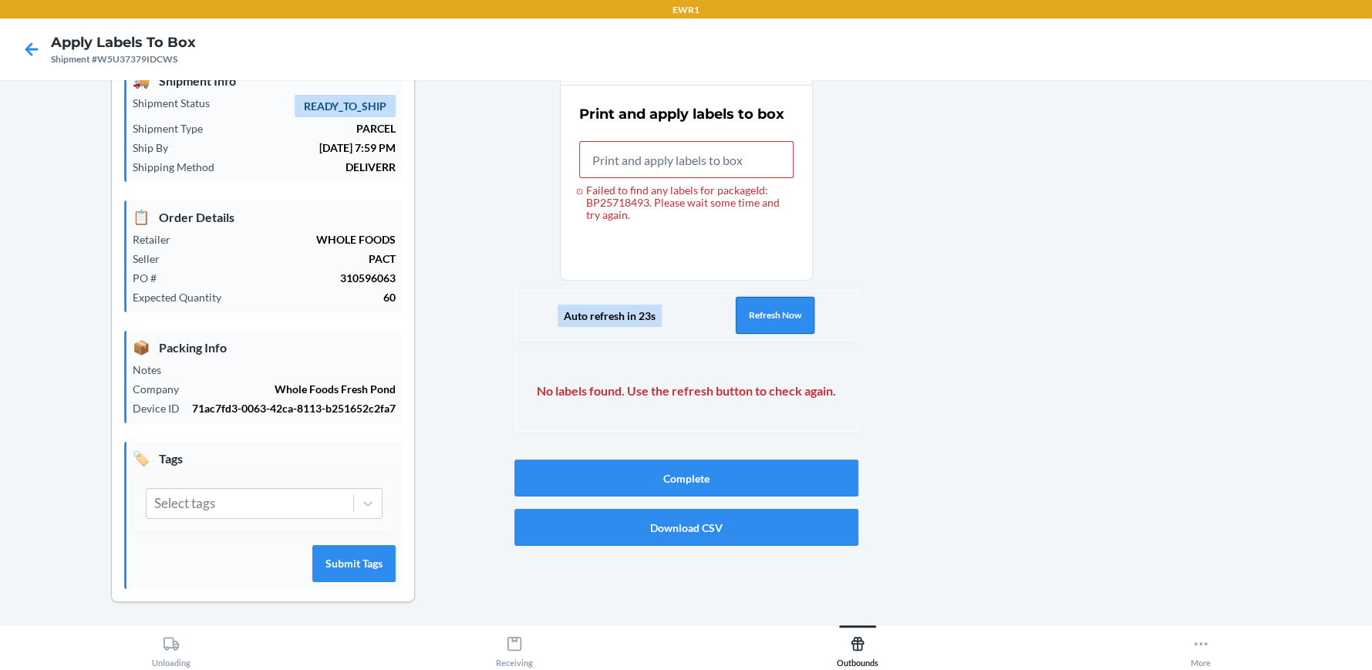
click at [777, 321] on button "Refresh Now" at bounding box center [775, 315] width 79 height 37
click at [777, 322] on button "Refresh Now" at bounding box center [775, 315] width 79 height 37
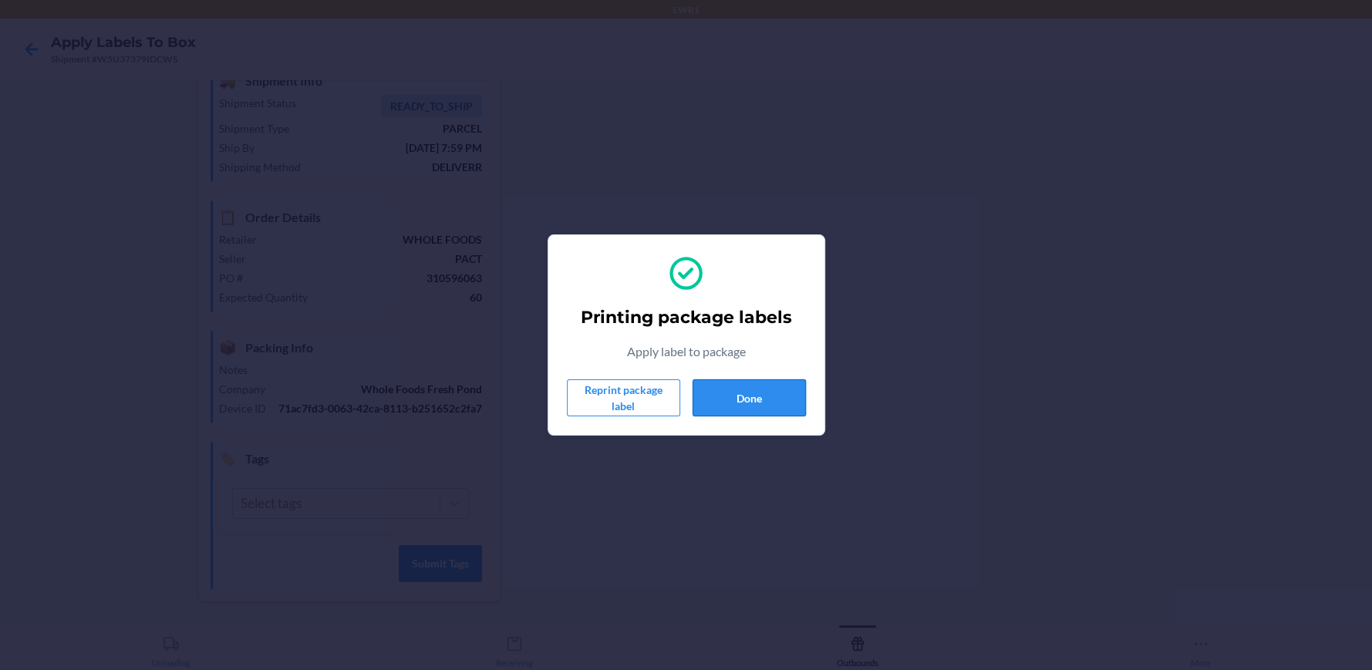
click at [780, 403] on button "Done" at bounding box center [748, 397] width 113 height 37
click at [777, 398] on button "Done" at bounding box center [748, 397] width 113 height 37
click at [780, 395] on button "Done" at bounding box center [748, 397] width 113 height 37
click at [782, 411] on button "Done" at bounding box center [748, 397] width 113 height 37
click at [730, 403] on button "Done" at bounding box center [748, 397] width 113 height 37
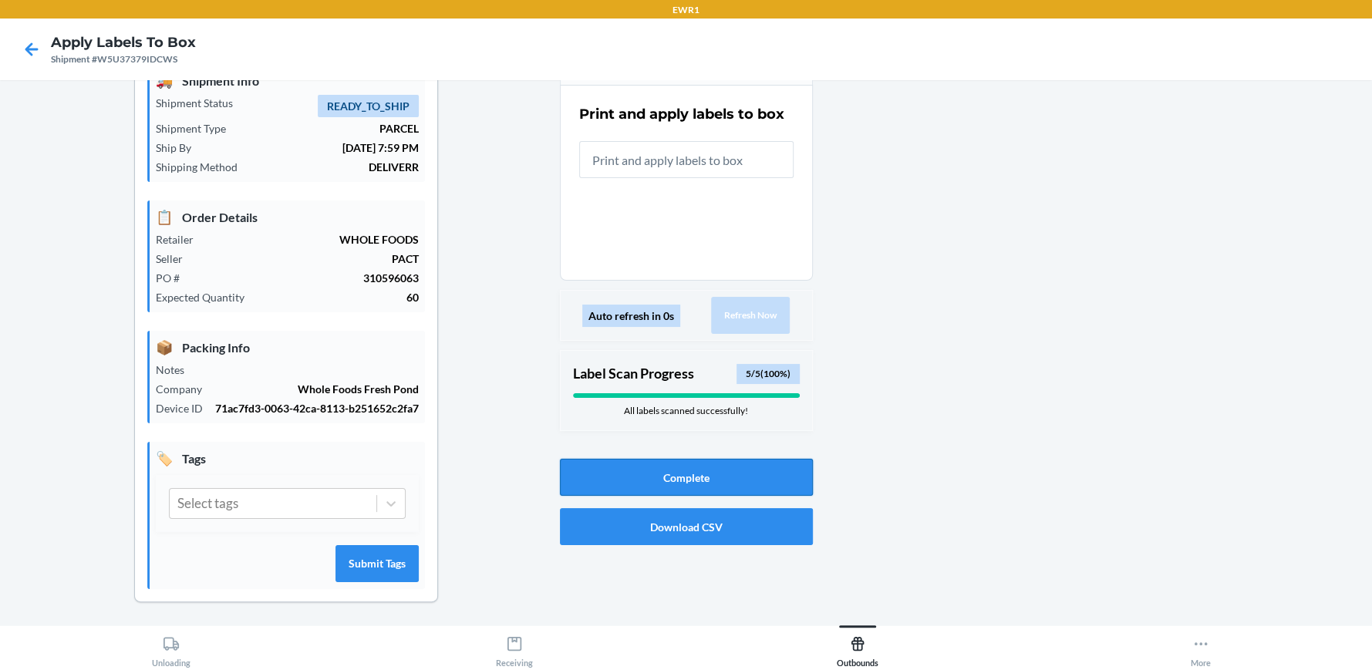
click at [704, 480] on button "Complete" at bounding box center [686, 477] width 253 height 37
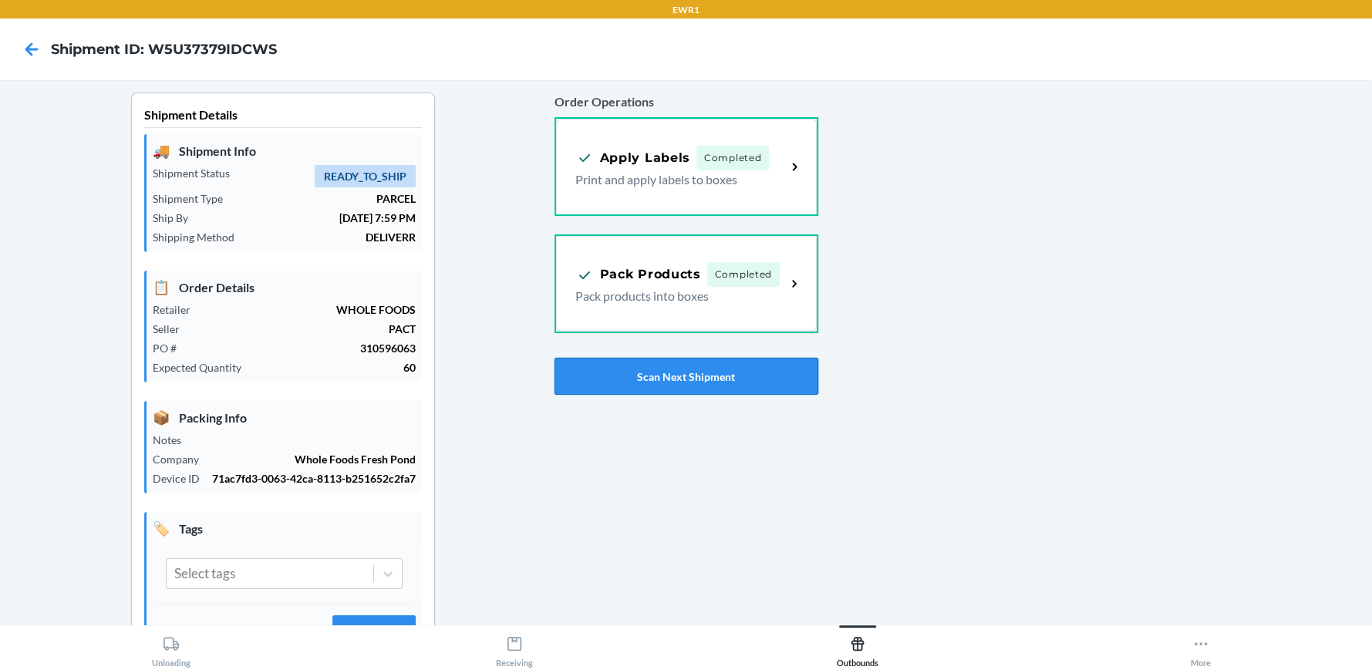
click at [659, 377] on button "Scan Next Shipment" at bounding box center [686, 376] width 264 height 37
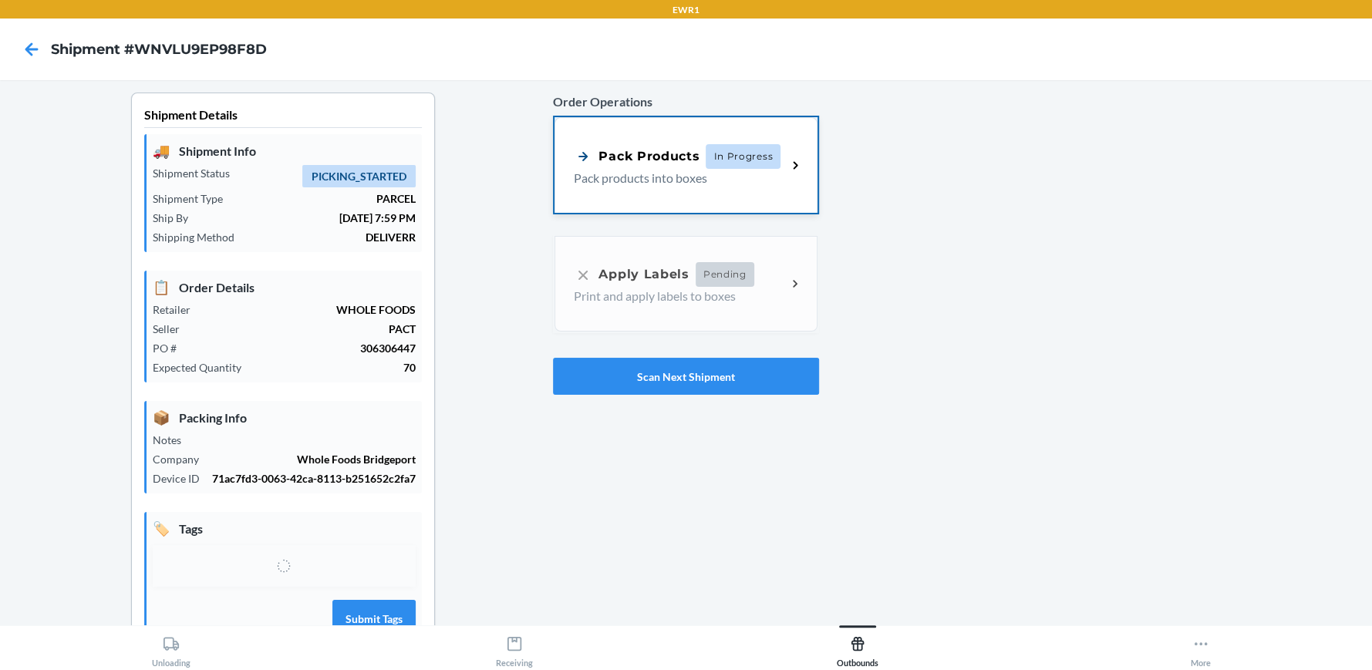
click at [725, 188] on div "Pack Products In Progress Pack products into boxes" at bounding box center [685, 165] width 262 height 96
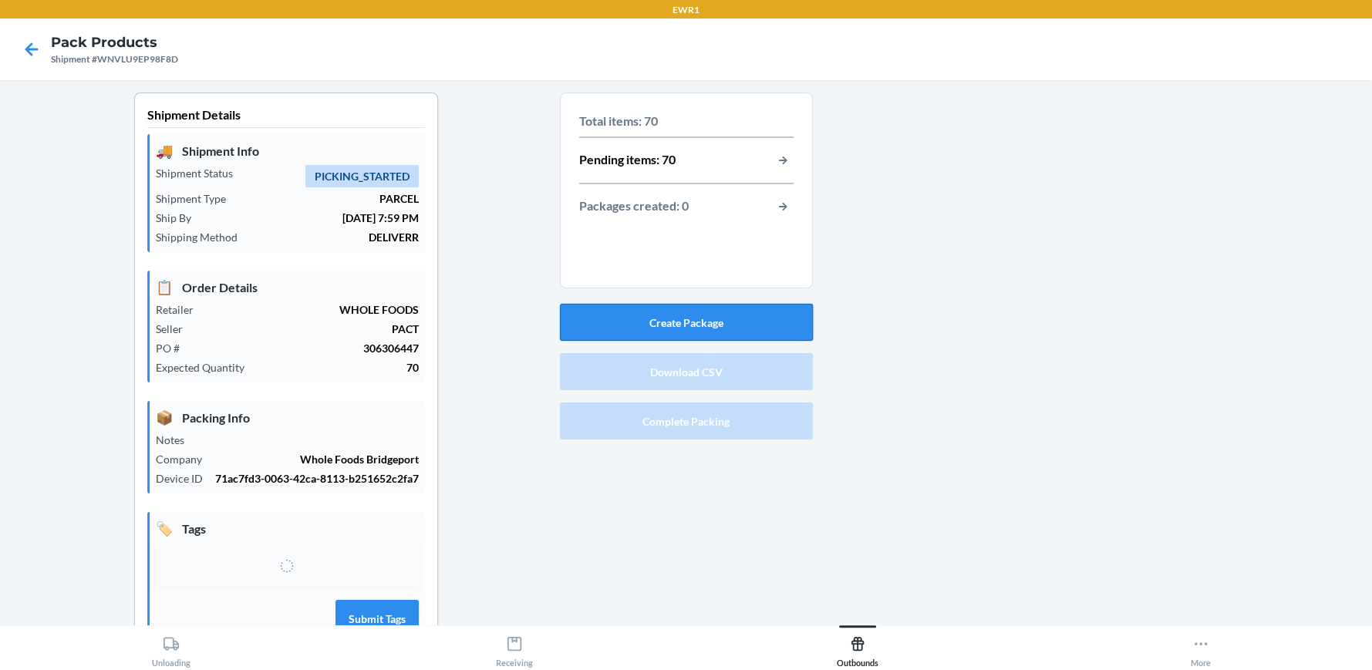
click at [740, 328] on button "Create Package" at bounding box center [686, 322] width 253 height 37
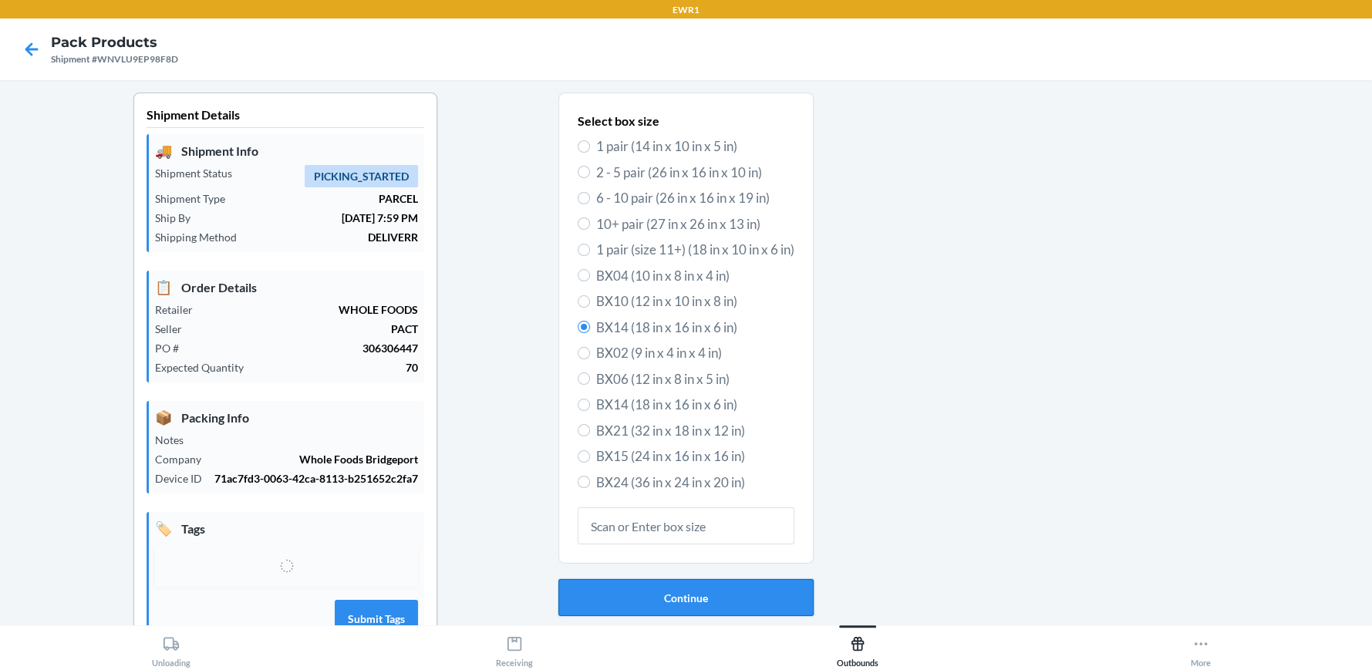
click at [638, 603] on button "Continue" at bounding box center [685, 597] width 255 height 37
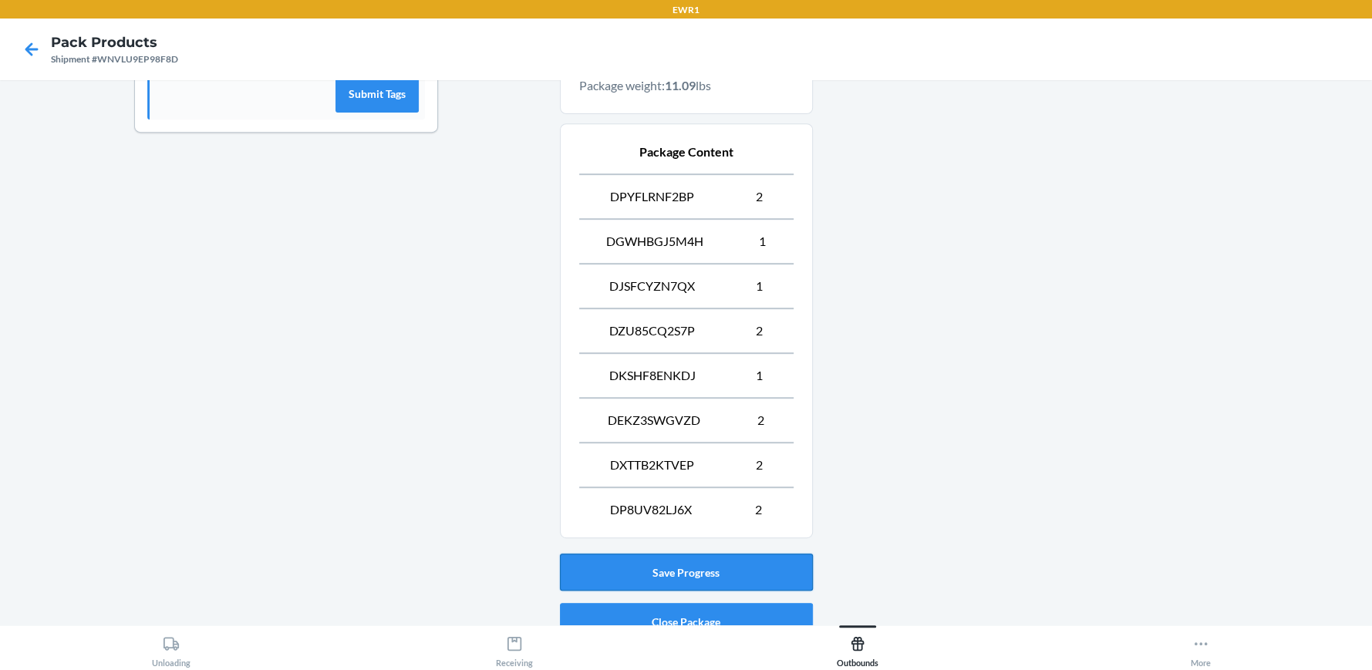
scroll to position [608, 0]
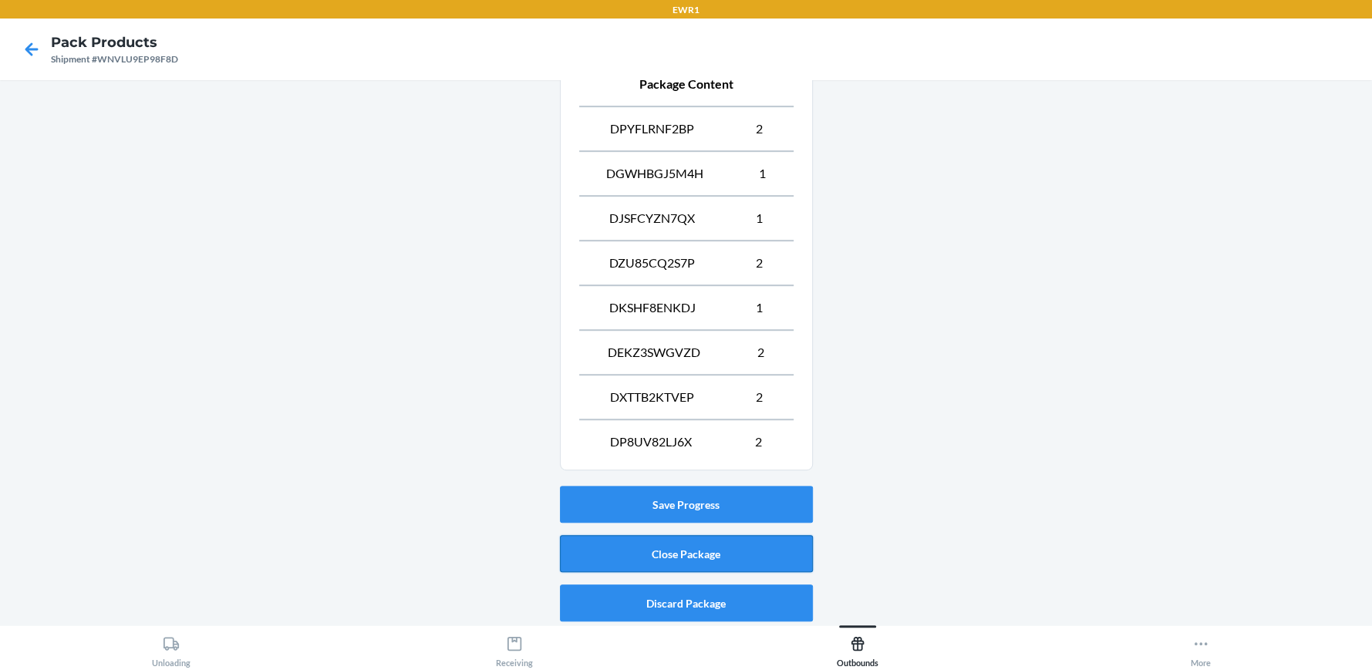
click at [662, 551] on button "Close Package" at bounding box center [686, 553] width 253 height 37
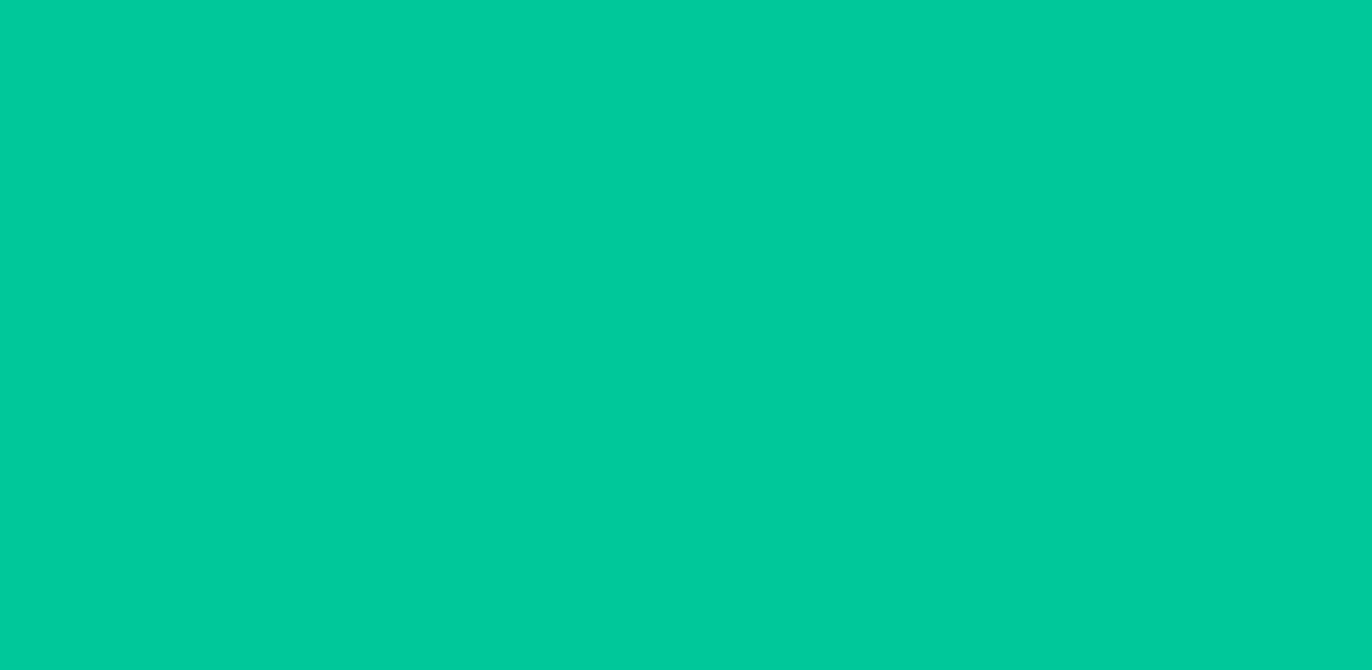
scroll to position [70, 0]
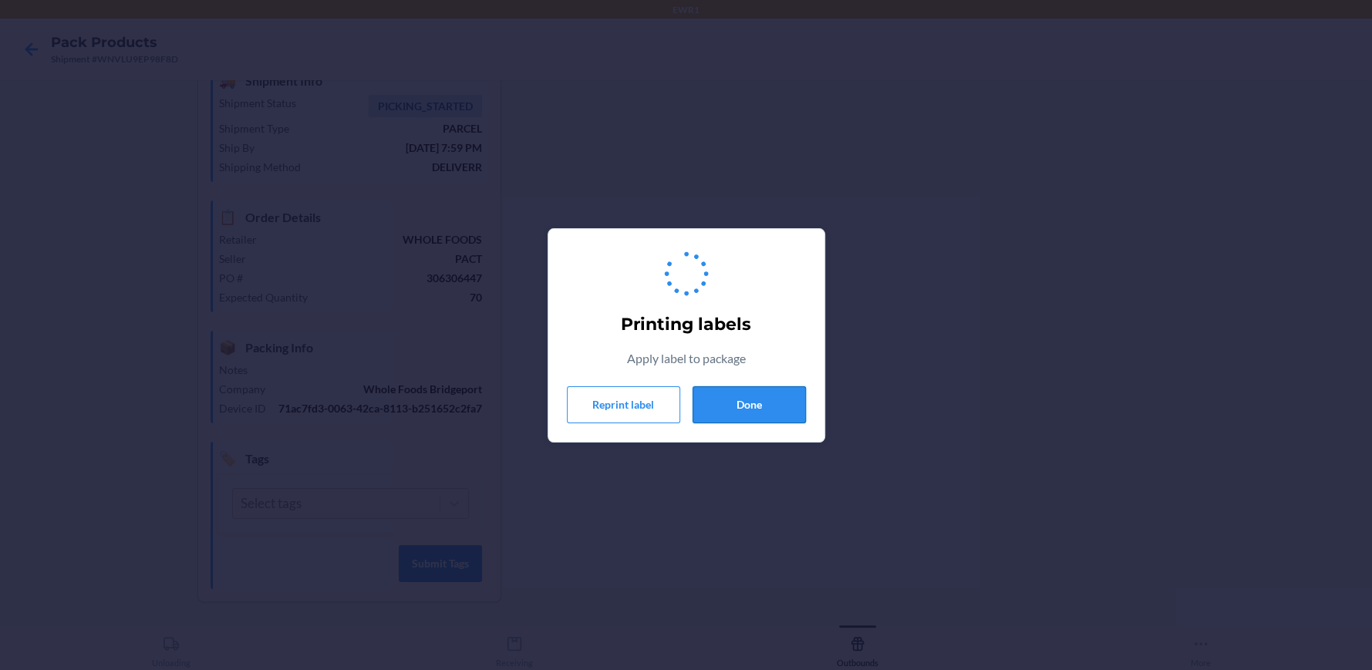
click at [724, 408] on button "Done" at bounding box center [748, 404] width 113 height 37
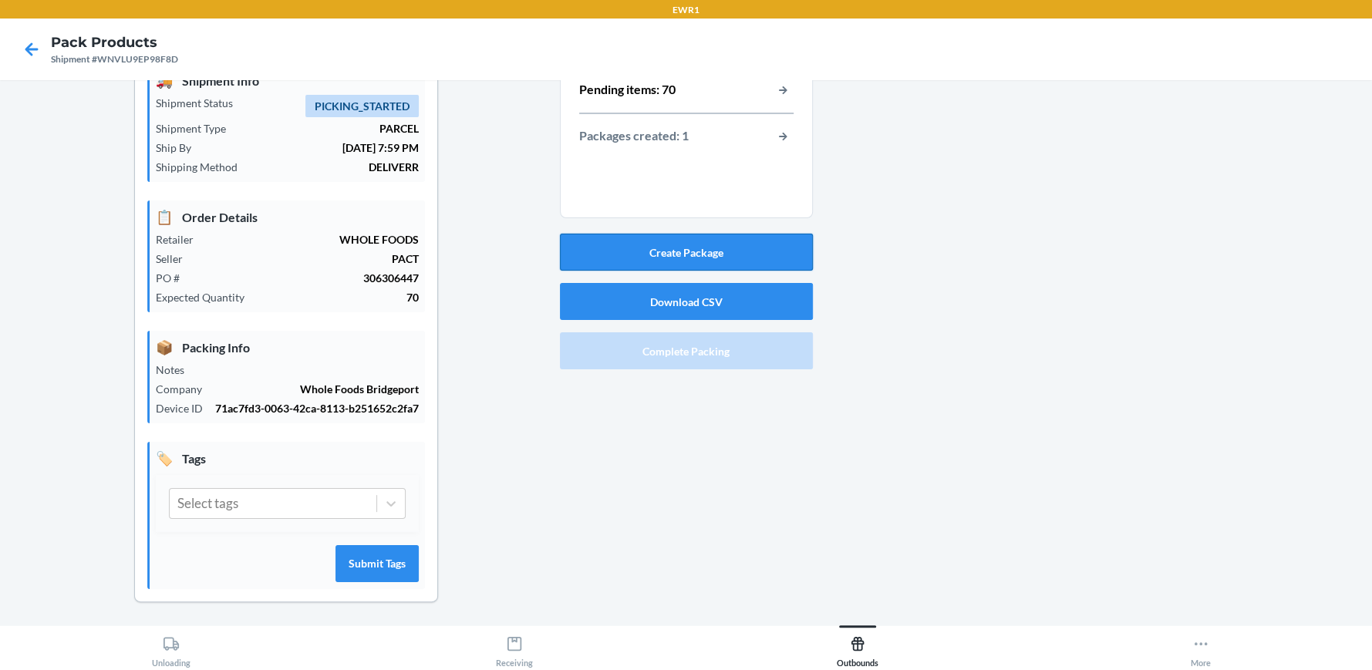
click at [605, 261] on button "Create Package" at bounding box center [686, 252] width 253 height 37
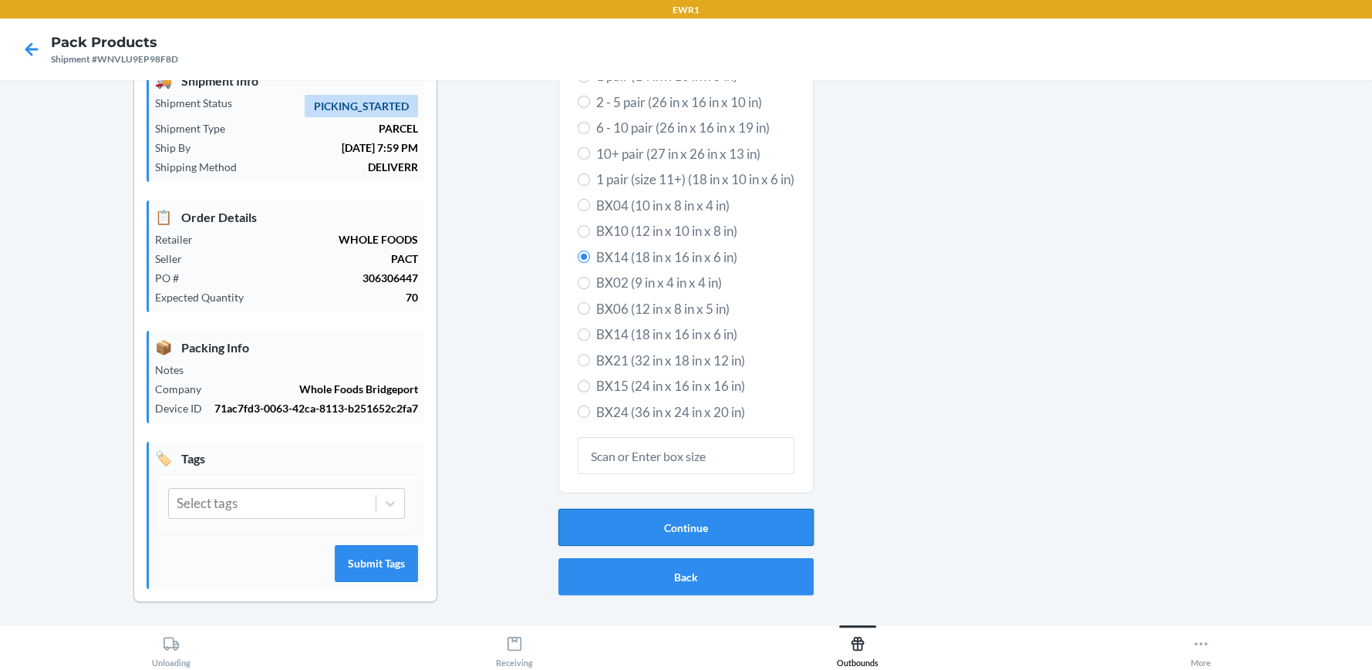
click at [689, 535] on button "Continue" at bounding box center [685, 527] width 255 height 37
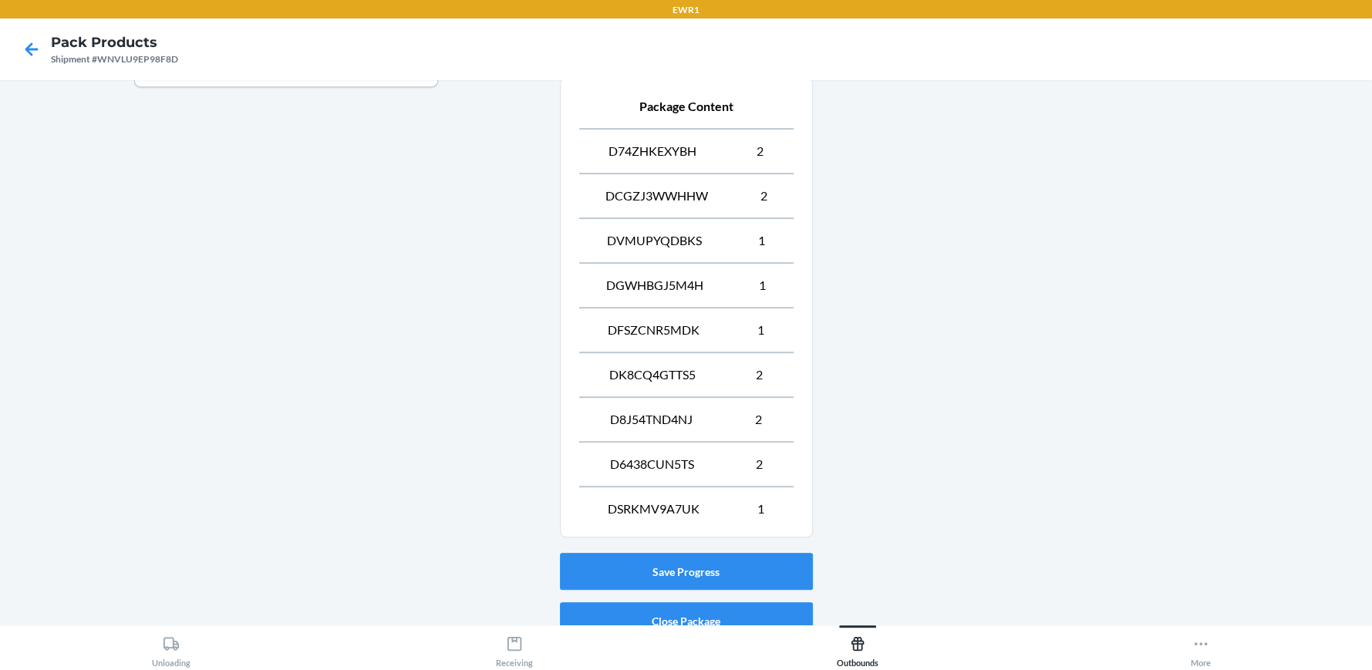
scroll to position [653, 0]
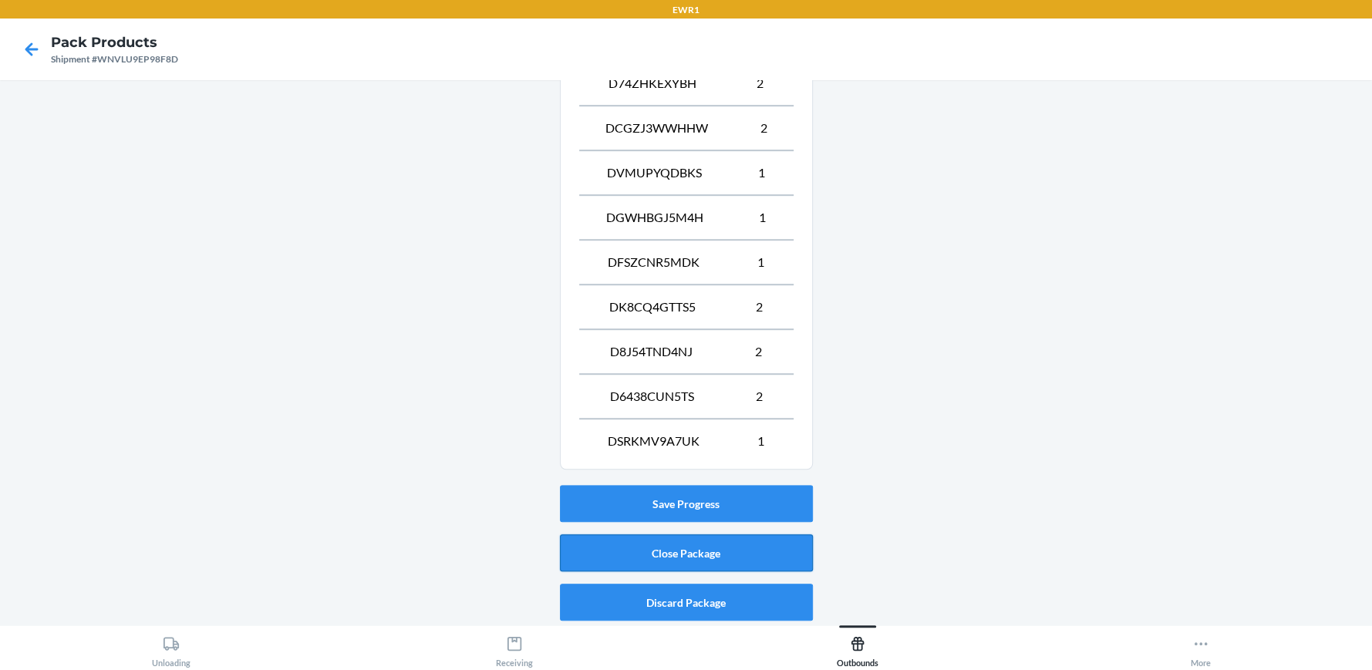
click at [680, 554] on button "Close Package" at bounding box center [686, 552] width 253 height 37
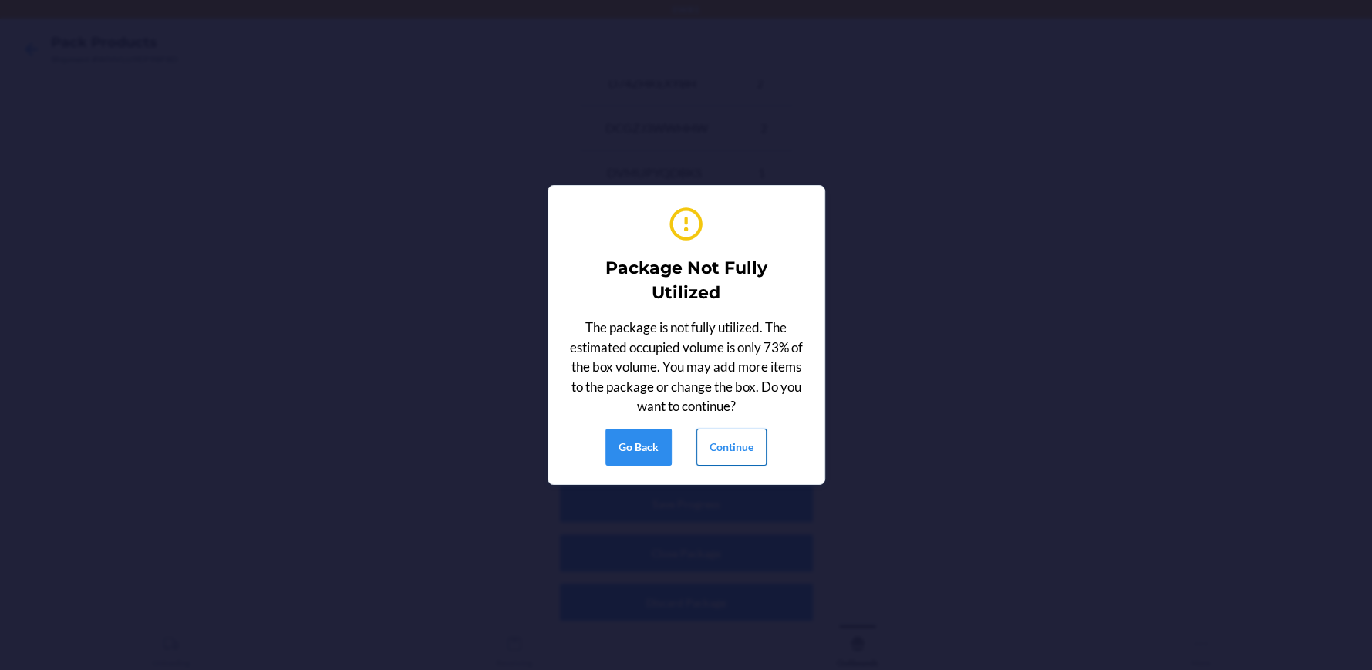
click at [720, 453] on button "Continue" at bounding box center [731, 447] width 70 height 37
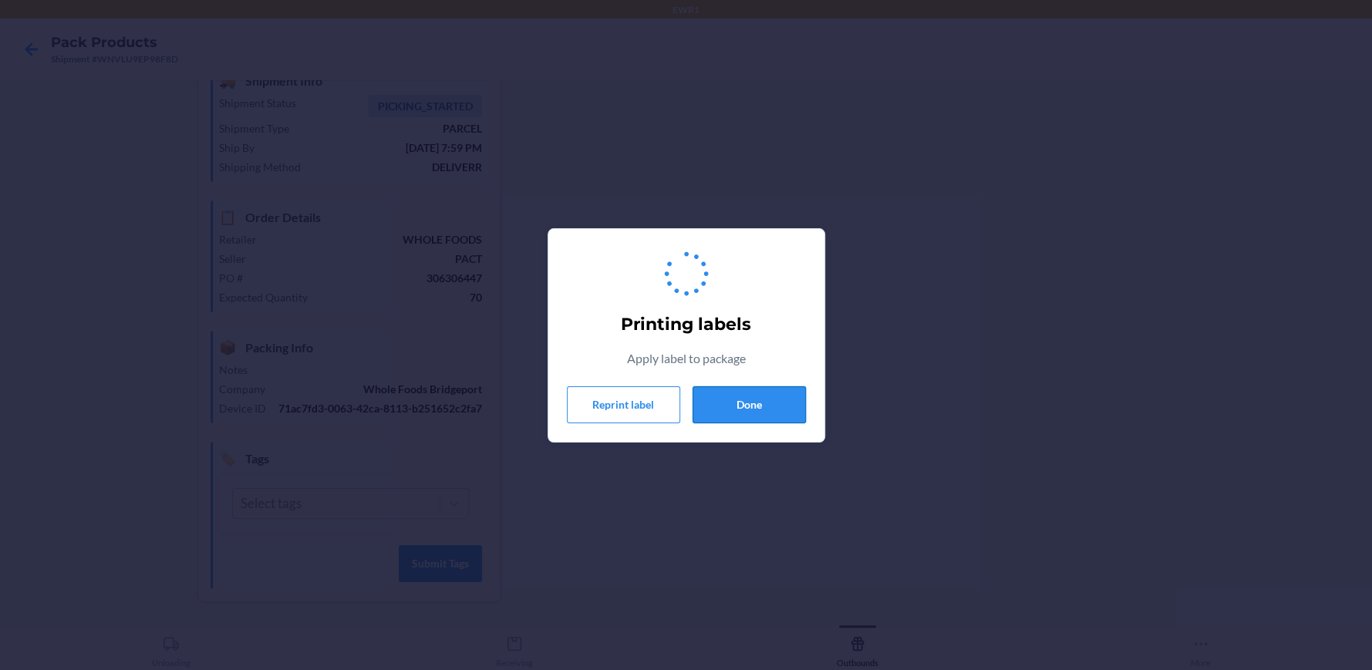
click at [739, 405] on button "Done" at bounding box center [748, 404] width 113 height 37
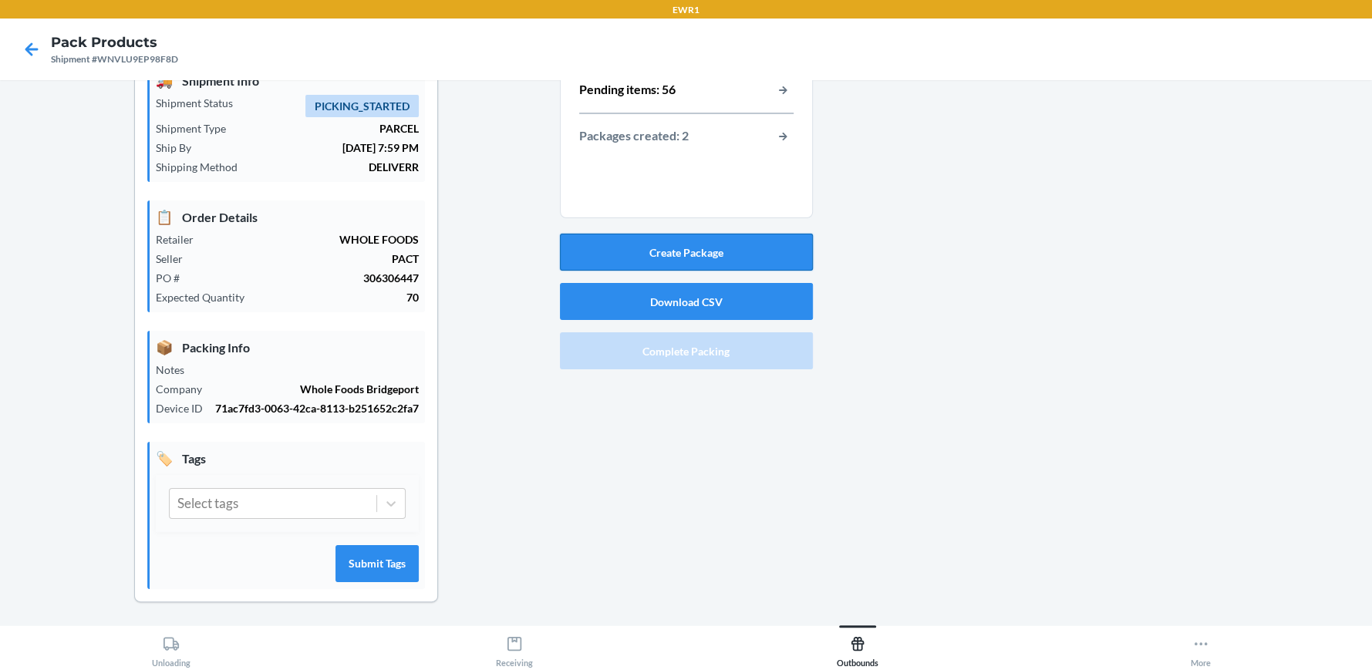
click at [699, 254] on button "Create Package" at bounding box center [686, 252] width 253 height 37
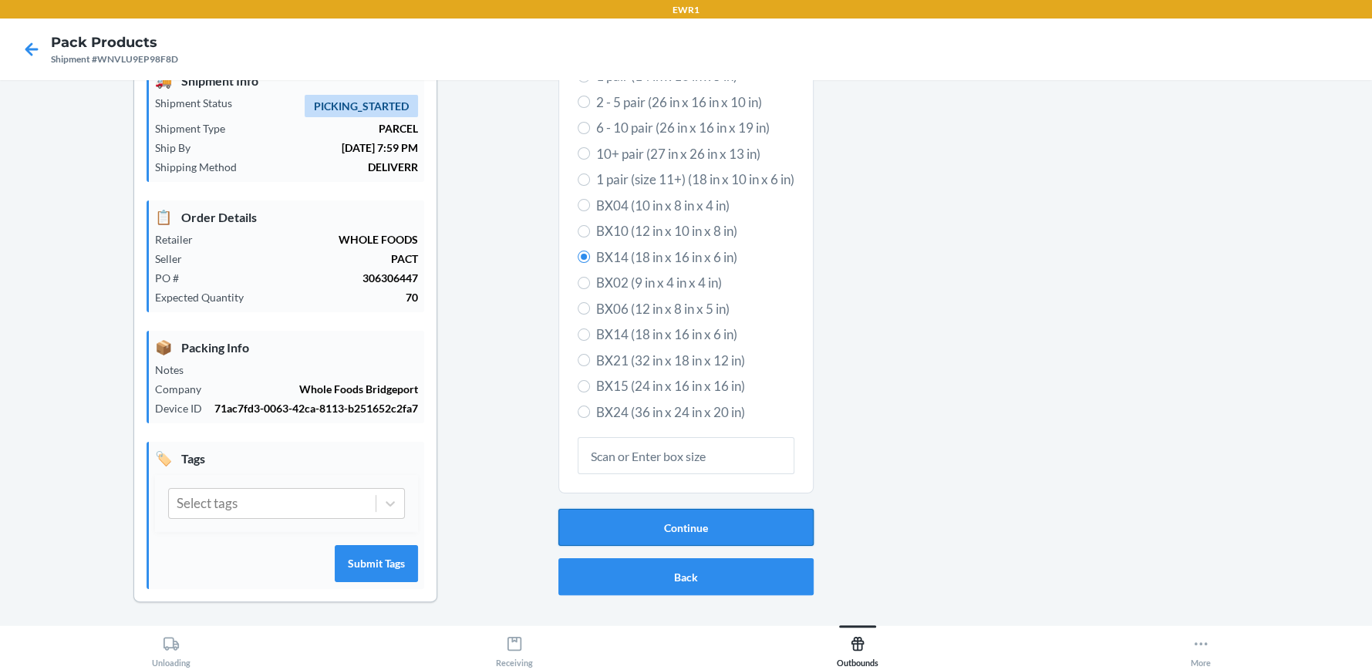
click at [706, 522] on button "Continue" at bounding box center [685, 527] width 255 height 37
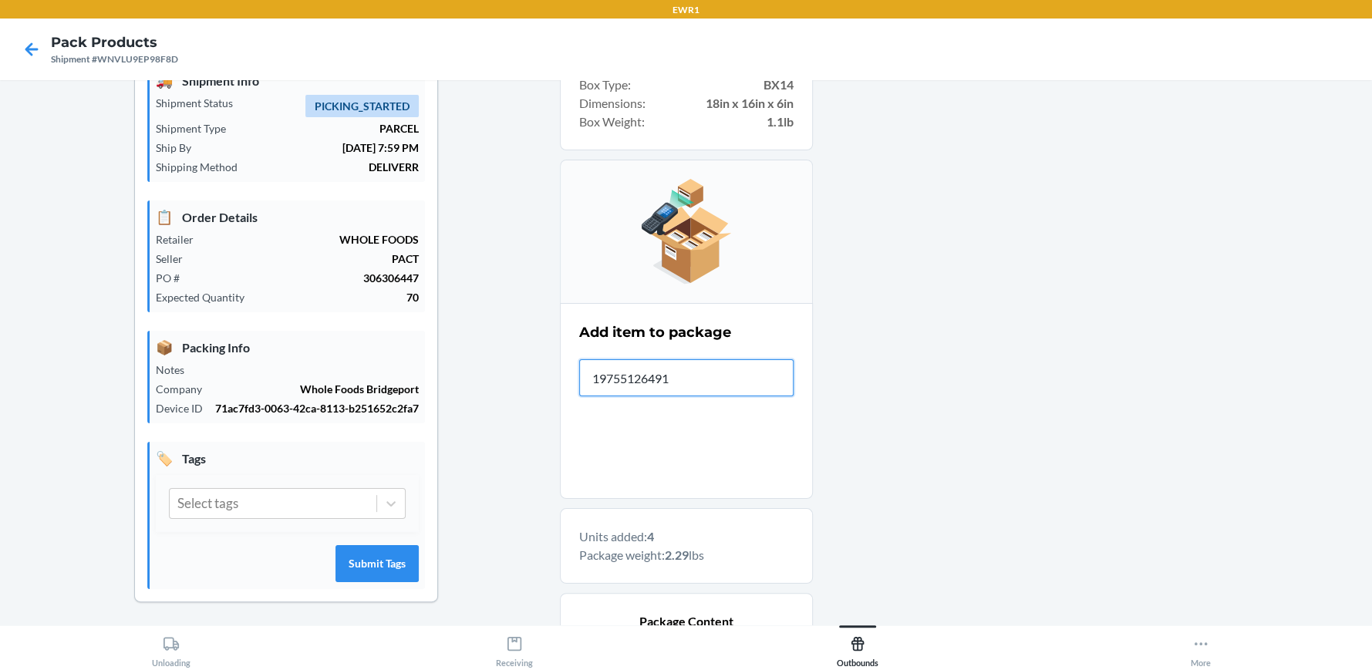
type input "197551264910"
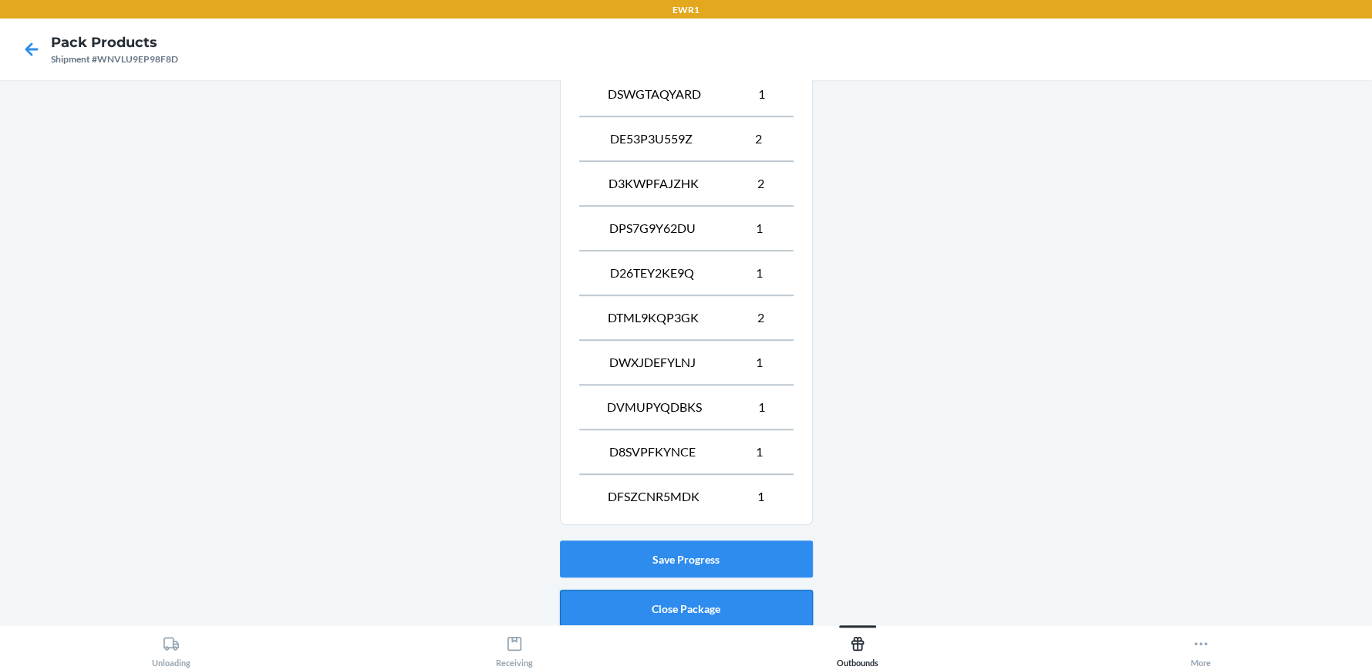
scroll to position [742, 0]
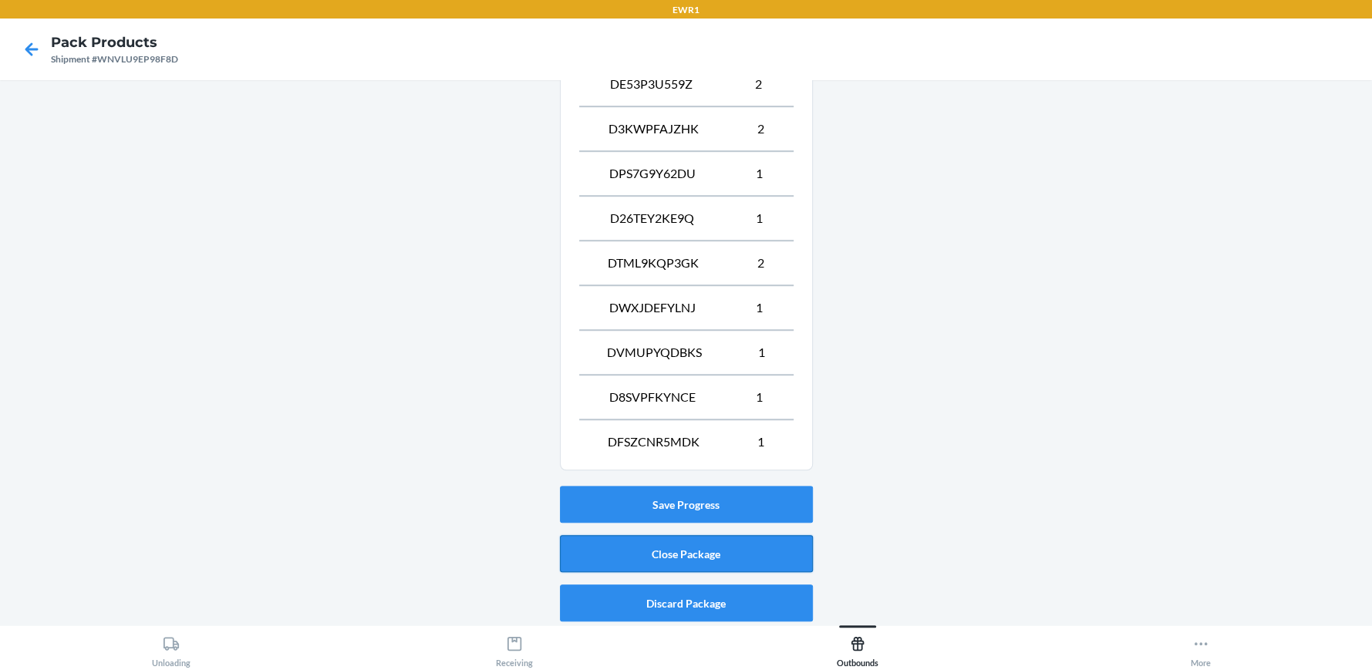
click at [632, 553] on button "Close Package" at bounding box center [686, 553] width 253 height 37
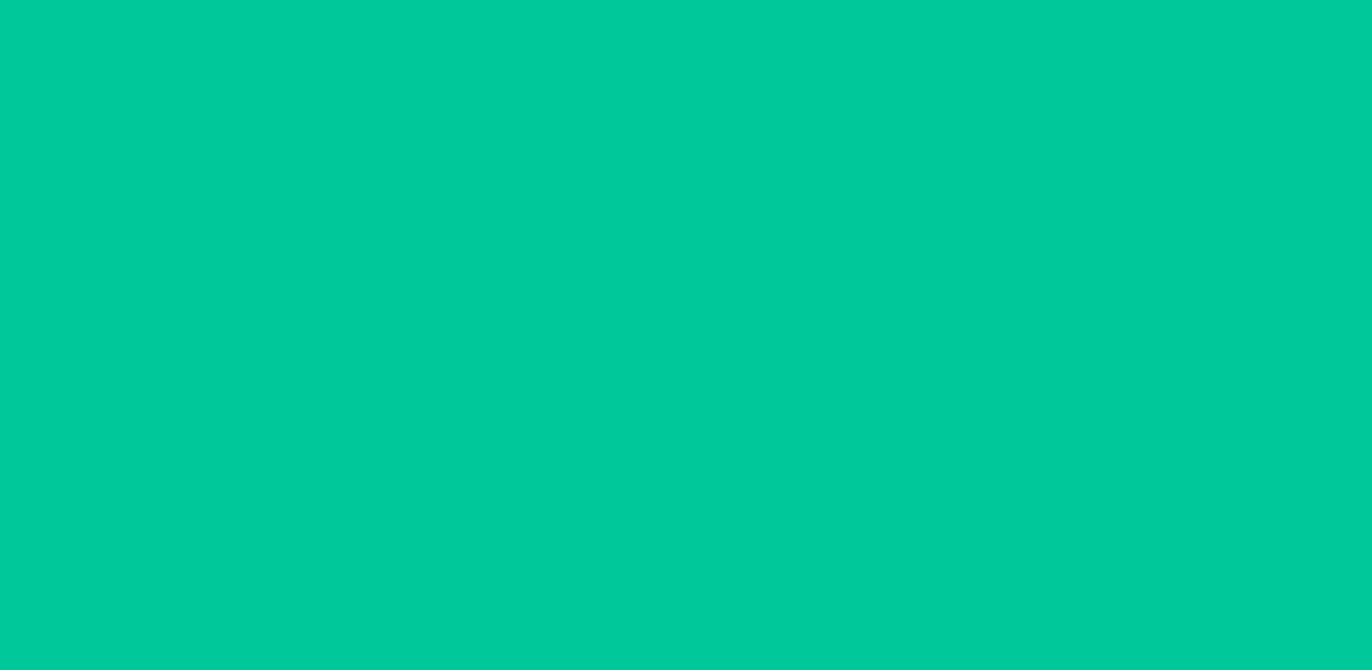
scroll to position [70, 0]
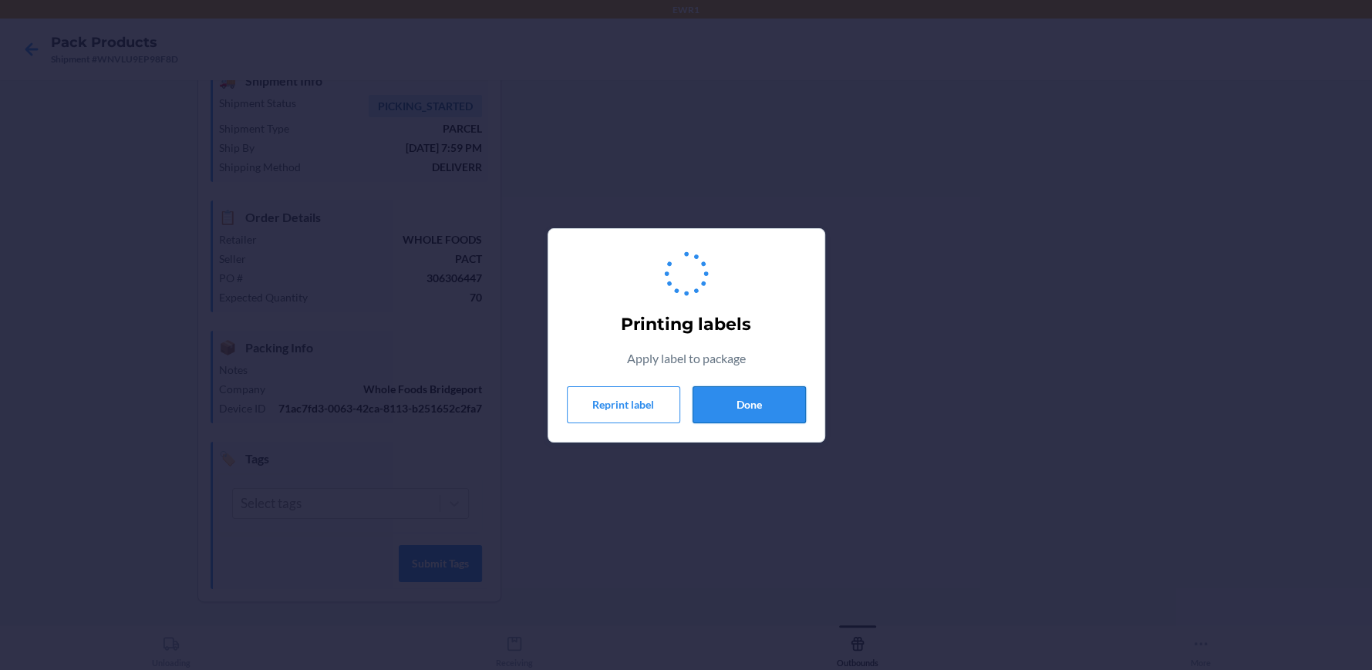
click at [746, 405] on button "Done" at bounding box center [748, 404] width 113 height 37
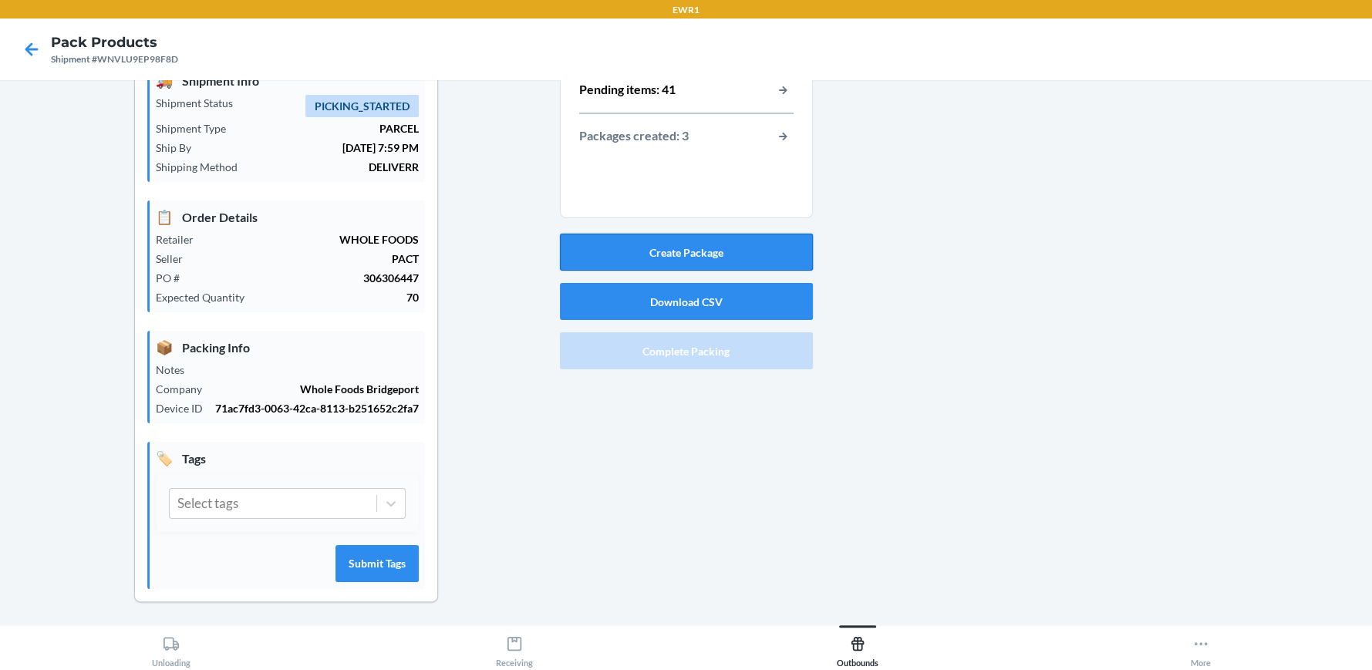
click at [645, 252] on button "Create Package" at bounding box center [686, 252] width 253 height 37
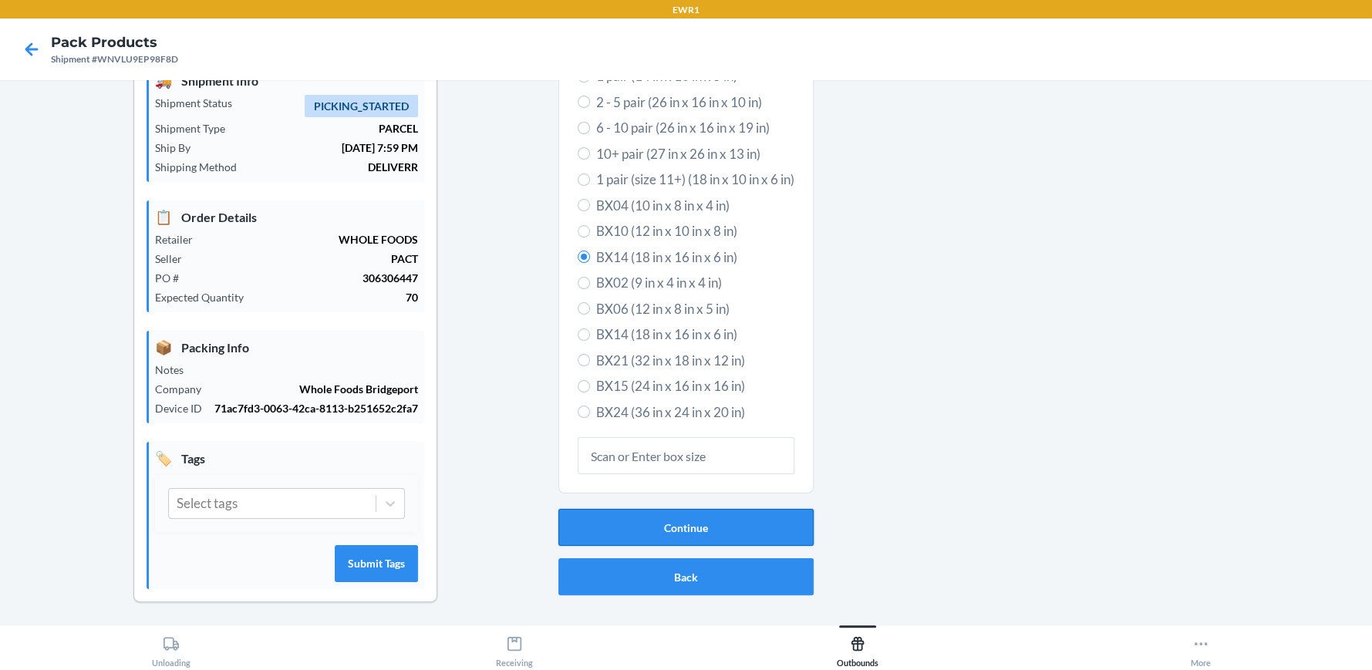
click at [655, 528] on button "Continue" at bounding box center [685, 527] width 255 height 37
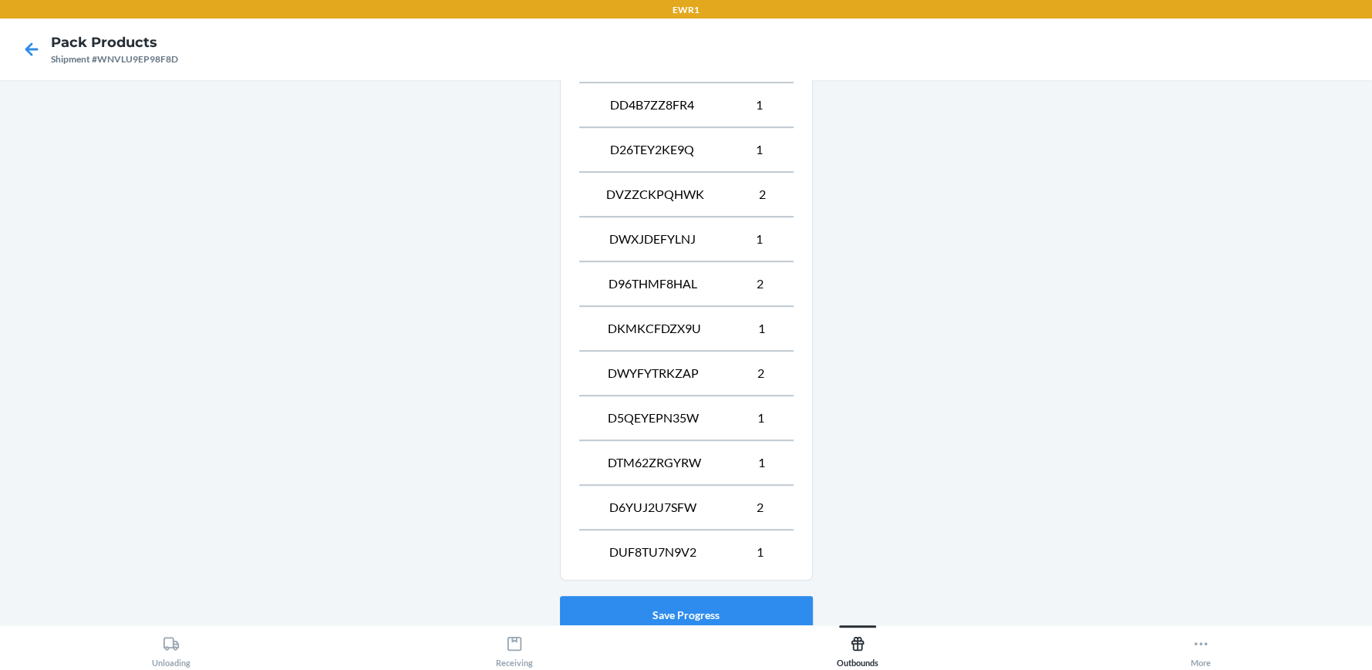
scroll to position [742, 0]
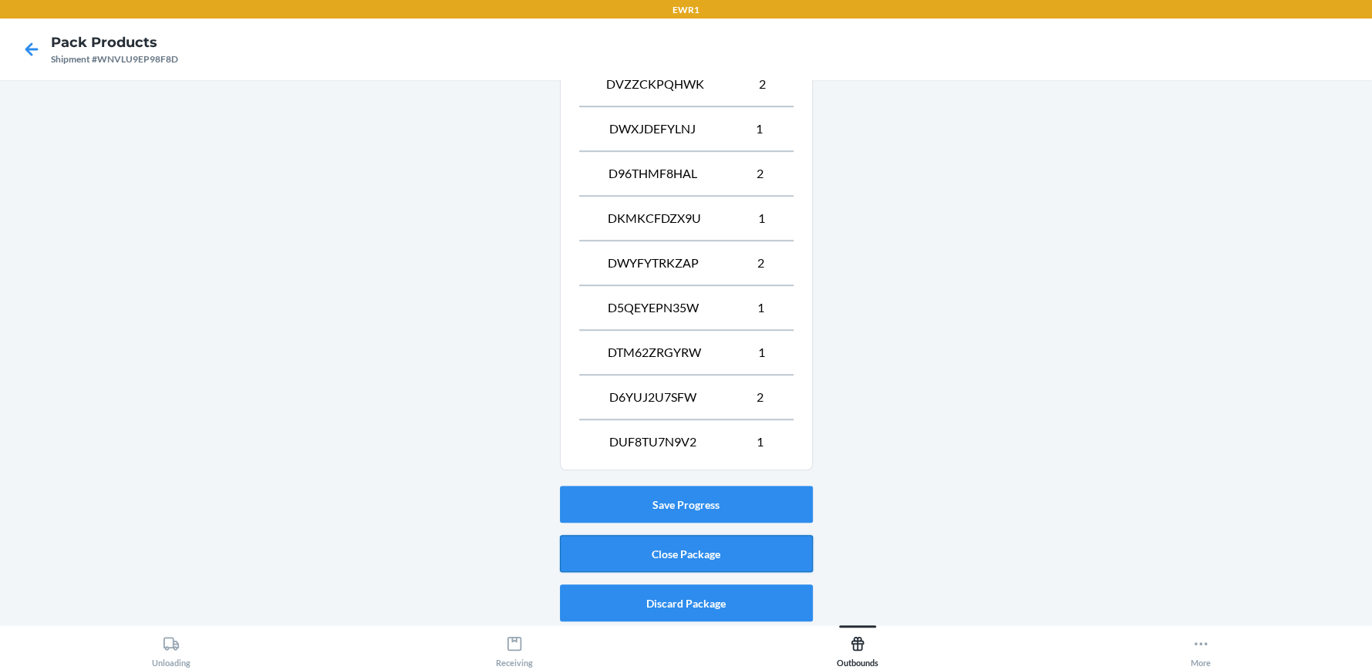
click at [593, 561] on button "Close Package" at bounding box center [686, 553] width 253 height 37
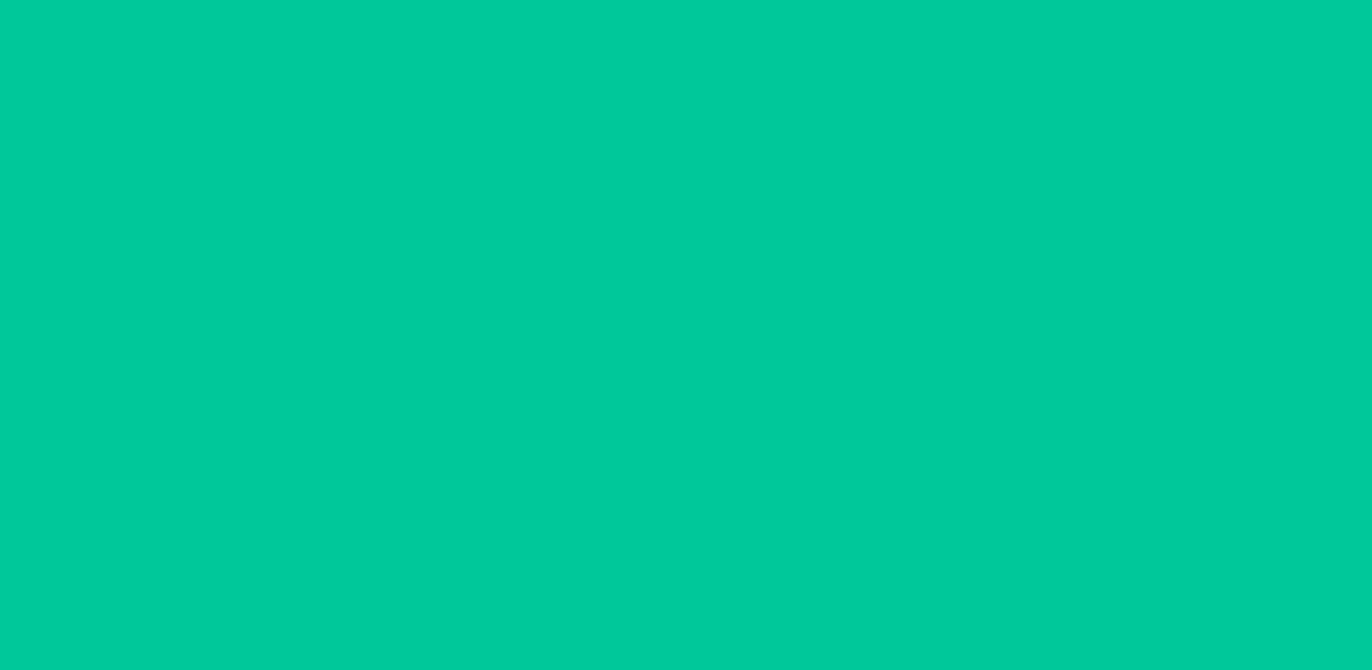
scroll to position [70, 0]
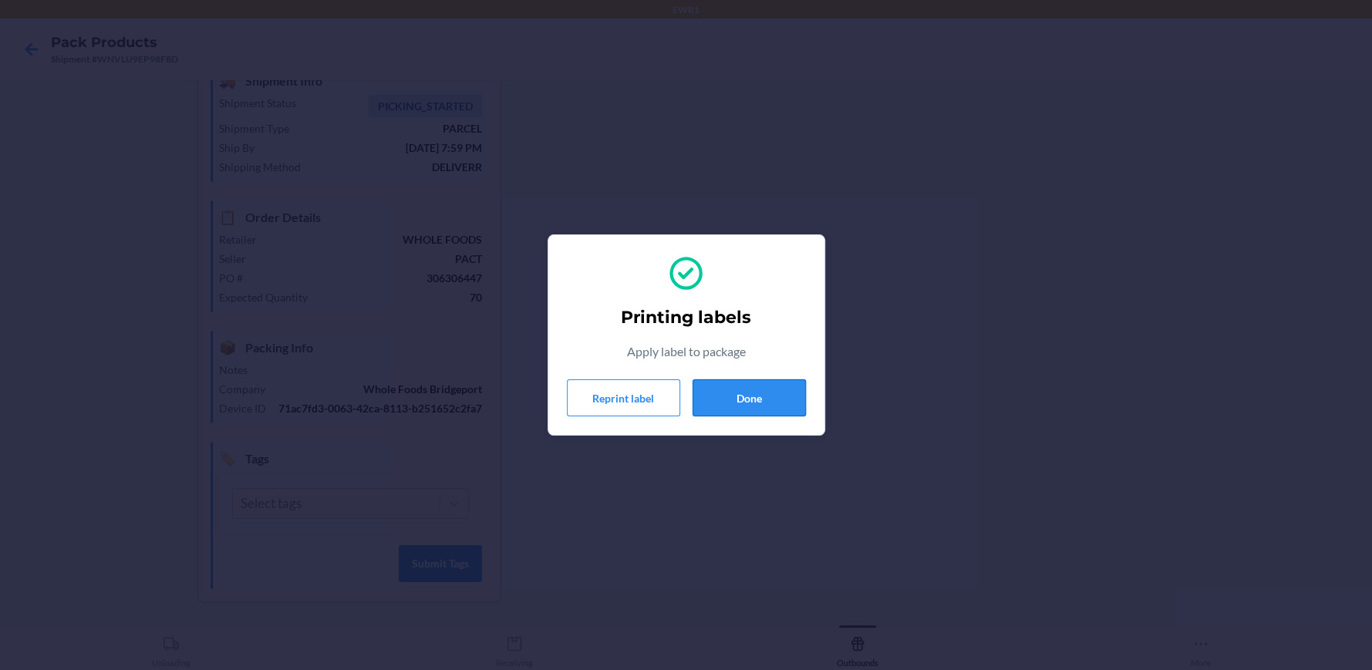
click at [777, 395] on button "Done" at bounding box center [748, 397] width 113 height 37
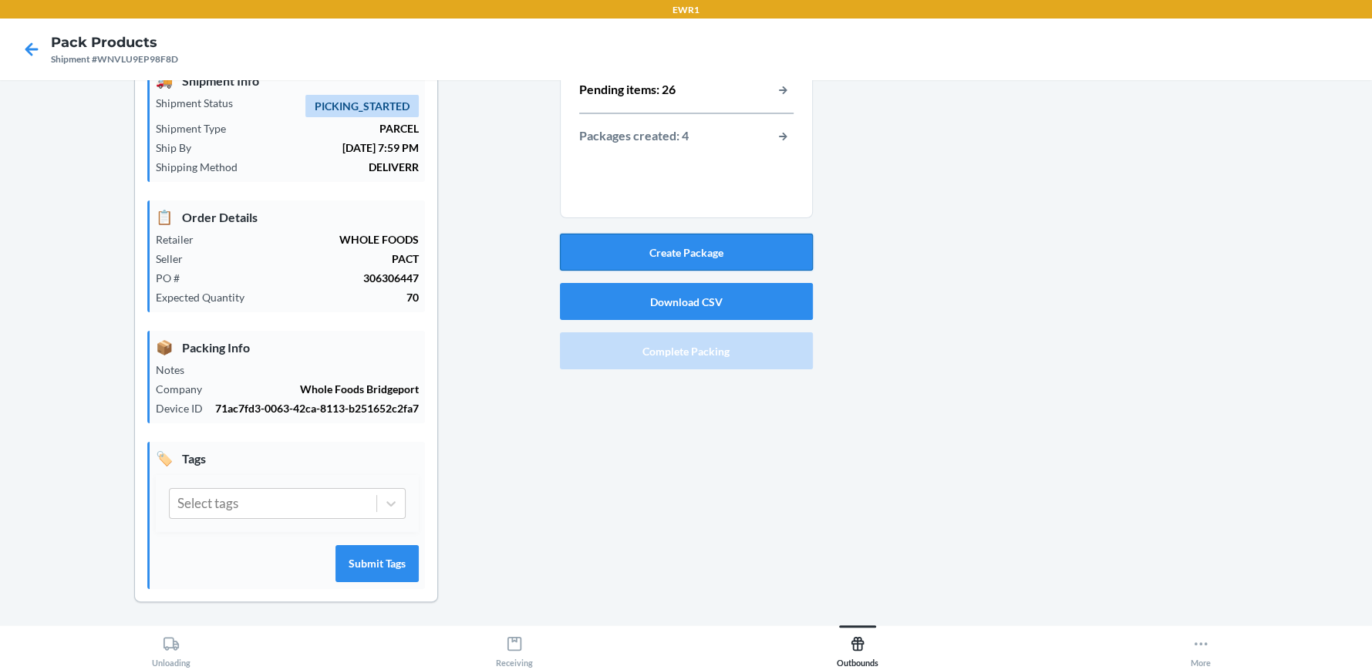
click at [747, 255] on button "Create Package" at bounding box center [686, 252] width 253 height 37
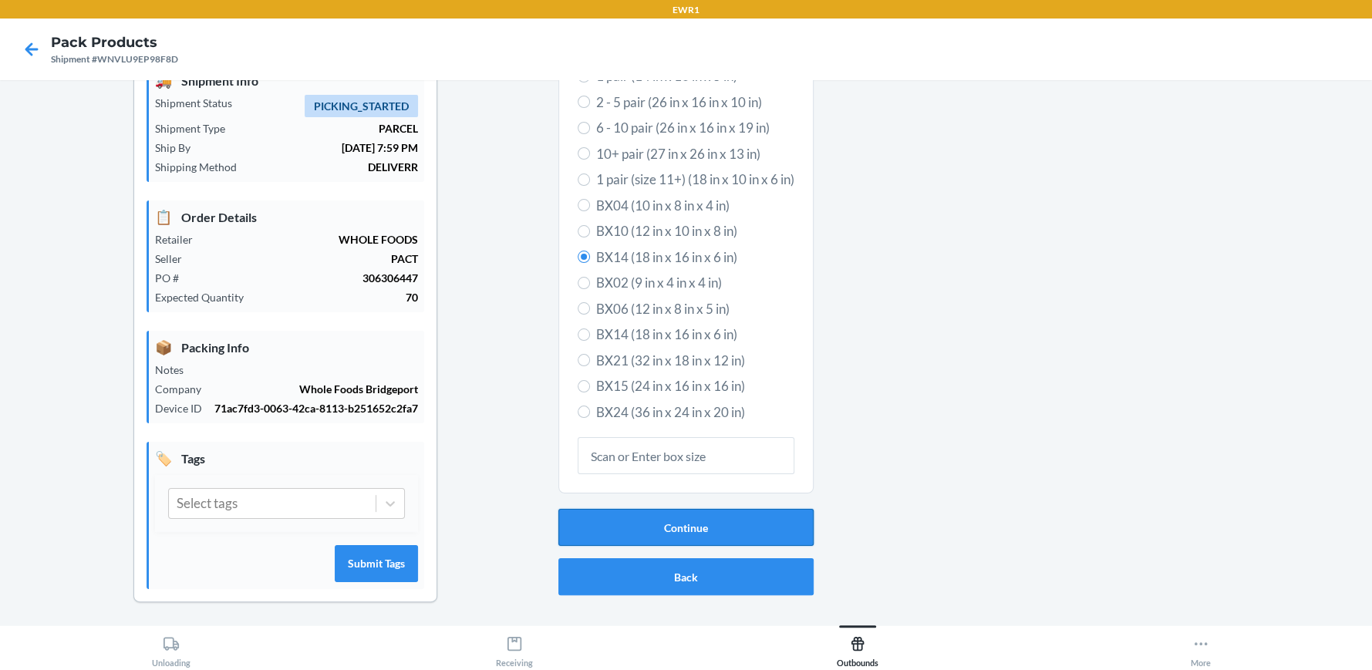
click at [800, 520] on button "Continue" at bounding box center [685, 527] width 255 height 37
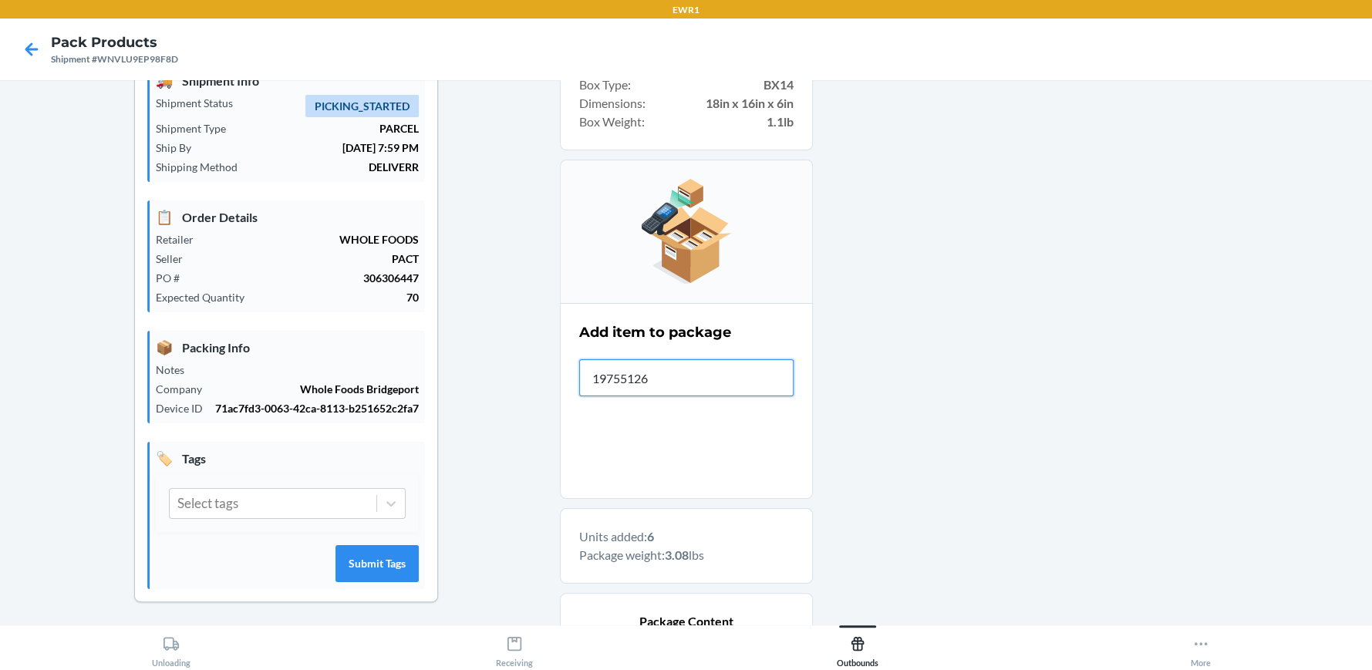
type input "197551264"
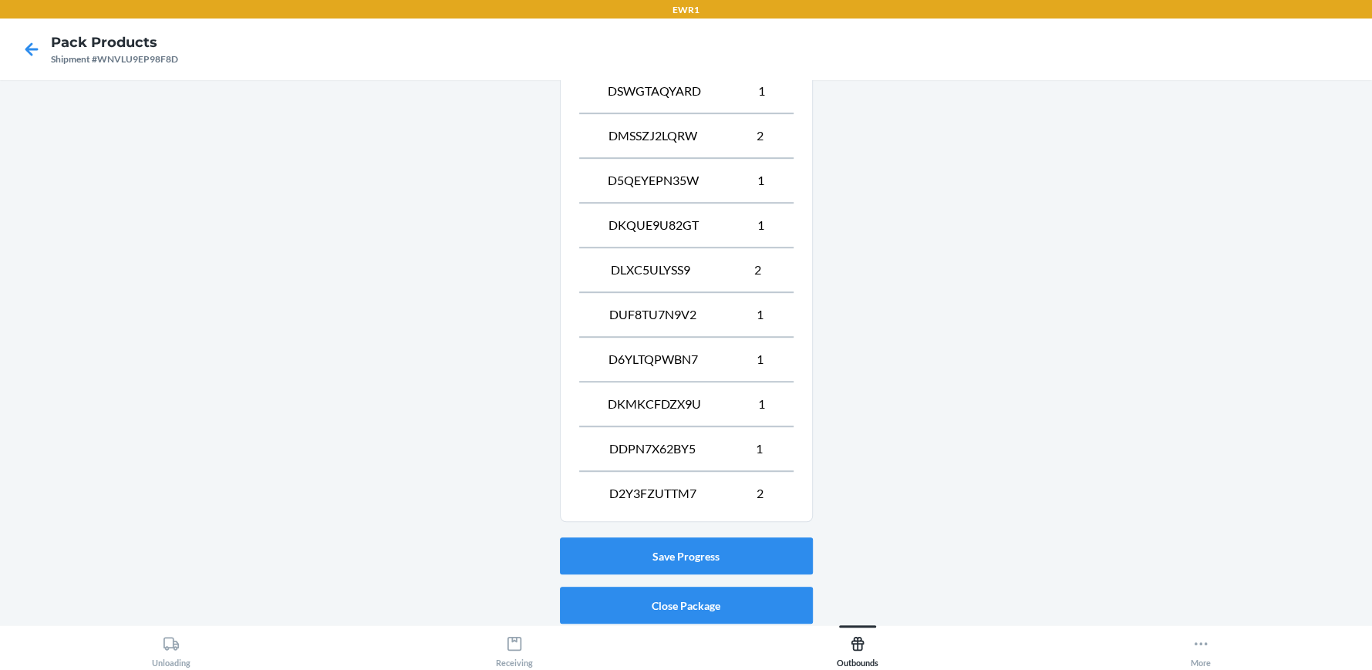
scroll to position [697, 0]
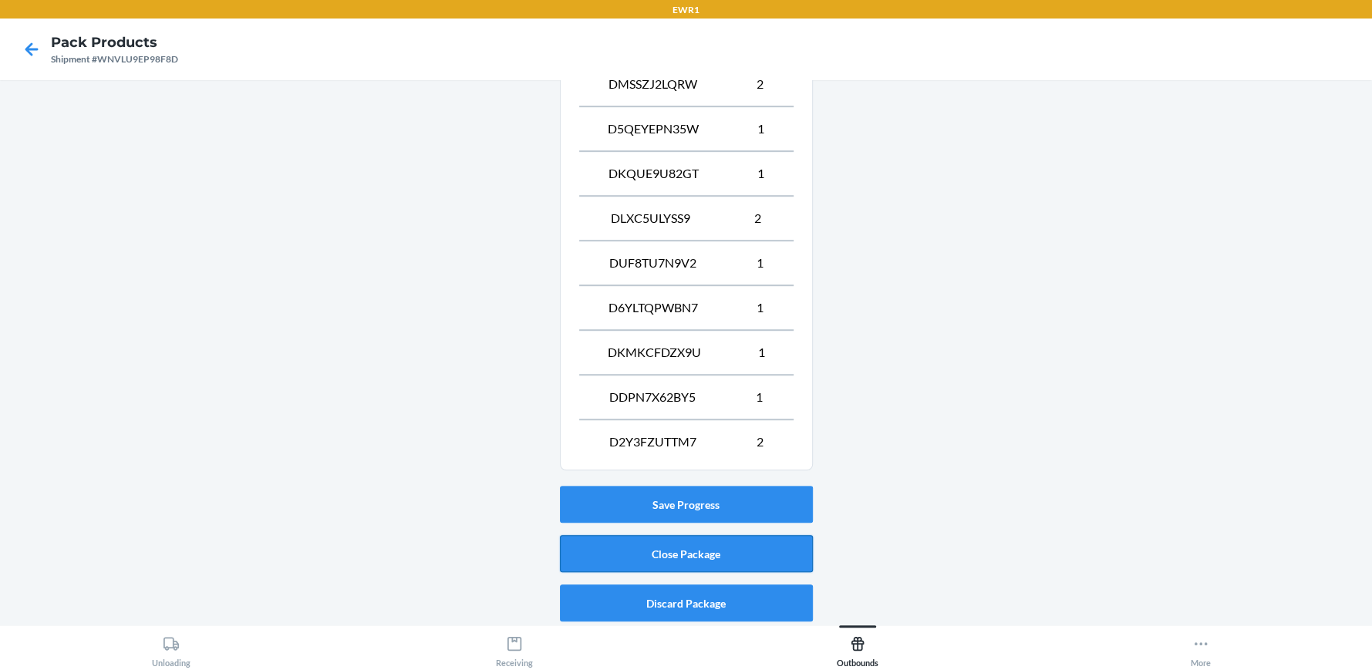
click at [728, 554] on button "Close Package" at bounding box center [686, 553] width 253 height 37
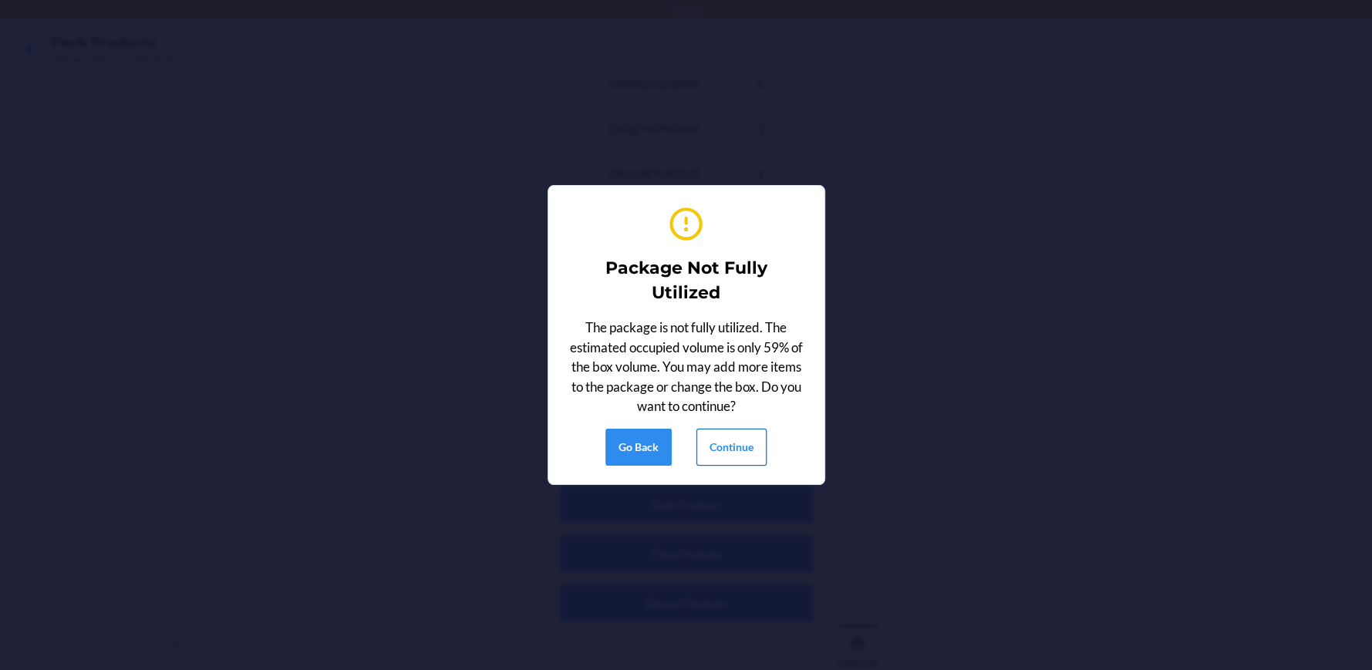
click at [743, 441] on button "Continue" at bounding box center [731, 447] width 70 height 37
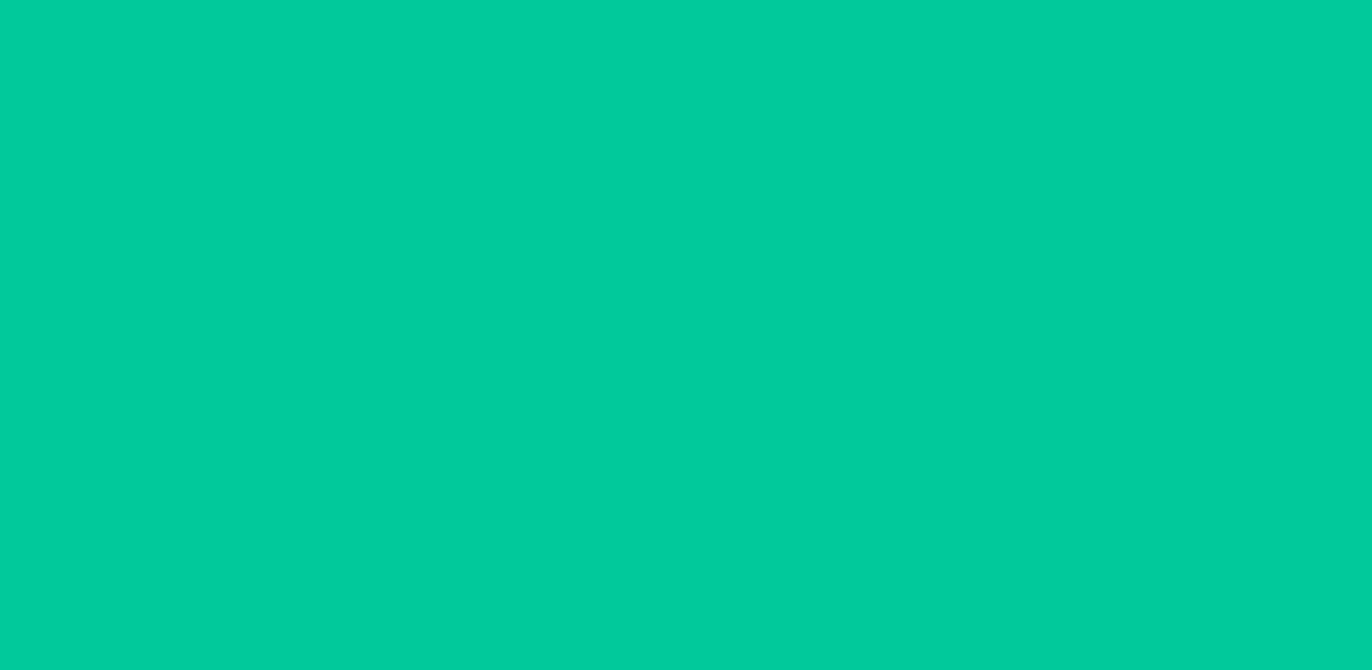
scroll to position [70, 0]
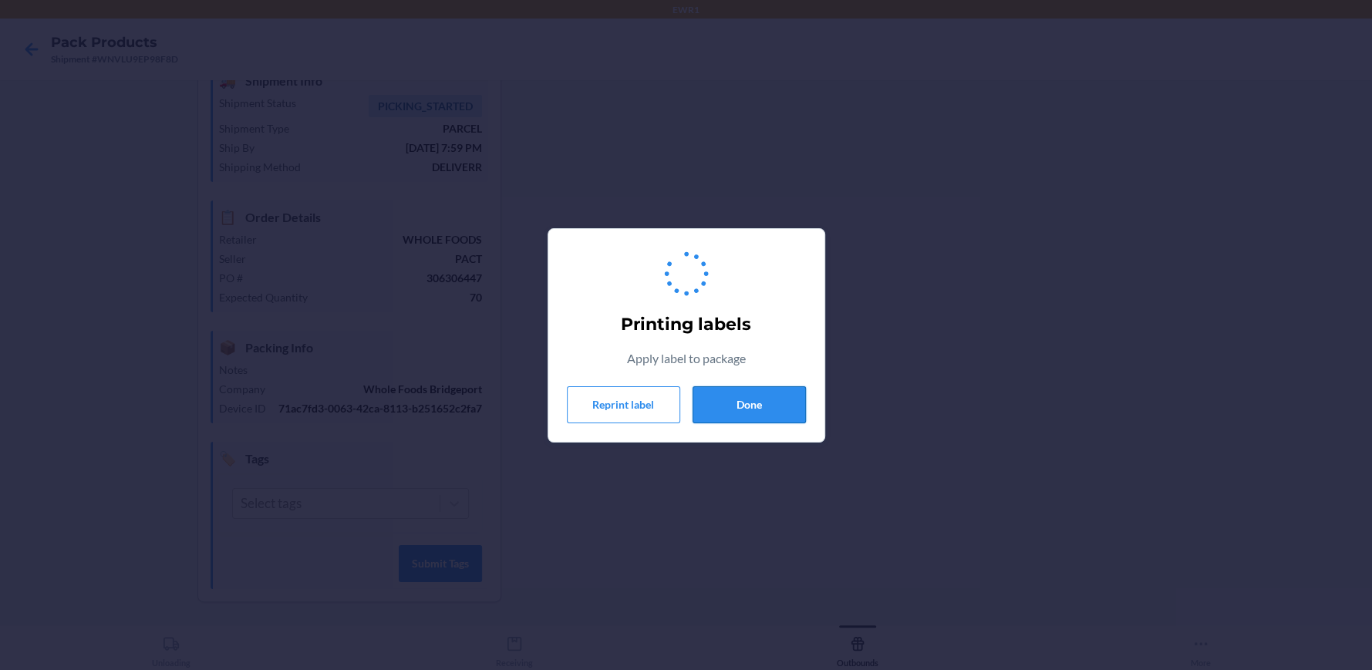
click at [751, 409] on button "Done" at bounding box center [748, 404] width 113 height 37
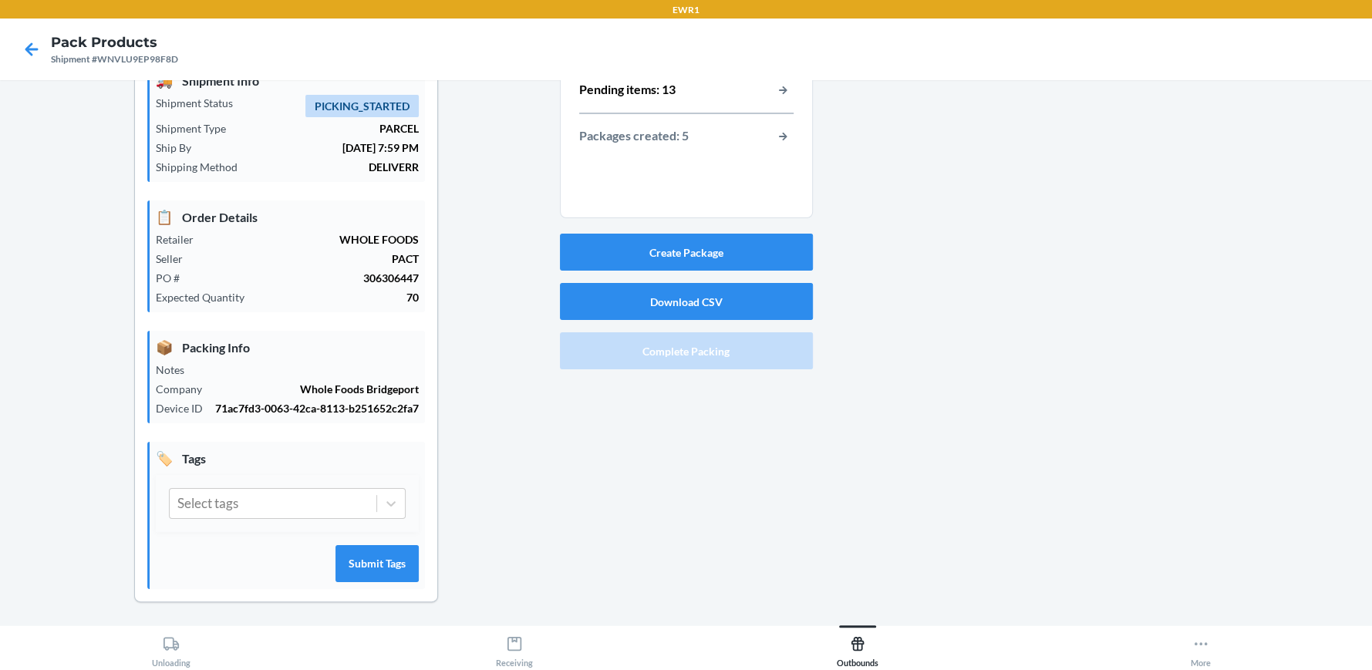
scroll to position [0, 0]
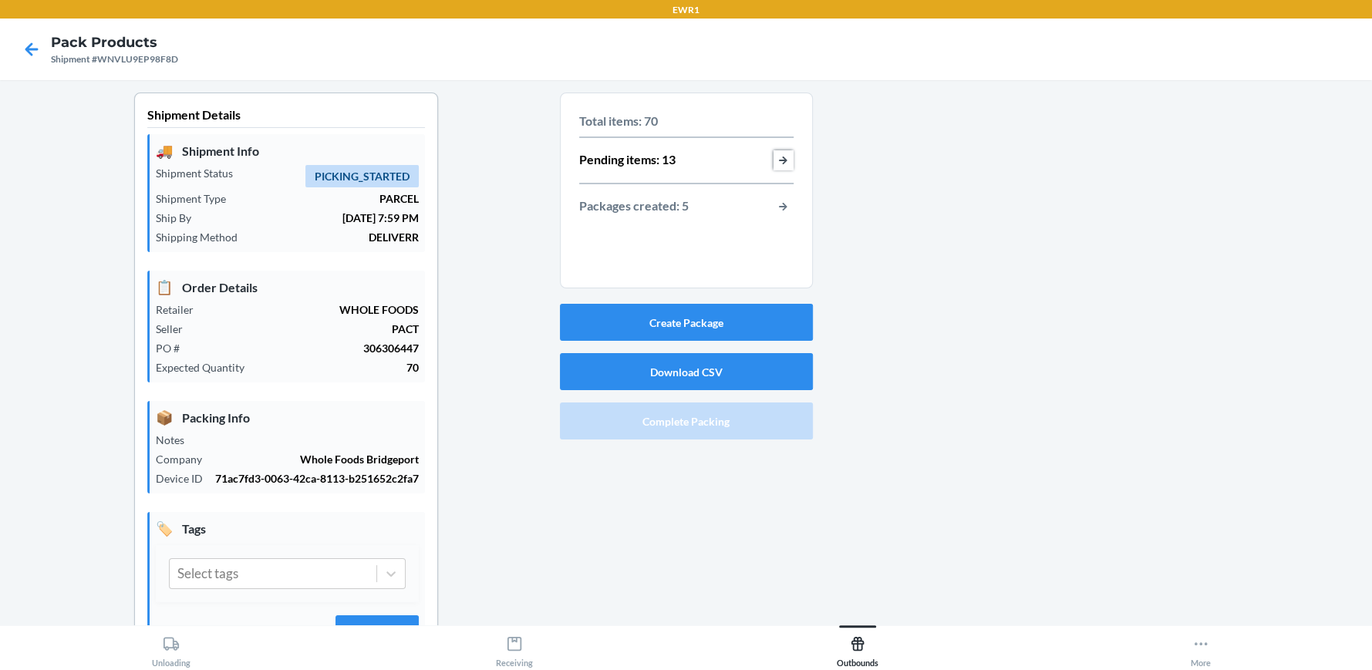
click at [776, 160] on button "button-view-pending-items" at bounding box center [783, 160] width 20 height 20
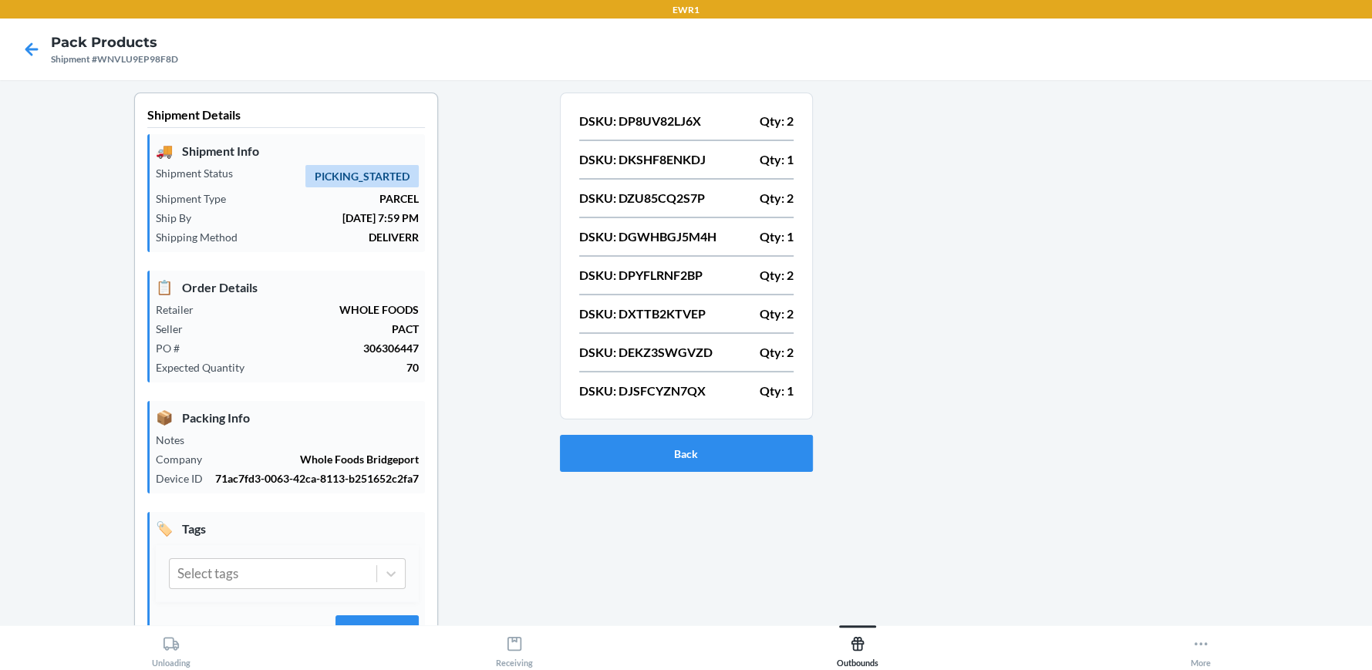
drag, startPoint x: 762, startPoint y: 568, endPoint x: 656, endPoint y: 552, distance: 106.8
click at [656, 552] on div "DSKU: DP8UV82LJ6X Qty: 2 DSKU: DKSHF8ENKDJ Qty: 1 DSKU: DZU85CQ2S7P Qty: 2 DSKU…" at bounding box center [686, 395] width 253 height 605
click at [655, 470] on div "Back" at bounding box center [686, 453] width 253 height 49
click at [689, 457] on button "Back" at bounding box center [686, 453] width 253 height 37
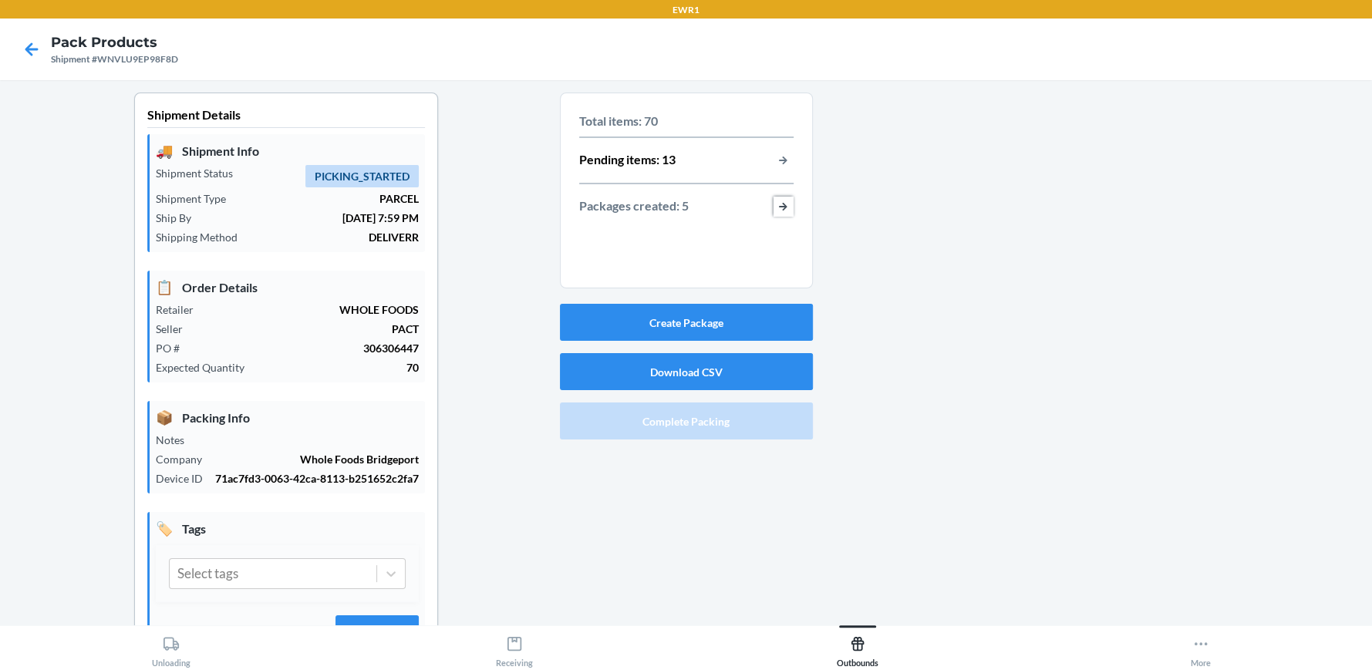
click at [776, 203] on button "button-view-packages-created" at bounding box center [783, 207] width 20 height 20
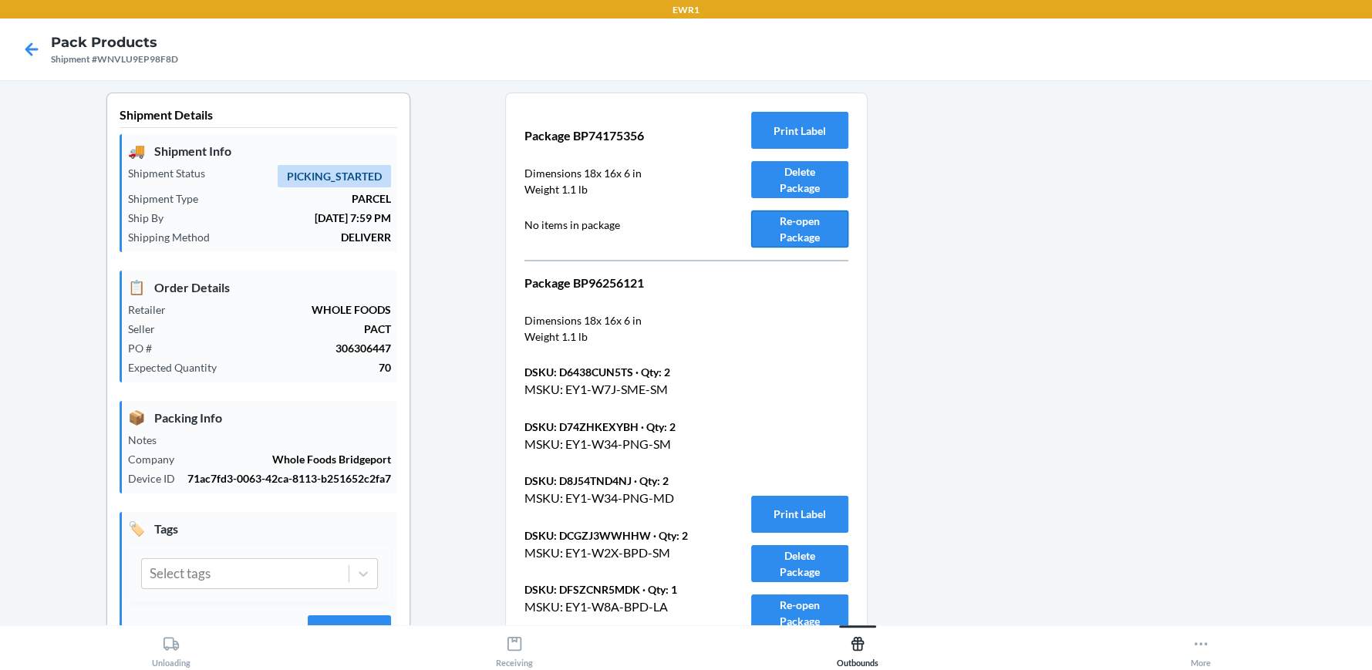
click at [804, 222] on button "Re-open Package" at bounding box center [799, 229] width 97 height 37
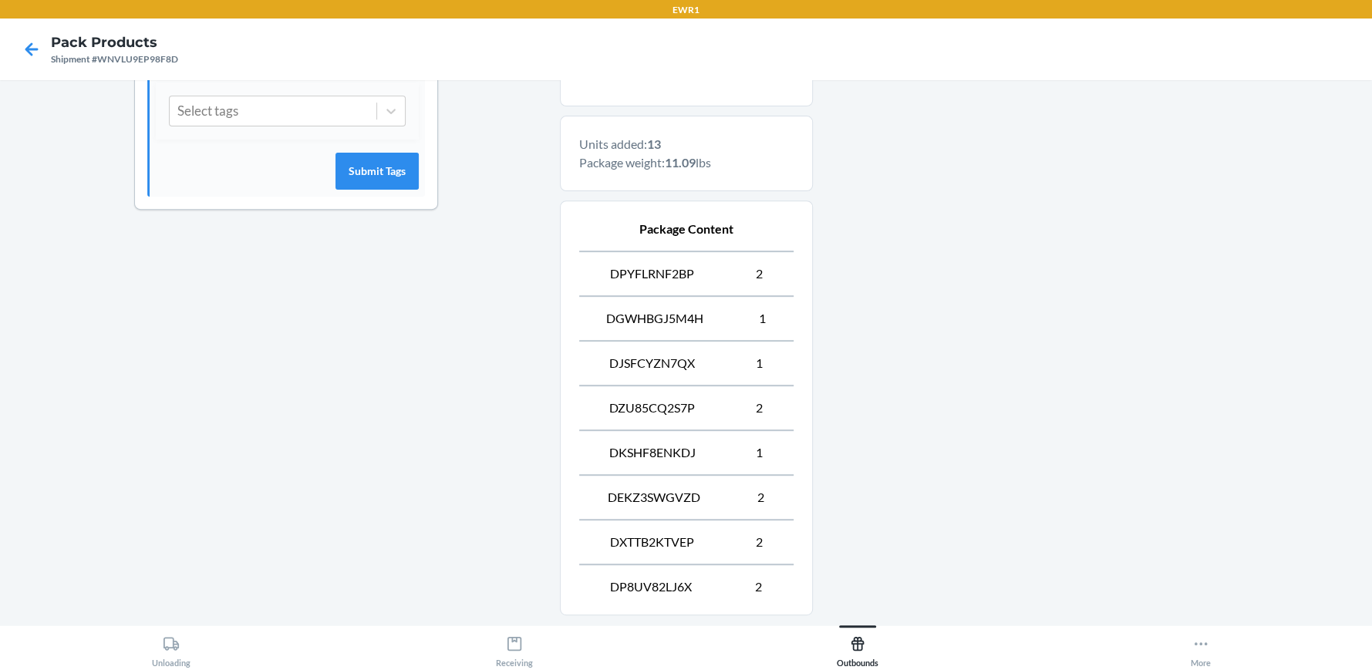
scroll to position [608, 0]
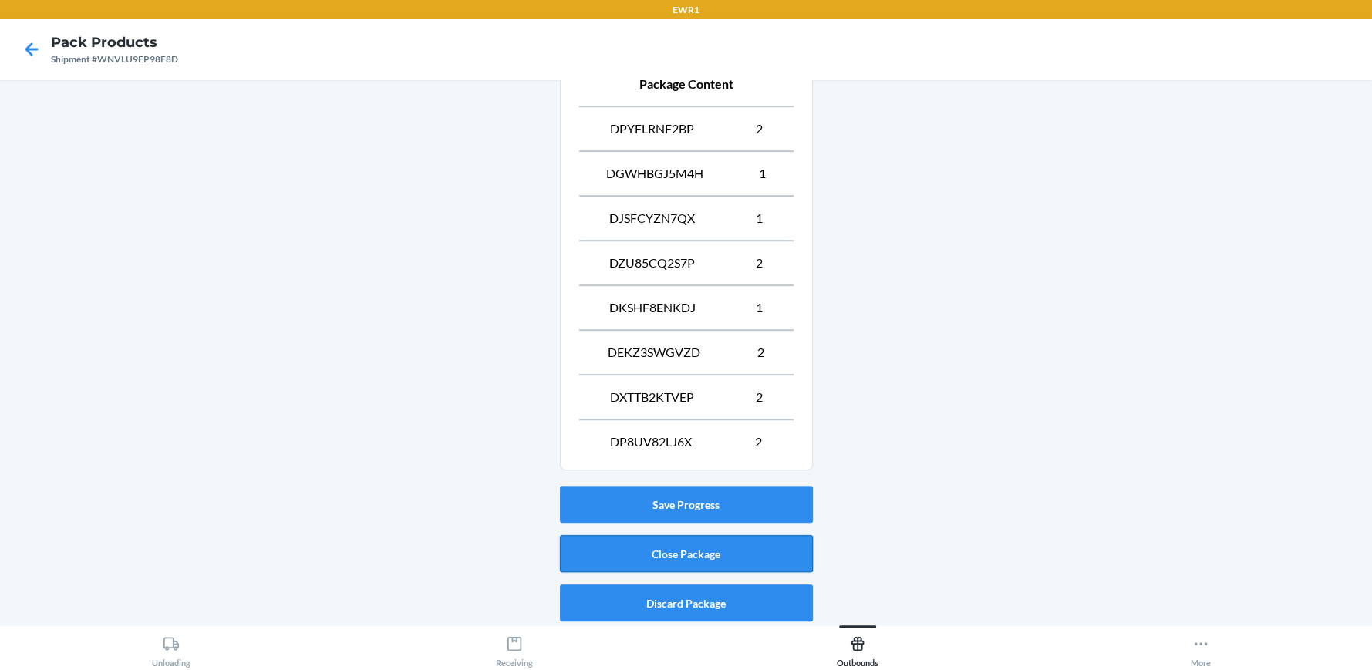
click at [757, 549] on button "Close Package" at bounding box center [686, 553] width 253 height 37
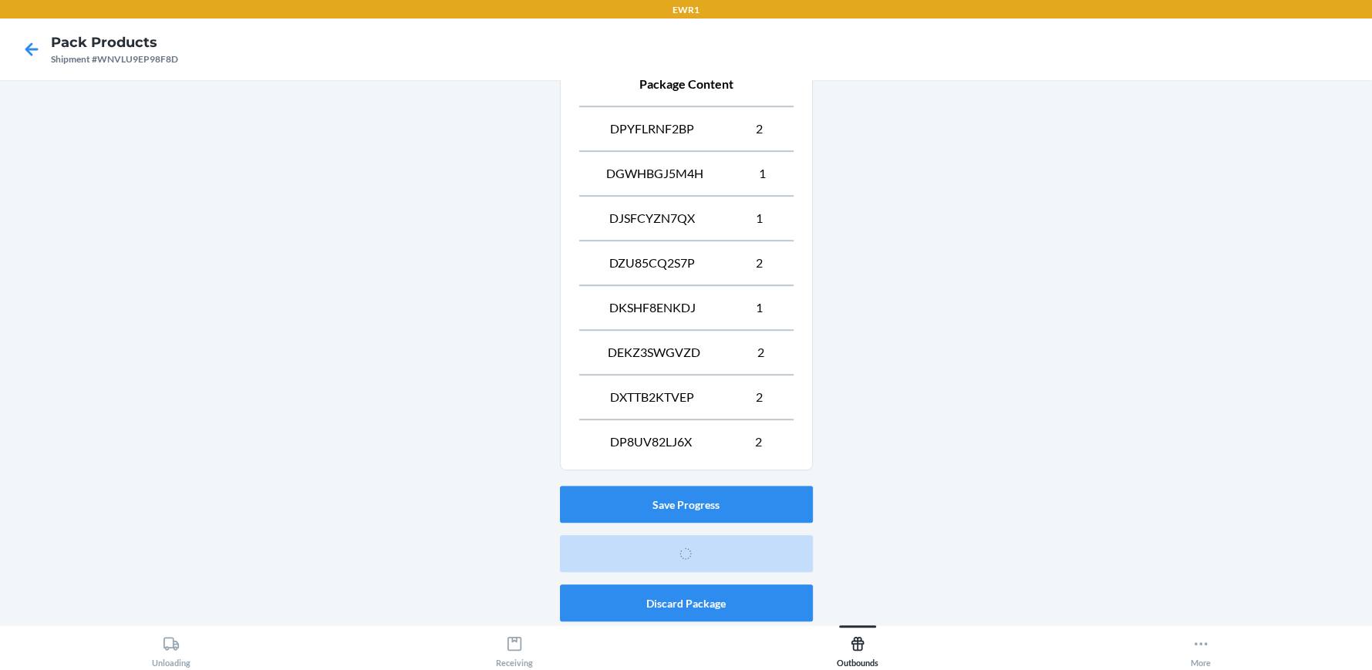
scroll to position [70, 0]
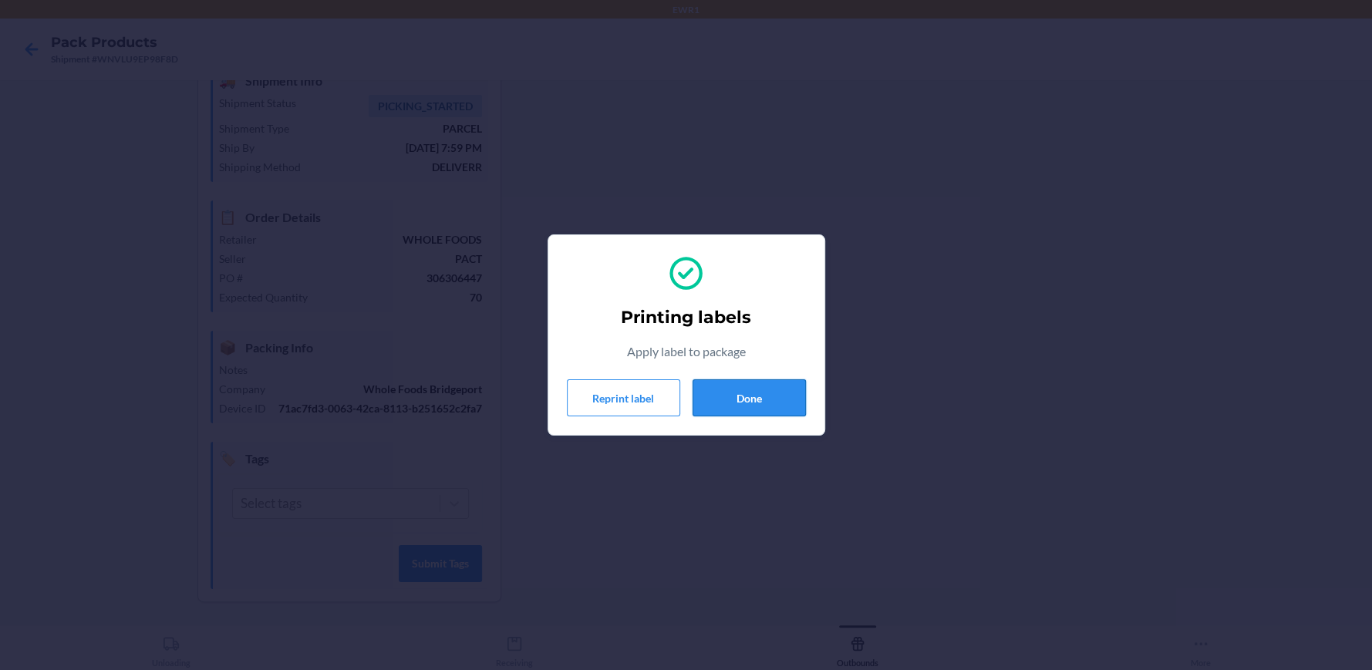
click at [761, 400] on button "Done" at bounding box center [748, 397] width 113 height 37
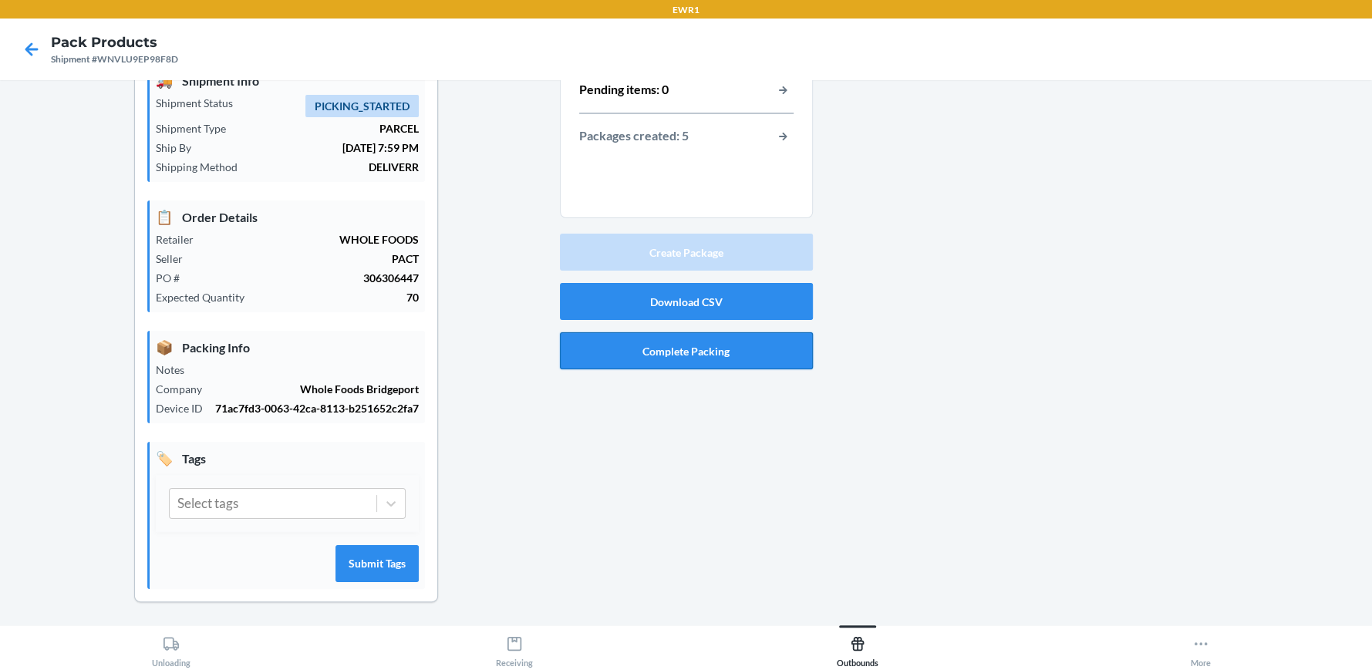
click at [679, 357] on button "Complete Packing" at bounding box center [686, 350] width 253 height 37
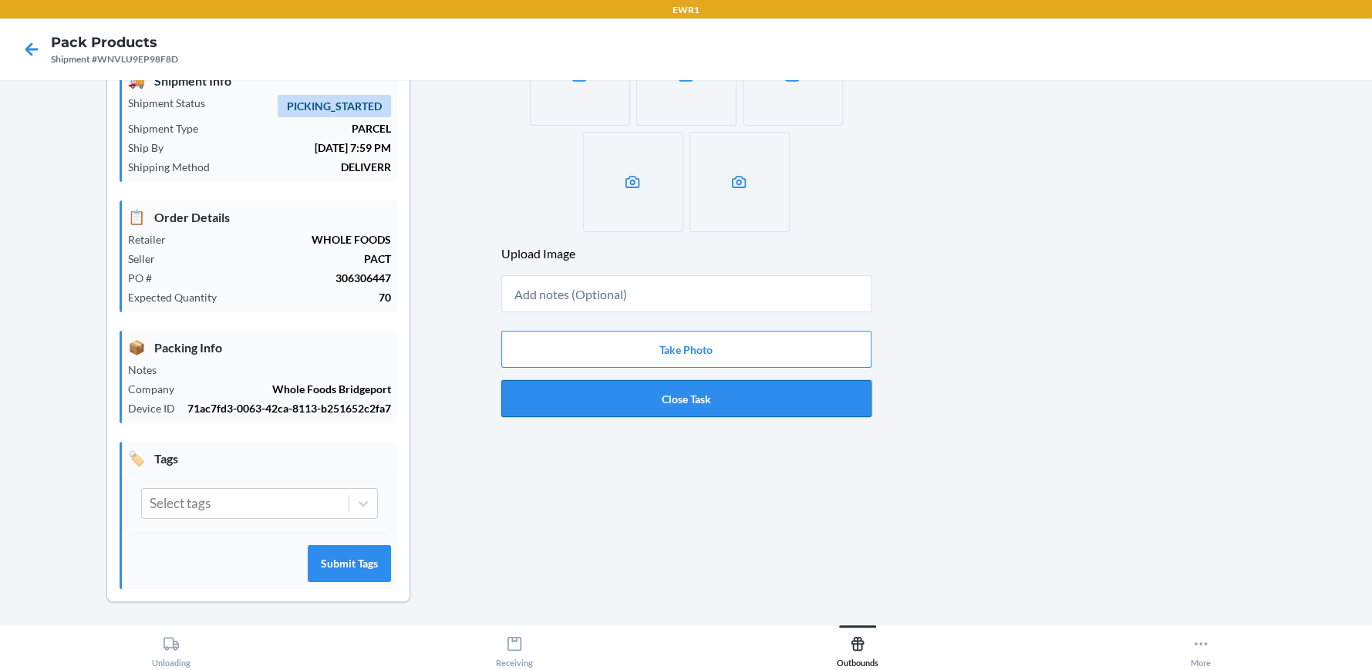
click at [650, 403] on button "Close Task" at bounding box center [686, 398] width 370 height 37
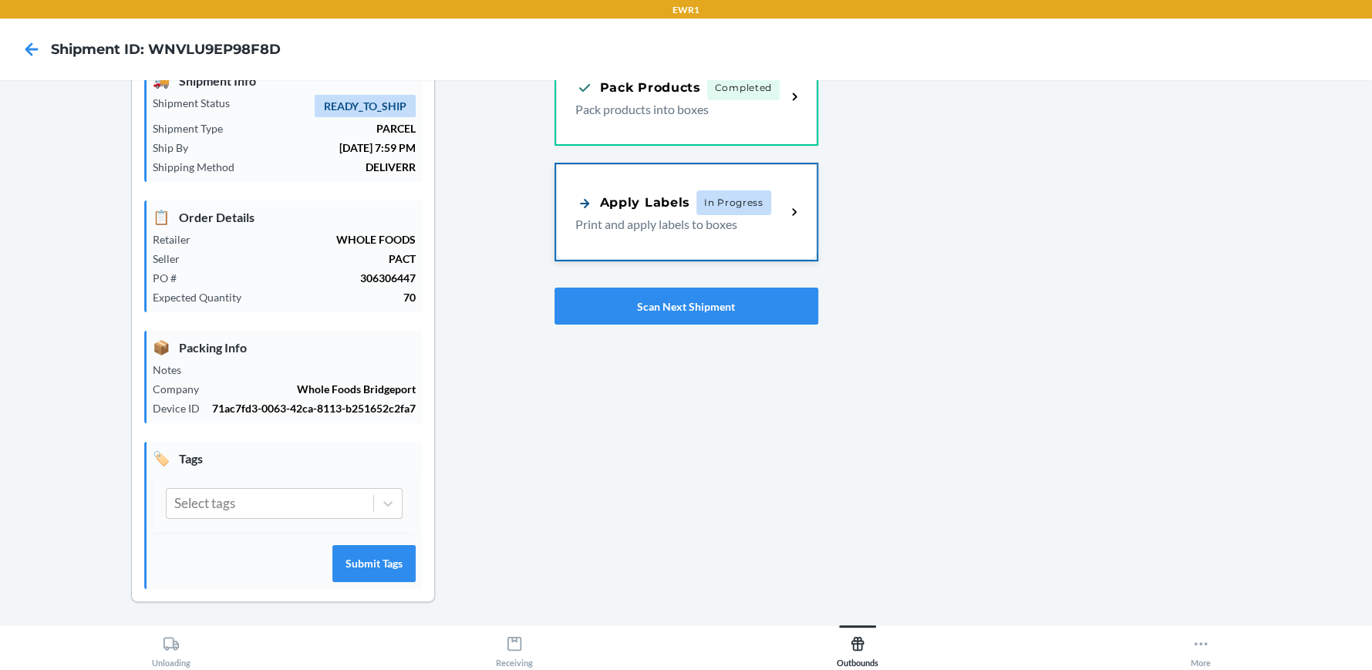
click at [591, 219] on p "Print and apply labels to boxes" at bounding box center [674, 224] width 199 height 19
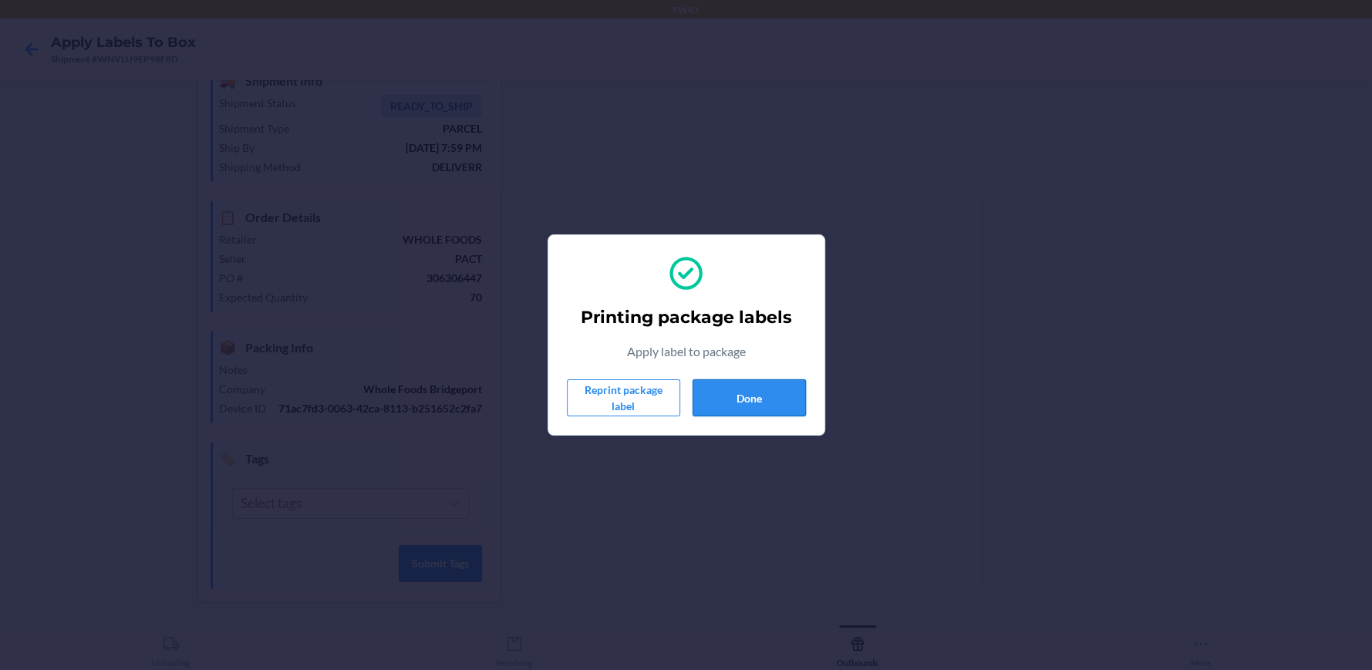
click at [750, 391] on button "Done" at bounding box center [748, 397] width 113 height 37
click at [746, 397] on button "Done" at bounding box center [748, 397] width 113 height 37
click at [795, 391] on button "Done" at bounding box center [748, 397] width 113 height 37
click at [794, 391] on button "Done" at bounding box center [748, 397] width 113 height 37
click at [793, 400] on button "Done" at bounding box center [748, 397] width 113 height 37
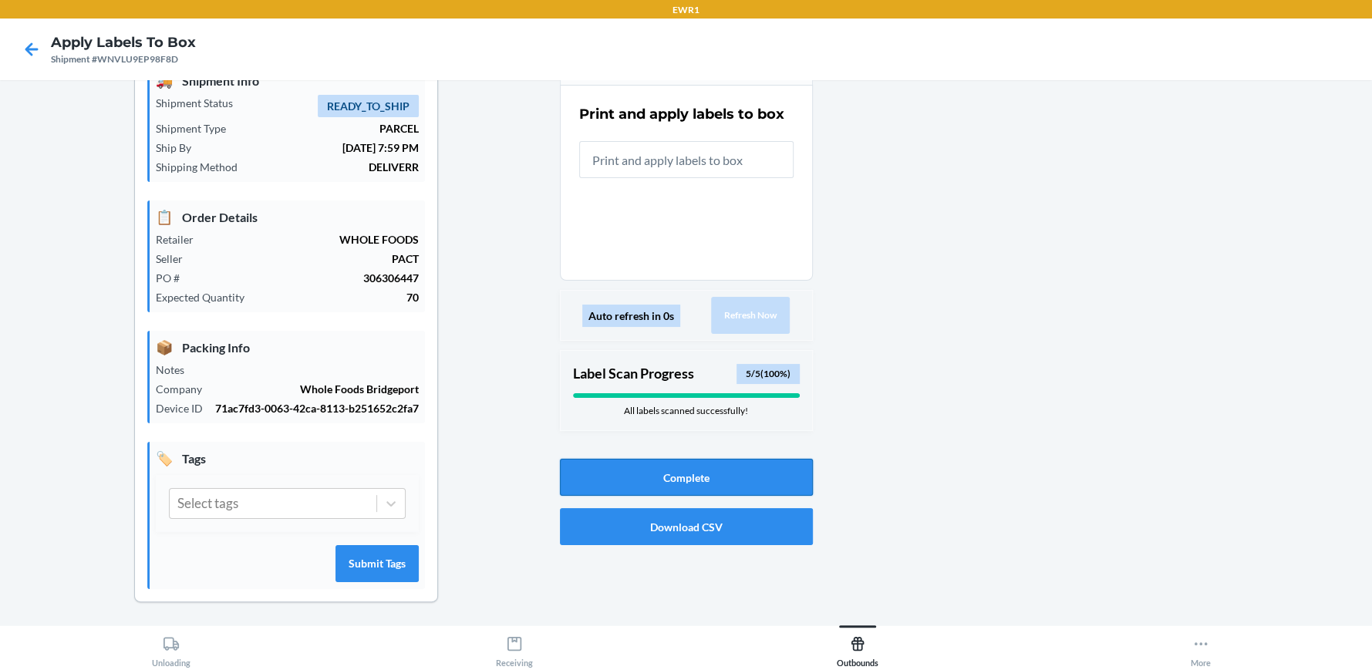
click at [713, 473] on button "Complete" at bounding box center [686, 477] width 253 height 37
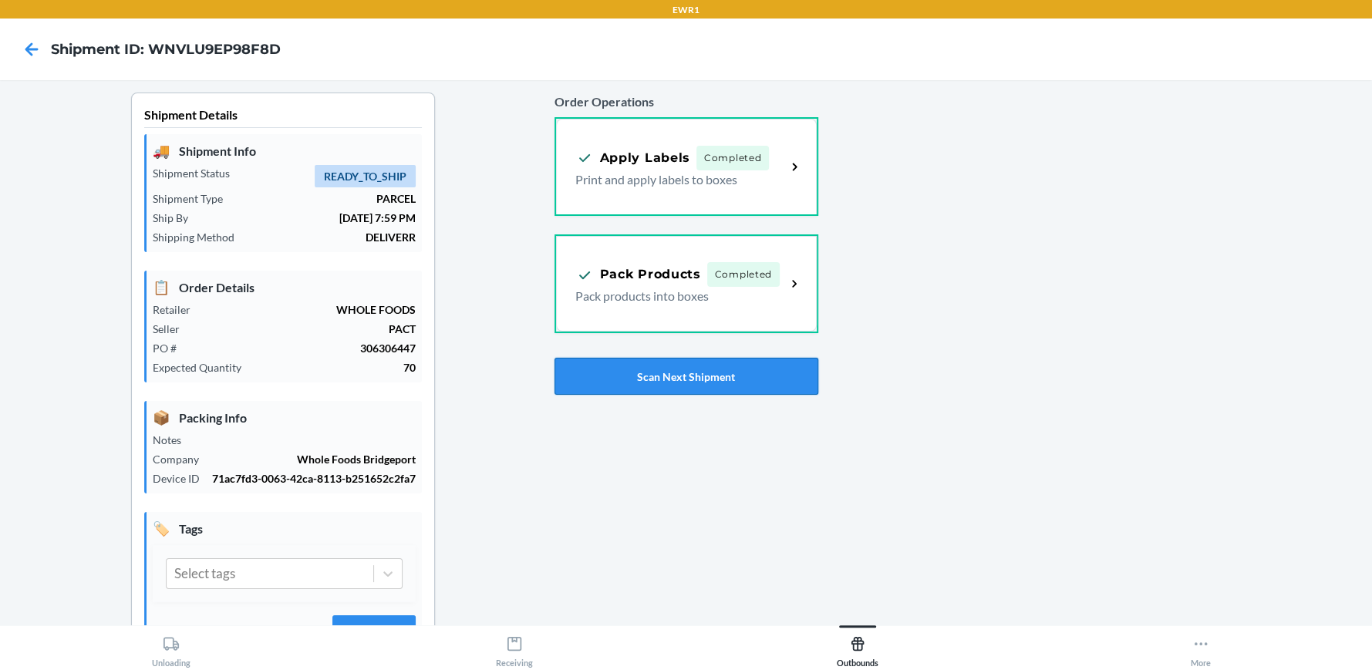
click at [676, 383] on button "Scan Next Shipment" at bounding box center [686, 376] width 264 height 37
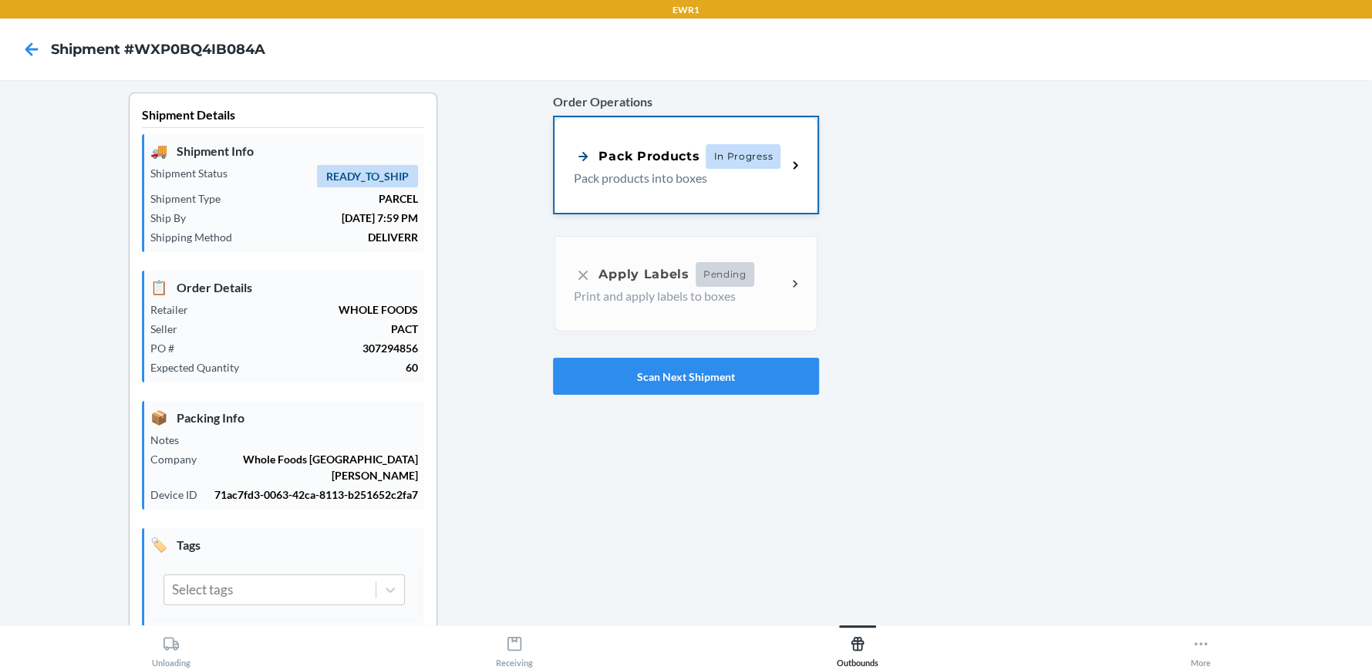
click at [615, 193] on div "Pack Products In Progress Pack products into boxes" at bounding box center [685, 165] width 262 height 96
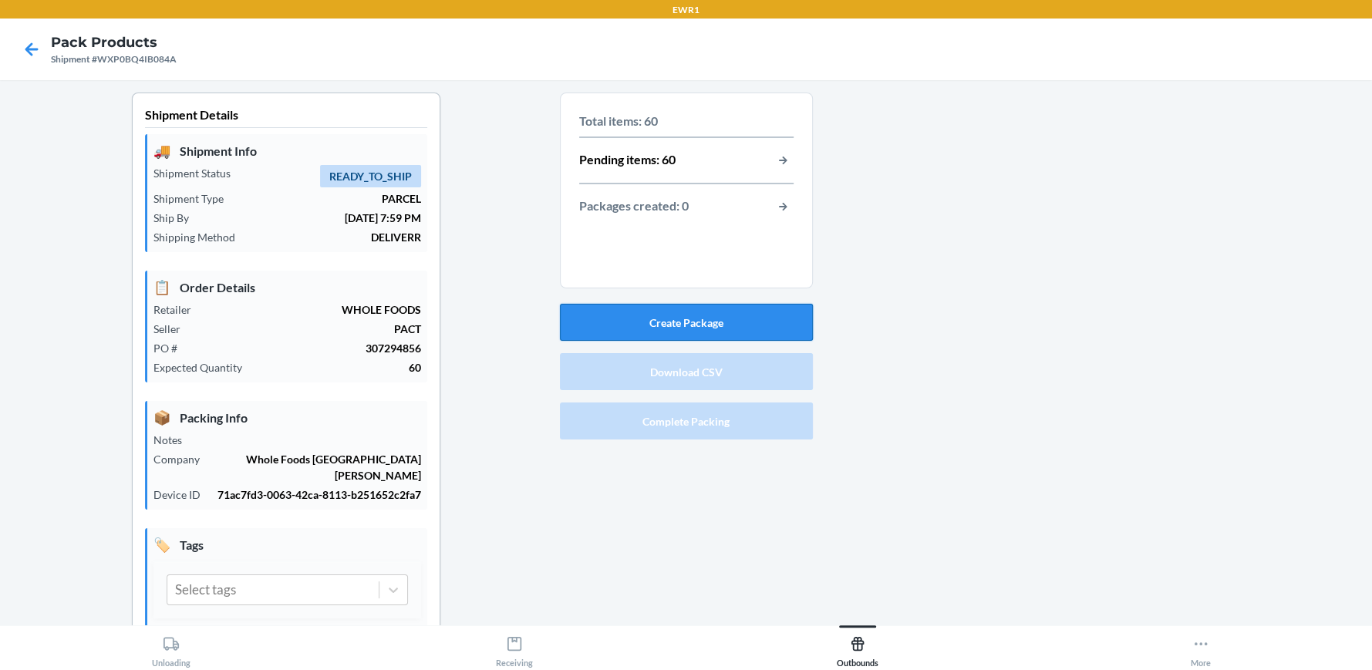
click at [613, 318] on button "Create Package" at bounding box center [686, 322] width 253 height 37
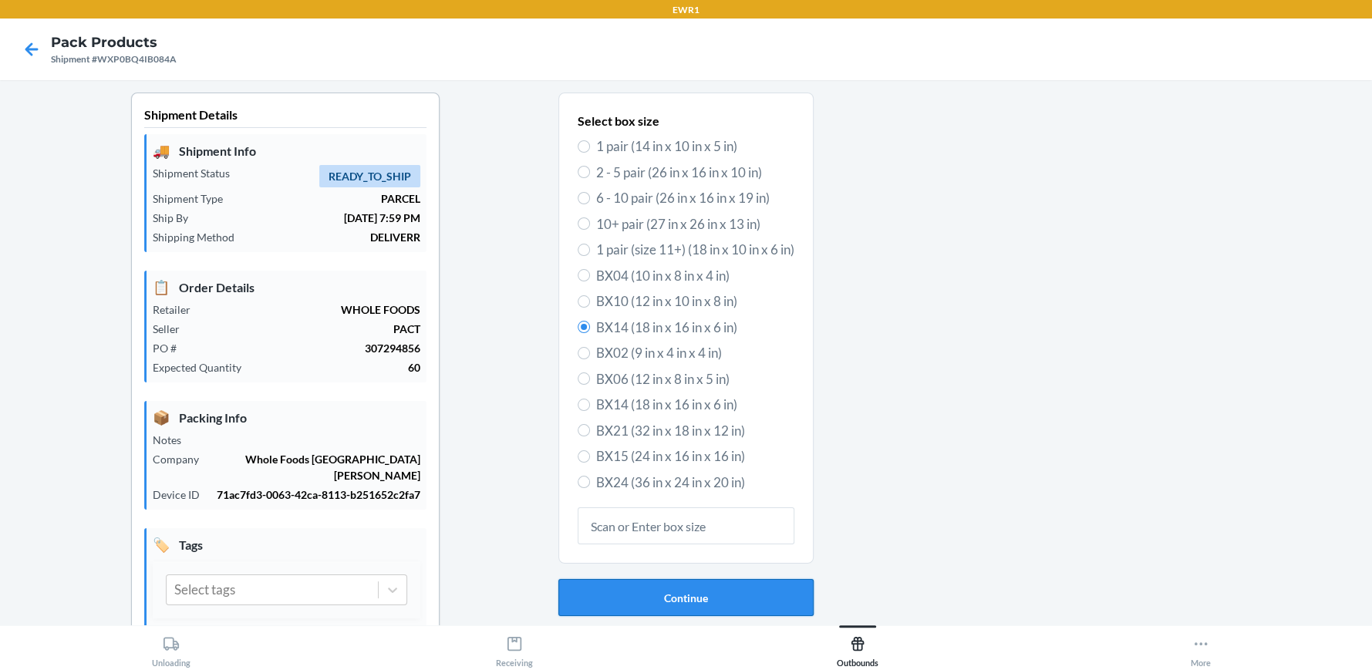
click at [652, 598] on button "Continue" at bounding box center [685, 597] width 255 height 37
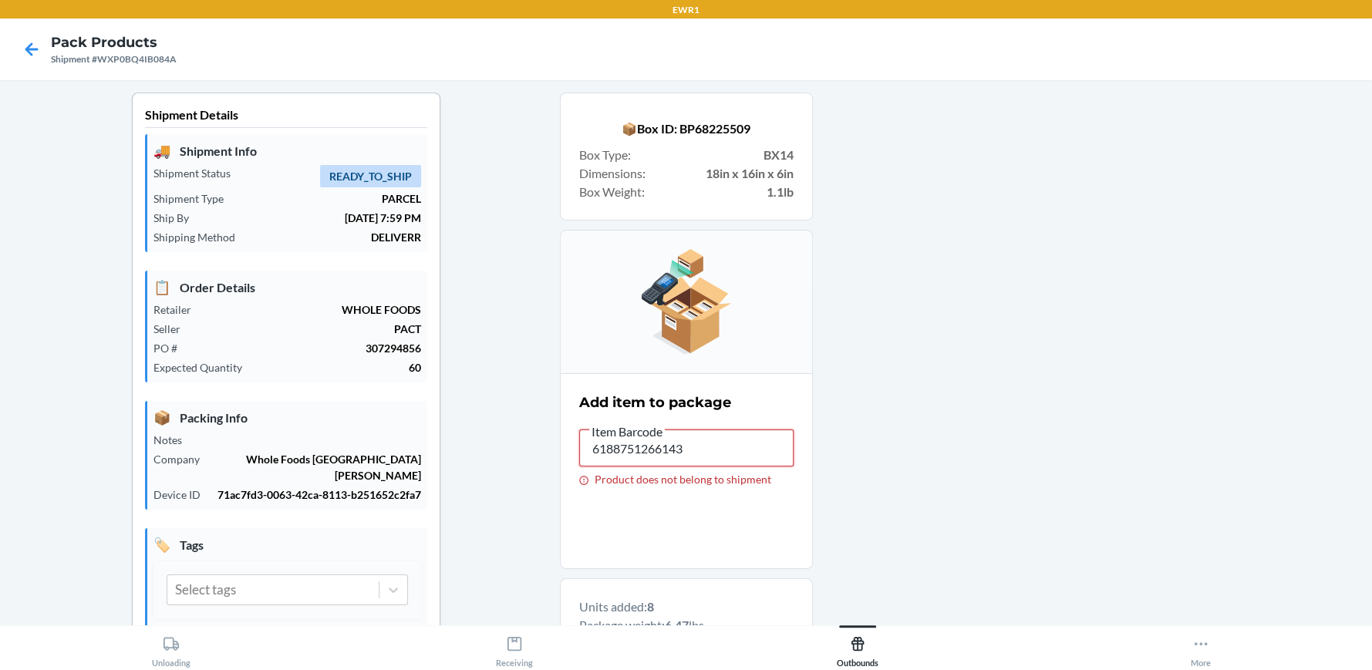
drag, startPoint x: 699, startPoint y: 449, endPoint x: 583, endPoint y: 443, distance: 115.8
click at [584, 443] on input "6188751266143" at bounding box center [686, 448] width 214 height 37
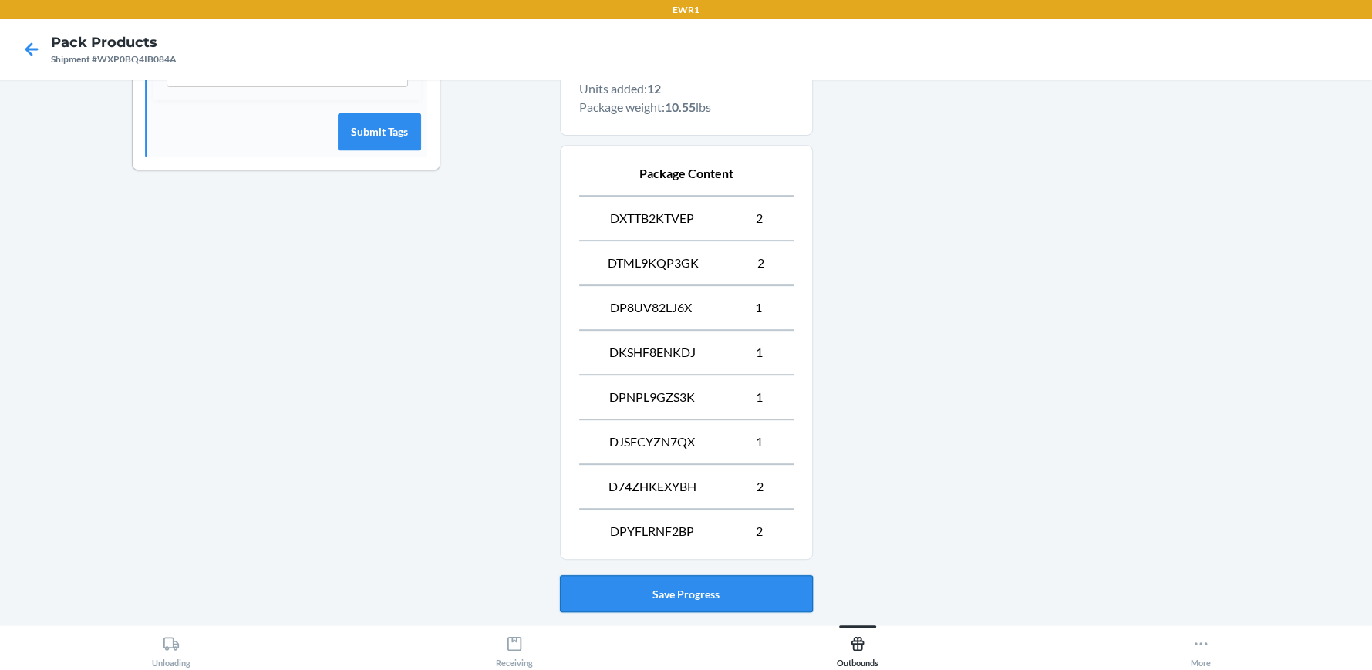
scroll to position [608, 0]
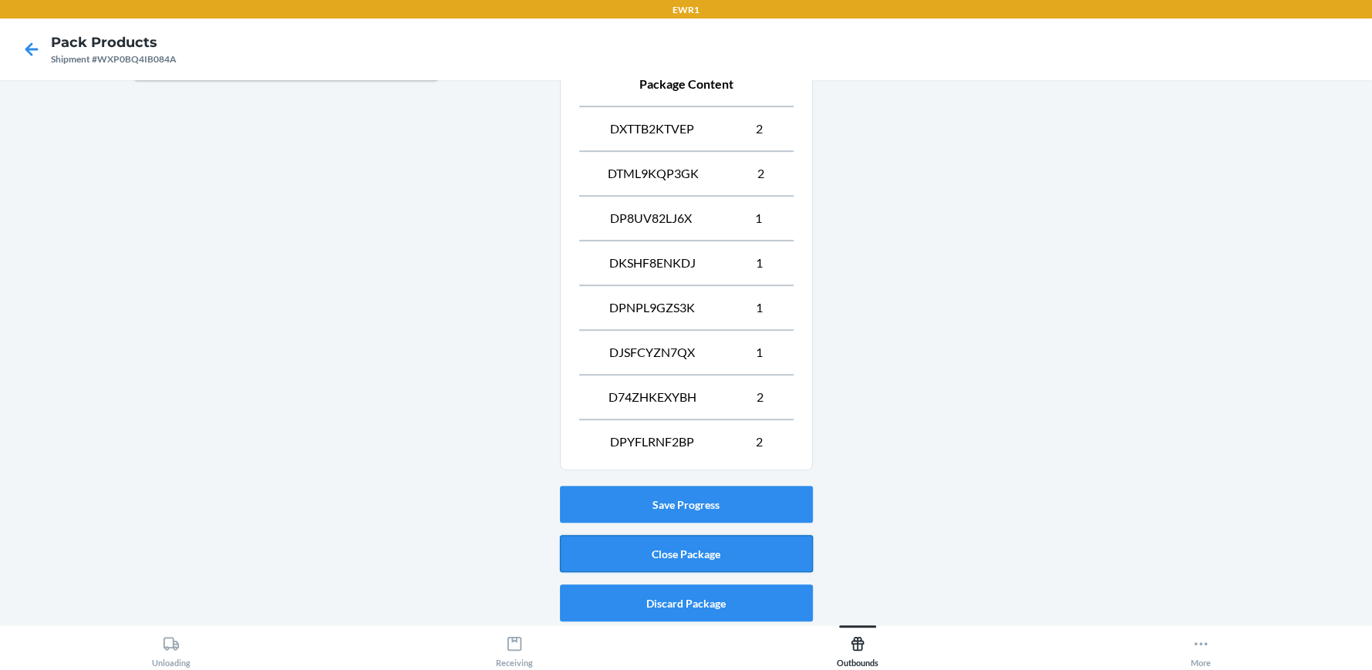
click at [702, 551] on button "Close Package" at bounding box center [686, 553] width 253 height 37
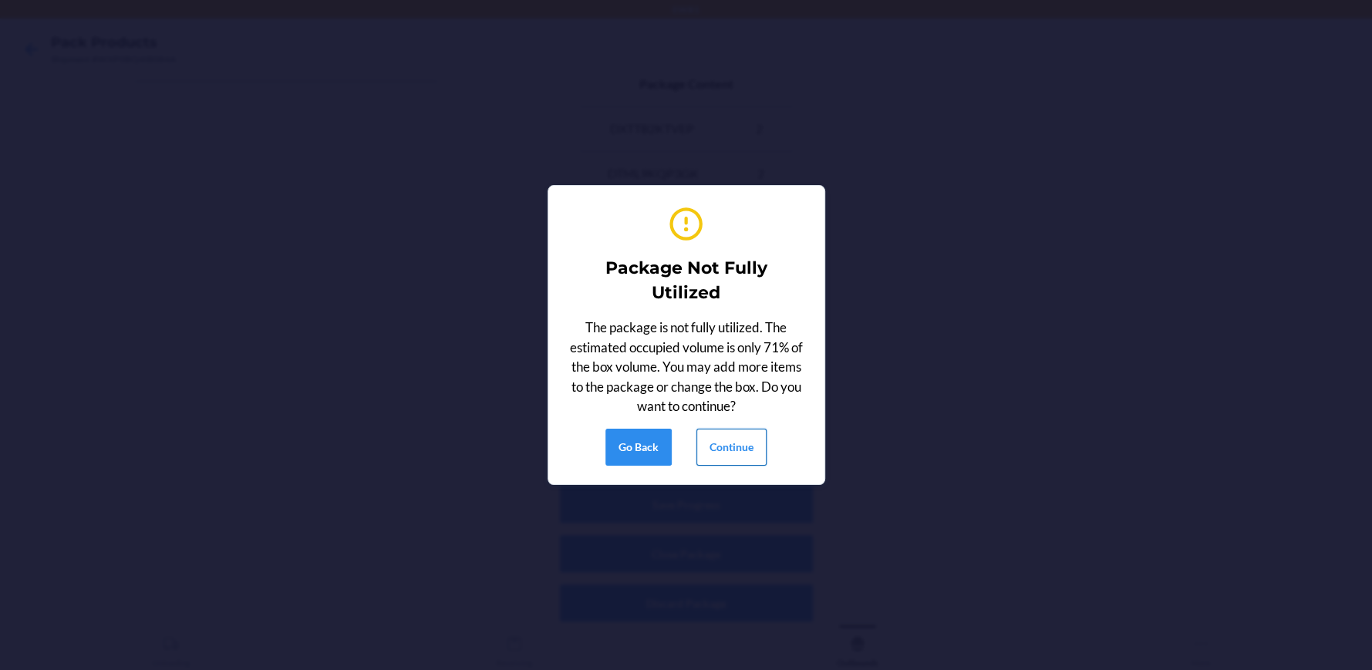
click at [727, 449] on button "Continue" at bounding box center [731, 447] width 70 height 37
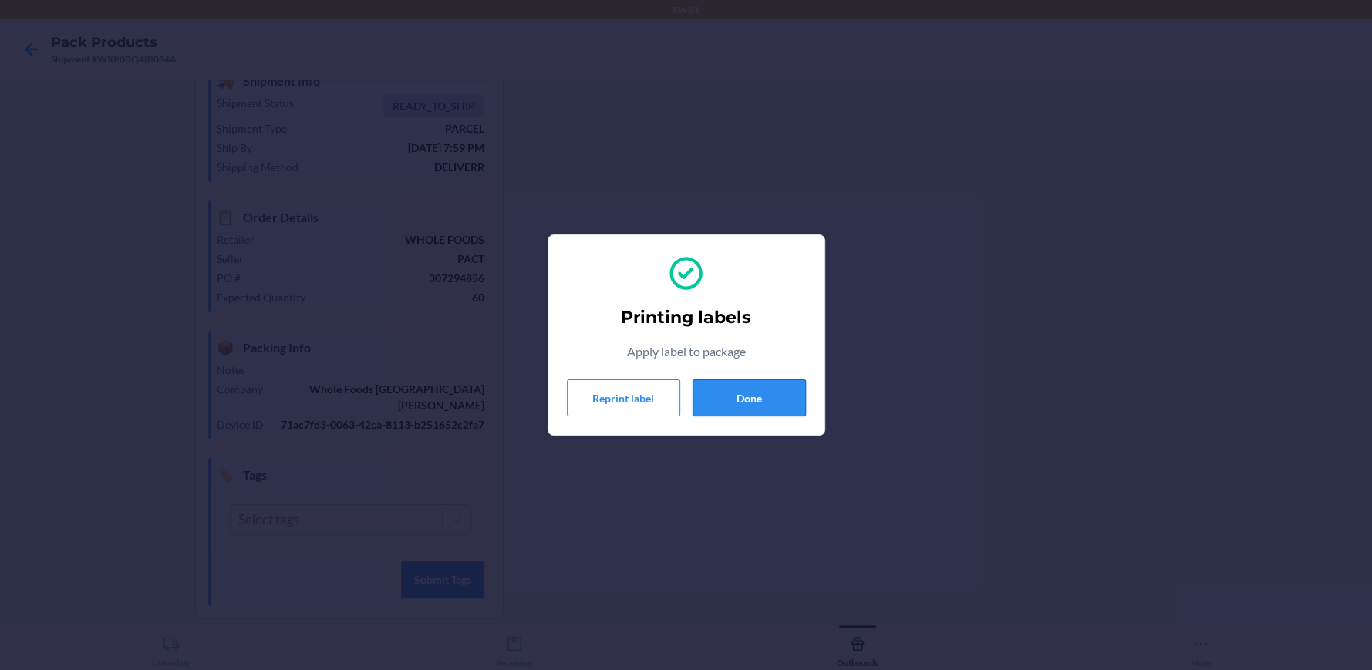
click at [761, 395] on button "Done" at bounding box center [748, 397] width 113 height 37
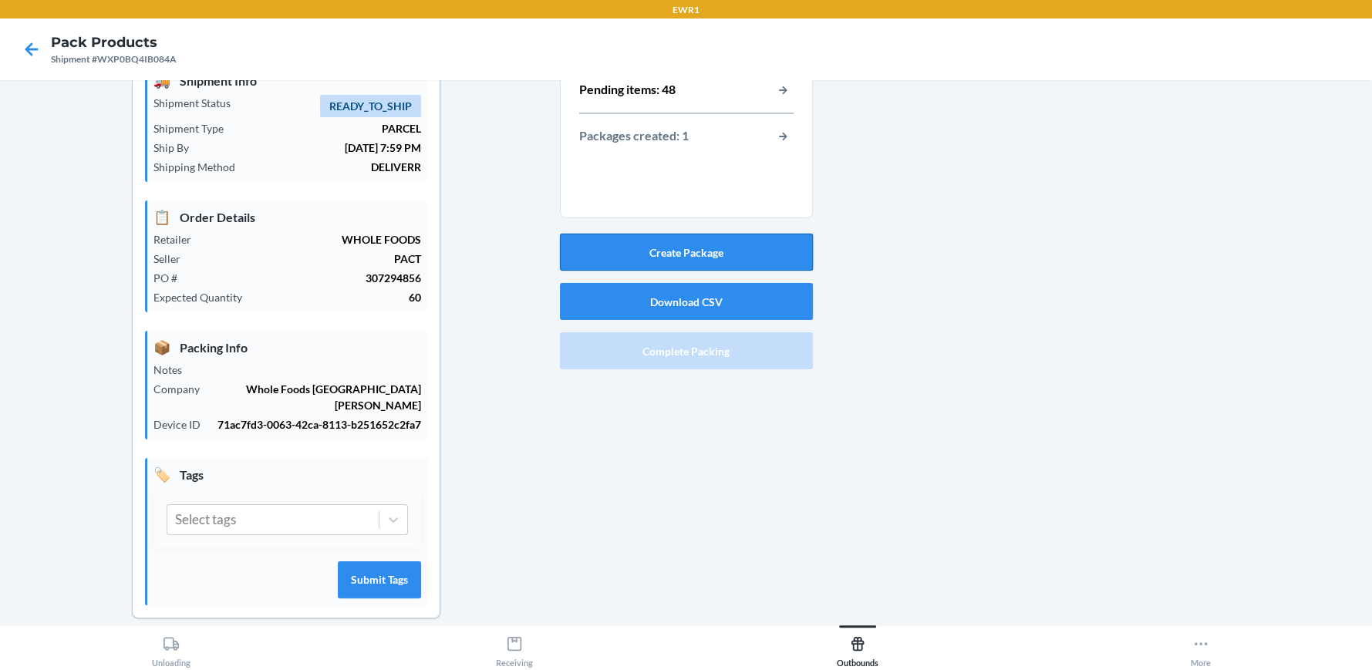
click at [697, 255] on button "Create Package" at bounding box center [686, 252] width 253 height 37
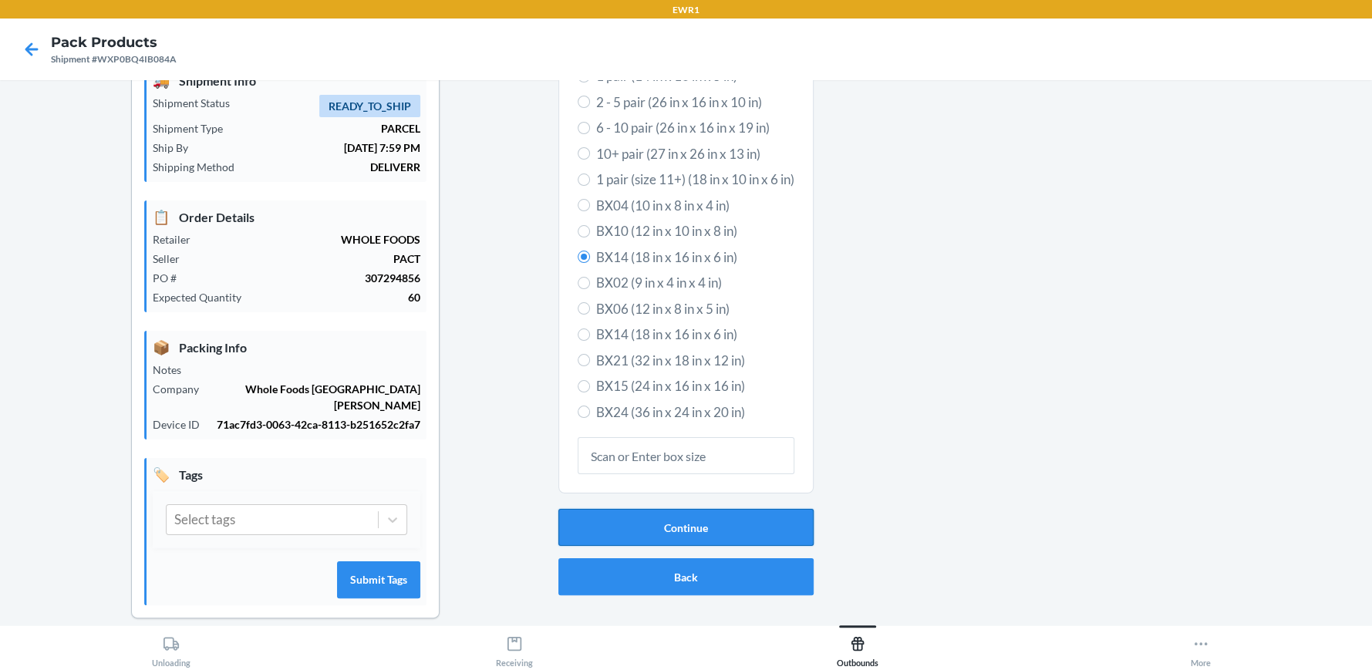
click at [629, 527] on button "Continue" at bounding box center [685, 527] width 255 height 37
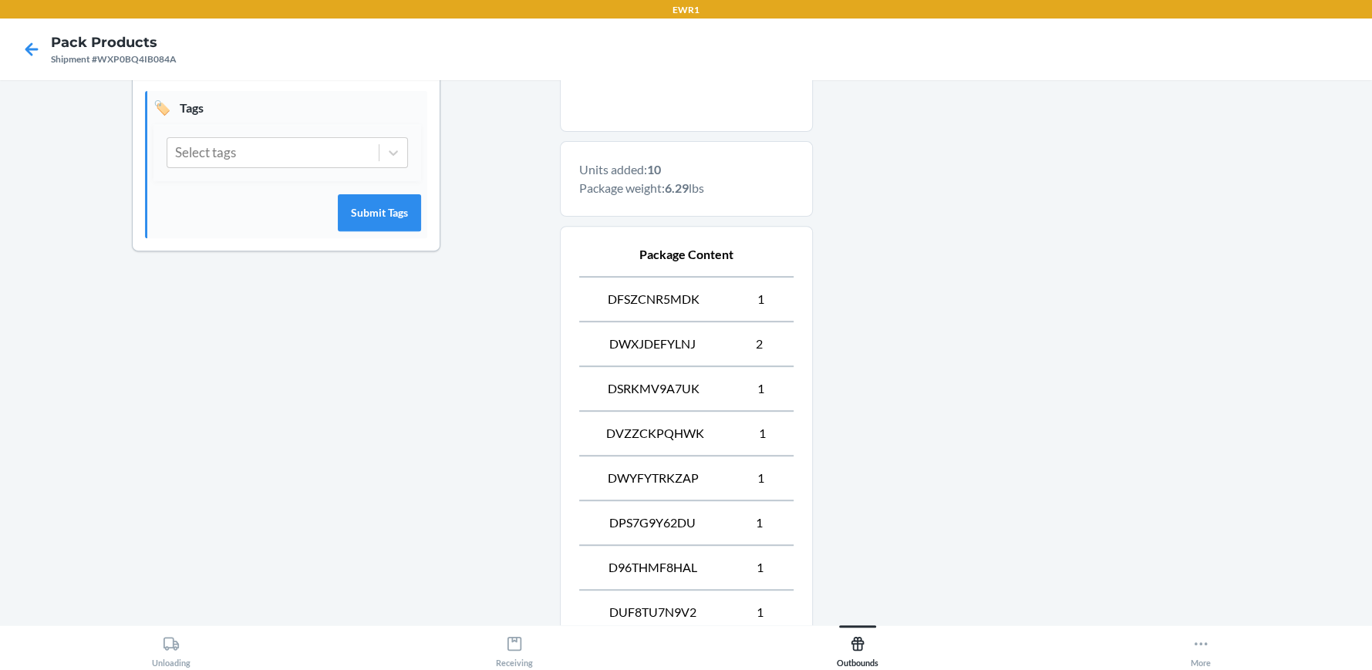
scroll to position [653, 0]
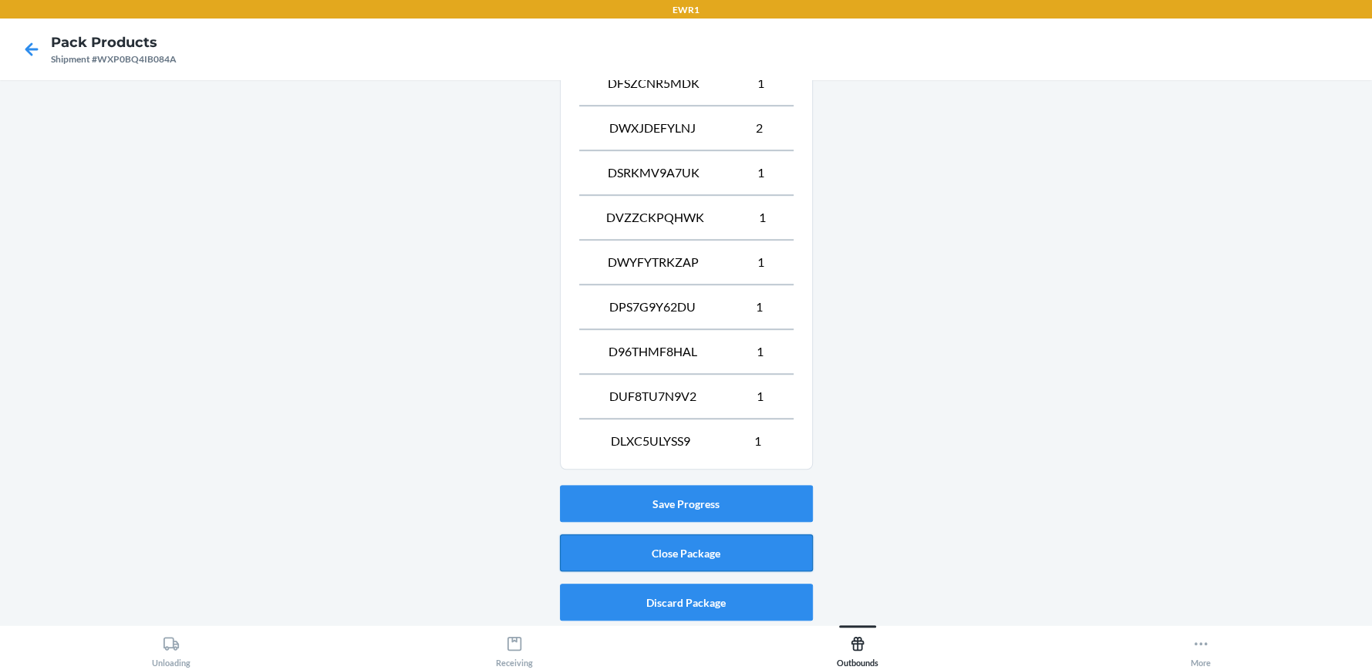
click at [665, 547] on button "Close Package" at bounding box center [686, 552] width 253 height 37
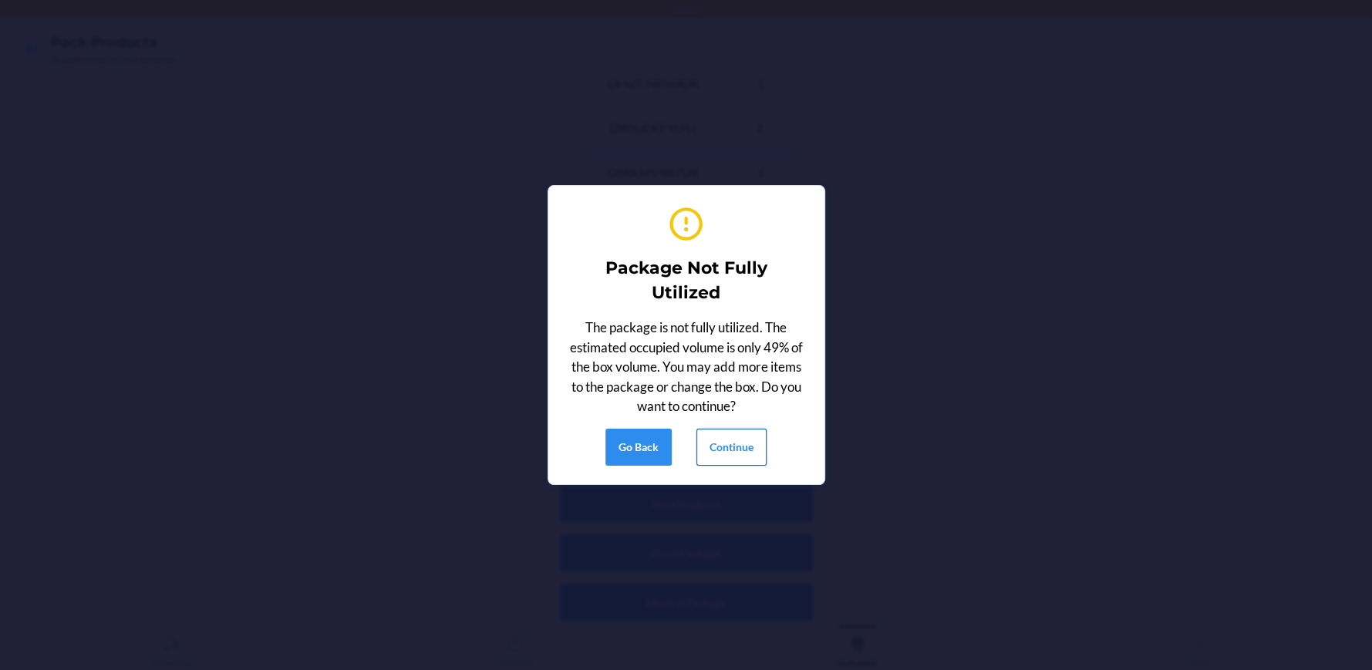
click at [720, 448] on button "Continue" at bounding box center [731, 447] width 70 height 37
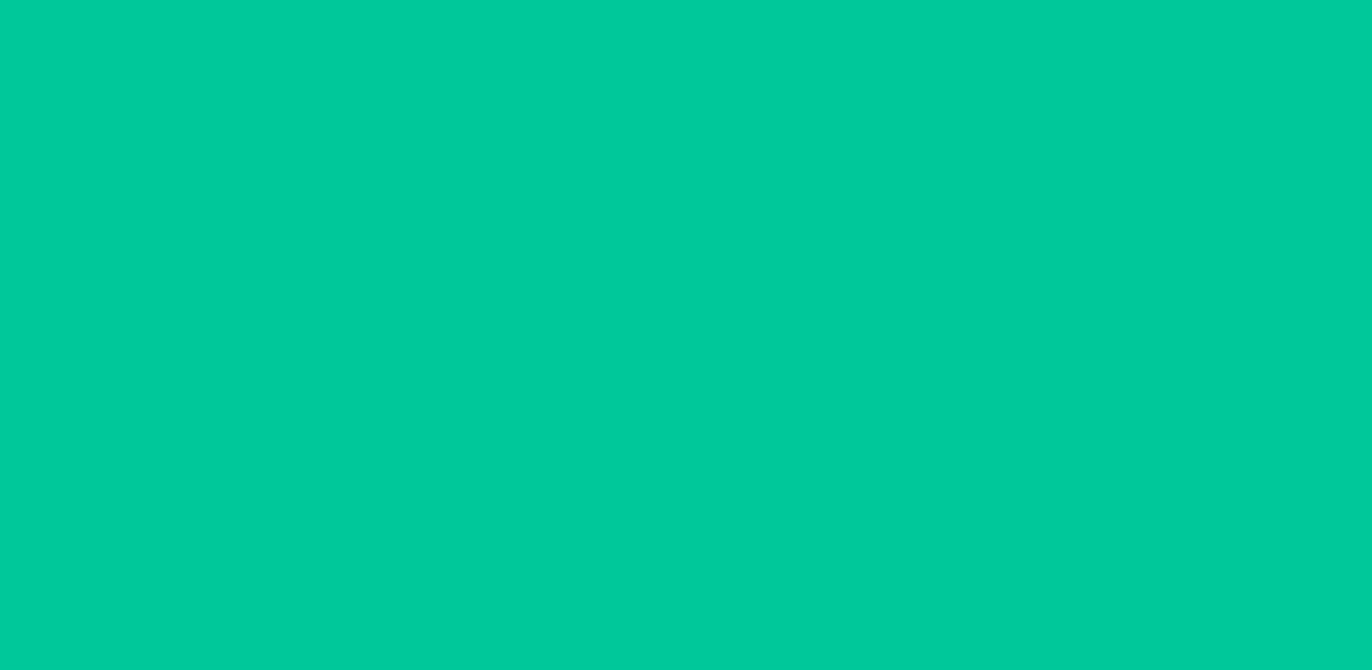
scroll to position [70, 0]
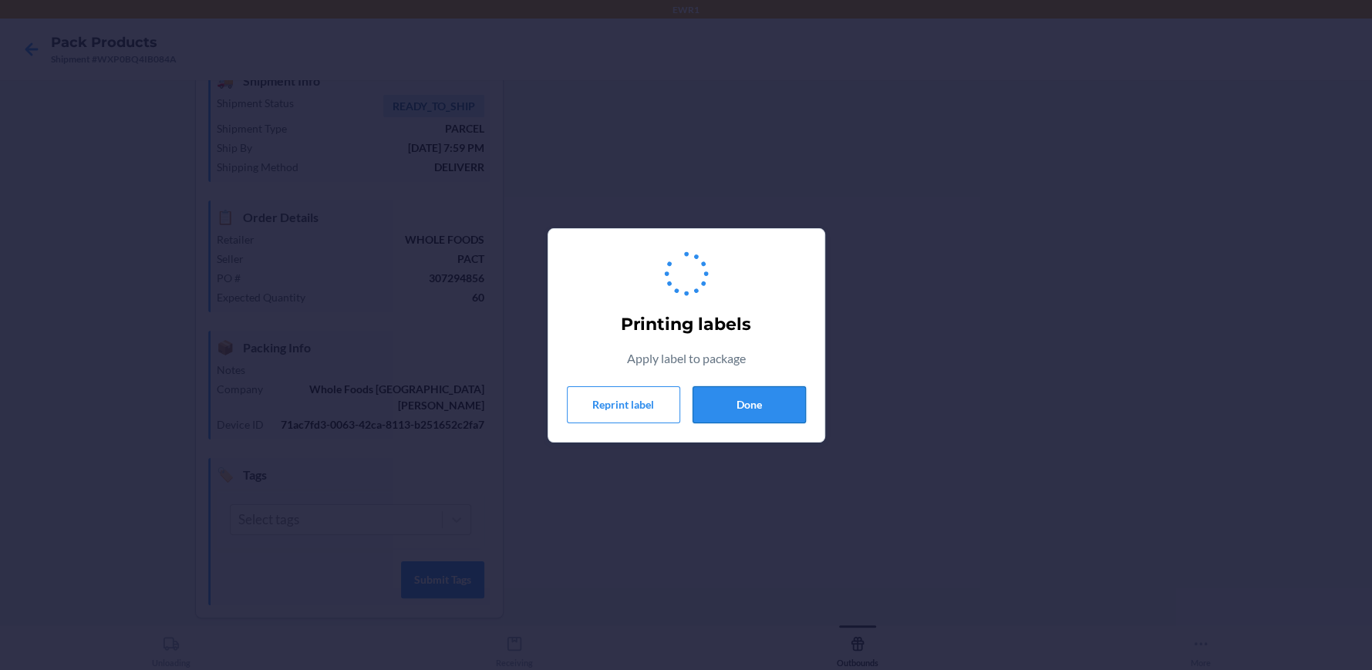
click at [711, 406] on button "Done" at bounding box center [748, 404] width 113 height 37
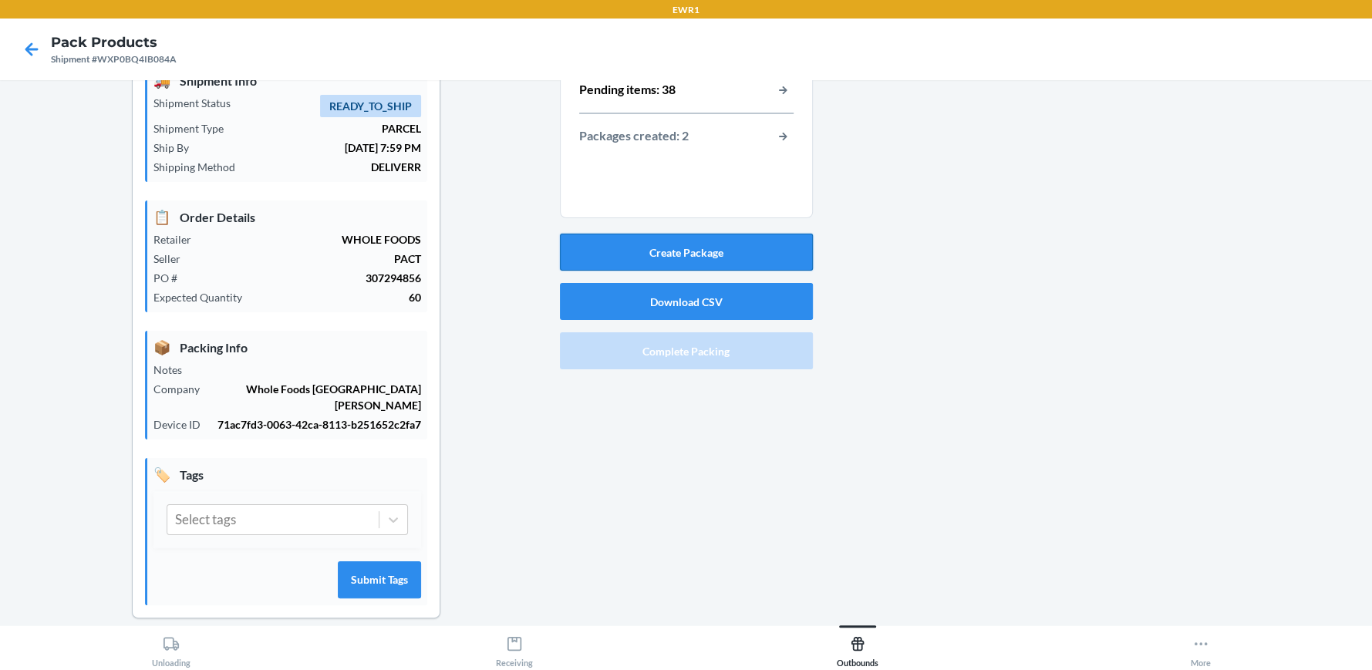
click at [675, 246] on button "Create Package" at bounding box center [686, 252] width 253 height 37
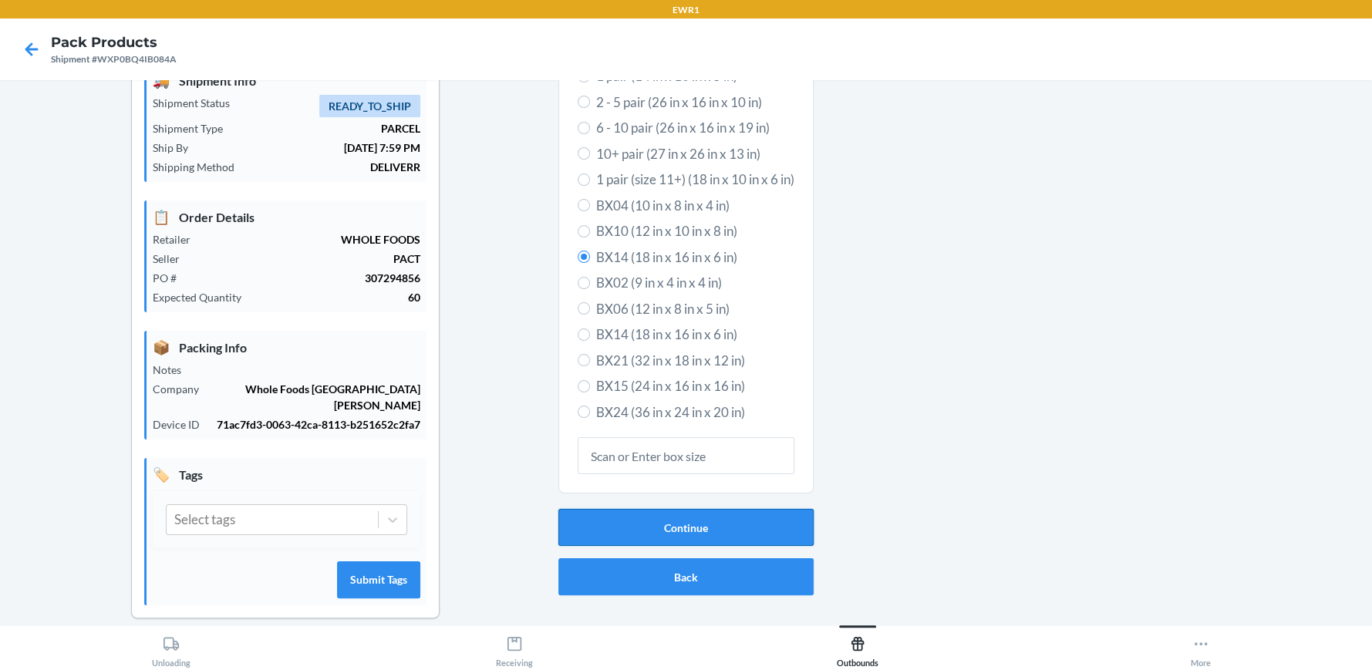
click at [678, 527] on button "Continue" at bounding box center [685, 527] width 255 height 37
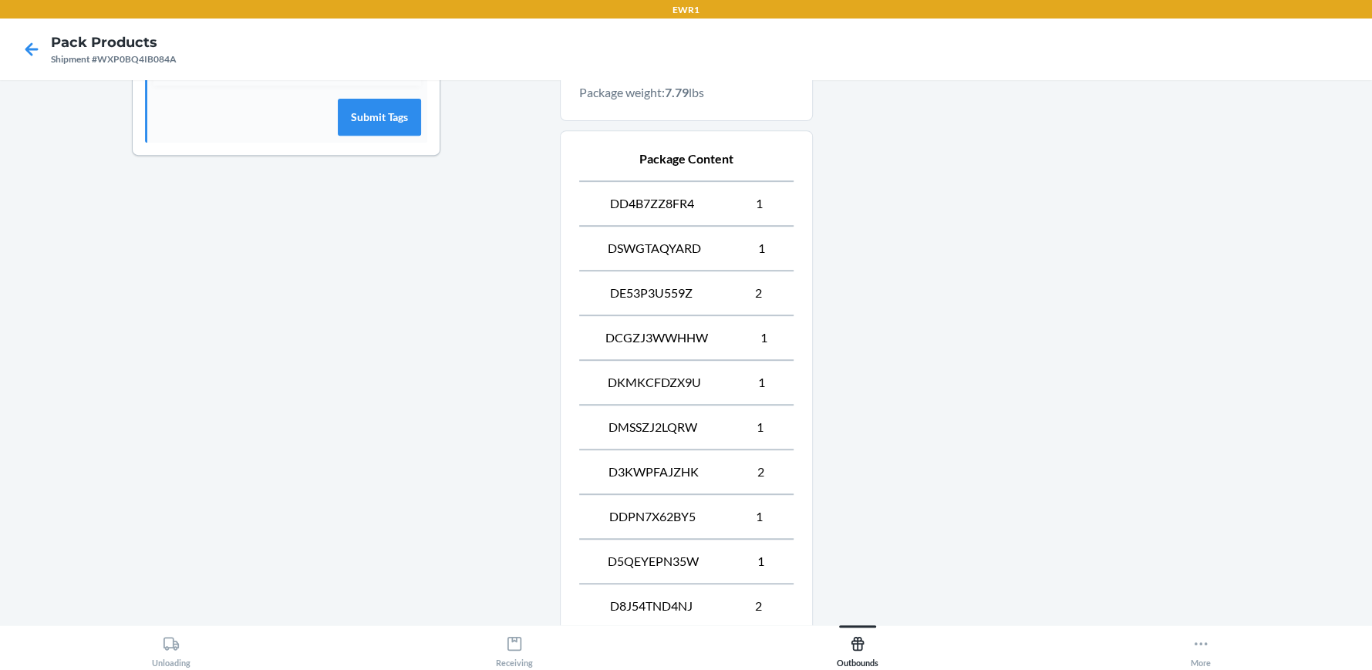
scroll to position [742, 0]
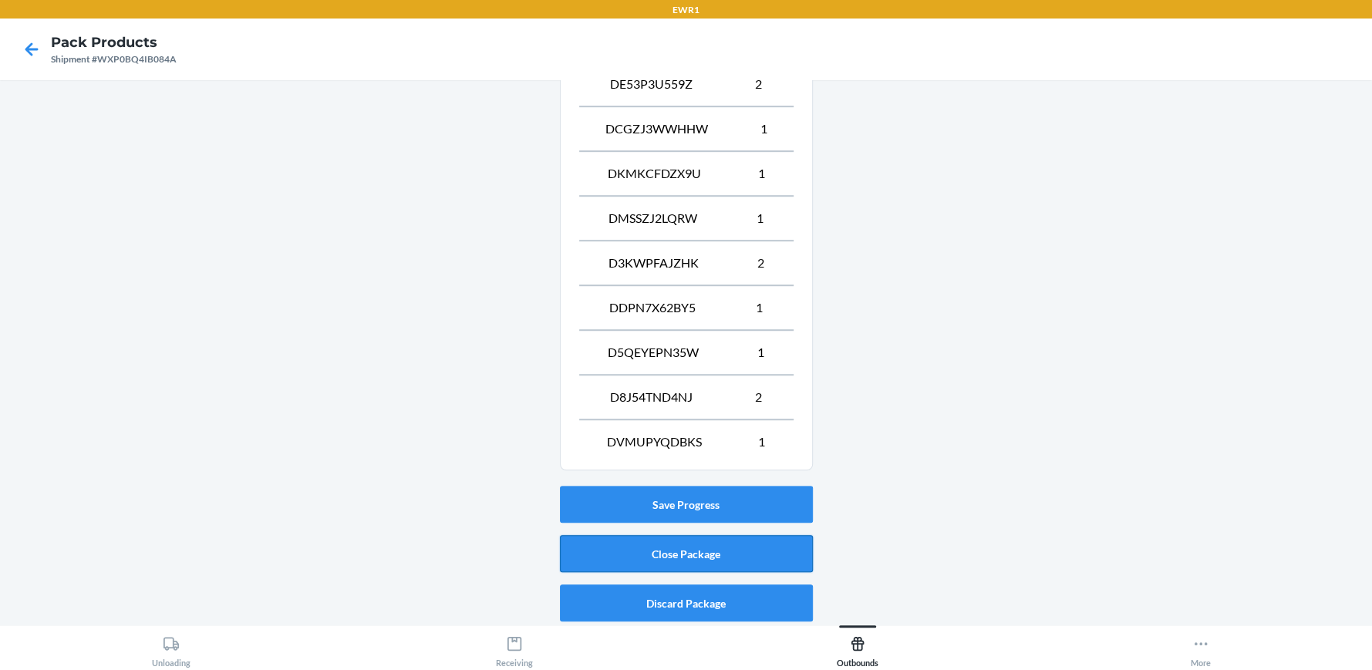
click at [752, 549] on button "Close Package" at bounding box center [686, 553] width 253 height 37
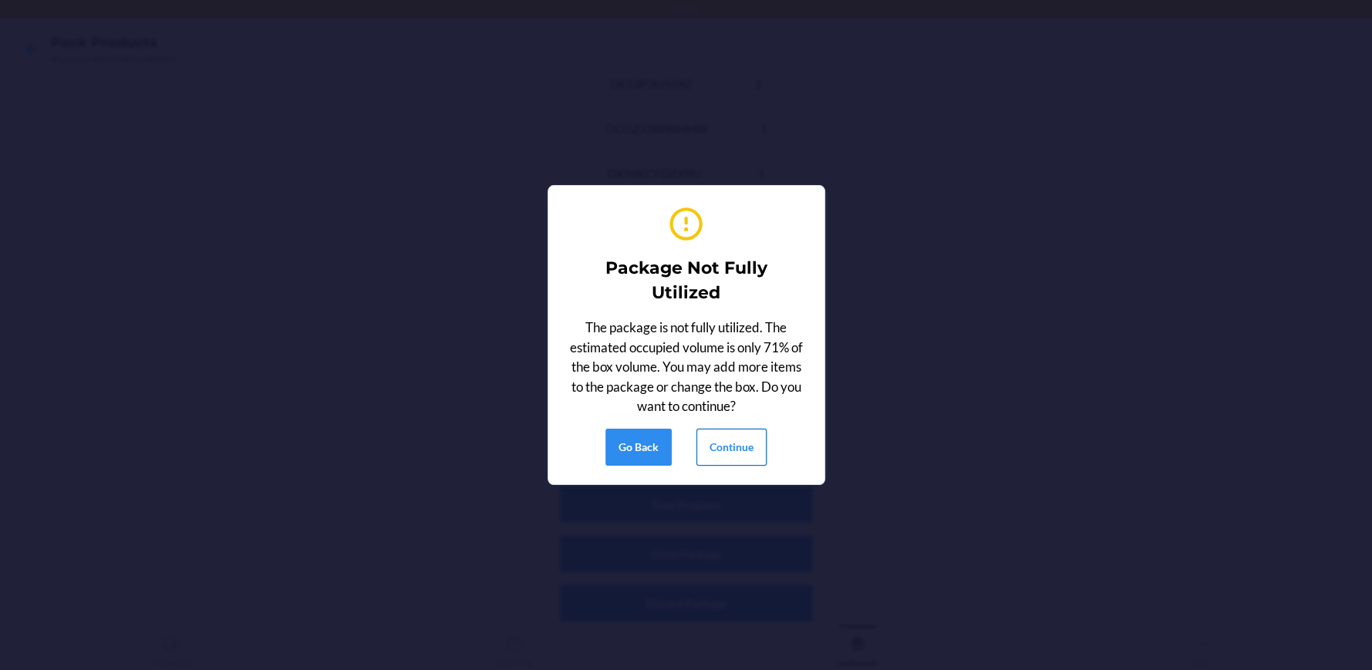
click at [745, 441] on button "Continue" at bounding box center [731, 447] width 70 height 37
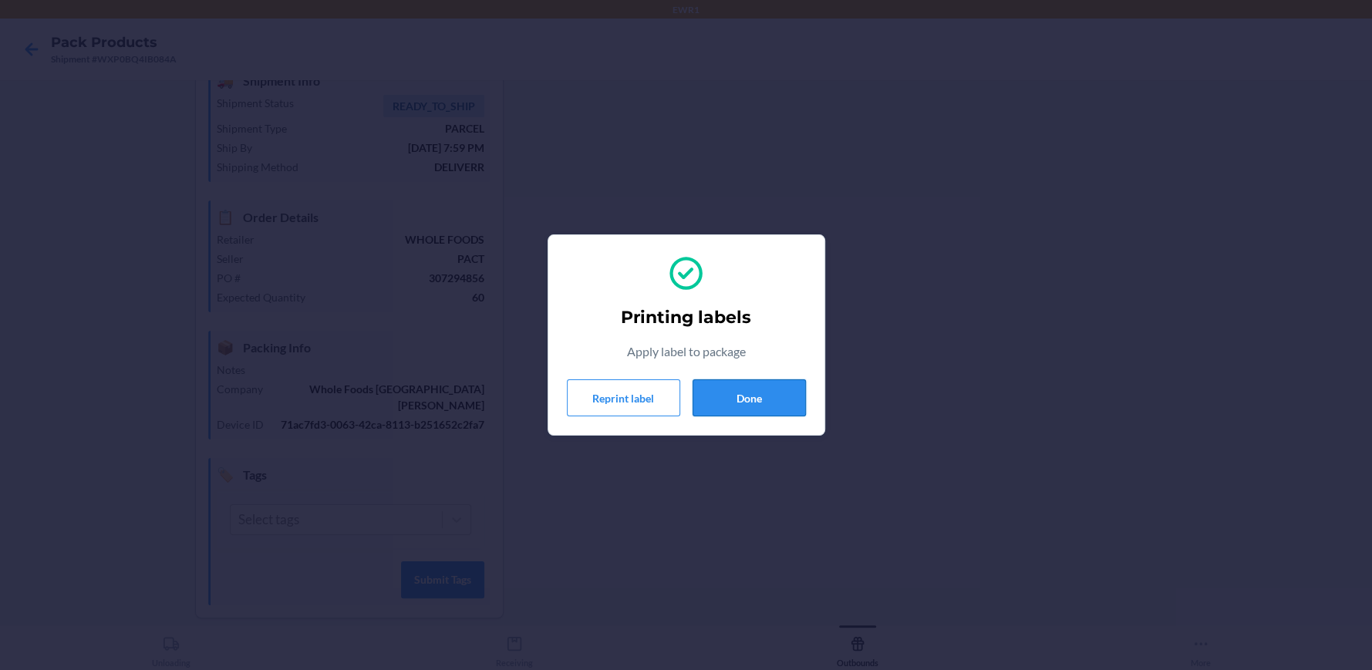
drag, startPoint x: 743, startPoint y: 408, endPoint x: 740, endPoint y: 395, distance: 13.7
click at [743, 396] on button "Done" at bounding box center [748, 397] width 113 height 37
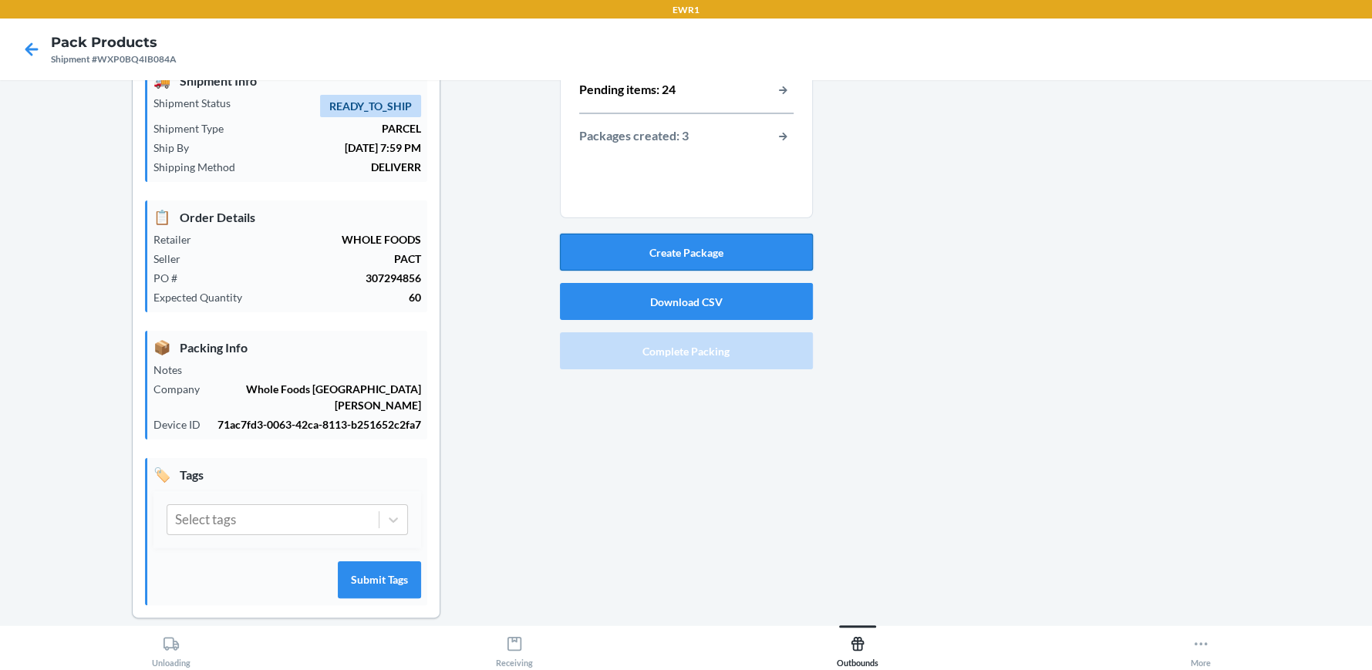
click at [658, 248] on button "Create Package" at bounding box center [686, 252] width 253 height 37
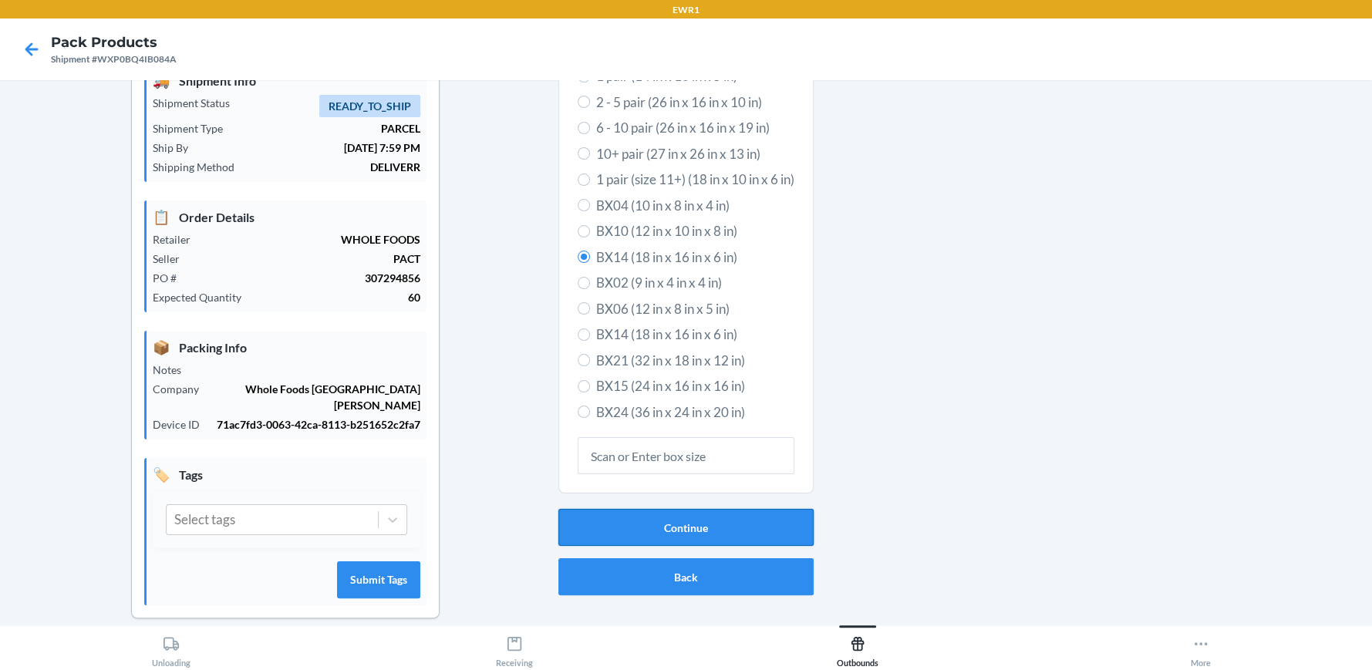
click at [675, 519] on button "Continue" at bounding box center [685, 527] width 255 height 37
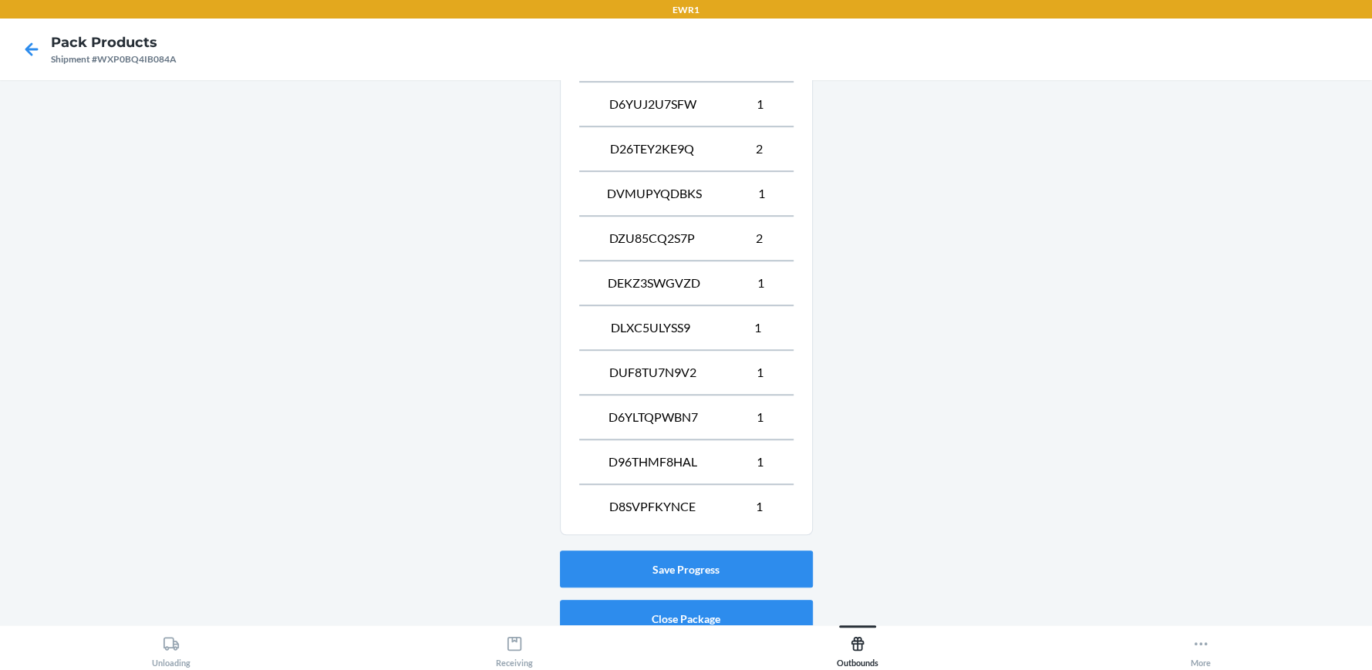
scroll to position [742, 0]
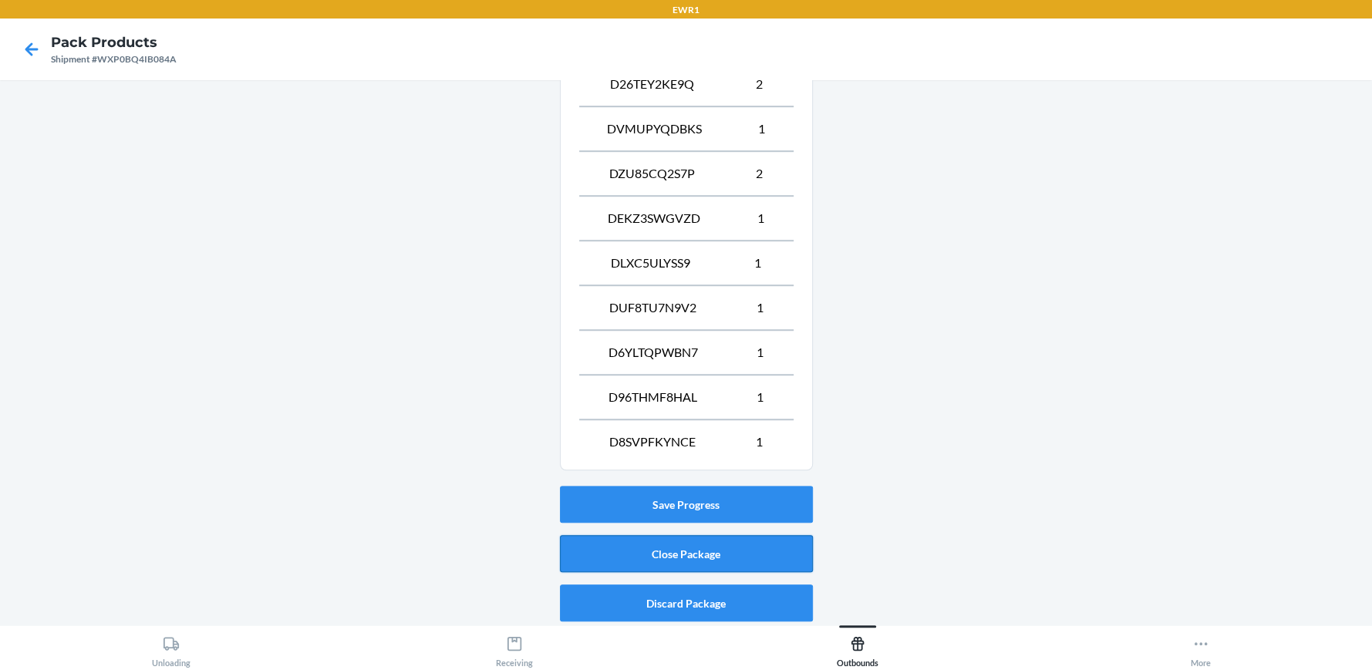
click at [705, 548] on button "Close Package" at bounding box center [686, 553] width 253 height 37
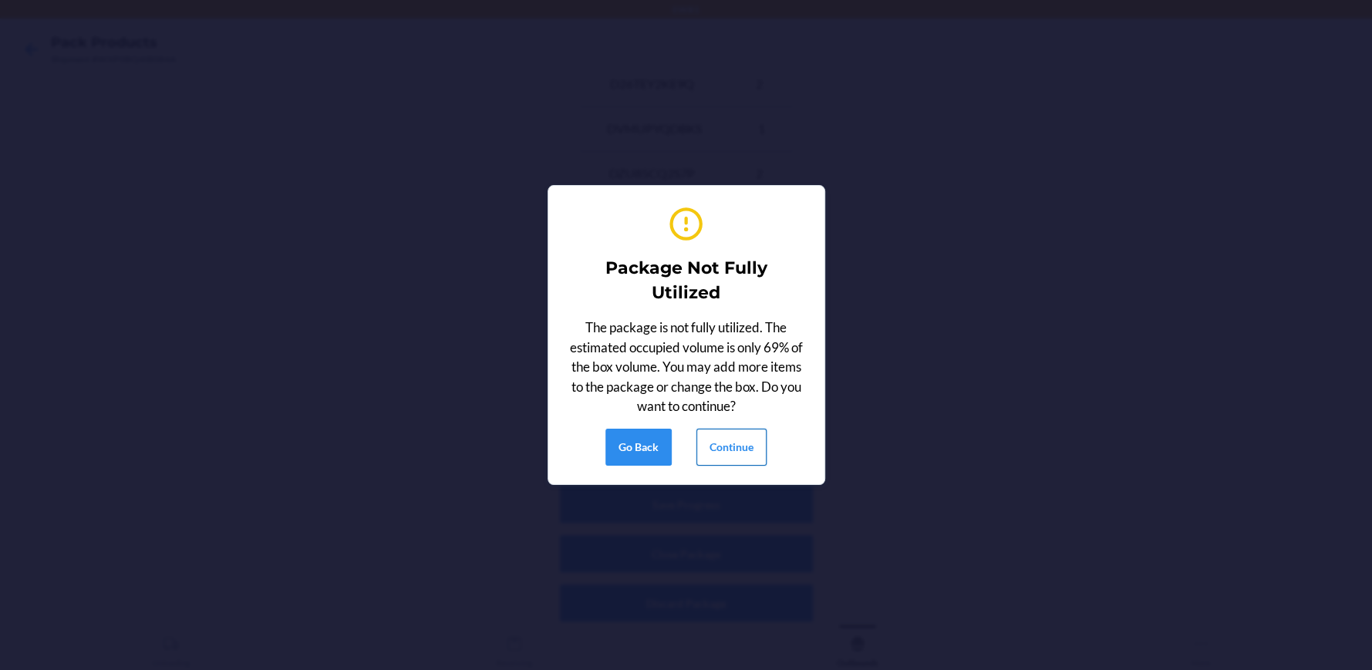
click at [739, 450] on button "Continue" at bounding box center [731, 447] width 70 height 37
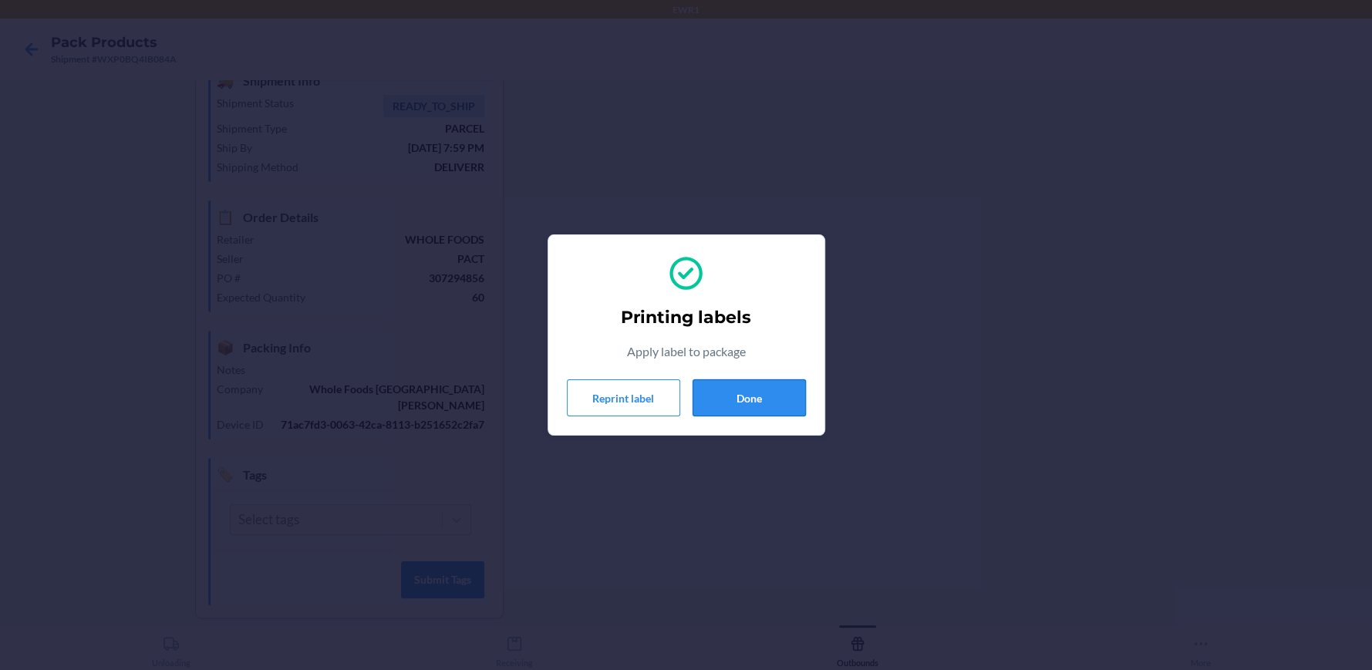
click at [787, 392] on button "Done" at bounding box center [748, 397] width 113 height 37
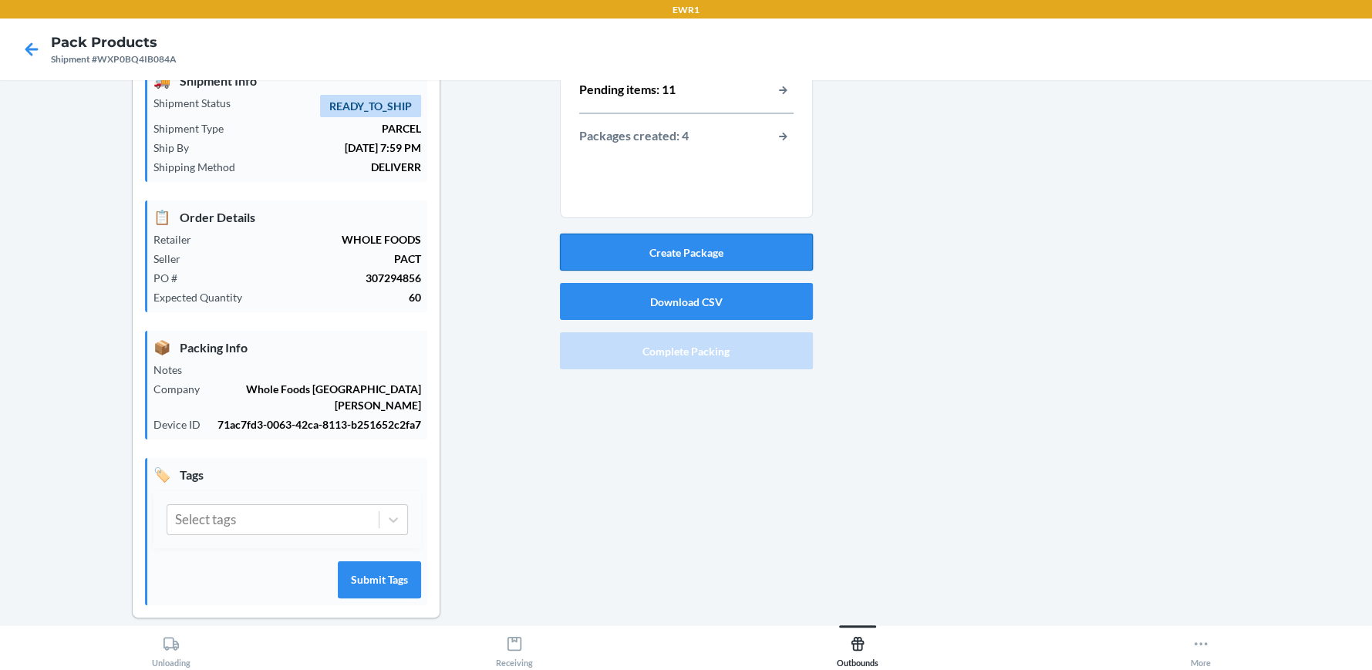
click at [672, 256] on button "Create Package" at bounding box center [686, 252] width 253 height 37
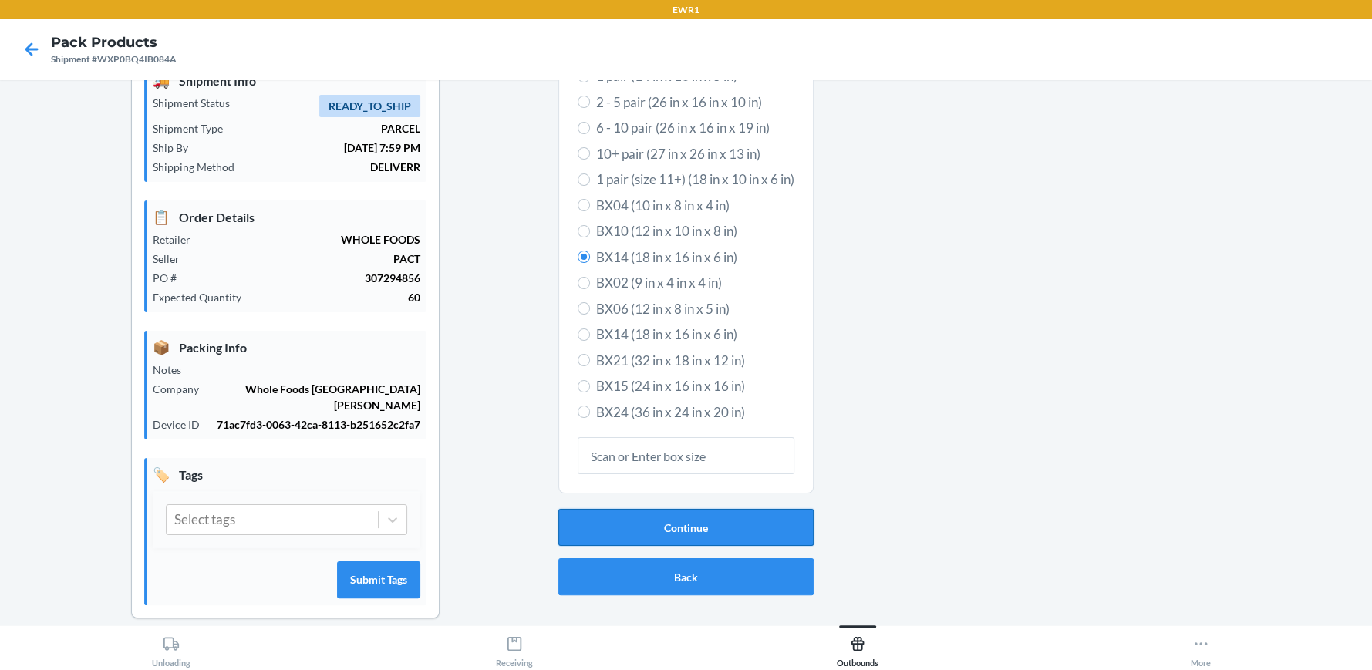
click at [584, 529] on button "Continue" at bounding box center [685, 527] width 255 height 37
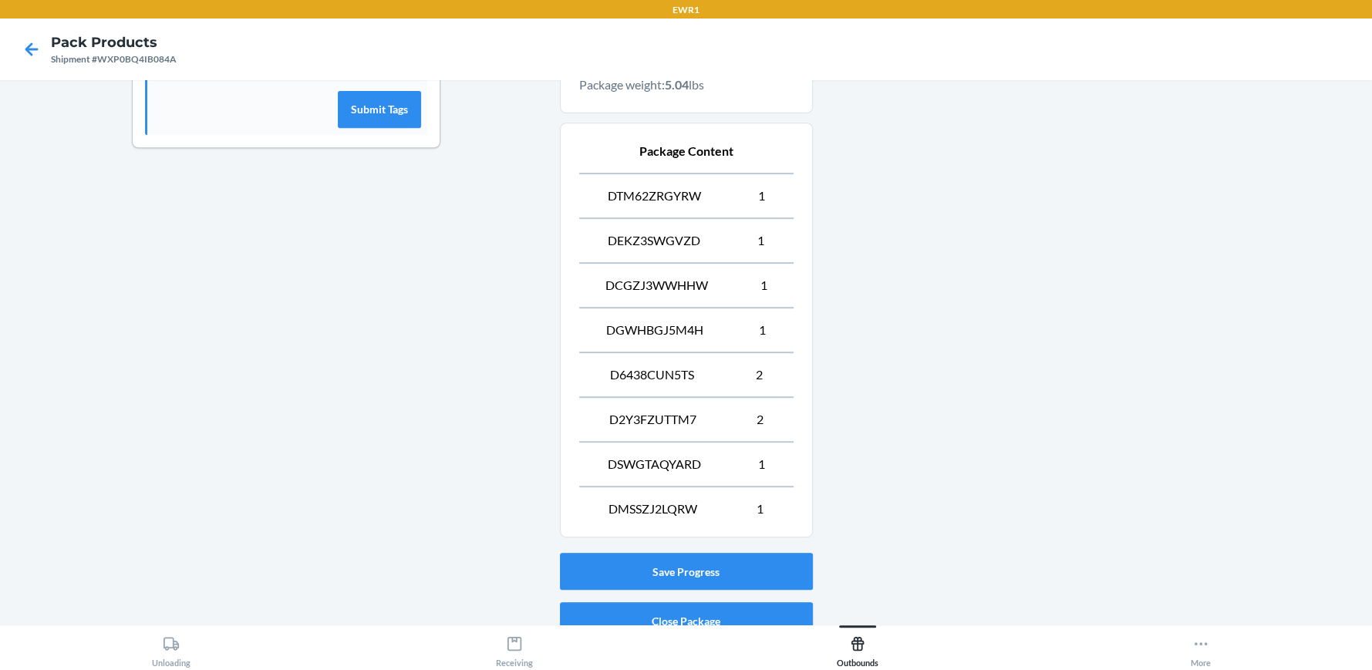
scroll to position [608, 0]
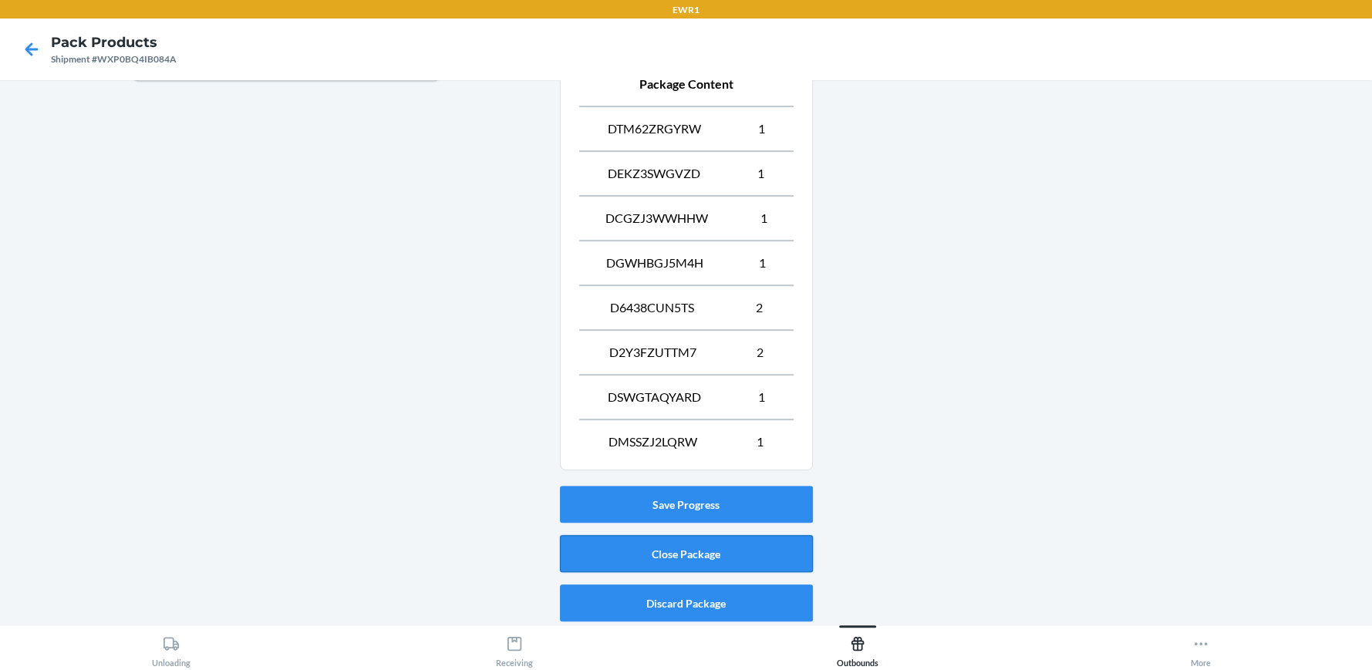
click at [676, 554] on button "Close Package" at bounding box center [686, 553] width 253 height 37
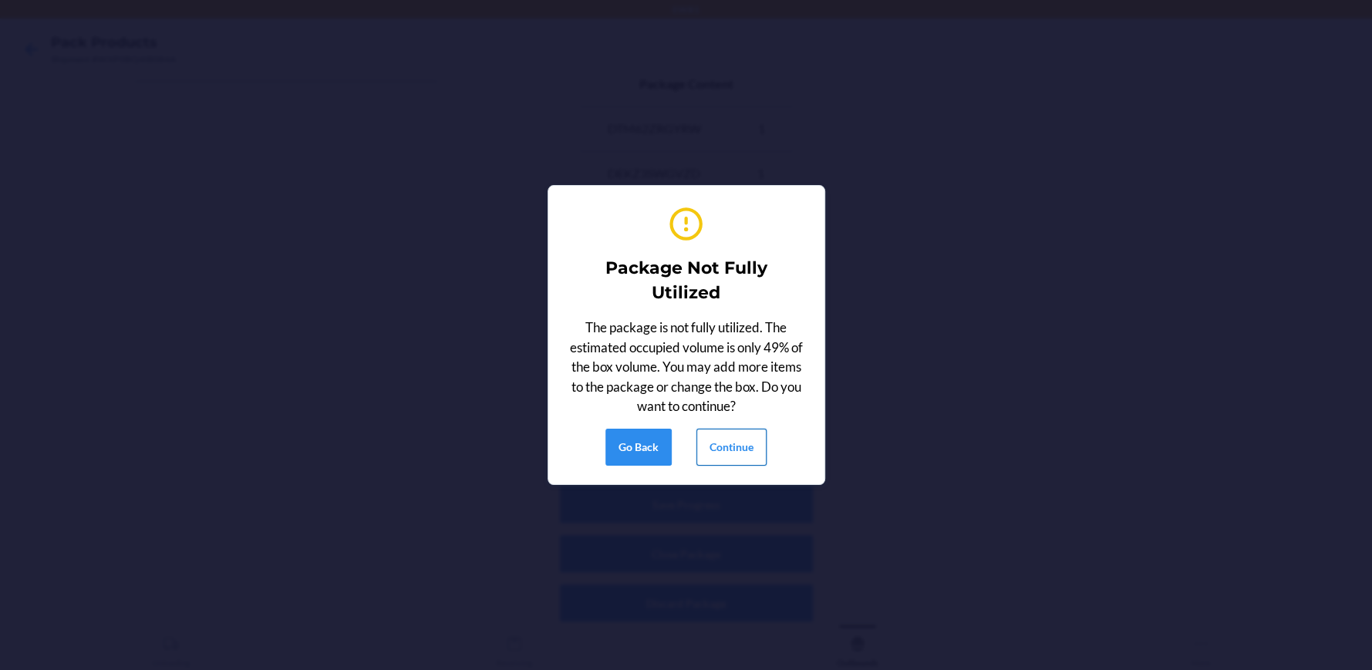
click at [719, 448] on button "Continue" at bounding box center [731, 447] width 70 height 37
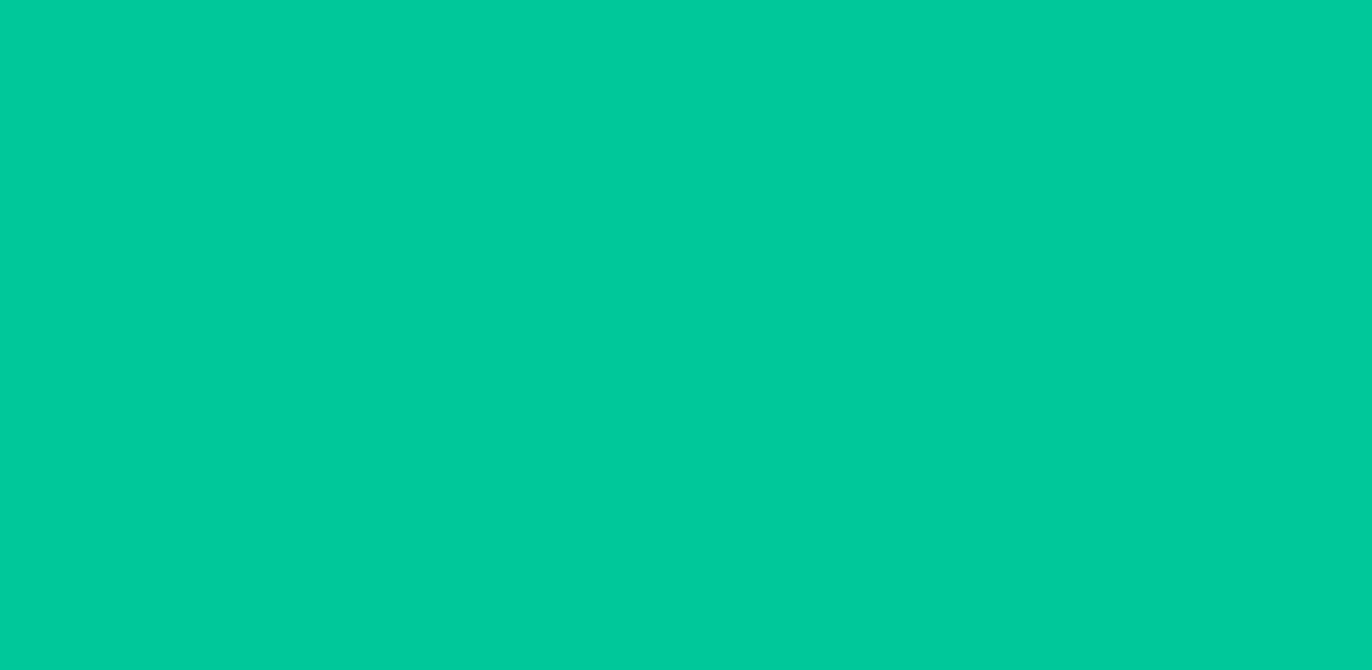
scroll to position [70, 0]
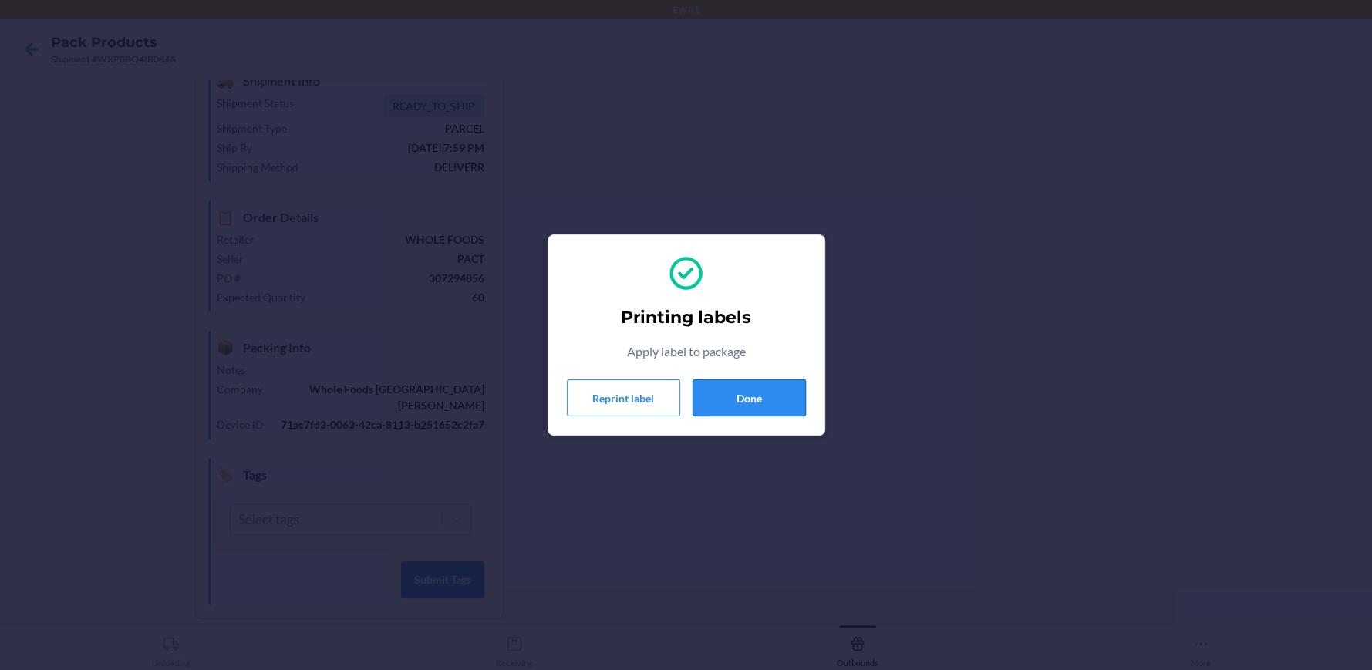
drag, startPoint x: 792, startPoint y: 398, endPoint x: 788, endPoint y: 389, distance: 10.0
click at [792, 393] on button "Done" at bounding box center [748, 397] width 113 height 37
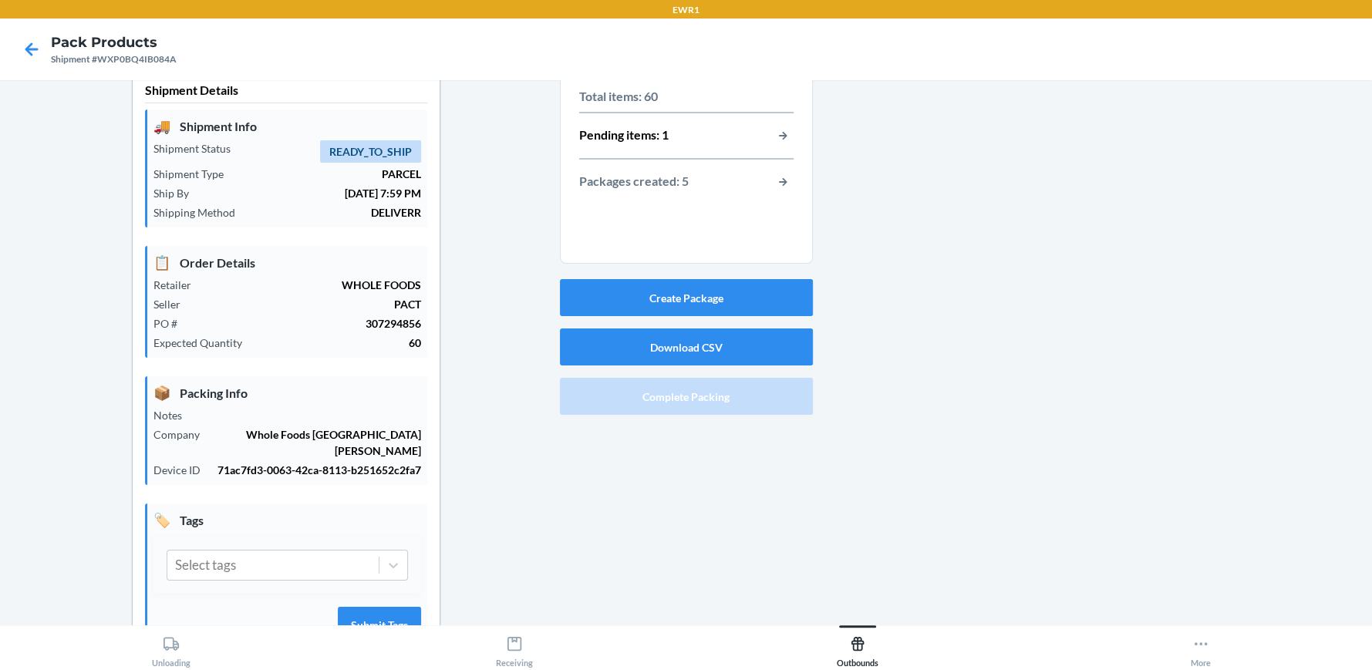
scroll to position [0, 0]
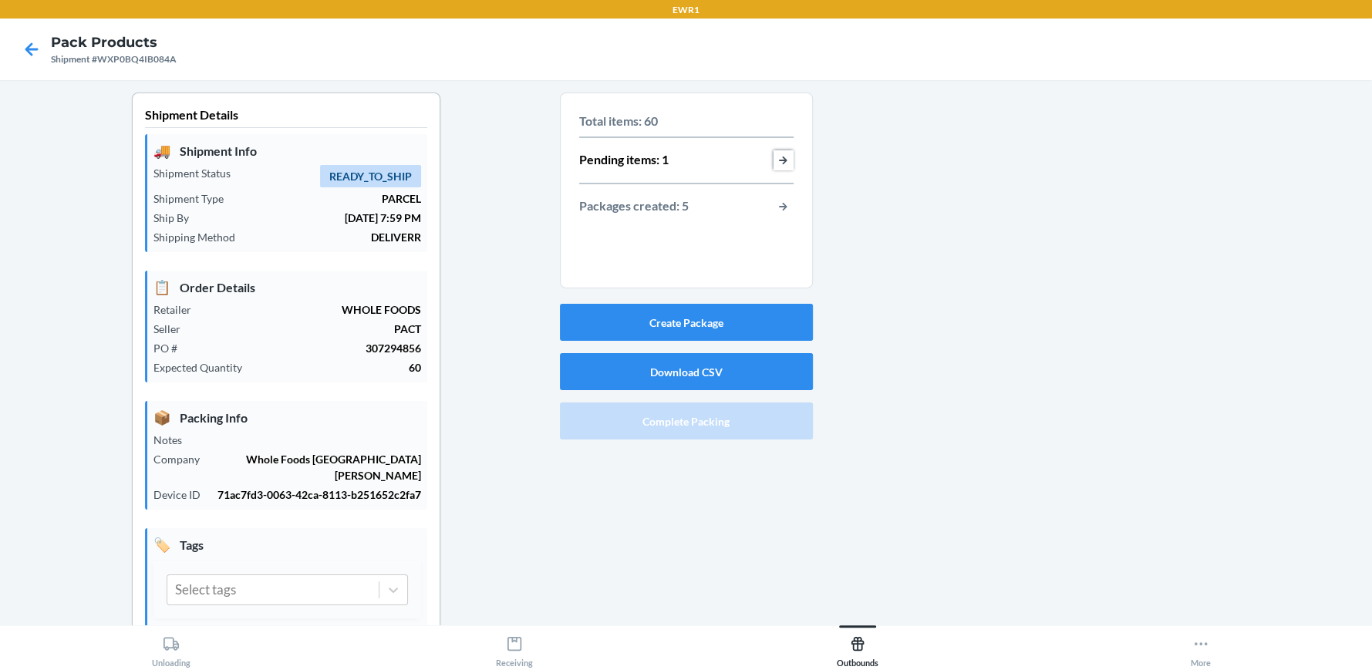
click at [777, 163] on button "button-view-pending-items" at bounding box center [783, 160] width 20 height 20
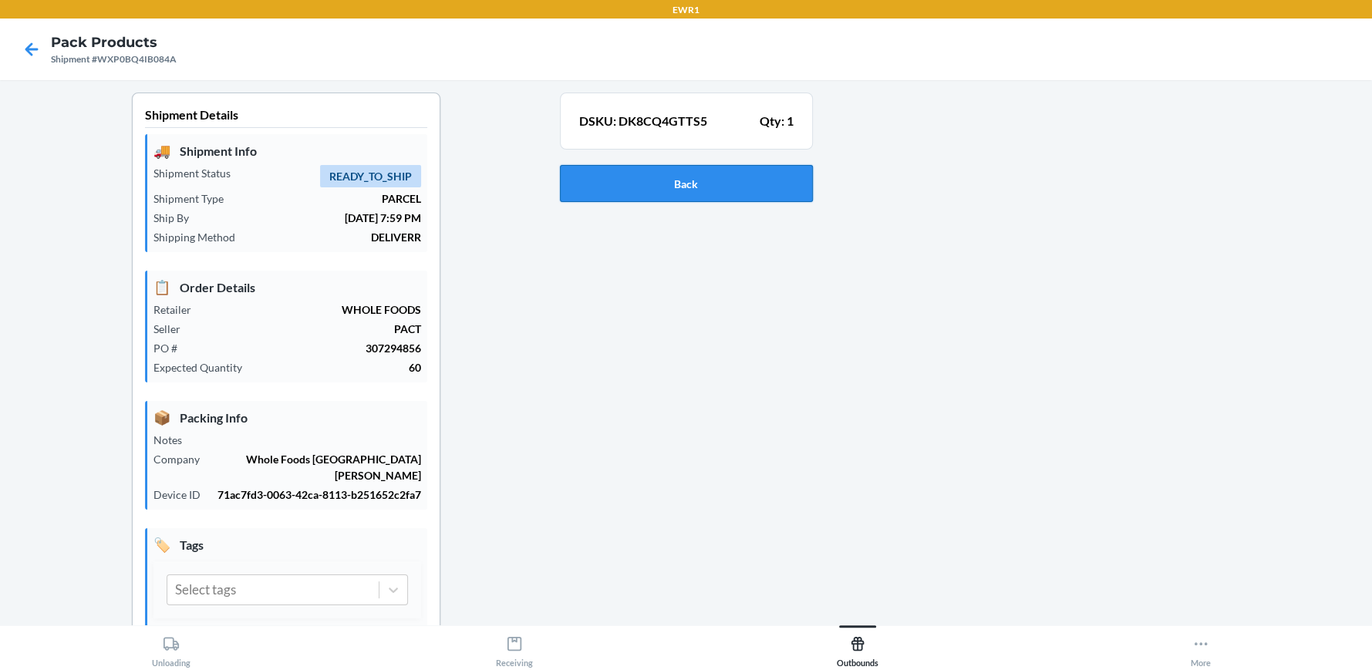
click at [782, 178] on button "Back" at bounding box center [686, 183] width 253 height 37
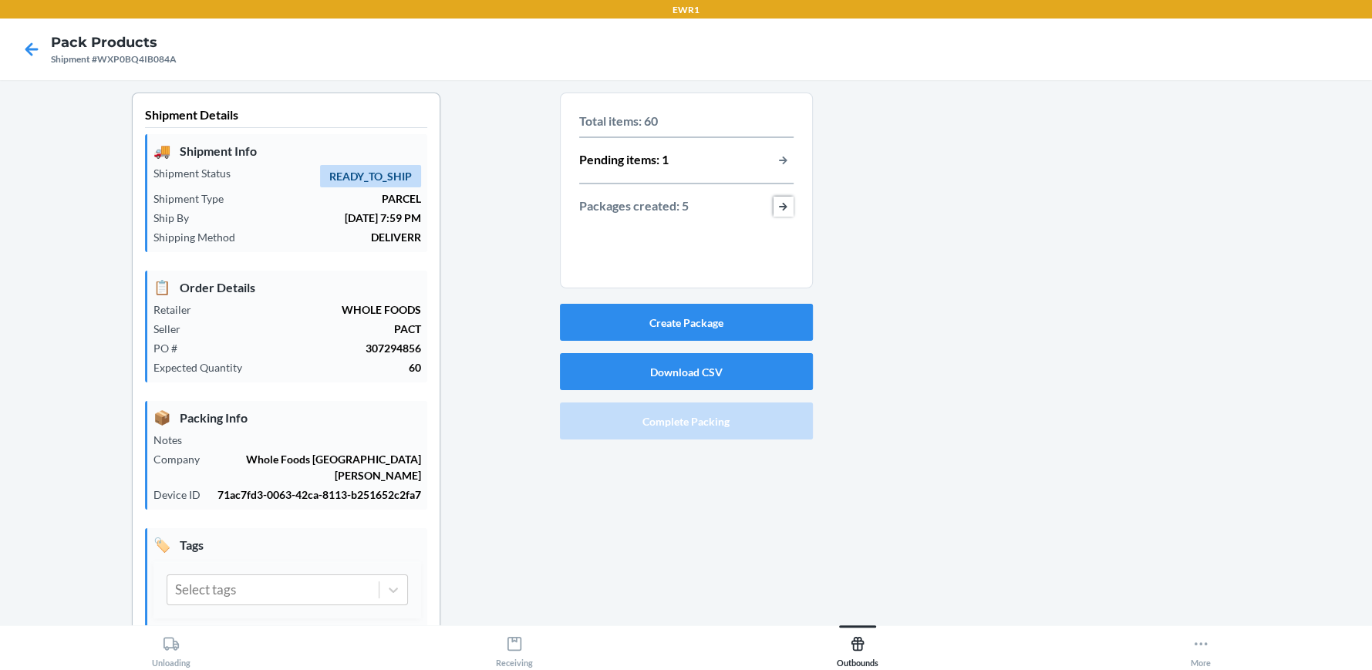
click at [780, 205] on button "button-view-packages-created" at bounding box center [783, 207] width 20 height 20
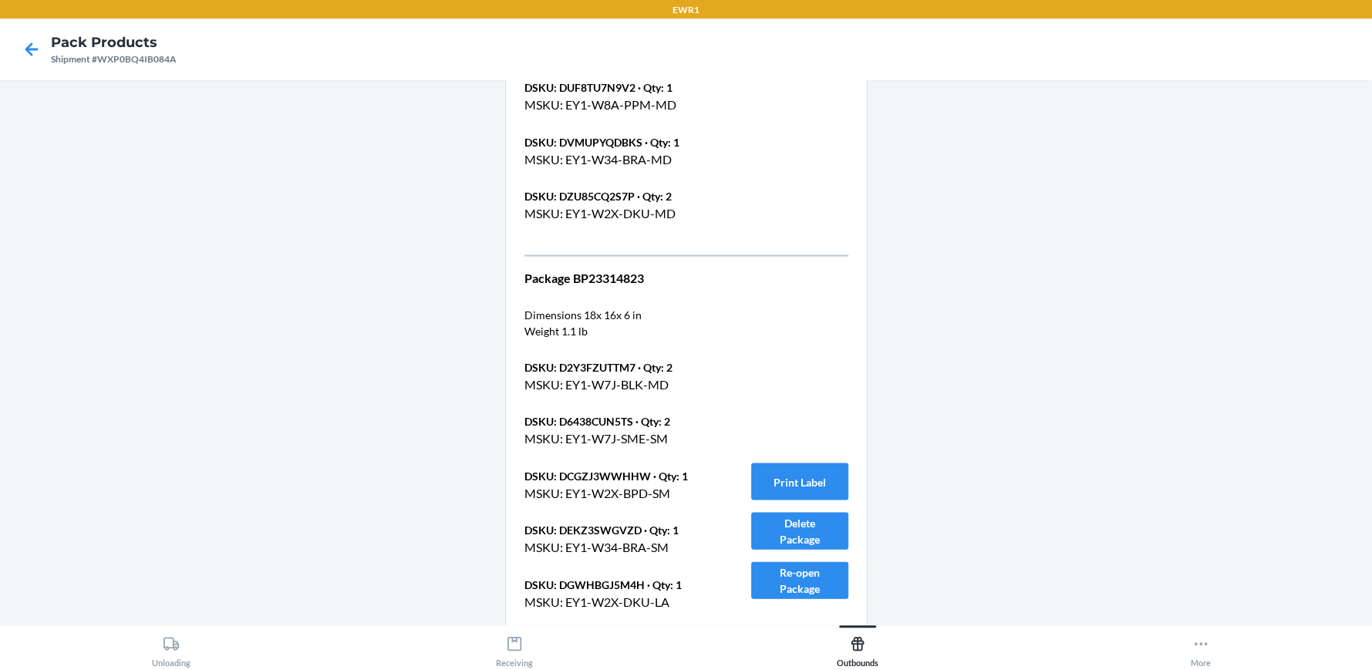
scroll to position [2675, 0]
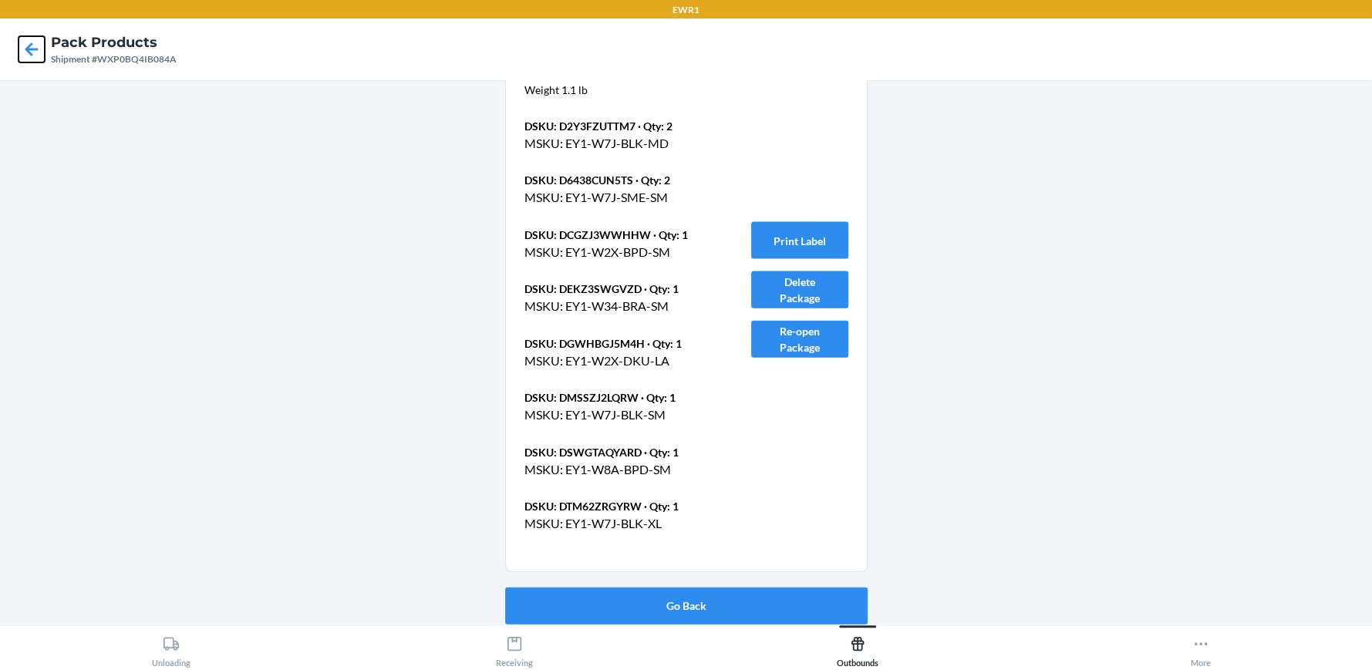
click at [27, 54] on icon at bounding box center [32, 49] width 26 height 26
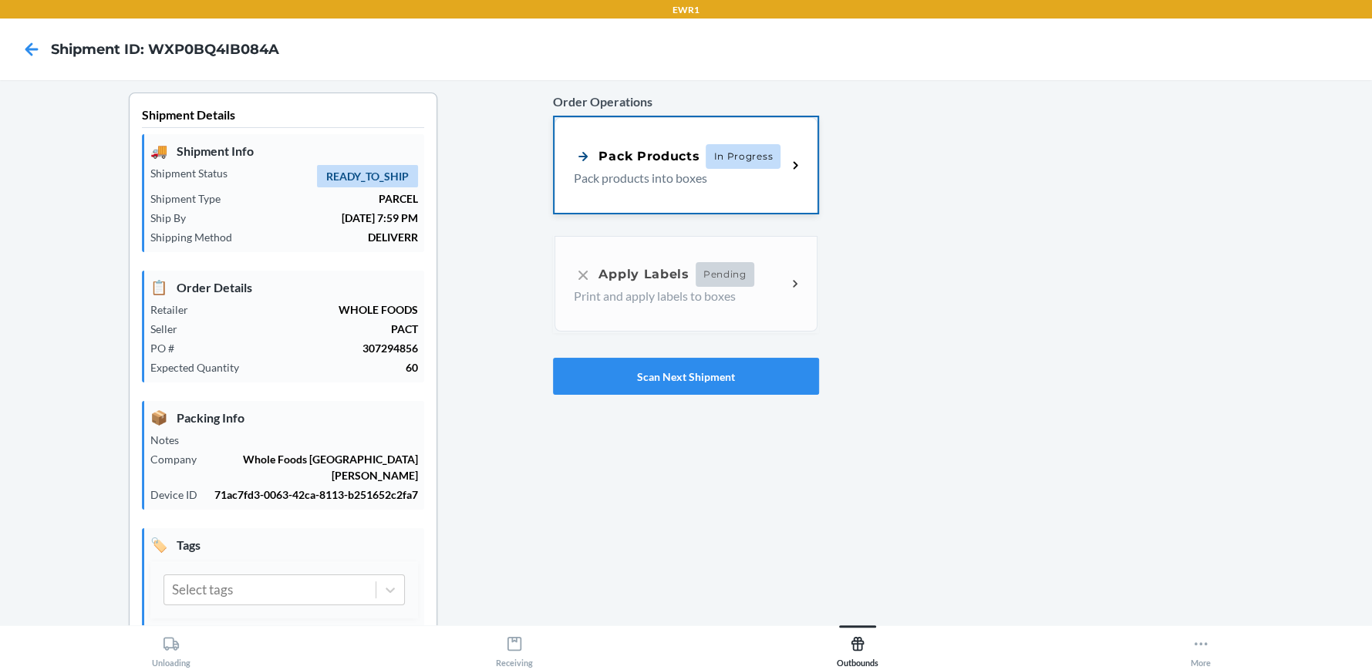
click at [636, 173] on p "Pack products into boxes" at bounding box center [674, 178] width 200 height 19
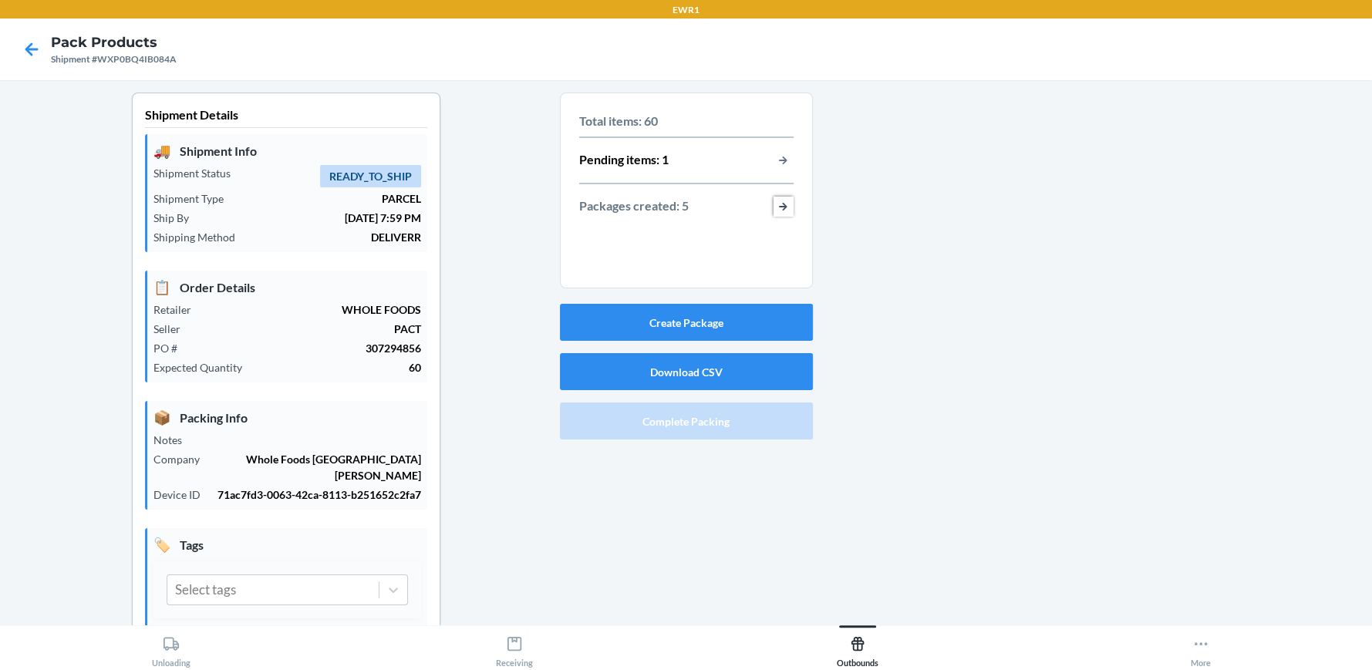
click at [777, 207] on button "button-view-packages-created" at bounding box center [783, 207] width 20 height 20
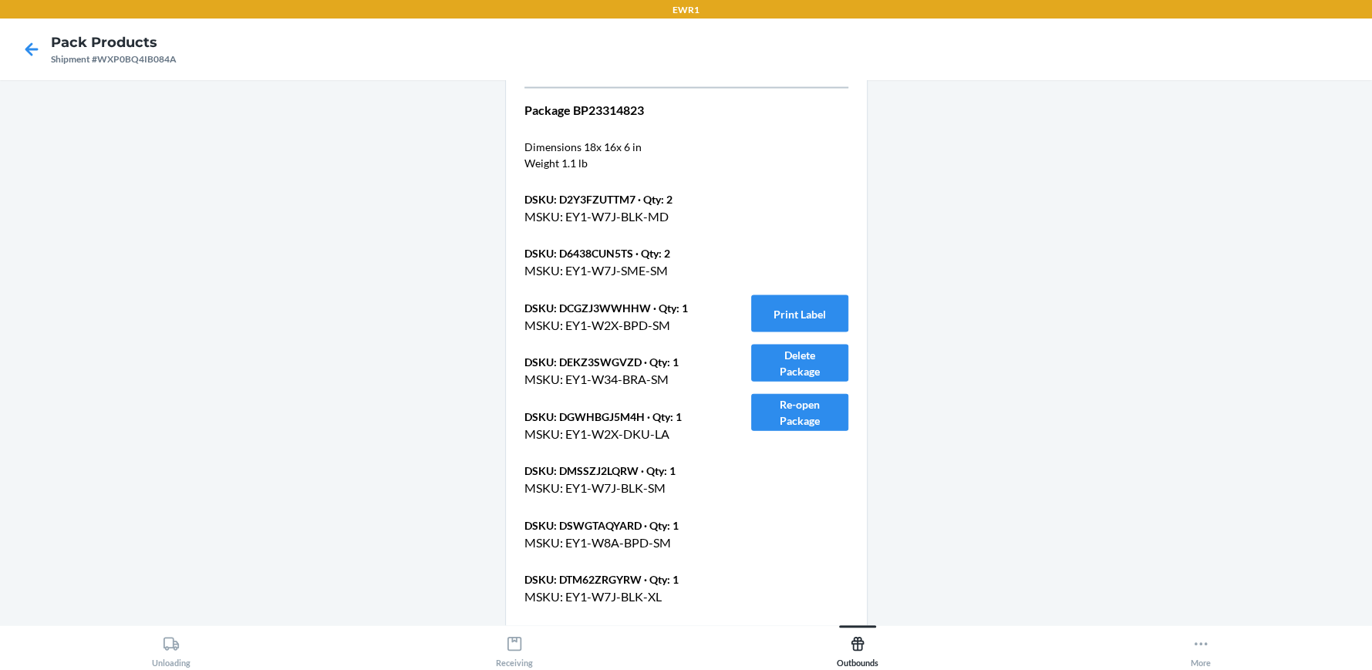
scroll to position [2675, 0]
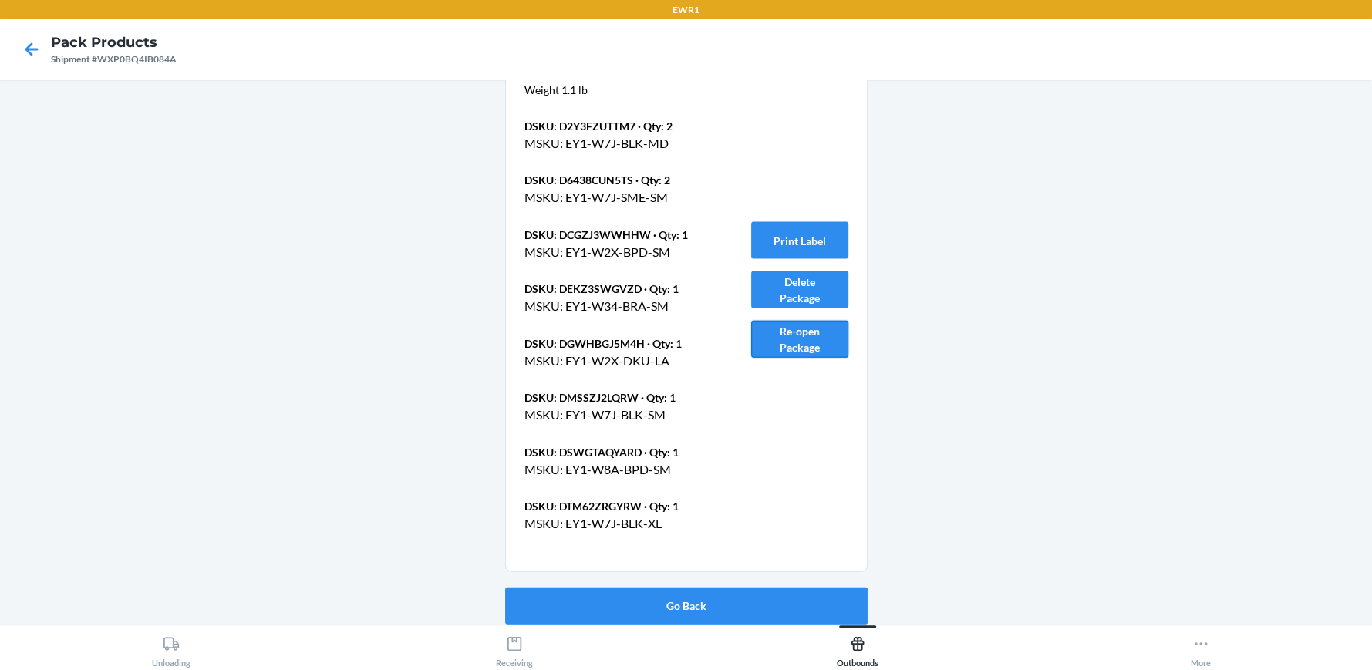
click at [810, 335] on button "Re-open Package" at bounding box center [799, 339] width 97 height 37
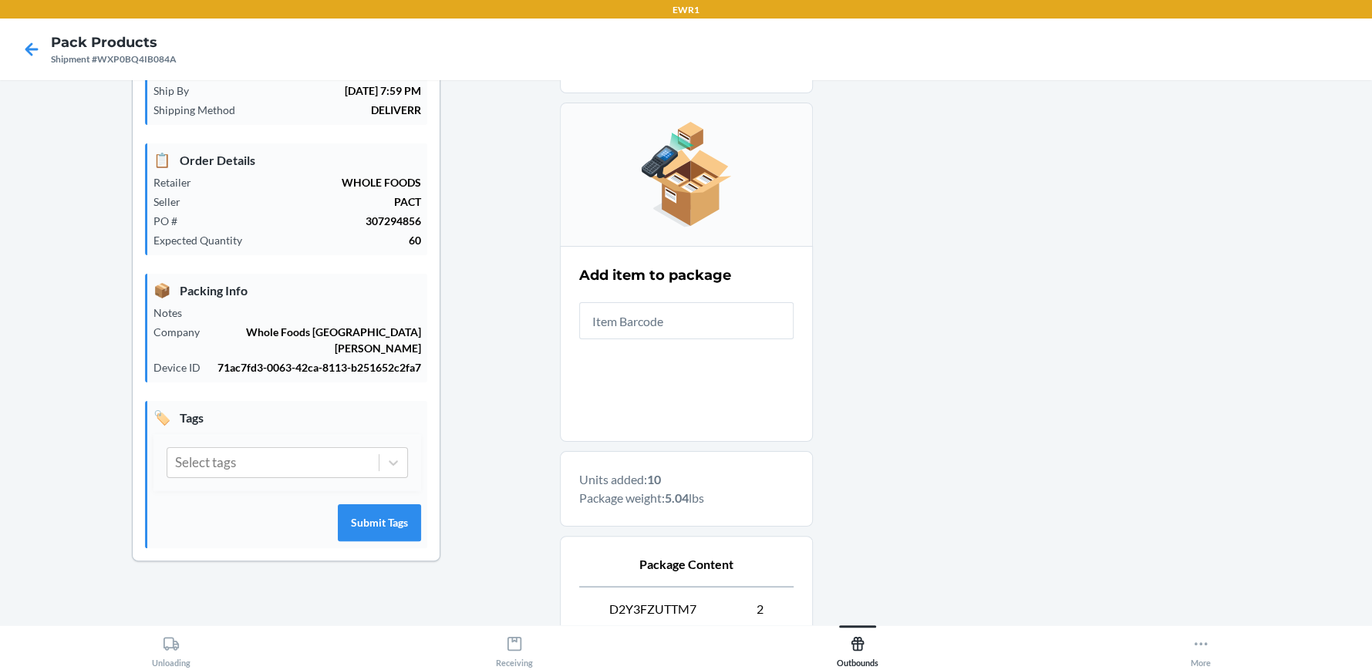
scroll to position [0, 0]
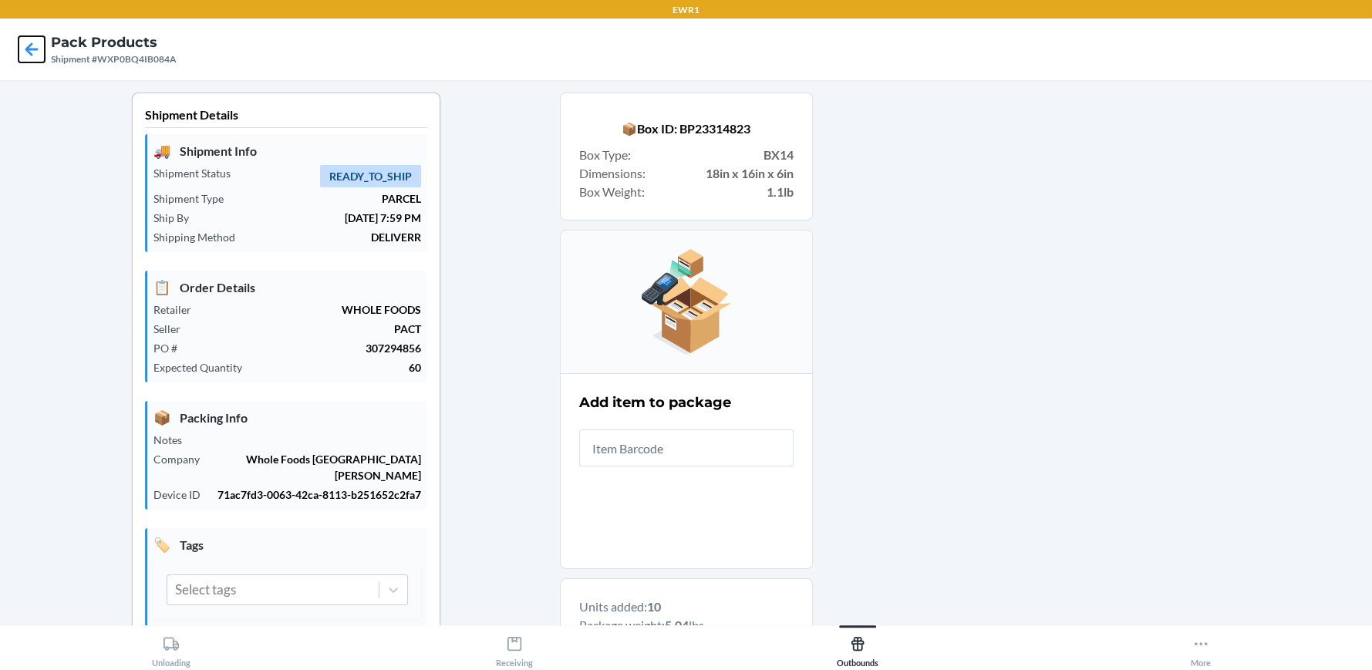
click at [33, 52] on icon at bounding box center [32, 49] width 26 height 26
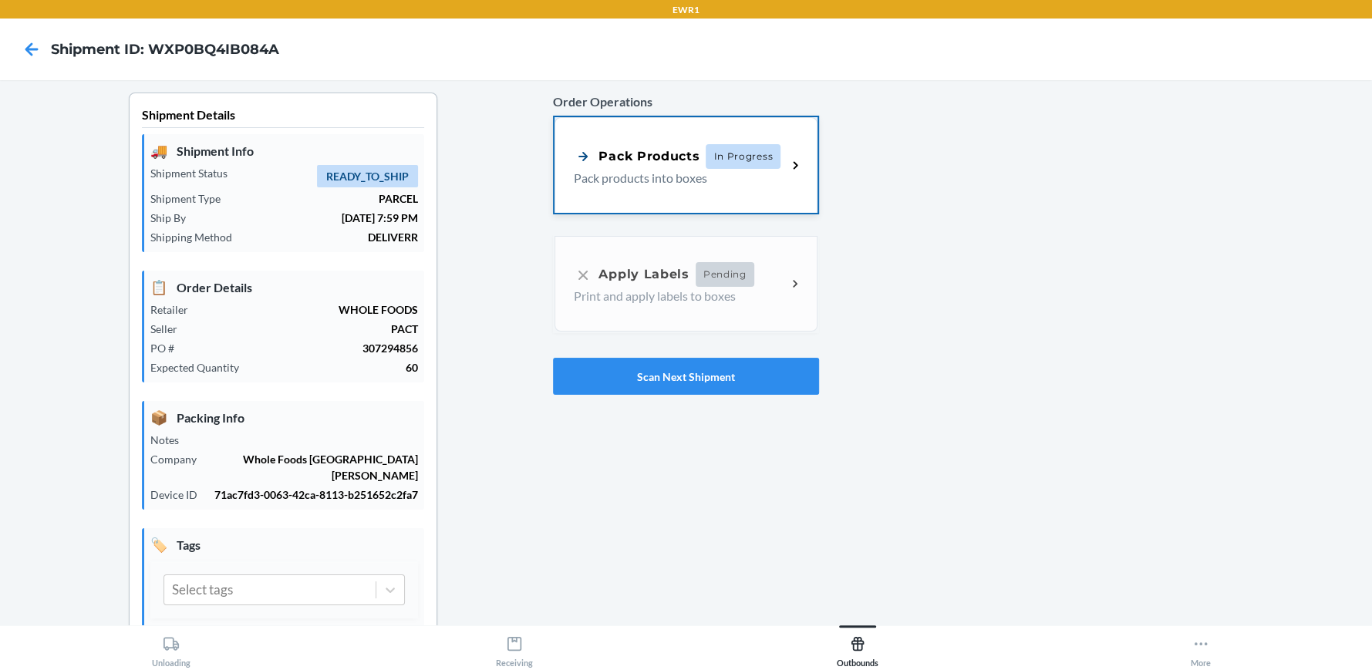
click at [627, 189] on div "Pack Products In Progress Pack products into boxes" at bounding box center [685, 165] width 262 height 96
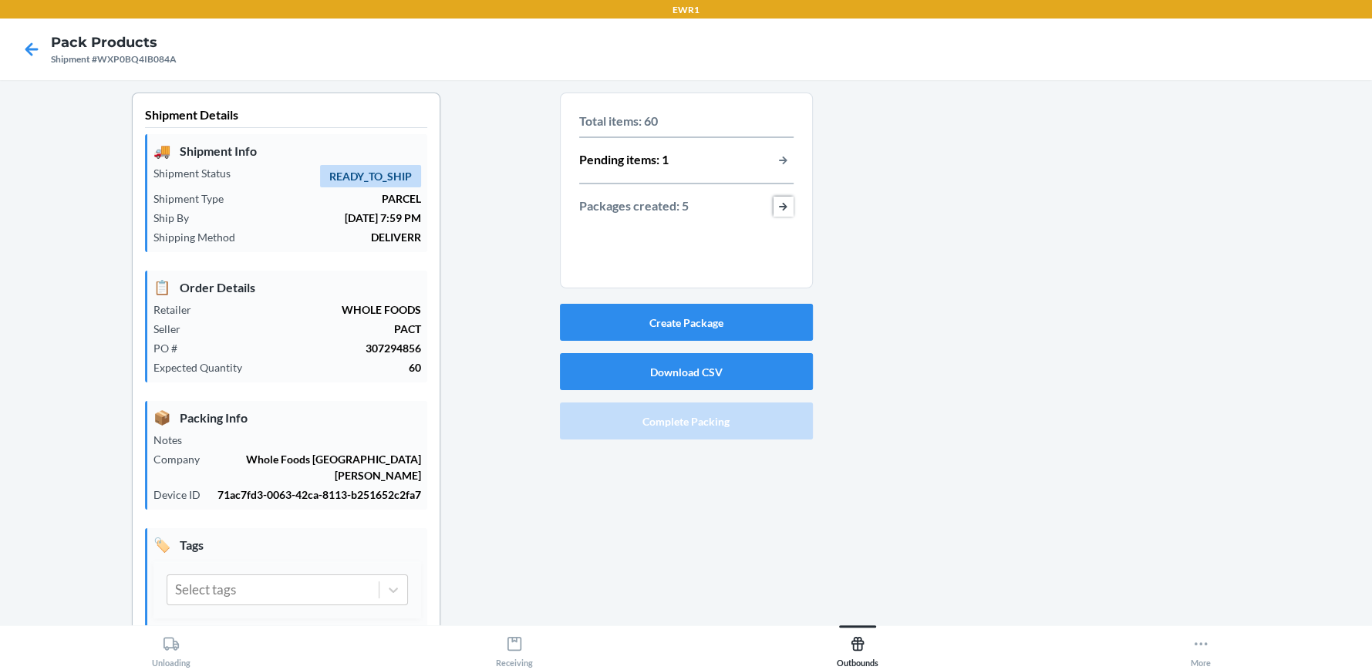
click at [780, 205] on button "button-view-packages-created" at bounding box center [783, 207] width 20 height 20
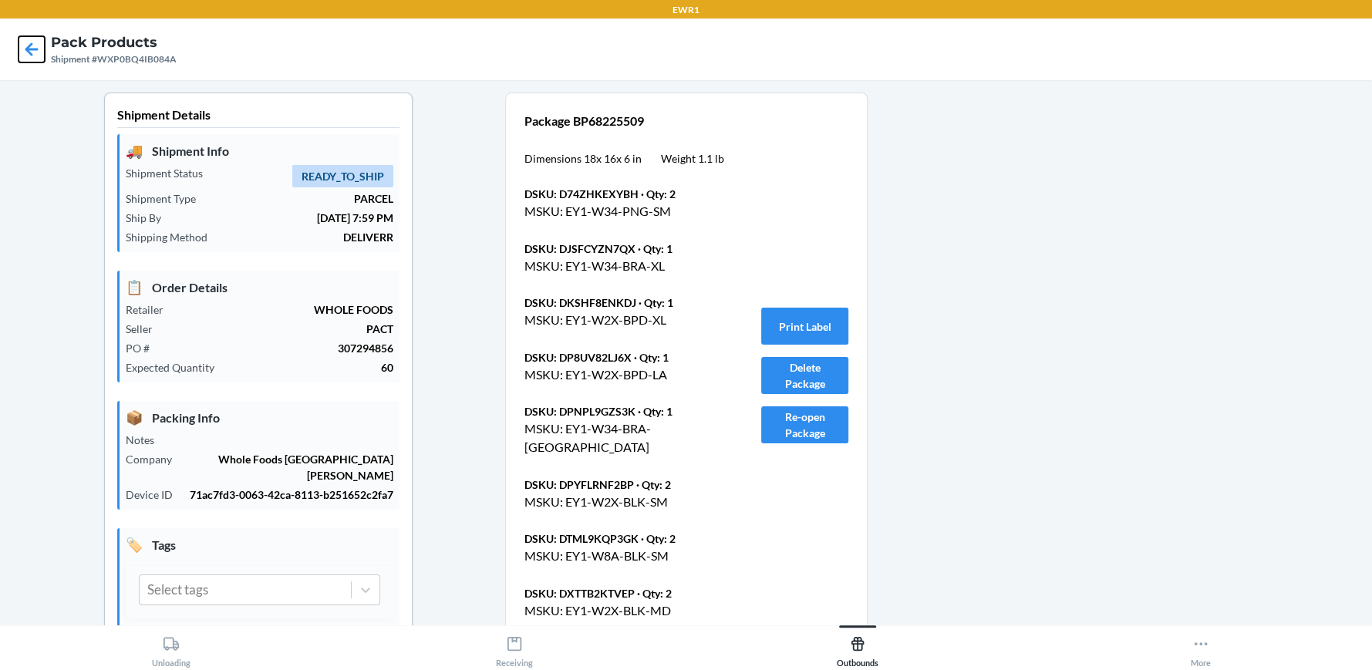
click at [24, 45] on icon at bounding box center [32, 49] width 26 height 26
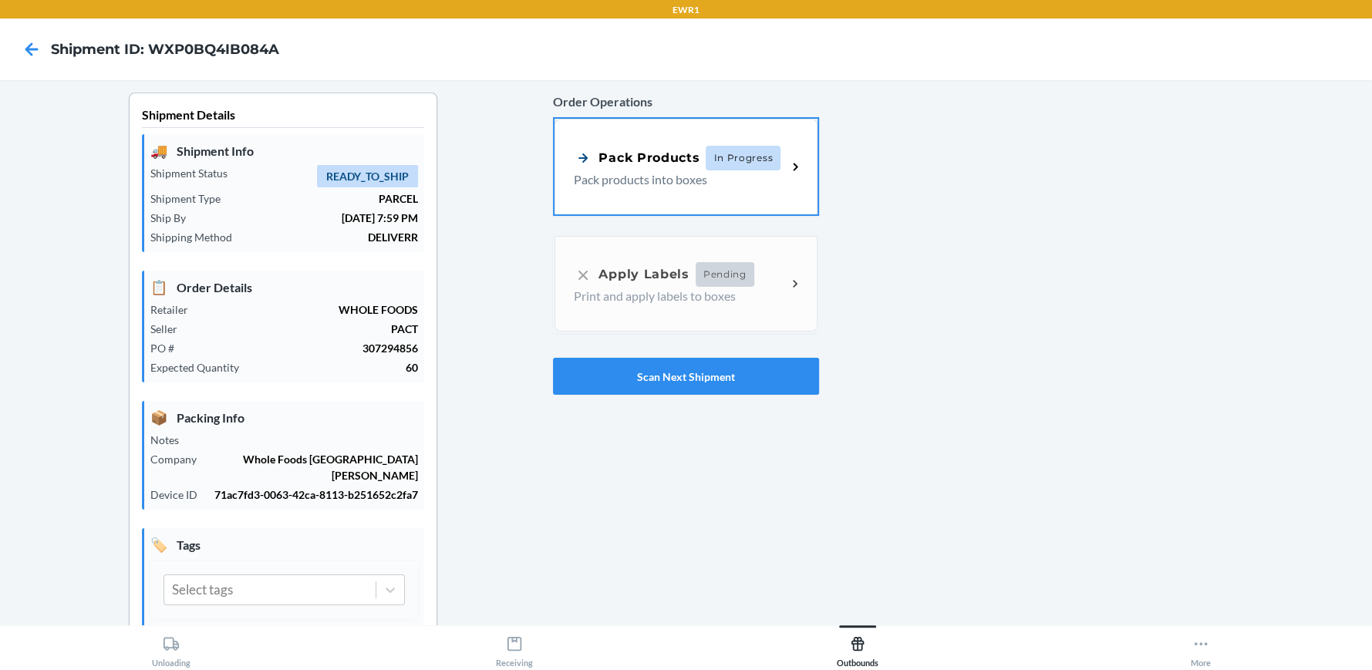
click at [578, 182] on p "Pack products into boxes" at bounding box center [674, 179] width 200 height 19
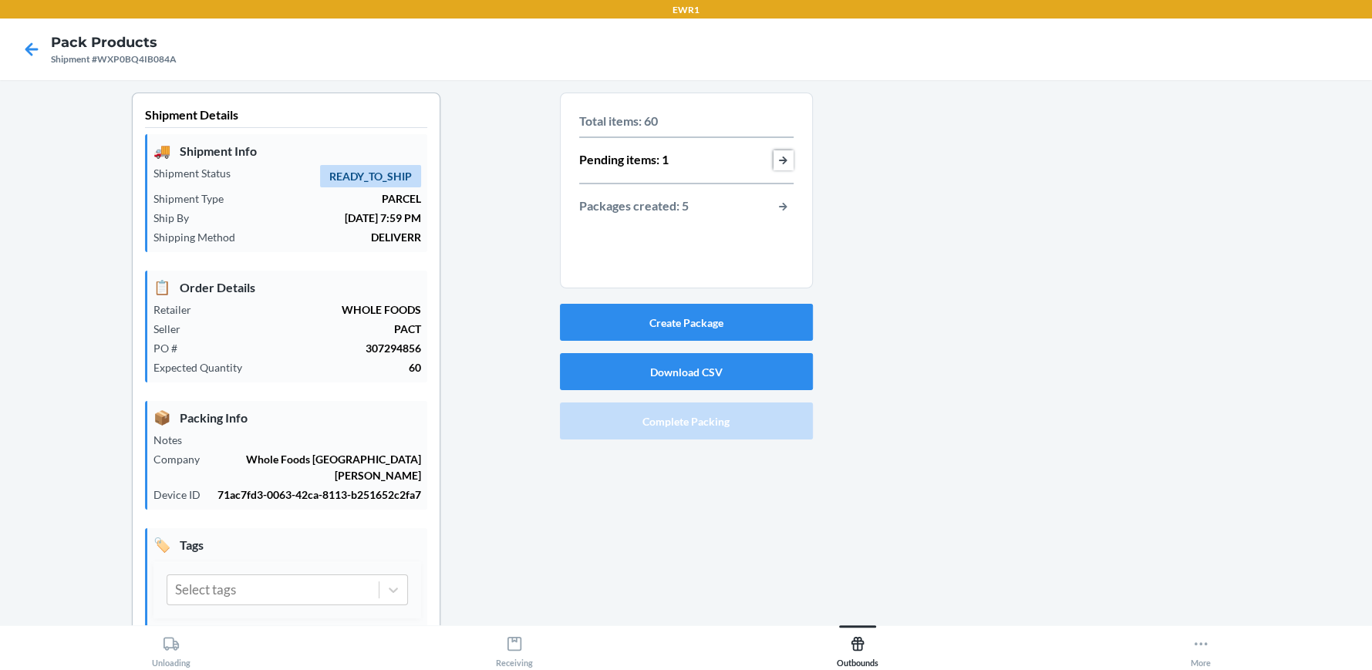
click at [779, 161] on button "button-view-pending-items" at bounding box center [783, 160] width 20 height 20
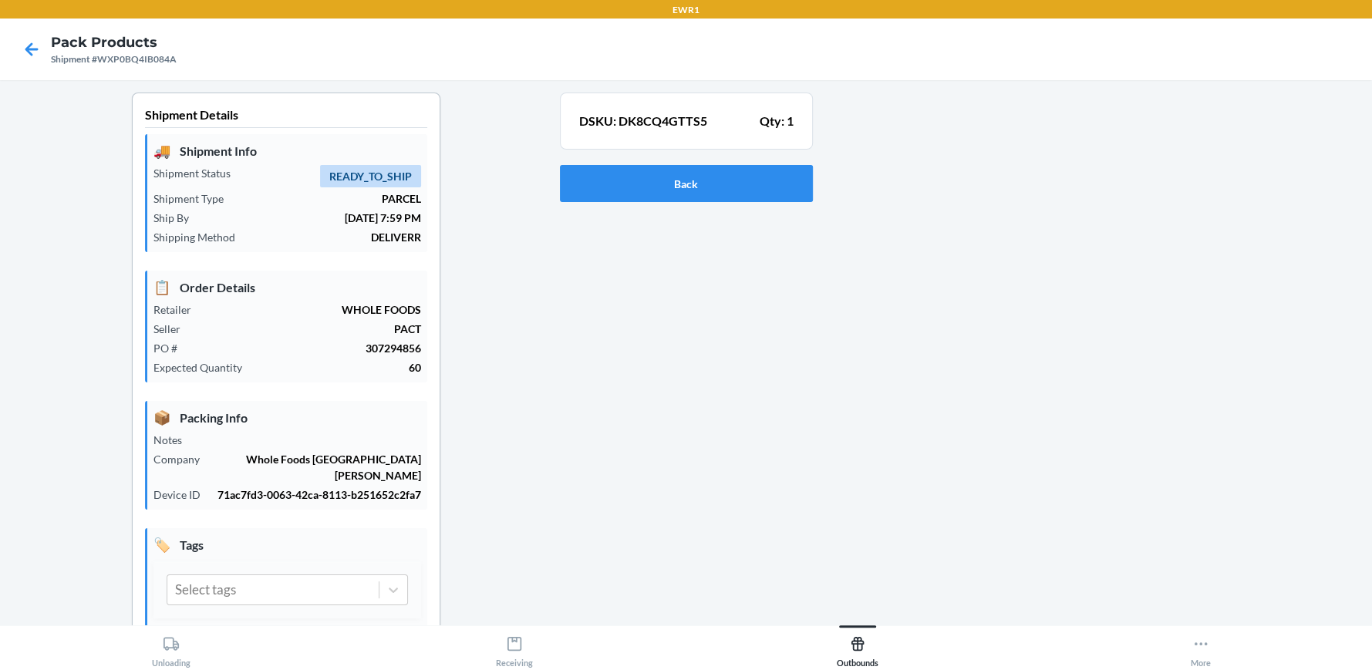
click at [677, 116] on p "DSKU: DK8CQ4GTTS5" at bounding box center [643, 121] width 128 height 19
copy p "DK8CQ4GTTS5"
click at [723, 160] on section "DSKU: DK8CQ4GTTS5 Qty: 1 Back" at bounding box center [686, 151] width 253 height 116
click at [722, 162] on div "Back" at bounding box center [686, 183] width 253 height 49
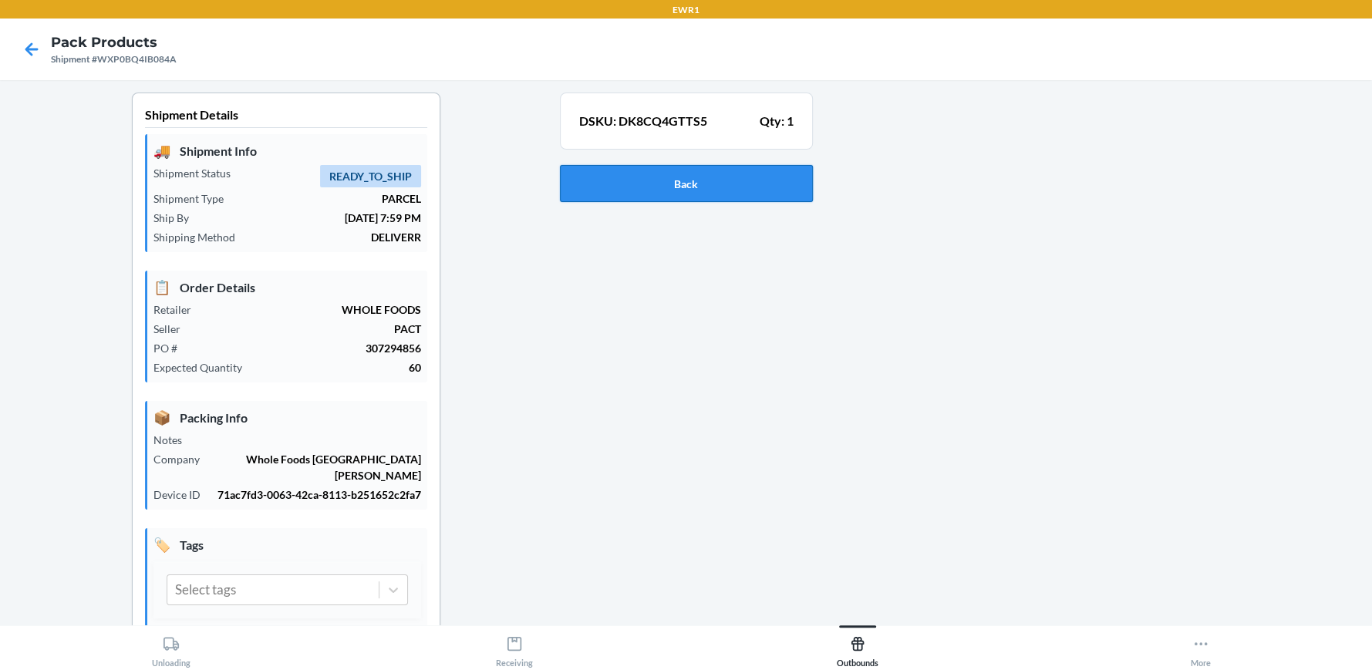
click at [721, 174] on button "Back" at bounding box center [686, 183] width 253 height 37
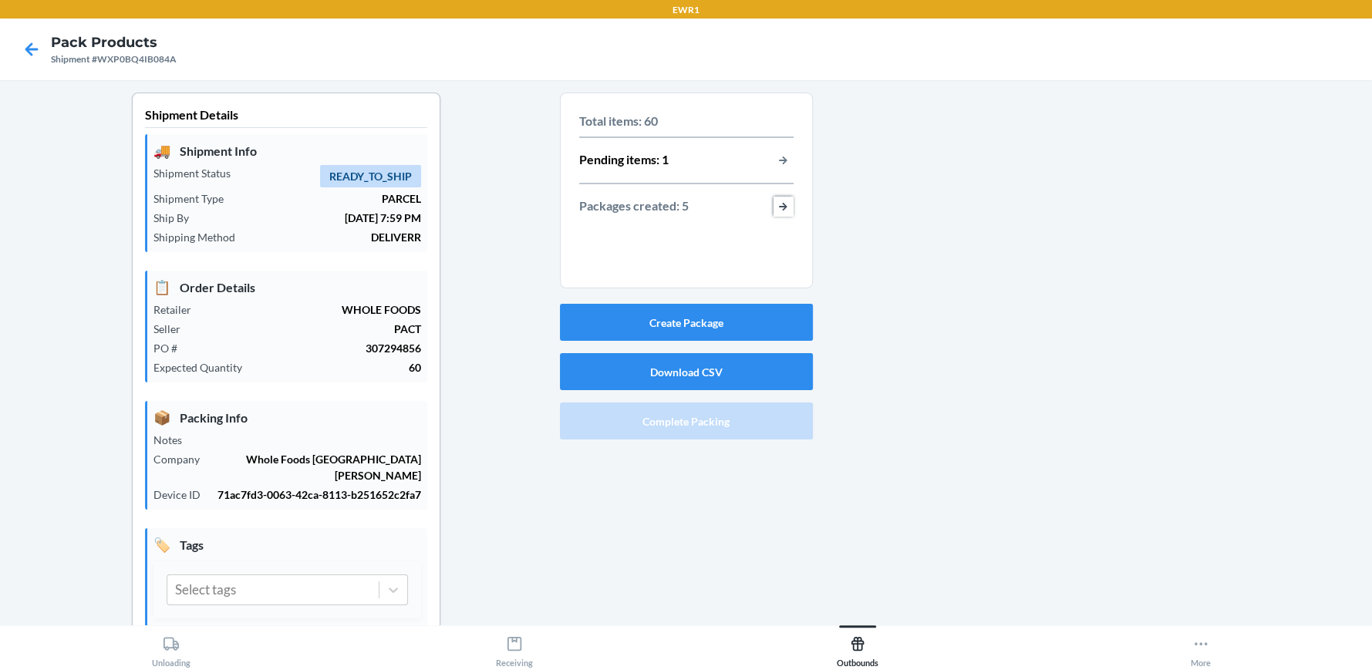
click at [773, 197] on button "button-view-packages-created" at bounding box center [783, 207] width 20 height 20
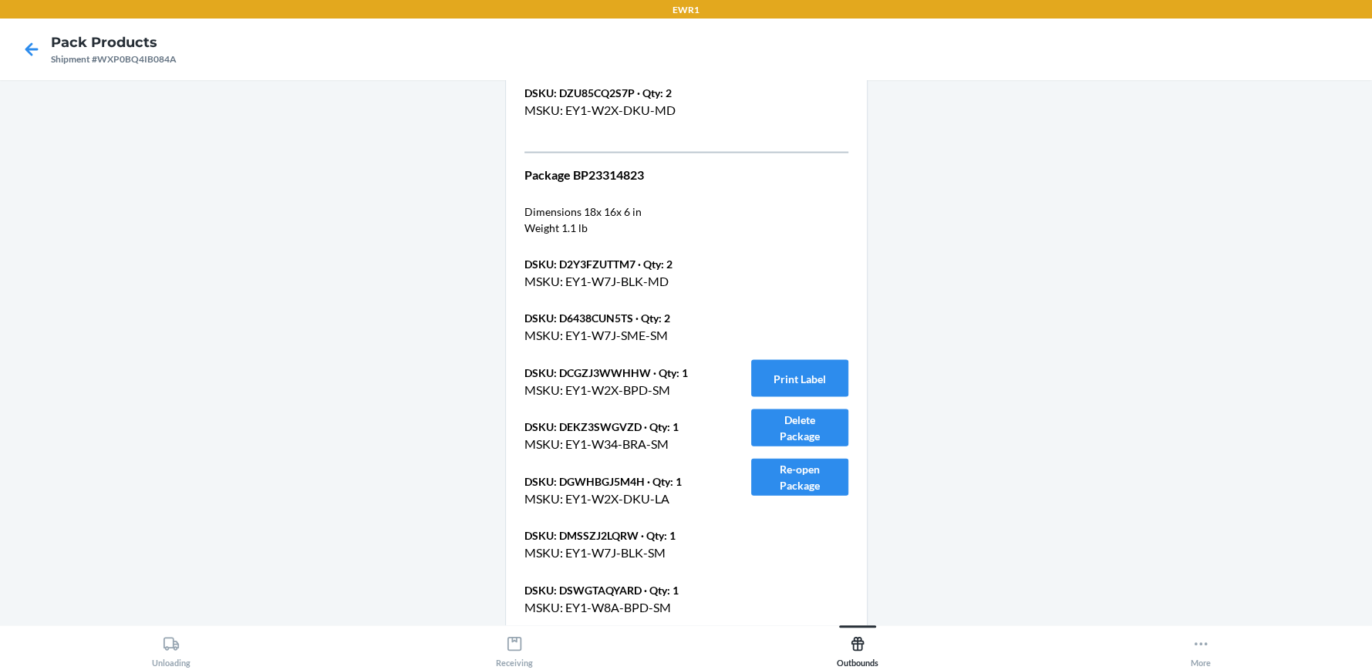
scroll to position [2661, 0]
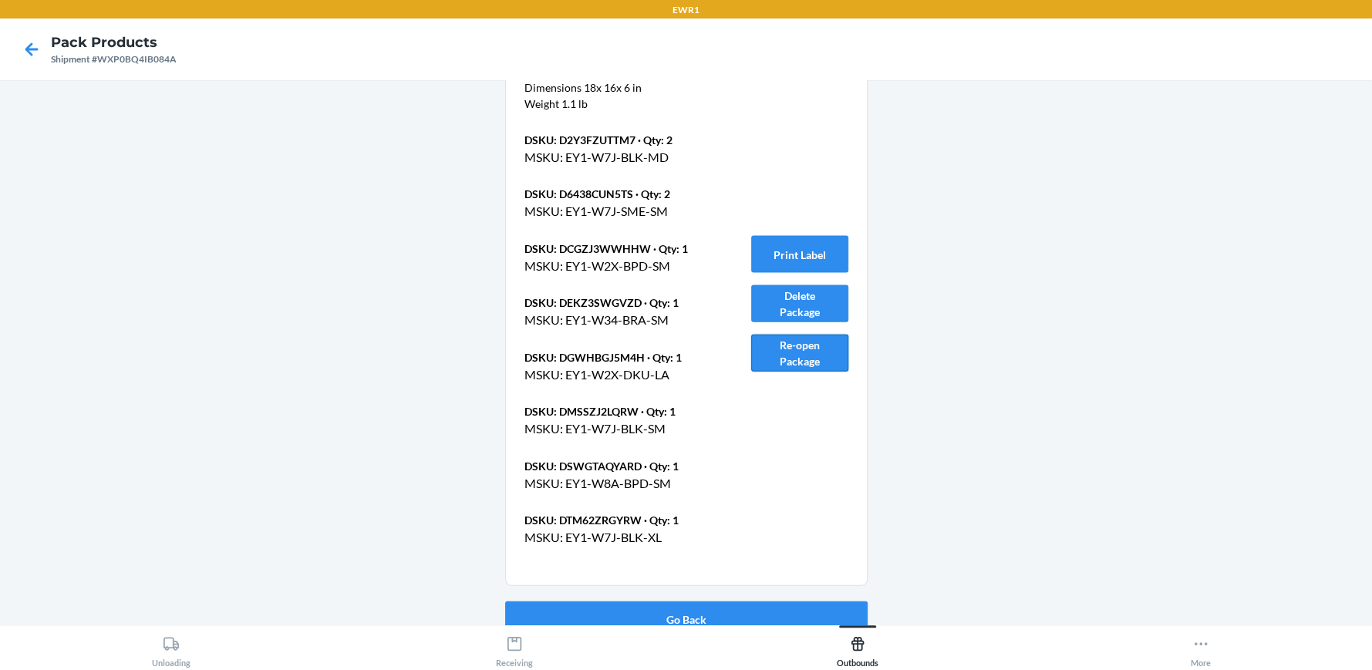
click at [817, 351] on button "Re-open Package" at bounding box center [799, 353] width 97 height 37
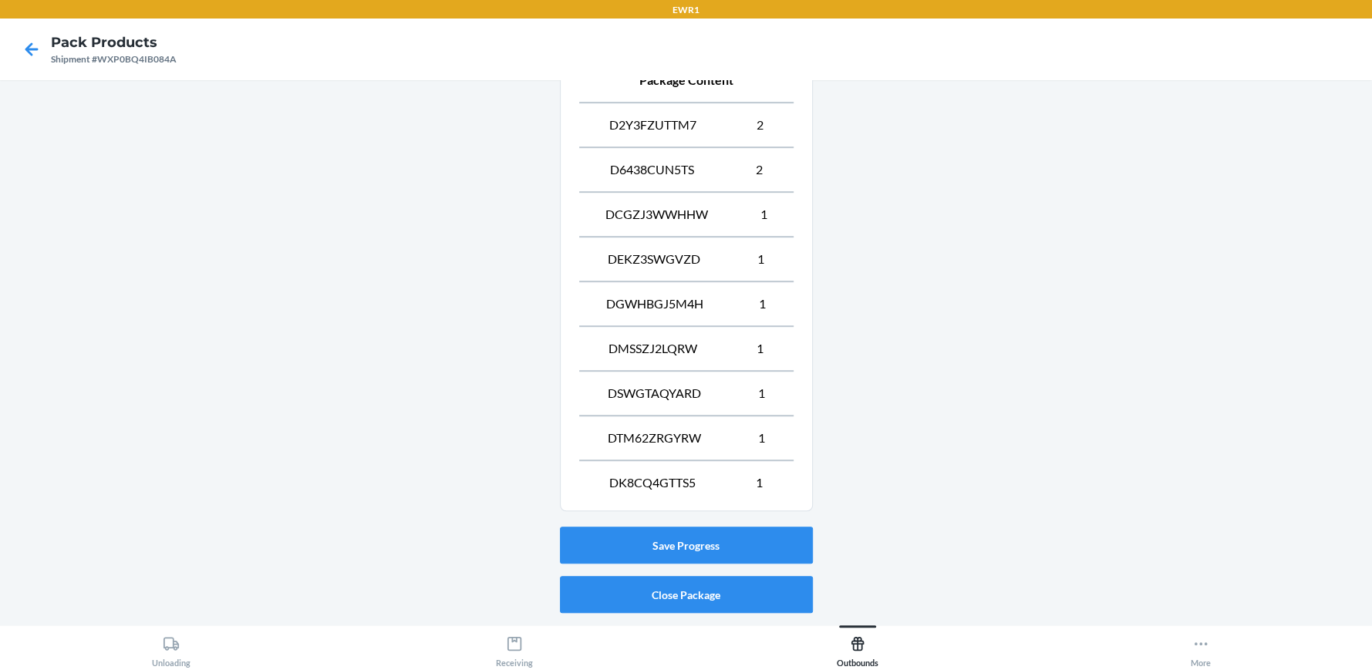
scroll to position [653, 0]
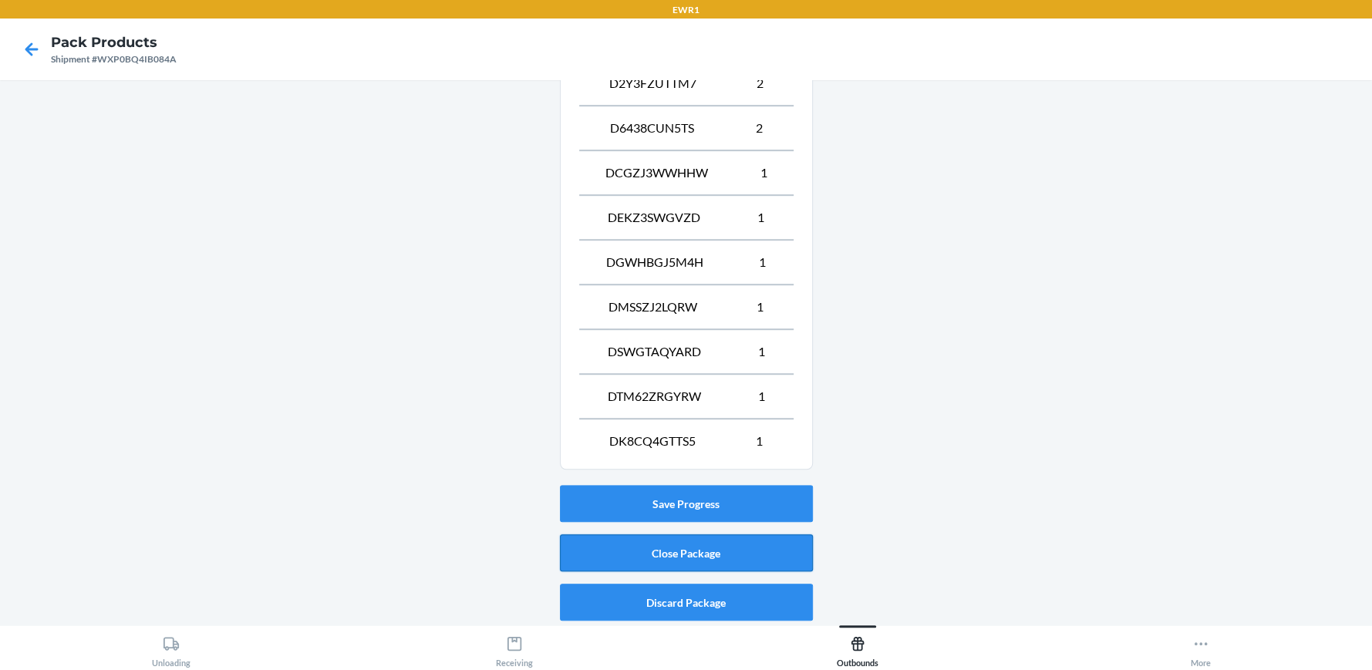
click at [750, 552] on button "Close Package" at bounding box center [686, 552] width 253 height 37
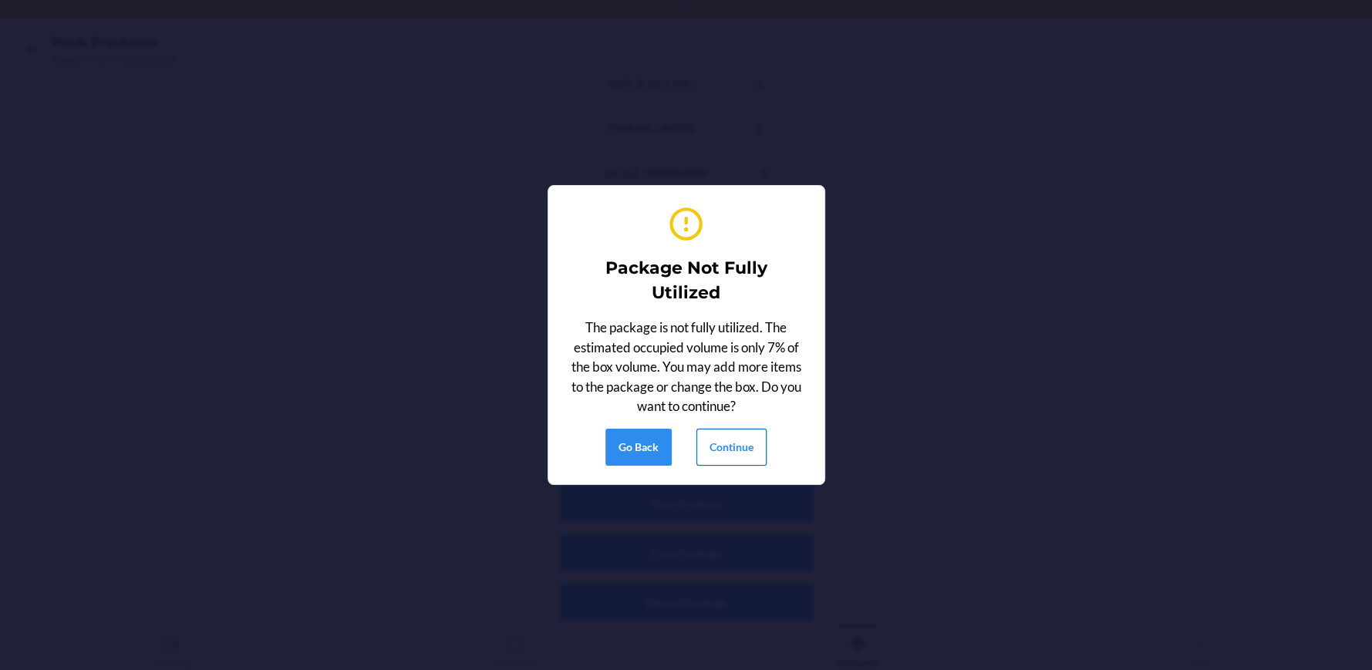
click at [738, 446] on button "Continue" at bounding box center [731, 447] width 70 height 37
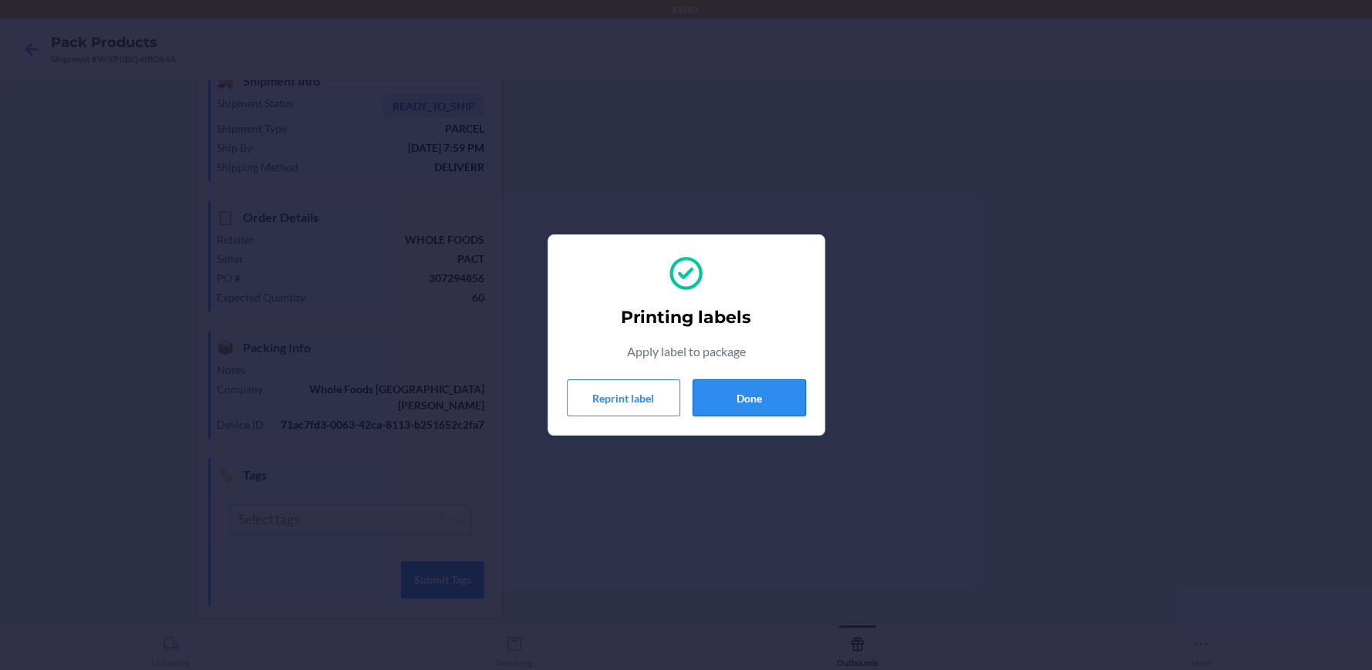
click at [773, 389] on button "Done" at bounding box center [748, 397] width 113 height 37
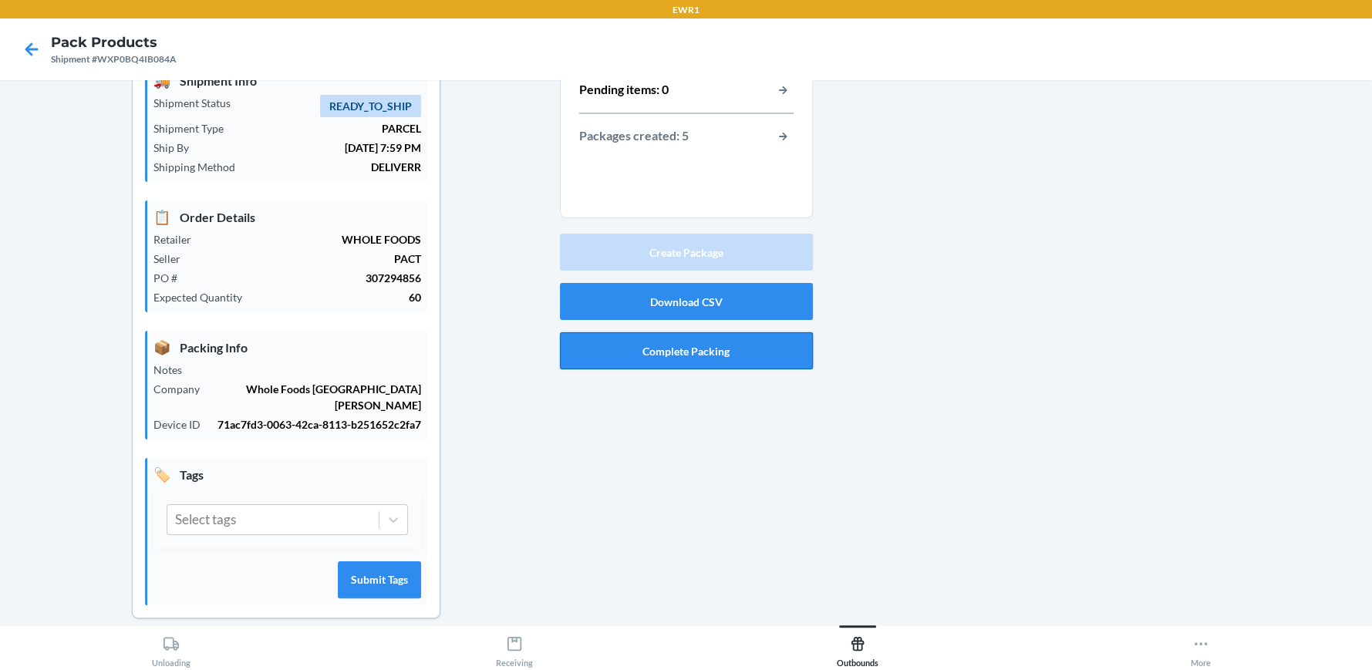
click at [742, 363] on button "Complete Packing" at bounding box center [686, 350] width 253 height 37
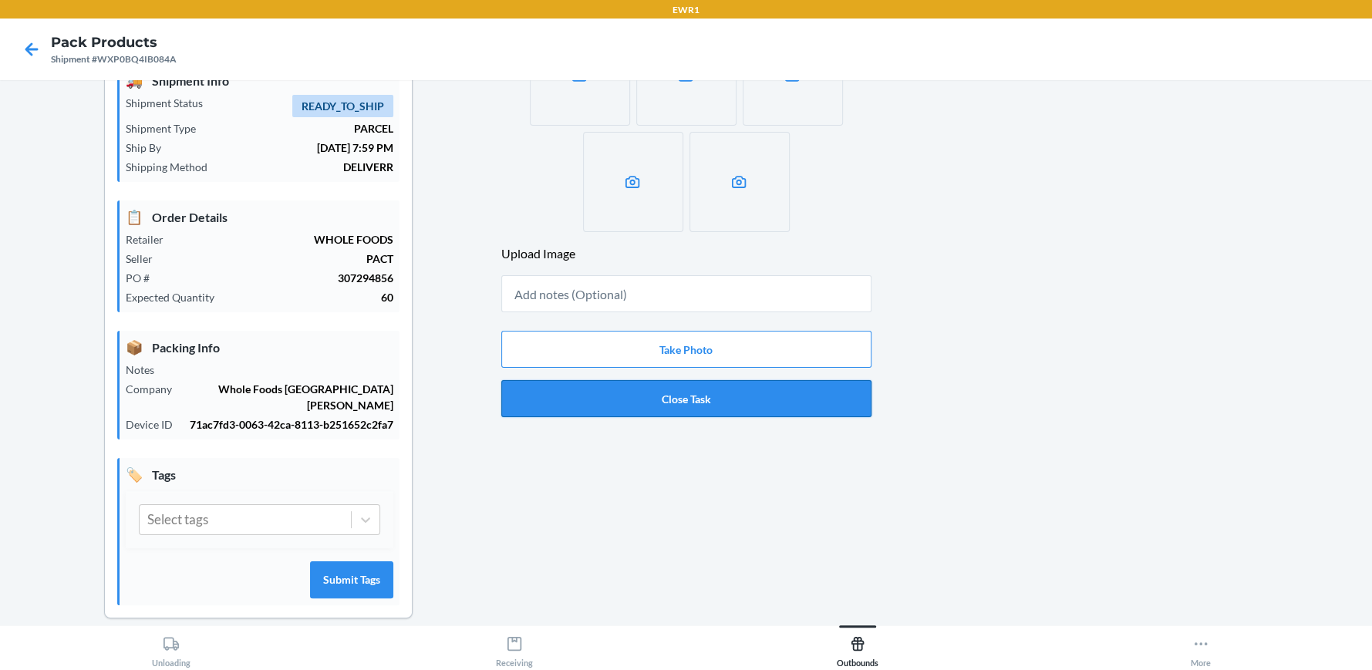
drag, startPoint x: 684, startPoint y: 417, endPoint x: 676, endPoint y: 409, distance: 10.9
click at [683, 418] on div "Take Photo Close Task" at bounding box center [686, 374] width 370 height 99
click at [676, 409] on button "Close Task" at bounding box center [686, 398] width 370 height 37
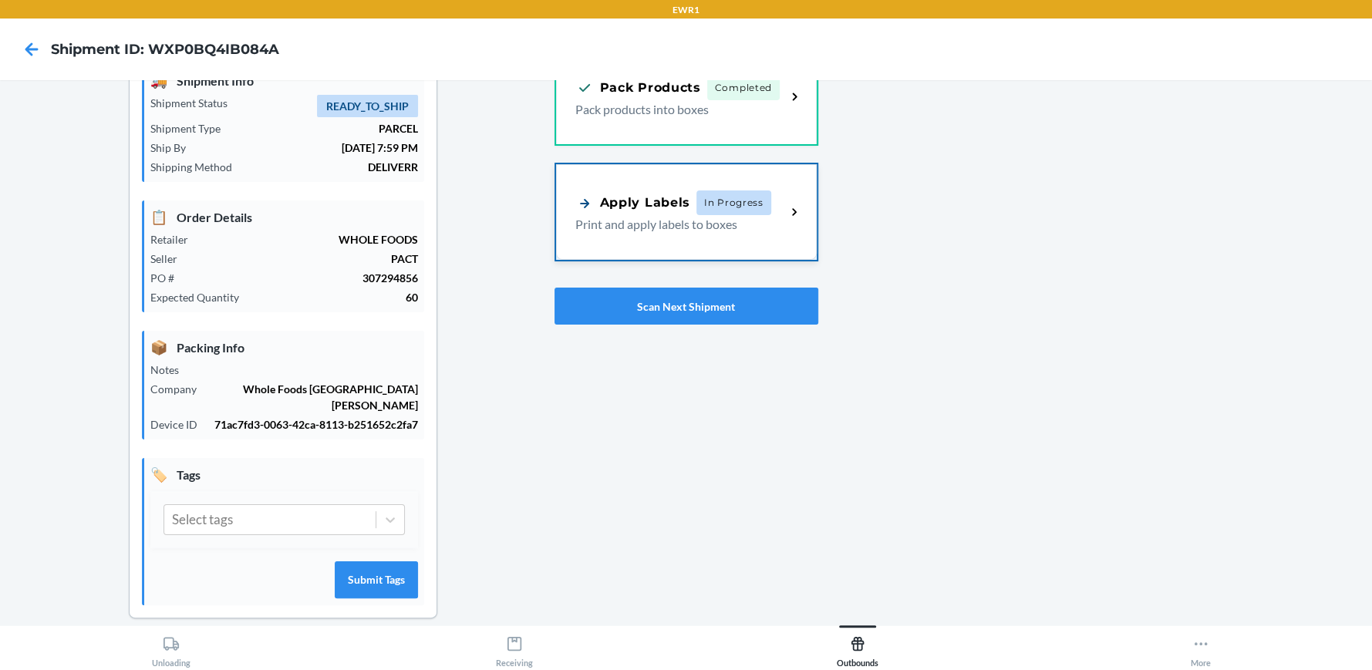
click at [652, 195] on div "Apply Labels" at bounding box center [632, 203] width 115 height 19
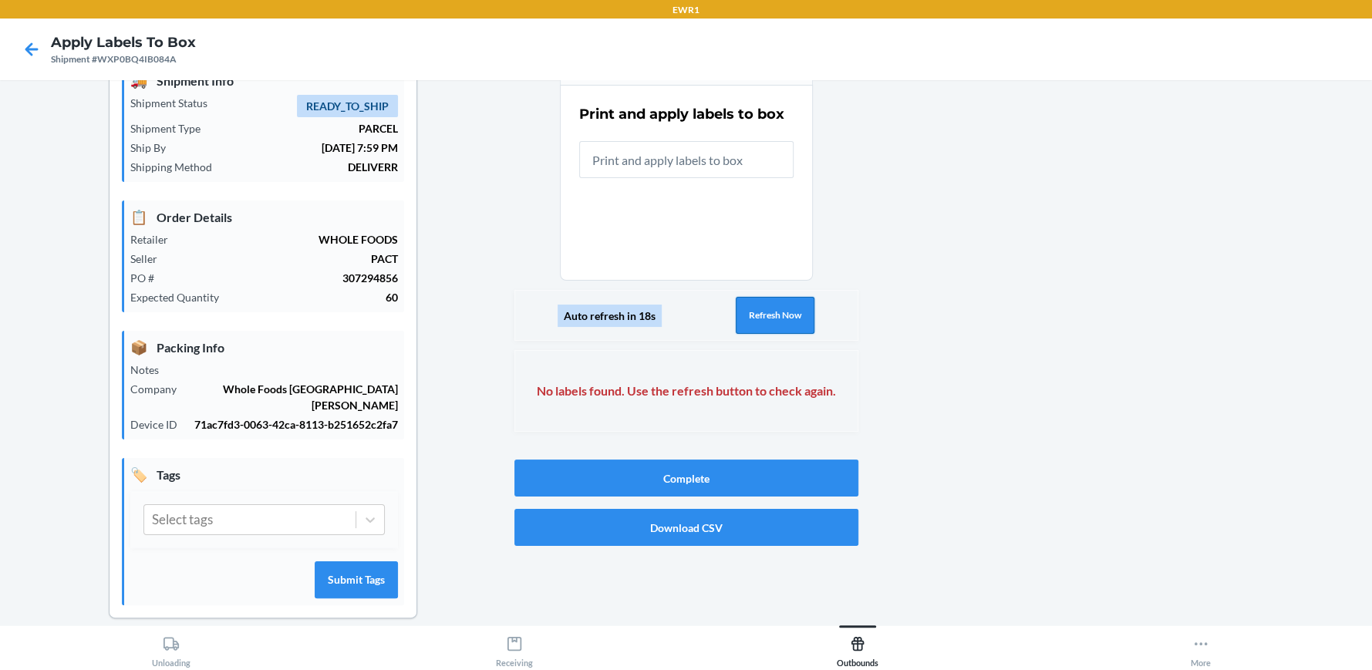
click at [800, 311] on button "Refresh Now" at bounding box center [775, 315] width 79 height 37
click at [755, 308] on button "Refresh Now" at bounding box center [775, 315] width 79 height 37
click at [781, 318] on button "Refresh Now" at bounding box center [775, 315] width 79 height 37
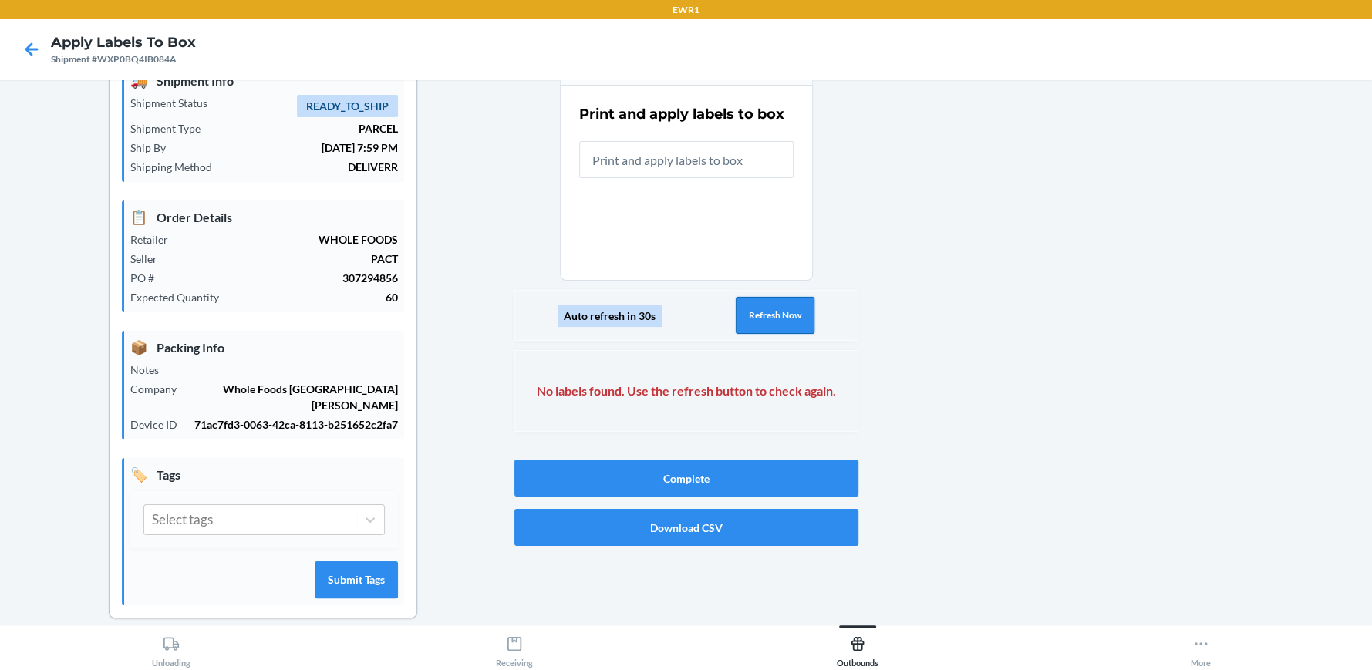
click at [781, 318] on button "Refresh Now" at bounding box center [775, 315] width 79 height 37
click at [780, 318] on button "Refresh Now" at bounding box center [775, 315] width 79 height 37
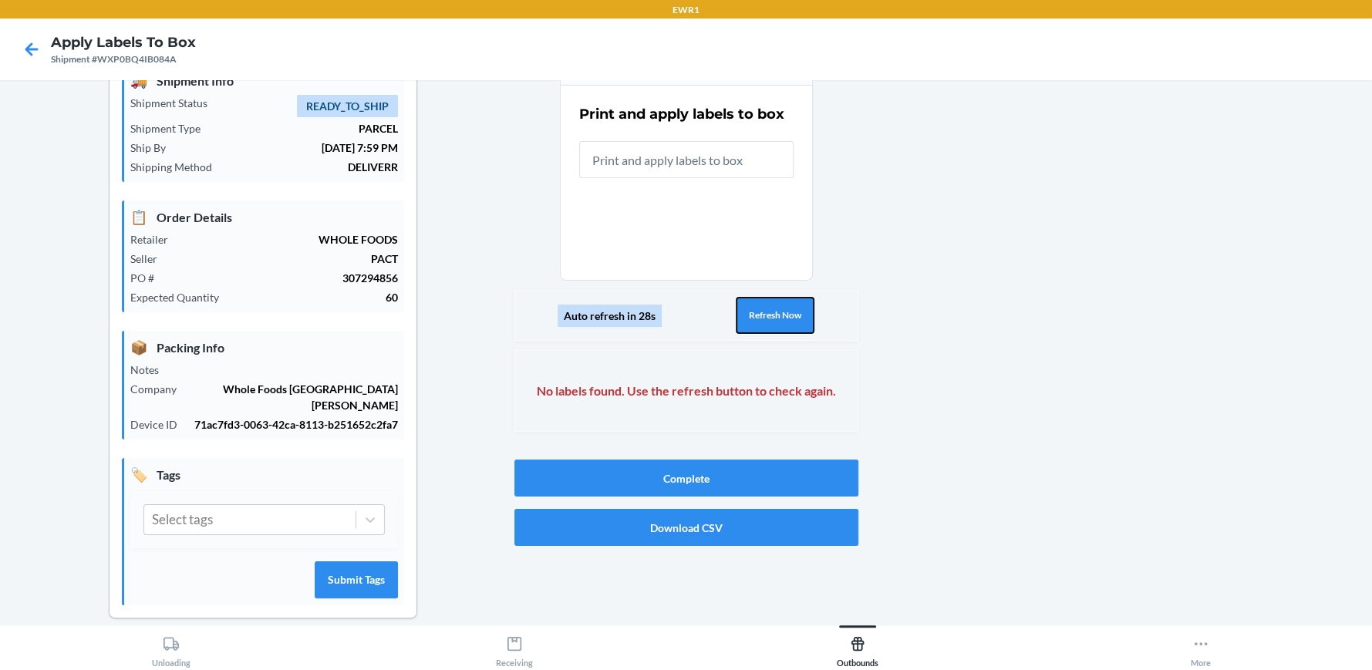
click at [780, 312] on button "Refresh Now" at bounding box center [775, 315] width 79 height 37
click at [790, 314] on button "Refresh Now" at bounding box center [775, 315] width 79 height 37
click at [781, 313] on button "Refresh Now" at bounding box center [775, 315] width 79 height 37
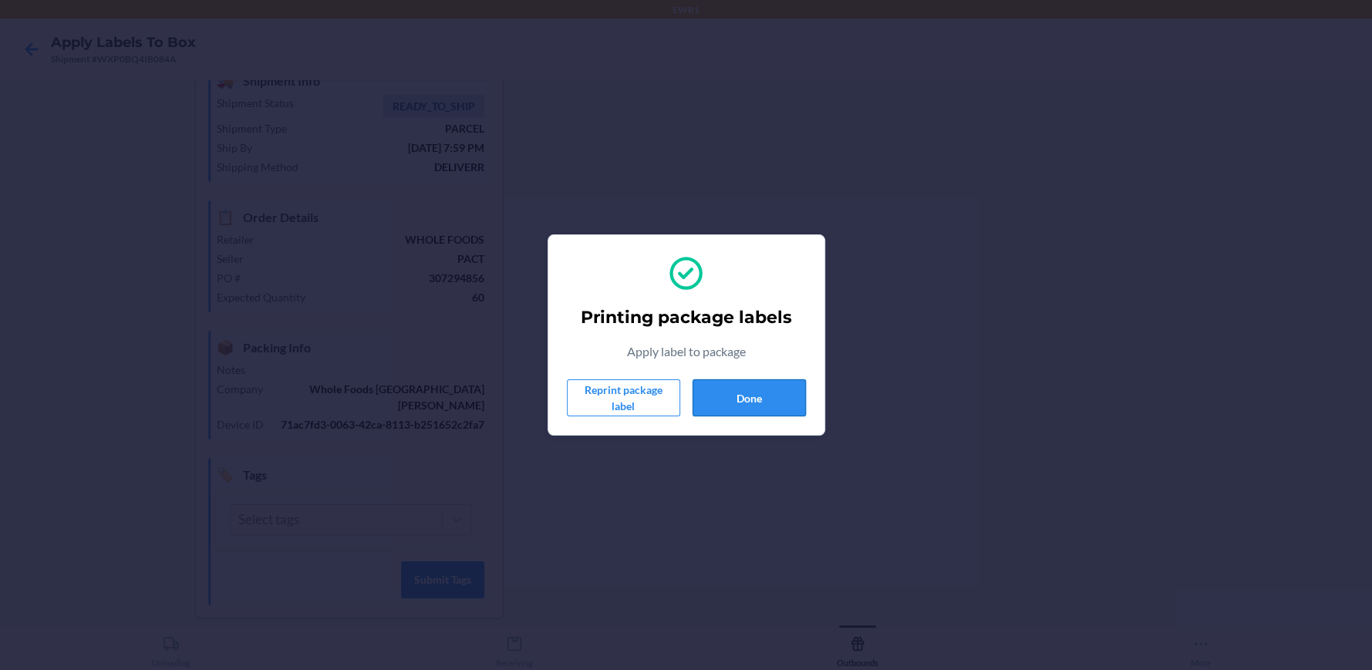
click at [753, 391] on button "Done" at bounding box center [748, 397] width 113 height 37
click at [761, 390] on button "Done" at bounding box center [748, 397] width 113 height 37
click at [721, 403] on button "Done" at bounding box center [748, 397] width 113 height 37
click at [773, 388] on button "Done" at bounding box center [748, 397] width 113 height 37
click at [778, 396] on button "Done" at bounding box center [748, 397] width 113 height 37
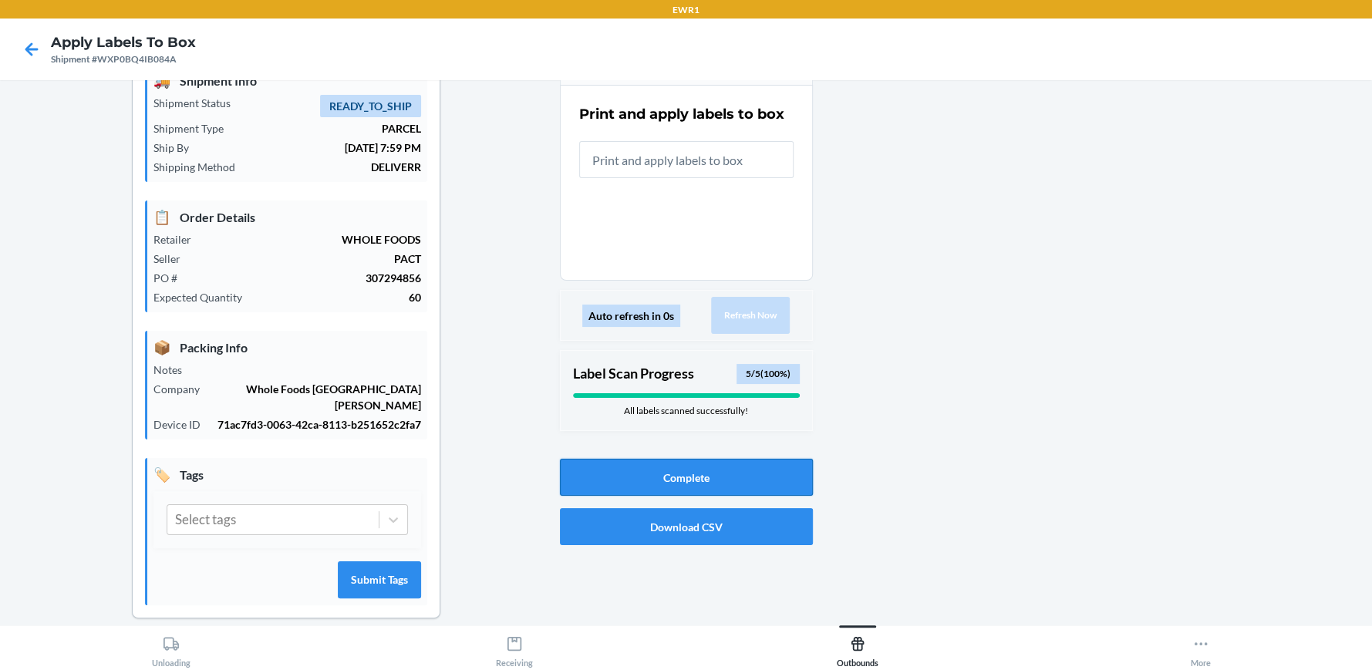
click at [762, 462] on button "Complete" at bounding box center [686, 477] width 253 height 37
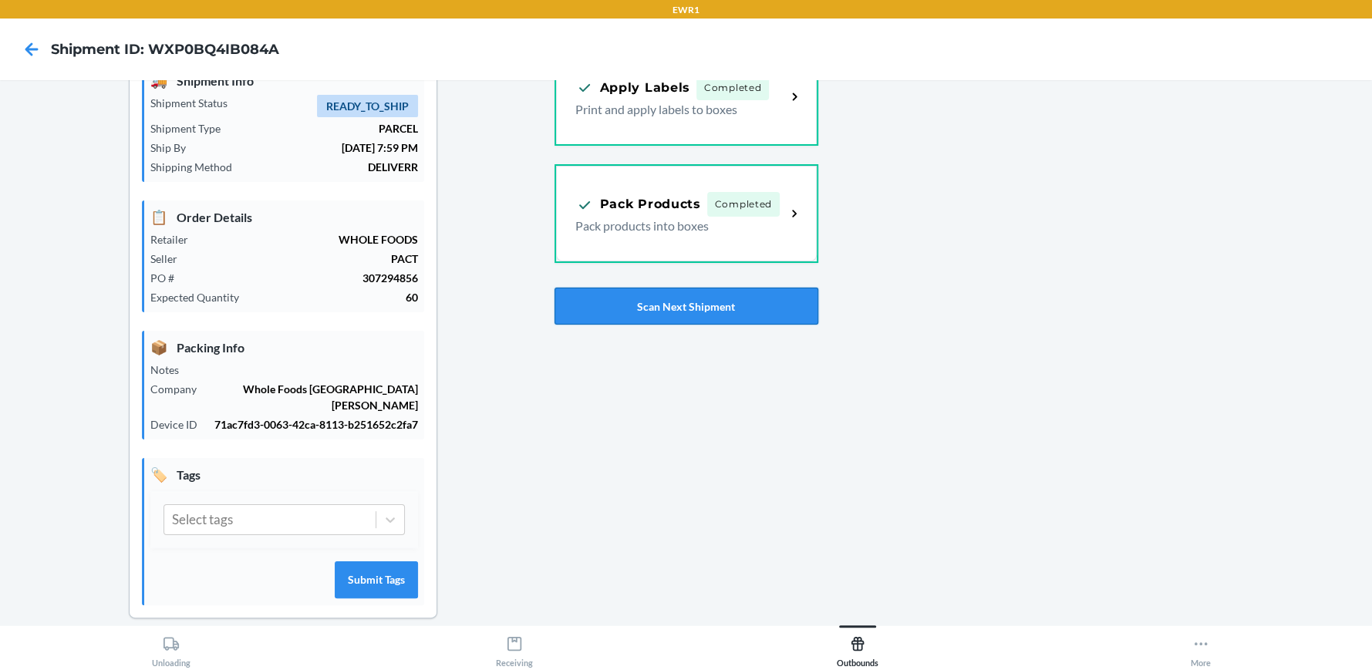
click at [713, 315] on button "Scan Next Shipment" at bounding box center [686, 306] width 264 height 37
